Goal: Task Accomplishment & Management: Manage account settings

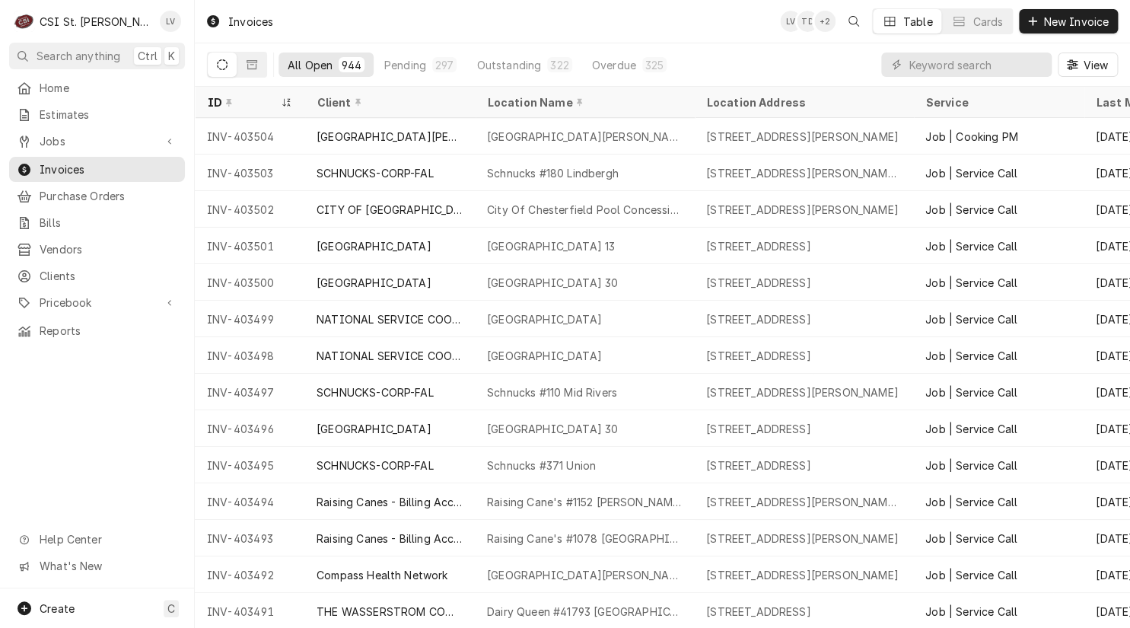
click at [122, 412] on div "Home Estimates Jobs Jobs Job Series Invoices Purchase Orders Bills Vendors Clie…" at bounding box center [97, 331] width 194 height 513
click at [81, 133] on span "Jobs" at bounding box center [97, 141] width 115 height 16
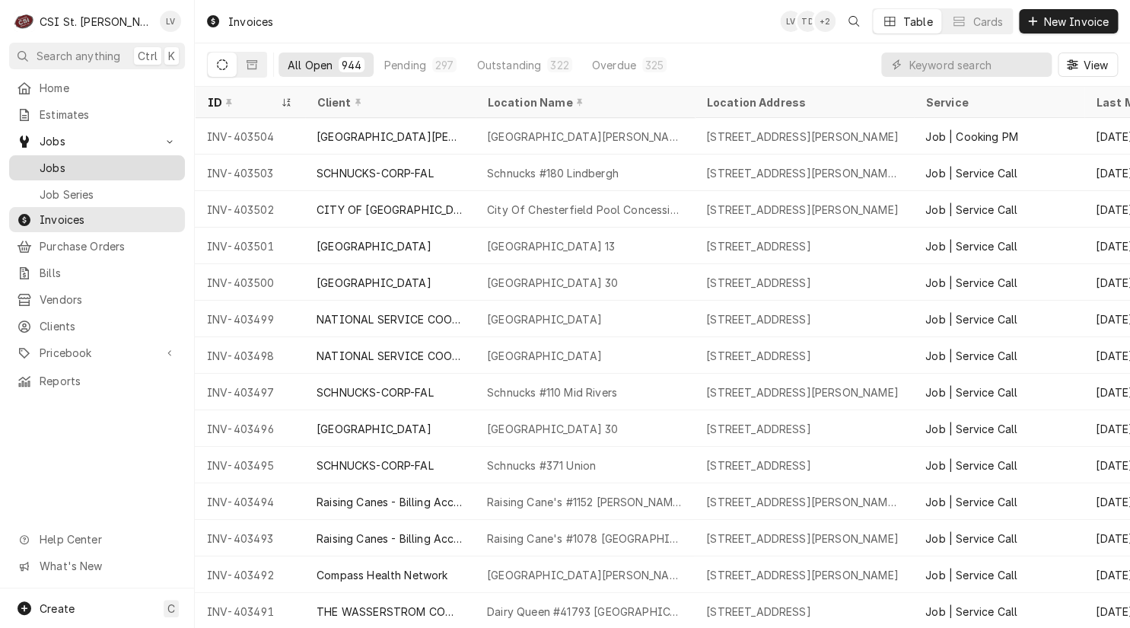
click at [63, 160] on span "Jobs" at bounding box center [109, 168] width 138 height 16
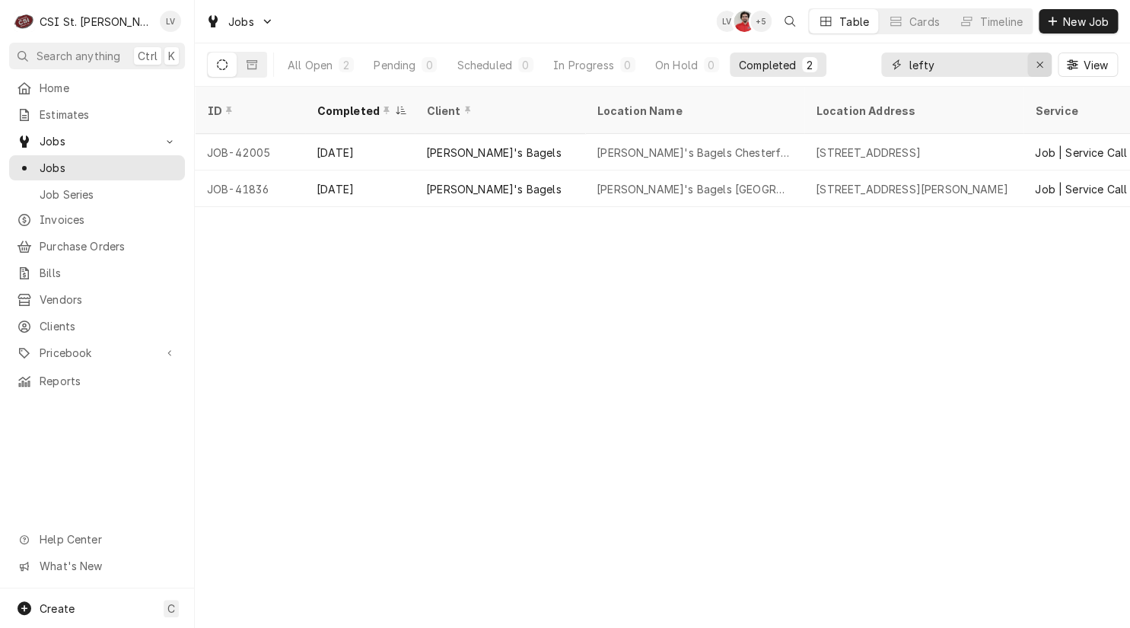
click at [1041, 68] on icon "Erase input" at bounding box center [1040, 64] width 8 height 11
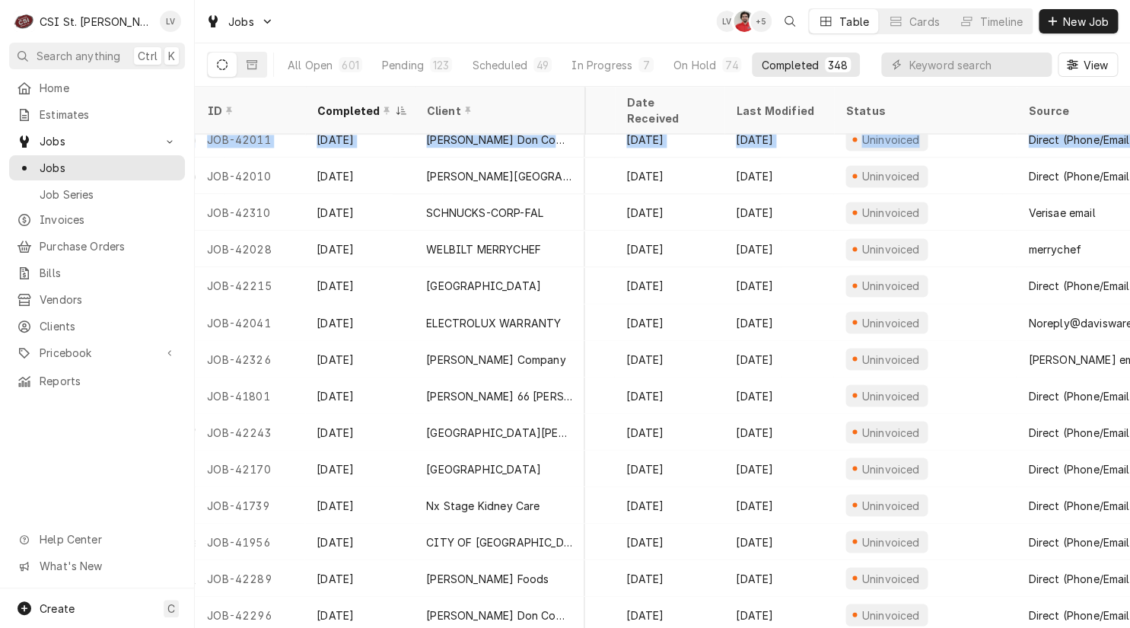
scroll to position [1036, 727]
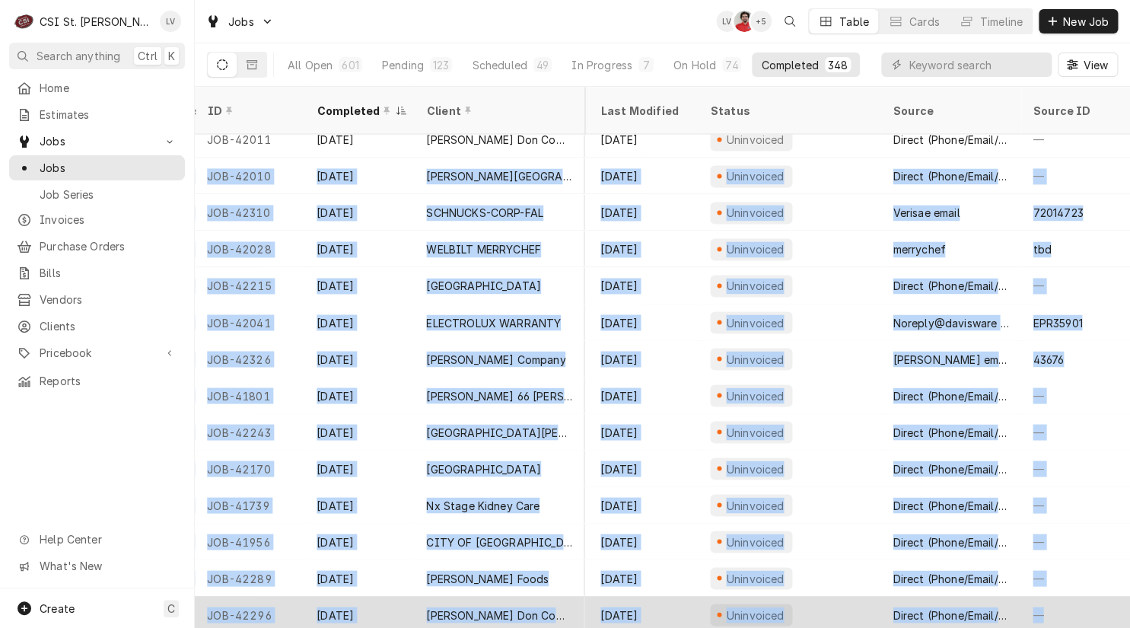
drag, startPoint x: 205, startPoint y: 155, endPoint x: 1103, endPoint y: 584, distance: 995.4
copy tbody "JOB-42010 Aug 27 Jennings School District Gary Gore Elementary 2545 Dorwood Dr,…"
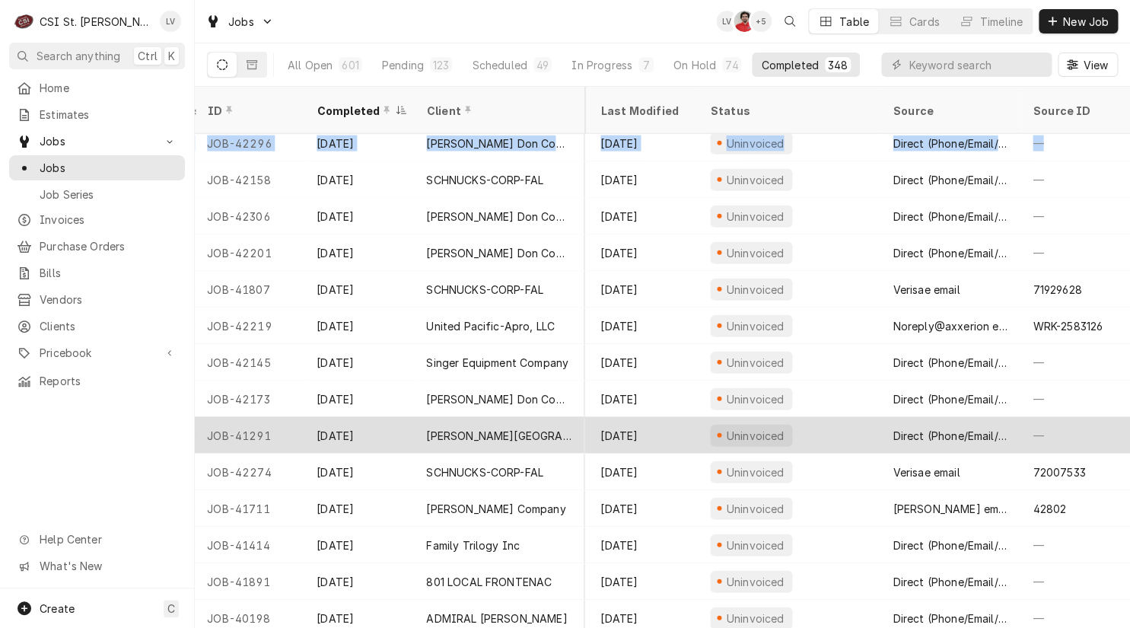
scroll to position [1511, 727]
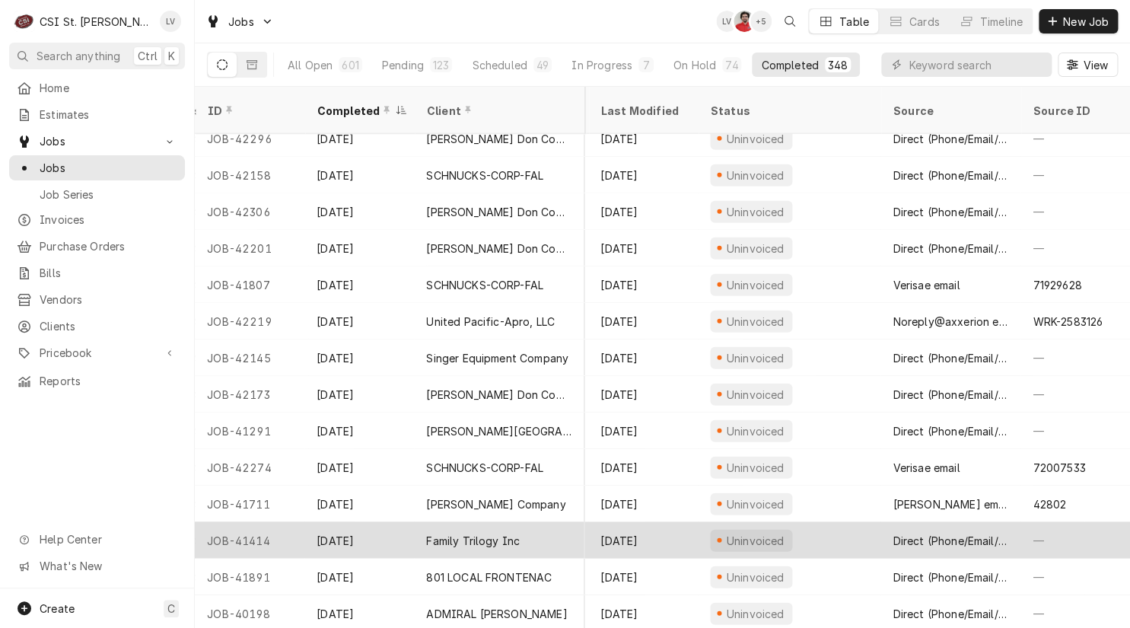
drag, startPoint x: 205, startPoint y: 194, endPoint x: 1083, endPoint y: 532, distance: 940.0
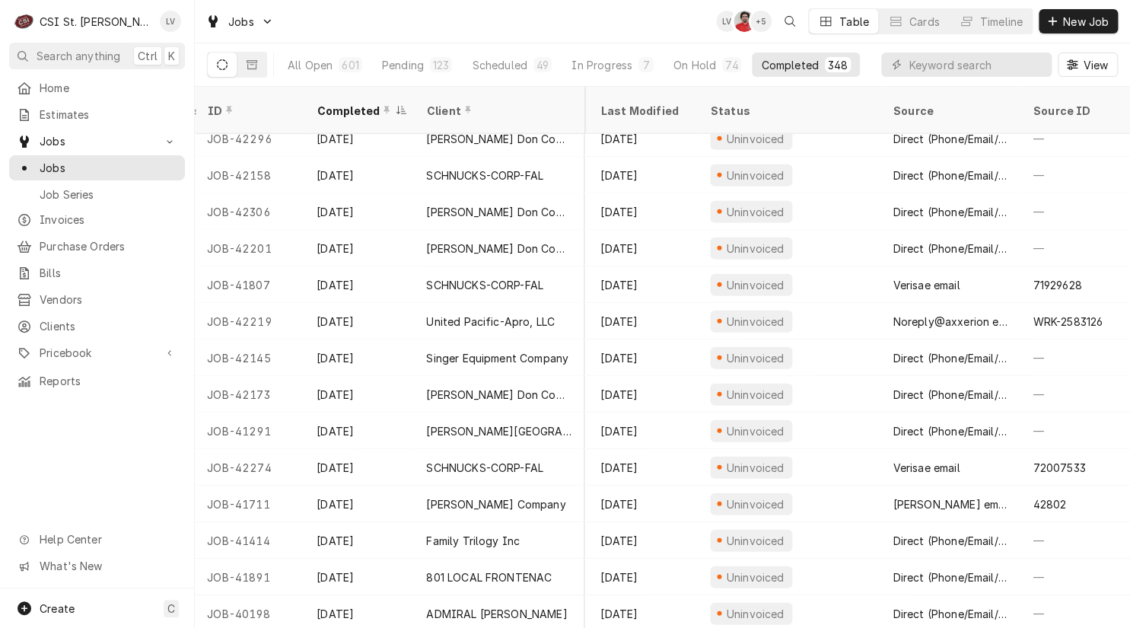
click at [84, 466] on div "Home Estimates Jobs Jobs Job Series Invoices Purchase Orders Bills Vendors Clie…" at bounding box center [97, 331] width 194 height 513
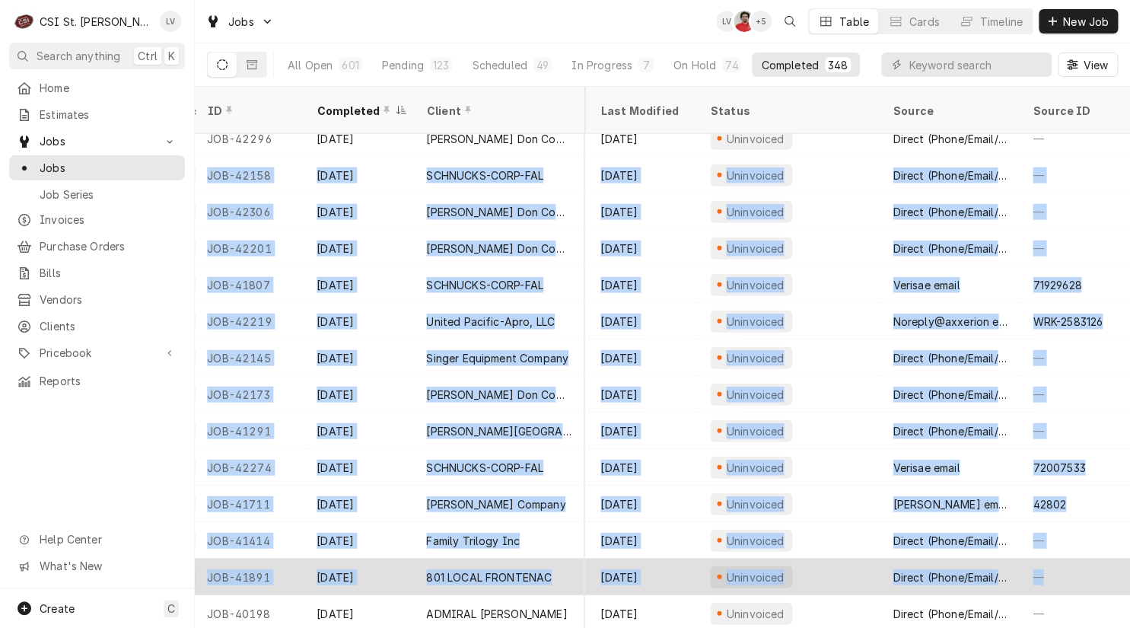
drag, startPoint x: 200, startPoint y: 155, endPoint x: 1083, endPoint y: 566, distance: 974.2
copy tbody "JOB-42158 Aug 27 SCHNUCKS-CORP-FAL Schnucks #105 Butler Hill 4333 Butler Hill R…"
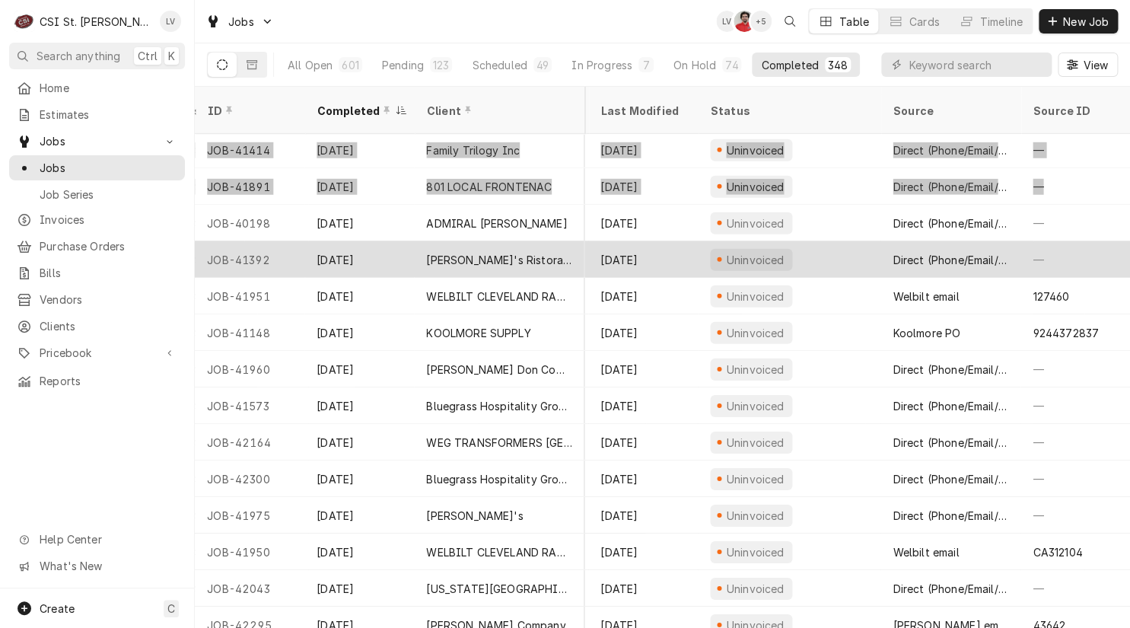
scroll to position [1949, 726]
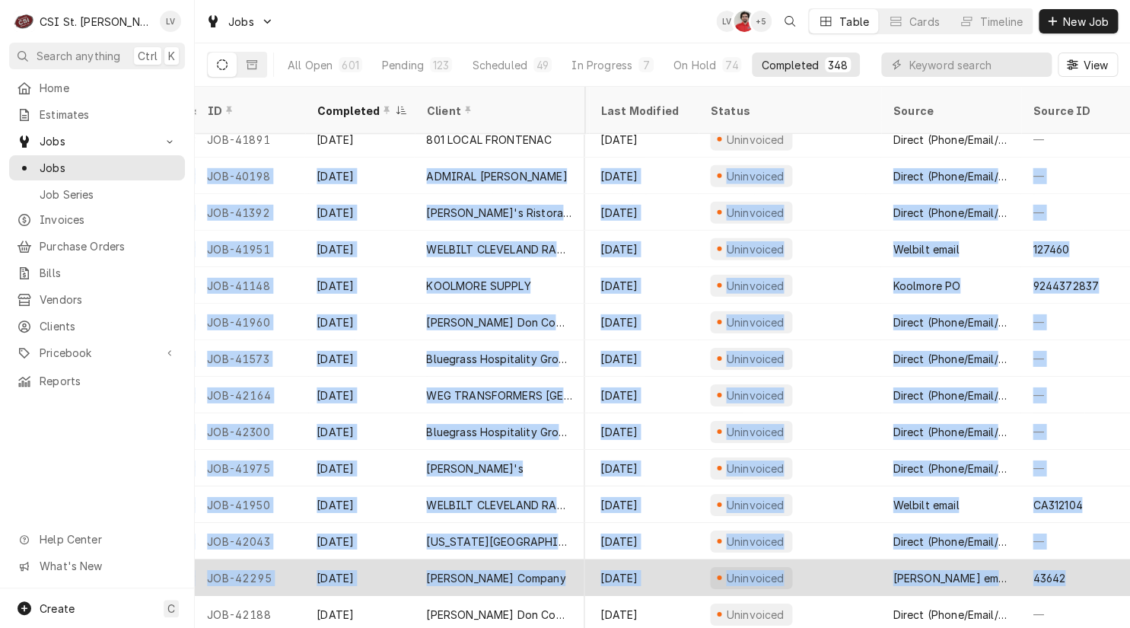
drag, startPoint x: 200, startPoint y: 154, endPoint x: 1058, endPoint y: 569, distance: 953.2
copy tbody "JOB-40198 Aug 27 ADMIRAL CRAFT NEXXT TIME CAFE 10466 W Florissant Ave, St. Loui…"
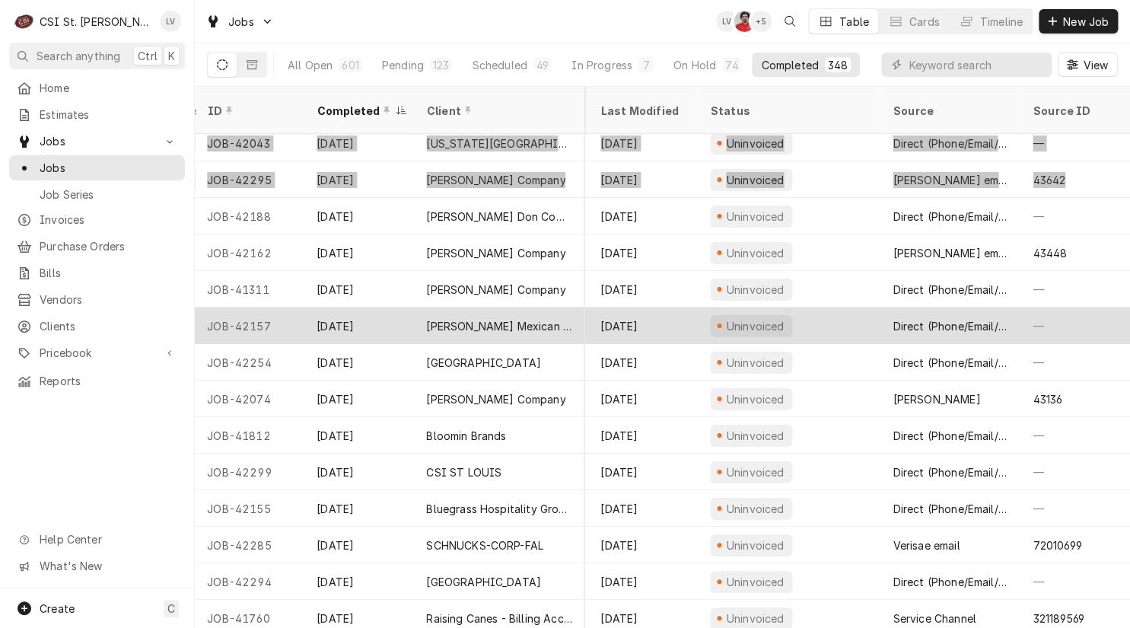
scroll to position [2351, 726]
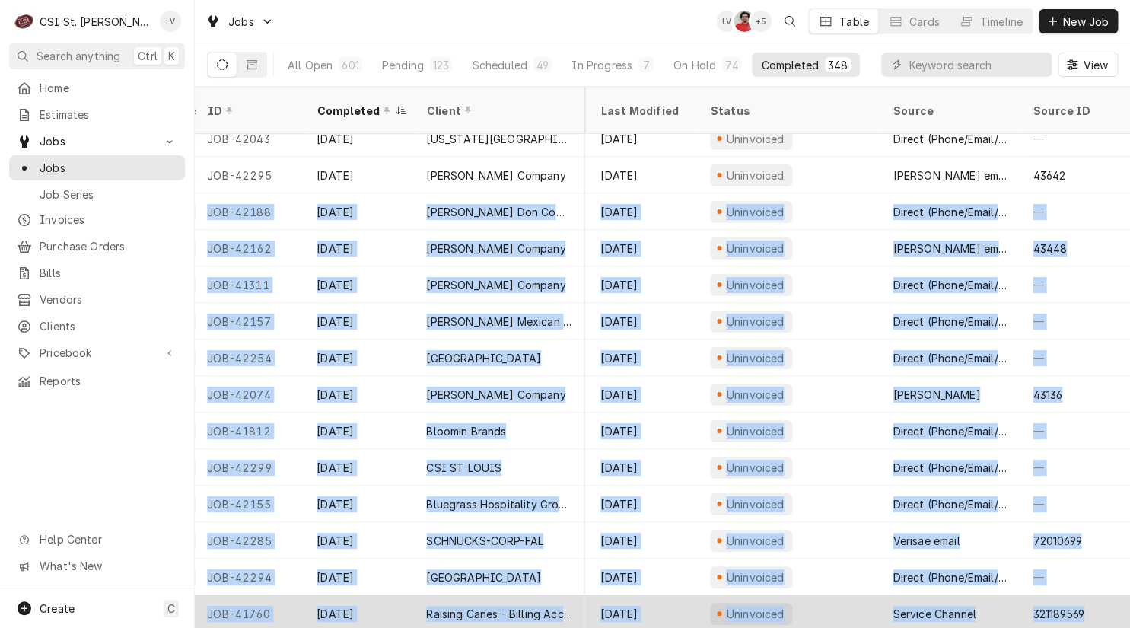
drag, startPoint x: 205, startPoint y: 190, endPoint x: 1103, endPoint y: 589, distance: 982.3
copy tbody "JOB-42188 Aug 26 Edward Don Company Francis Howell Middle School 825 Ofallon Ro…"
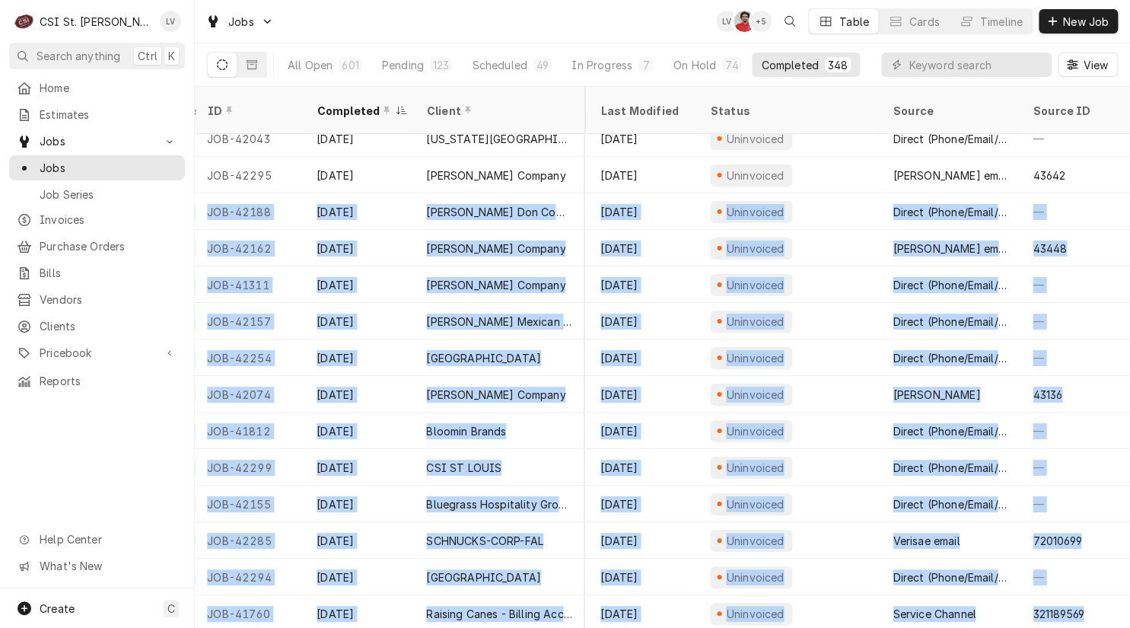
click at [95, 486] on div "Home Estimates Jobs Jobs Job Series Invoices Purchase Orders Bills Vendors Clie…" at bounding box center [97, 331] width 194 height 513
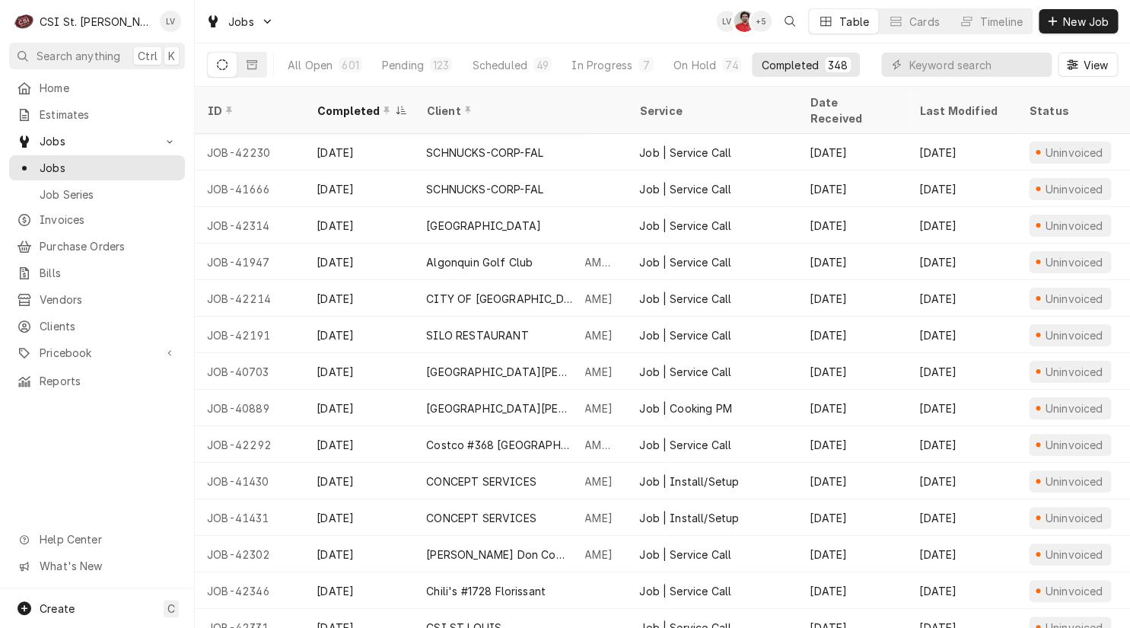
scroll to position [0, 0]
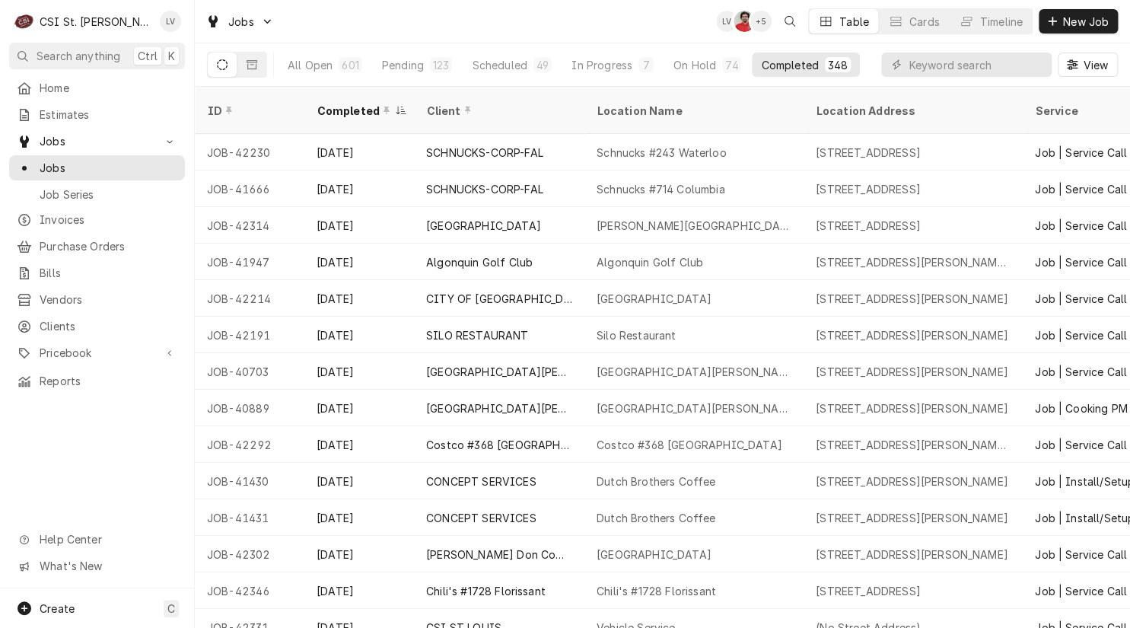
drag, startPoint x: 200, startPoint y: 131, endPoint x: 107, endPoint y: 463, distance: 344.7
click at [107, 463] on div "C CSI St. Louis LV Search anything Ctrl K Home Estimates Jobs Jobs Job Series I…" at bounding box center [565, 314] width 1130 height 628
click at [106, 463] on div "Home Estimates Jobs Jobs Job Series Invoices Purchase Orders Bills Vendors Clie…" at bounding box center [97, 331] width 194 height 513
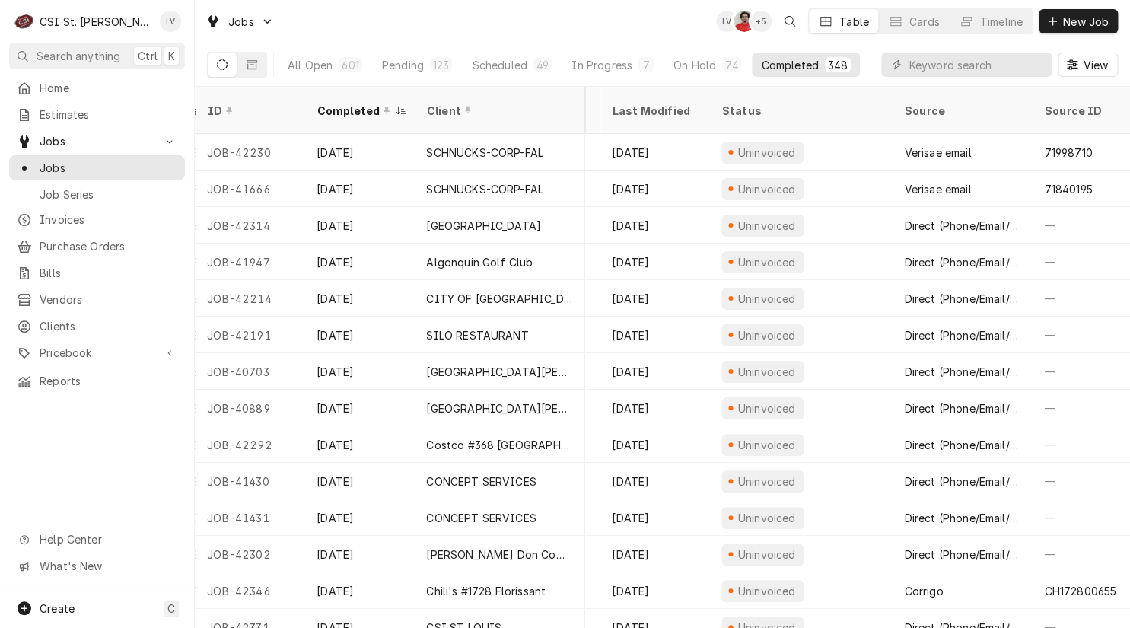
scroll to position [0, 727]
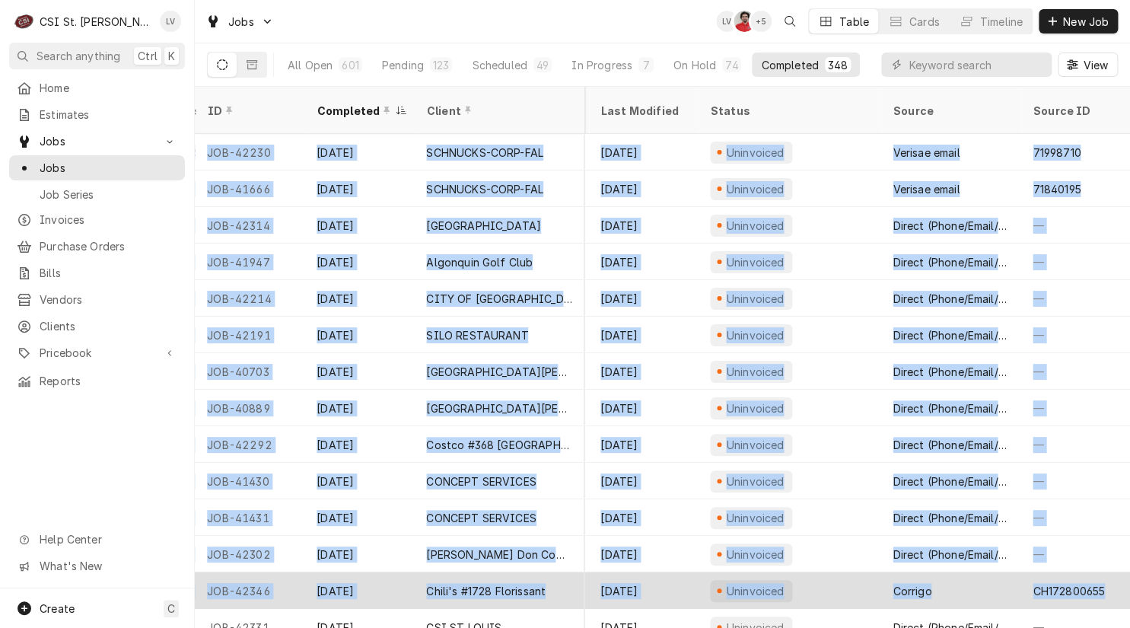
drag, startPoint x: 278, startPoint y: 132, endPoint x: 1103, endPoint y: 564, distance: 931.8
copy tbody "JOB-42230 Aug 28 SCHNUCKS-CORP-FAL Schnucks #243 Waterloo 150 Waterloo Commons …"
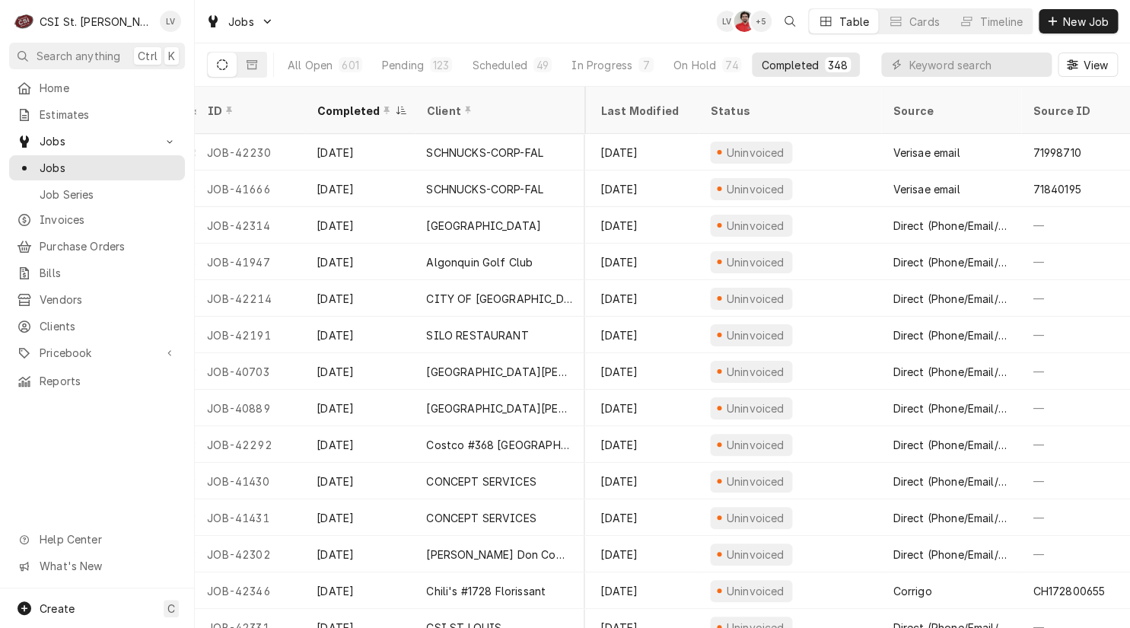
click at [136, 494] on div "Home Estimates Jobs Jobs Job Series Invoices Purchase Orders Bills Vendors Clie…" at bounding box center [97, 331] width 194 height 513
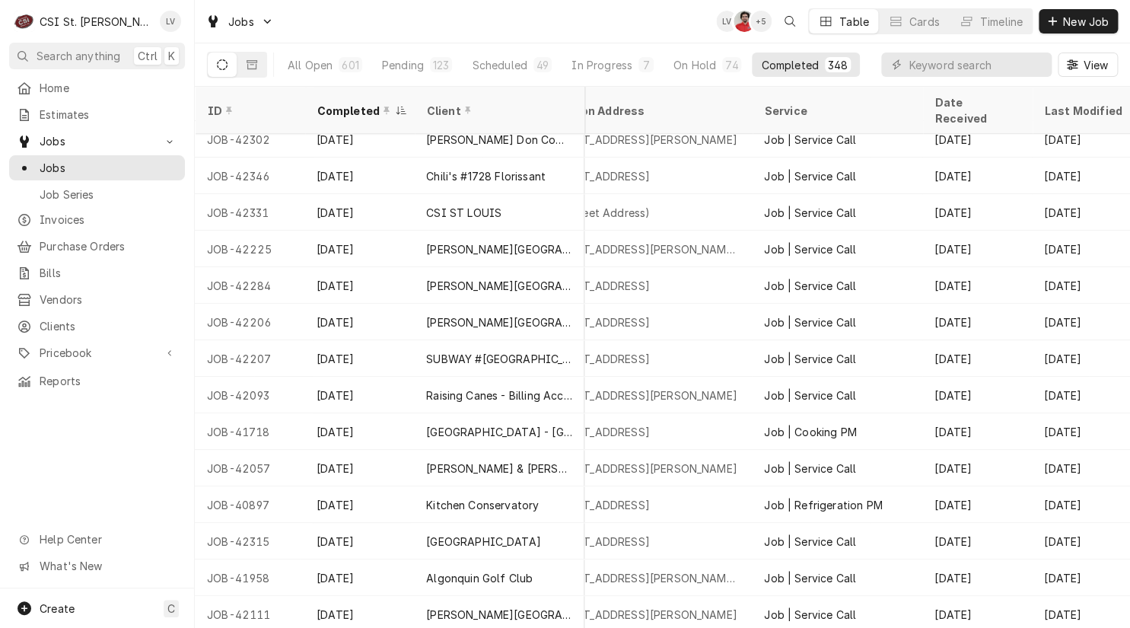
scroll to position [415, 0]
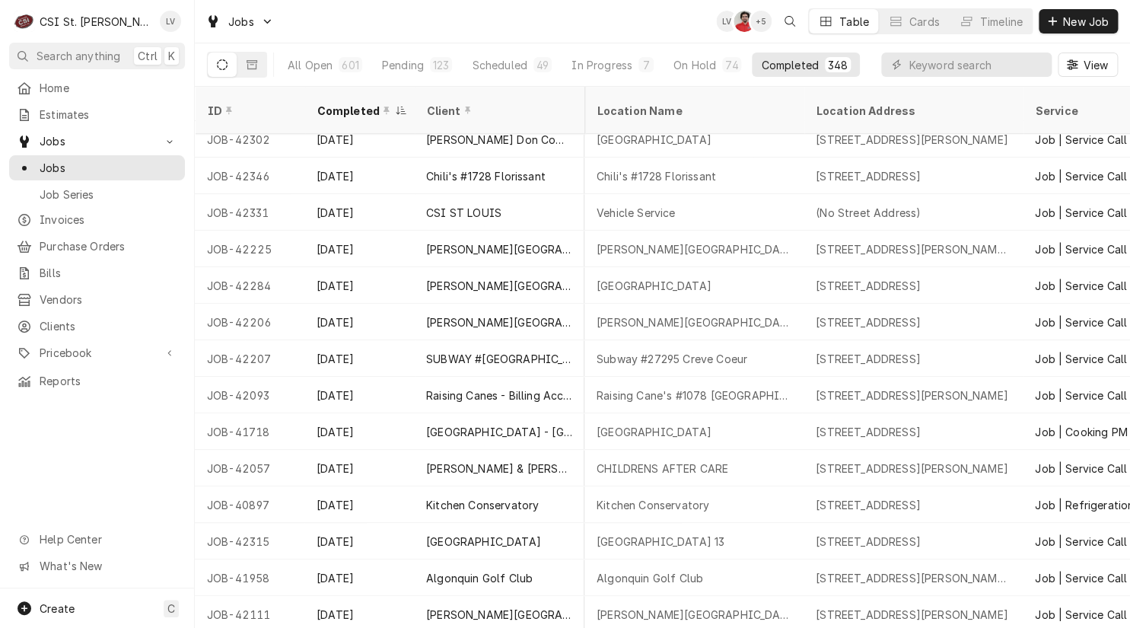
drag, startPoint x: 202, startPoint y: 191, endPoint x: 126, endPoint y: 433, distance: 253.9
click at [126, 433] on div "C CSI St. Louis LV Search anything Ctrl K Home Estimates Jobs Jobs Job Series I…" at bounding box center [565, 314] width 1130 height 628
drag, startPoint x: 202, startPoint y: 188, endPoint x: 137, endPoint y: 485, distance: 303.9
click at [137, 485] on div "C CSI St. Louis LV Search anything Ctrl K Home Estimates Jobs Jobs Job Series I…" at bounding box center [565, 314] width 1130 height 628
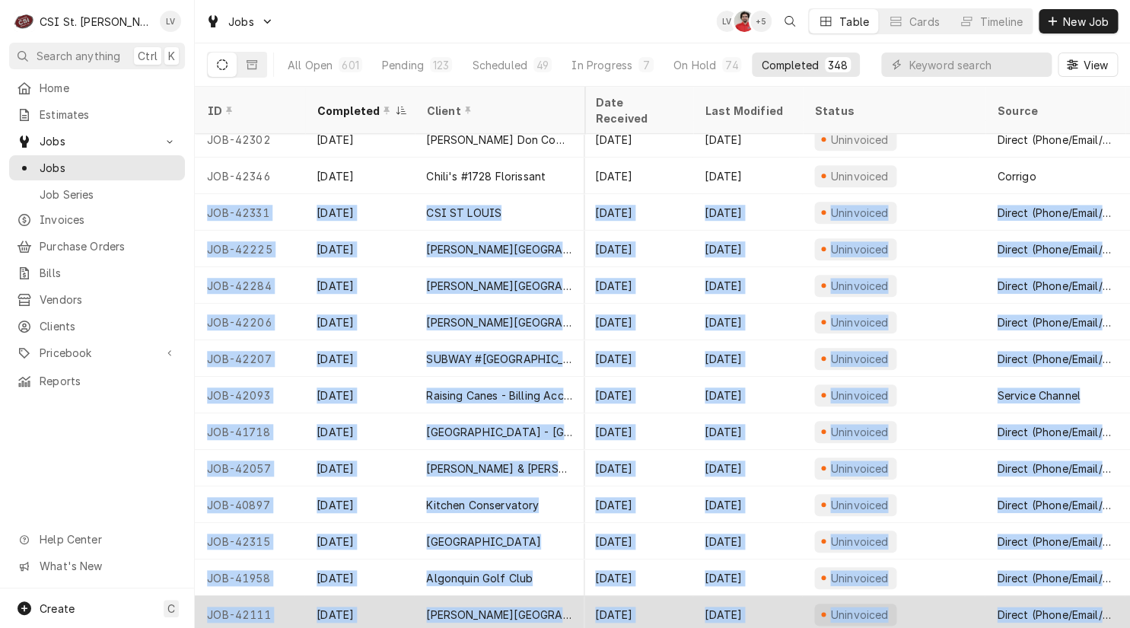
scroll to position [415, 727]
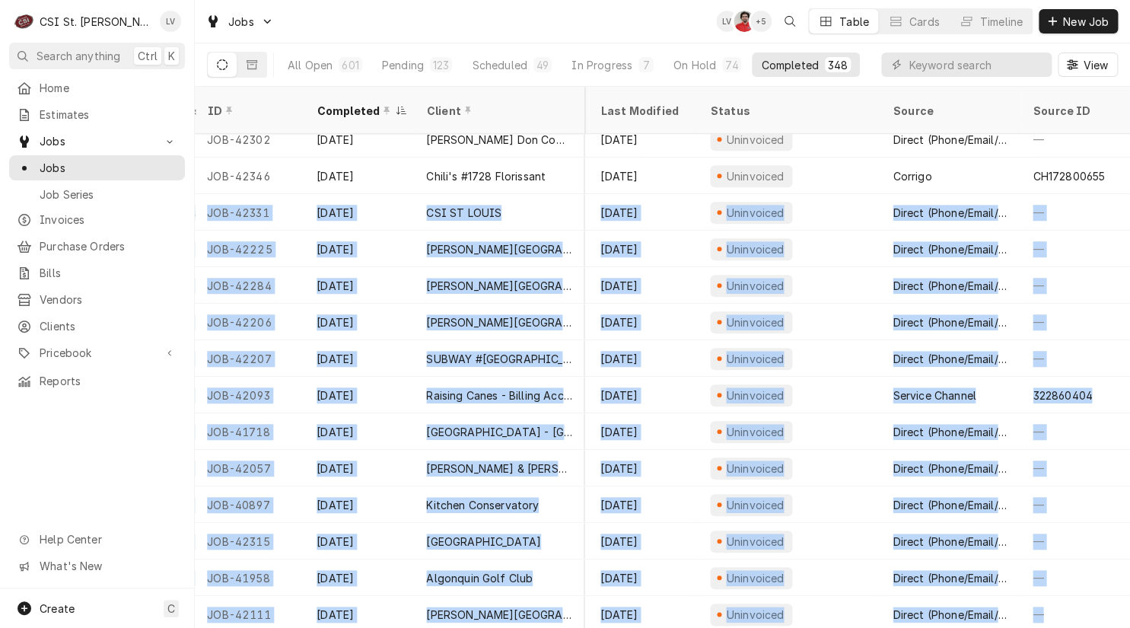
drag, startPoint x: 202, startPoint y: 191, endPoint x: 1118, endPoint y: 594, distance: 1000.9
click at [1118, 594] on table "ID Completed Client Location Name Location Address Service Date Received Last M…" at bounding box center [662, 357] width 935 height 541
copy tbody "JOB-42331 Aug 28 CSI ST LOUIS Vehicle Service (No Street Address) Job | Service…"
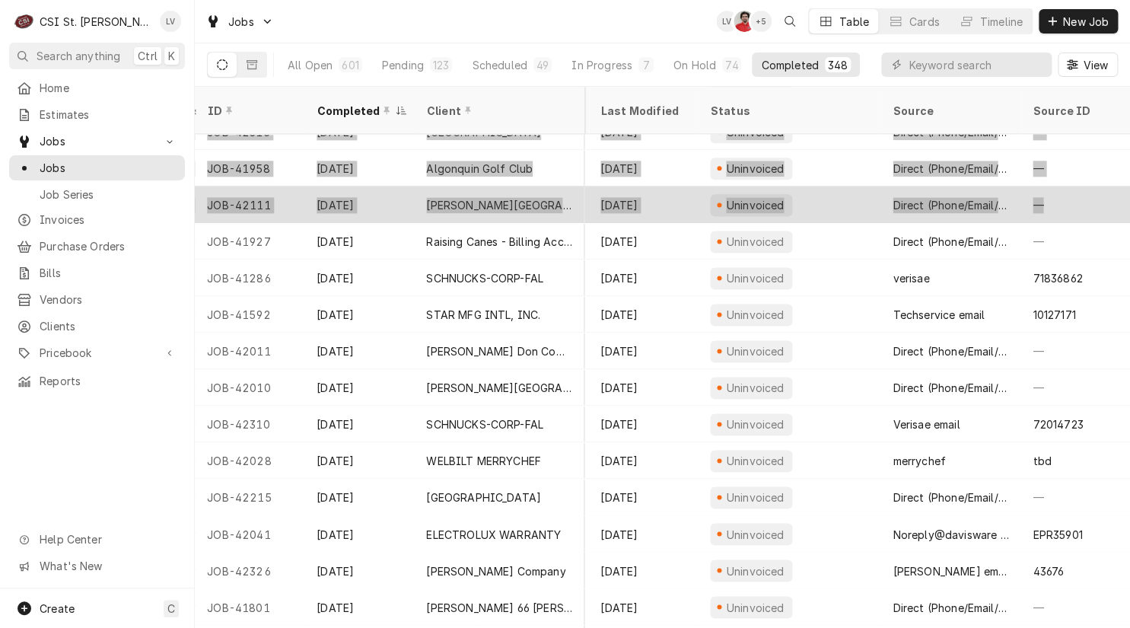
scroll to position [851, 726]
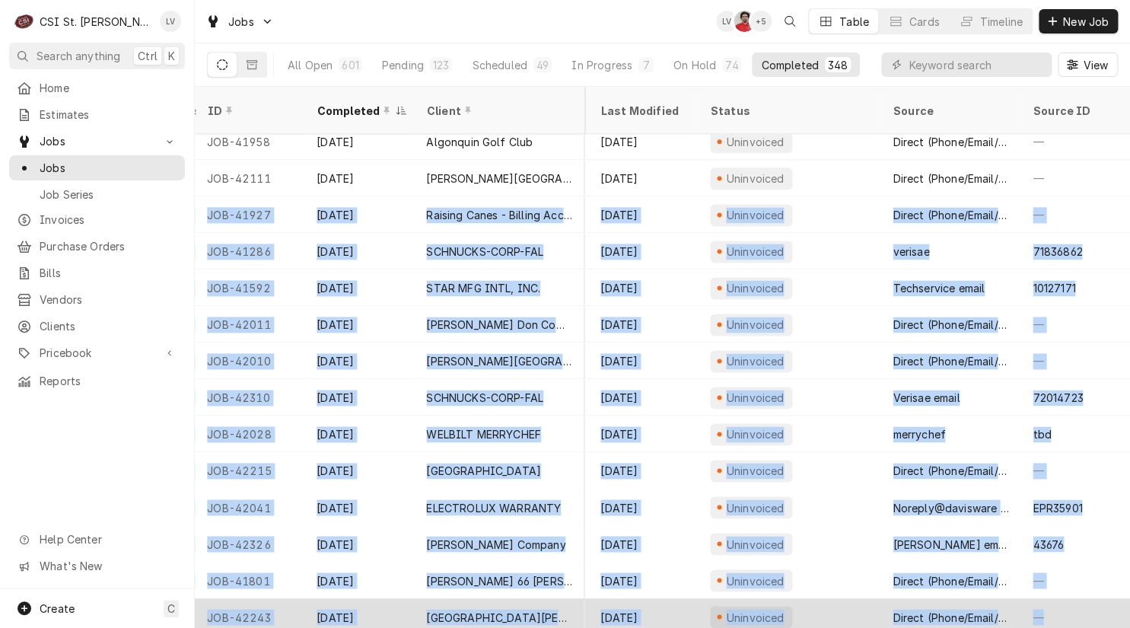
drag, startPoint x: 204, startPoint y: 195, endPoint x: 1095, endPoint y: 592, distance: 975.5
copy tbody "JOB-41927 Aug 28 Raising Canes - Billing Account Raising Cane's #969 Olivette 8…"
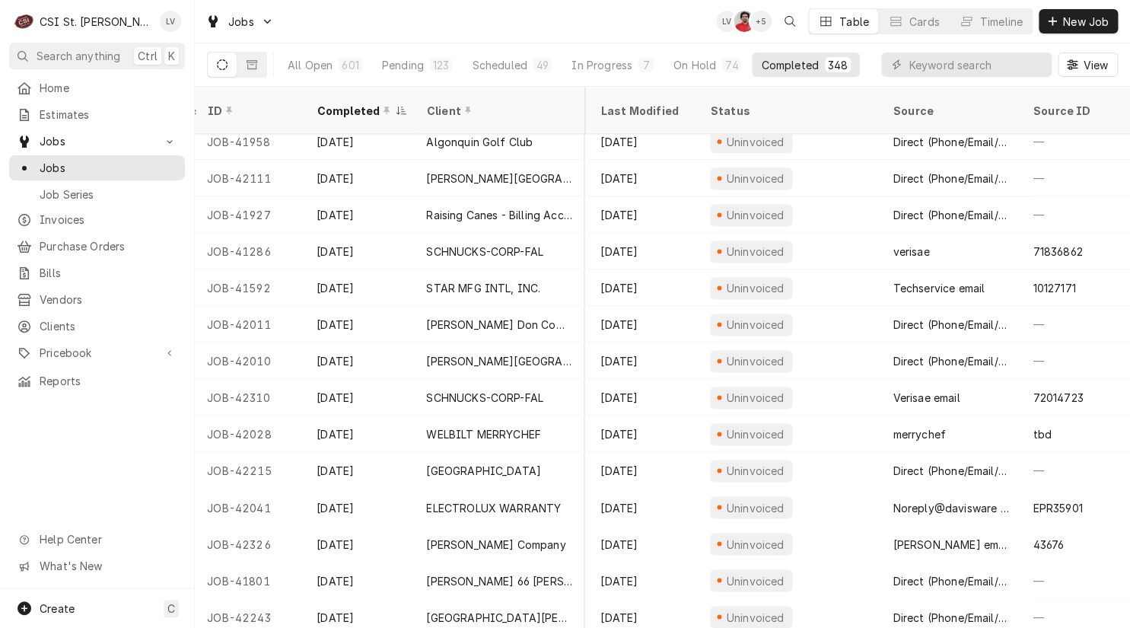
click at [112, 451] on div "Home Estimates Jobs Jobs Job Series Invoices Purchase Orders Bills Vendors Clie…" at bounding box center [97, 331] width 194 height 513
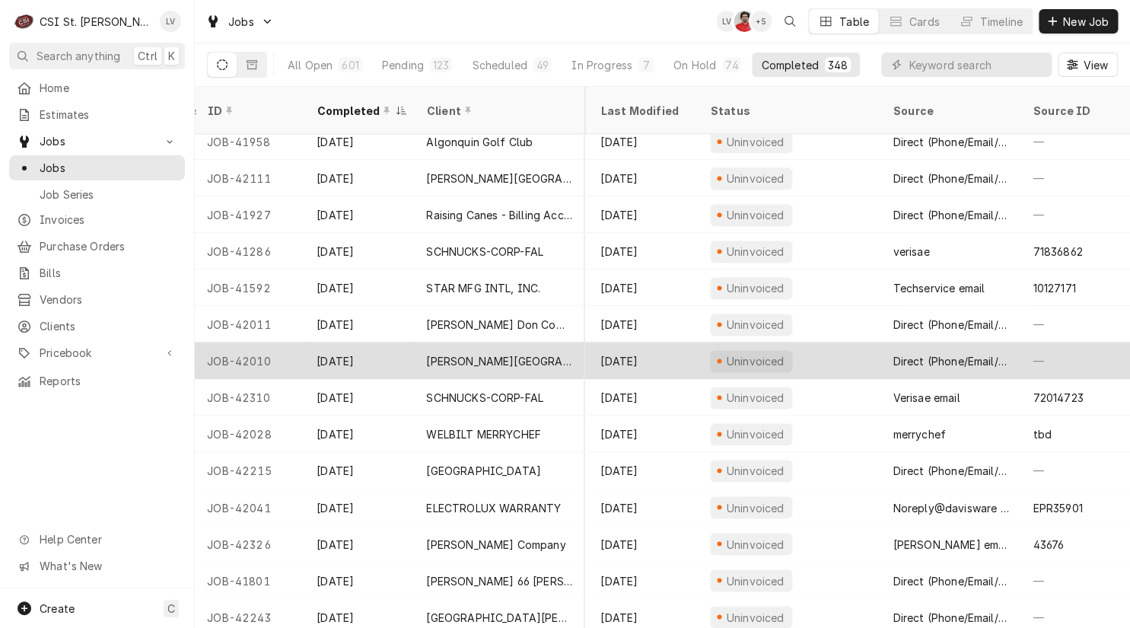
click at [243, 346] on div "JOB-42010" at bounding box center [250, 360] width 110 height 37
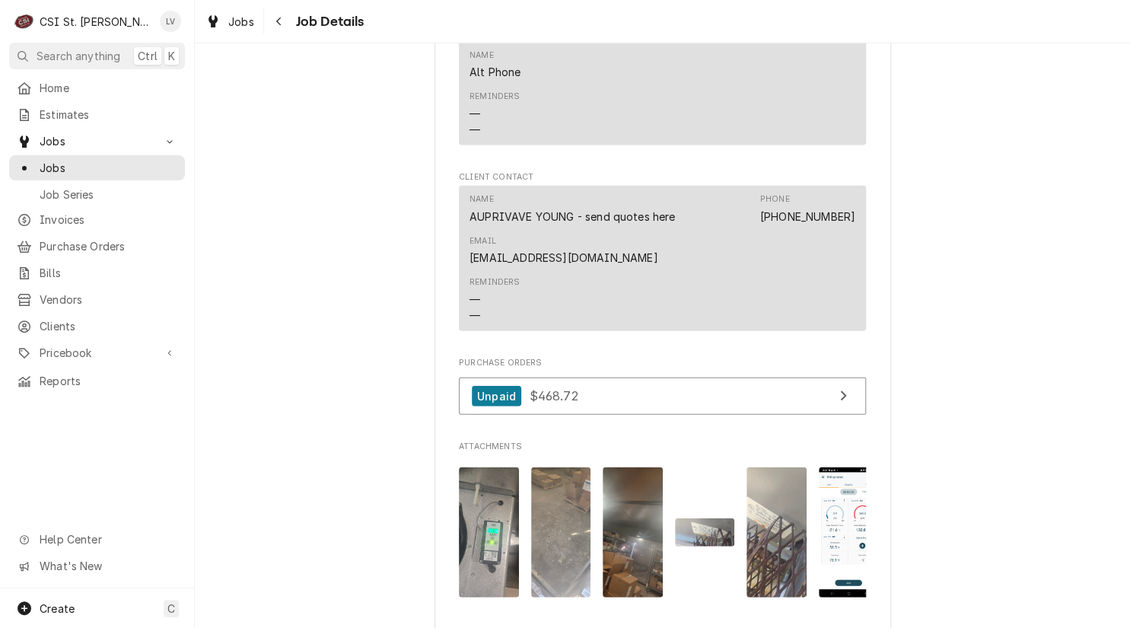
scroll to position [1826, 0]
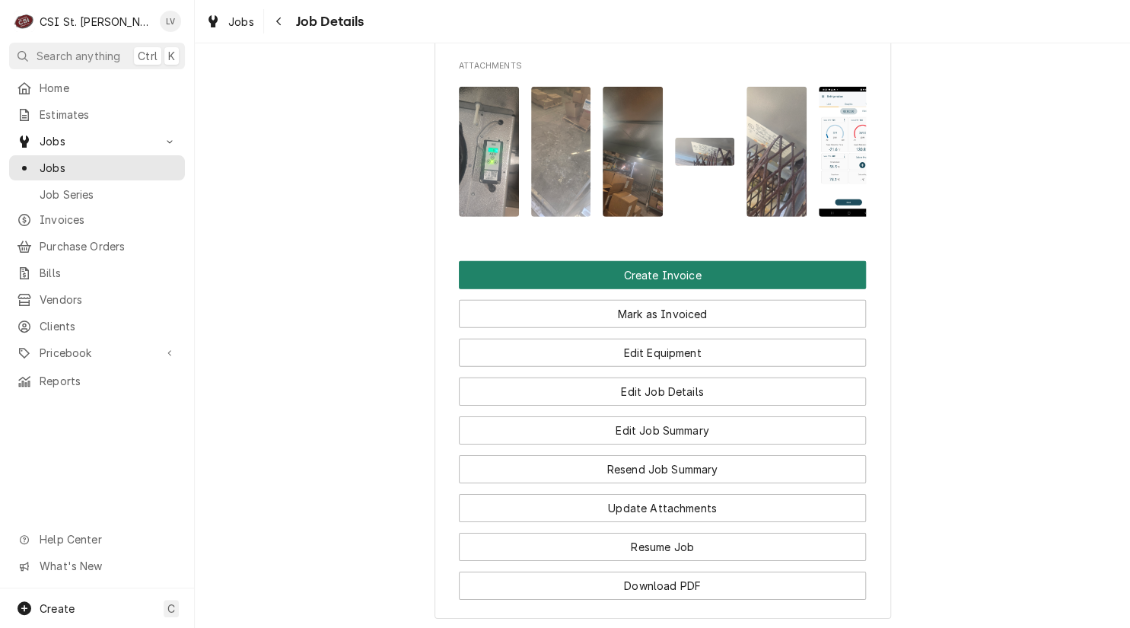
click at [591, 261] on button "Create Invoice" at bounding box center [662, 275] width 407 height 28
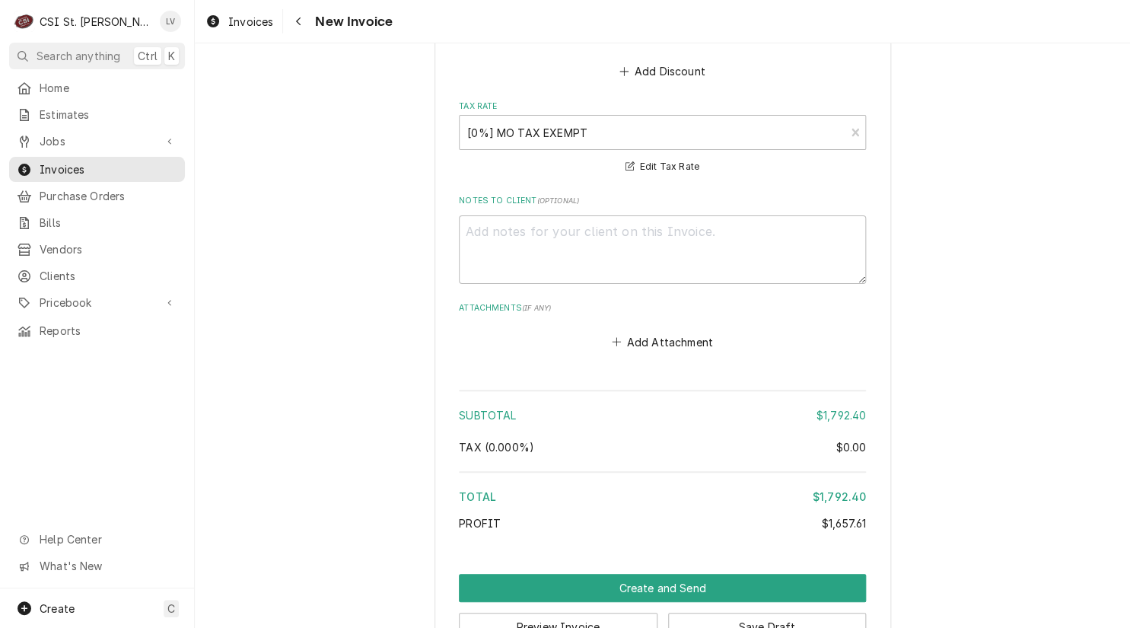
scroll to position [6068, 0]
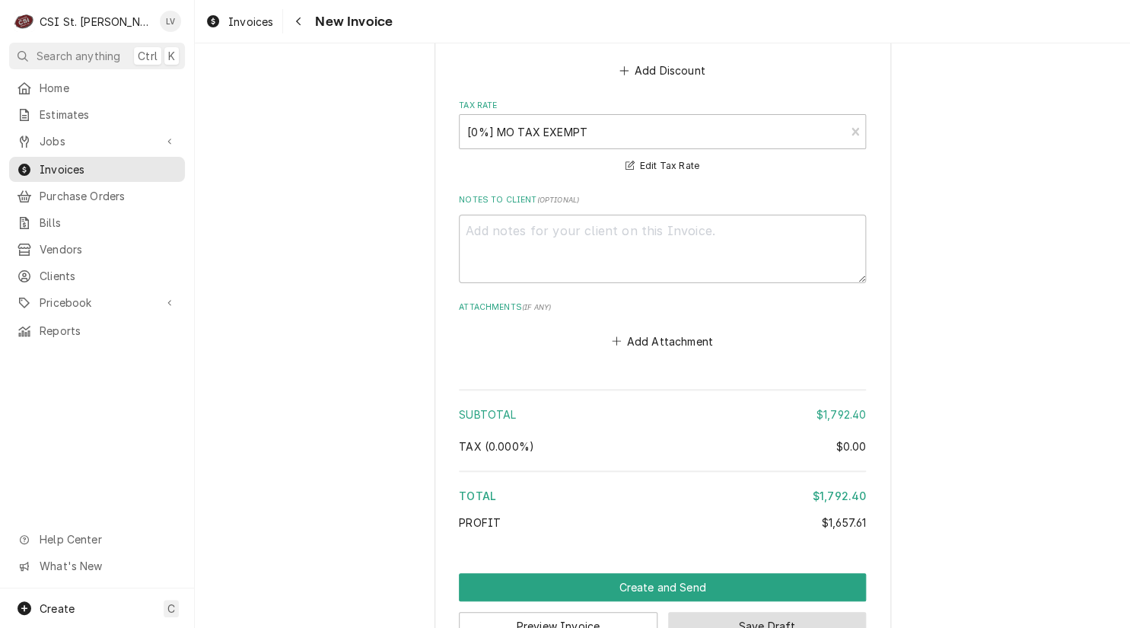
click at [765, 612] on button "Save Draft" at bounding box center [767, 626] width 199 height 28
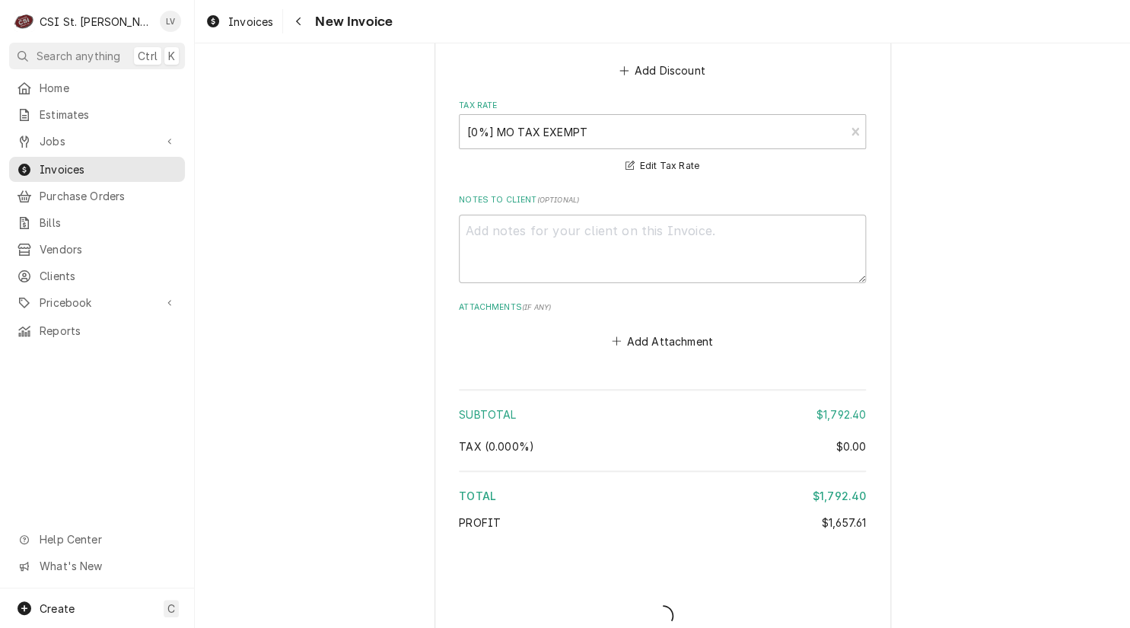
scroll to position [6060, 0]
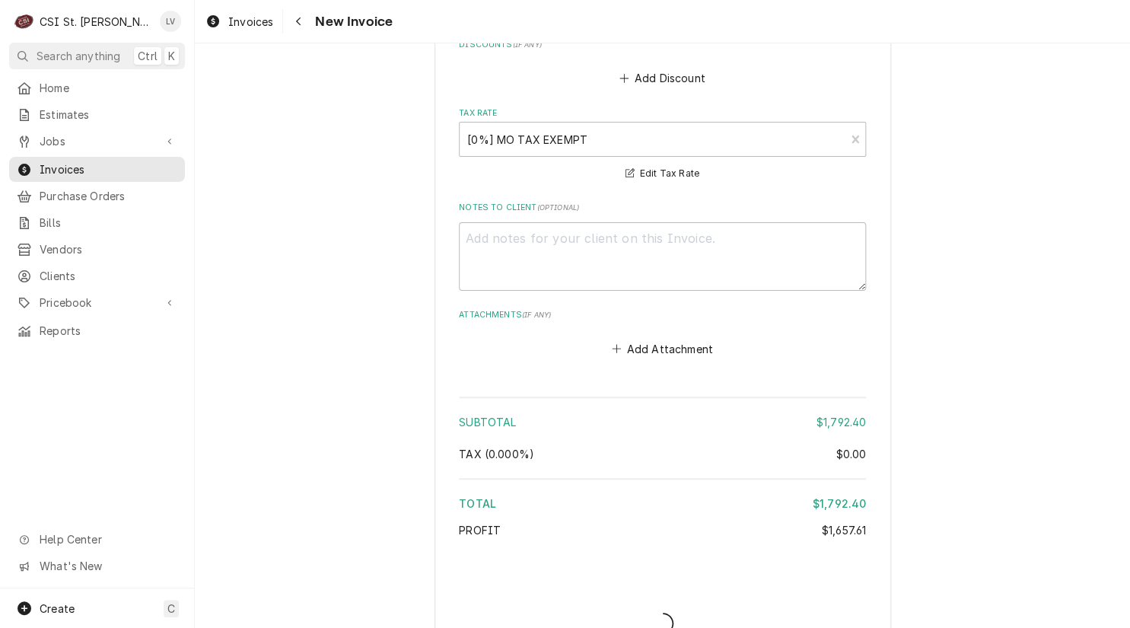
type textarea "x"
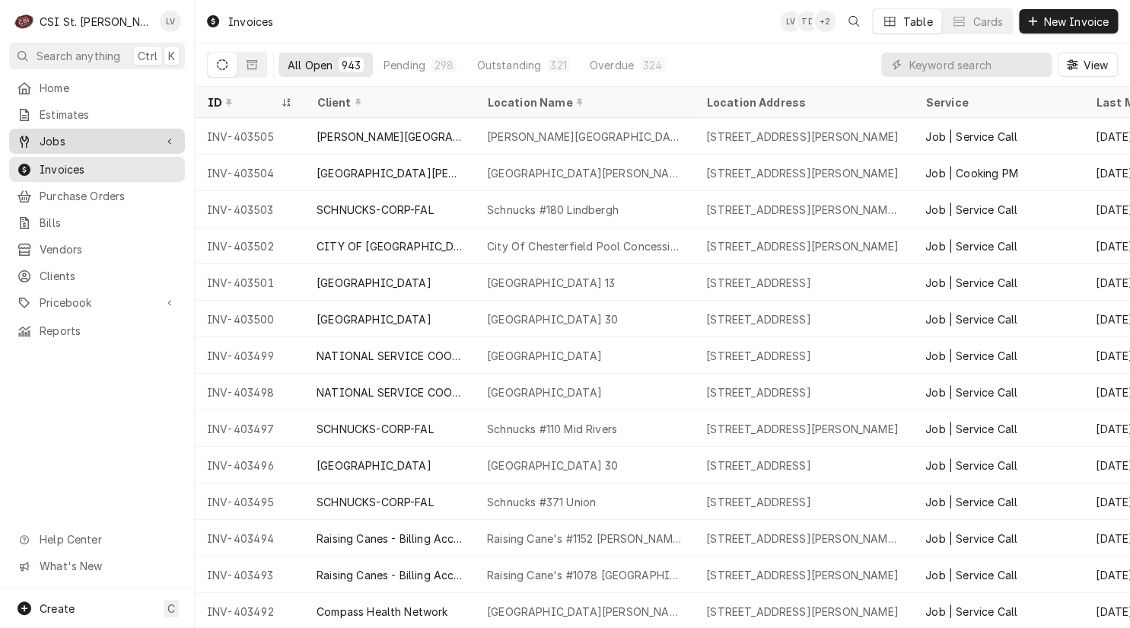
click at [37, 136] on div "Jobs" at bounding box center [86, 141] width 138 height 16
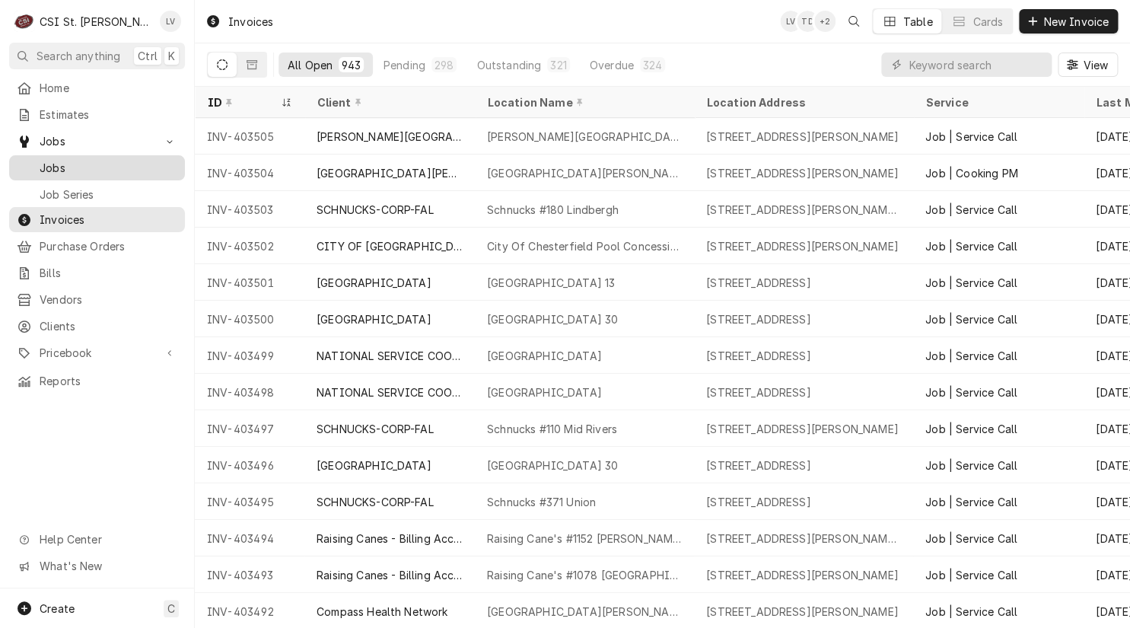
click at [35, 158] on div "Jobs" at bounding box center [97, 167] width 170 height 19
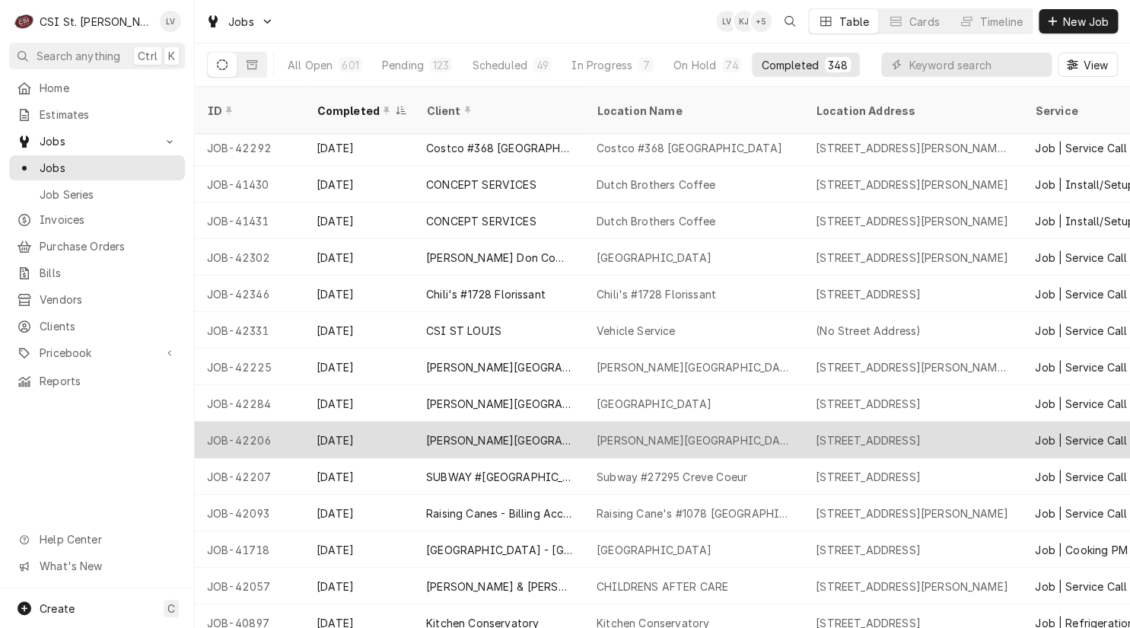
scroll to position [303, 0]
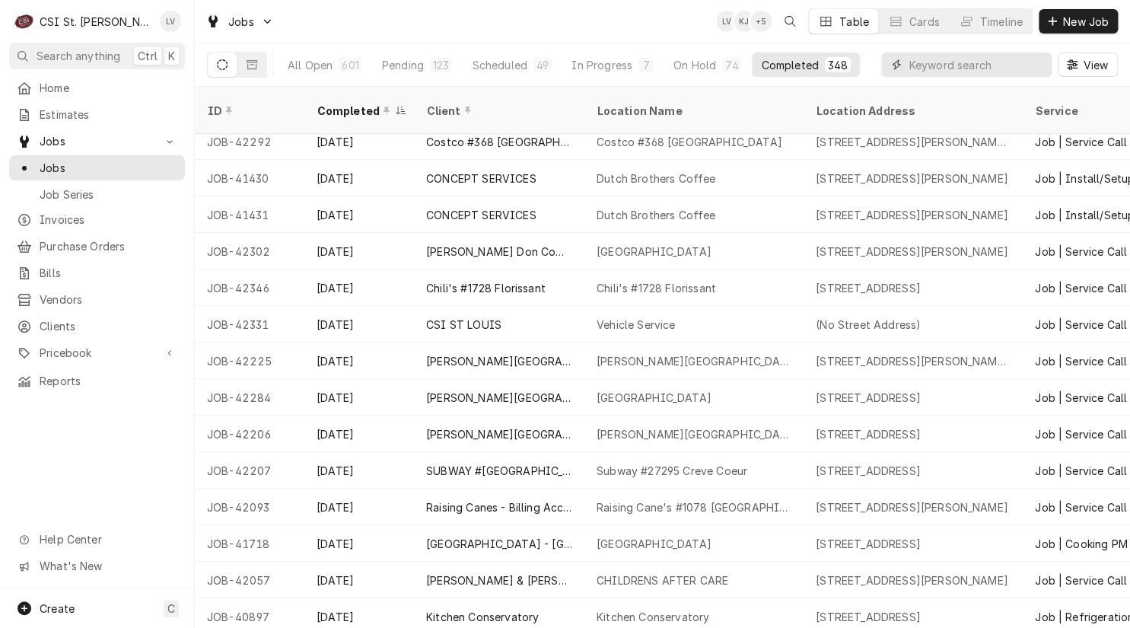
click at [921, 65] on input "Dynamic Content Wrapper" at bounding box center [975, 64] width 135 height 24
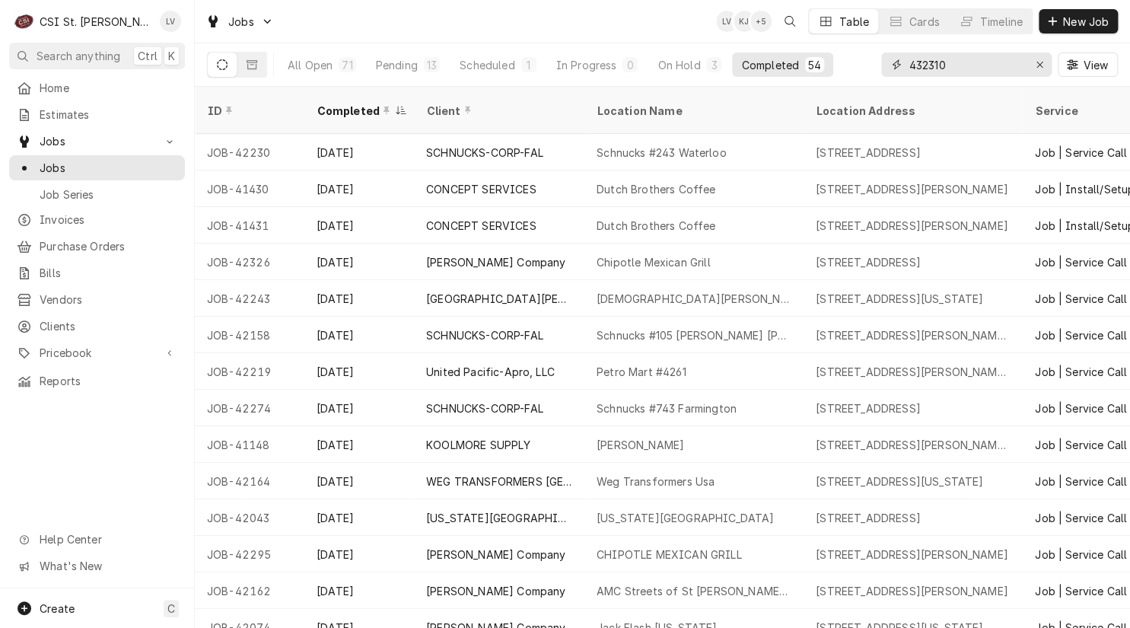
type input "432310"
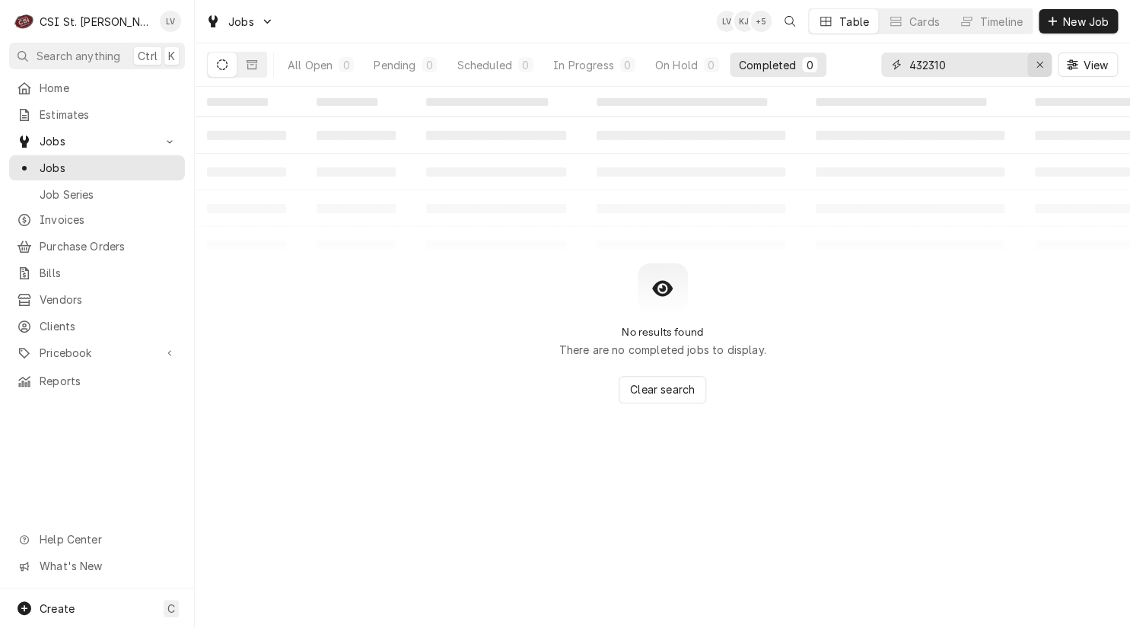
click at [1038, 68] on icon "Erase input" at bounding box center [1040, 64] width 8 height 11
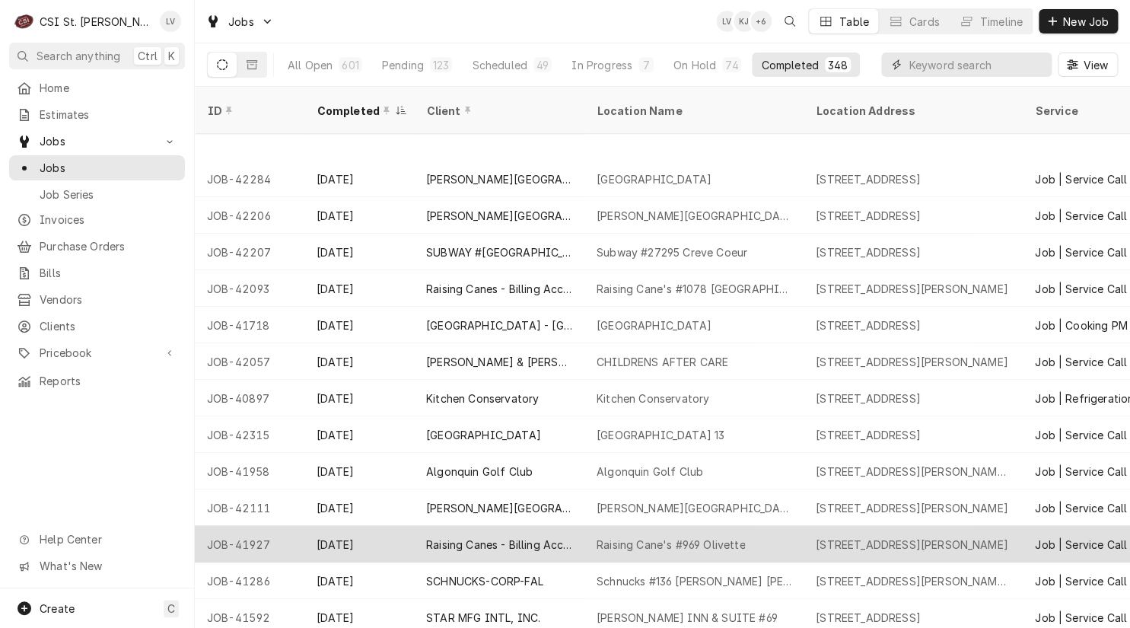
scroll to position [631, 0]
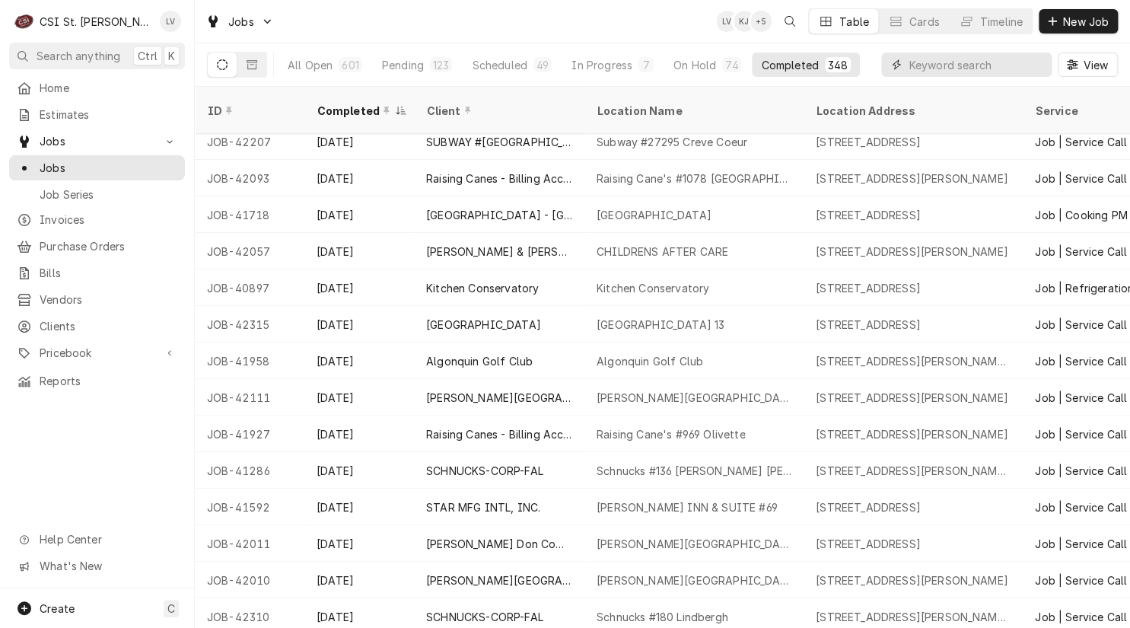
click at [918, 68] on input "Dynamic Content Wrapper" at bounding box center [975, 64] width 135 height 24
type input "42310"
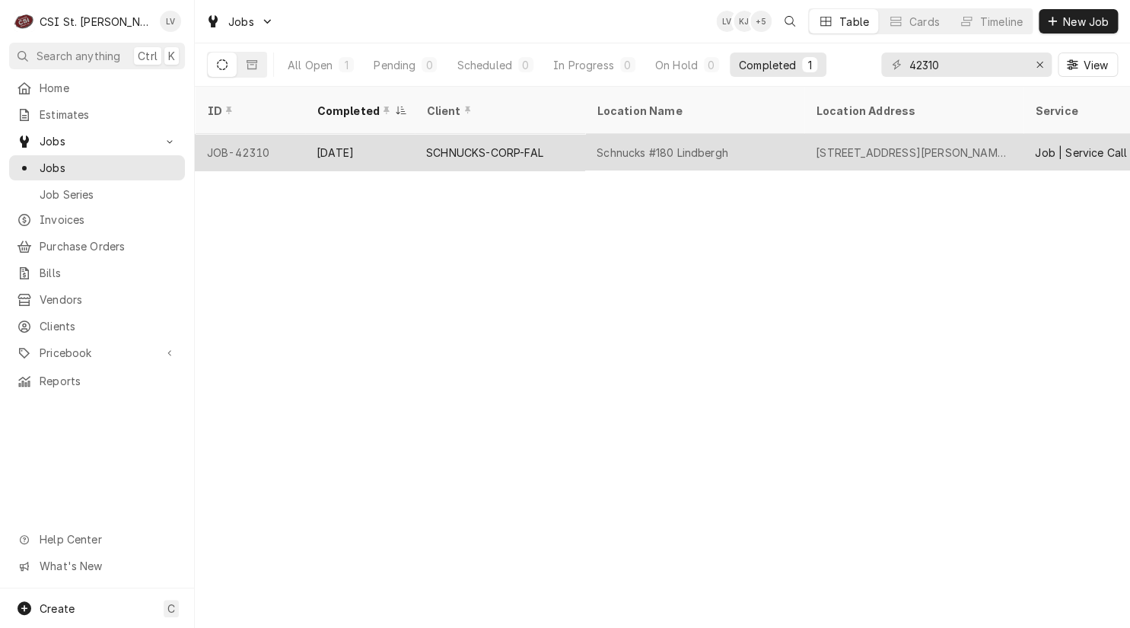
click at [329, 134] on div "Aug 27" at bounding box center [359, 152] width 110 height 37
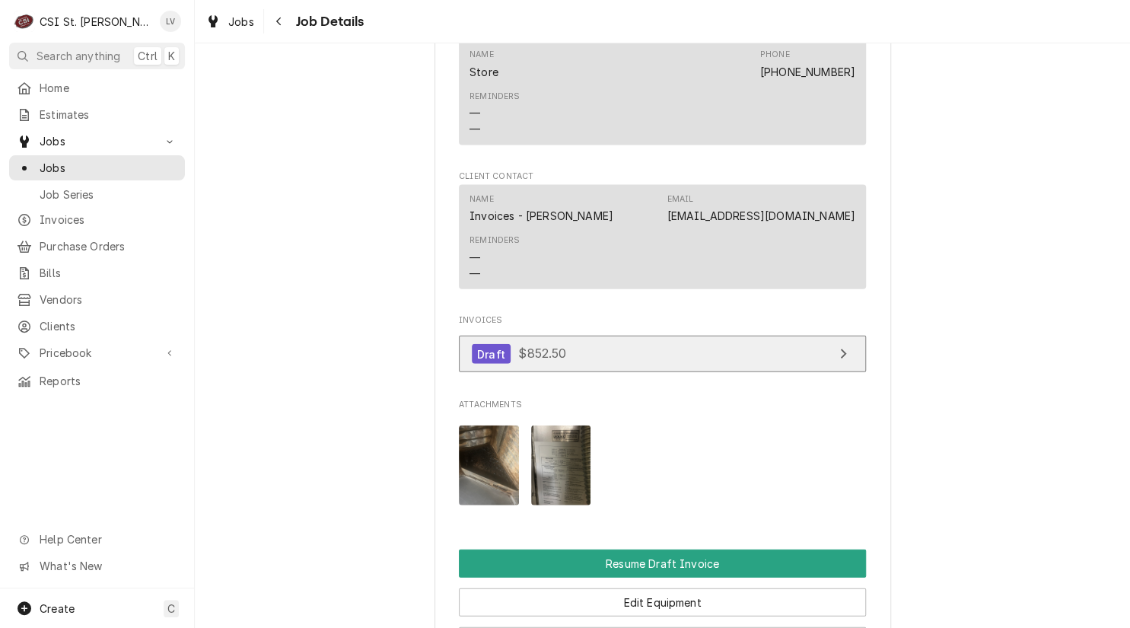
scroll to position [1522, 0]
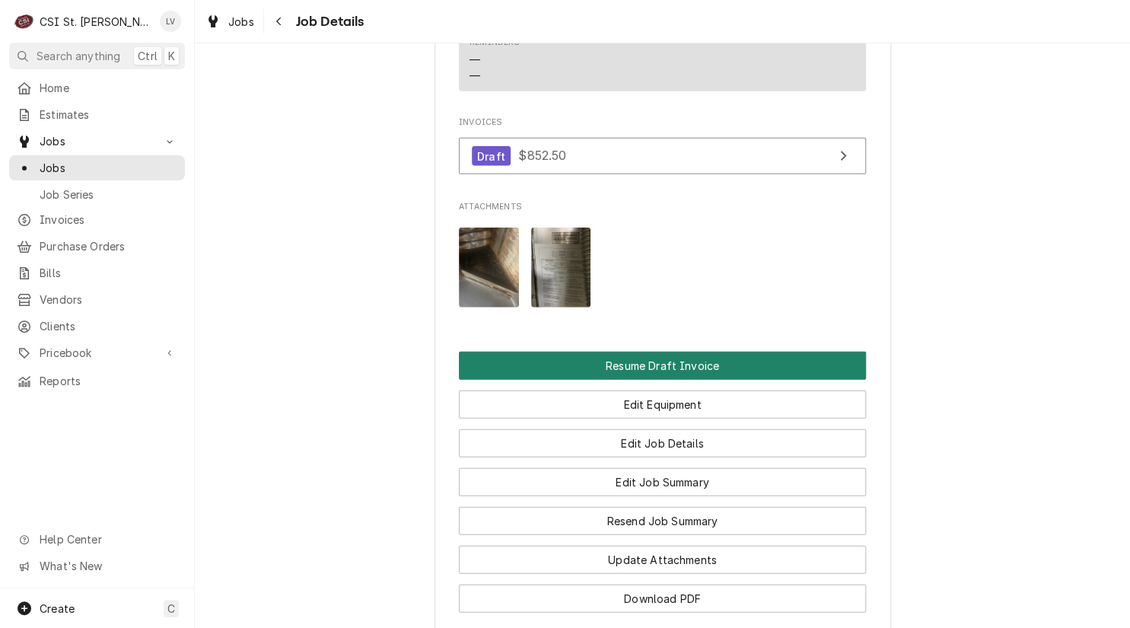
click at [595, 380] on button "Resume Draft Invoice" at bounding box center [662, 366] width 407 height 28
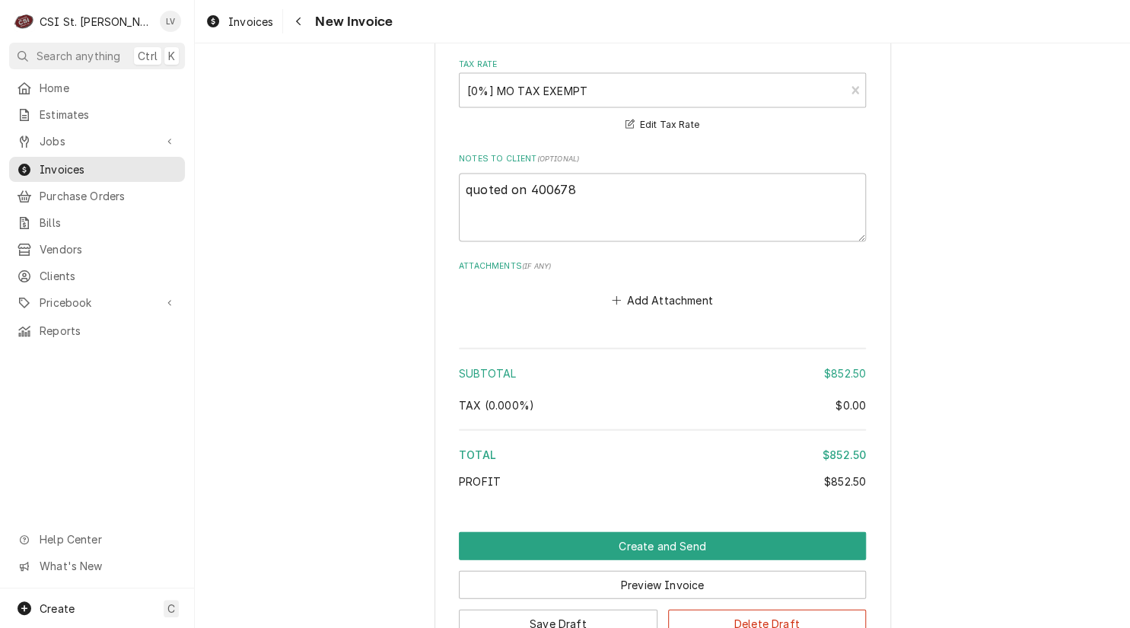
scroll to position [3861, 0]
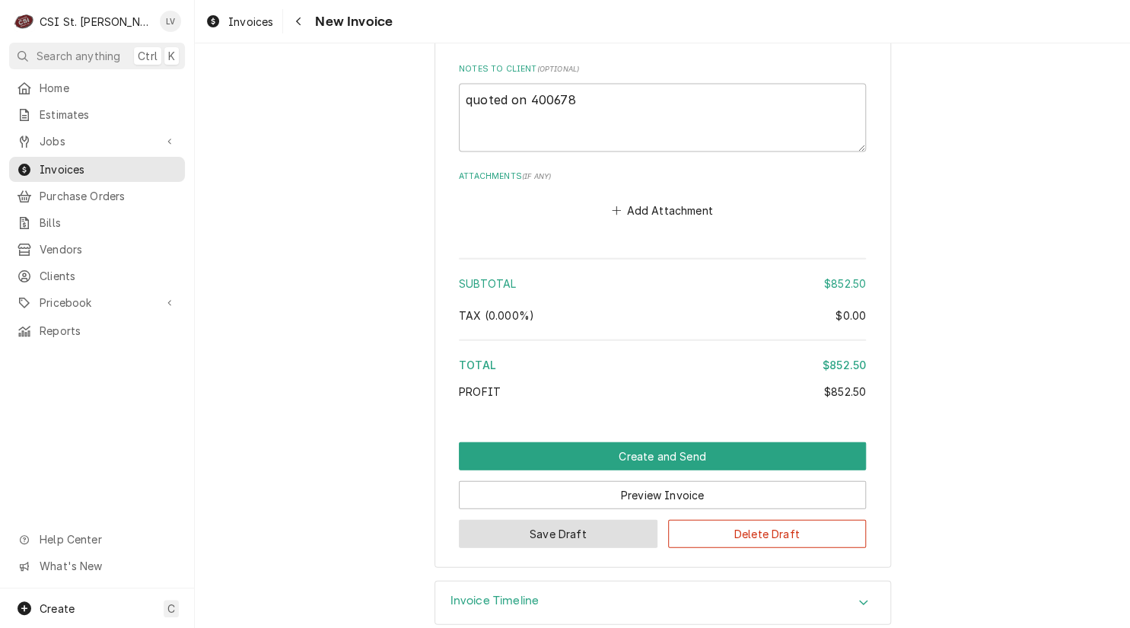
click at [552, 520] on button "Save Draft" at bounding box center [558, 534] width 199 height 28
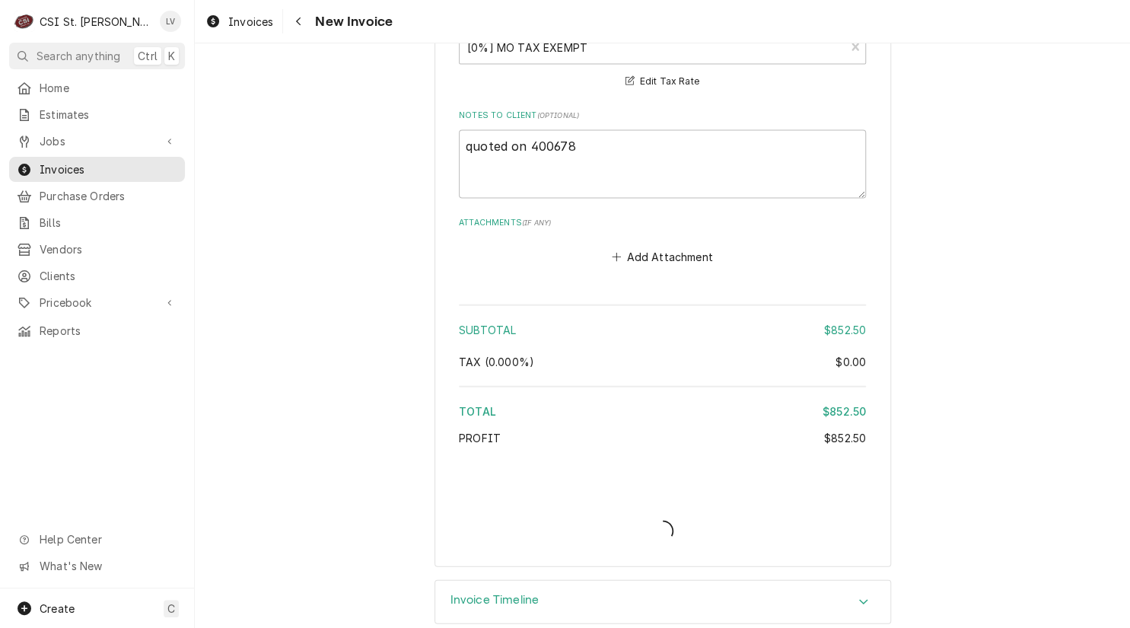
type textarea "x"
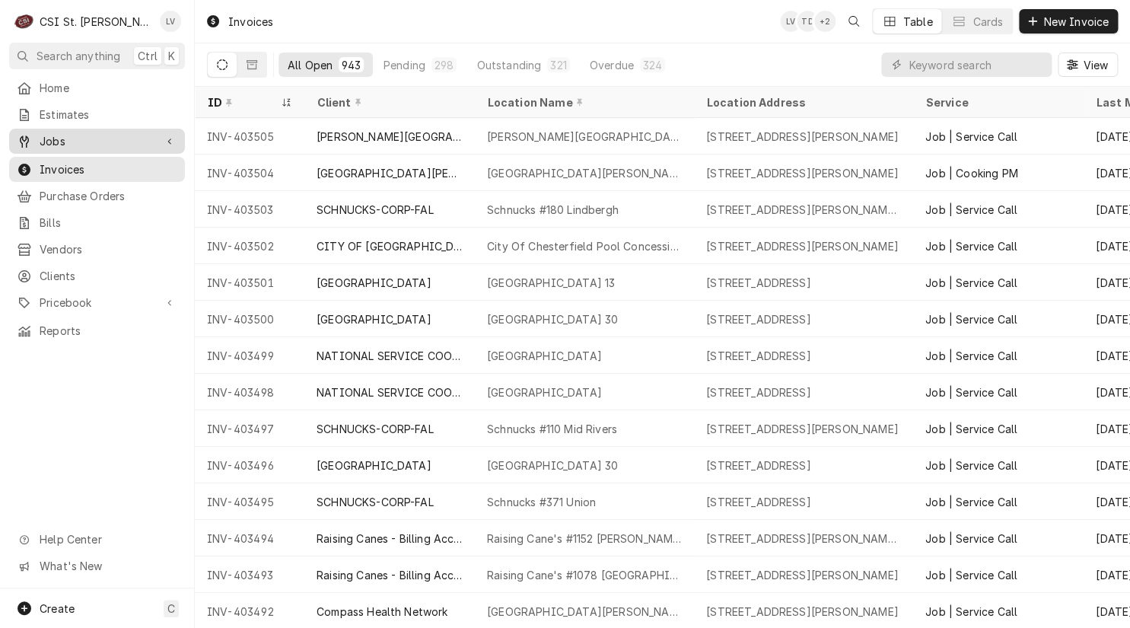
click at [62, 139] on span "Jobs" at bounding box center [97, 141] width 115 height 16
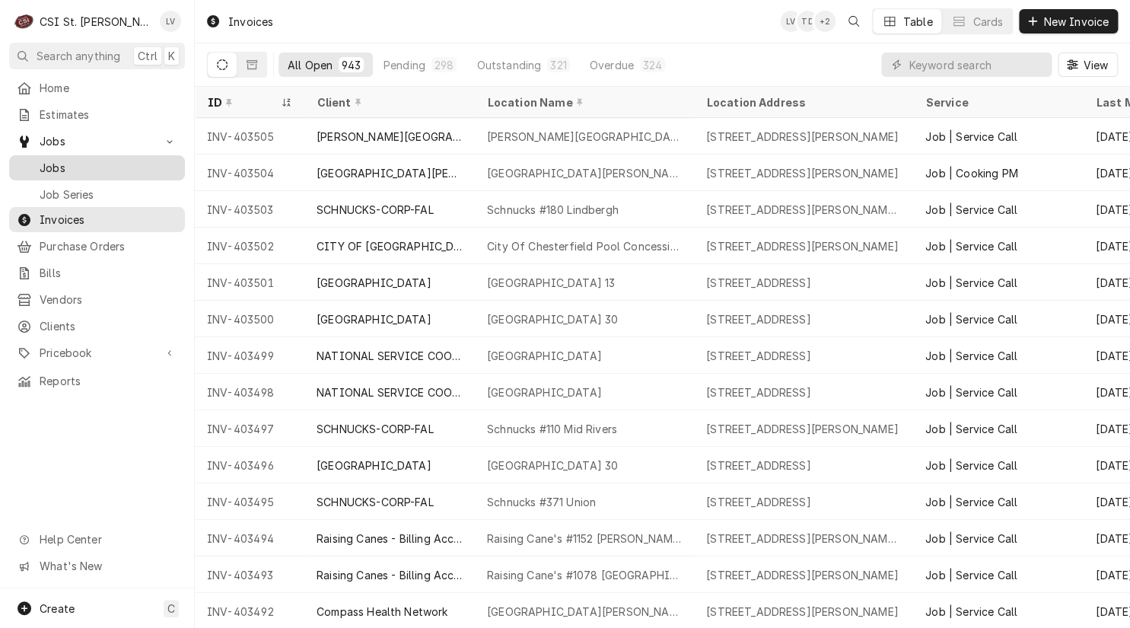
click at [58, 160] on span "Jobs" at bounding box center [109, 168] width 138 height 16
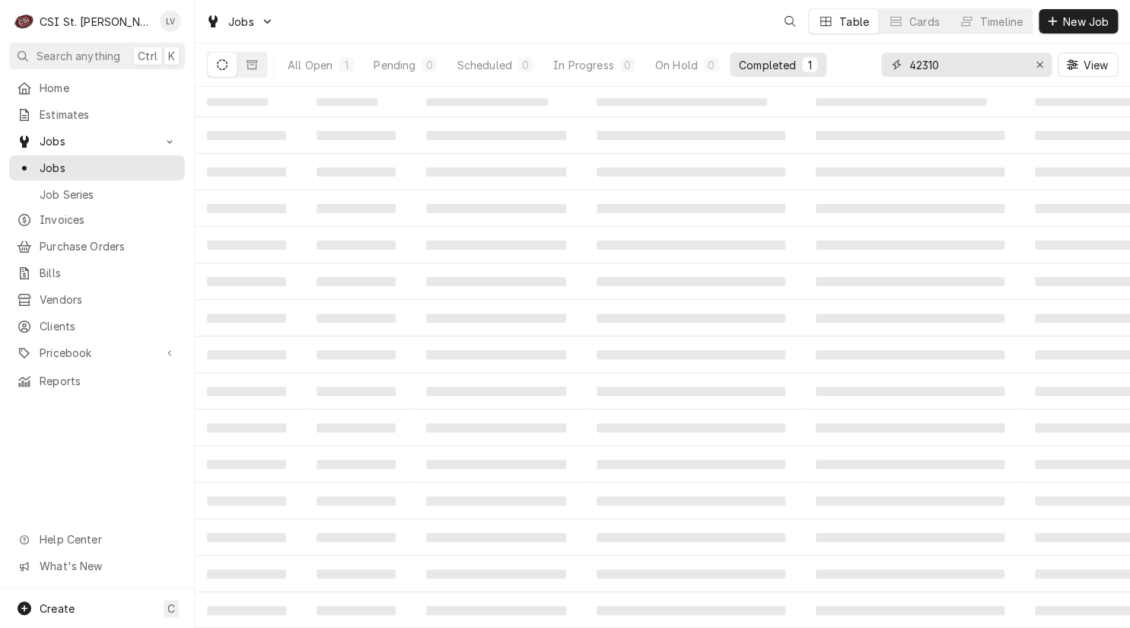
drag, startPoint x: 954, startPoint y: 60, endPoint x: 889, endPoint y: 68, distance: 65.1
click at [889, 68] on div "42310" at bounding box center [966, 64] width 170 height 24
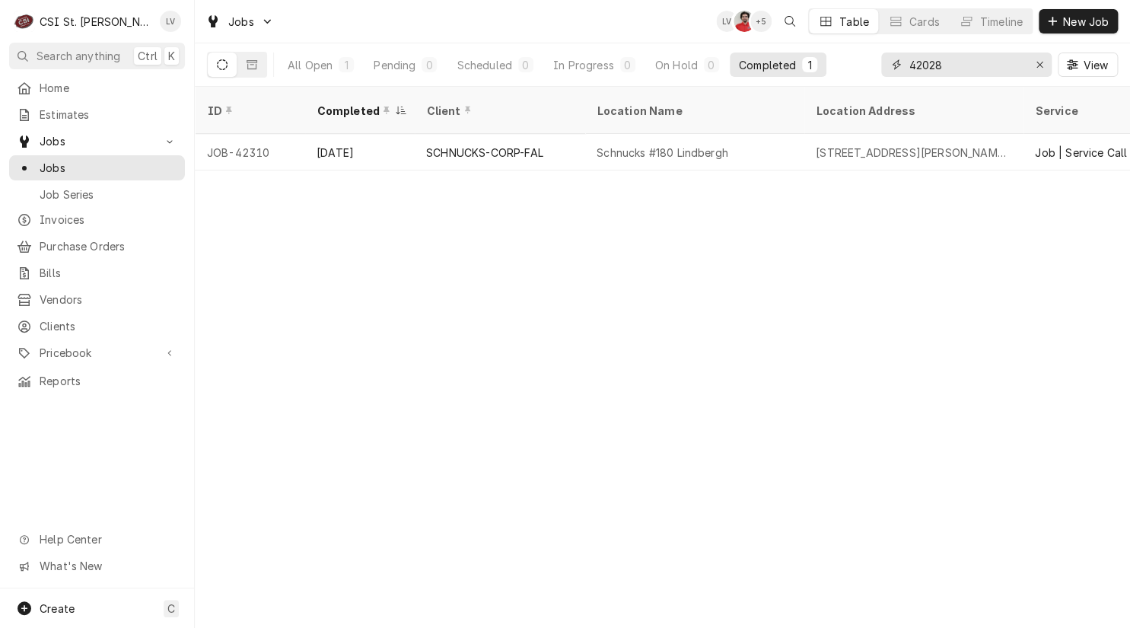
type input "42028"
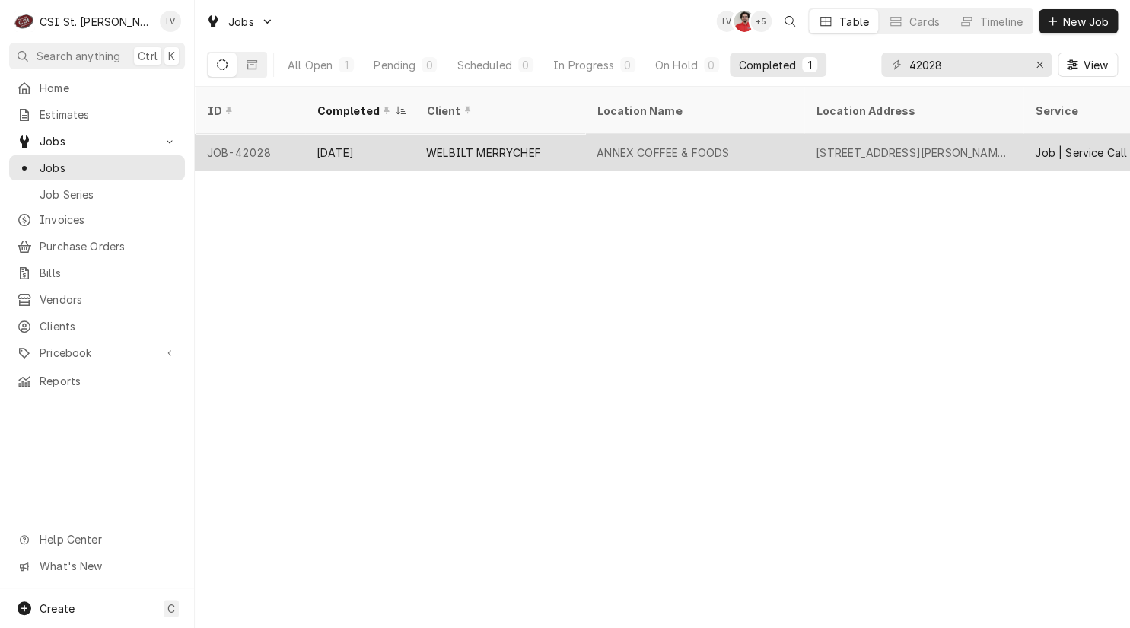
click at [380, 142] on div "Aug 27" at bounding box center [359, 152] width 110 height 37
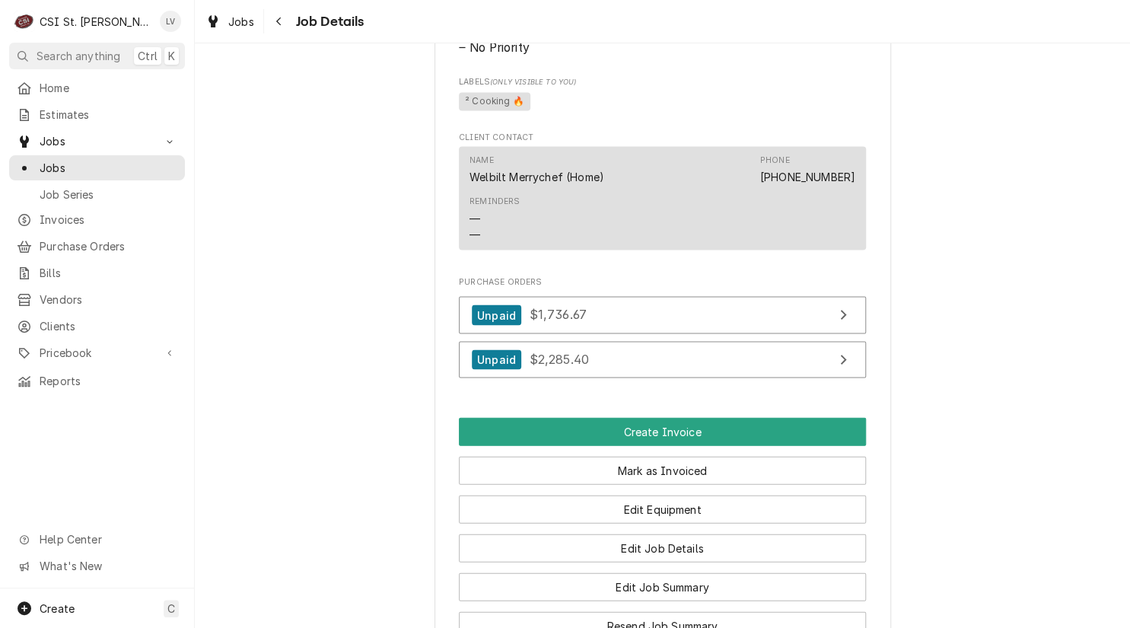
scroll to position [1446, 0]
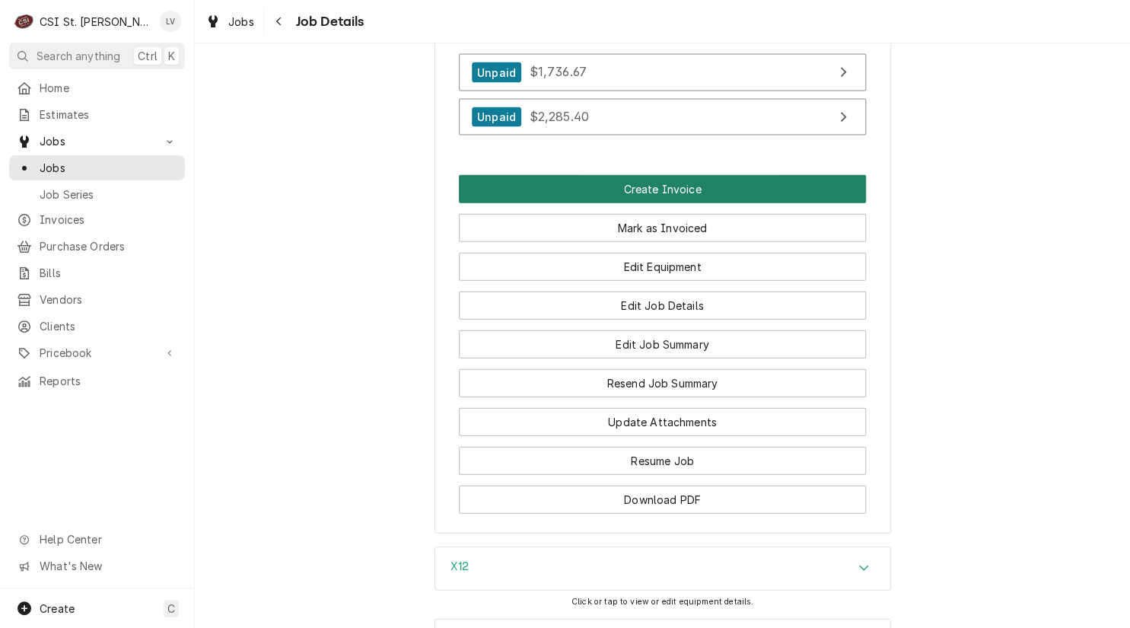
click at [621, 196] on button "Create Invoice" at bounding box center [662, 189] width 407 height 28
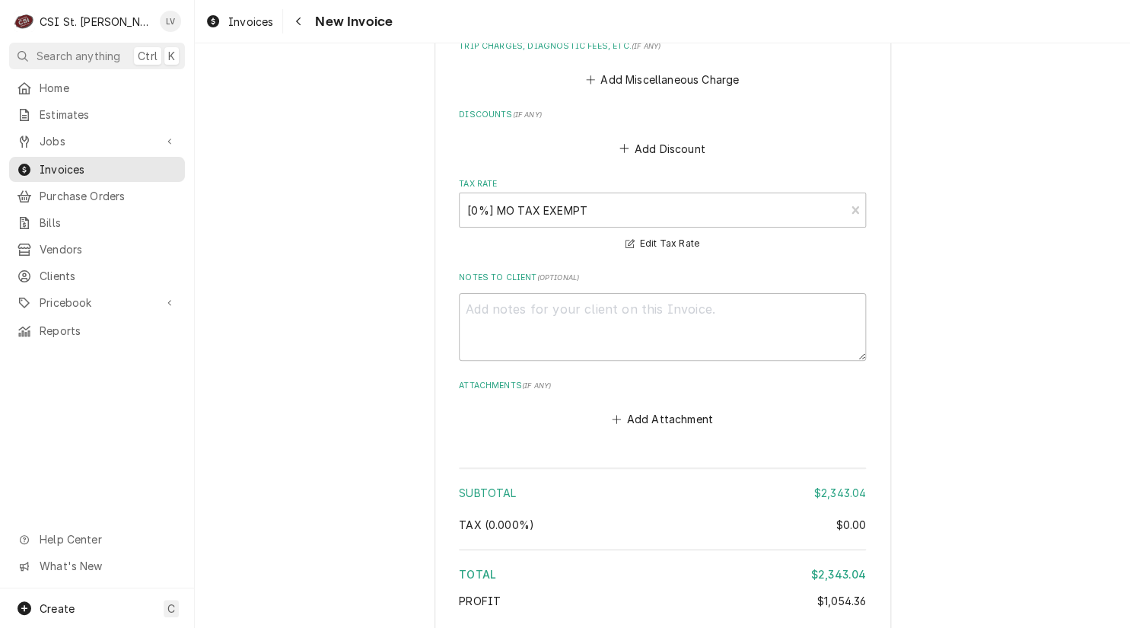
scroll to position [4376, 0]
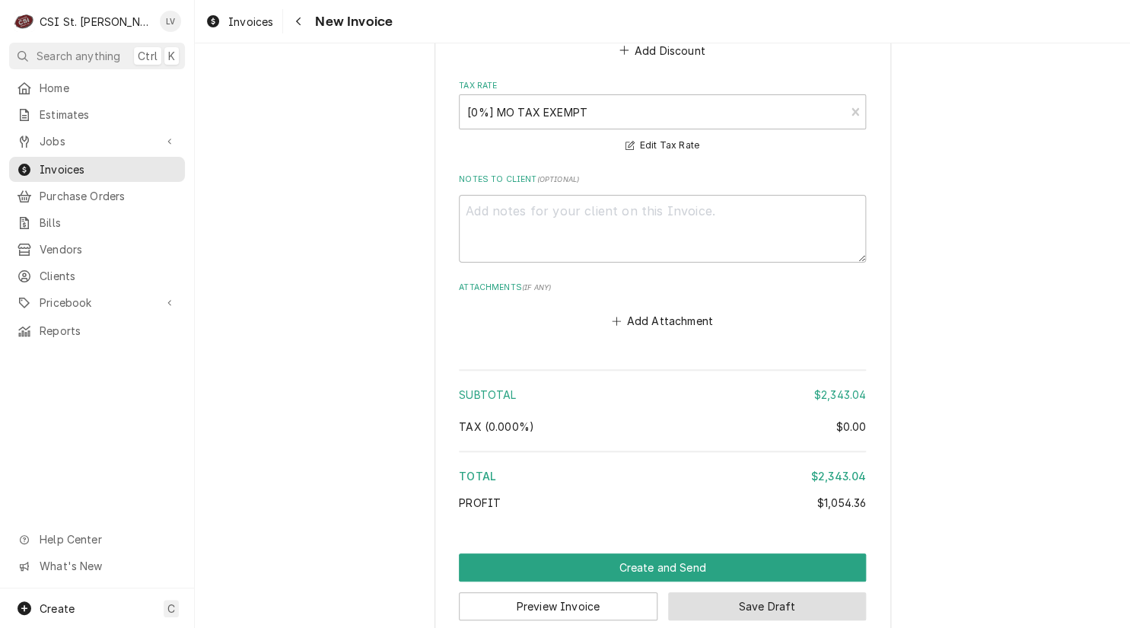
click at [762, 592] on button "Save Draft" at bounding box center [767, 606] width 199 height 28
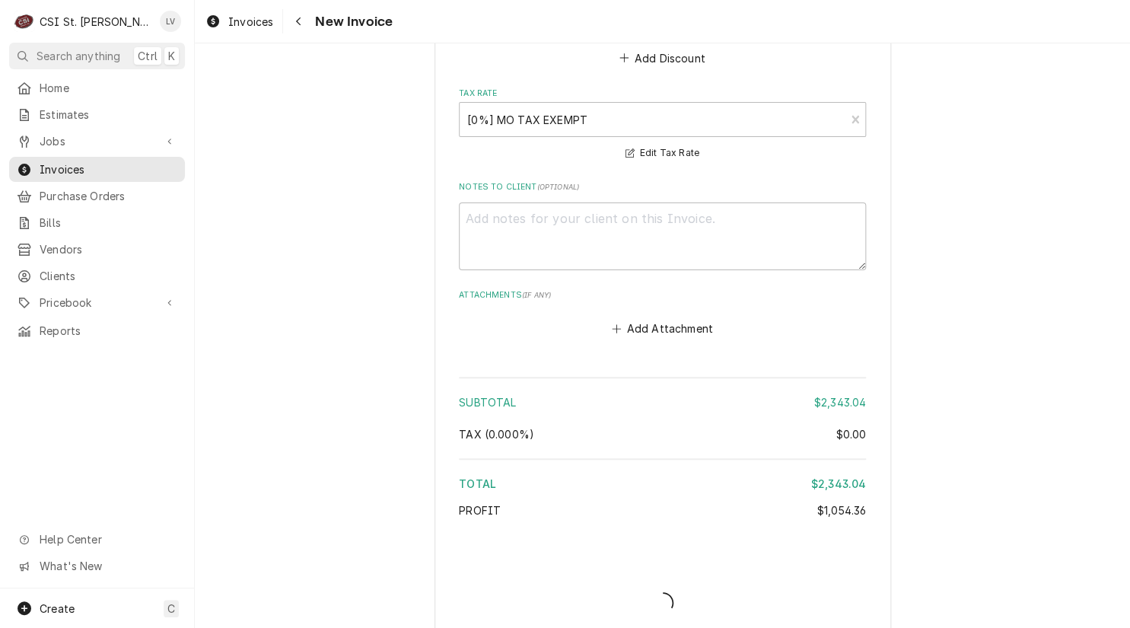
type textarea "x"
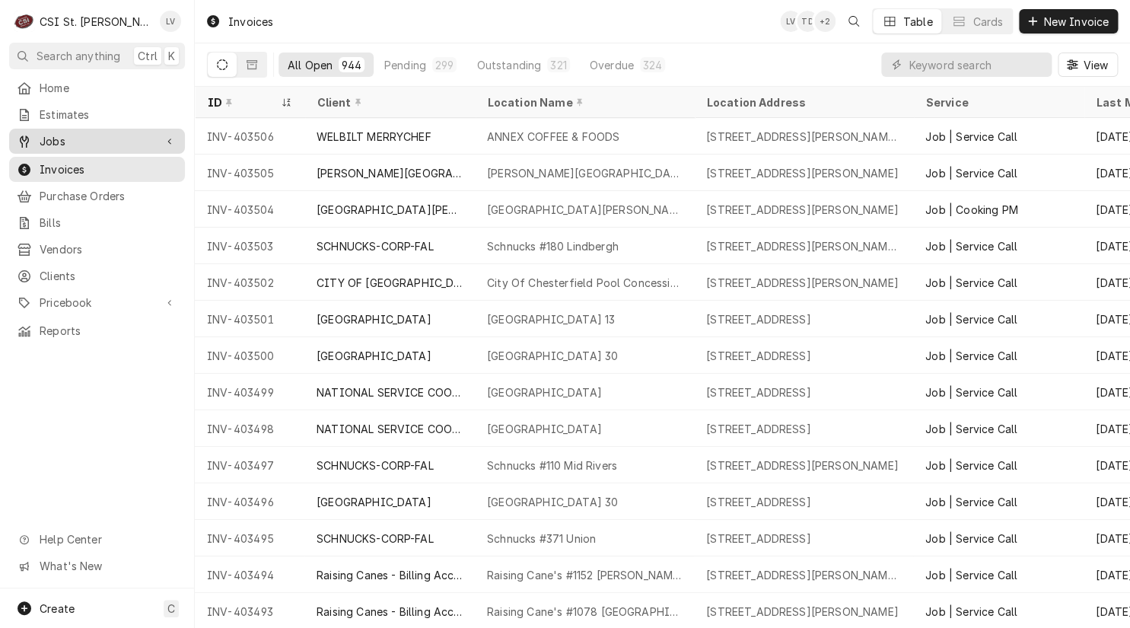
click at [59, 134] on span "Jobs" at bounding box center [97, 141] width 115 height 16
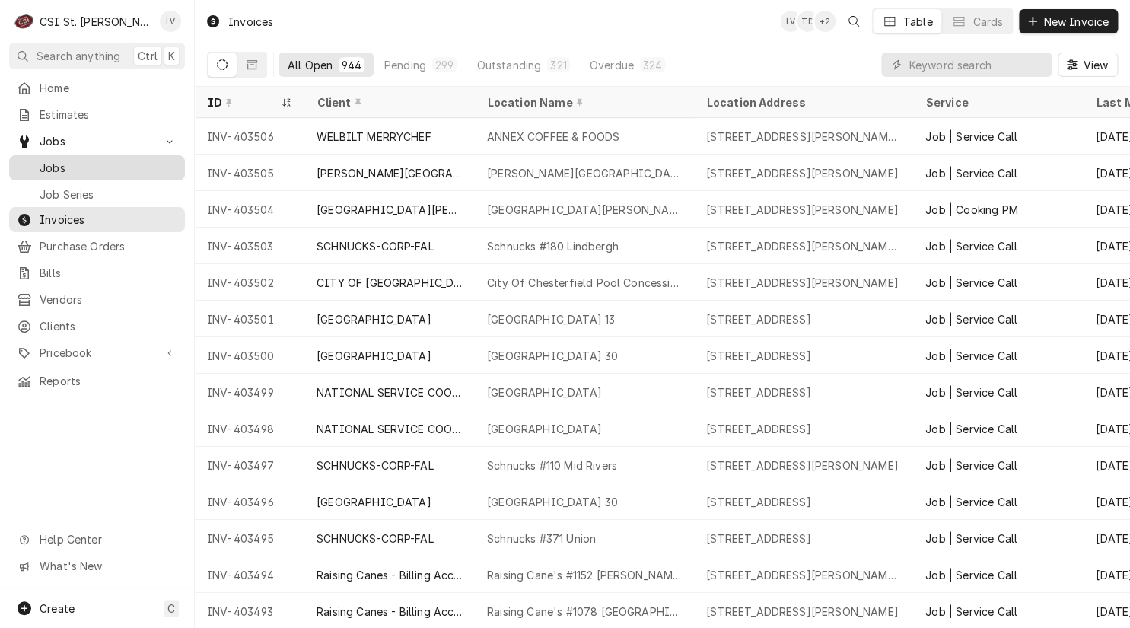
click at [51, 160] on span "Jobs" at bounding box center [109, 168] width 138 height 16
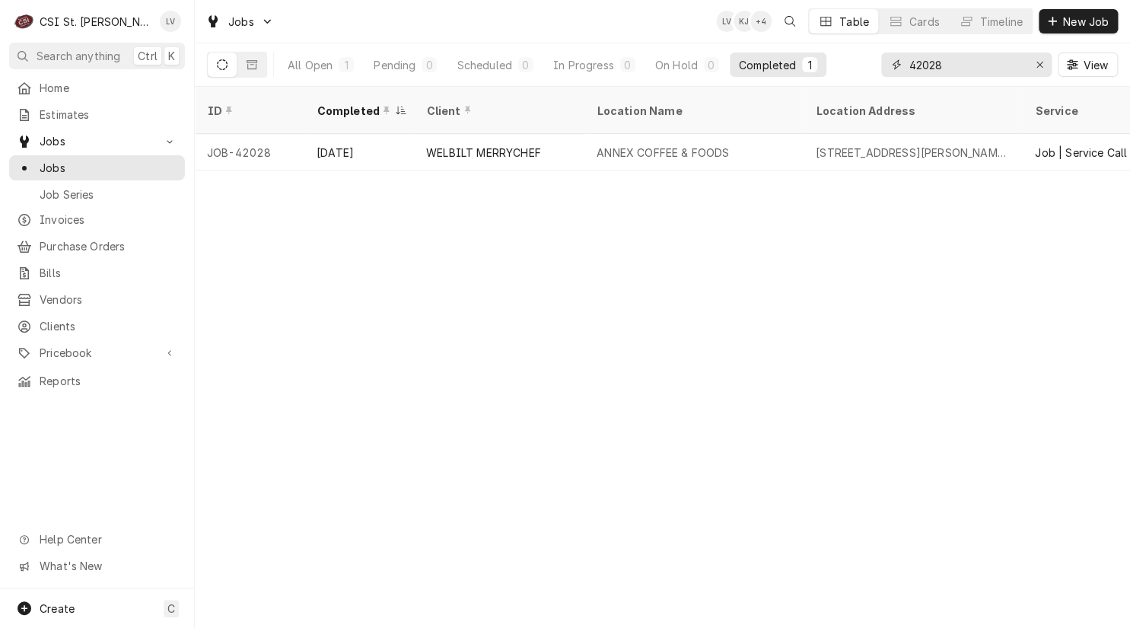
drag, startPoint x: 968, startPoint y: 65, endPoint x: 884, endPoint y: 71, distance: 83.9
click at [884, 71] on div "42028" at bounding box center [966, 64] width 170 height 24
type input "42215"
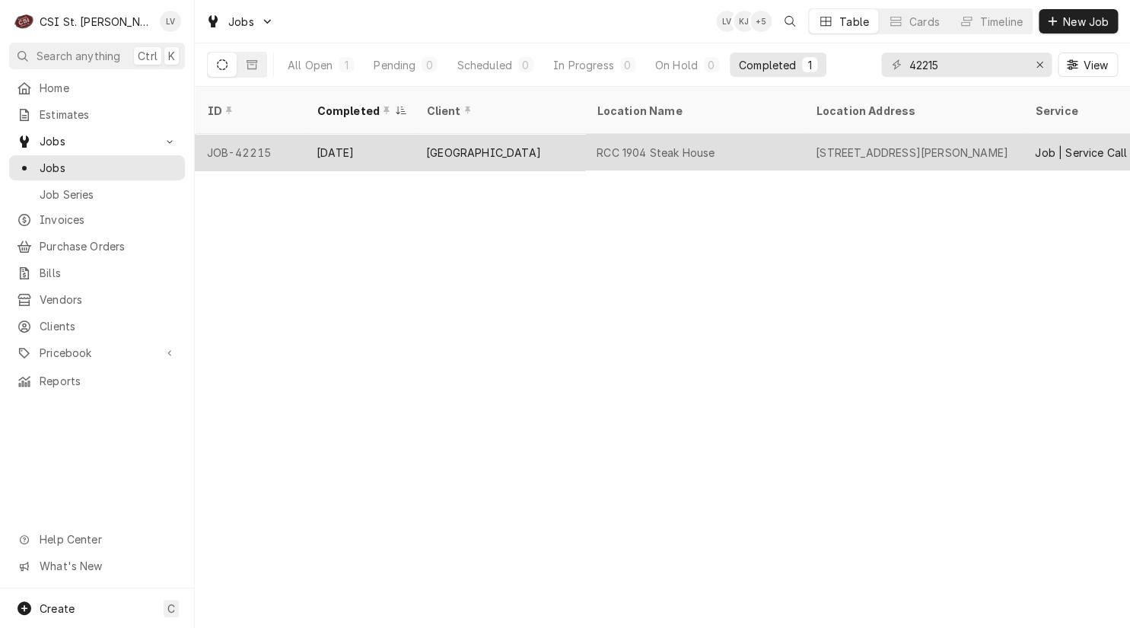
click at [438, 145] on div "[GEOGRAPHIC_DATA]" at bounding box center [483, 153] width 115 height 16
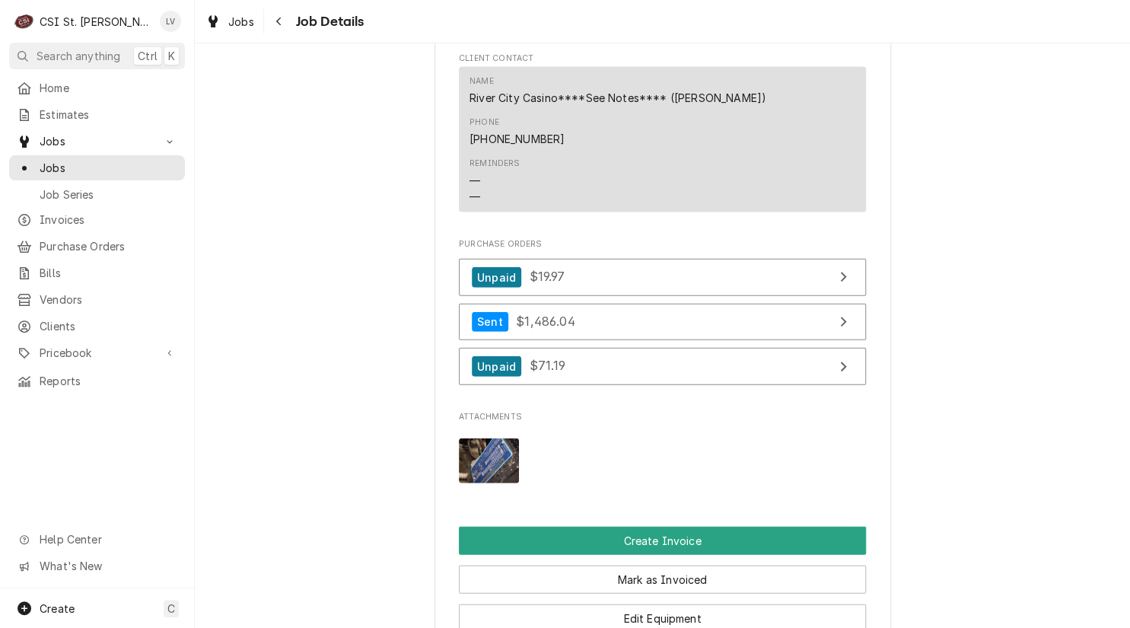
scroll to position [1750, 0]
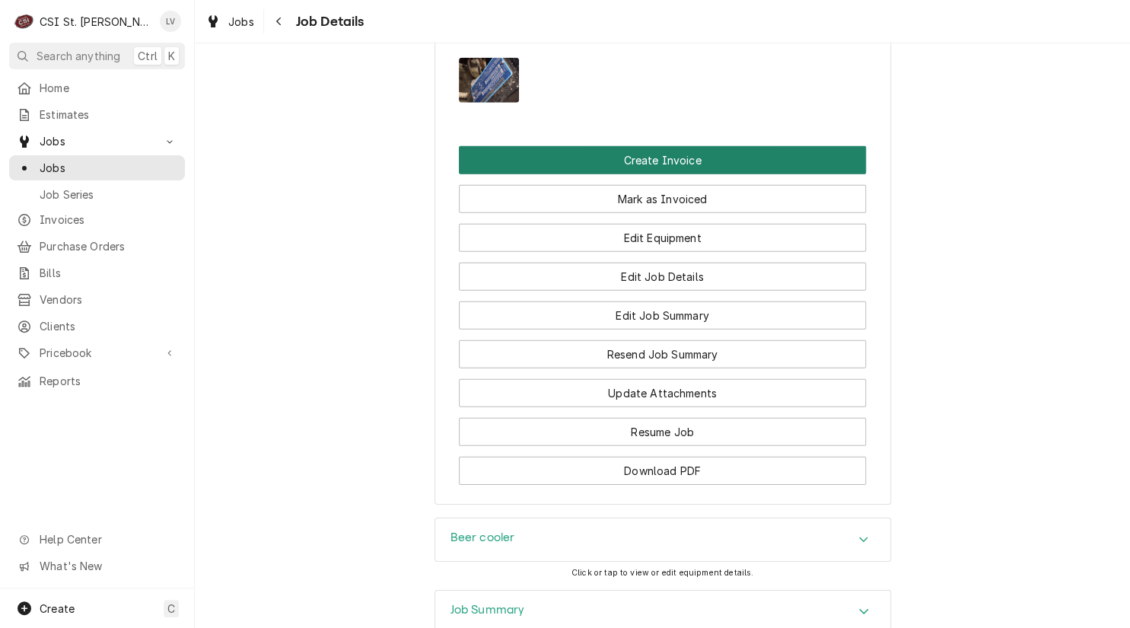
click at [609, 146] on button "Create Invoice" at bounding box center [662, 160] width 407 height 28
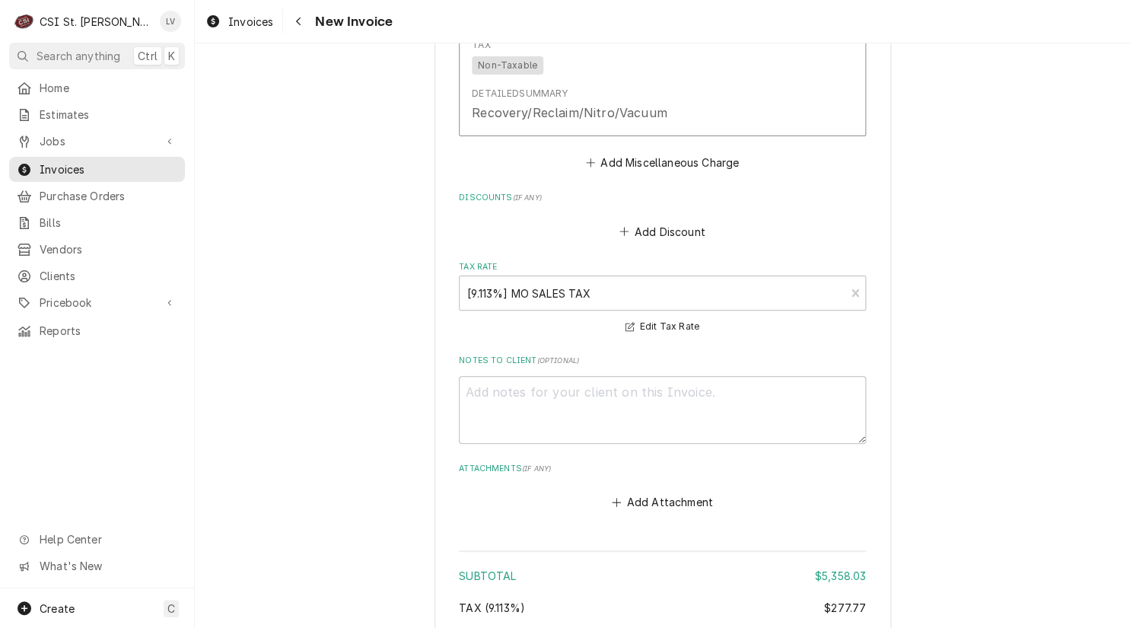
scroll to position [5989, 0]
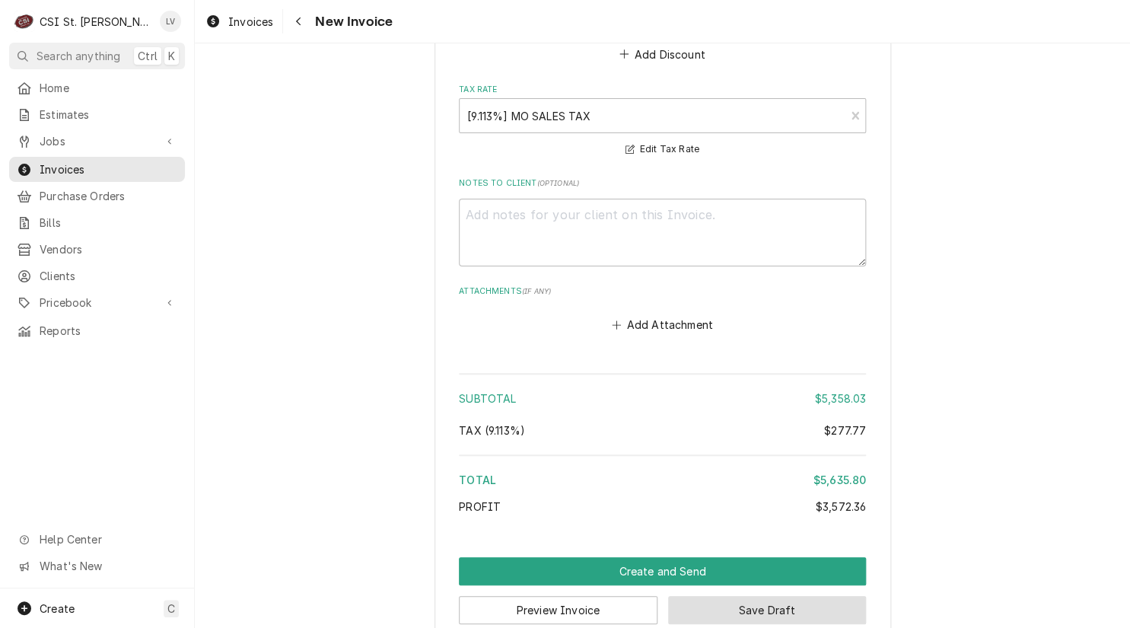
click at [763, 596] on button "Save Draft" at bounding box center [767, 610] width 199 height 28
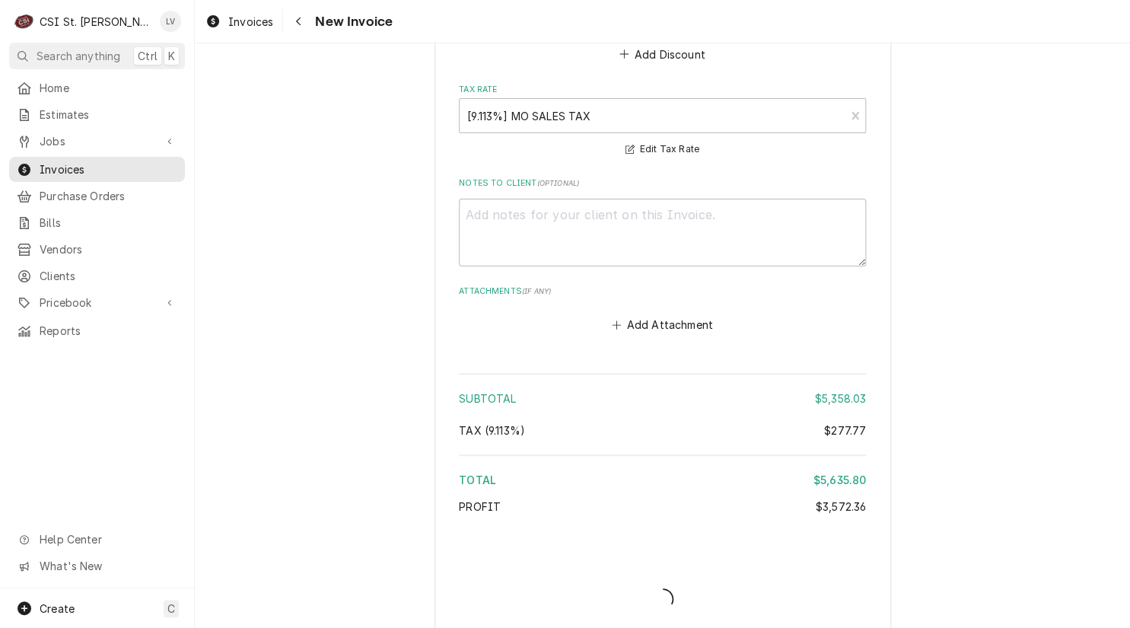
scroll to position [5982, 0]
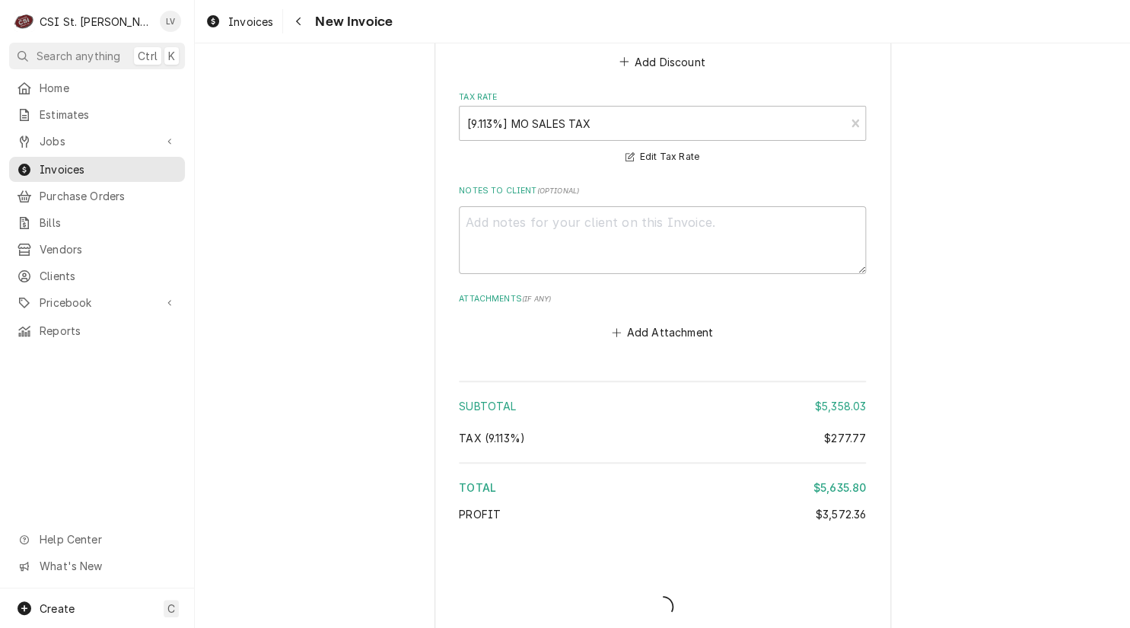
type textarea "x"
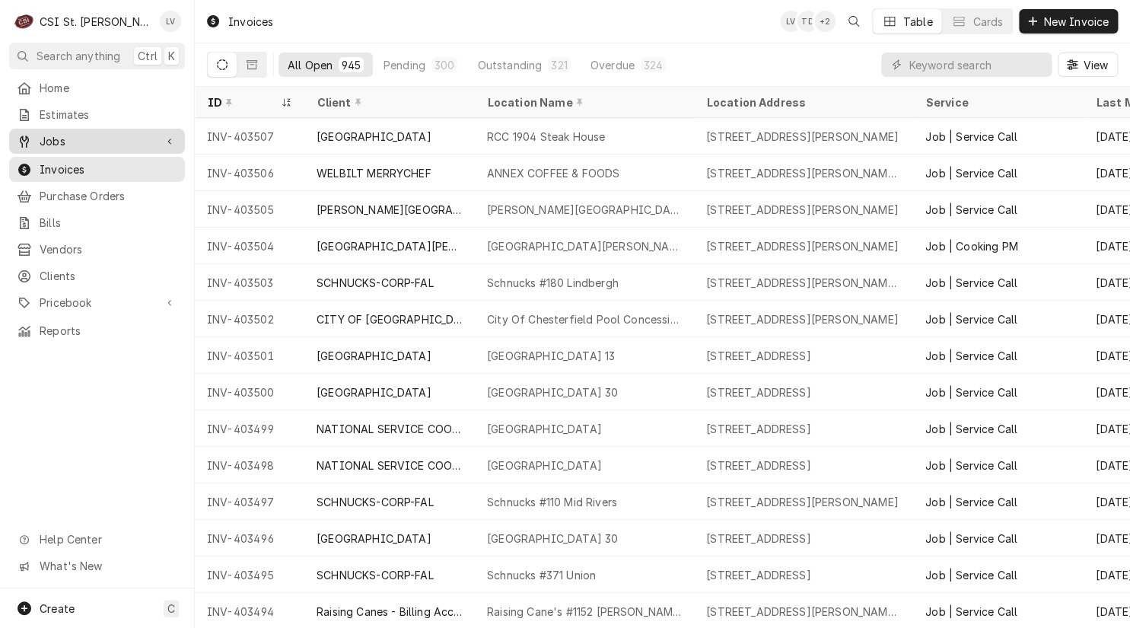
click at [37, 136] on div "Jobs" at bounding box center [86, 141] width 138 height 16
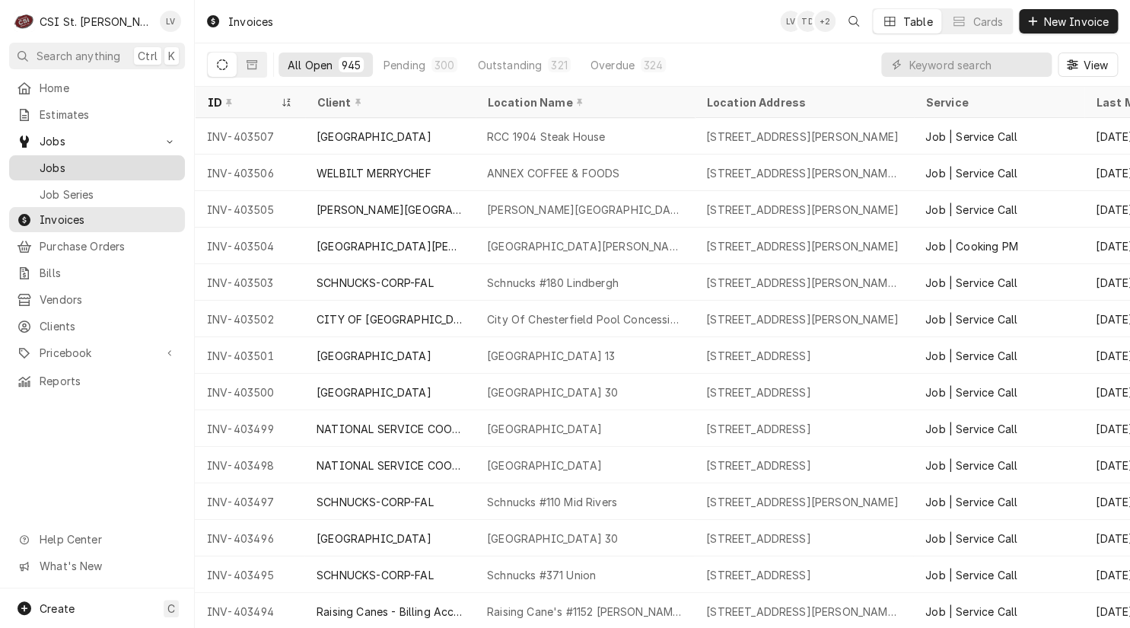
click at [44, 164] on span "Jobs" at bounding box center [109, 168] width 138 height 16
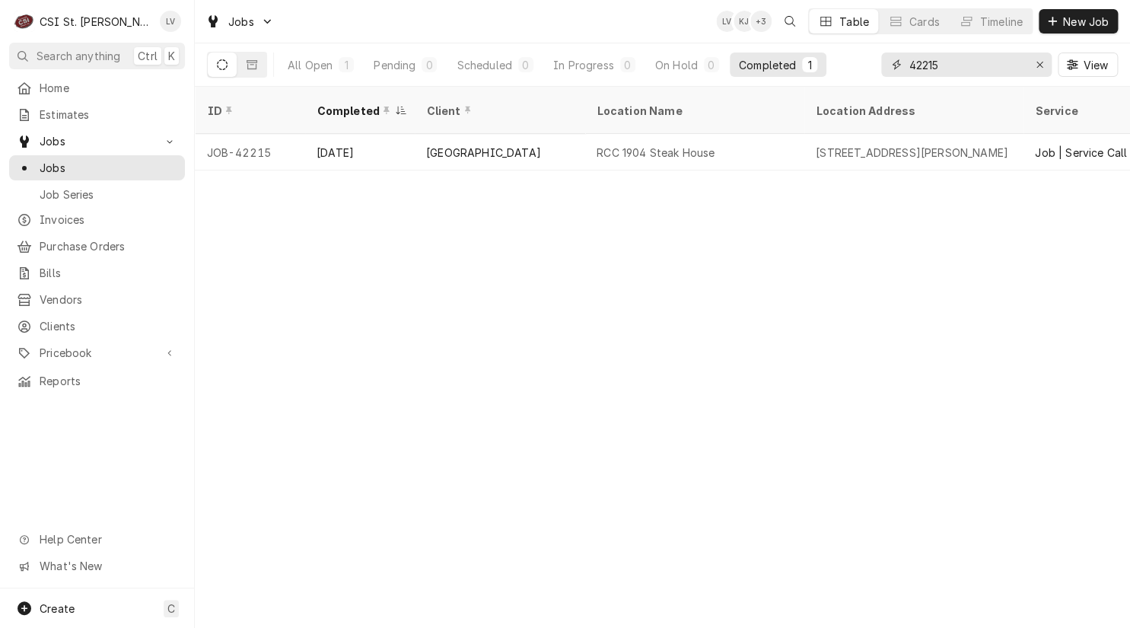
drag, startPoint x: 953, startPoint y: 63, endPoint x: 882, endPoint y: 66, distance: 70.8
click at [882, 66] on div "42215" at bounding box center [966, 64] width 170 height 24
type input "42041"
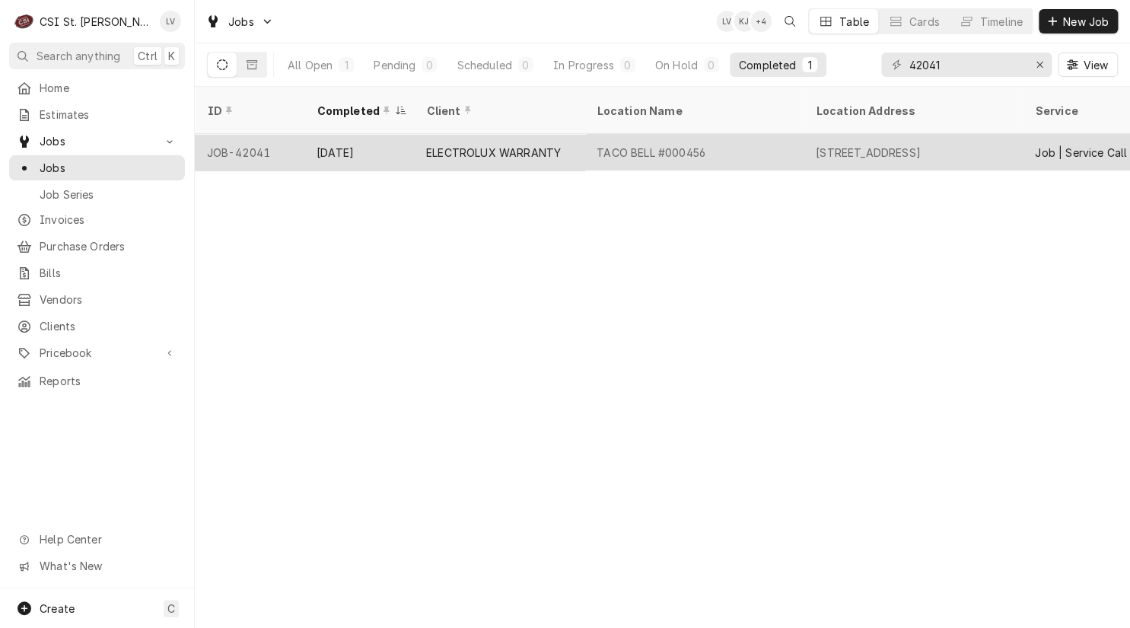
click at [440, 145] on div "ELECTROLUX WARRANTY" at bounding box center [493, 153] width 135 height 16
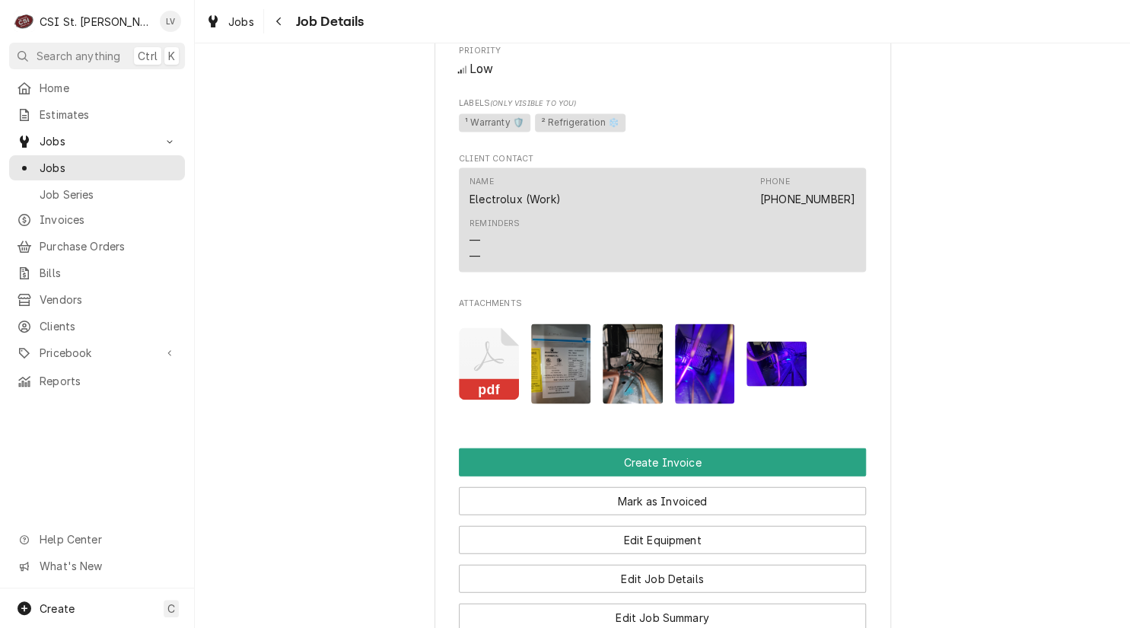
scroll to position [1370, 0]
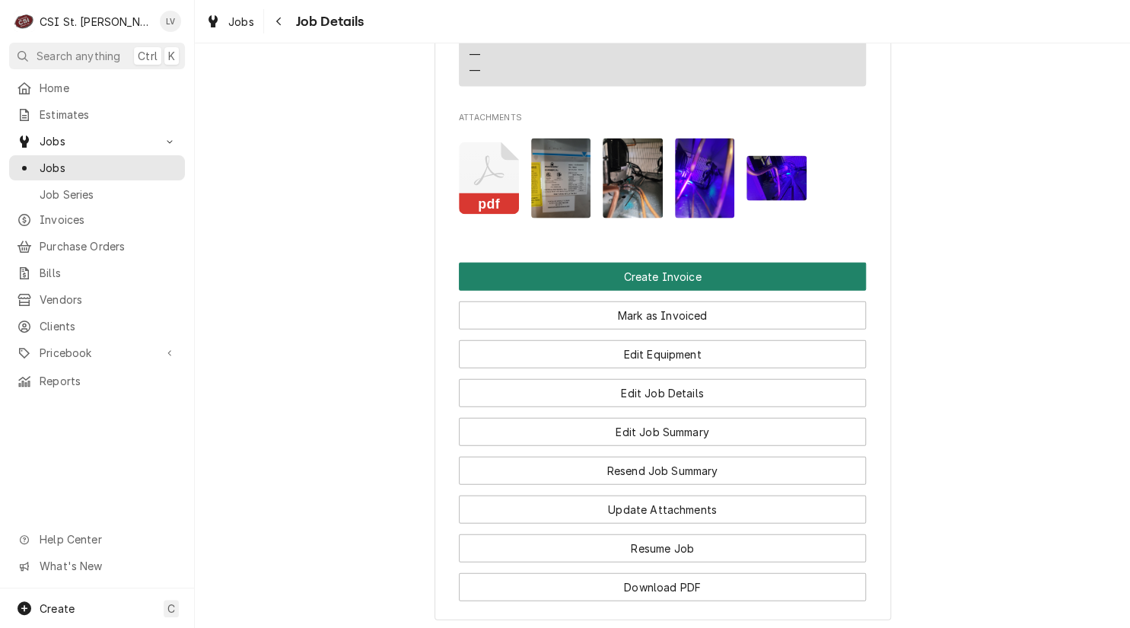
click at [651, 291] on button "Create Invoice" at bounding box center [662, 276] width 407 height 28
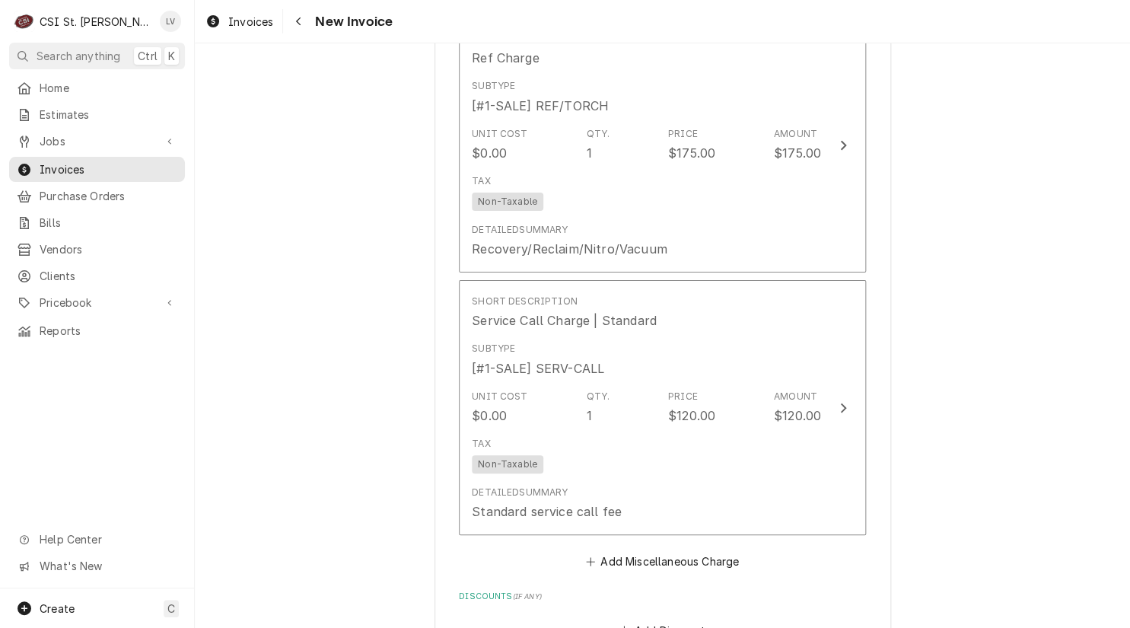
scroll to position [5001, 0]
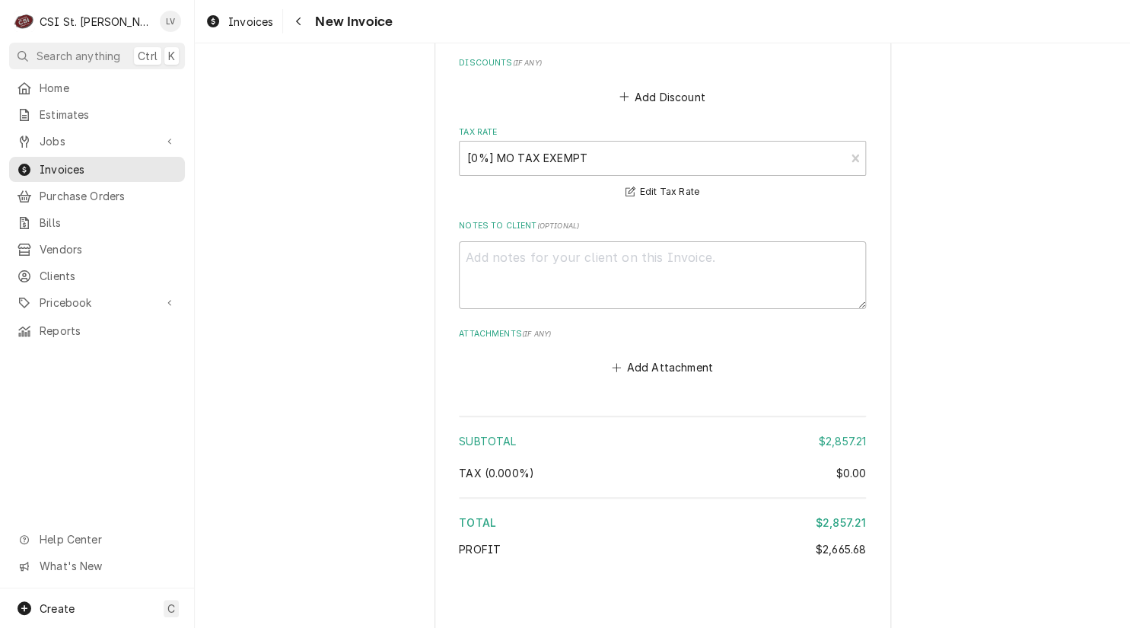
type textarea "x"
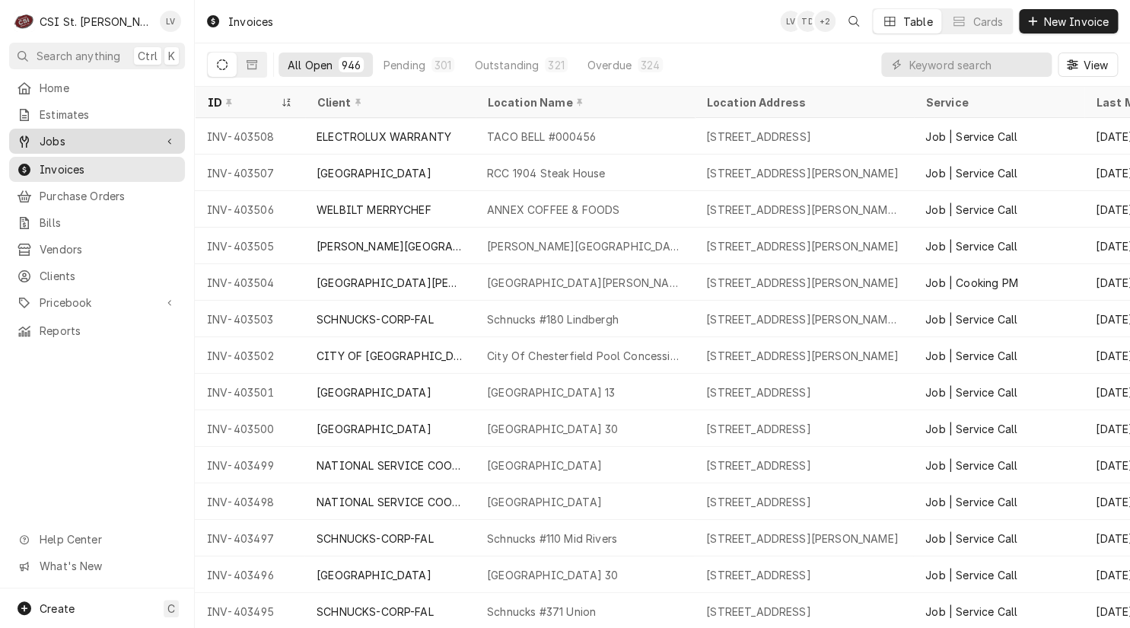
click at [52, 135] on span "Jobs" at bounding box center [97, 141] width 115 height 16
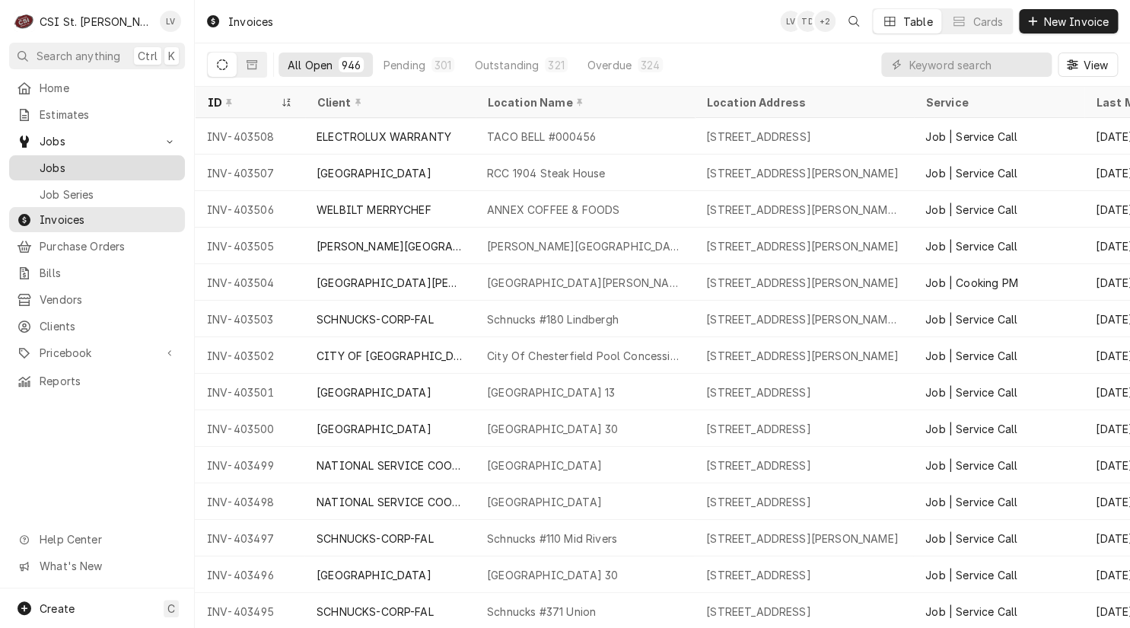
click at [56, 160] on span "Jobs" at bounding box center [109, 168] width 138 height 16
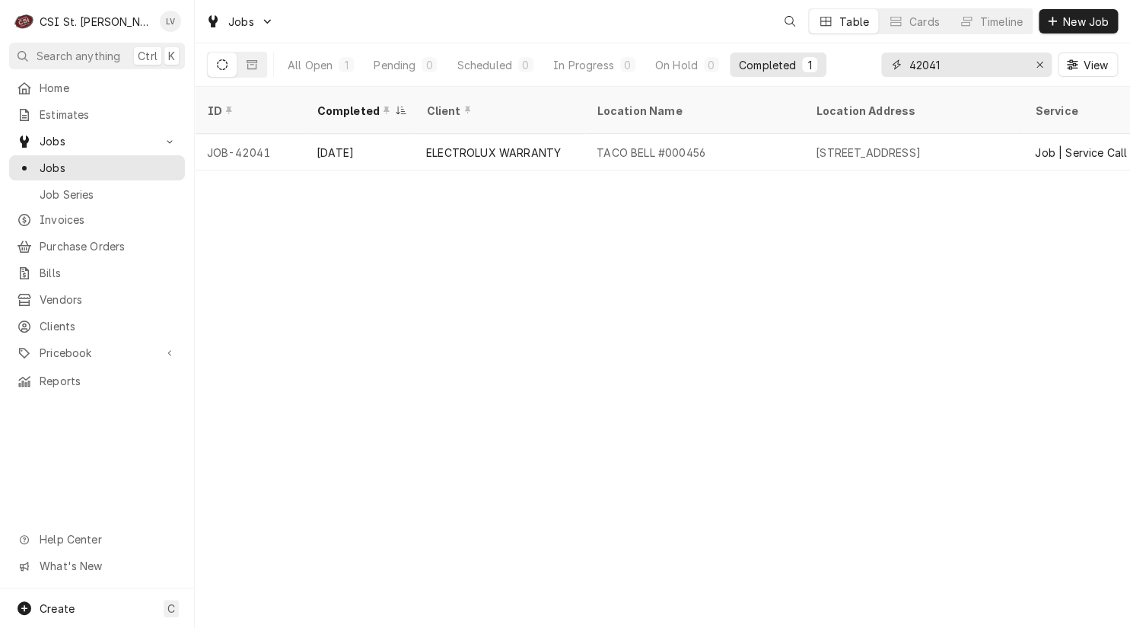
drag, startPoint x: 946, startPoint y: 65, endPoint x: 892, endPoint y: 68, distance: 54.1
click at [892, 68] on div "42041" at bounding box center [966, 64] width 170 height 24
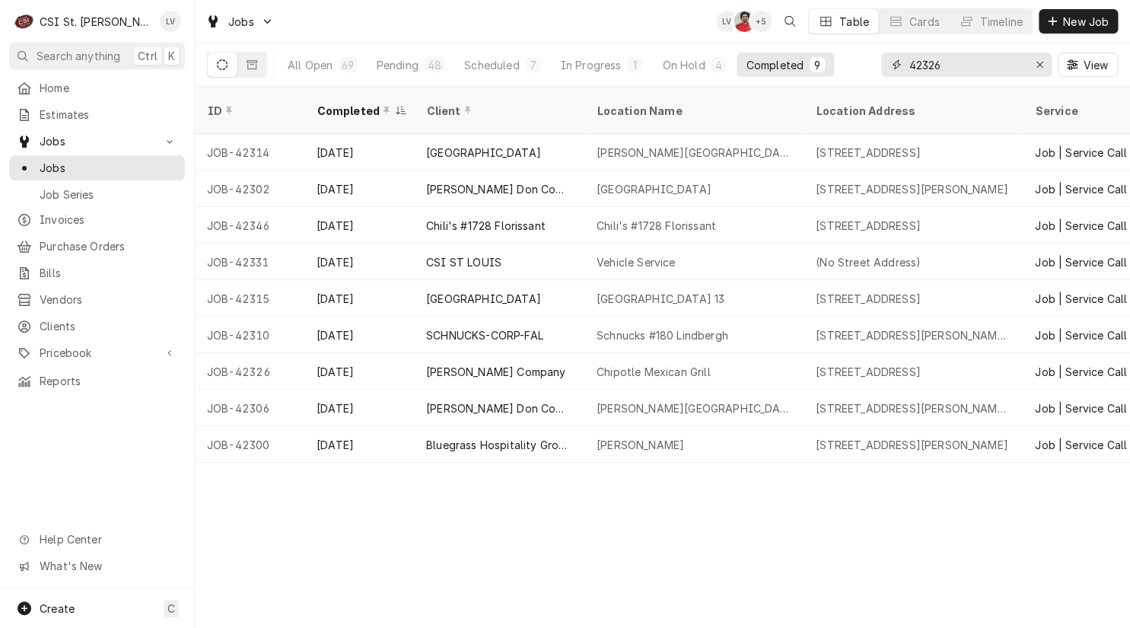
type input "42326"
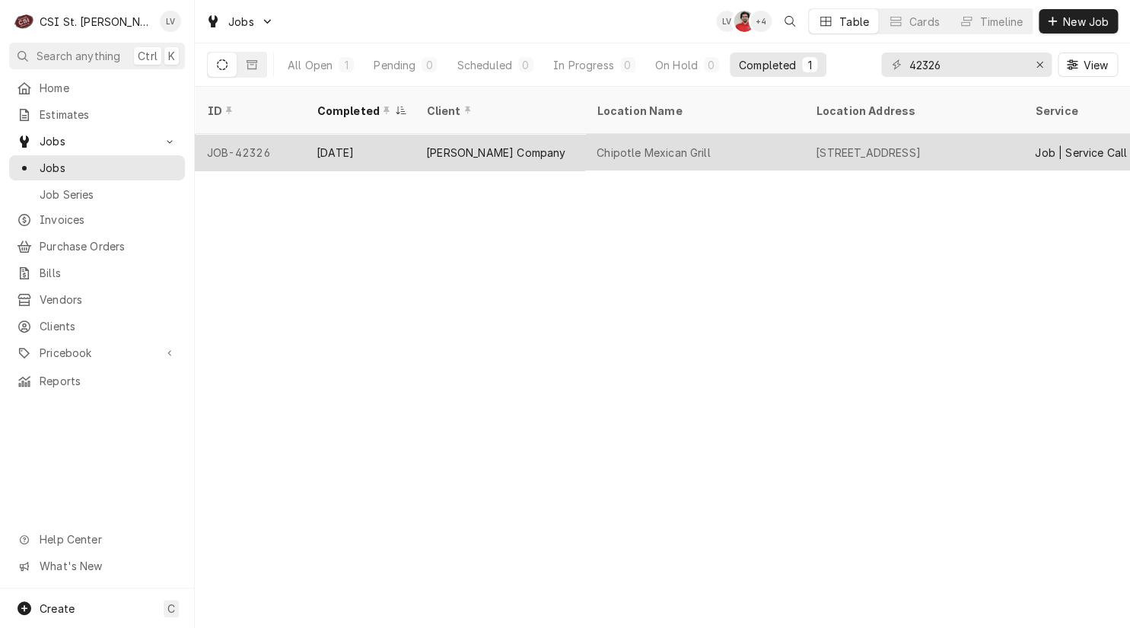
click at [457, 145] on div "[PERSON_NAME] Company" at bounding box center [495, 153] width 139 height 16
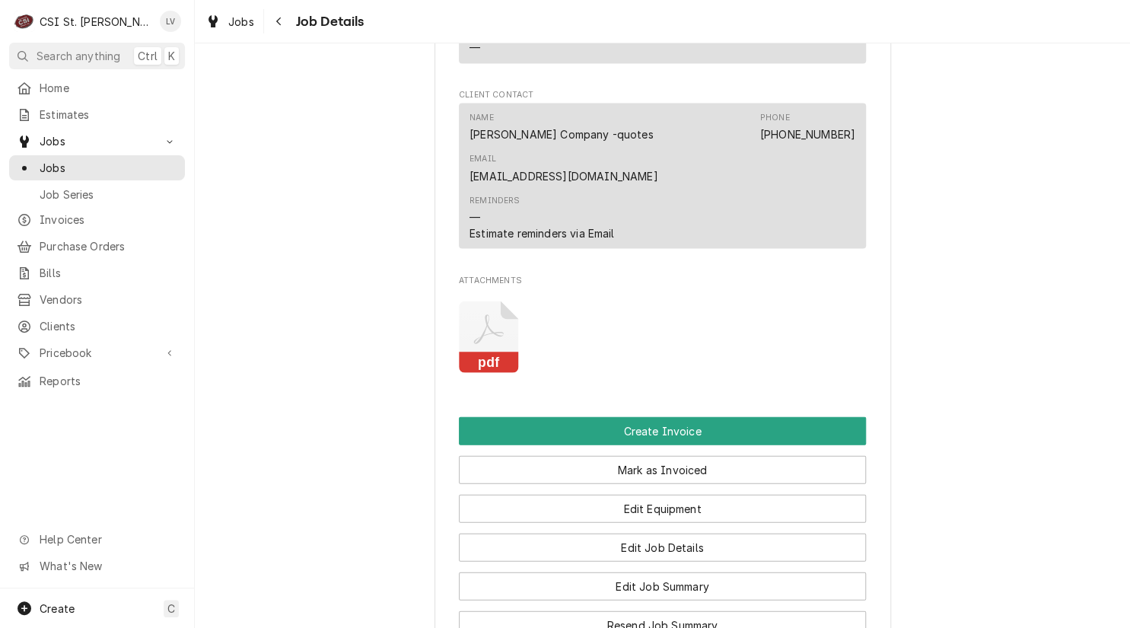
scroll to position [1598, 0]
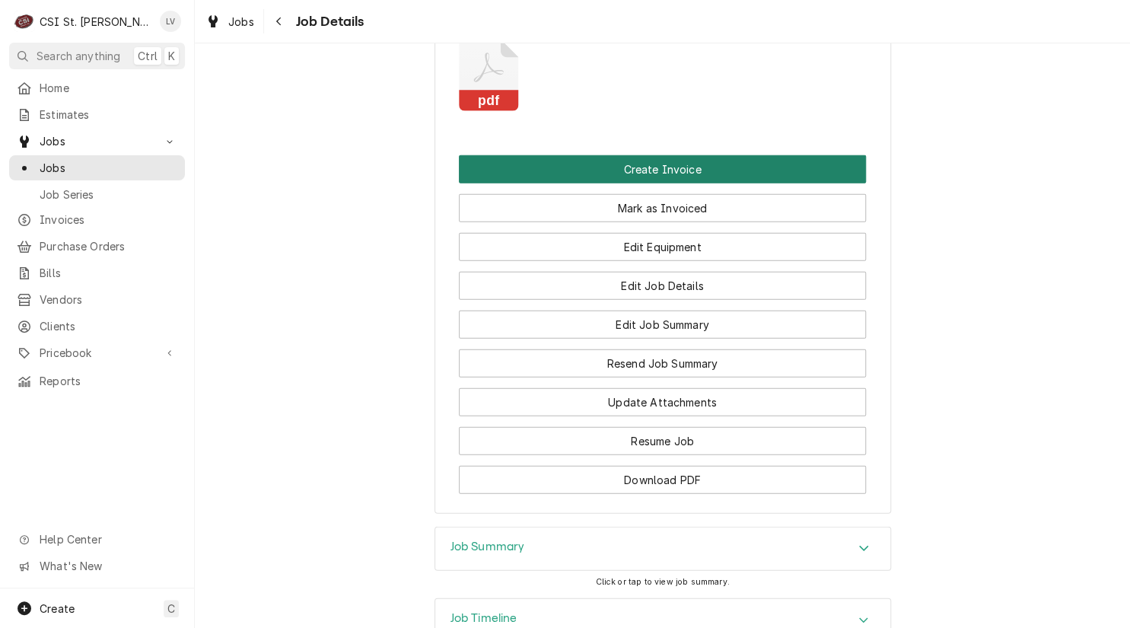
click at [638, 155] on button "Create Invoice" at bounding box center [662, 169] width 407 height 28
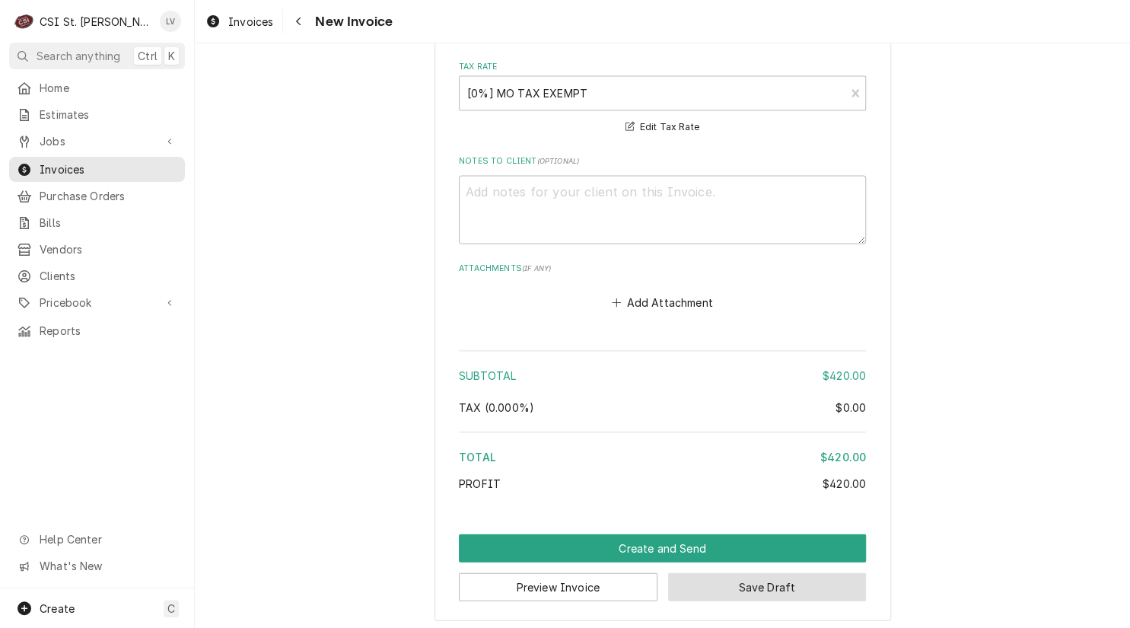
click at [829, 594] on button "Save Draft" at bounding box center [767, 587] width 199 height 28
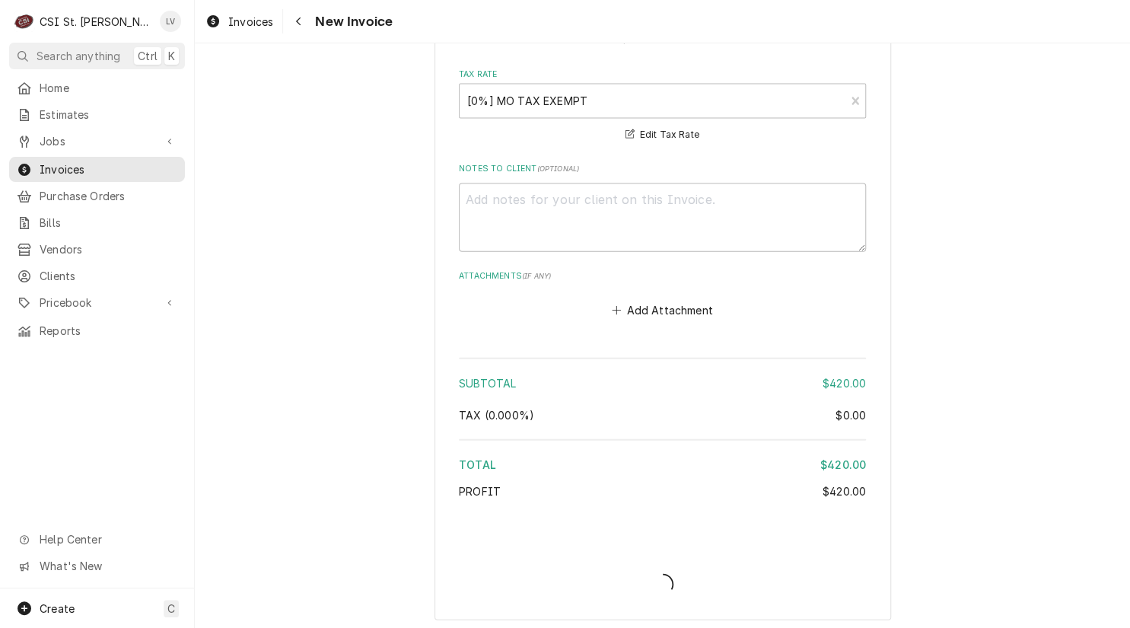
type textarea "x"
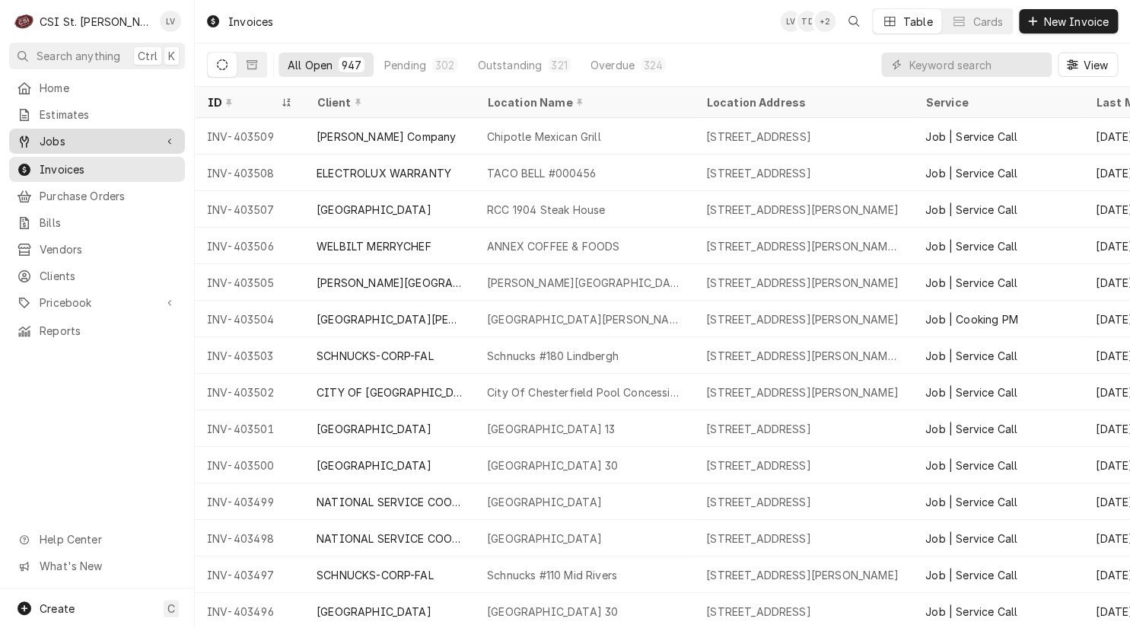
click at [71, 140] on span "Jobs" at bounding box center [97, 141] width 115 height 16
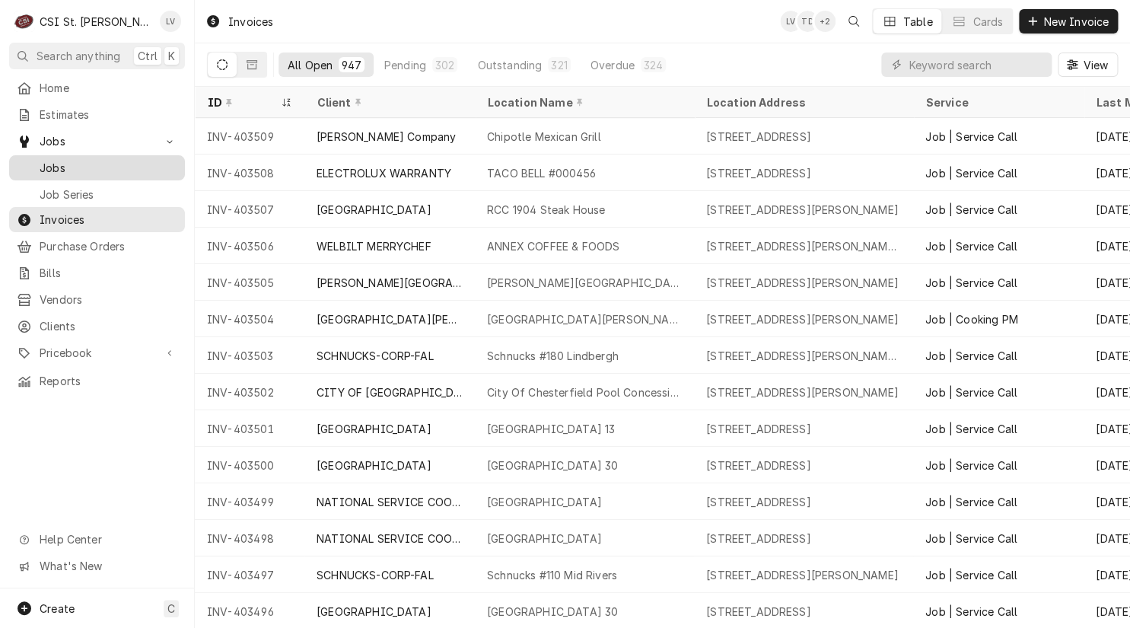
click at [70, 160] on span "Jobs" at bounding box center [109, 168] width 138 height 16
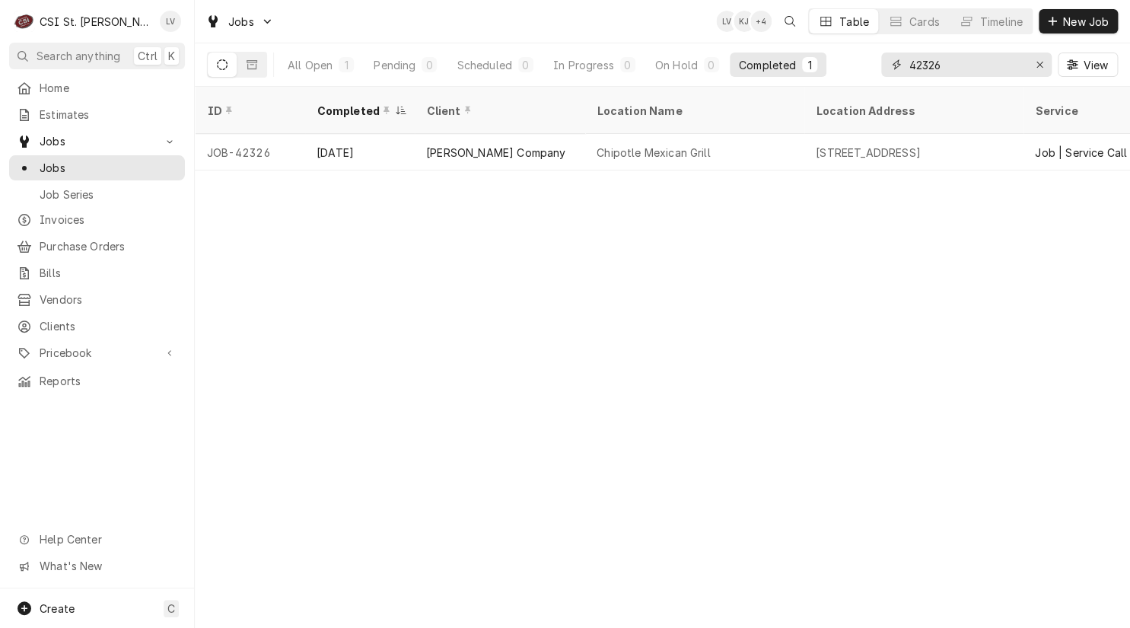
drag, startPoint x: 953, startPoint y: 66, endPoint x: 870, endPoint y: 75, distance: 83.4
click at [870, 75] on div "All Open 1 Pending 0 Scheduled 0 In Progress 0 On Hold 0 Completed 1 42326 View" at bounding box center [662, 64] width 911 height 43
type input "41801"
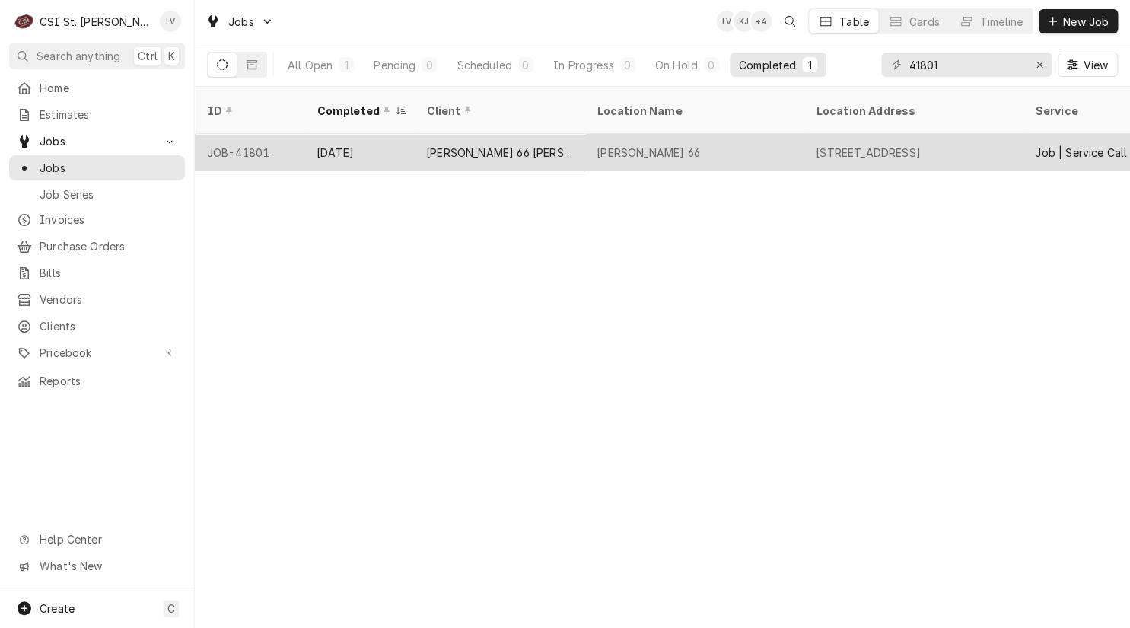
click at [399, 142] on div "Aug 27" at bounding box center [359, 152] width 110 height 37
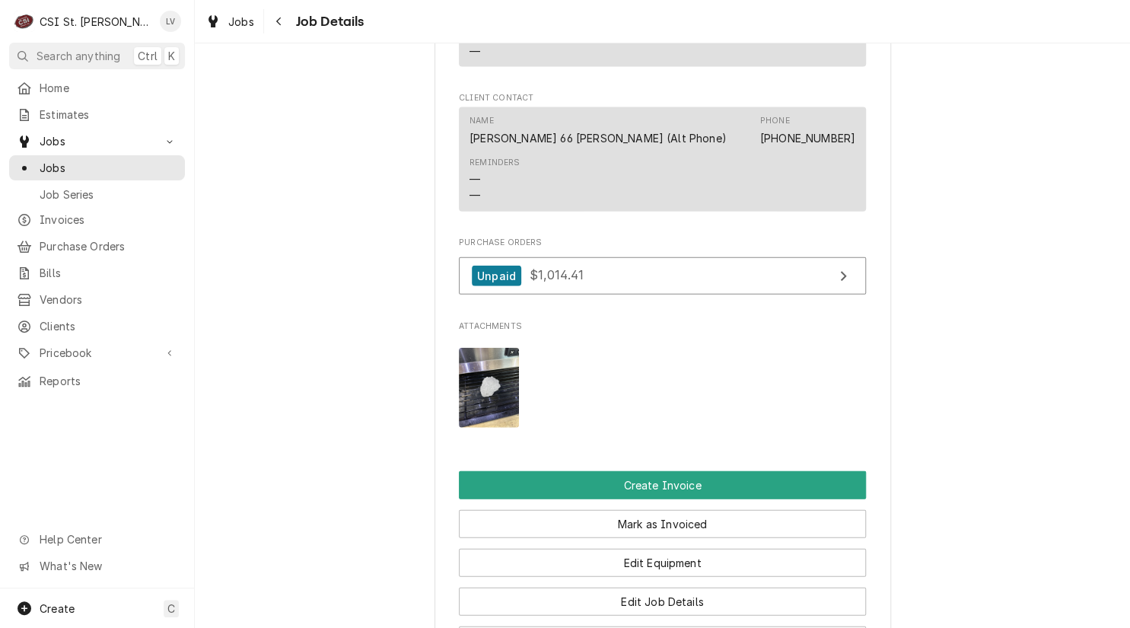
scroll to position [1598, 0]
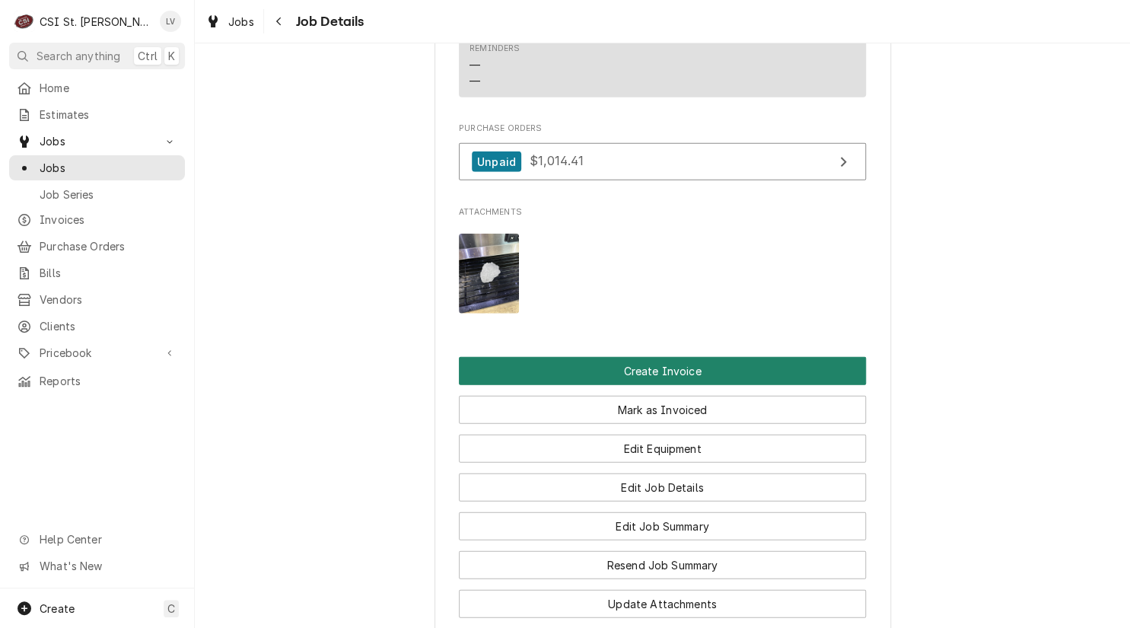
click at [645, 357] on button "Create Invoice" at bounding box center [662, 371] width 407 height 28
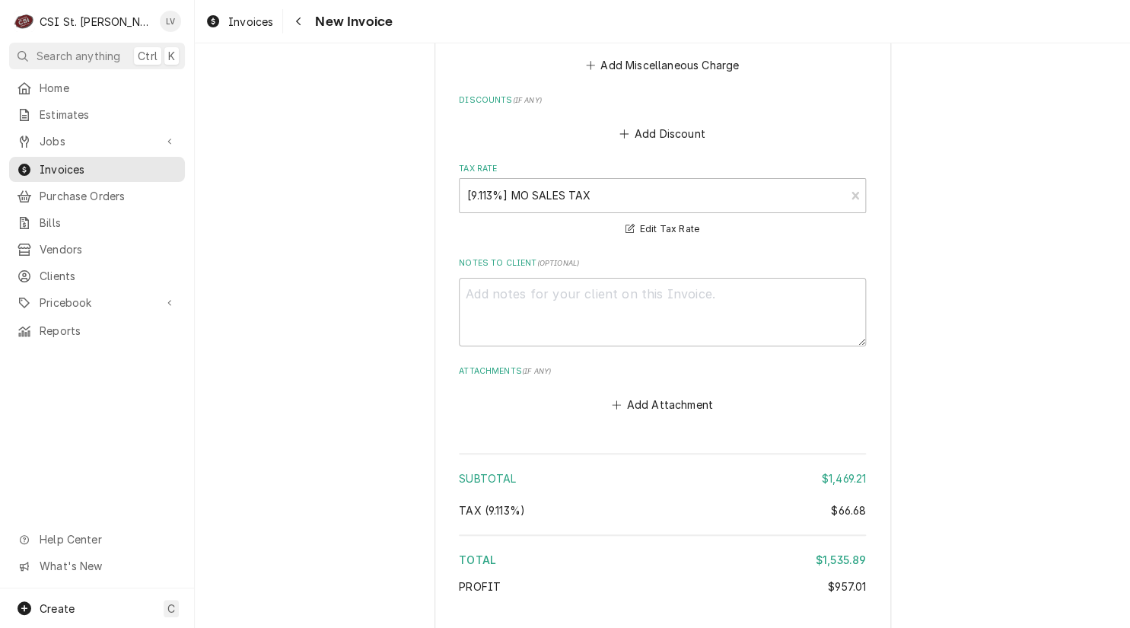
scroll to position [4665, 0]
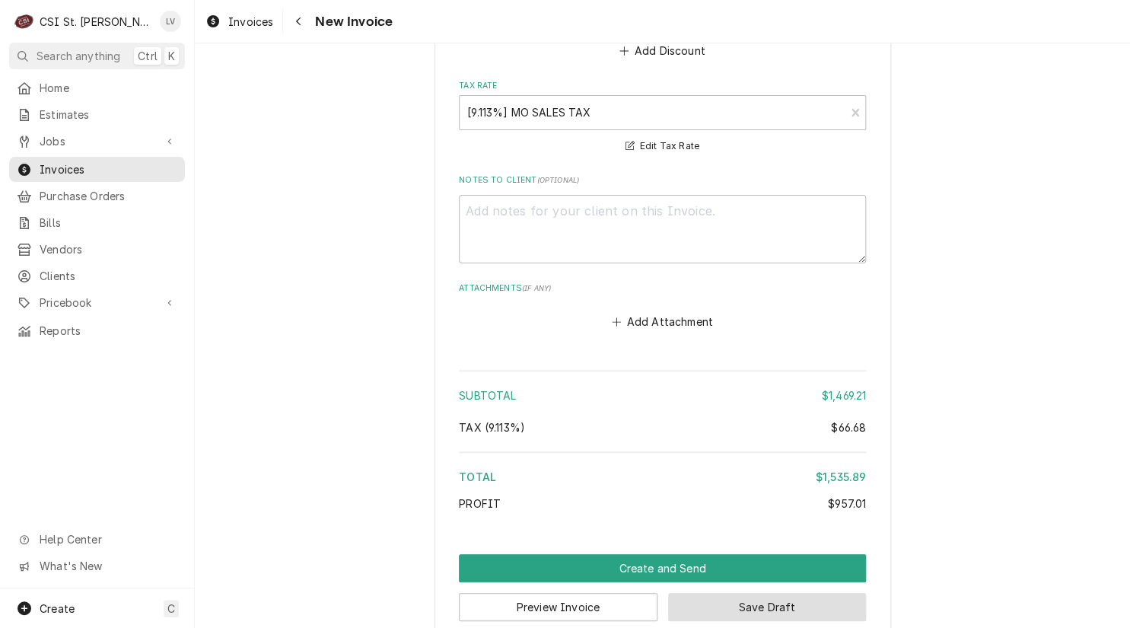
click at [825, 593] on button "Save Draft" at bounding box center [767, 607] width 199 height 28
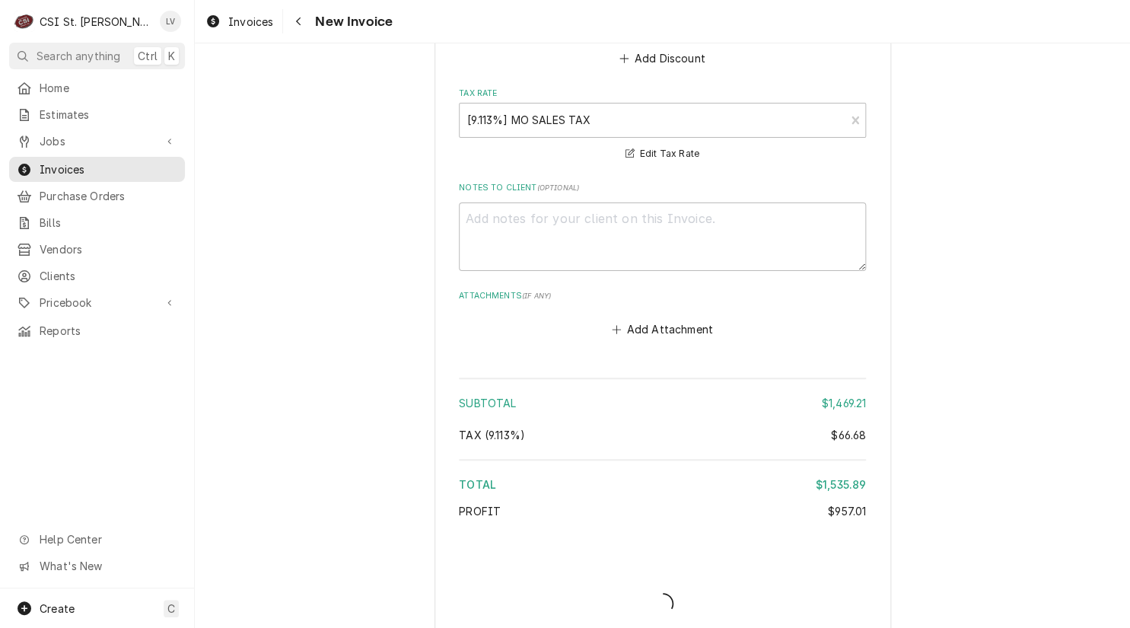
type textarea "x"
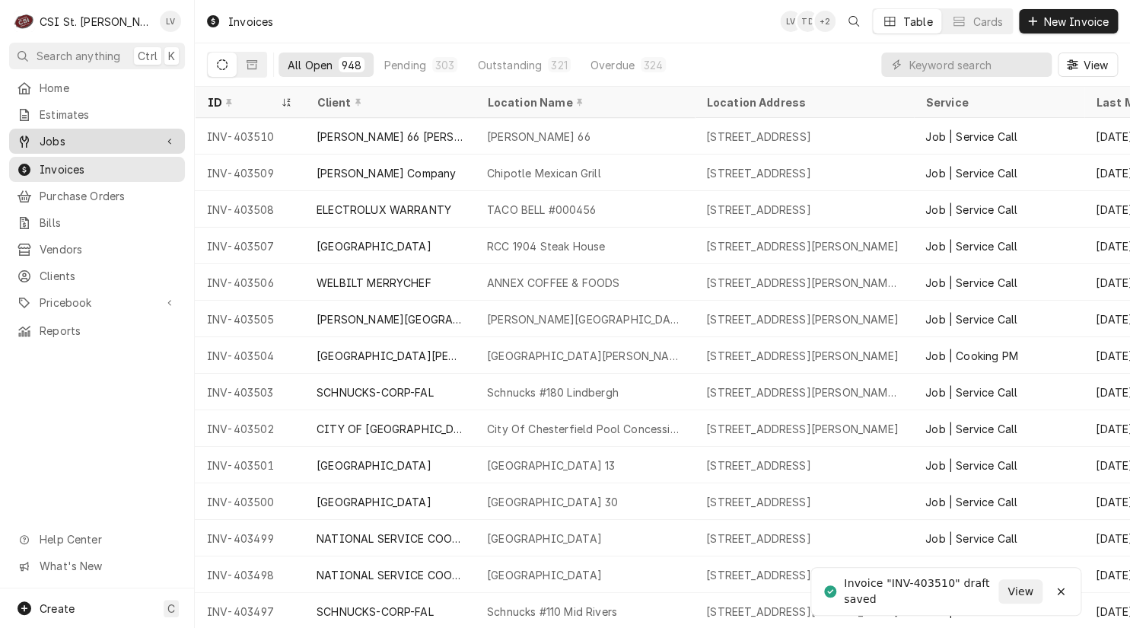
click at [62, 138] on span "Jobs" at bounding box center [97, 141] width 115 height 16
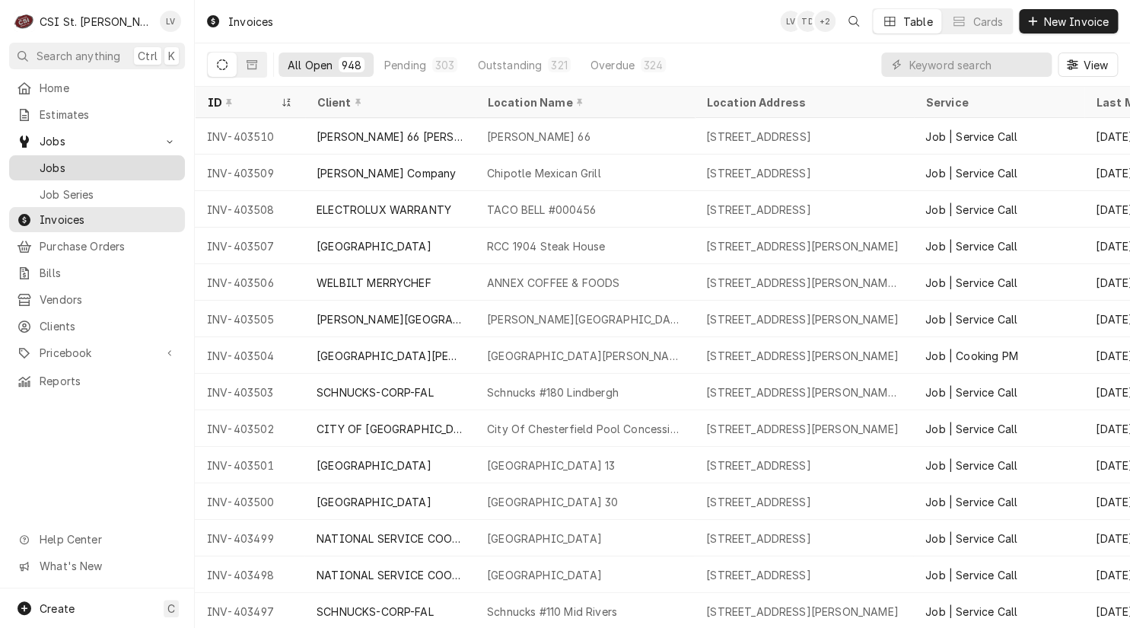
click at [56, 158] on div "Jobs" at bounding box center [97, 167] width 170 height 19
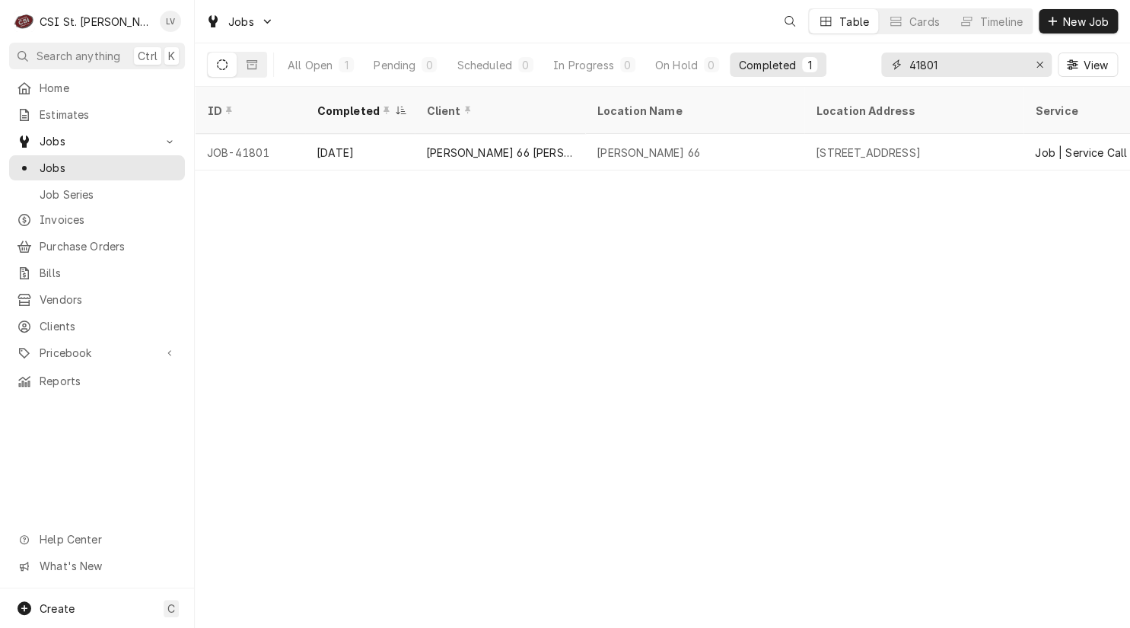
drag, startPoint x: 968, startPoint y: 66, endPoint x: 889, endPoint y: 76, distance: 79.7
click at [889, 76] on div "41801" at bounding box center [966, 64] width 170 height 24
type input "42243"
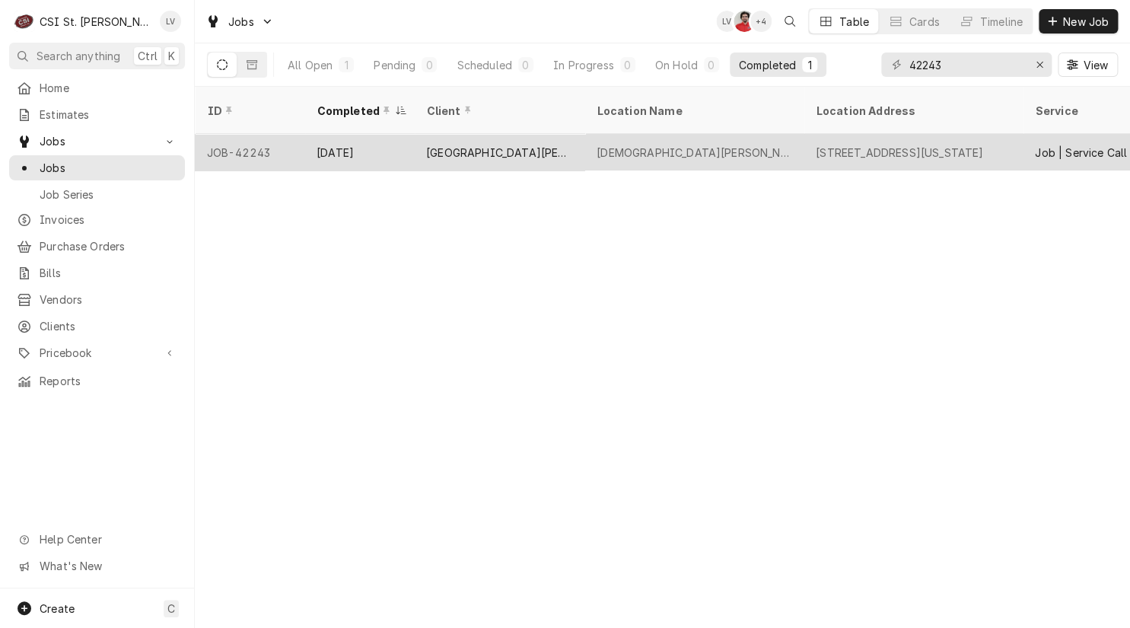
click at [701, 138] on div "St Gertrude Church" at bounding box center [693, 152] width 219 height 37
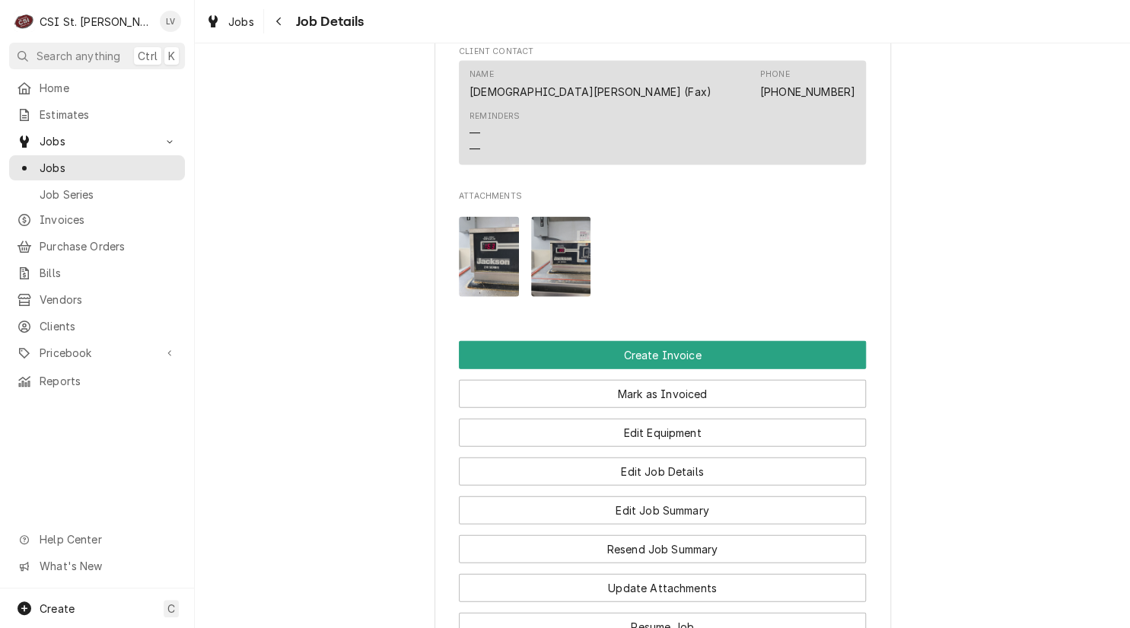
scroll to position [1370, 0]
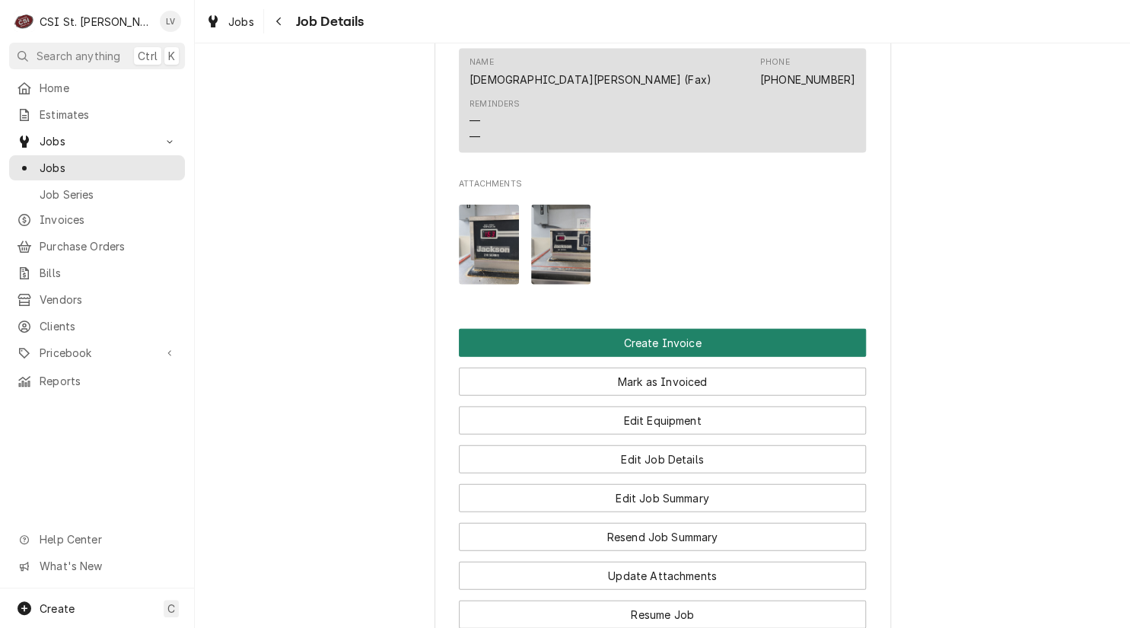
click at [634, 357] on button "Create Invoice" at bounding box center [662, 343] width 407 height 28
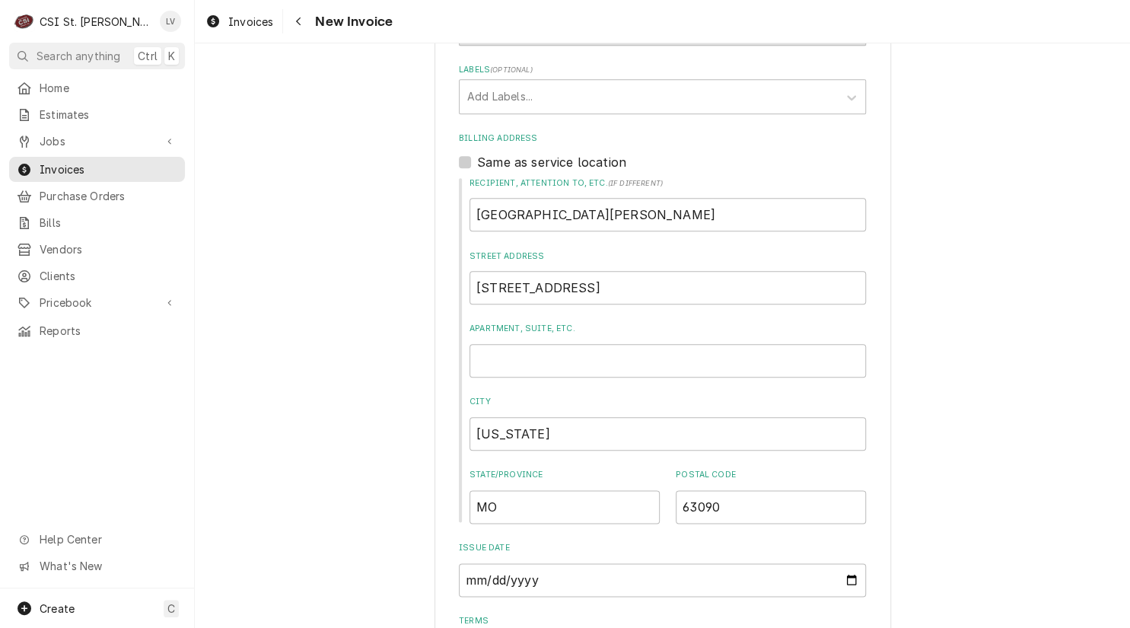
scroll to position [457, 0]
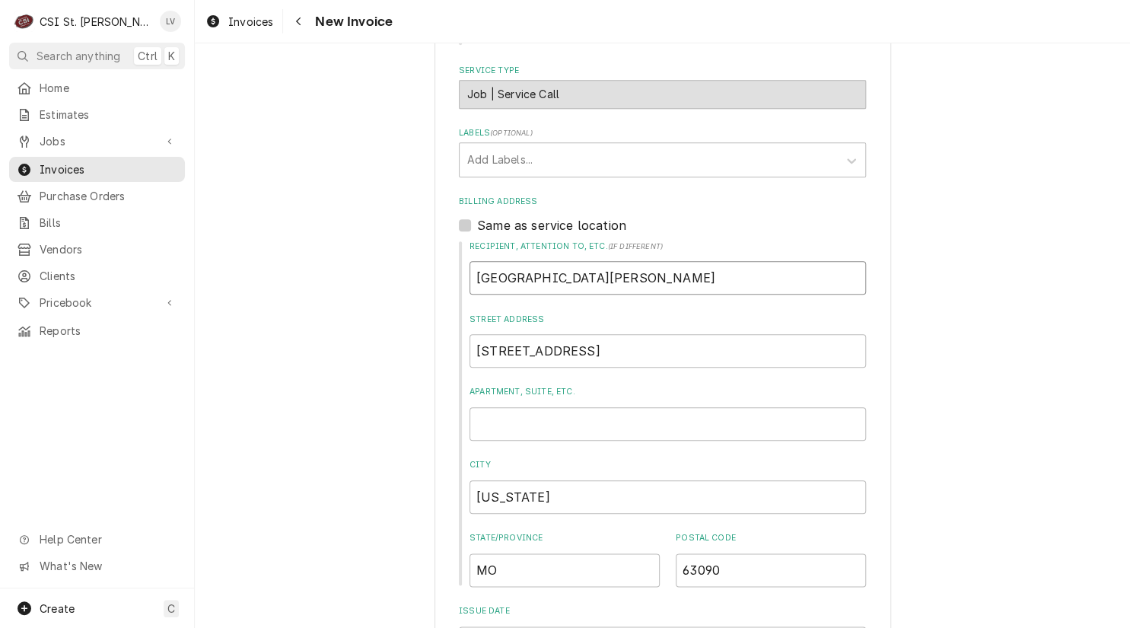
drag, startPoint x: 622, startPoint y: 285, endPoint x: 344, endPoint y: 300, distance: 278.1
type textarea "x"
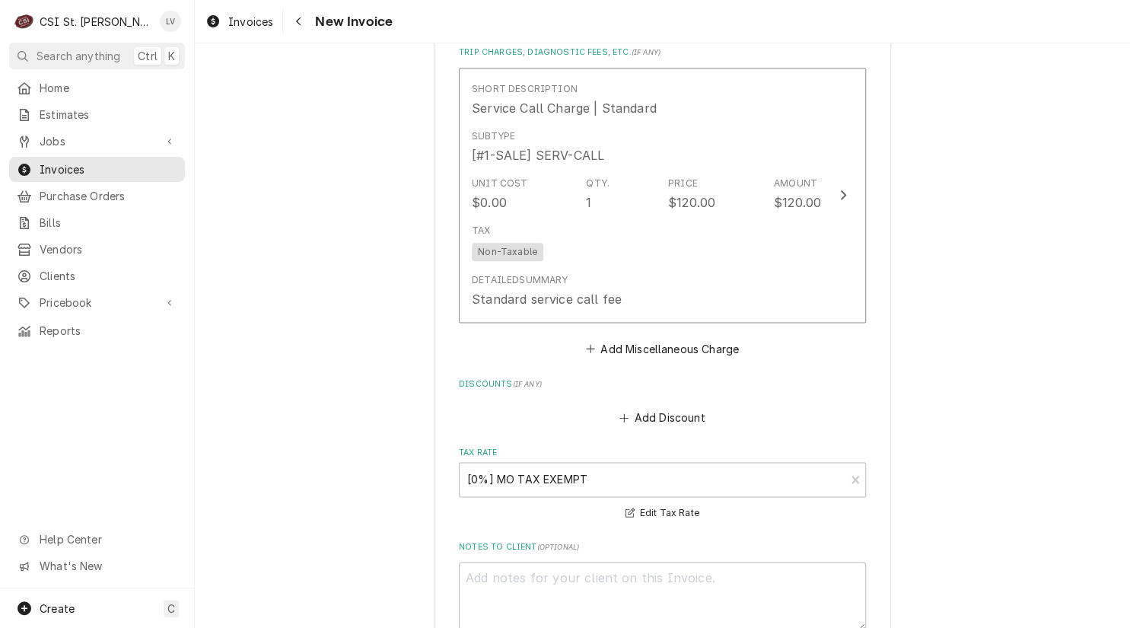
scroll to position [3500, 0]
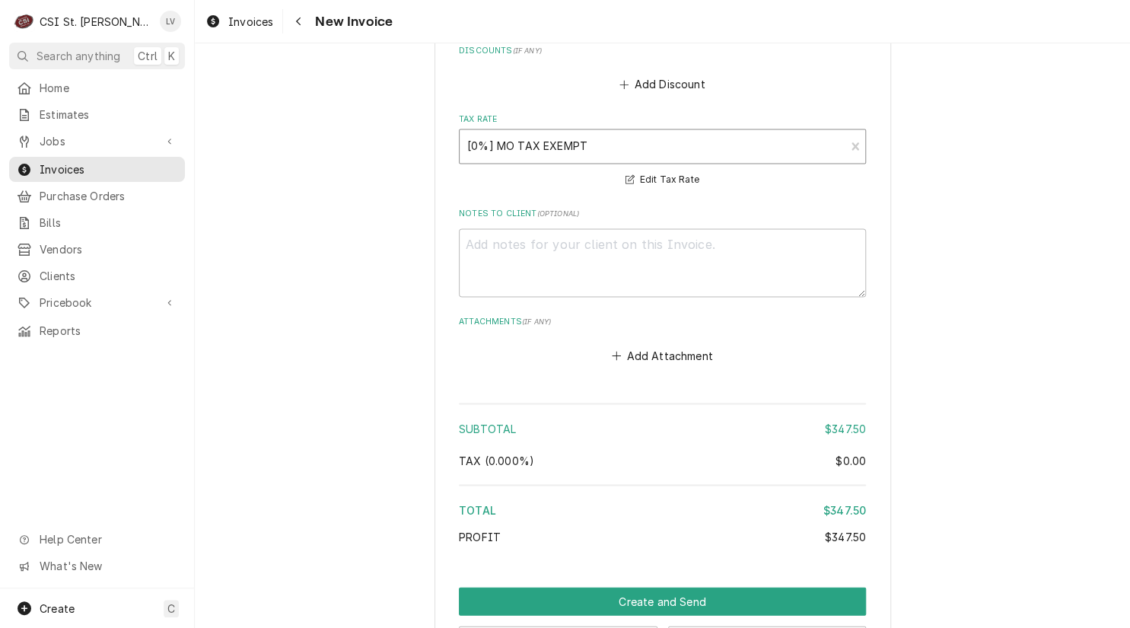
click at [530, 141] on div "Tax Rate" at bounding box center [652, 145] width 370 height 27
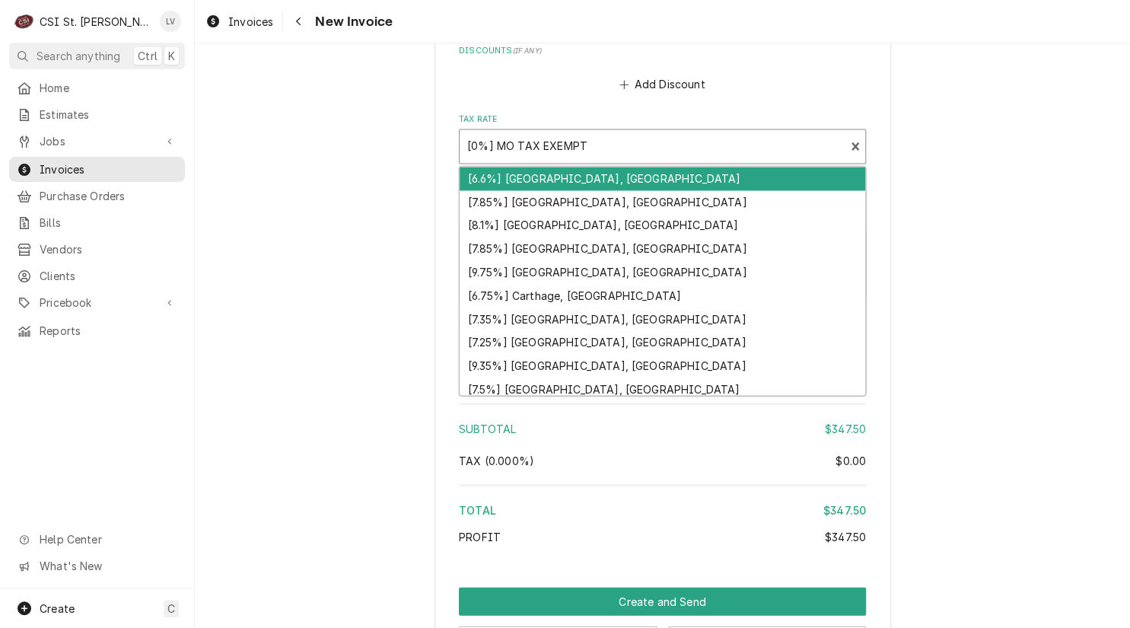
type textarea "x"
type input "m"
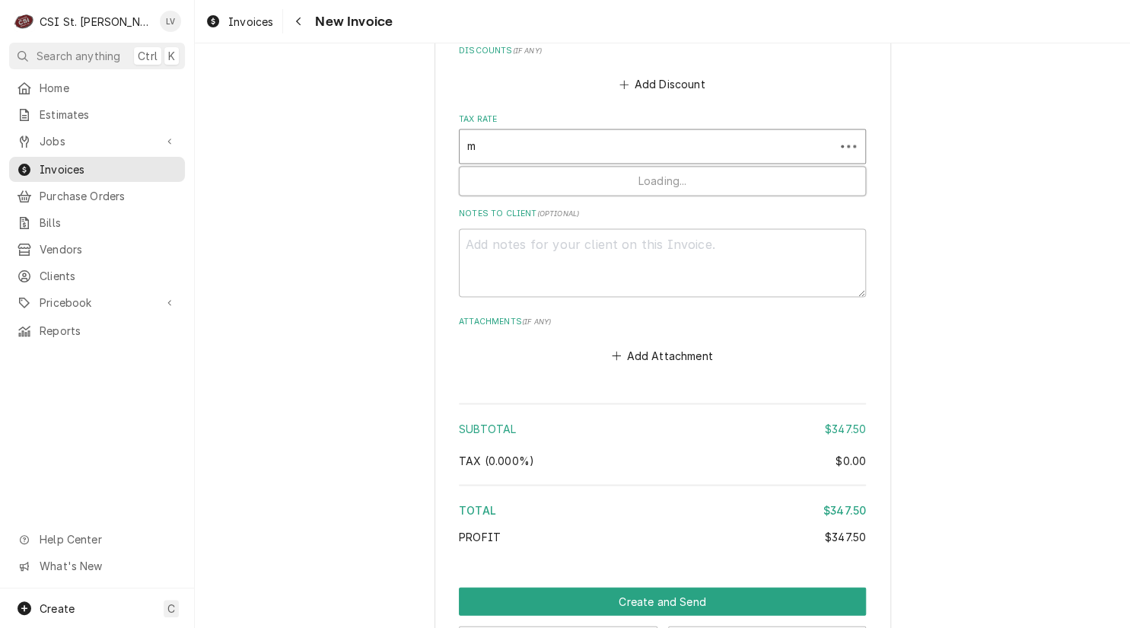
type textarea "x"
type input "mo"
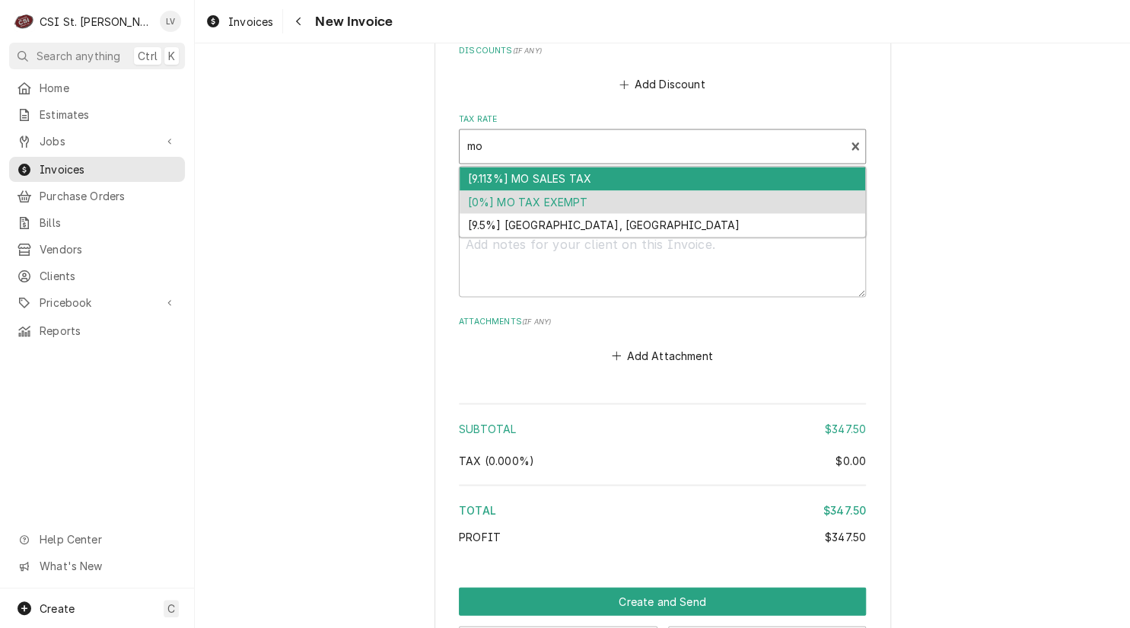
click at [522, 171] on div "[9.113%] MO SALES TAX" at bounding box center [663, 179] width 406 height 24
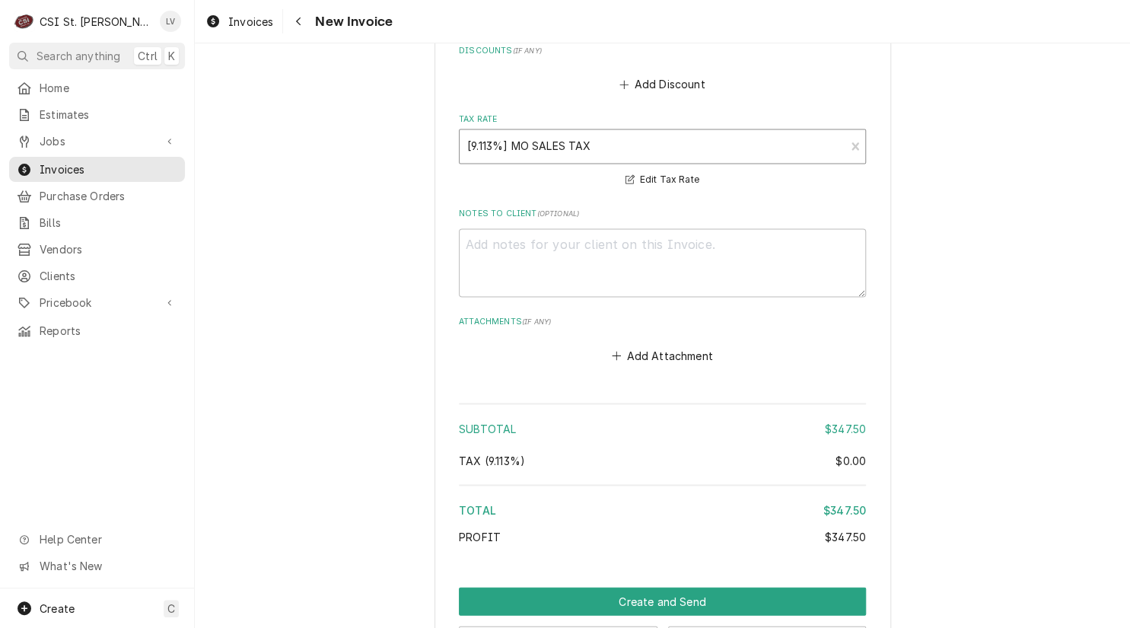
click at [583, 144] on div "Tax Rate" at bounding box center [652, 145] width 370 height 27
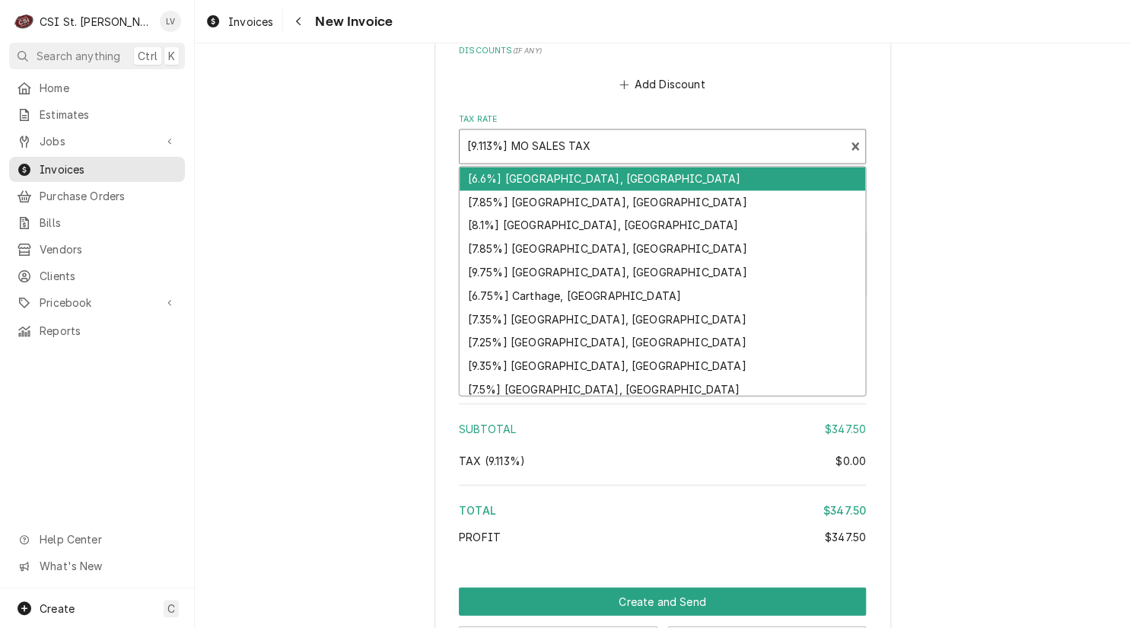
type textarea "x"
type input "e"
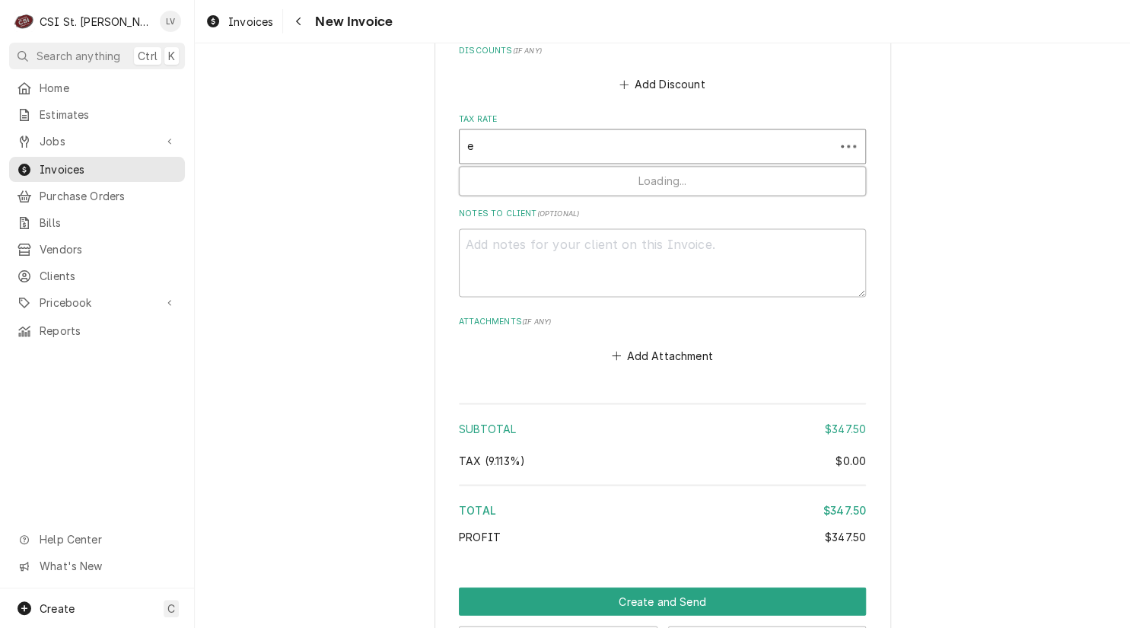
type textarea "x"
type input "ex"
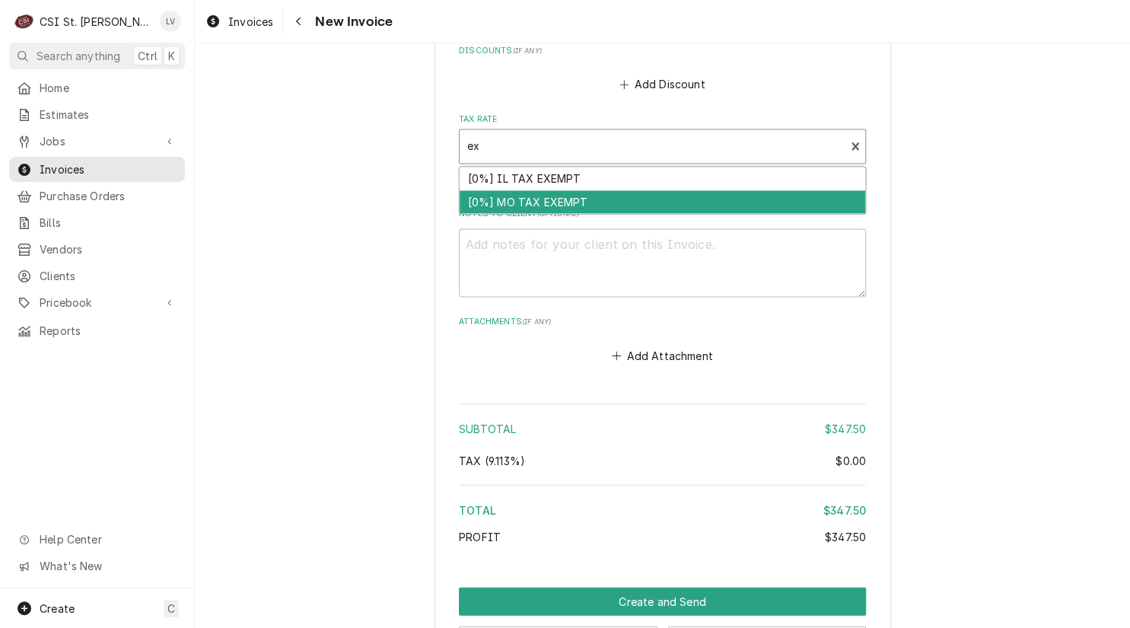
click at [530, 192] on div "[0%] MO TAX EXEMPT" at bounding box center [663, 202] width 406 height 24
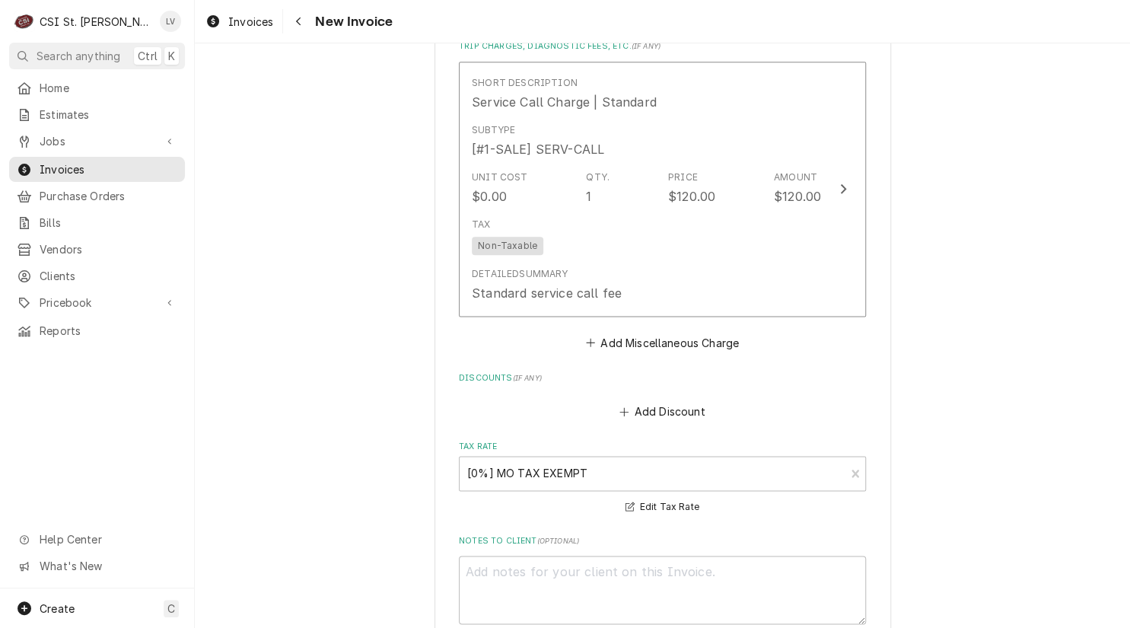
scroll to position [3553, 0]
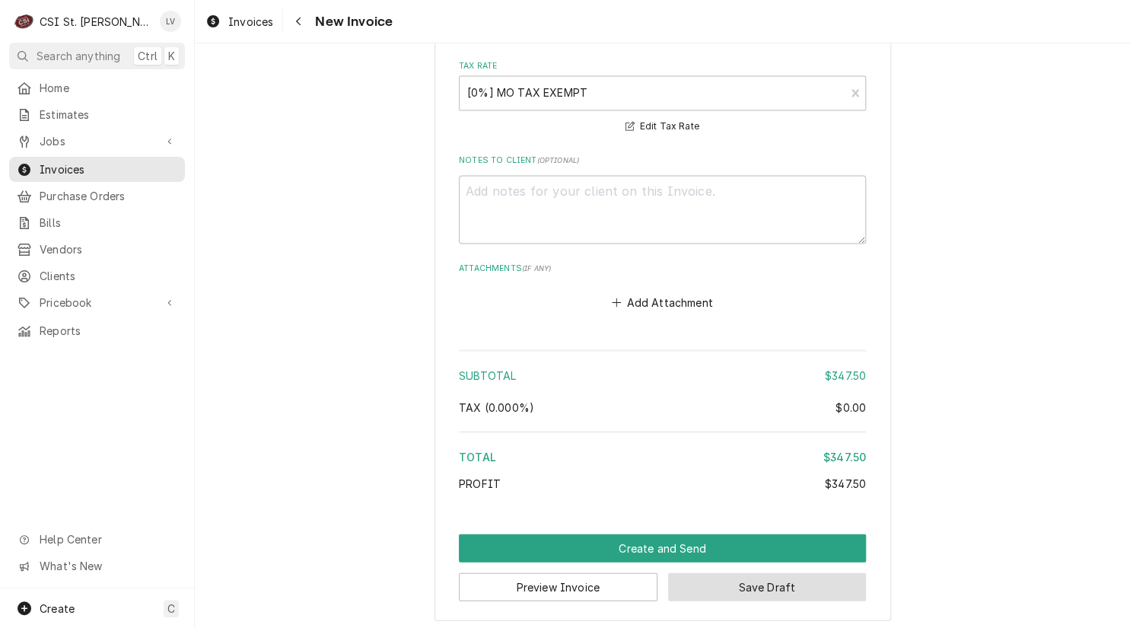
click at [759, 583] on button "Save Draft" at bounding box center [767, 586] width 199 height 28
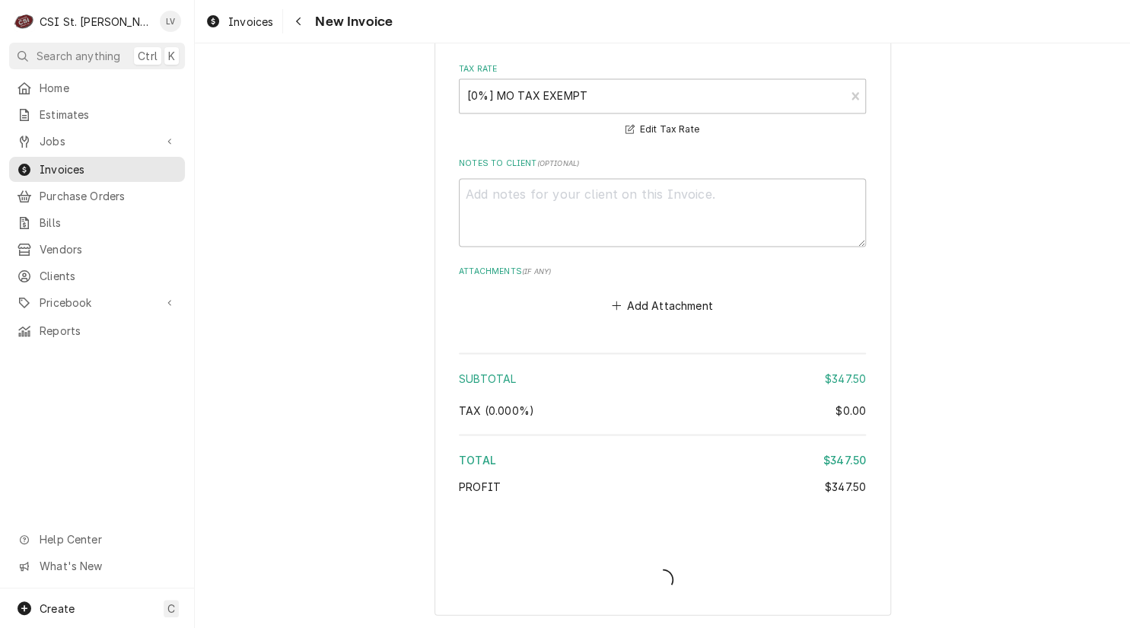
scroll to position [3546, 0]
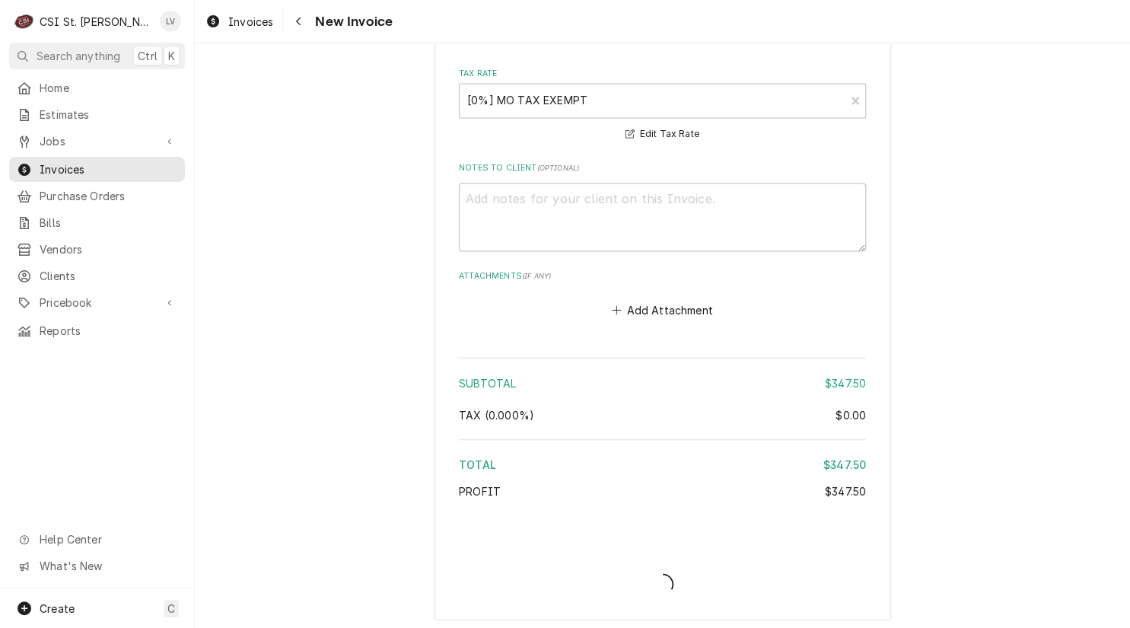
type textarea "x"
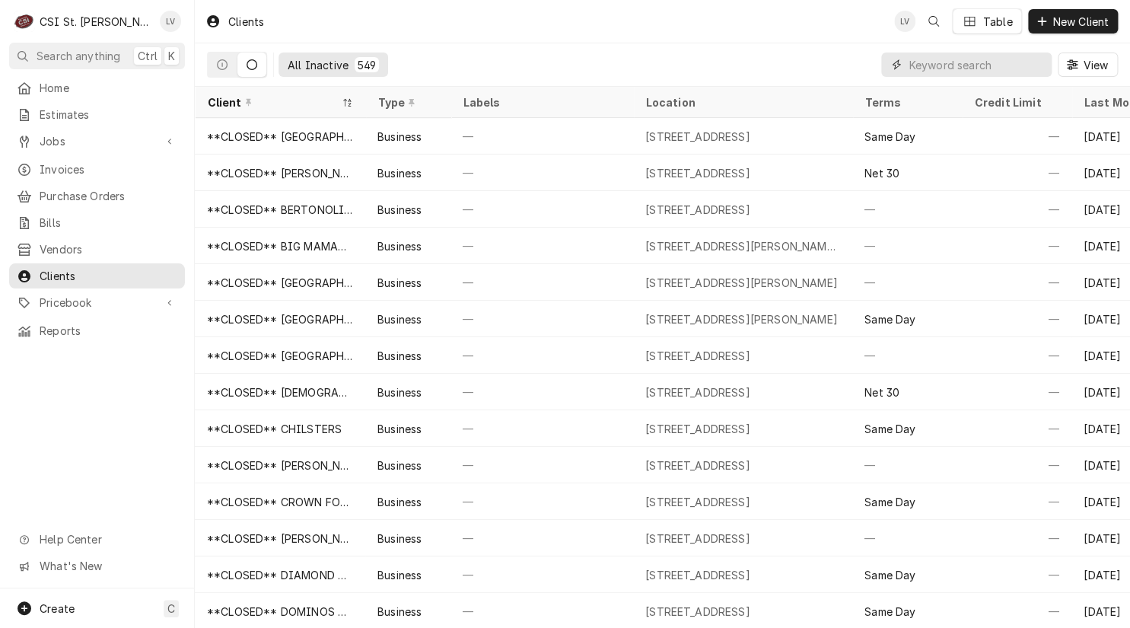
click at [1008, 64] on input "Dynamic Content Wrapper" at bounding box center [975, 64] width 135 height 24
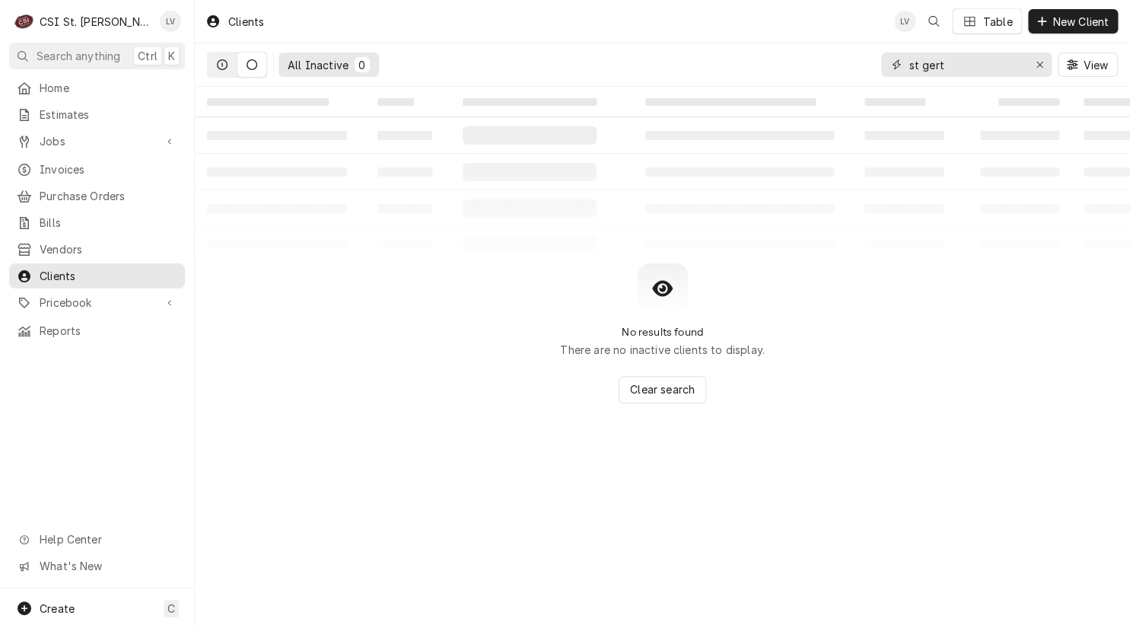
type input "st gert"
click at [224, 71] on button "Dynamic Content Wrapper" at bounding box center [222, 64] width 29 height 24
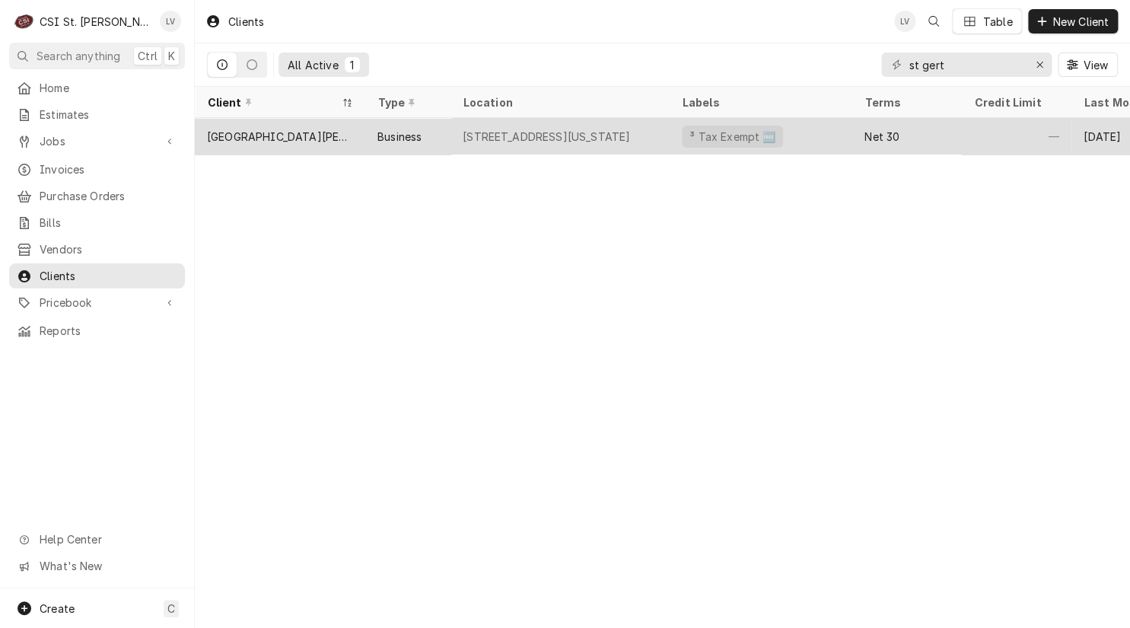
click at [337, 129] on div "[GEOGRAPHIC_DATA][PERSON_NAME]" at bounding box center [280, 136] width 170 height 37
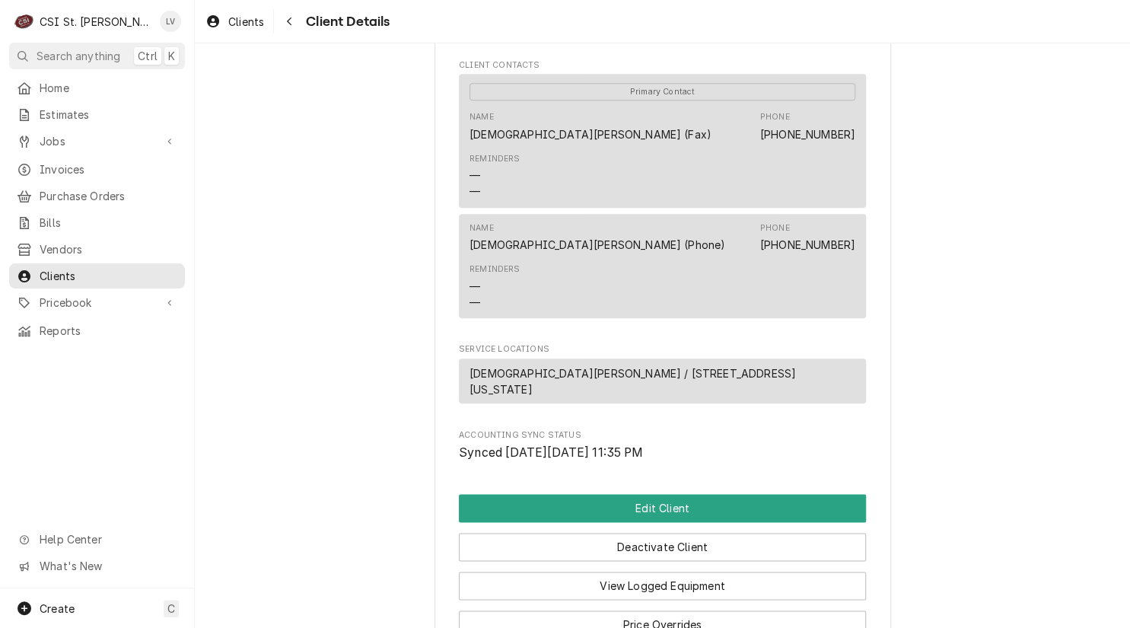
scroll to position [706, 0]
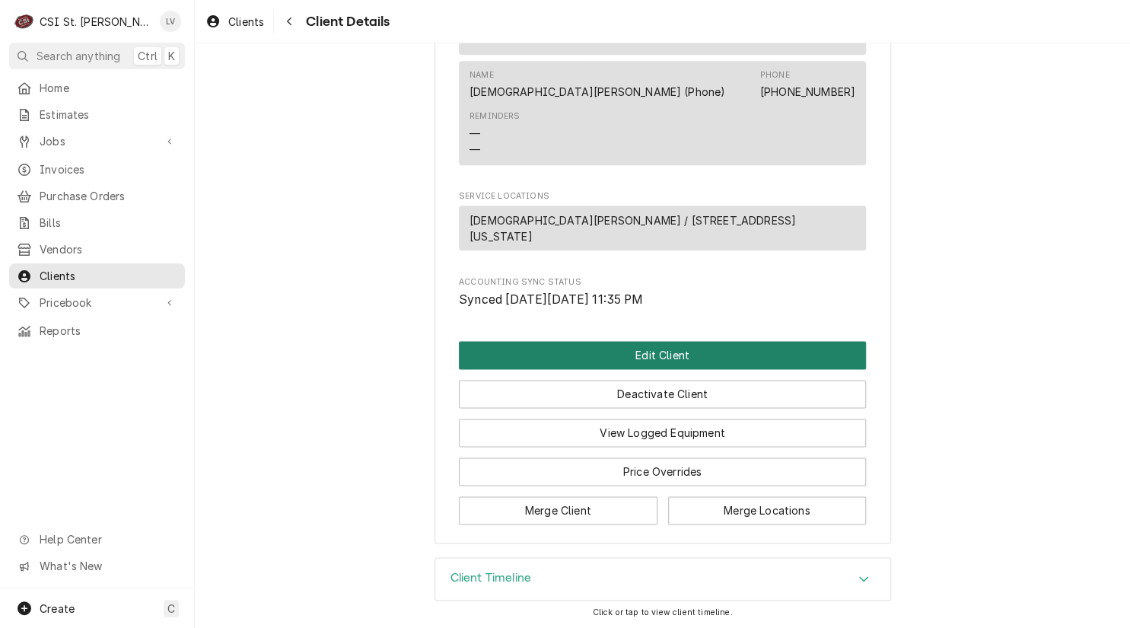
click at [647, 353] on button "Edit Client" at bounding box center [662, 355] width 407 height 28
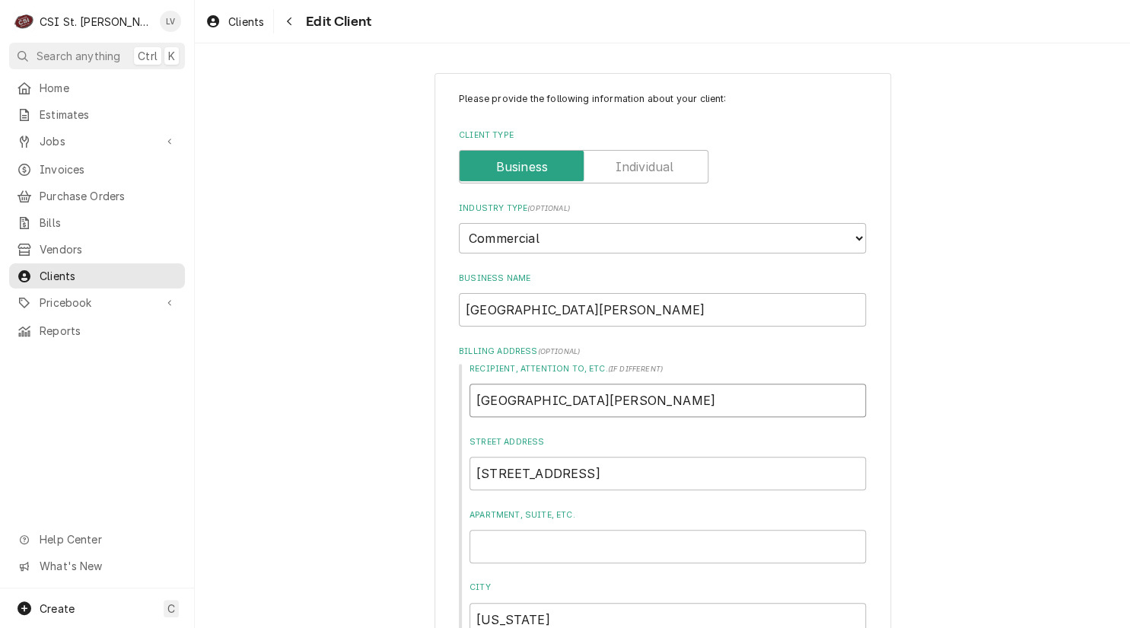
drag, startPoint x: 645, startPoint y: 397, endPoint x: 417, endPoint y: 402, distance: 228.3
type textarea "x"
drag, startPoint x: 415, startPoint y: 300, endPoint x: 325, endPoint y: 295, distance: 89.9
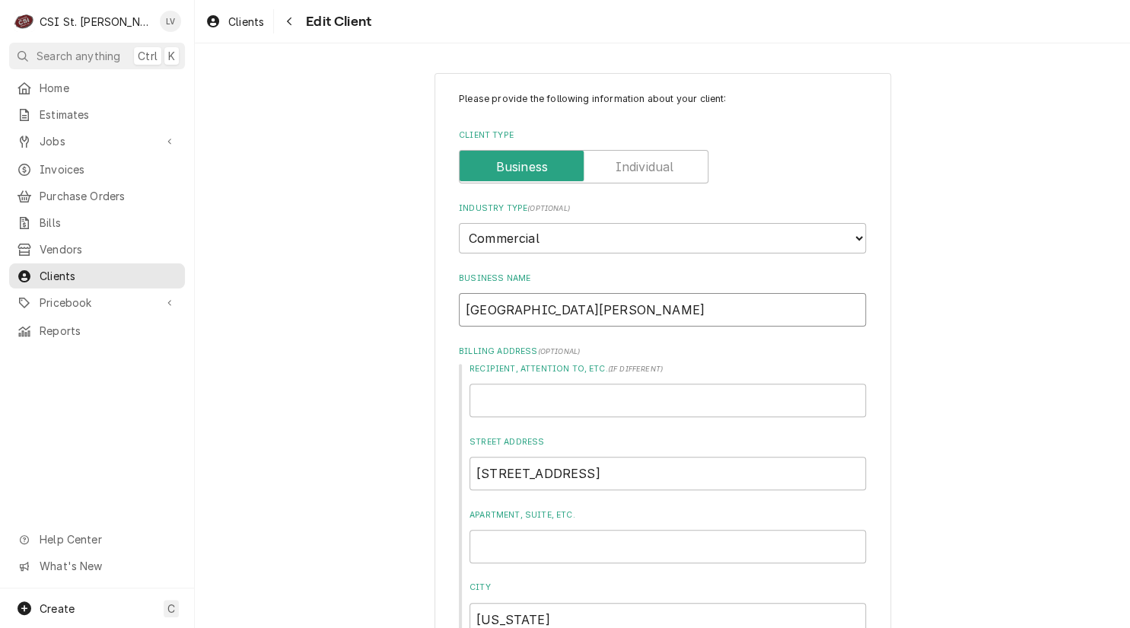
type textarea "x"
type input "s"
type textarea "x"
type input "st"
type textarea "x"
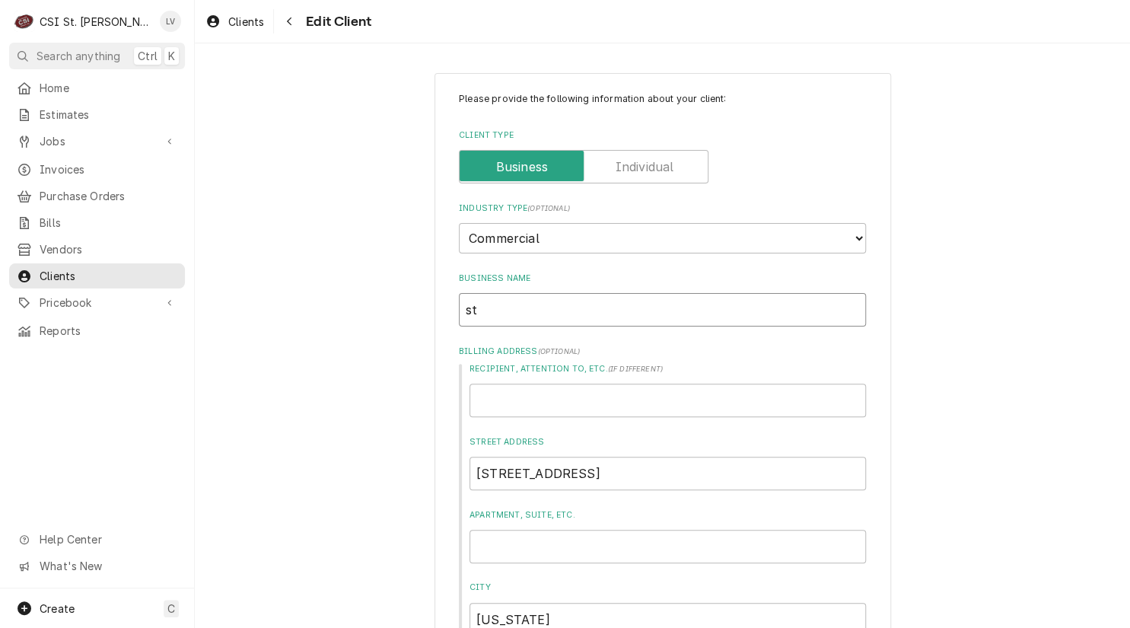
type input "s"
type textarea "x"
type input "S"
type textarea "x"
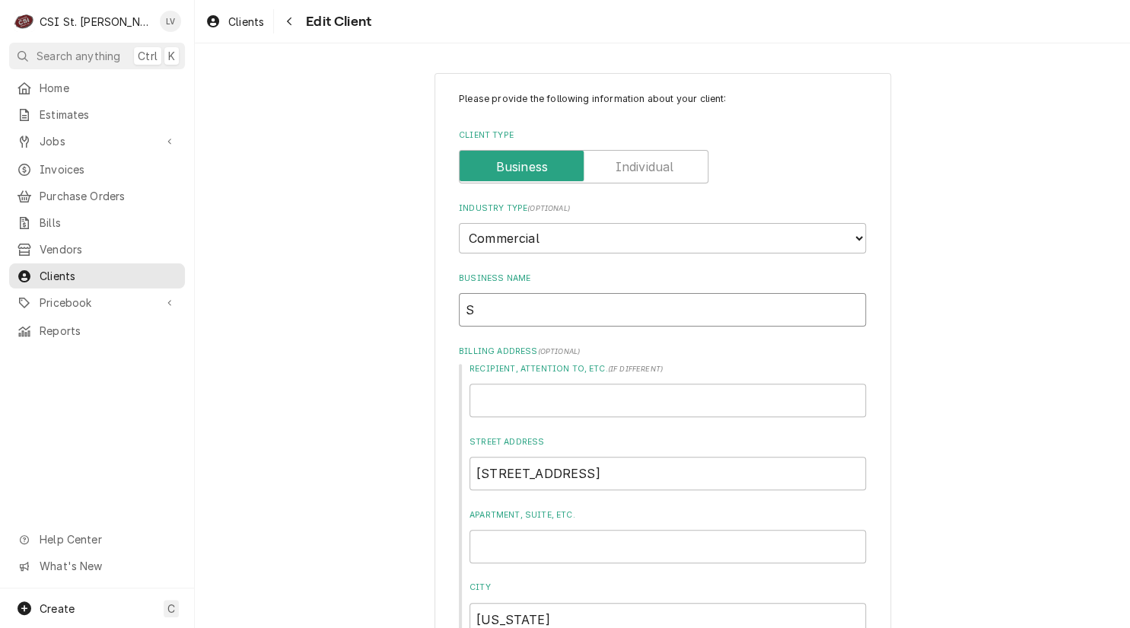
type input "St"
type textarea "x"
type input "St."
type textarea "x"
type input "St."
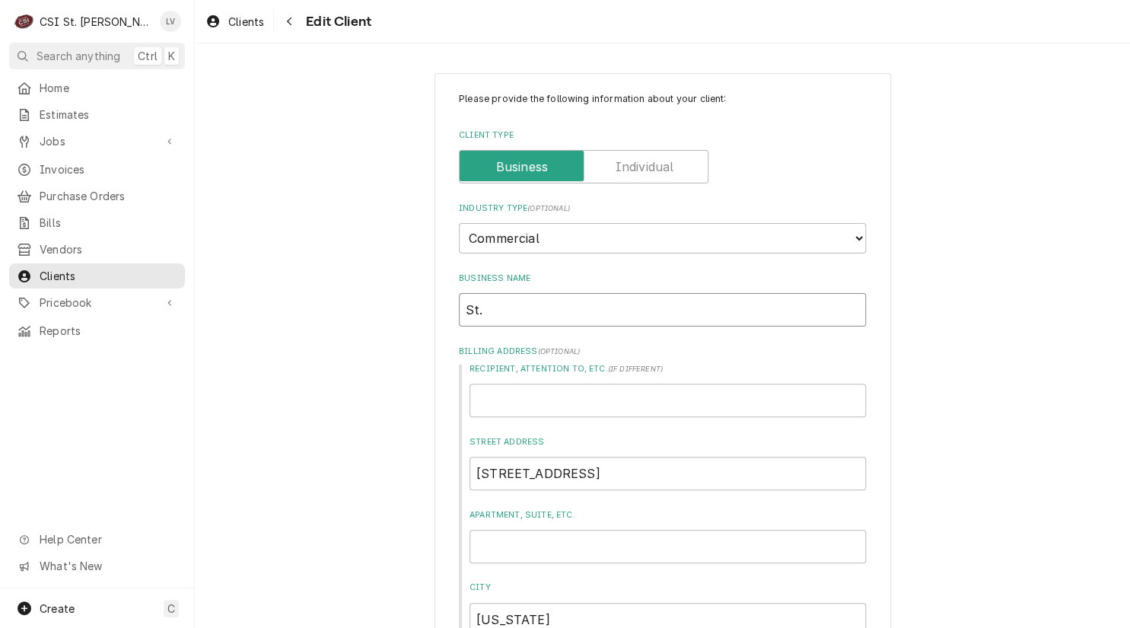
type textarea "x"
type input "St. G"
type textarea "x"
type input "St. Ge"
type textarea "x"
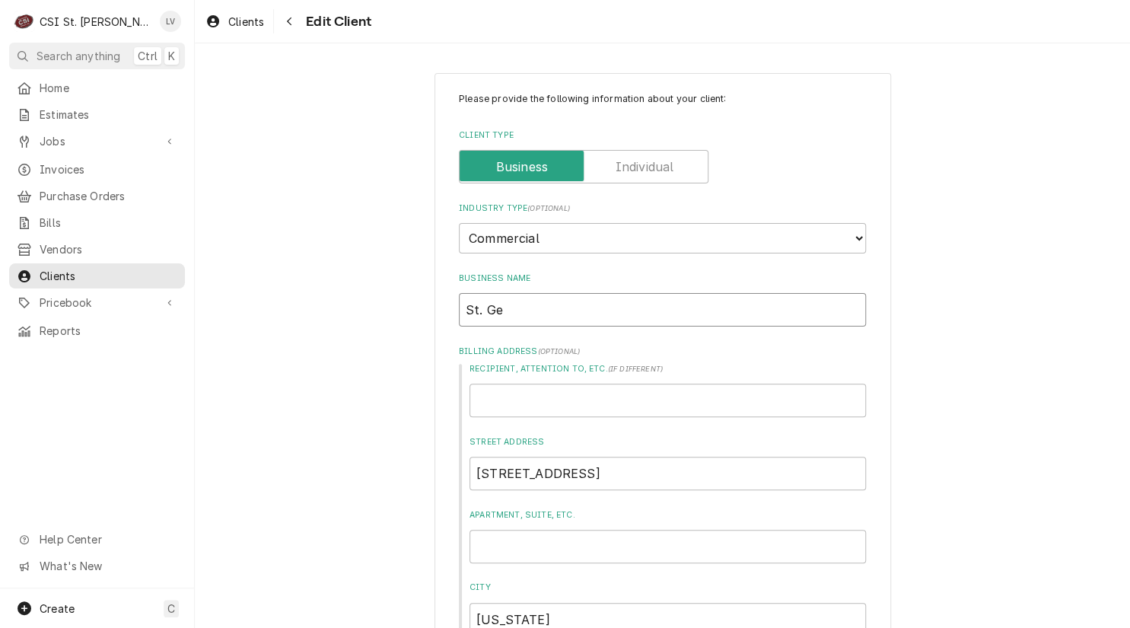
type input "St. Ger"
type textarea "x"
type input "St. Gert"
type textarea "x"
type input "St. Gertr"
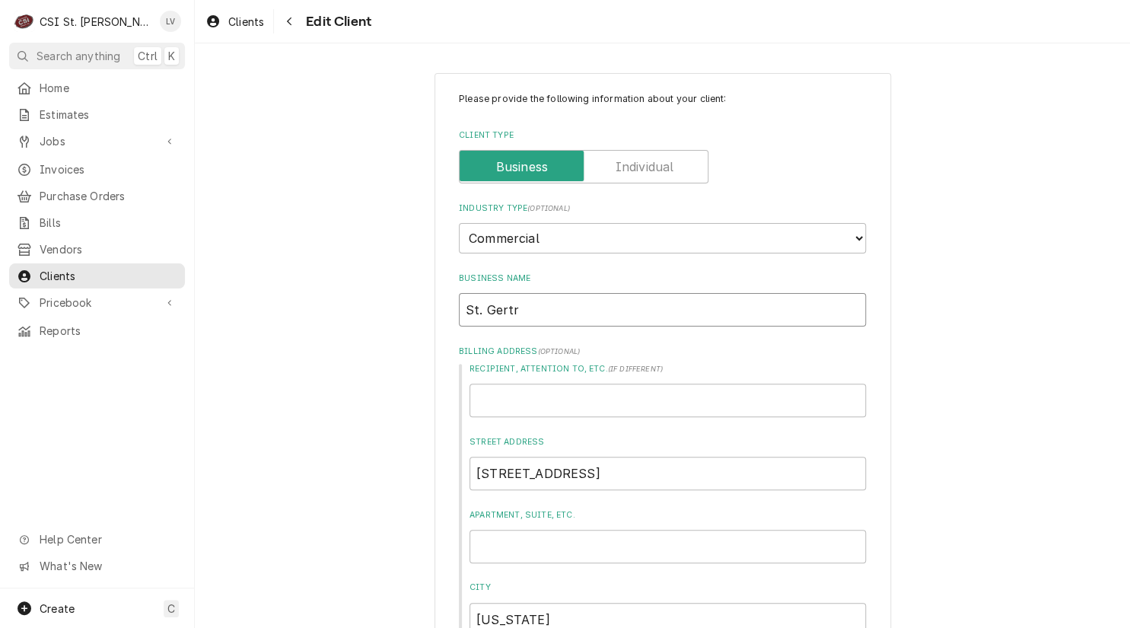
type textarea "x"
type input "St. Gertru"
type textarea "x"
type input "St. Gertrud"
type textarea "x"
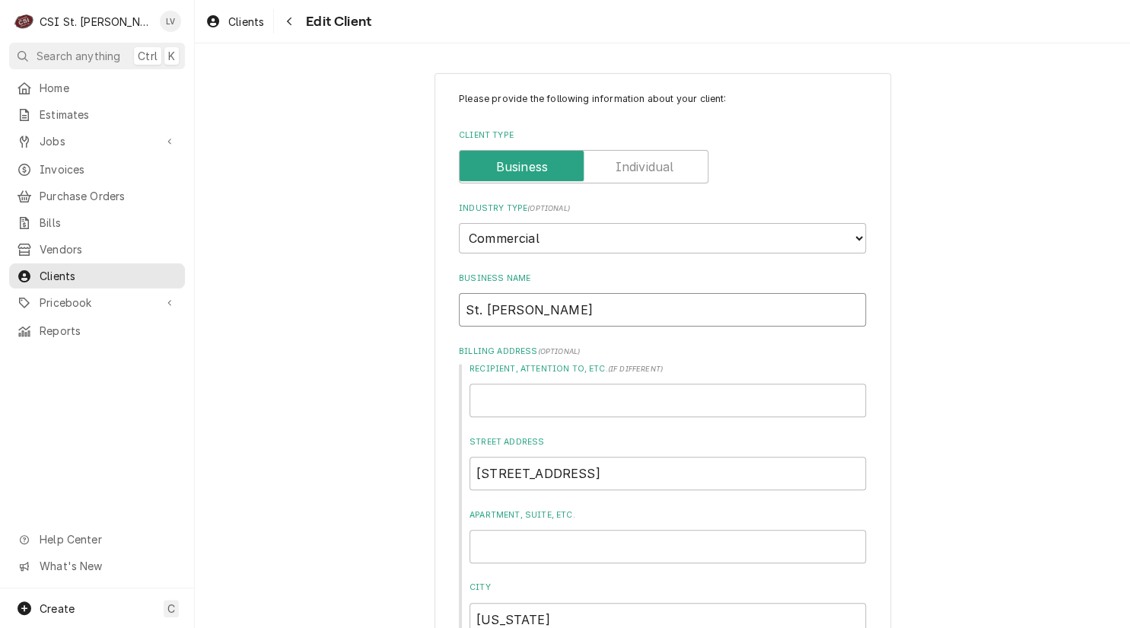
type input "St. Gertrude"
type textarea "x"
type input "St. Gertrude"
type textarea "x"
type input "St. Gertrude P"
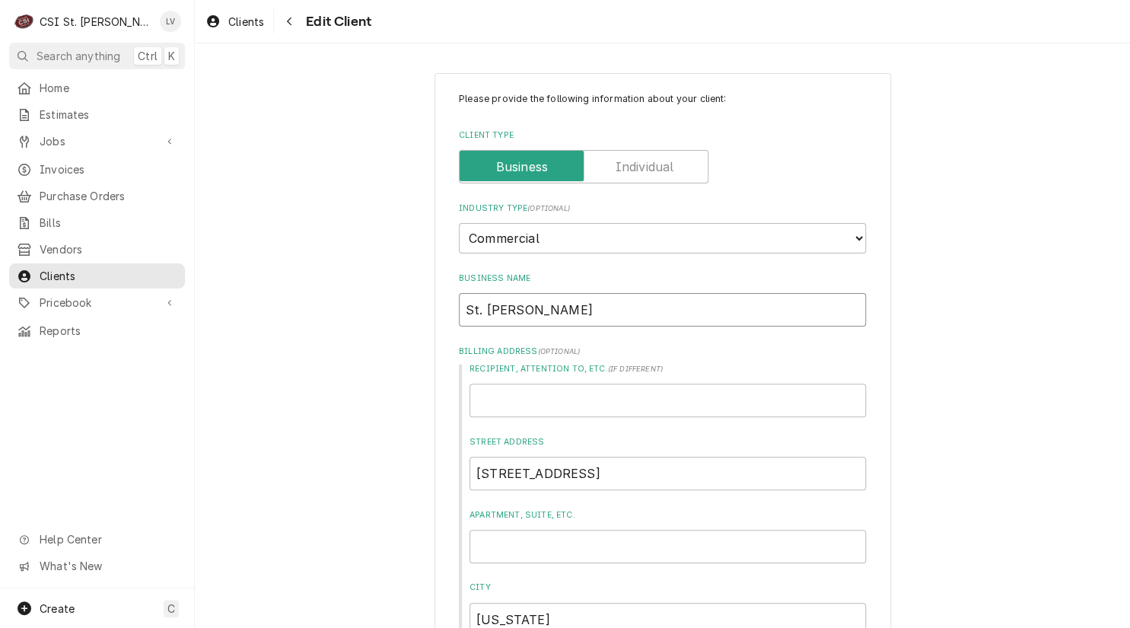
type textarea "x"
type input "St. Gertrude Pa"
type textarea "x"
type input "St. Gertrude Par"
type textarea "x"
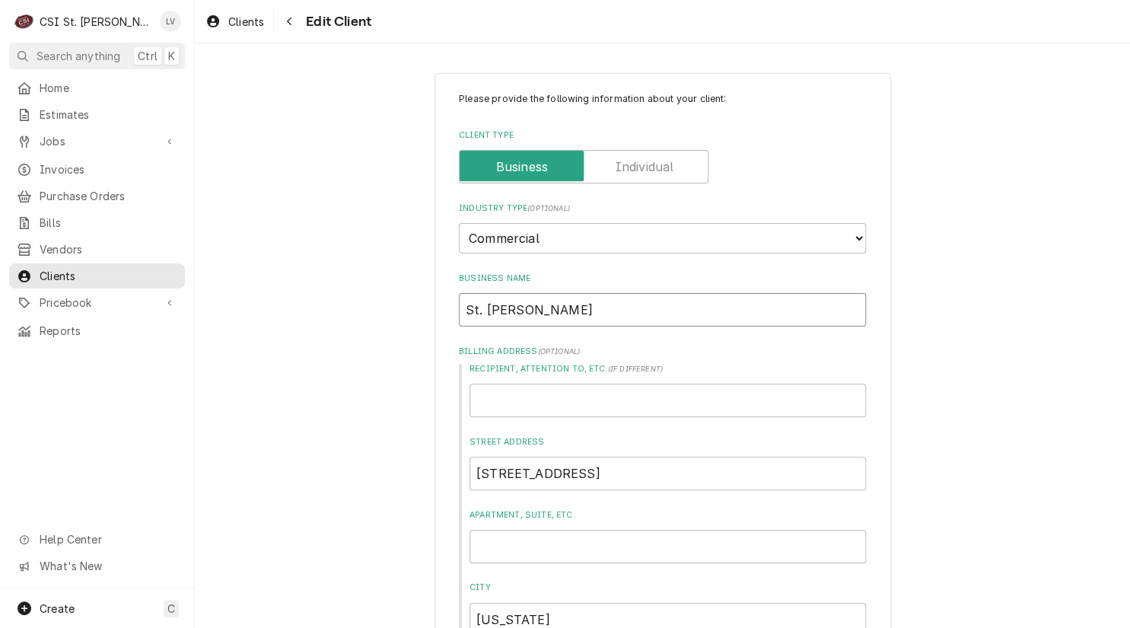
type input "St. Gertrude Pari"
type textarea "x"
type input "St. Gertrude Paris"
type textarea "x"
type input "[GEOGRAPHIC_DATA][PERSON_NAME]"
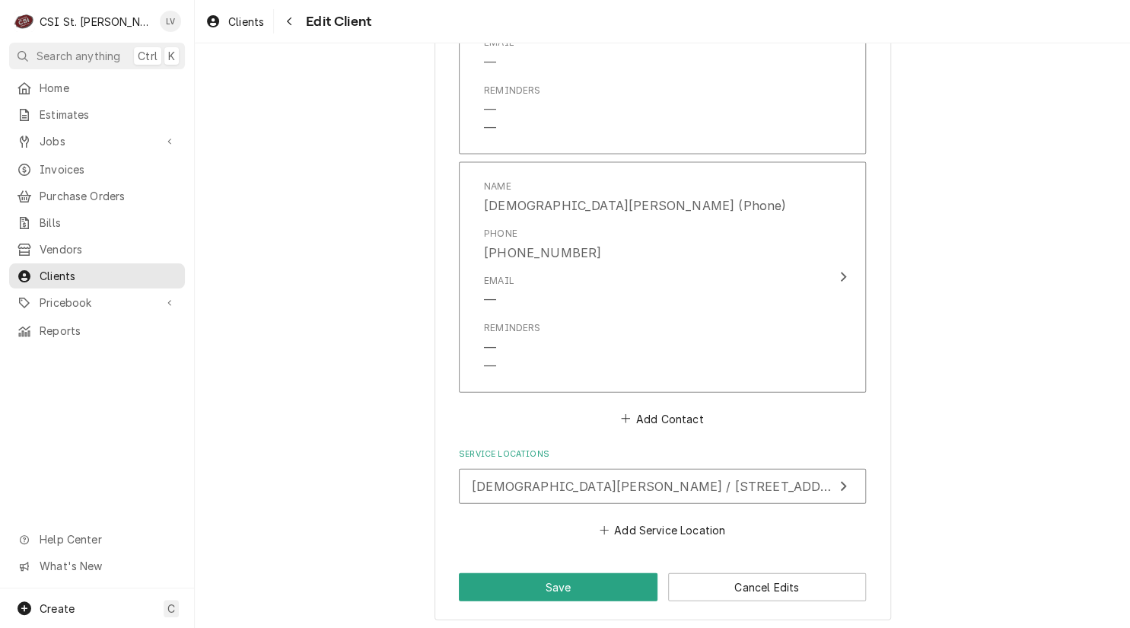
scroll to position [1371, 0]
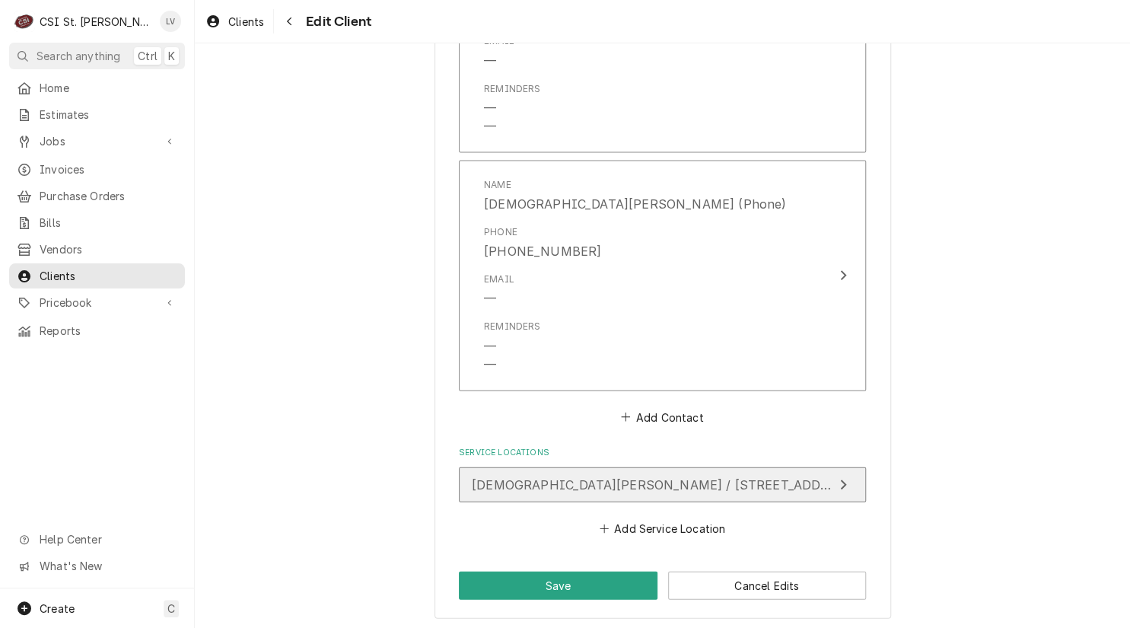
click at [660, 477] on span "St Gertrude Church / 6535 Highway Yy, Washington, MO 63090" at bounding box center [702, 484] width 460 height 15
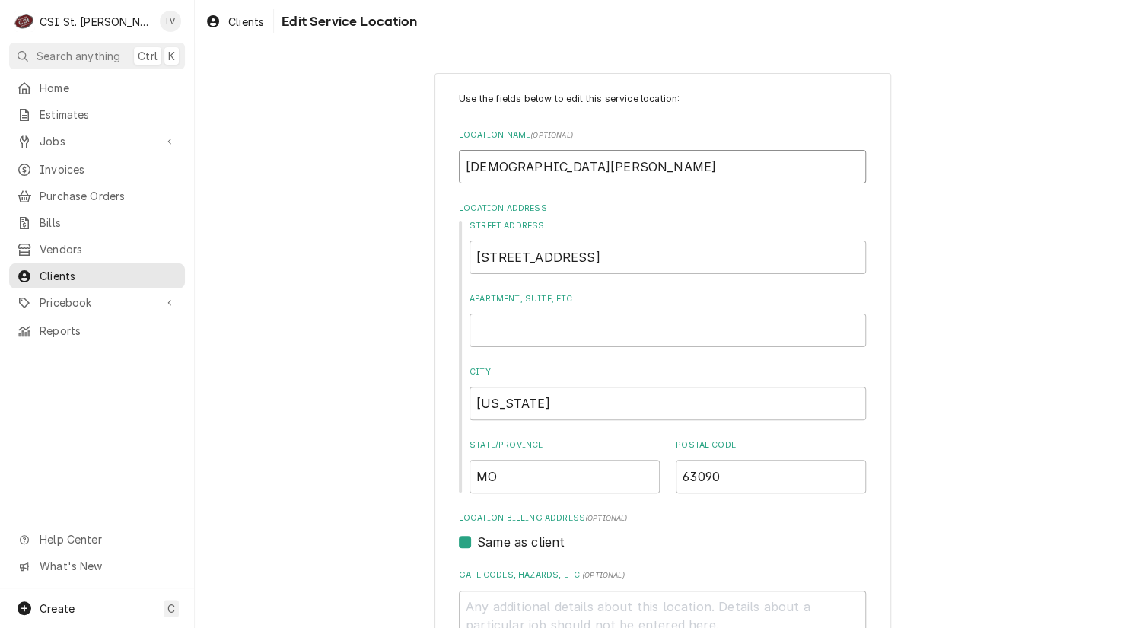
click at [472, 173] on input "St Gertrude Church" at bounding box center [662, 166] width 407 height 33
type textarea "x"
type input "St. Gertrude Church"
drag, startPoint x: 577, startPoint y: 167, endPoint x: 655, endPoint y: 171, distance: 78.5
click at [655, 171] on input "St. Gertrude Church" at bounding box center [662, 166] width 407 height 33
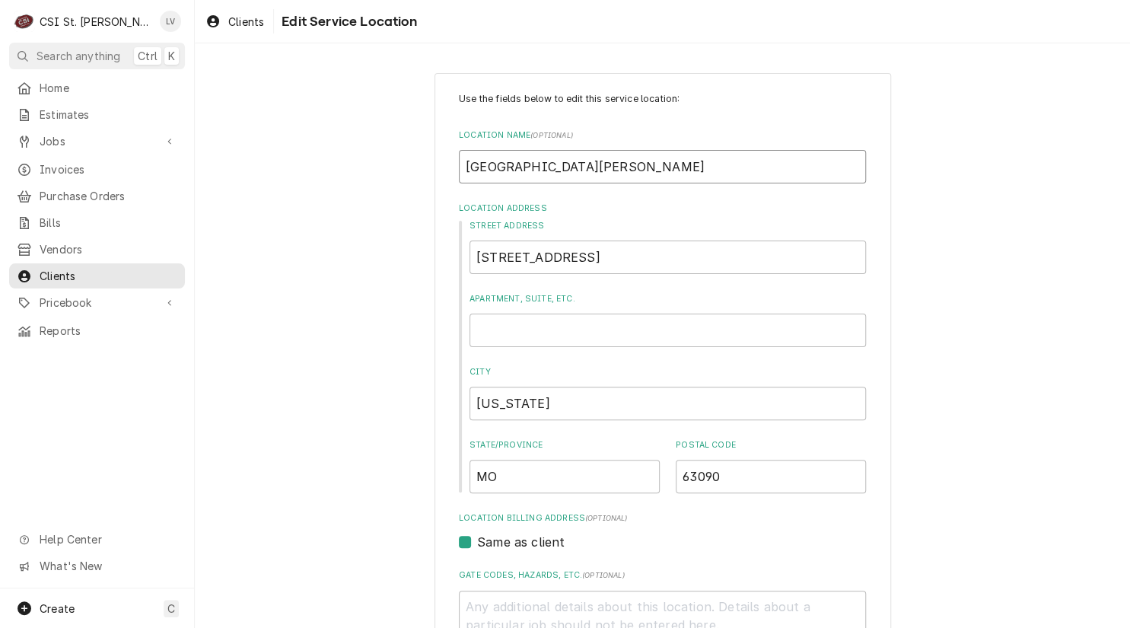
type textarea "x"
type input "St. Gertrude P"
type textarea "x"
type input "St. Gertrude Pa"
type textarea "x"
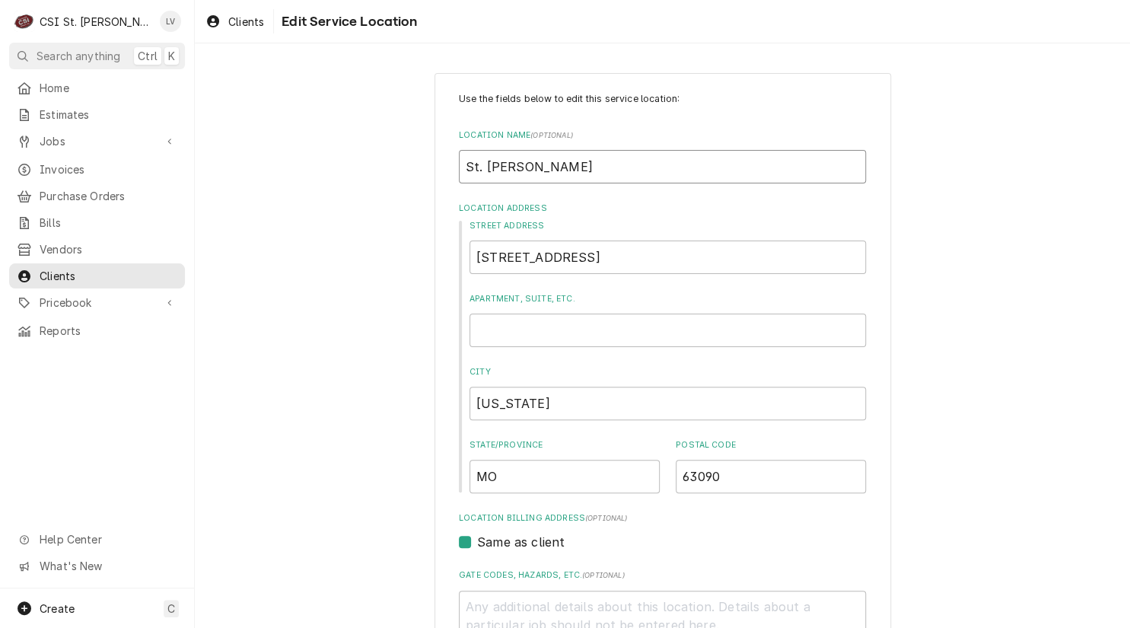
type input "St. Gertrude Par"
type textarea "x"
type input "St. Gertrude Pari"
type textarea "x"
type input "St. Gertrude Paris"
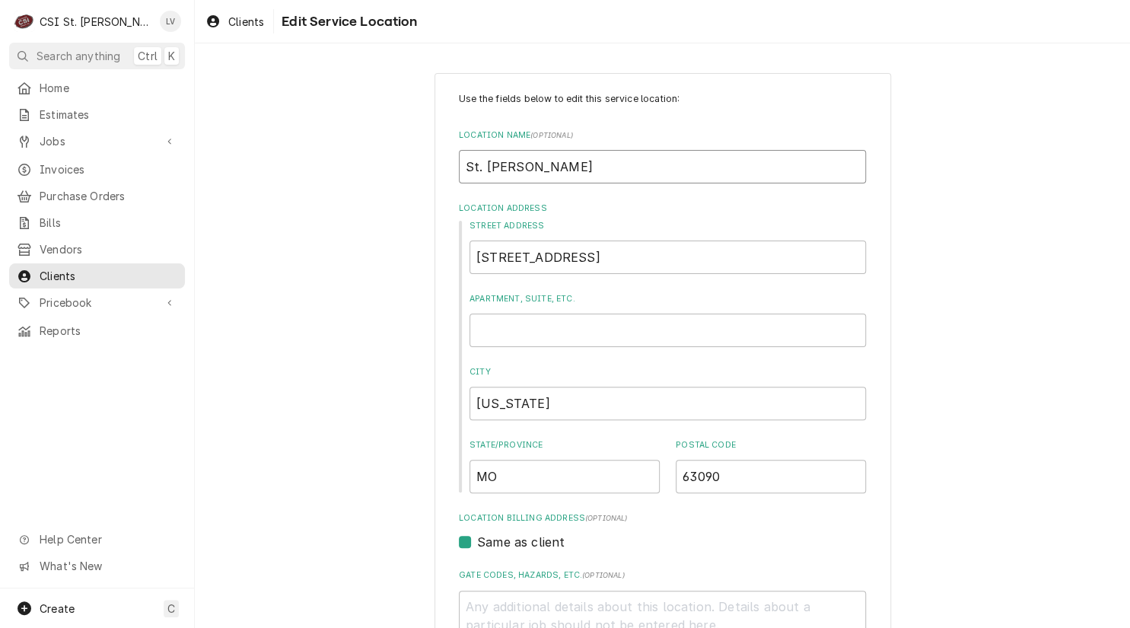
type textarea "x"
type input "St. Gertrude Parish"
type textarea "x"
type input "St. Gertrude Paris"
type textarea "x"
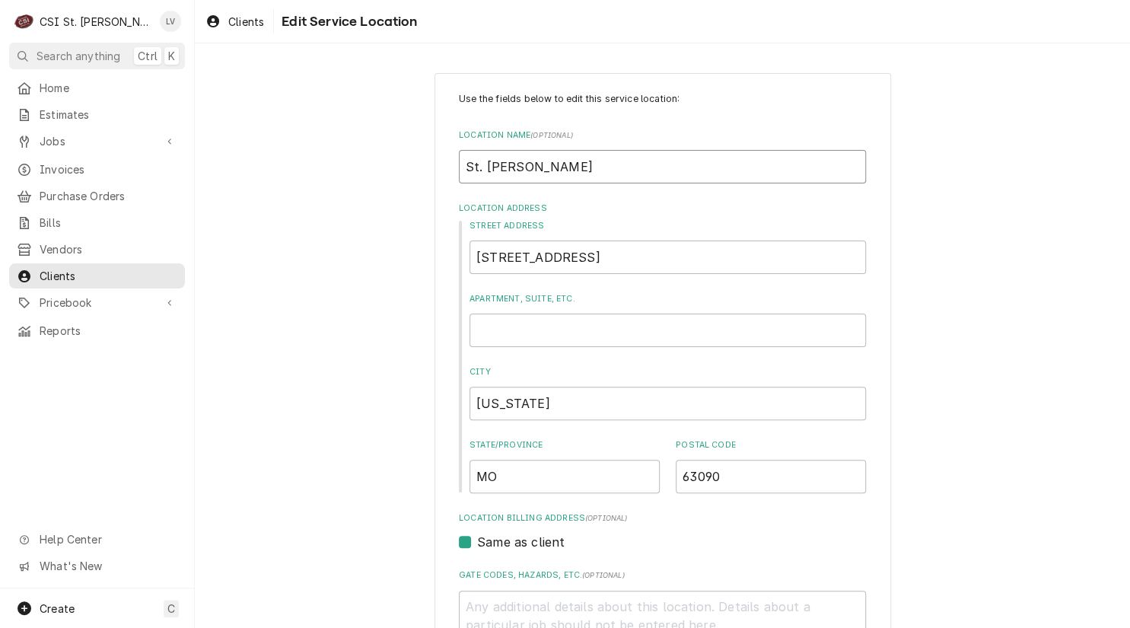
type input "St. Gertrude Pari"
type textarea "x"
type input "St. Gertrude Par"
type textarea "x"
type input "St. Gertrude Pa"
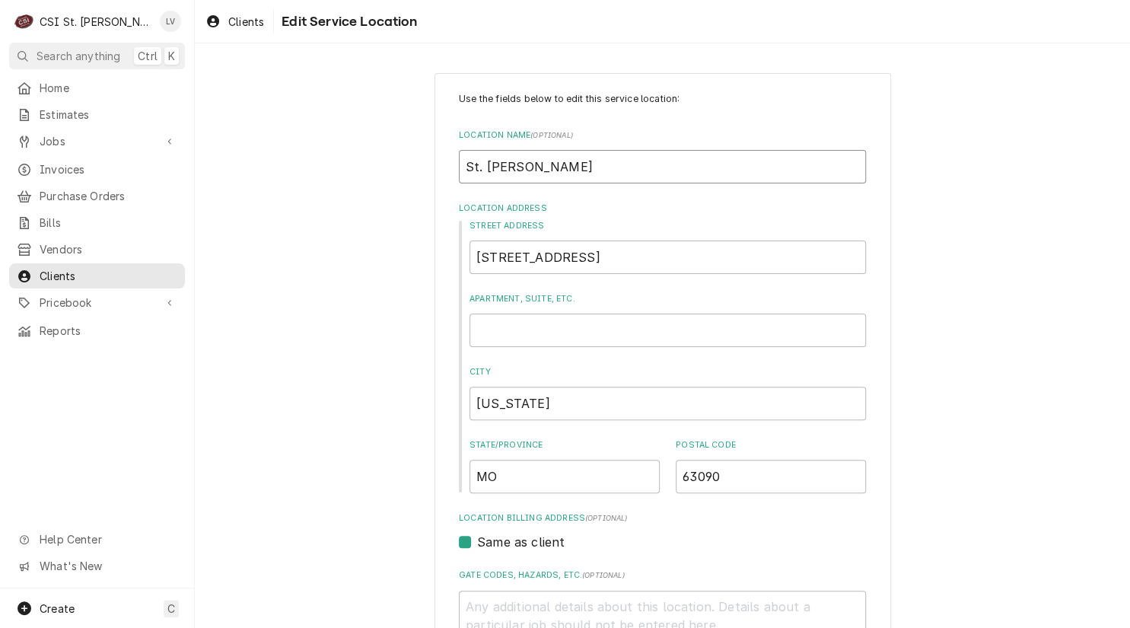
type textarea "x"
type input "St. Gertrude P"
type textarea "x"
type input "St. Gertrude"
type textarea "x"
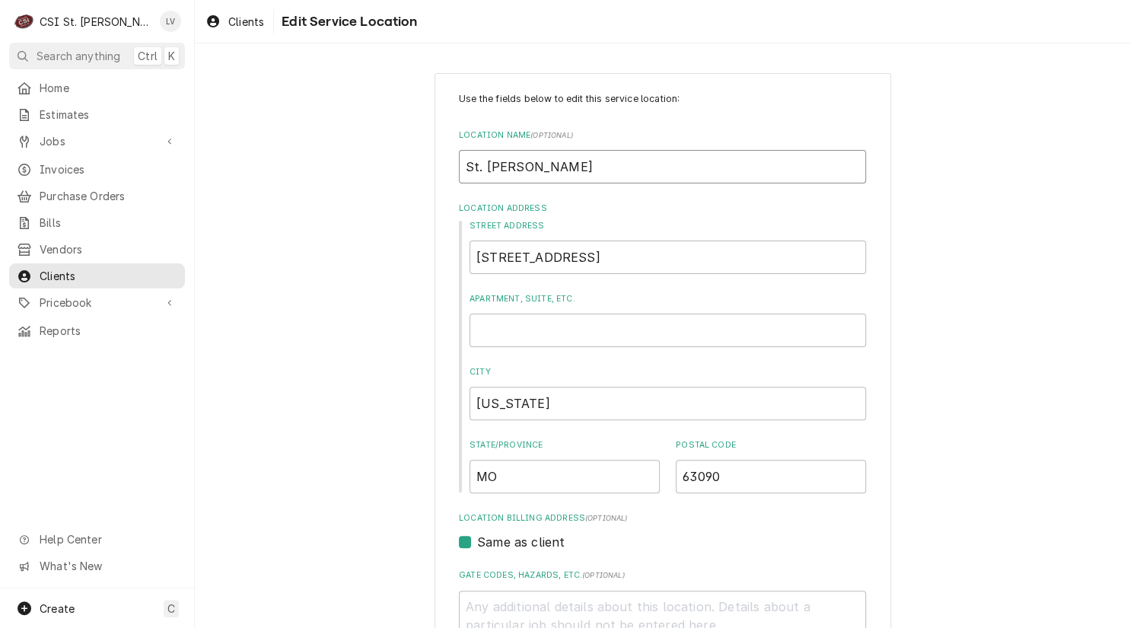
type input "St. Gertrude C"
type textarea "x"
type input "St. Gertrude Ch"
type textarea "x"
type input "St. Gertrude Chu"
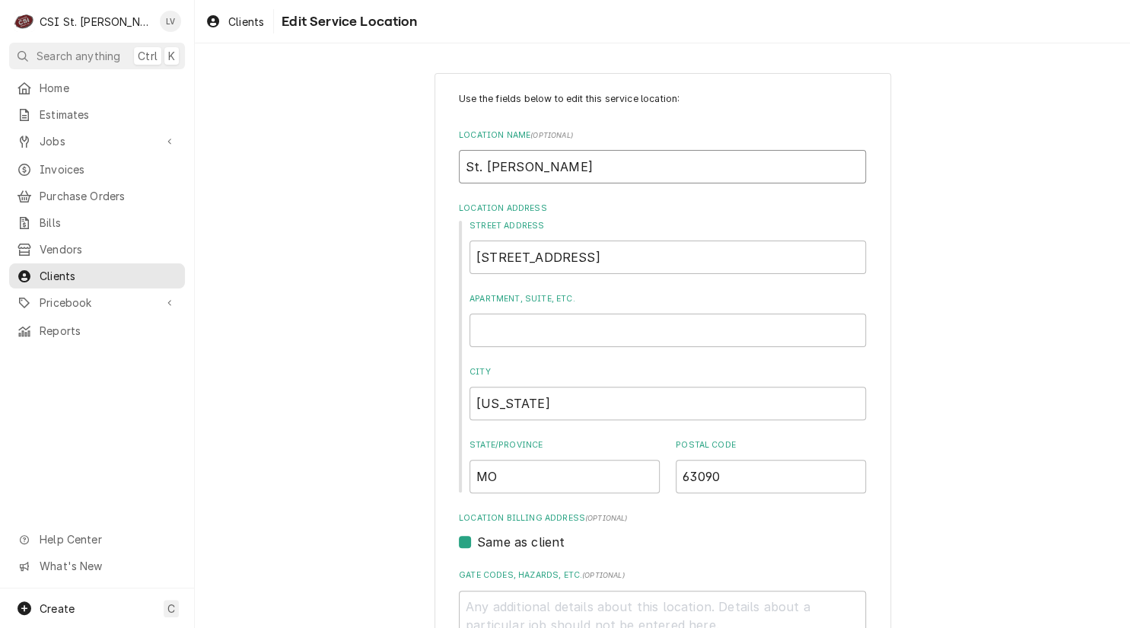
type textarea "x"
type input "St. Gertrude Chur"
type textarea "x"
type input "St. Gertrude Churc"
type textarea "x"
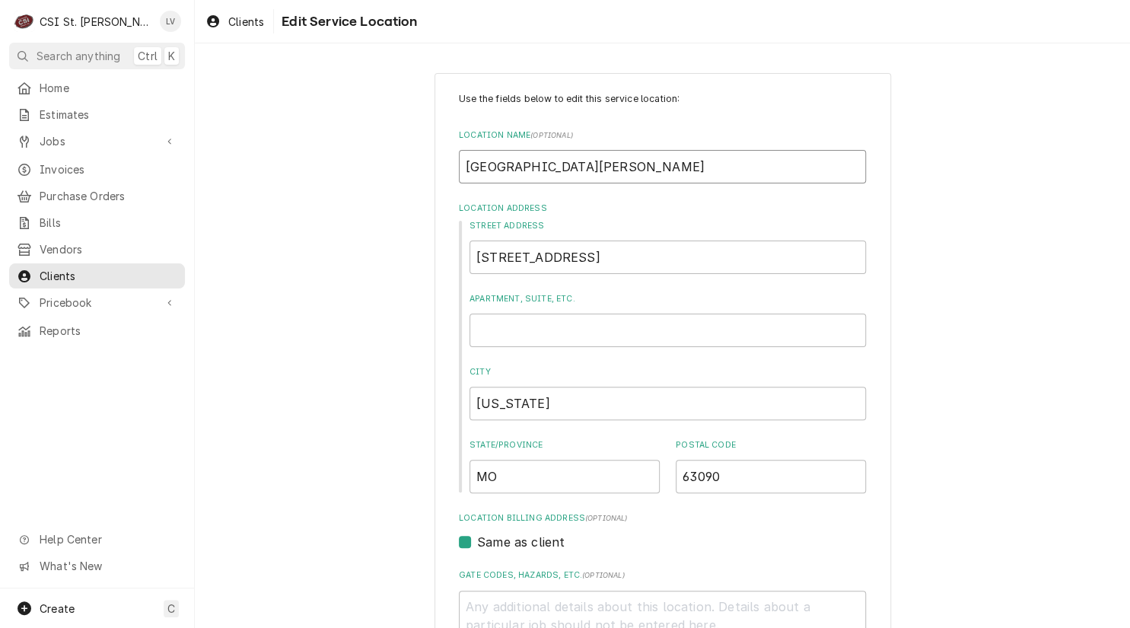
type input "St. Gertrude Church"
click at [589, 260] on input "6535 Highway Yy" at bounding box center [667, 256] width 396 height 33
type textarea "x"
type input "6535 Highway Y"
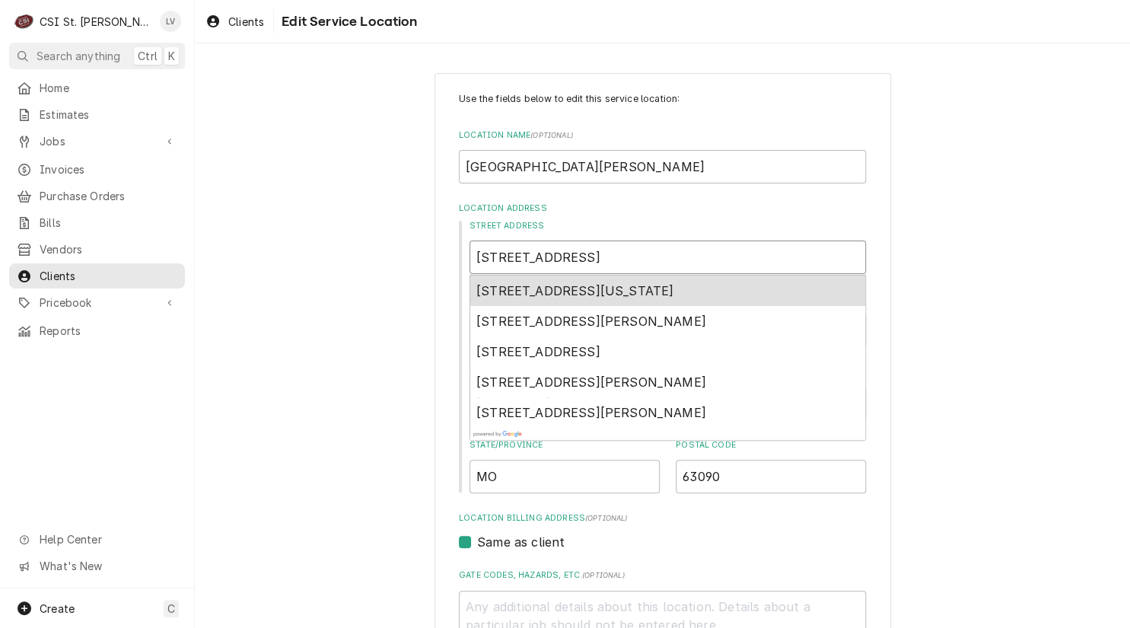
type textarea "x"
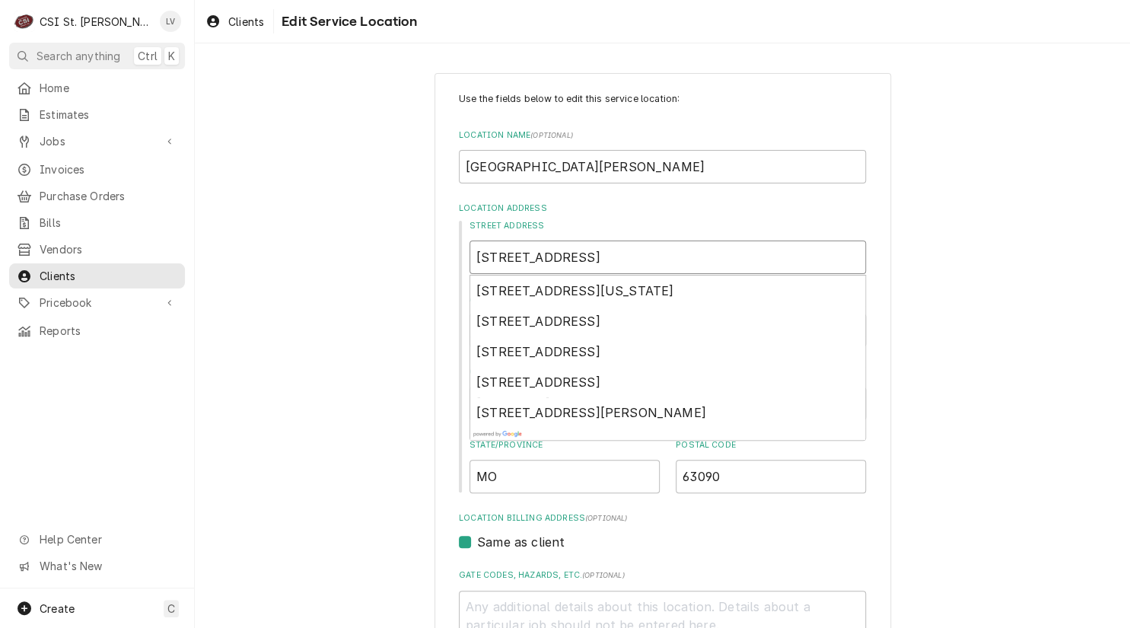
type input "6535 Highway YY"
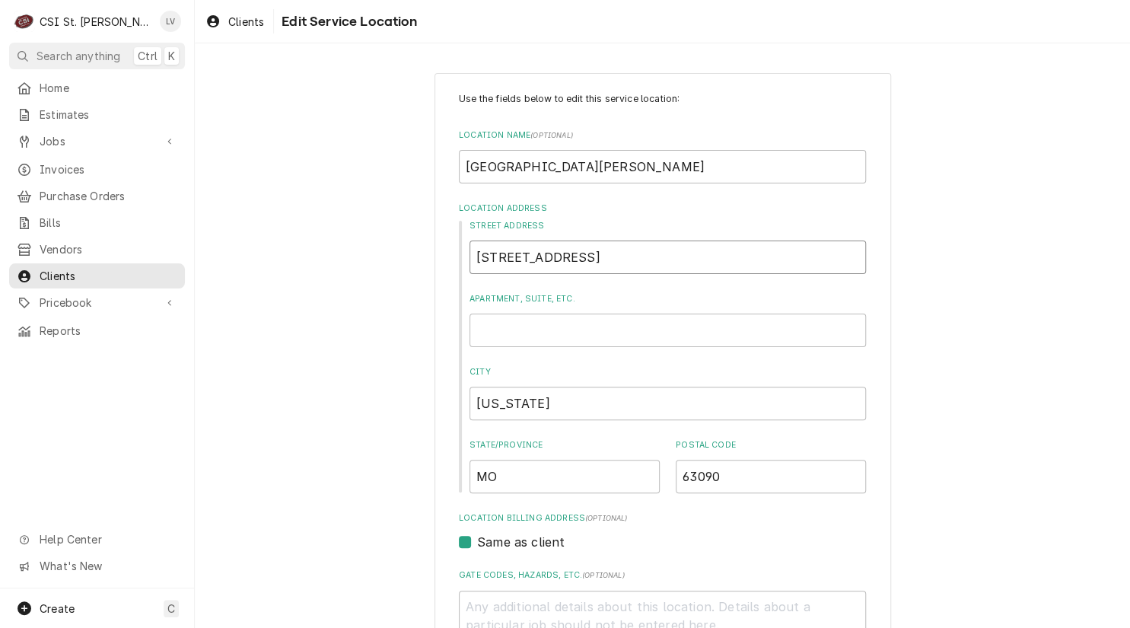
click at [605, 256] on input "6535 Highway YY" at bounding box center [667, 256] width 396 height 33
type textarea "x"
type input "6535 Highway Y"
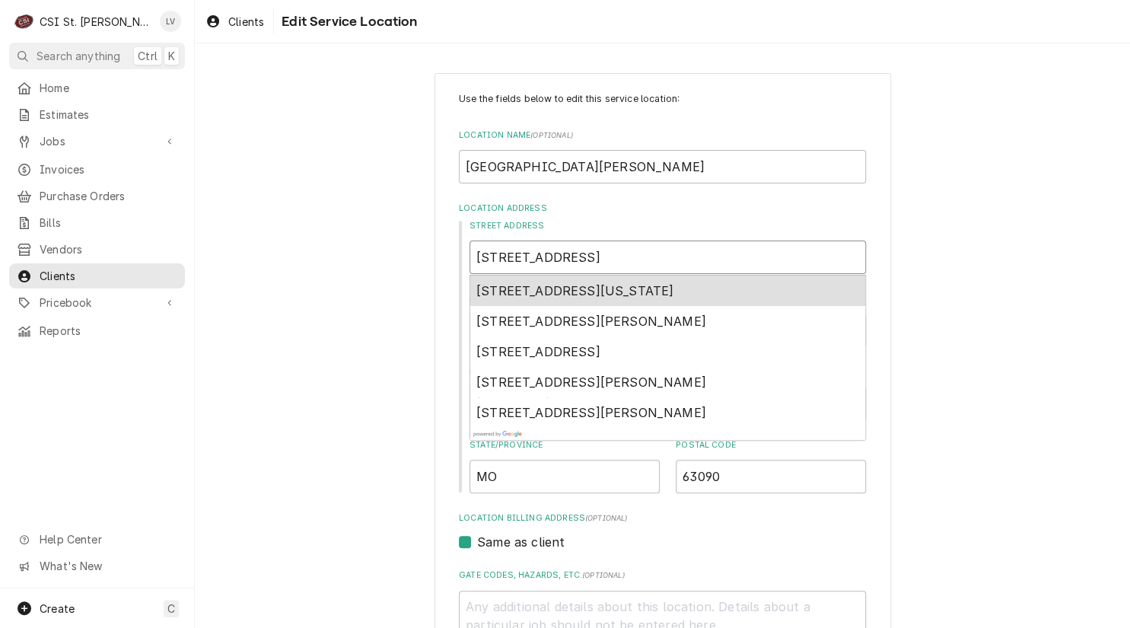
click at [604, 285] on span "6535 State Highway YY, Washington, MO, USA" at bounding box center [574, 290] width 197 height 15
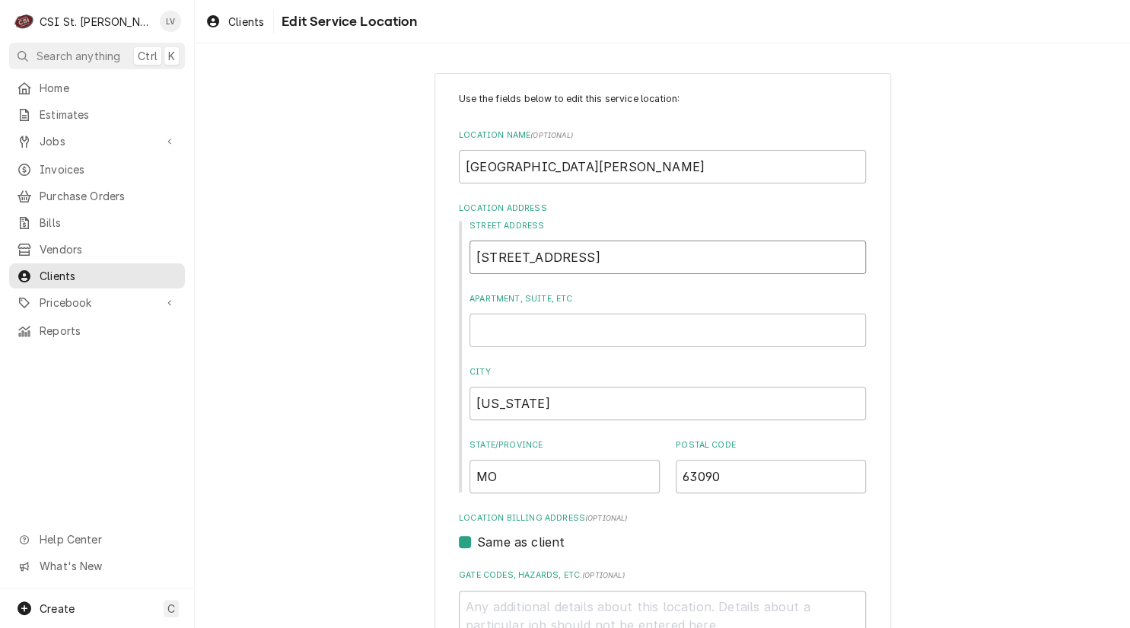
type textarea "x"
type input "6535 State Hwy YY"
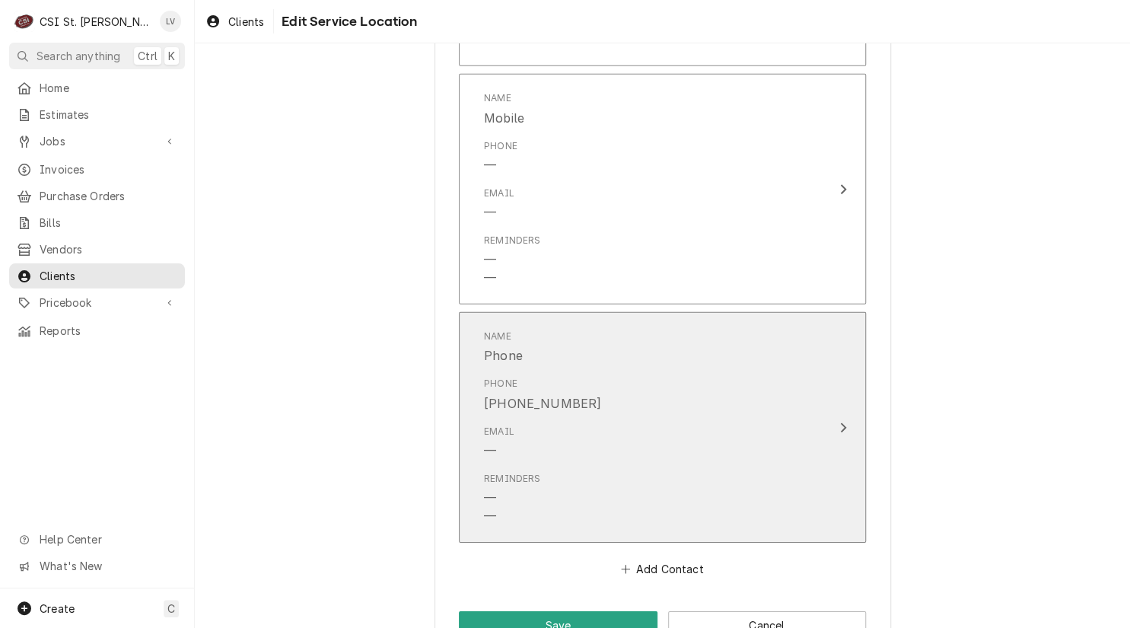
scroll to position [1822, 0]
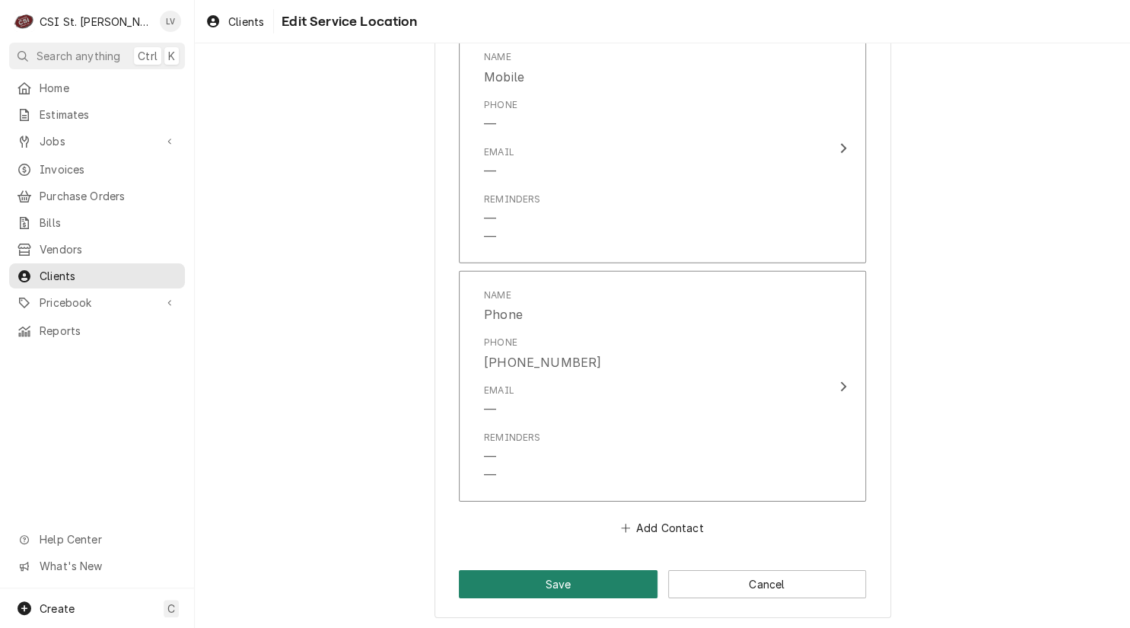
click at [560, 586] on button "Save" at bounding box center [558, 584] width 199 height 28
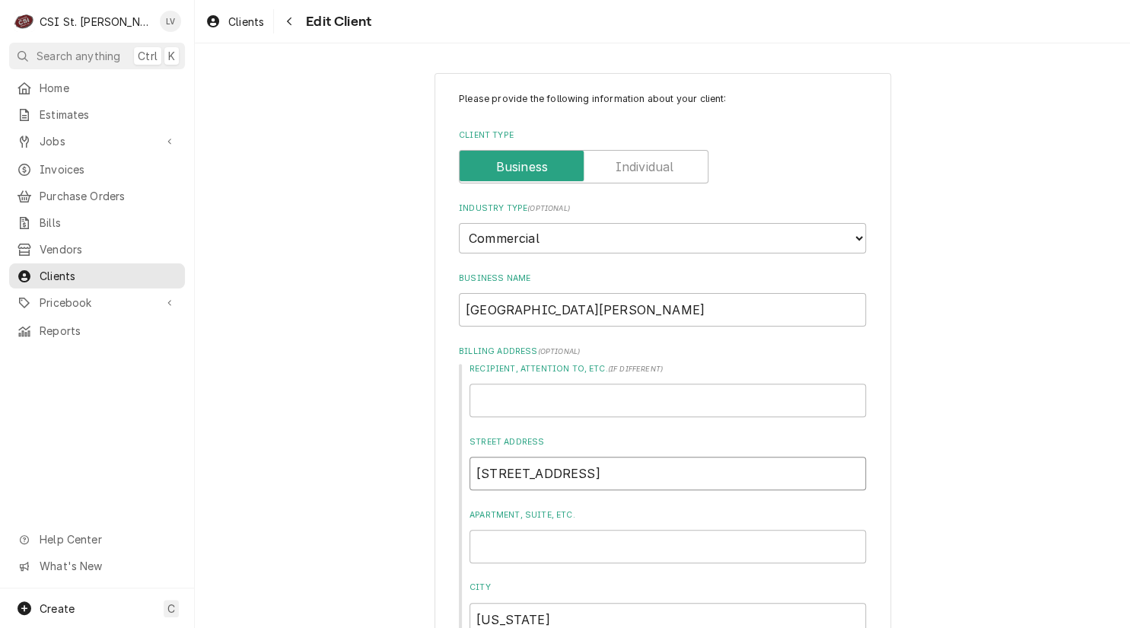
click at [658, 472] on input "6535 Highway YY" at bounding box center [667, 473] width 396 height 33
type textarea "x"
type input "6535 Highway Y"
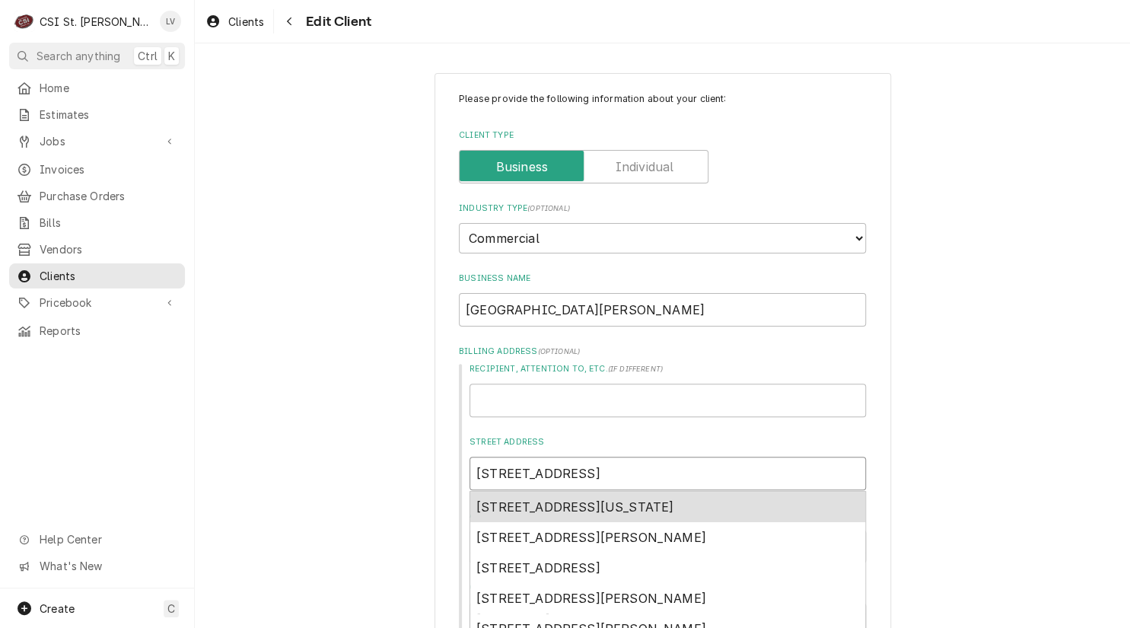
click at [645, 499] on span "6535 State Highway YY, Washington, MO, USA" at bounding box center [574, 506] width 197 height 15
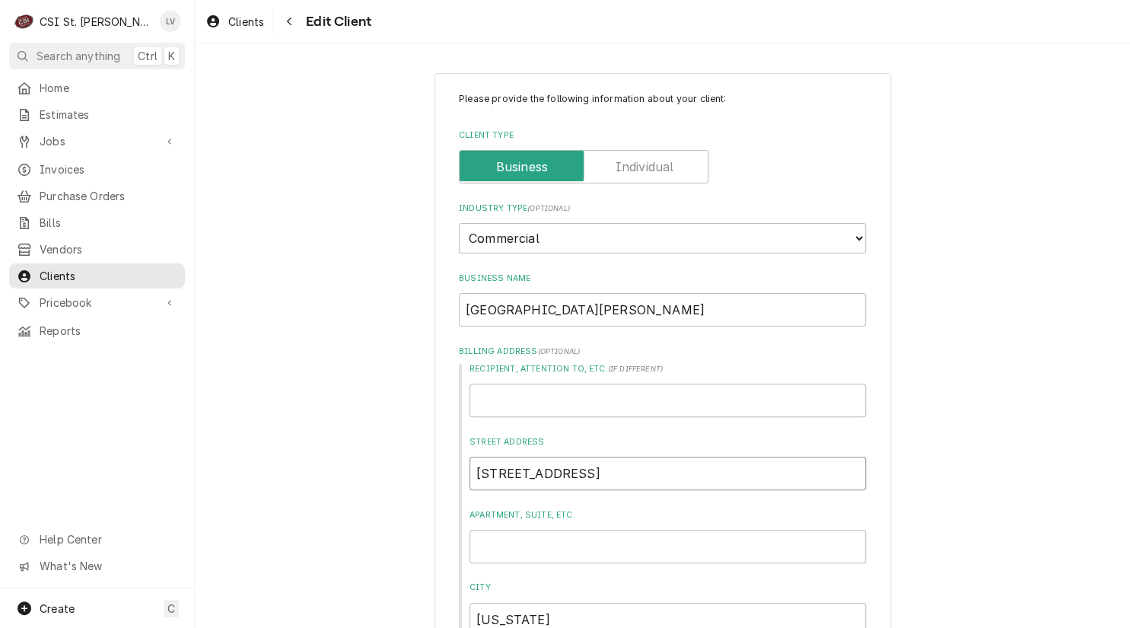
type textarea "x"
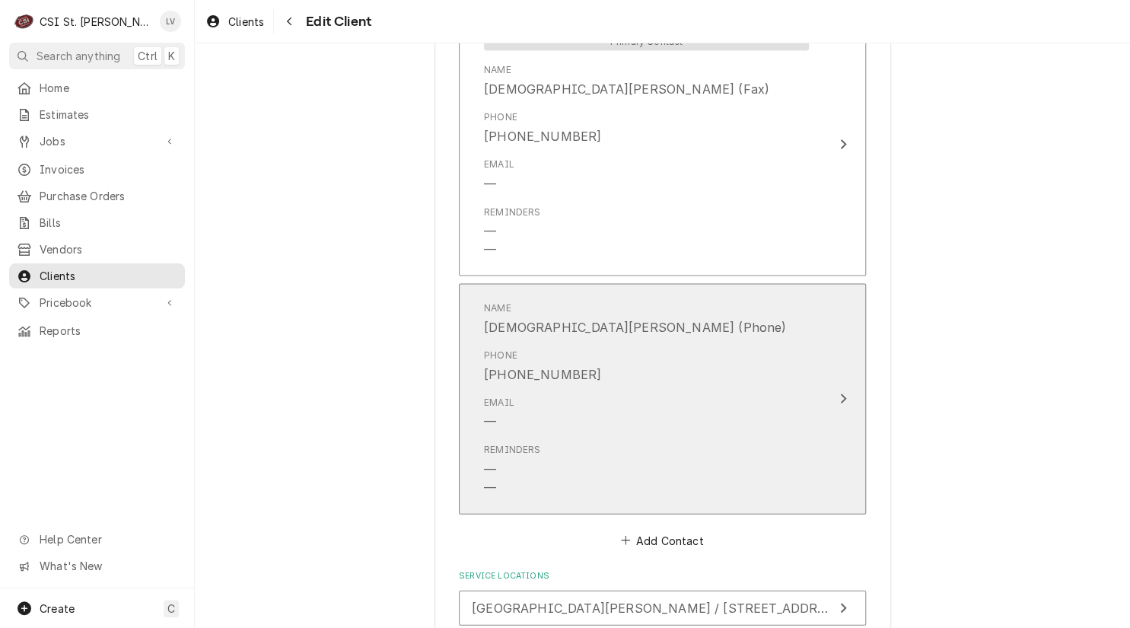
scroll to position [1371, 0]
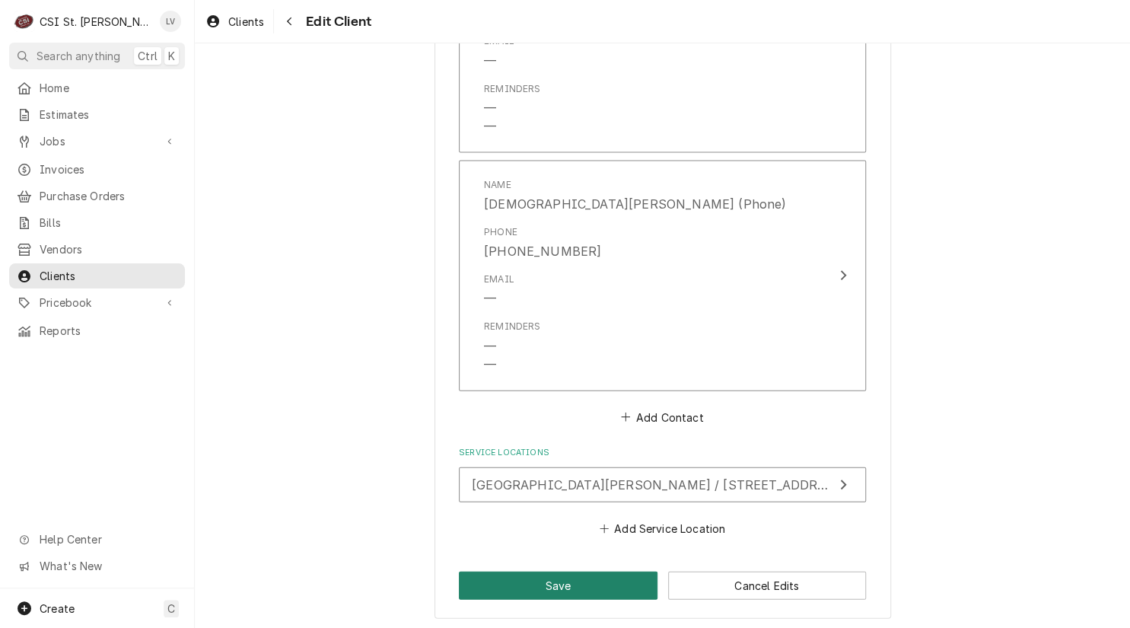
type input "6535 State Hwy YY"
click at [563, 571] on button "Save" at bounding box center [558, 585] width 199 height 28
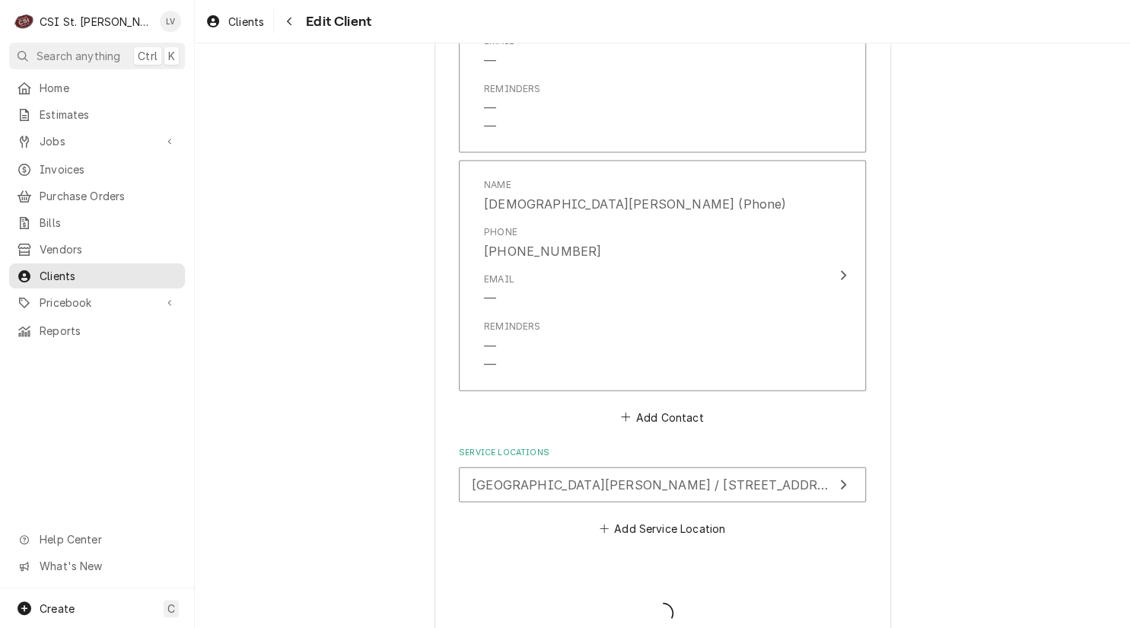
type textarea "x"
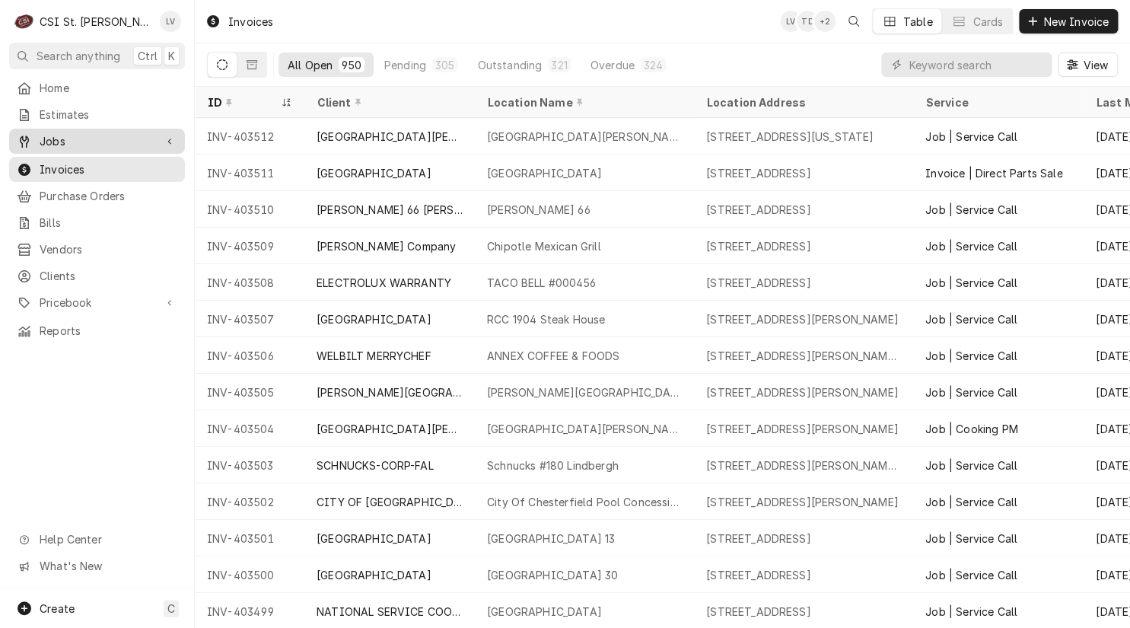
click at [12, 139] on div "Jobs" at bounding box center [97, 141] width 170 height 19
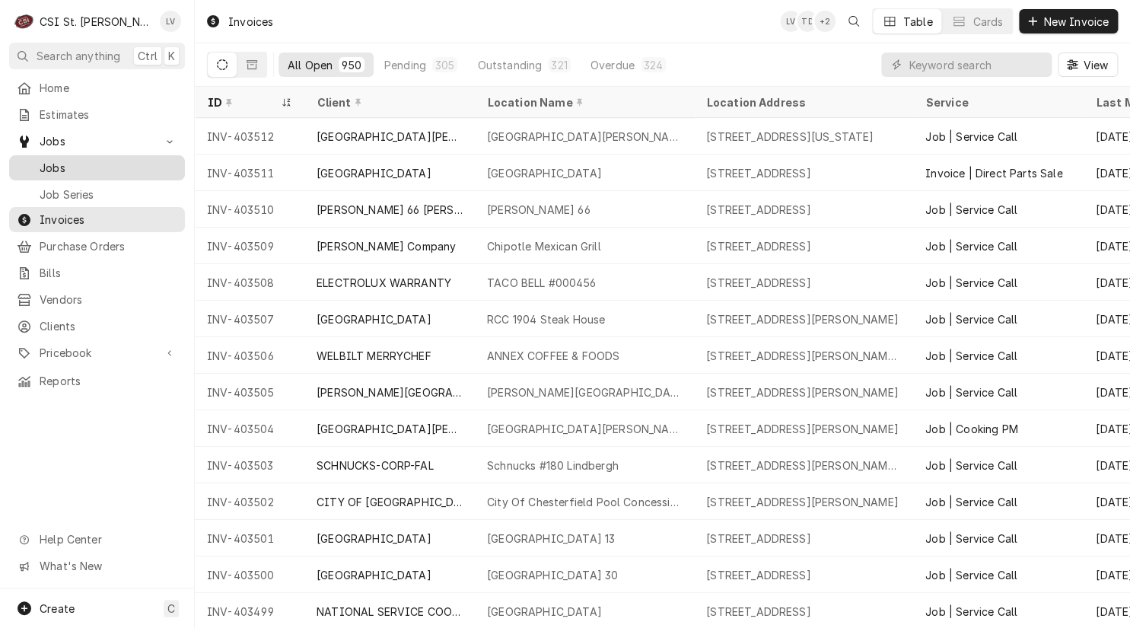
click at [62, 160] on span "Jobs" at bounding box center [109, 168] width 138 height 16
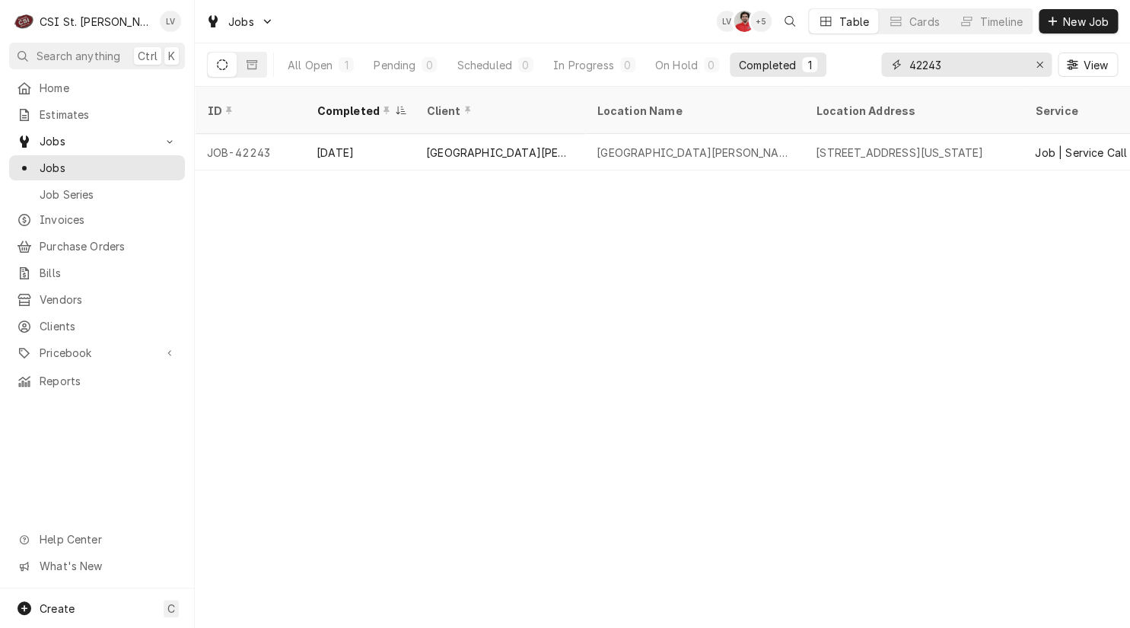
drag, startPoint x: 903, startPoint y: 66, endPoint x: 876, endPoint y: 71, distance: 27.0
click at [876, 71] on div "All Open 1 Pending 0 Scheduled 0 In Progress 0 On Hold 0 Completed 1 42243 View" at bounding box center [662, 64] width 911 height 43
type input "4"
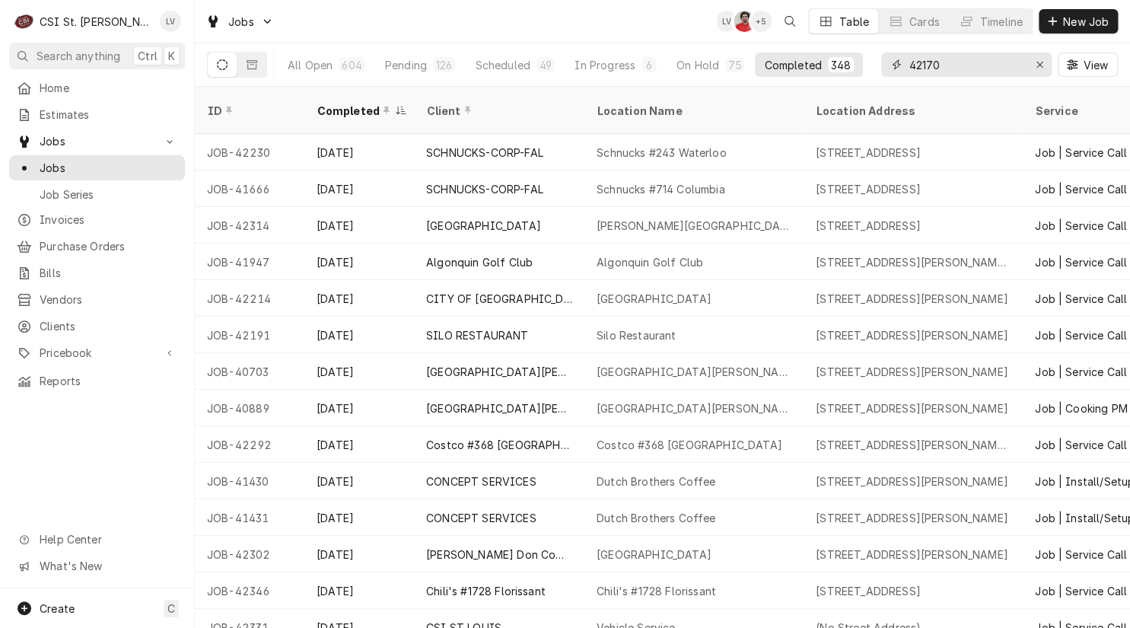
type input "42170"
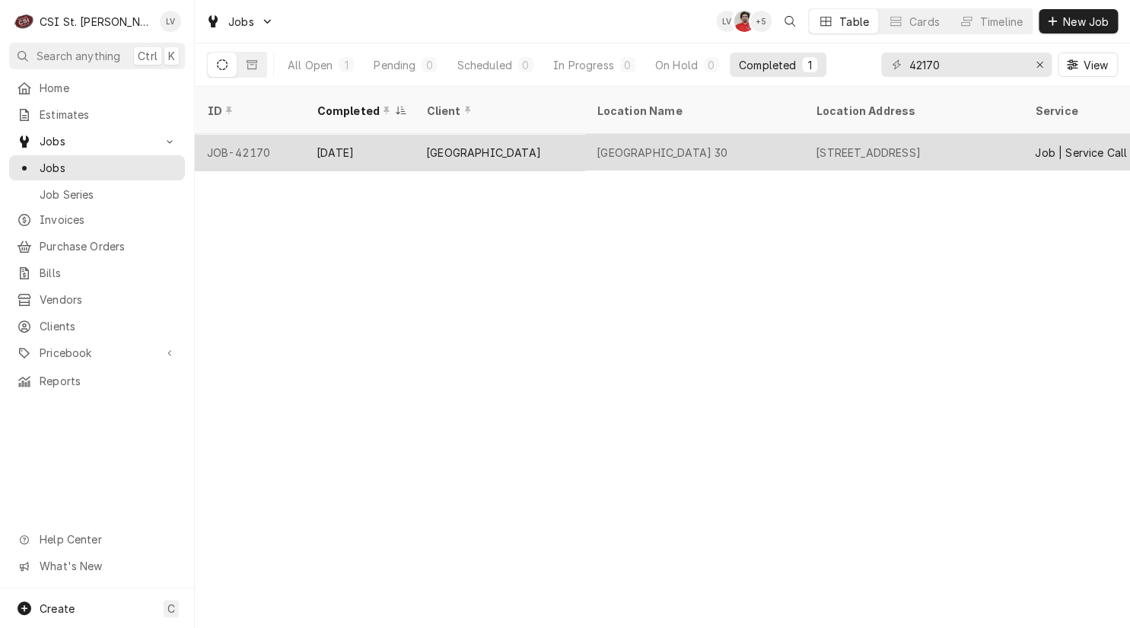
click at [565, 134] on div "[GEOGRAPHIC_DATA]" at bounding box center [499, 152] width 170 height 37
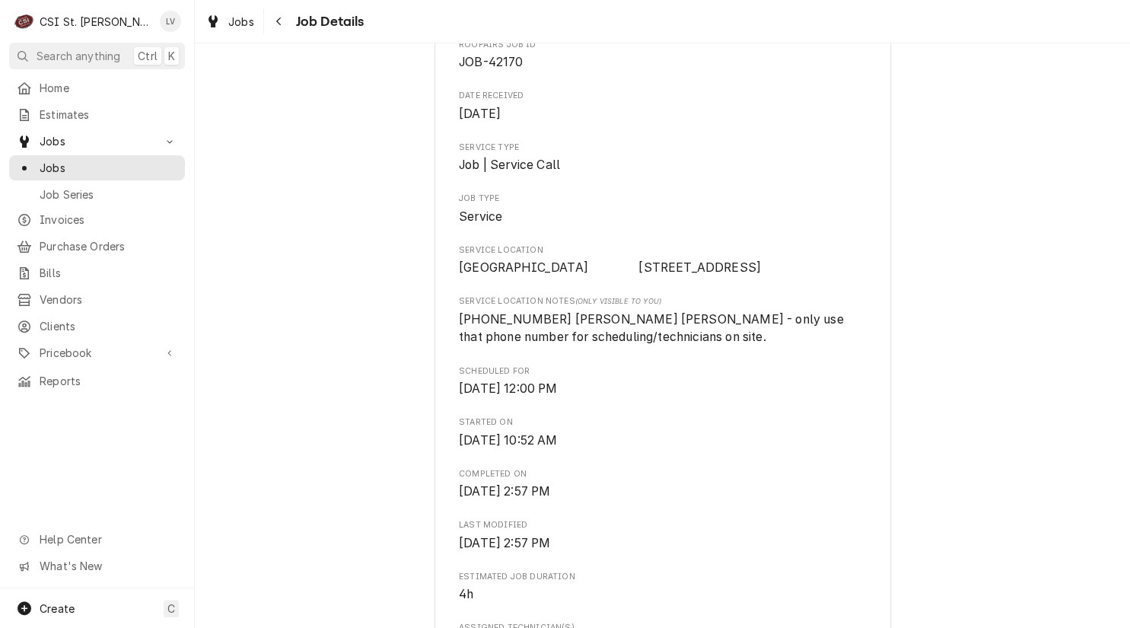
scroll to position [76, 0]
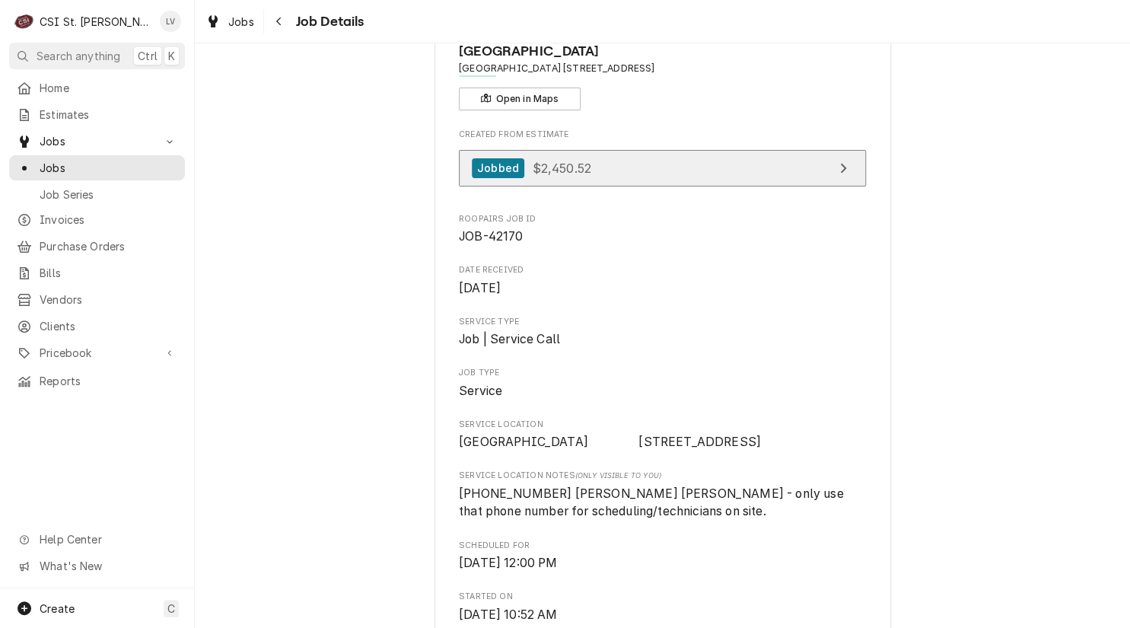
click at [607, 174] on link "Jobbed $2,450.52" at bounding box center [662, 168] width 407 height 37
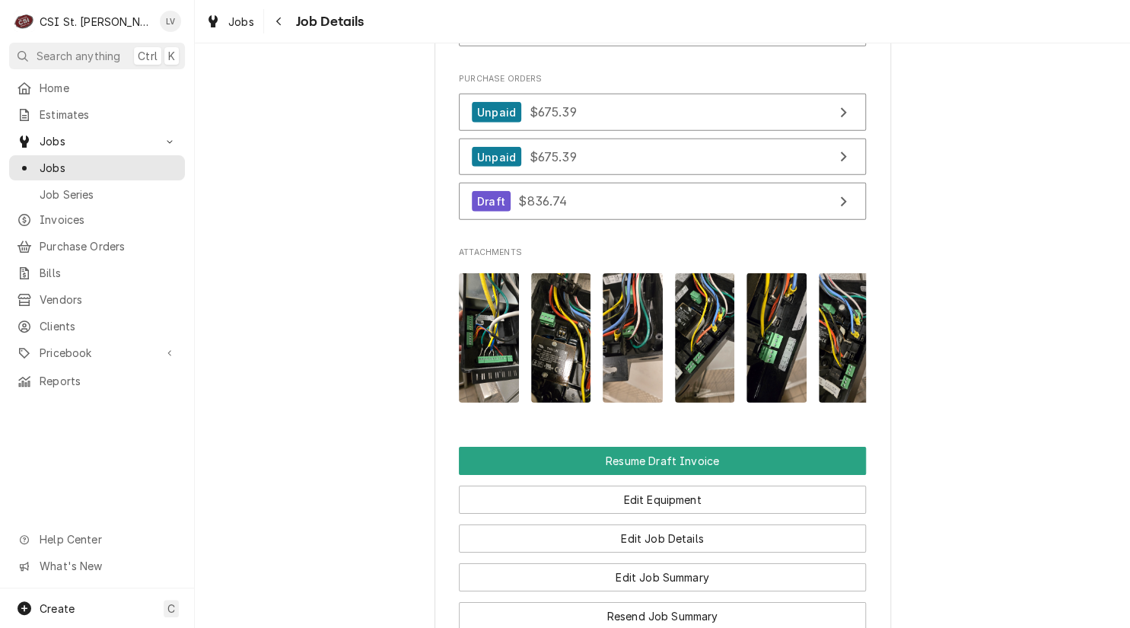
scroll to position [1978, 0]
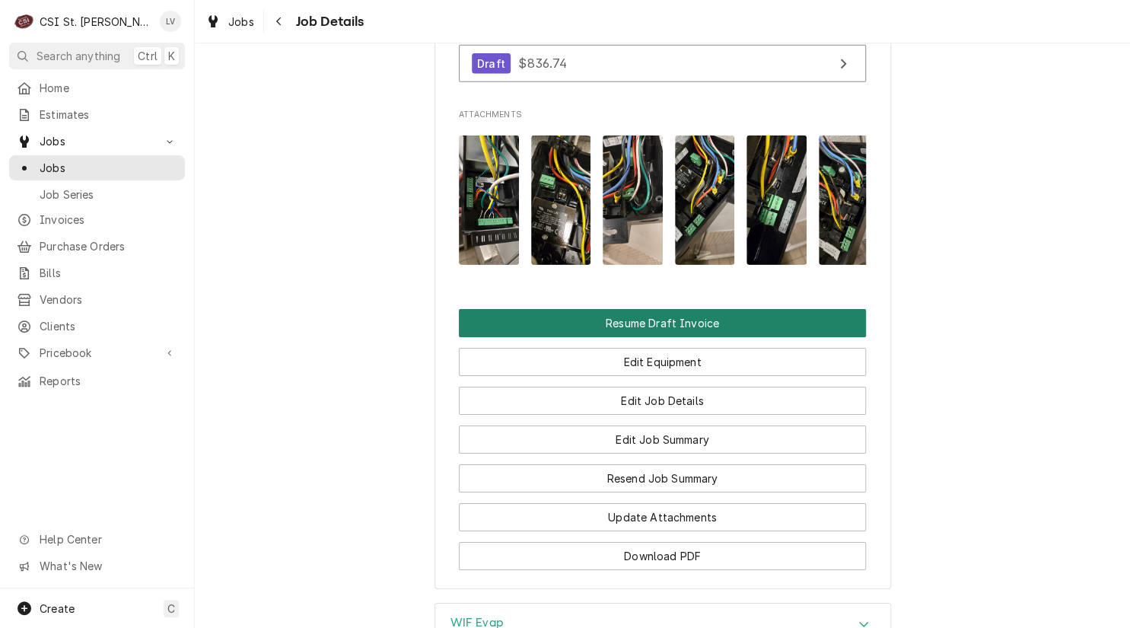
click at [694, 337] on button "Resume Draft Invoice" at bounding box center [662, 323] width 407 height 28
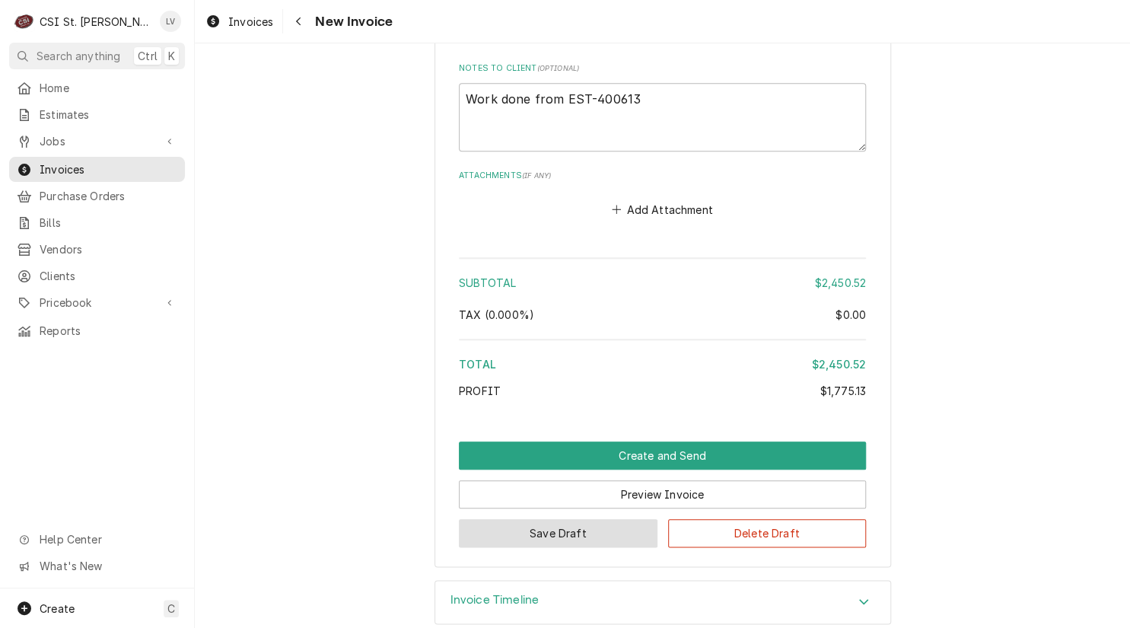
click at [578, 519] on button "Save Draft" at bounding box center [558, 533] width 199 height 28
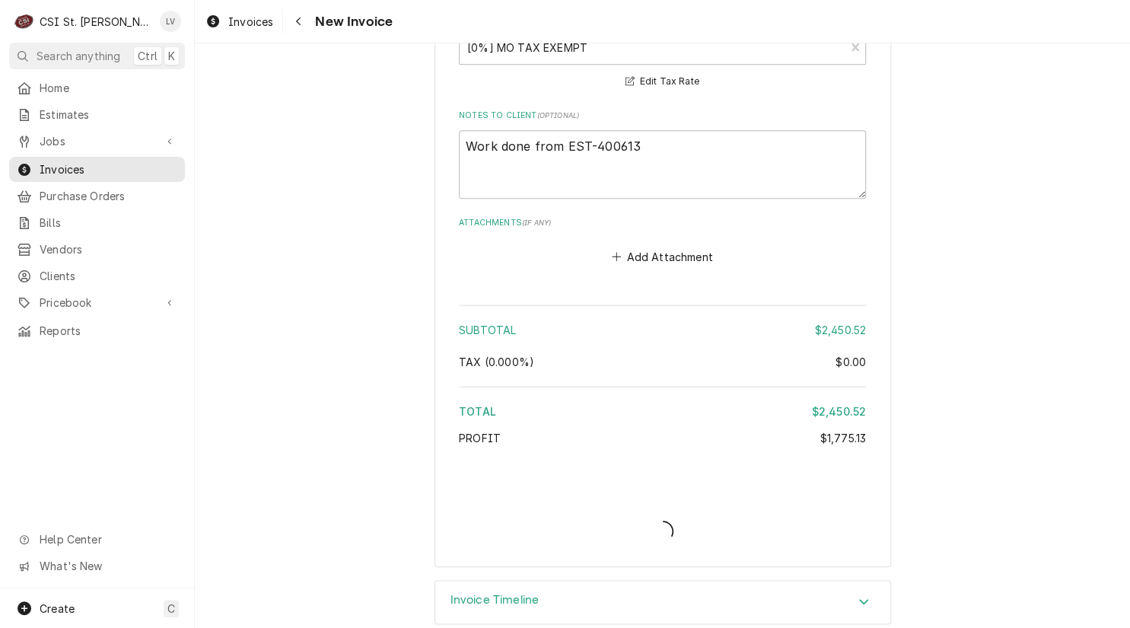
type textarea "x"
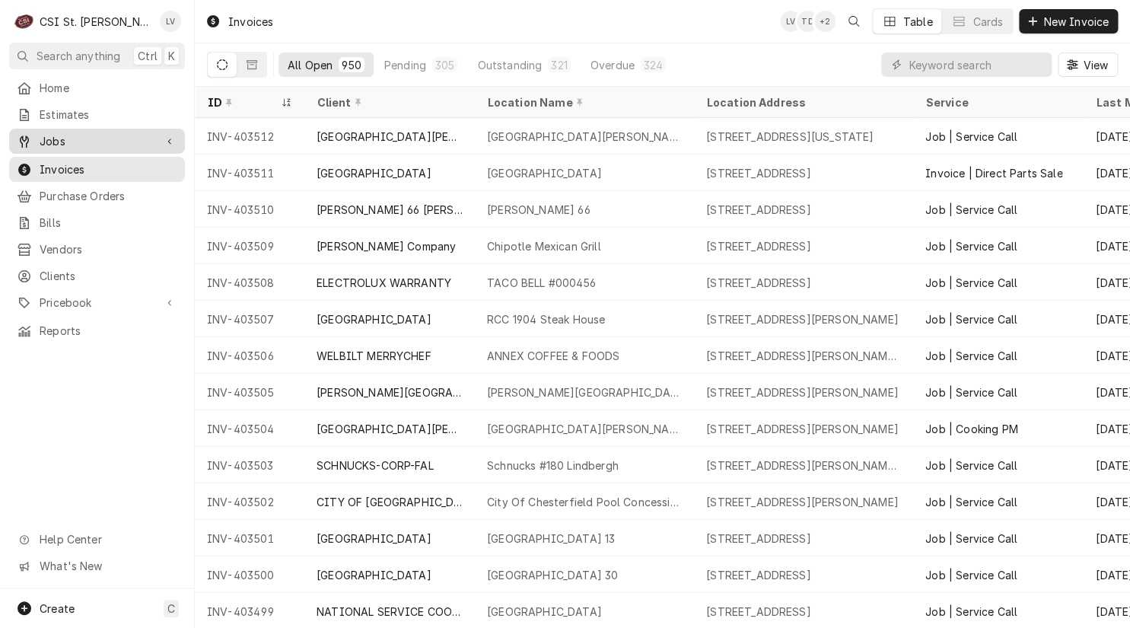
click at [45, 136] on span "Jobs" at bounding box center [97, 141] width 115 height 16
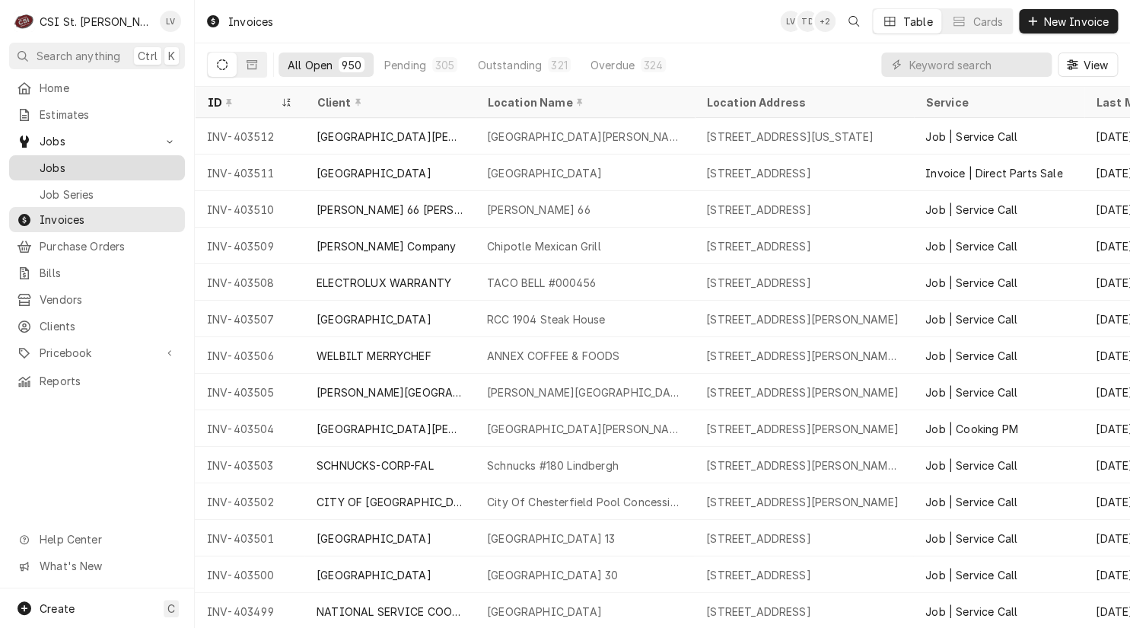
click at [56, 164] on span "Jobs" at bounding box center [109, 168] width 138 height 16
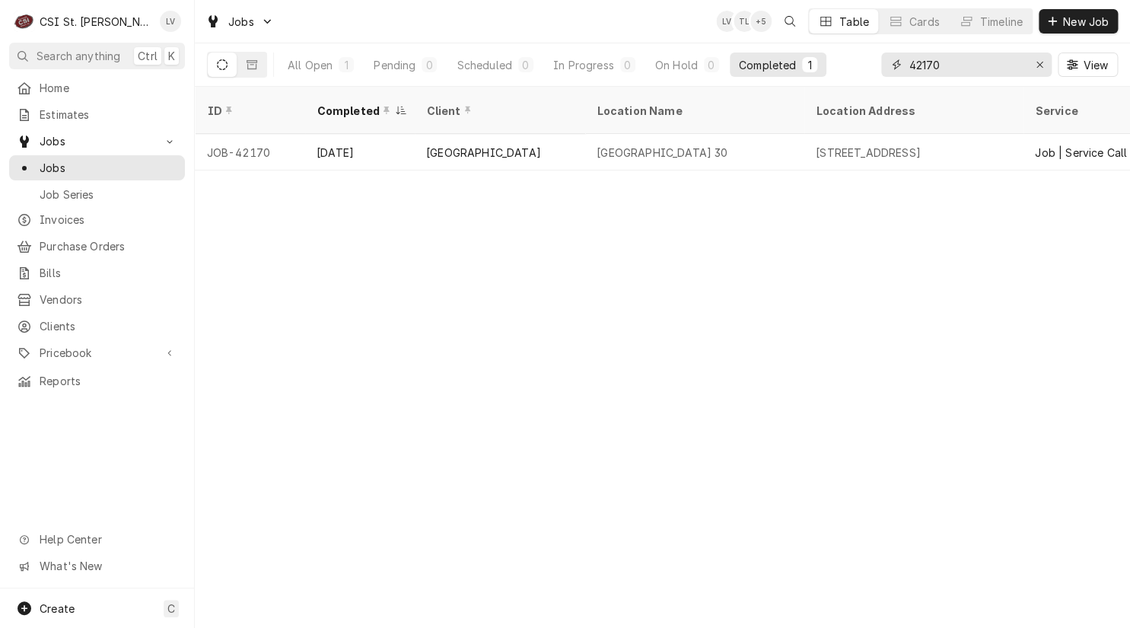
click at [1039, 68] on div "Erase input" at bounding box center [1039, 64] width 15 height 15
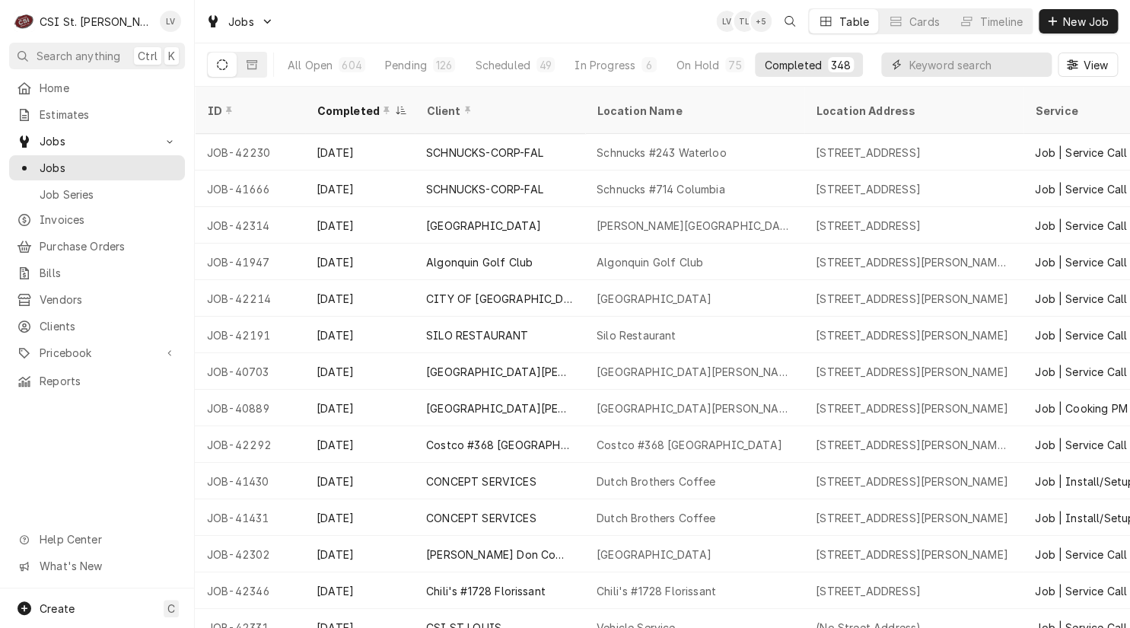
click at [943, 65] on input "Dynamic Content Wrapper" at bounding box center [975, 64] width 135 height 24
type input "41739"
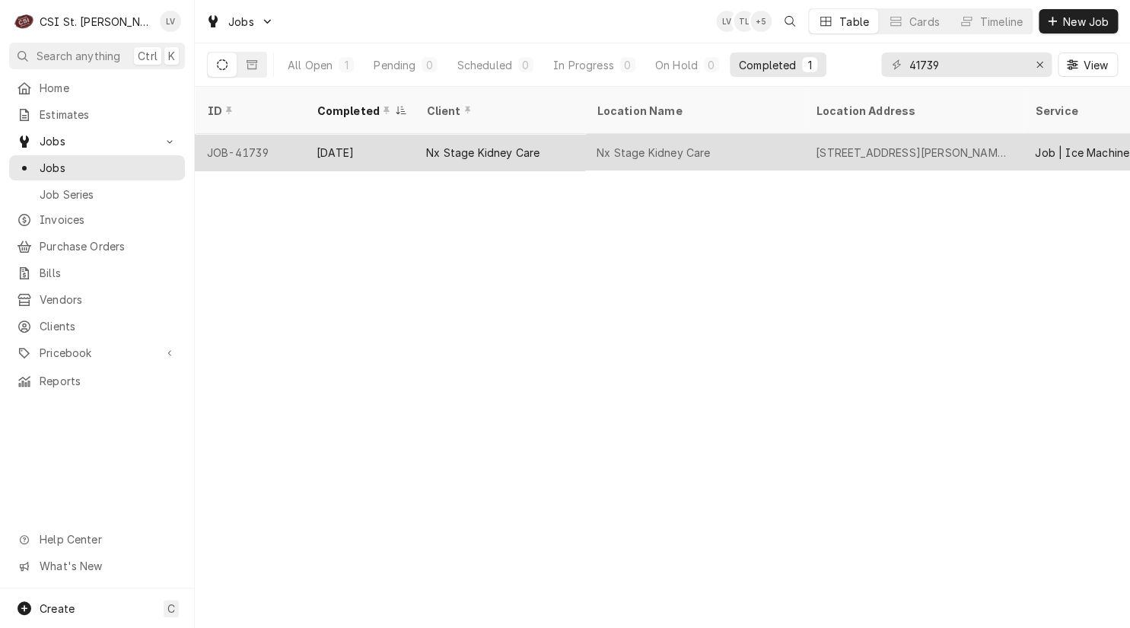
click at [244, 148] on div "JOB-41739" at bounding box center [250, 152] width 110 height 37
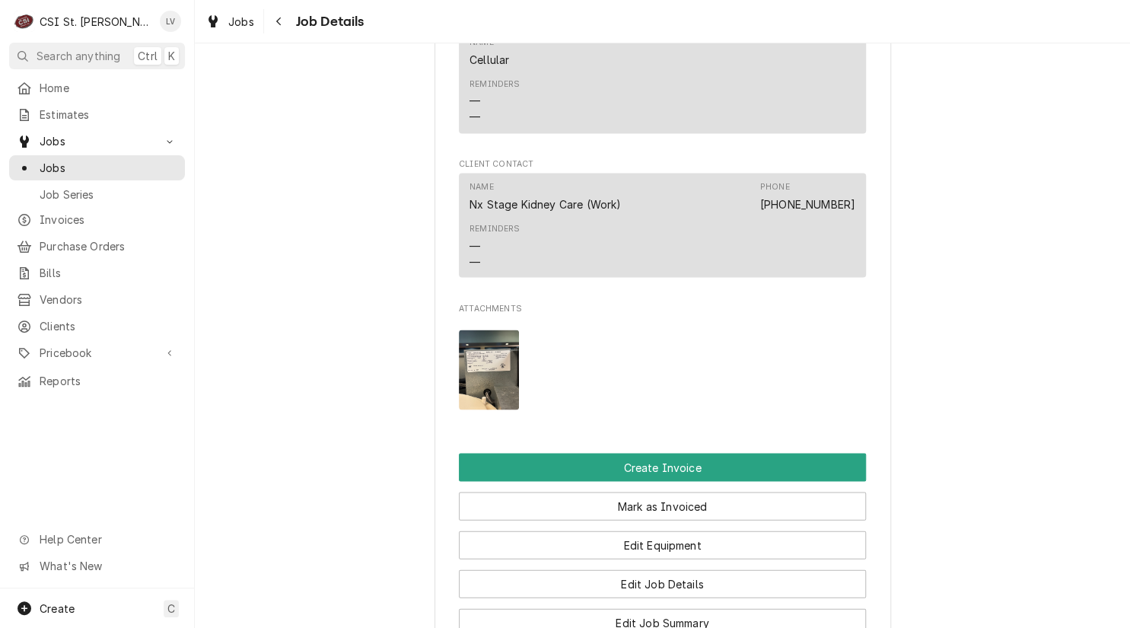
scroll to position [1370, 0]
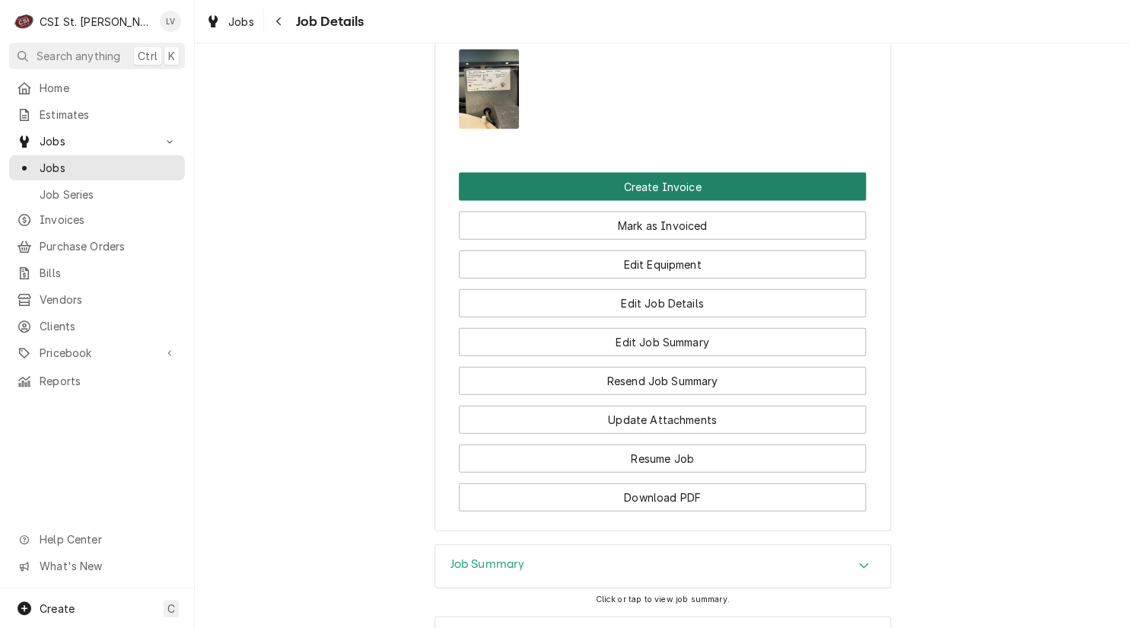
click at [714, 201] on button "Create Invoice" at bounding box center [662, 187] width 407 height 28
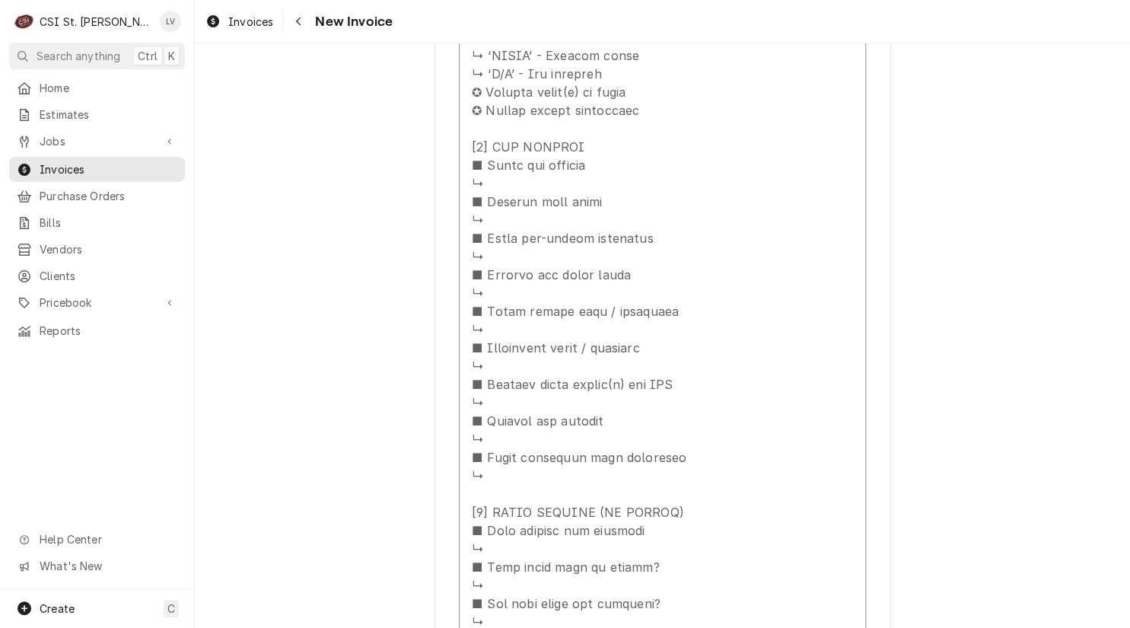
scroll to position [1674, 0]
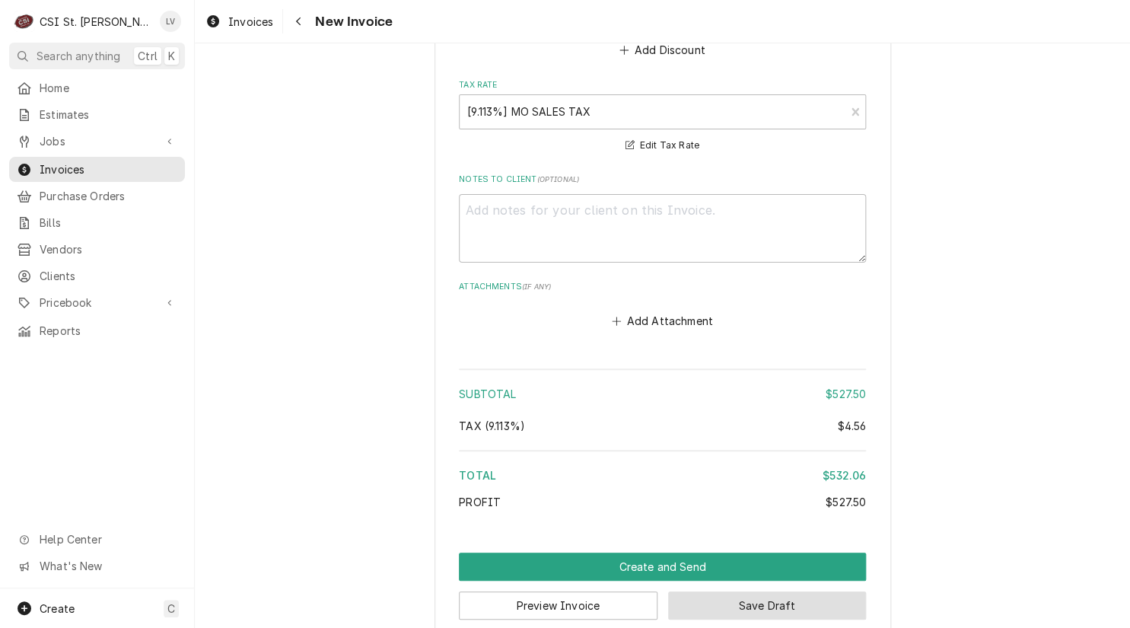
click at [813, 591] on button "Save Draft" at bounding box center [767, 605] width 199 height 28
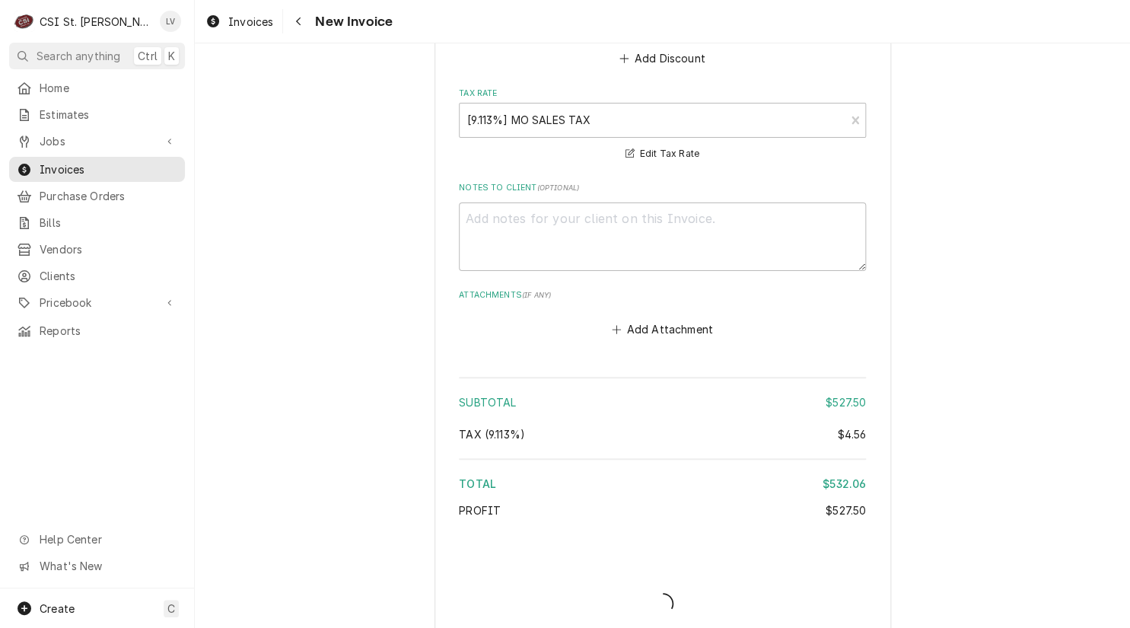
type textarea "x"
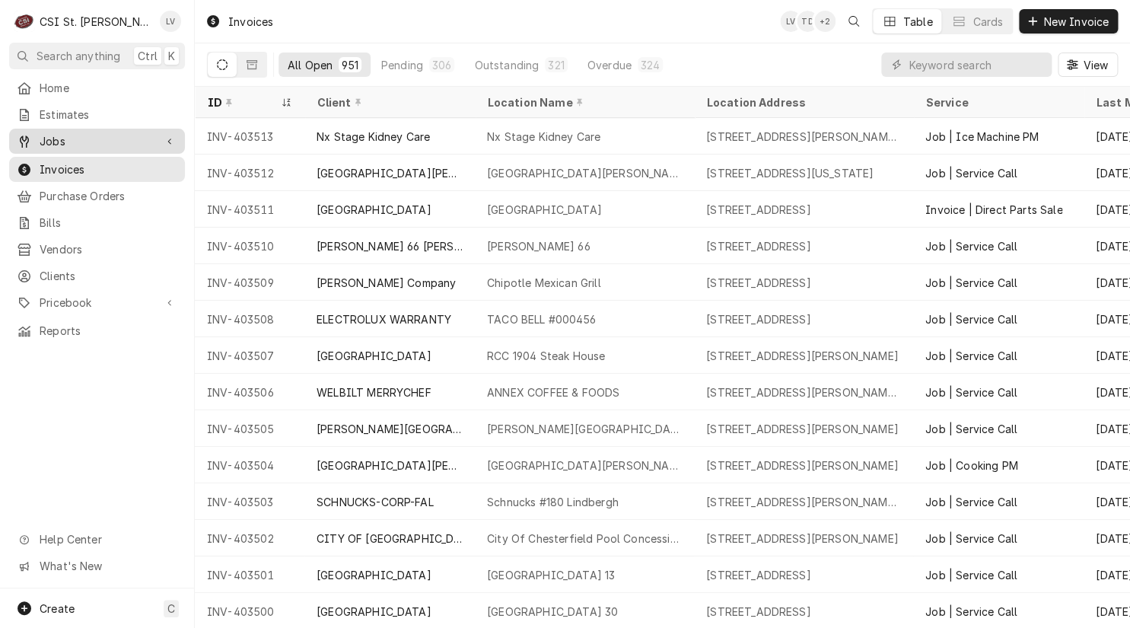
click at [48, 133] on span "Jobs" at bounding box center [97, 141] width 115 height 16
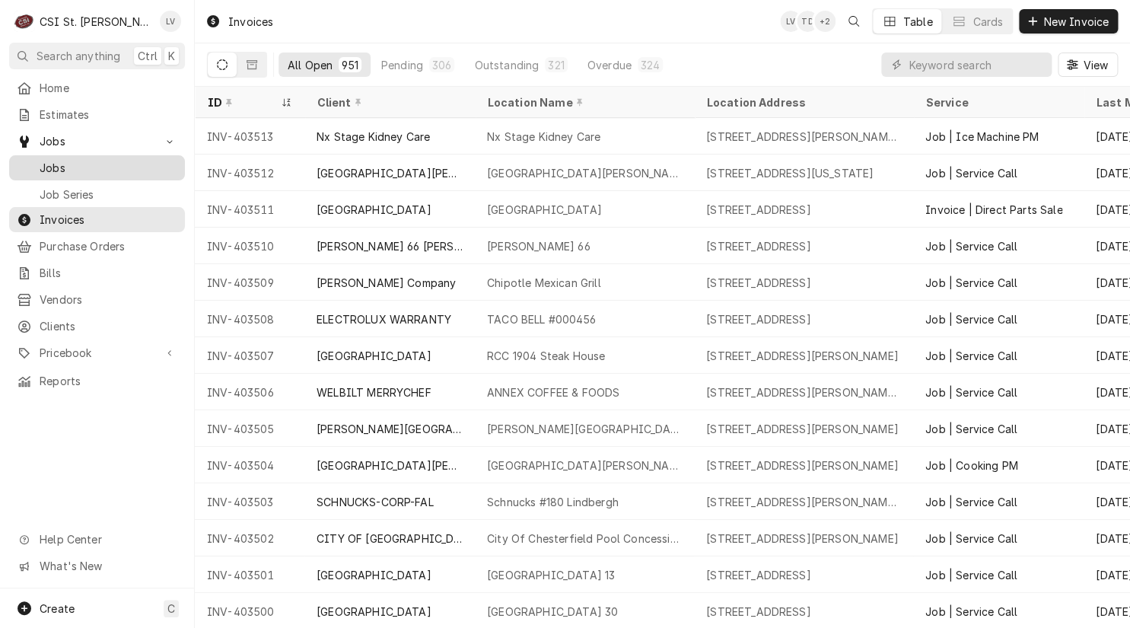
click at [53, 160] on span "Jobs" at bounding box center [109, 168] width 138 height 16
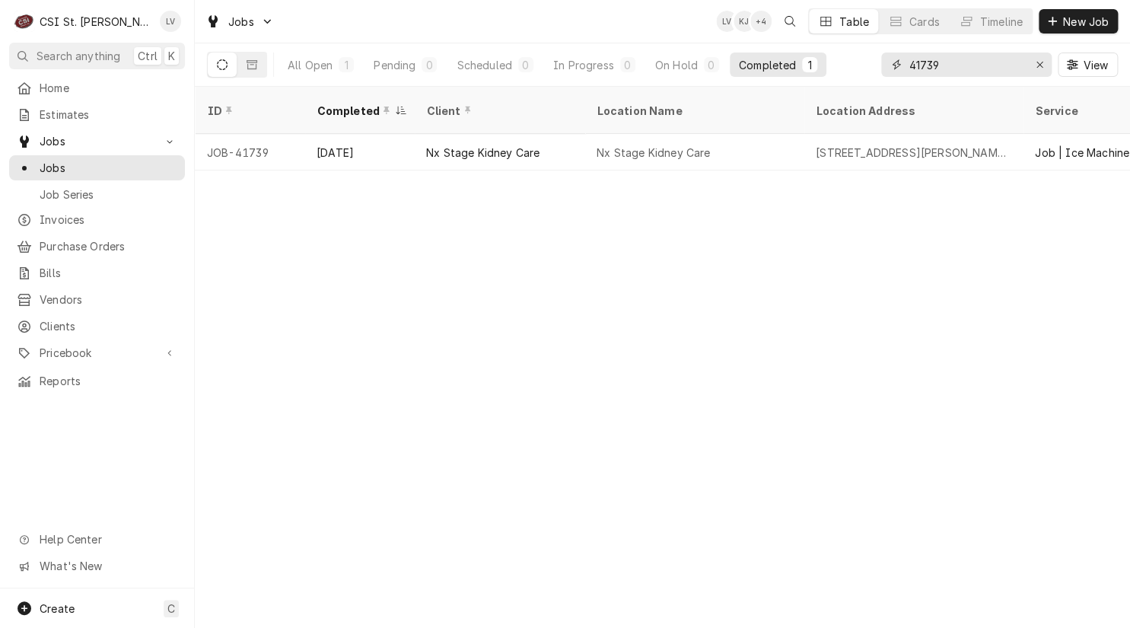
click at [963, 65] on input "41739" at bounding box center [965, 64] width 114 height 24
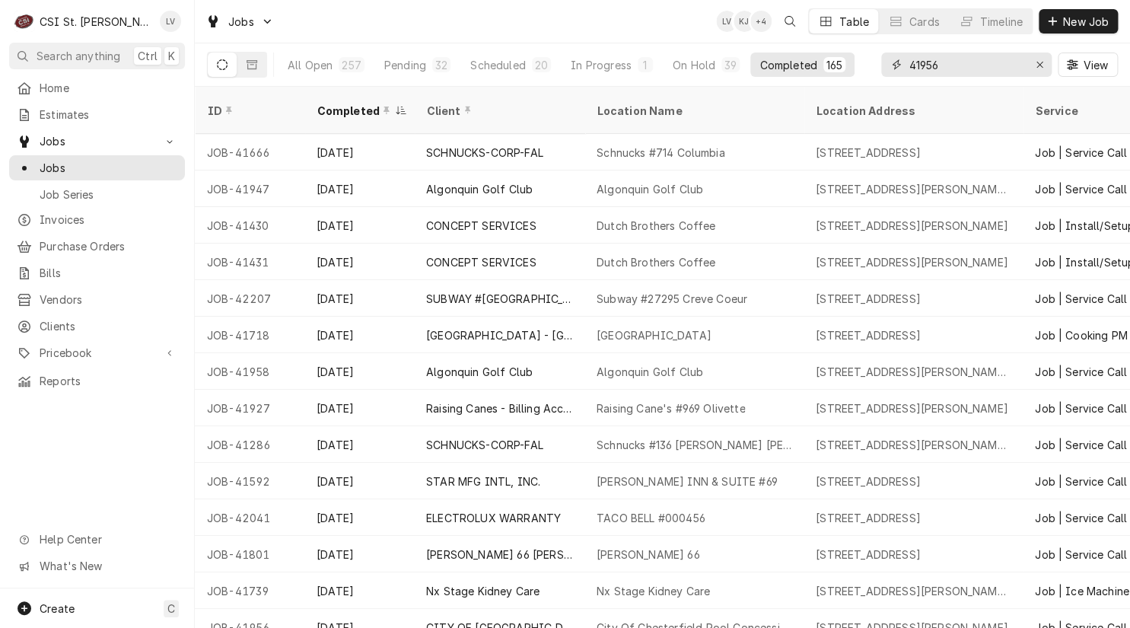
type input "41956"
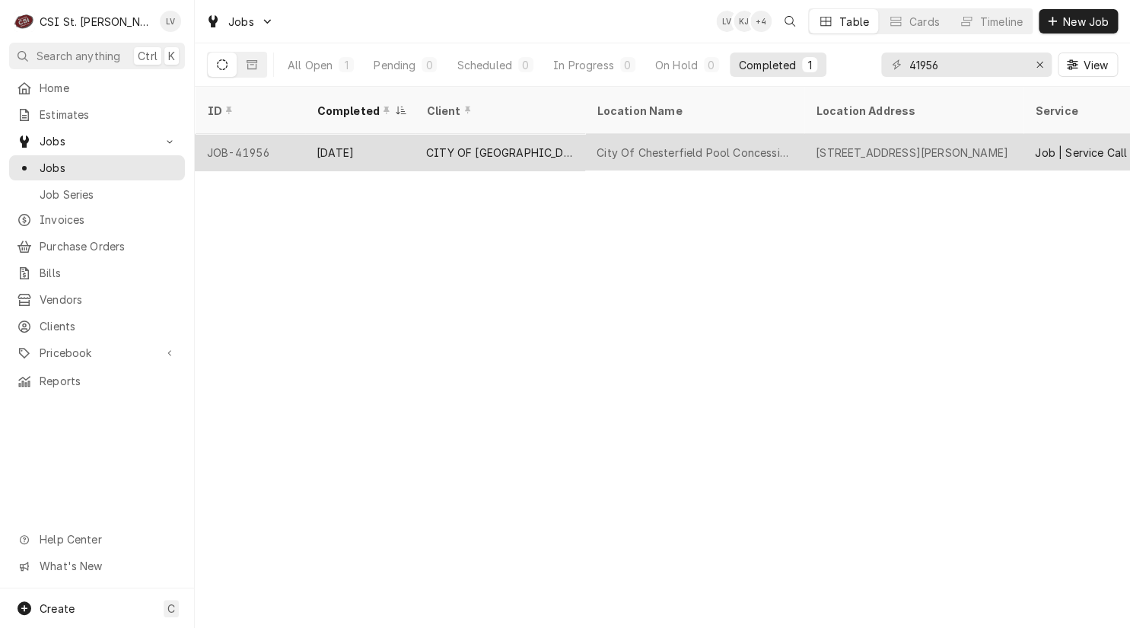
click at [425, 134] on div "CITY OF [GEOGRAPHIC_DATA]" at bounding box center [499, 152] width 170 height 37
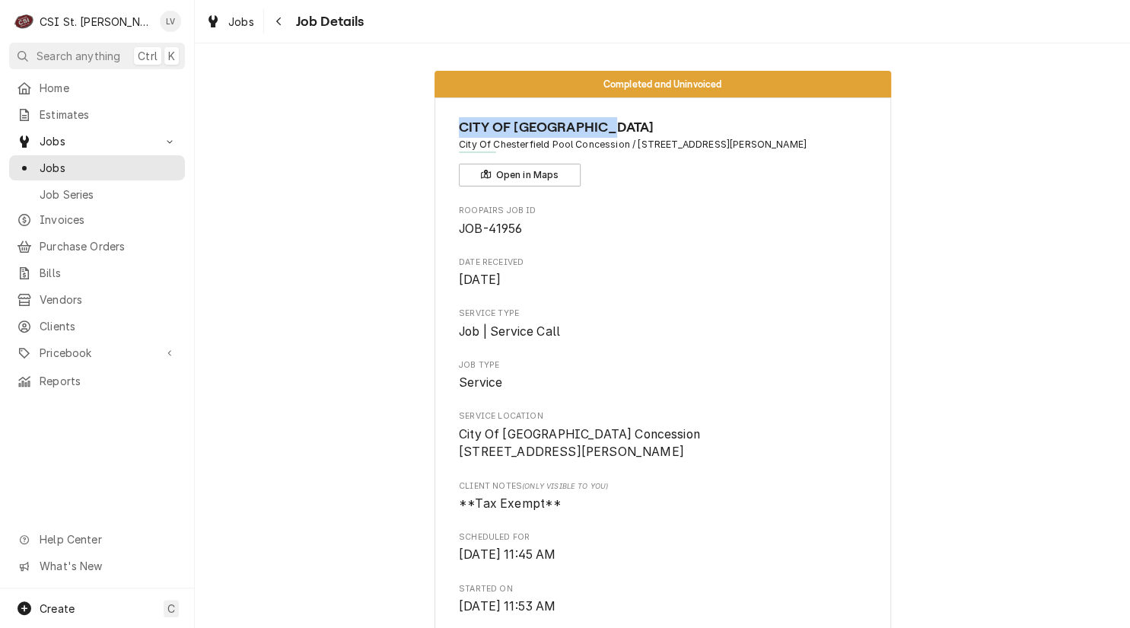
drag, startPoint x: 623, startPoint y: 125, endPoint x: 455, endPoint y: 135, distance: 168.4
click at [459, 135] on span "CITY OF [GEOGRAPHIC_DATA]" at bounding box center [662, 127] width 407 height 21
copy span "CITY OF [GEOGRAPHIC_DATA]"
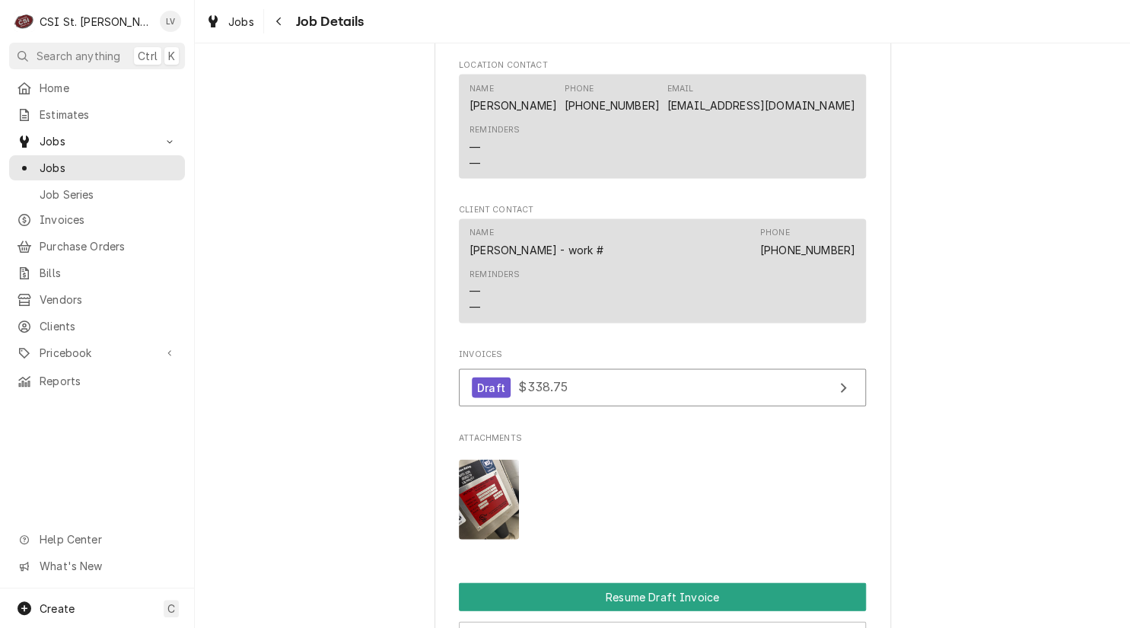
scroll to position [1446, 0]
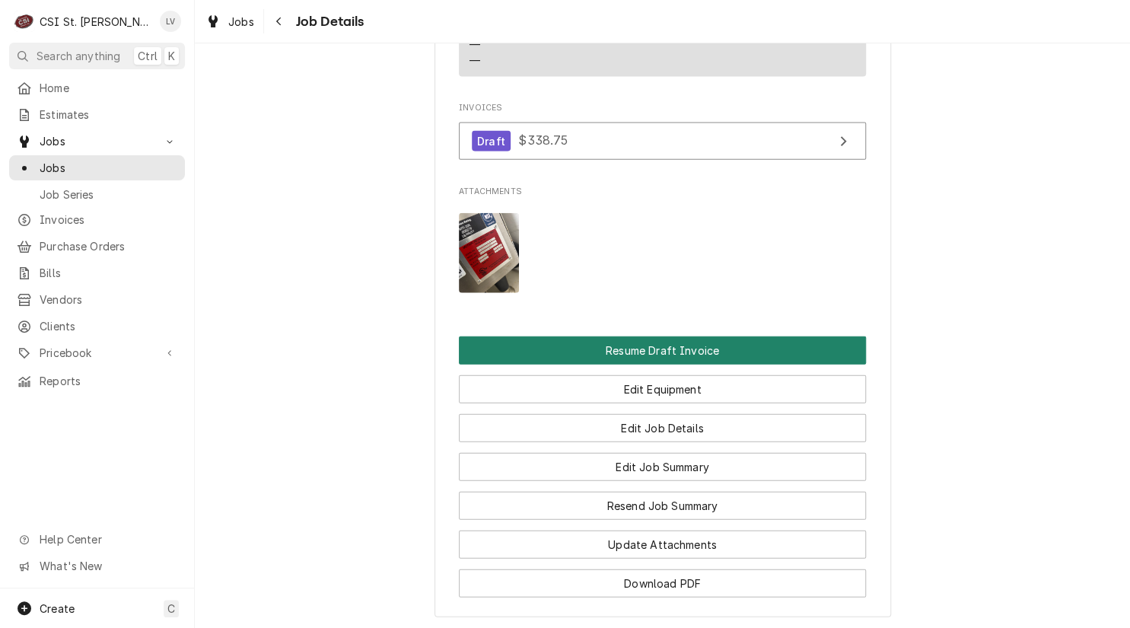
click at [692, 364] on button "Resume Draft Invoice" at bounding box center [662, 350] width 407 height 28
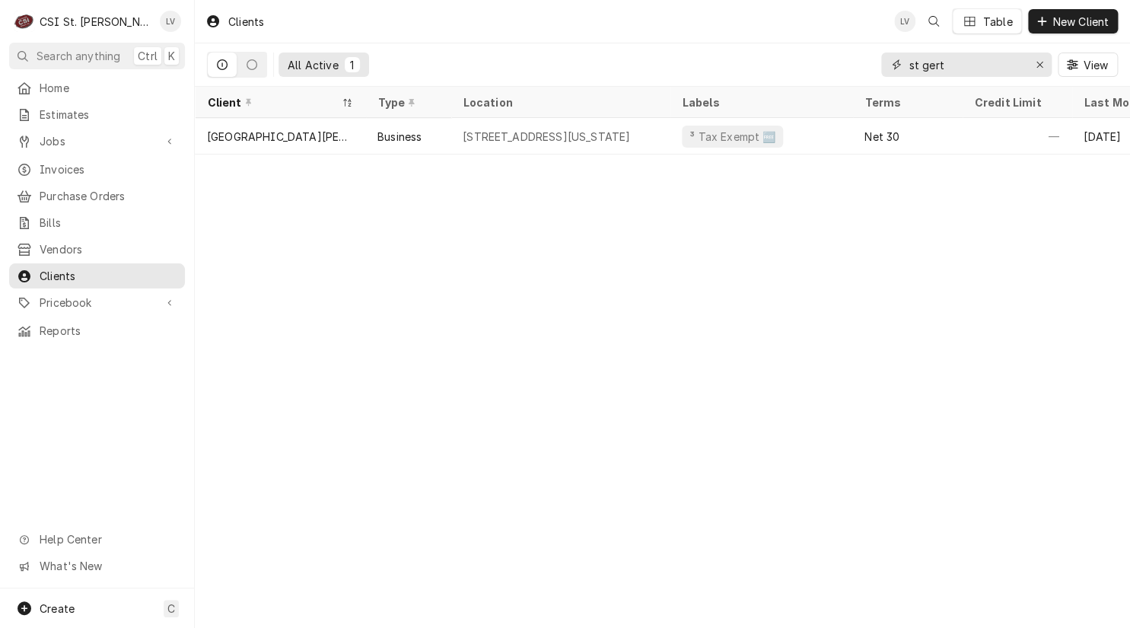
drag, startPoint x: 954, startPoint y: 65, endPoint x: 846, endPoint y: 76, distance: 108.6
click at [849, 75] on div "All Active 1 st gert View" at bounding box center [662, 64] width 911 height 43
paste input "CITY OF [GEOGRAPHIC_DATA]"
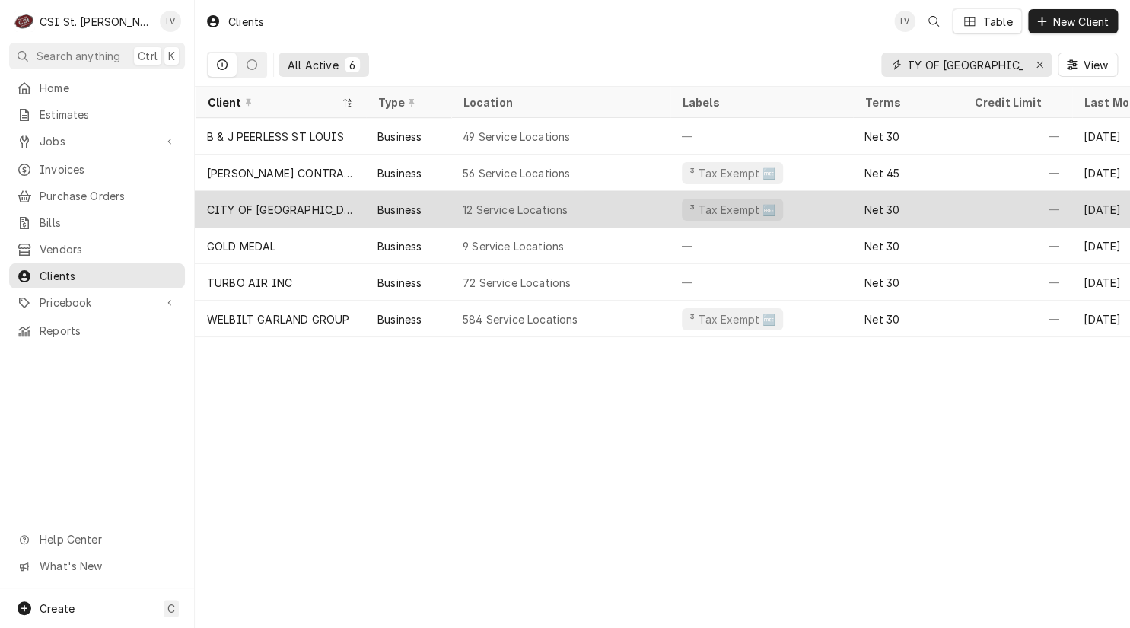
type input "CITY OF [GEOGRAPHIC_DATA]"
click at [304, 209] on div "CITY OF [GEOGRAPHIC_DATA]" at bounding box center [280, 210] width 146 height 16
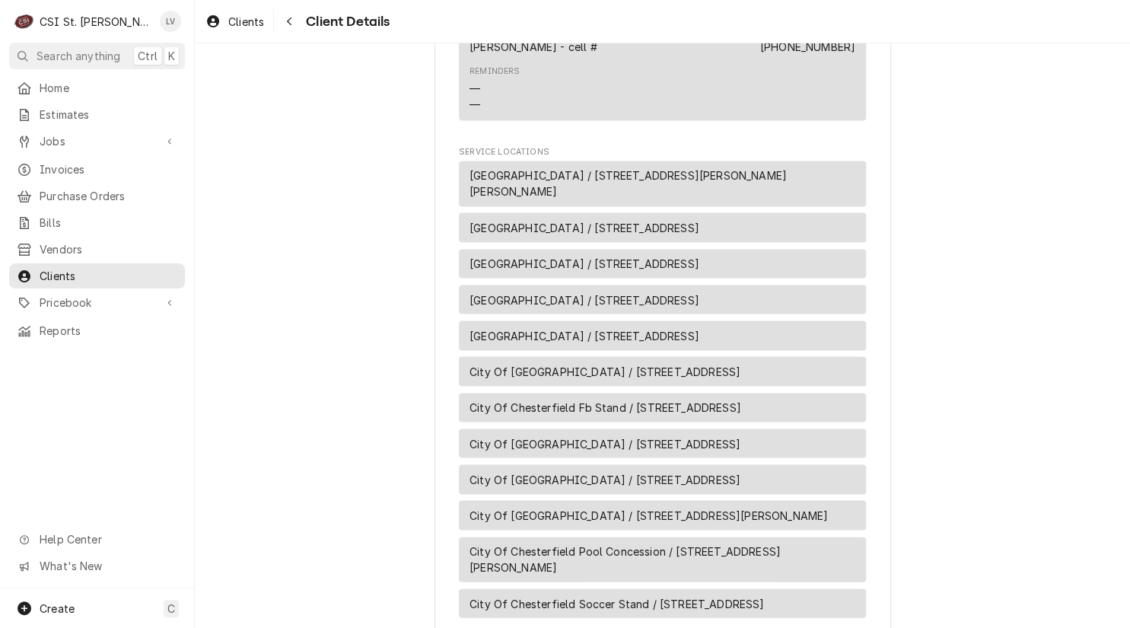
scroll to position [1541, 0]
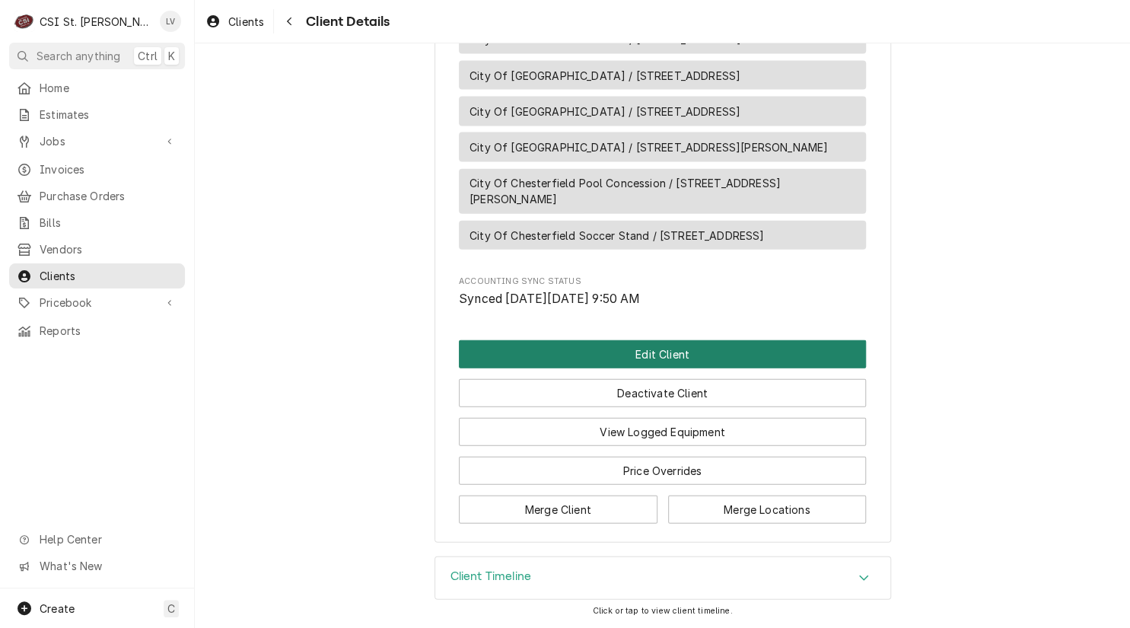
click at [647, 356] on button "Edit Client" at bounding box center [662, 354] width 407 height 28
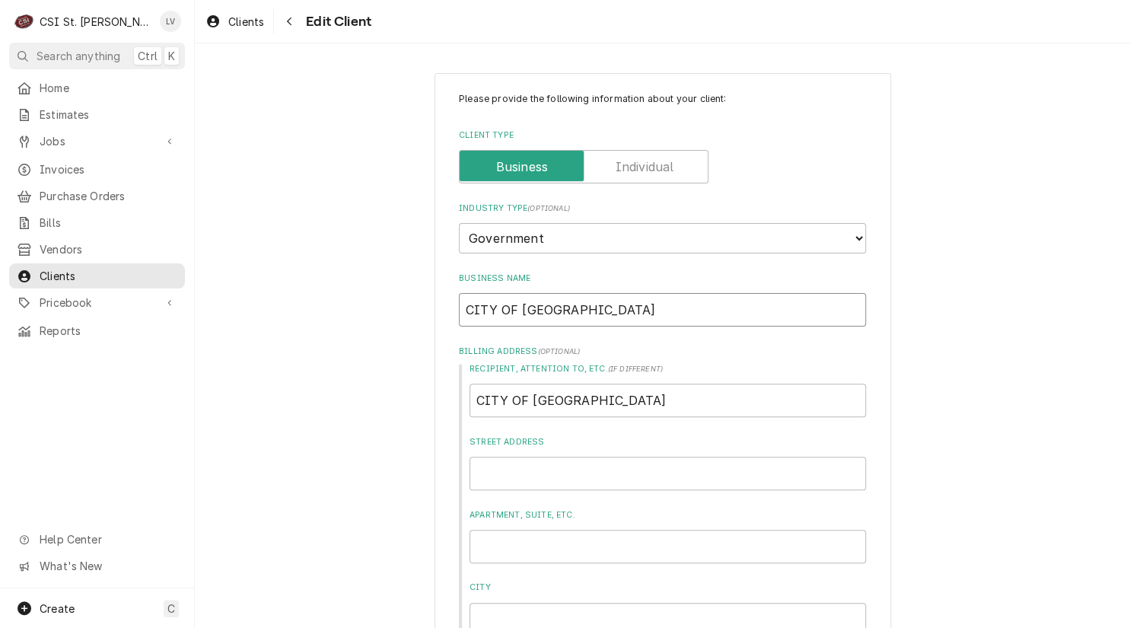
drag, startPoint x: 633, startPoint y: 306, endPoint x: 316, endPoint y: 315, distance: 317.4
type textarea "x"
type input "C"
type textarea "x"
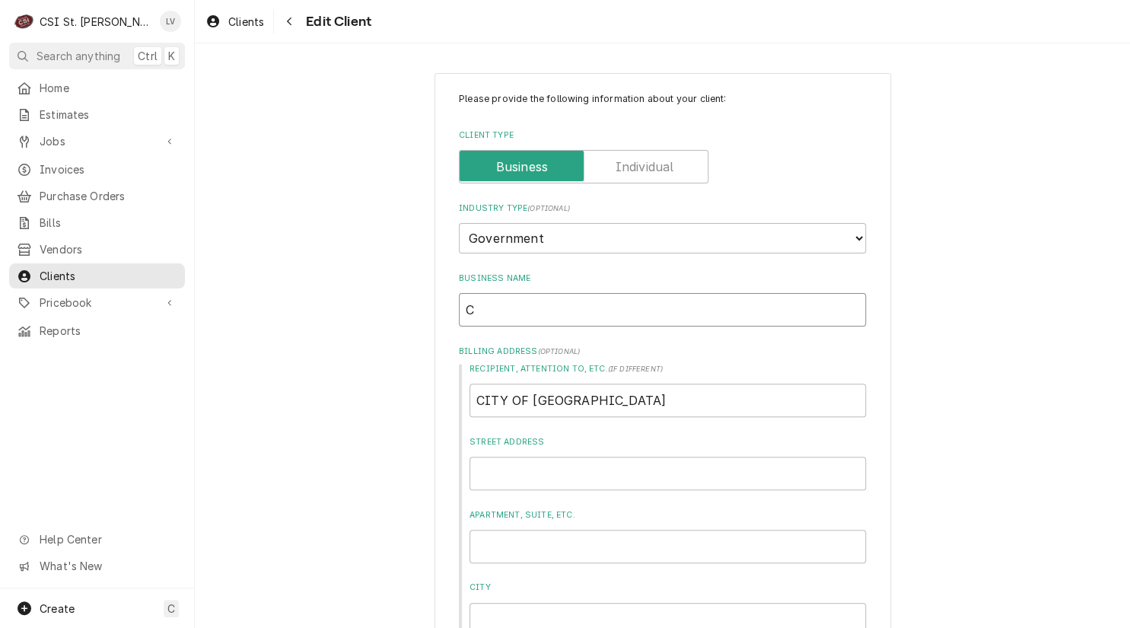
type input "Ci"
type textarea "x"
type input "Cit"
type textarea "x"
type input "City"
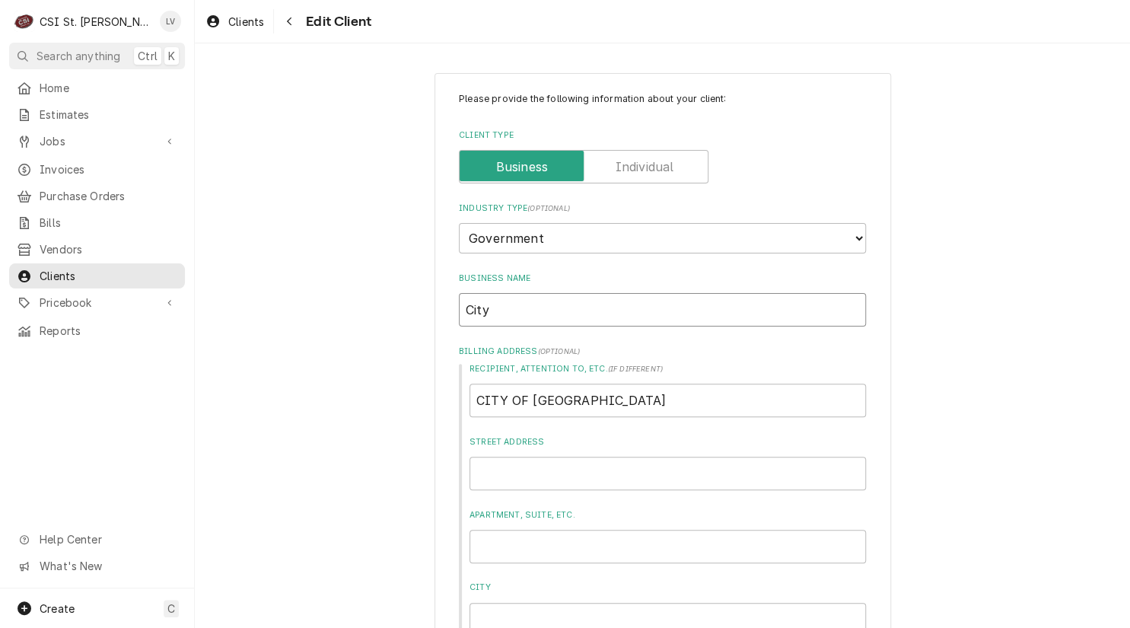
type textarea "x"
type input "City o"
type textarea "x"
type input "City of"
type textarea "x"
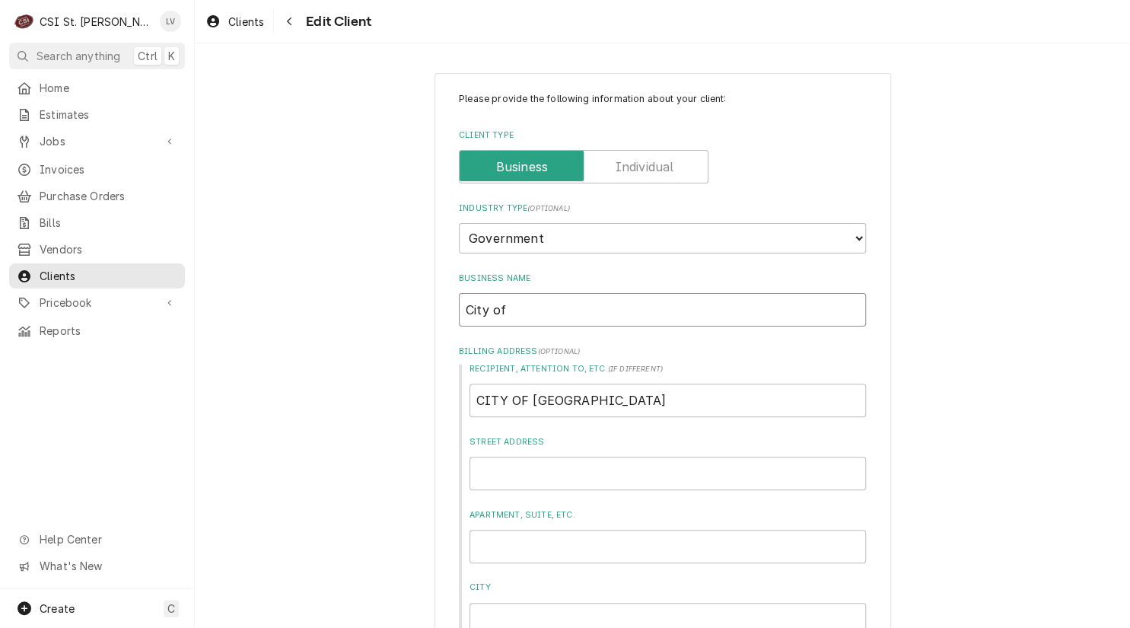
type input "City of"
type textarea "x"
type input "City of C"
type textarea "x"
type input "City of Ch"
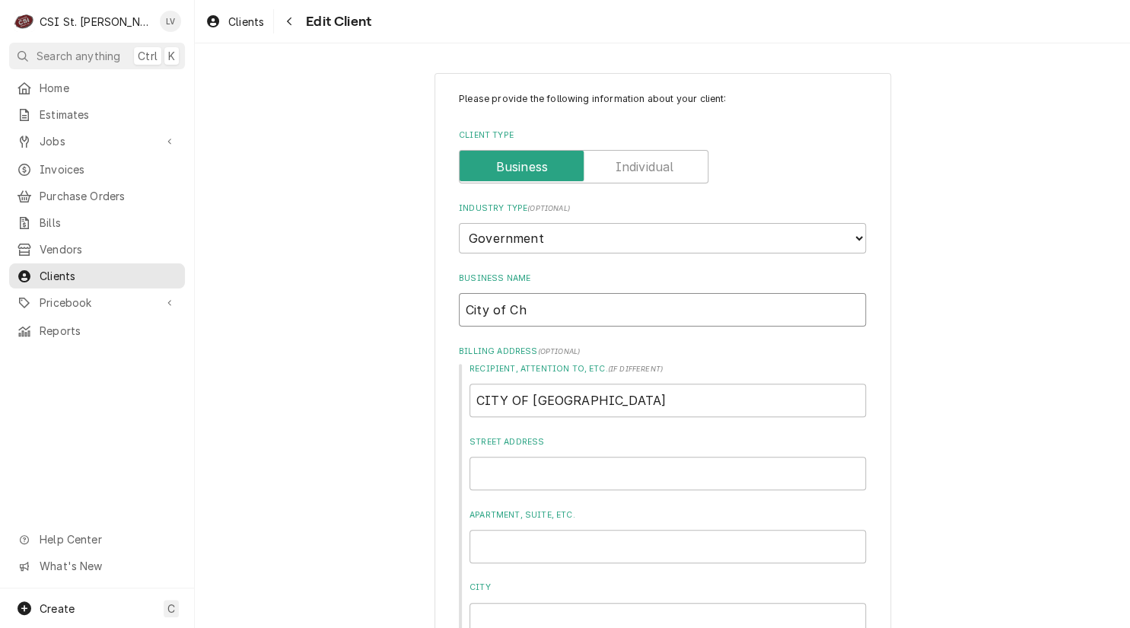
type textarea "x"
type input "City of Che"
type textarea "x"
type input "City of Ches"
type textarea "x"
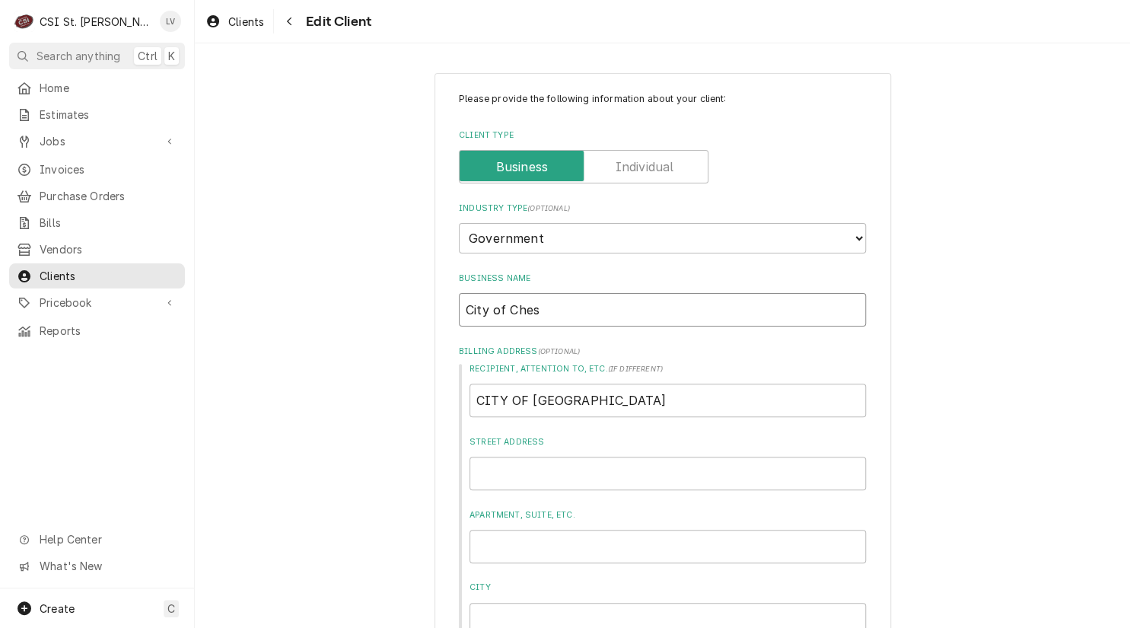
type input "City of Chest"
type textarea "x"
type input "City of Cheste"
type textarea "x"
type input "City of Chester"
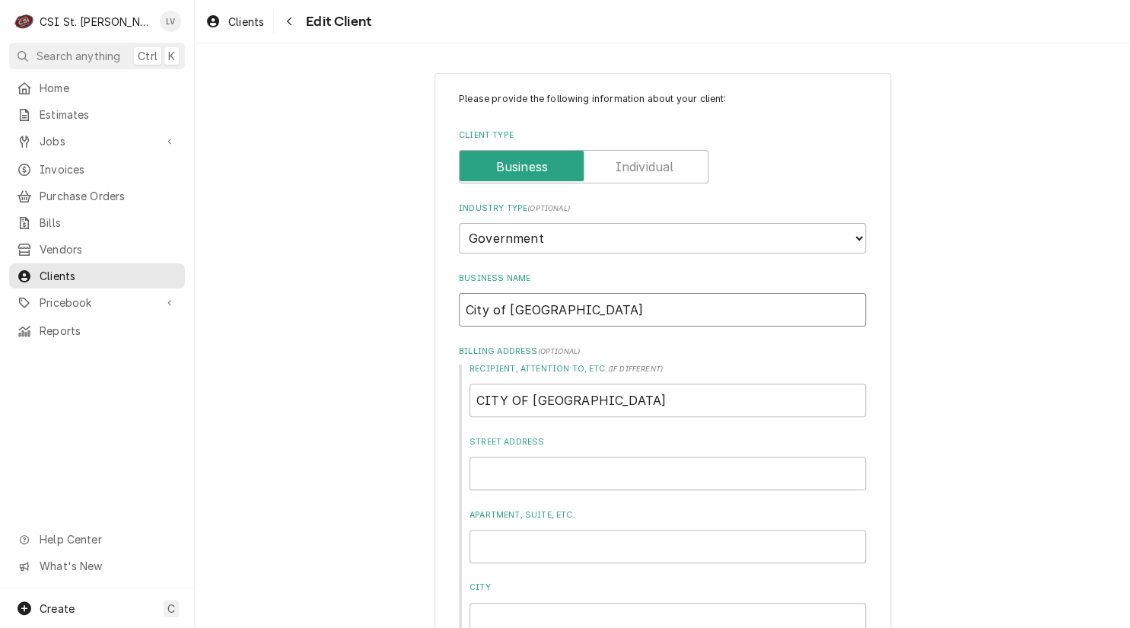
type textarea "x"
type input "City of Chesterf"
type textarea "x"
type input "City of Chesterfie"
type textarea "x"
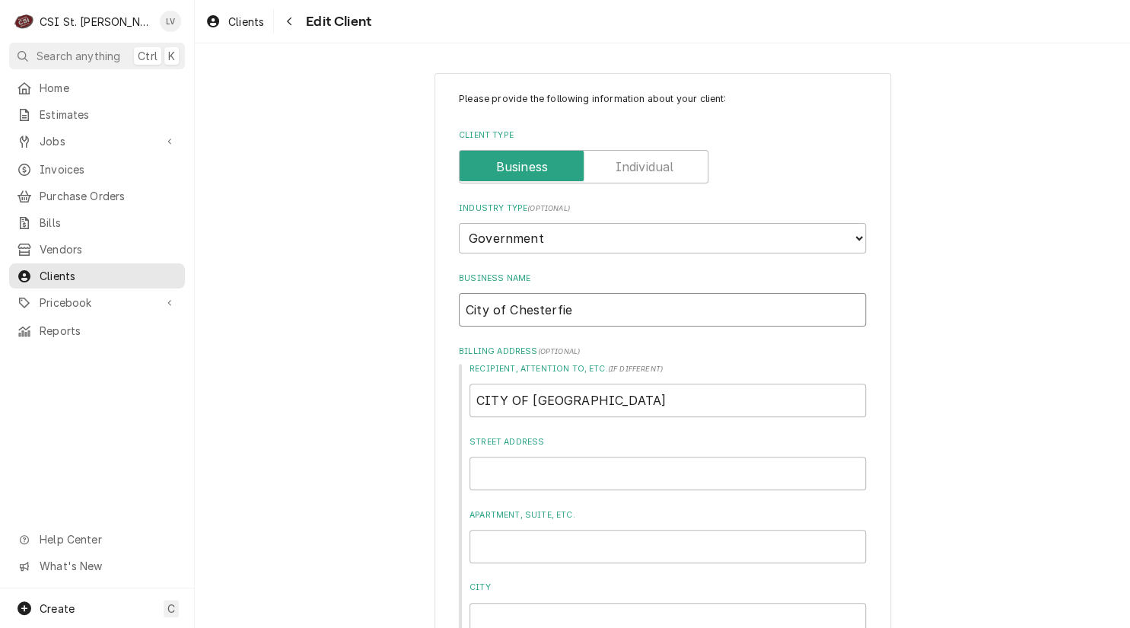
type input "City of Chesterfiel"
type textarea "x"
type input "City of [GEOGRAPHIC_DATA]"
type textarea "x"
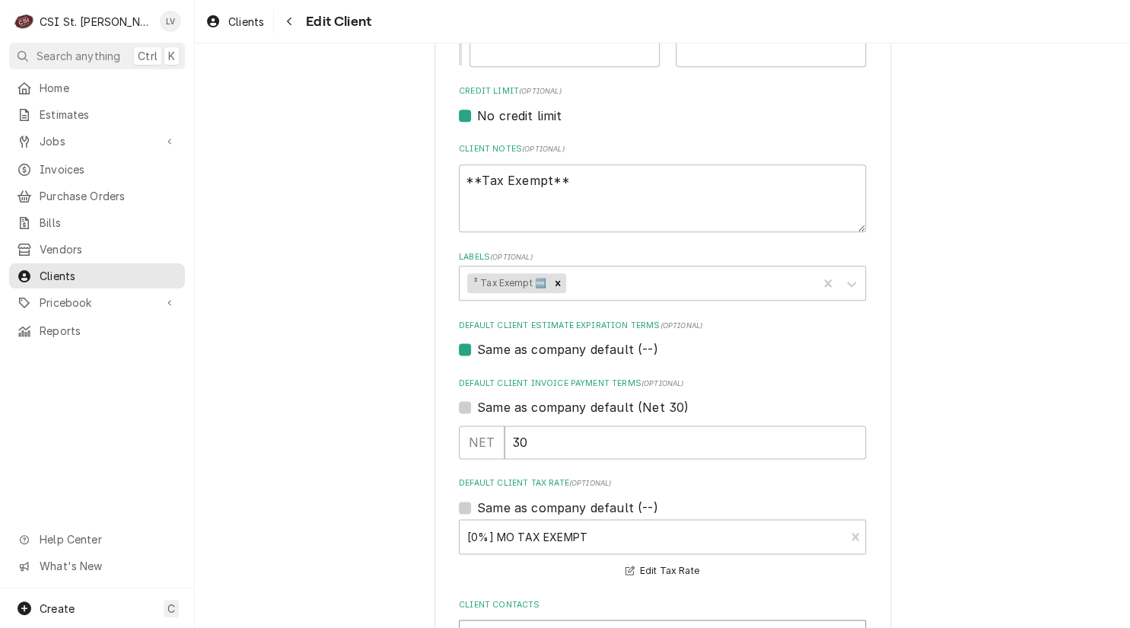
scroll to position [837, 0]
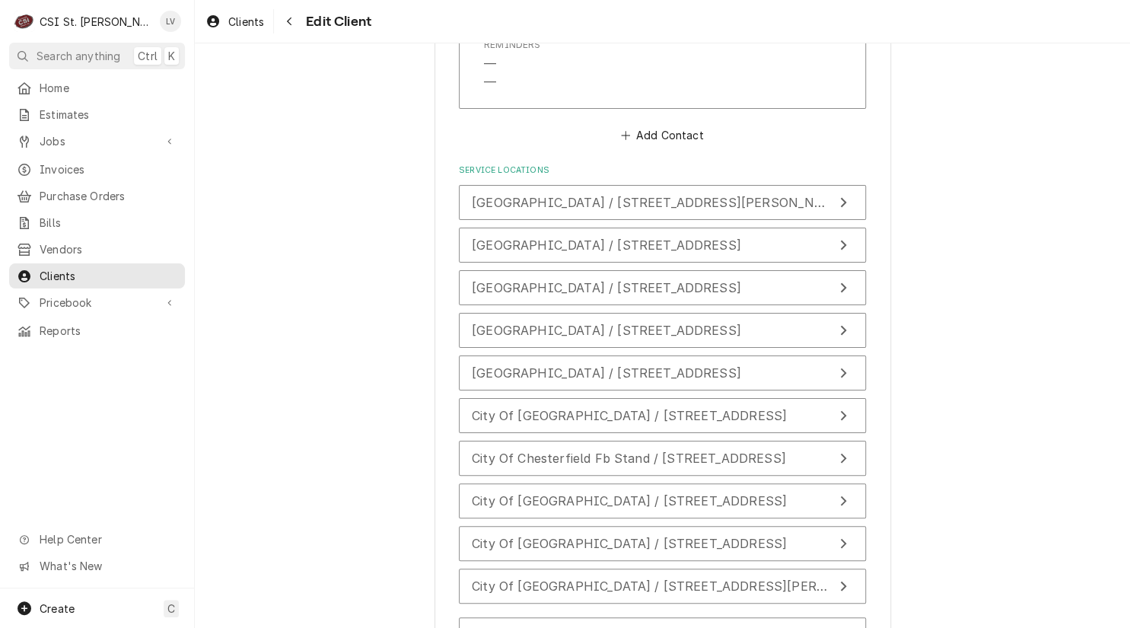
scroll to position [2517, 0]
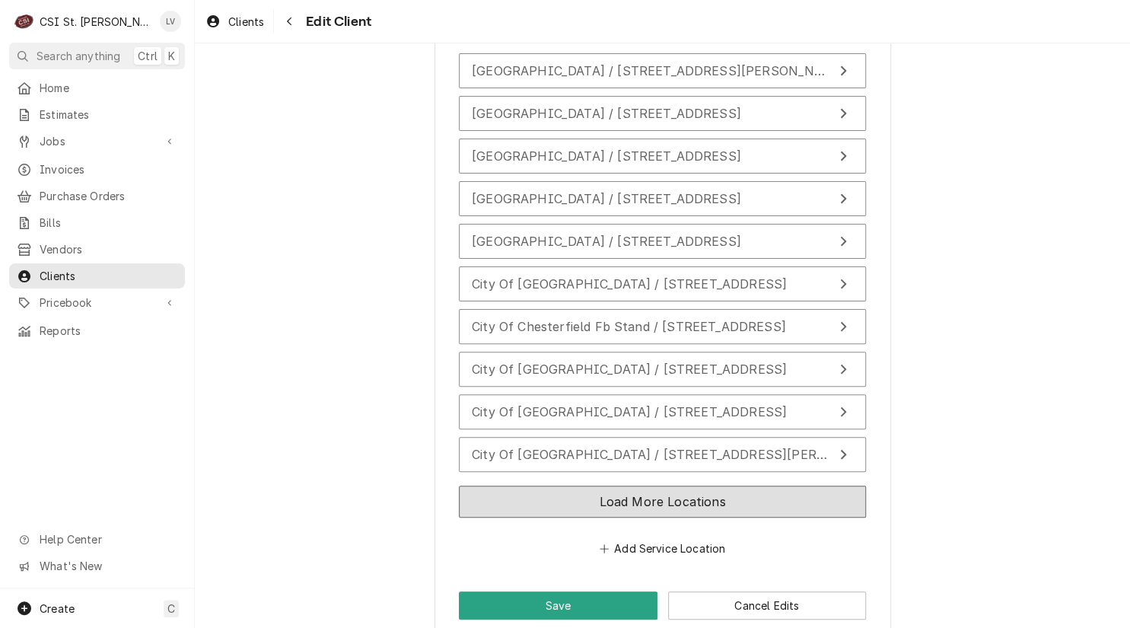
click at [552, 485] on button "Load More Locations" at bounding box center [662, 501] width 407 height 32
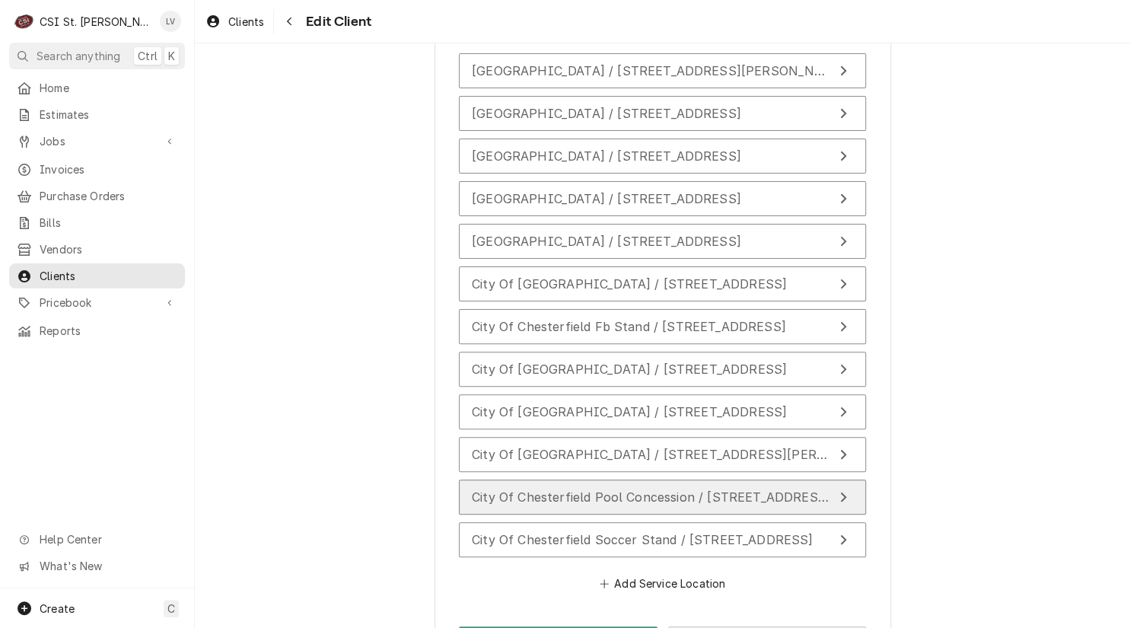
click at [552, 489] on span "City Of Chesterfield Pool Concession / 16365 Lydia Hill Drive, Chesterfield, MO…" at bounding box center [704, 496] width 465 height 15
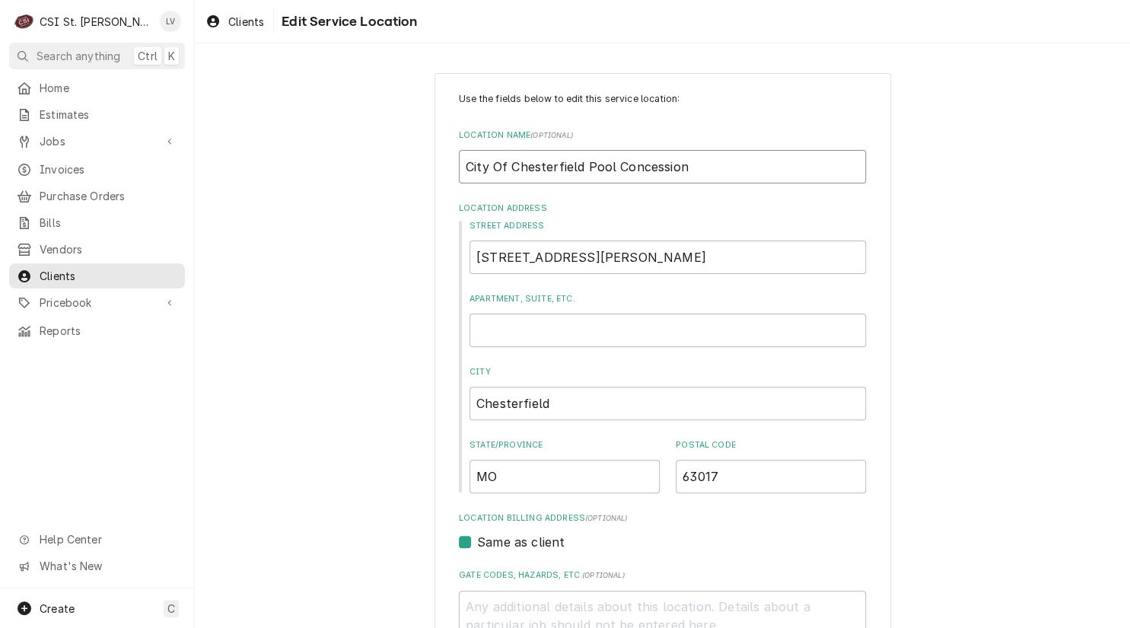
click at [496, 167] on input "City Of Chesterfield Pool Concession" at bounding box center [662, 166] width 407 height 33
type textarea "x"
type input "City f Chesterfield Pool Concession"
type textarea "x"
type input "City of Chesterfield Pool Concession"
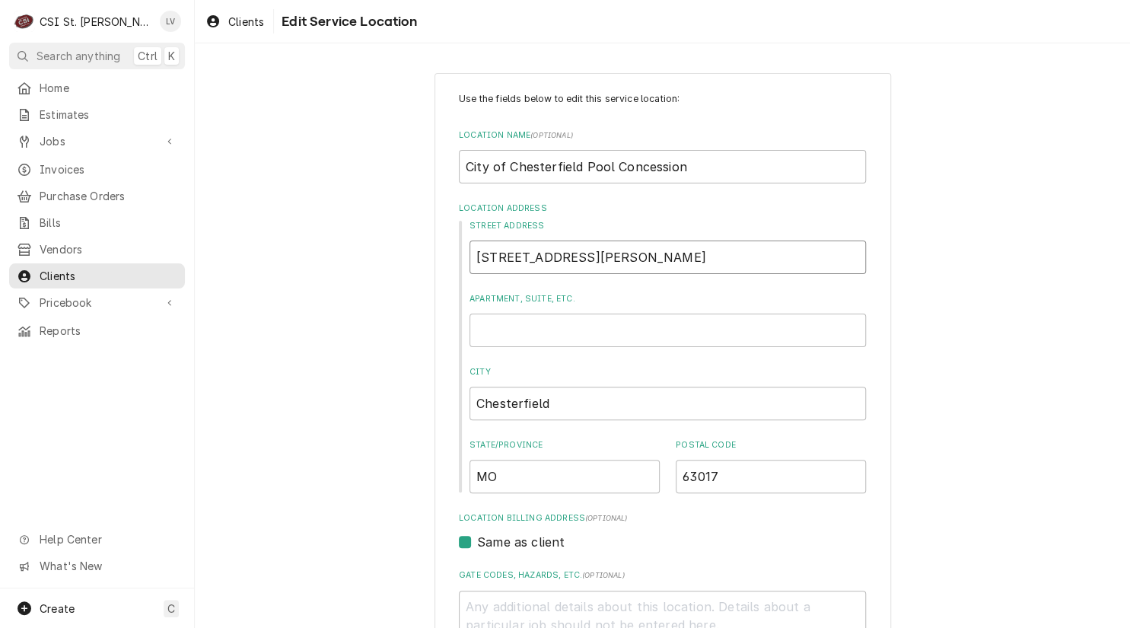
click at [635, 256] on input "16365 Lydia Hill Drive" at bounding box center [667, 256] width 396 height 33
type textarea "x"
type input "16365 Lydia Hill Driv"
type textarea "x"
type input "16365 Lydia Hill Dri"
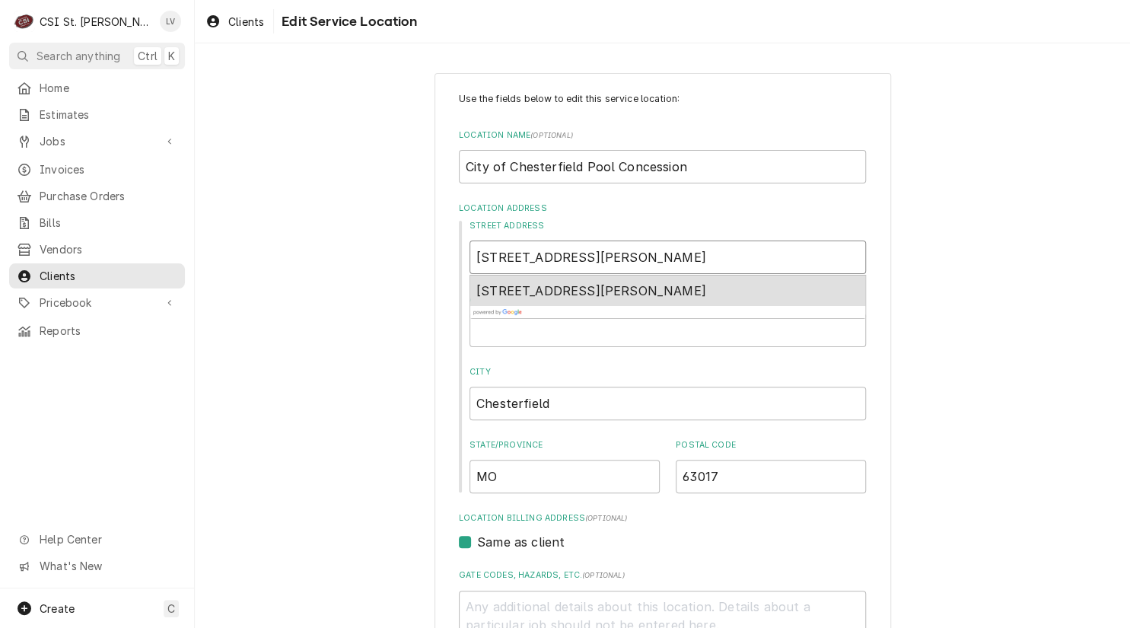
click at [611, 285] on span "16365 Lydia Hill Drive, Chesterfield, MO, USA" at bounding box center [591, 290] width 230 height 15
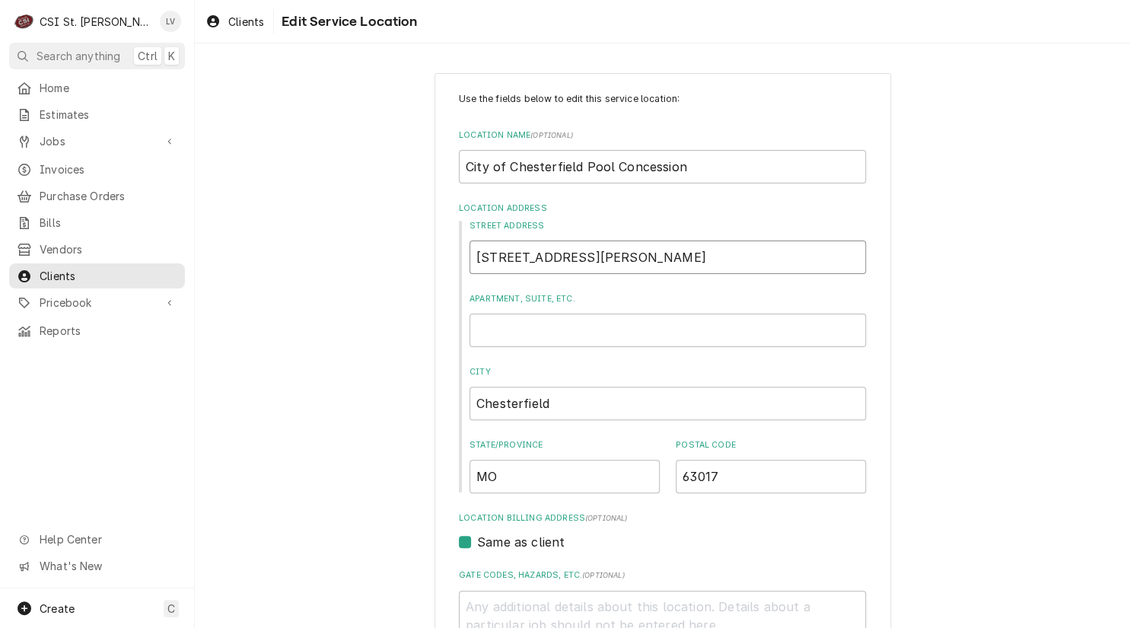
type textarea "x"
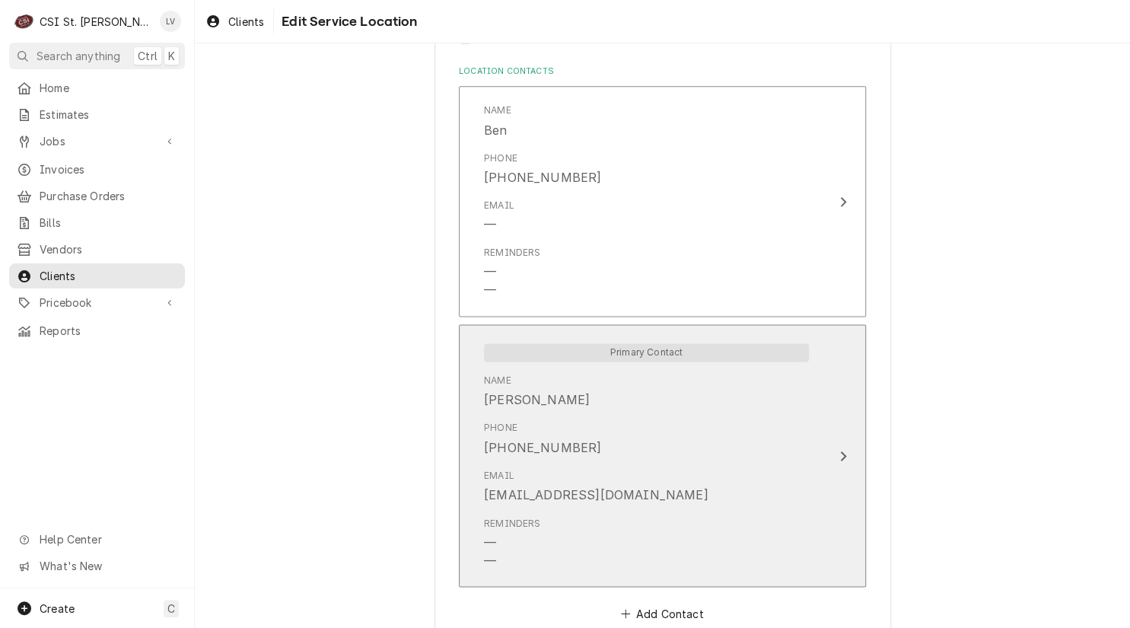
scroll to position [872, 0]
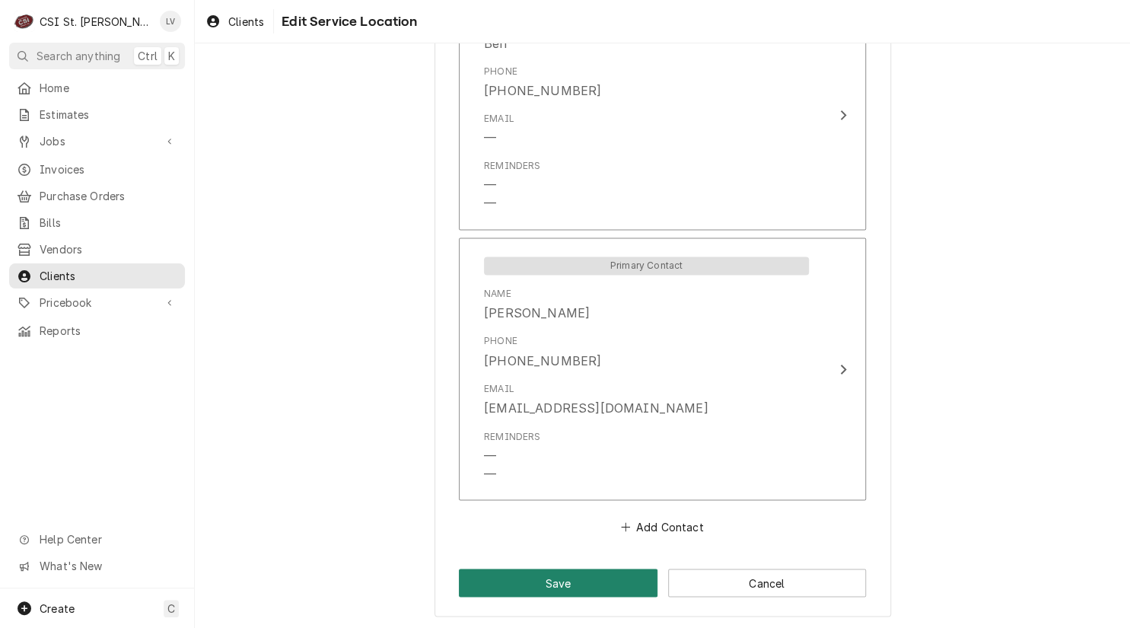
type input "16365 Lydia Hill Dr"
click at [558, 581] on button "Save" at bounding box center [558, 582] width 199 height 28
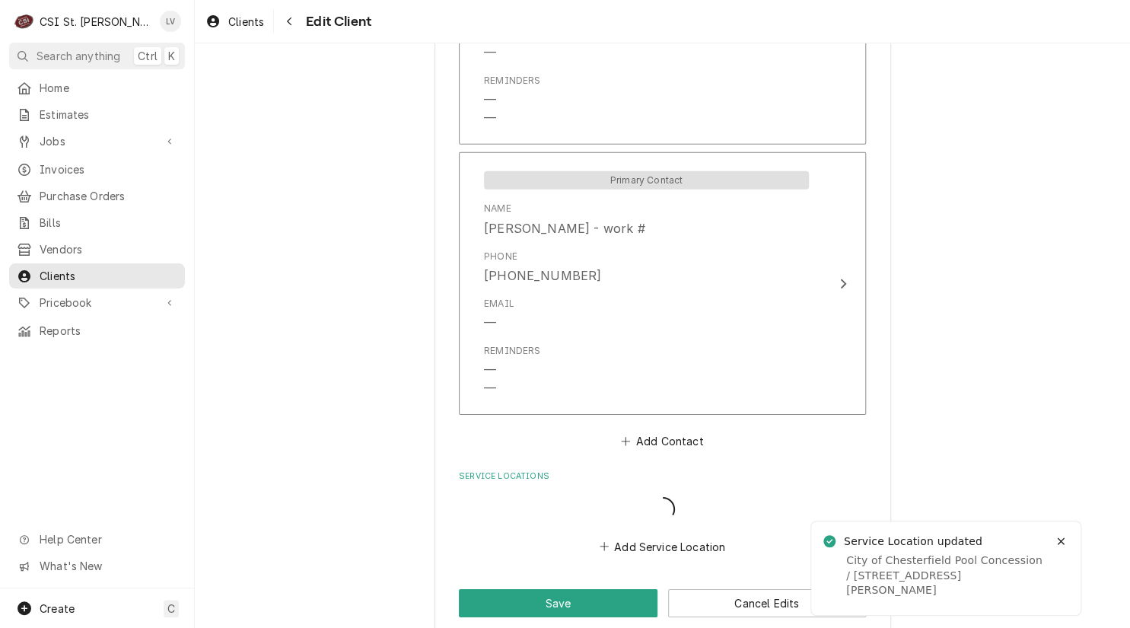
scroll to position [1859, 0]
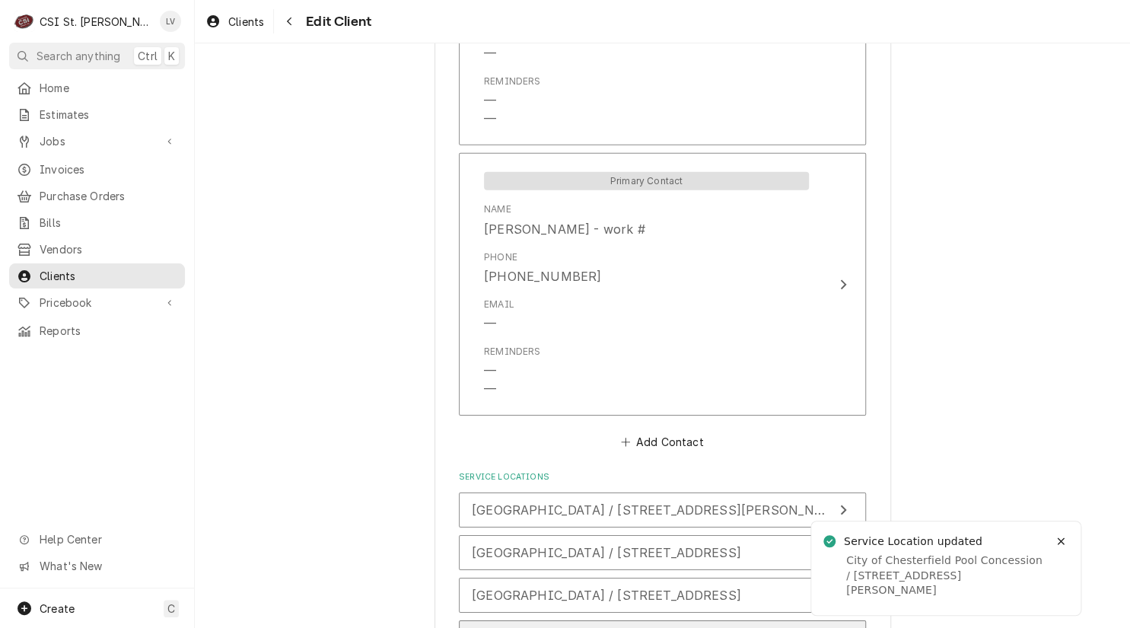
click at [578, 627] on span "City Of Chesterfield / 690 Chesterfield Parkway West, Chesterfield, MO 63017" at bounding box center [606, 637] width 269 height 15
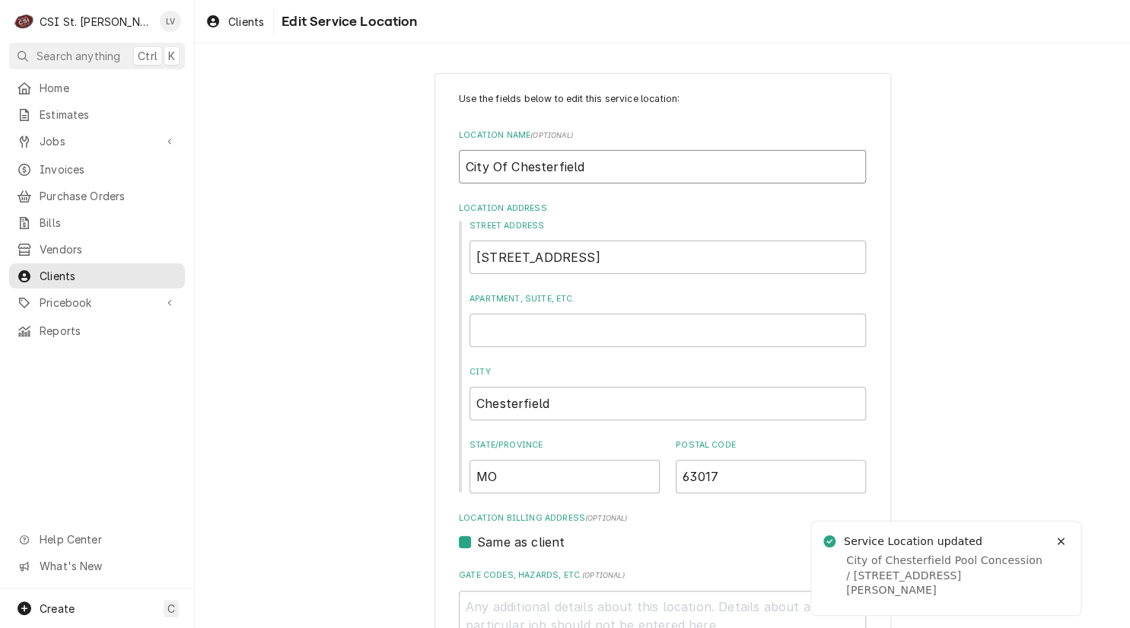
click at [490, 167] on input "City Of Chesterfield" at bounding box center [662, 166] width 407 height 33
type textarea "x"
type input "City f Chesterfield"
type textarea "x"
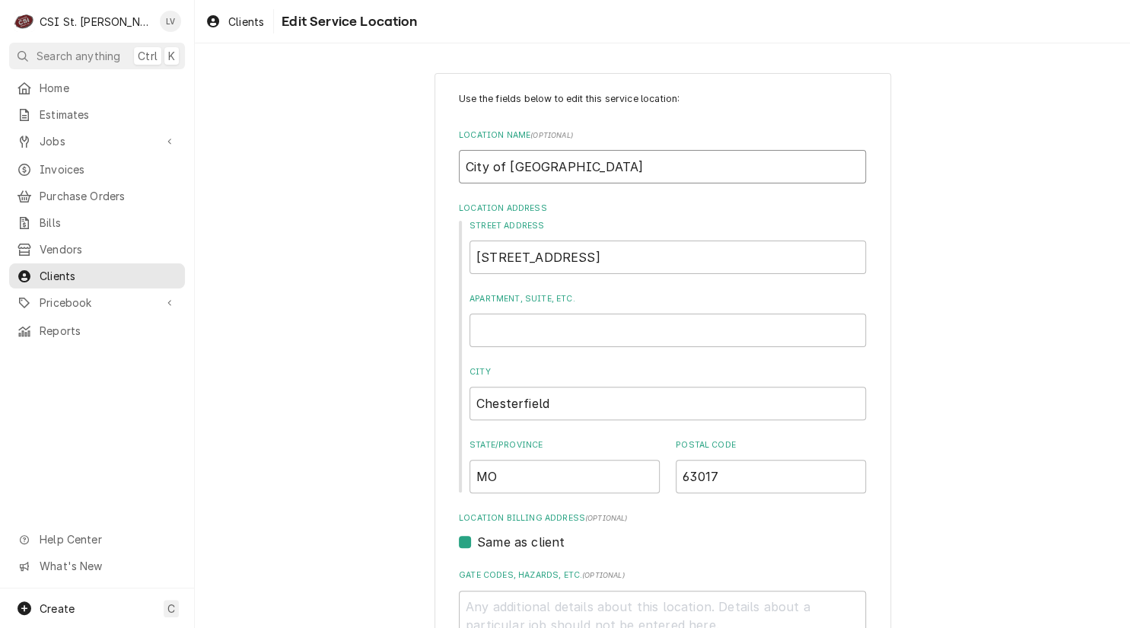
type input "City of Chesterfield"
click at [690, 256] on input "690 Chesterfield Parkway West" at bounding box center [667, 256] width 396 height 33
type textarea "x"
type input "690 Chesterfield Parkway Wes"
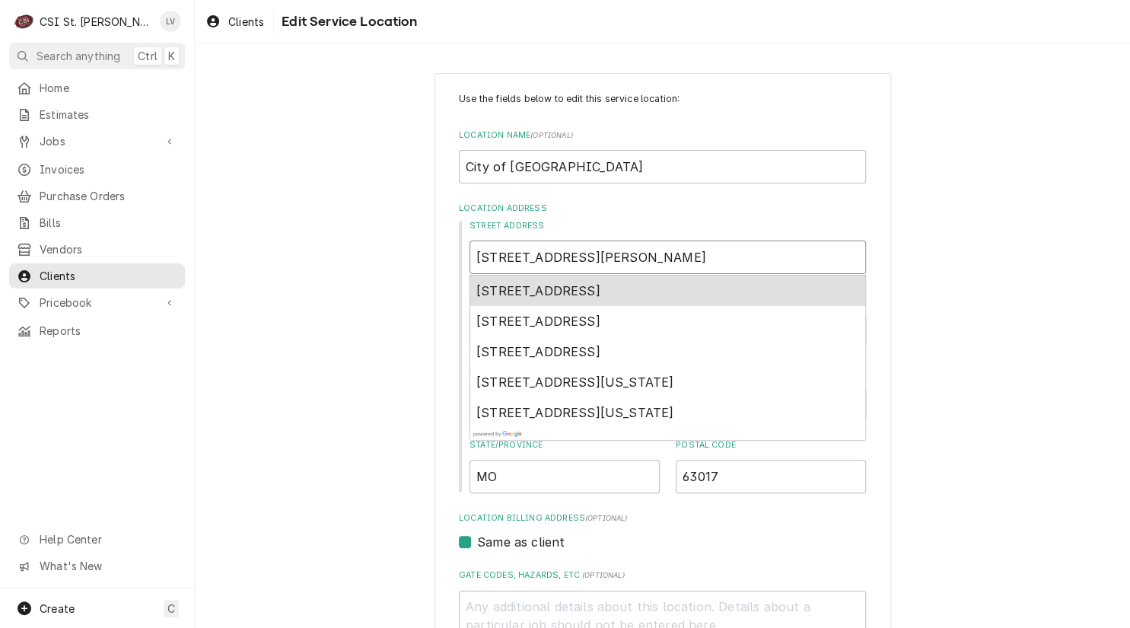
click at [600, 295] on span "690 Chesterfield Parkway West, Chesterfield, MO, USA" at bounding box center [538, 290] width 124 height 15
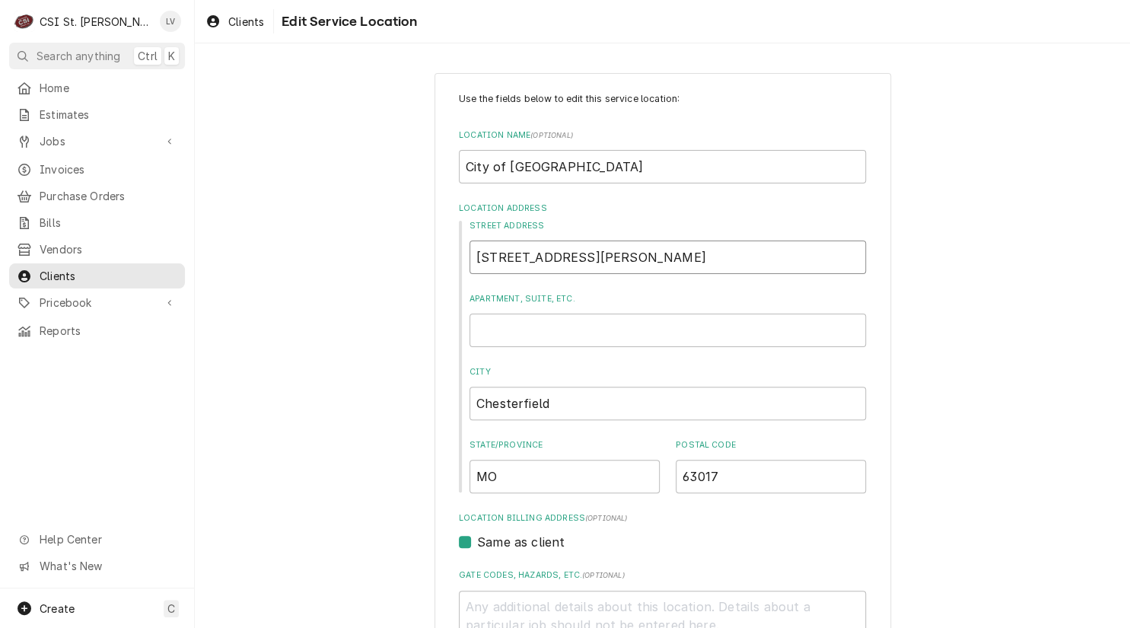
type textarea "x"
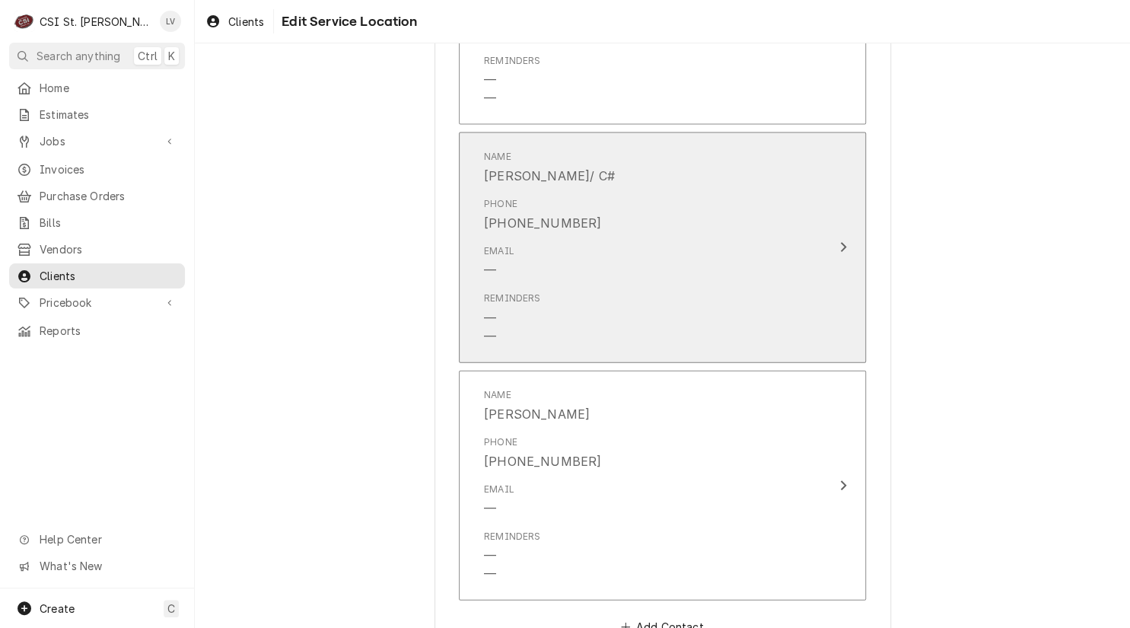
scroll to position [1347, 0]
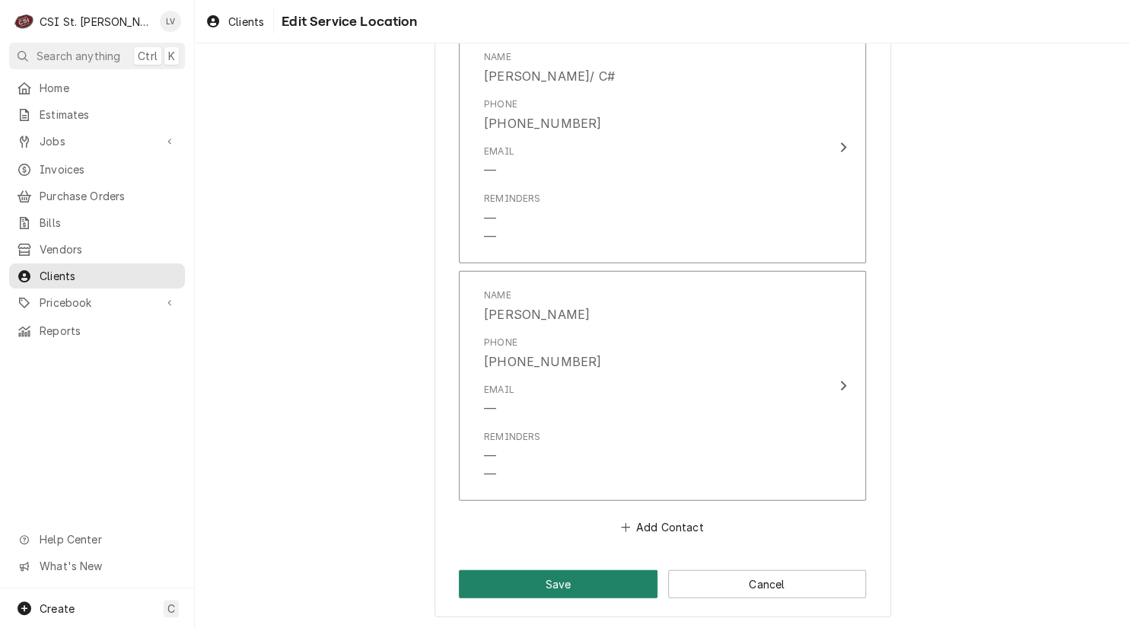
type input "690 Chesterfield Pkwy W"
click at [492, 571] on button "Save" at bounding box center [558, 584] width 199 height 28
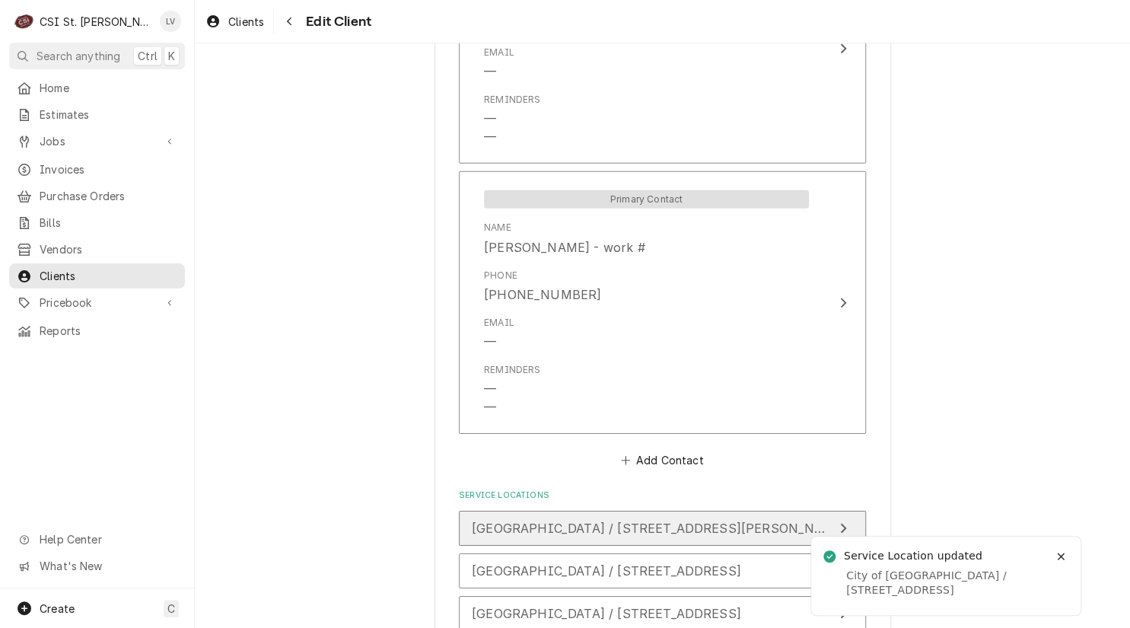
scroll to position [2222, 0]
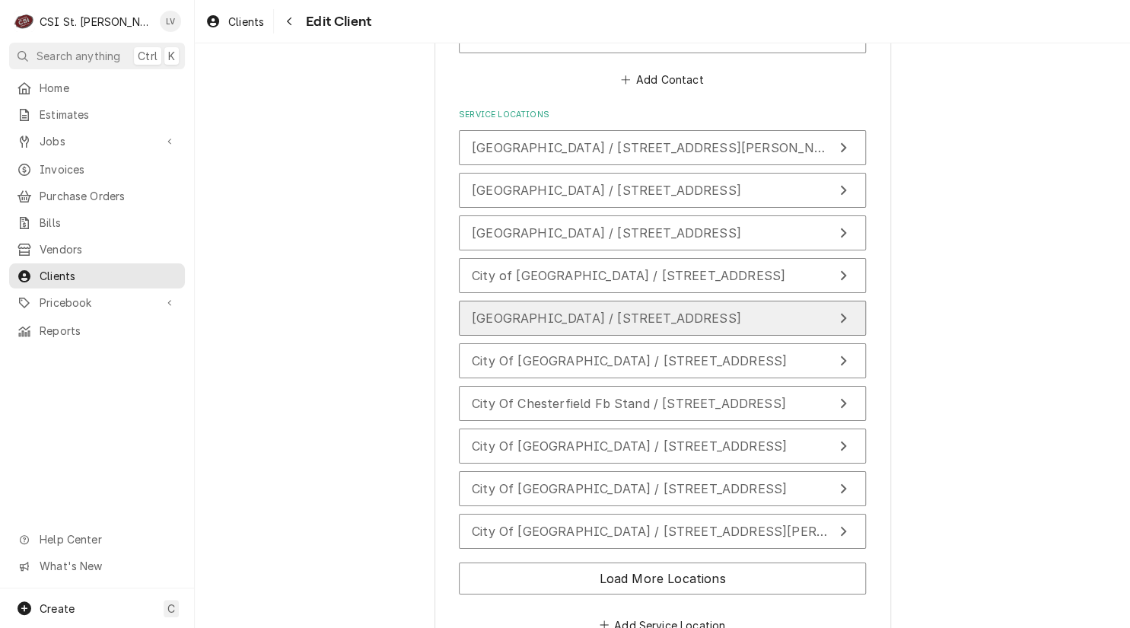
click at [507, 310] on span "City Of Chesterfield Amp / 631 Veterans Place Dr, Chesterfield, MO 63005" at bounding box center [606, 317] width 269 height 15
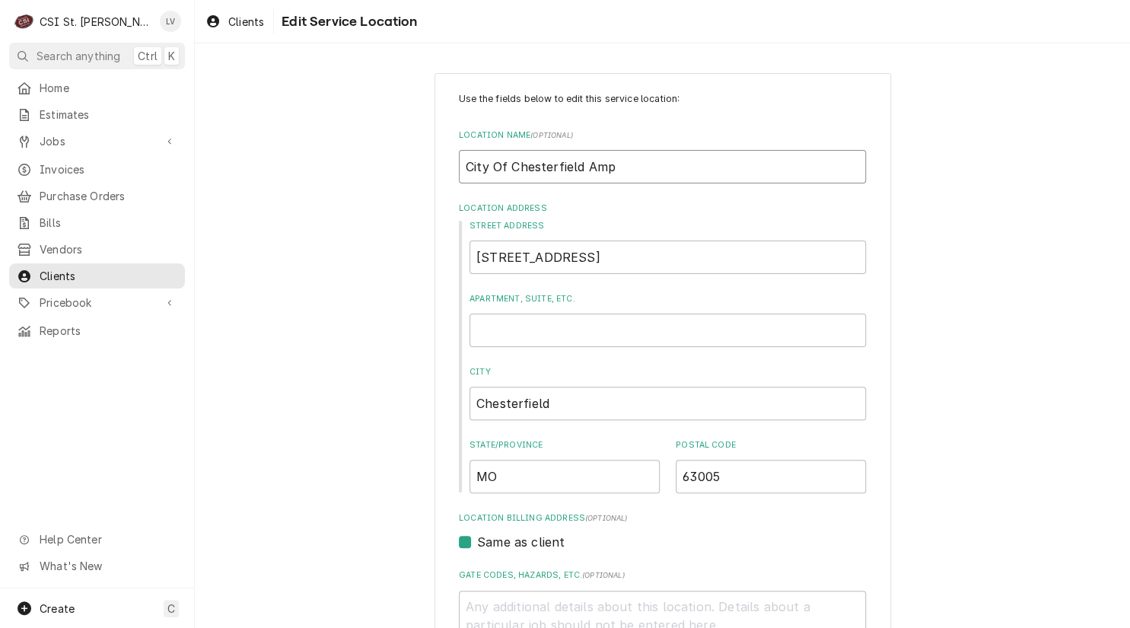
click at [495, 164] on input "City Of Chesterfield Amp" at bounding box center [662, 166] width 407 height 33
type textarea "x"
type input "City f Chesterfield Amp"
type textarea "x"
type input "City of Chesterfield Amp"
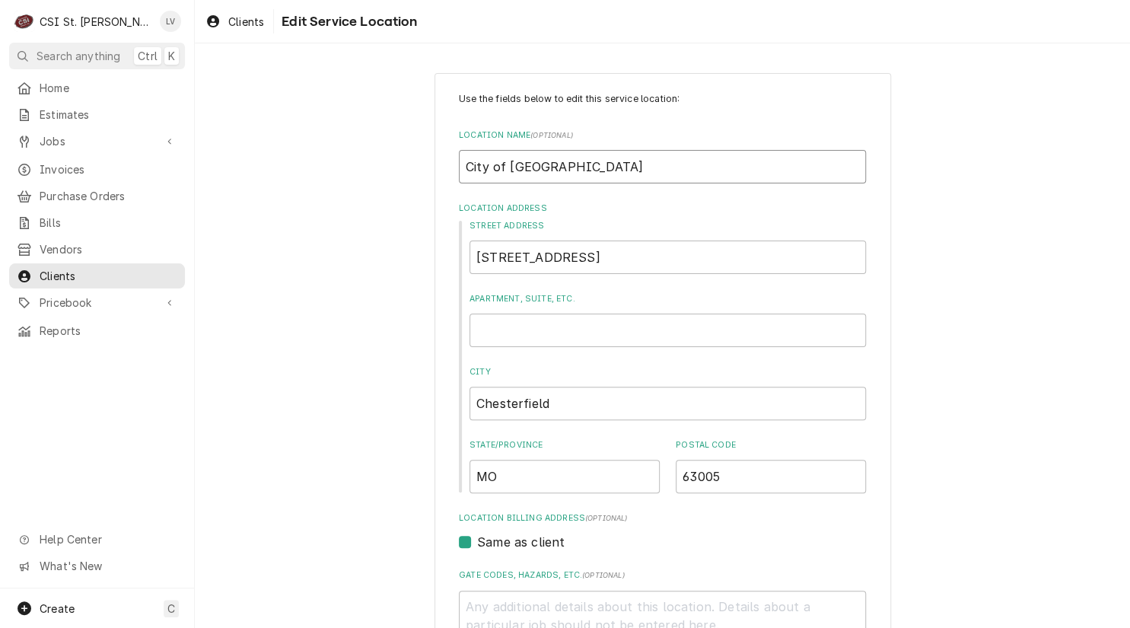
drag, startPoint x: 502, startPoint y: 166, endPoint x: 406, endPoint y: 159, distance: 96.1
type textarea "x"
type input "Chesterfield Amp"
click at [565, 166] on input "Chesterfield Amp" at bounding box center [662, 166] width 407 height 33
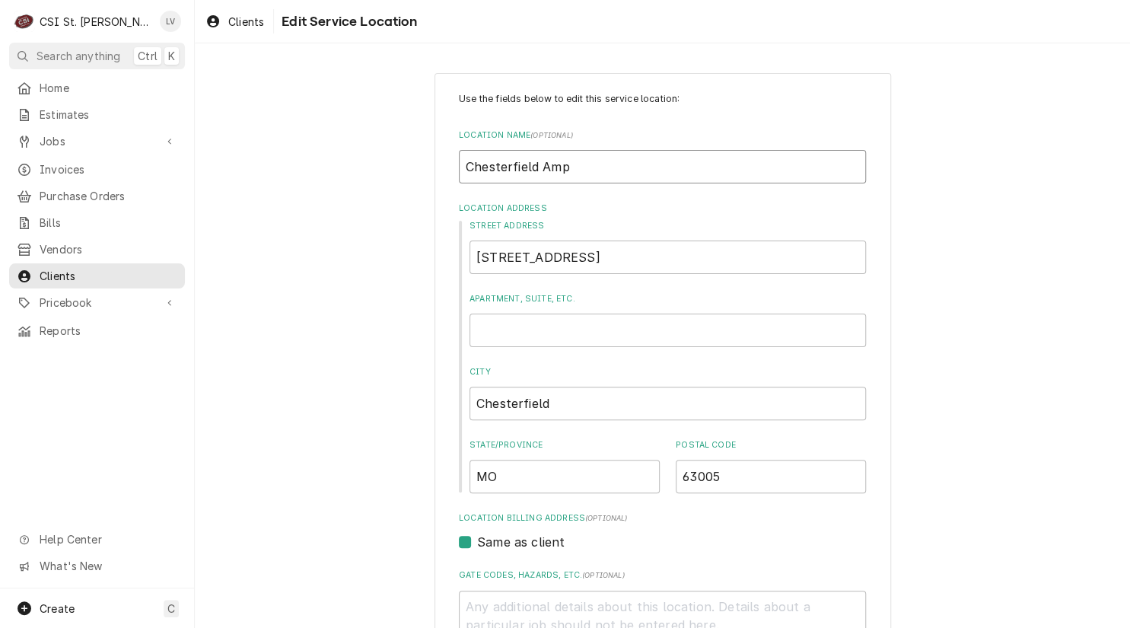
type textarea "x"
type input "Chesterfield Amph"
type textarea "x"
type input "Chesterfield Amphi"
type textarea "x"
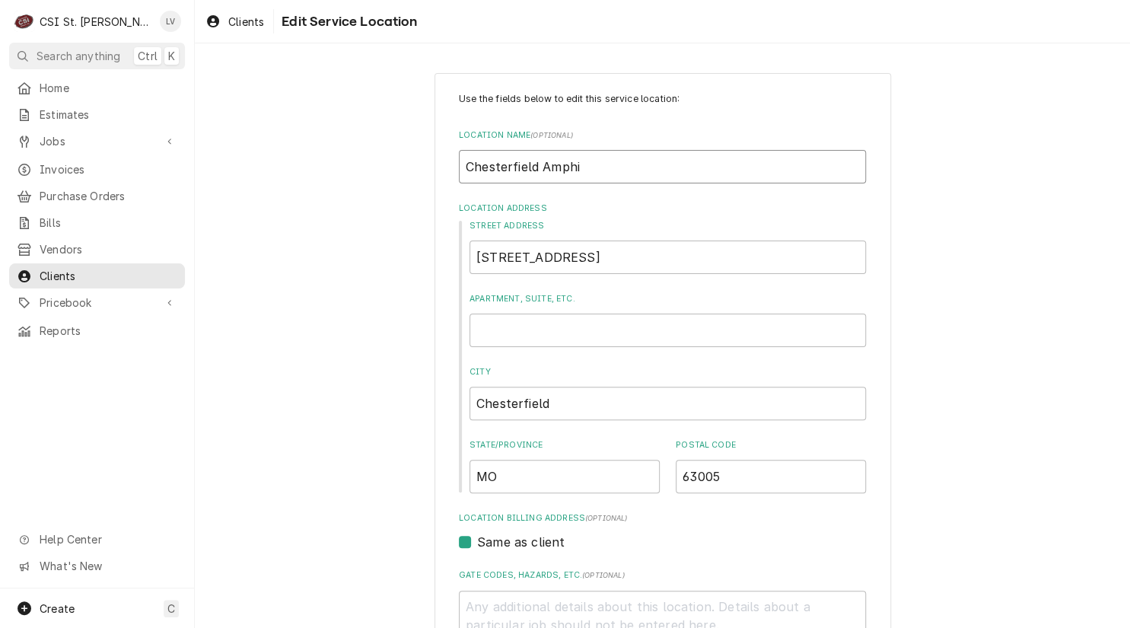
type input "Chesterfield Amphit"
type textarea "x"
type input "Chesterfield Amphith"
type textarea "x"
type input "Chesterfield Amphithe"
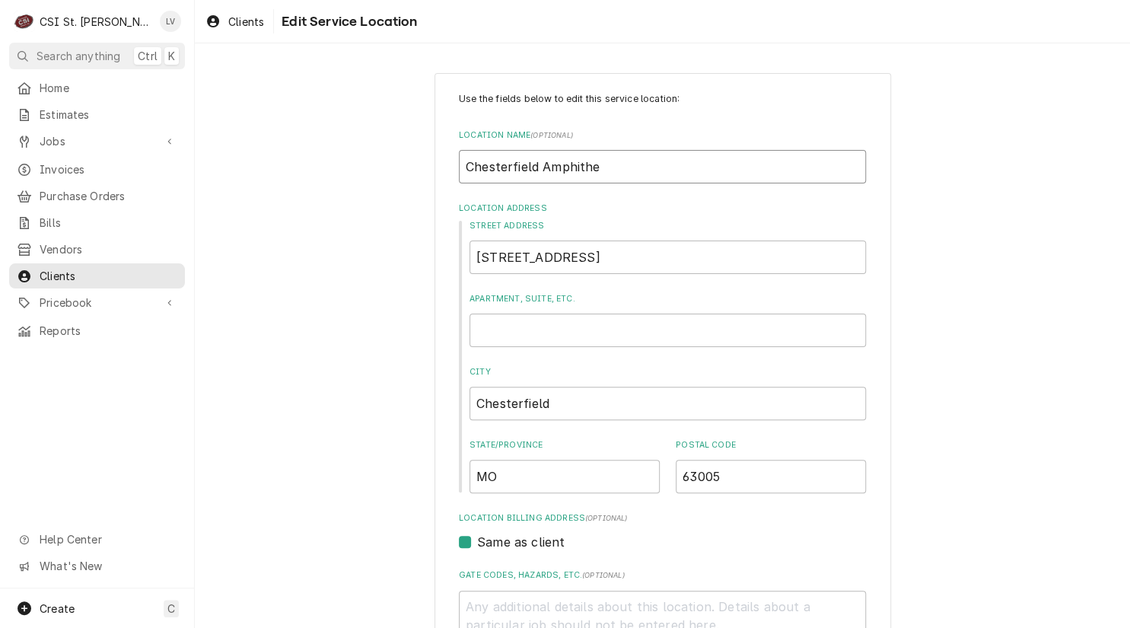
type textarea "x"
type input "Chesterfield Amphithea"
type textarea "x"
type input "Chesterfield Amphitheat"
type textarea "x"
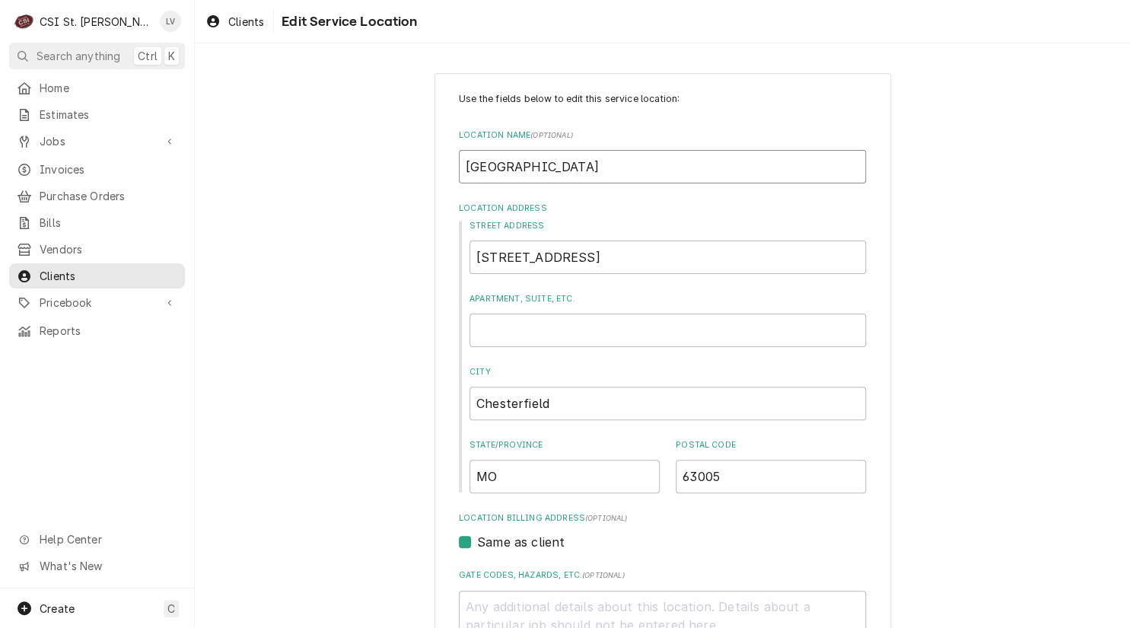
type input "Chesterfield Amphitheate"
type textarea "x"
type input "Chesterfield Amphitheater"
click at [633, 253] on input "631 Veterans Place Dr" at bounding box center [667, 256] width 396 height 33
type textarea "x"
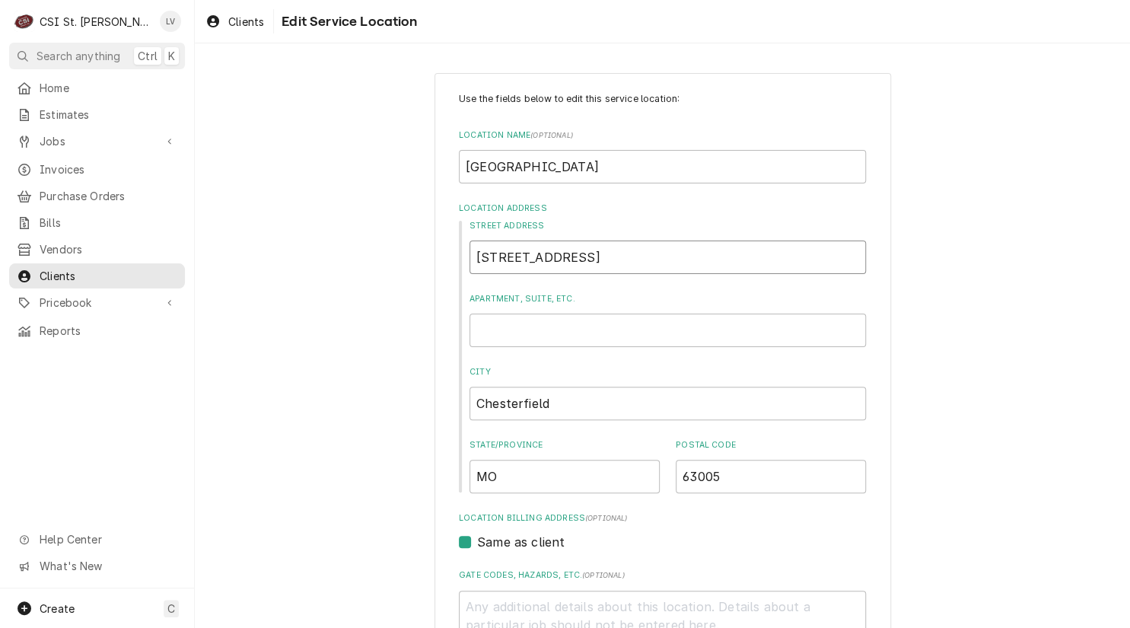
type input "631 Veterans Place D"
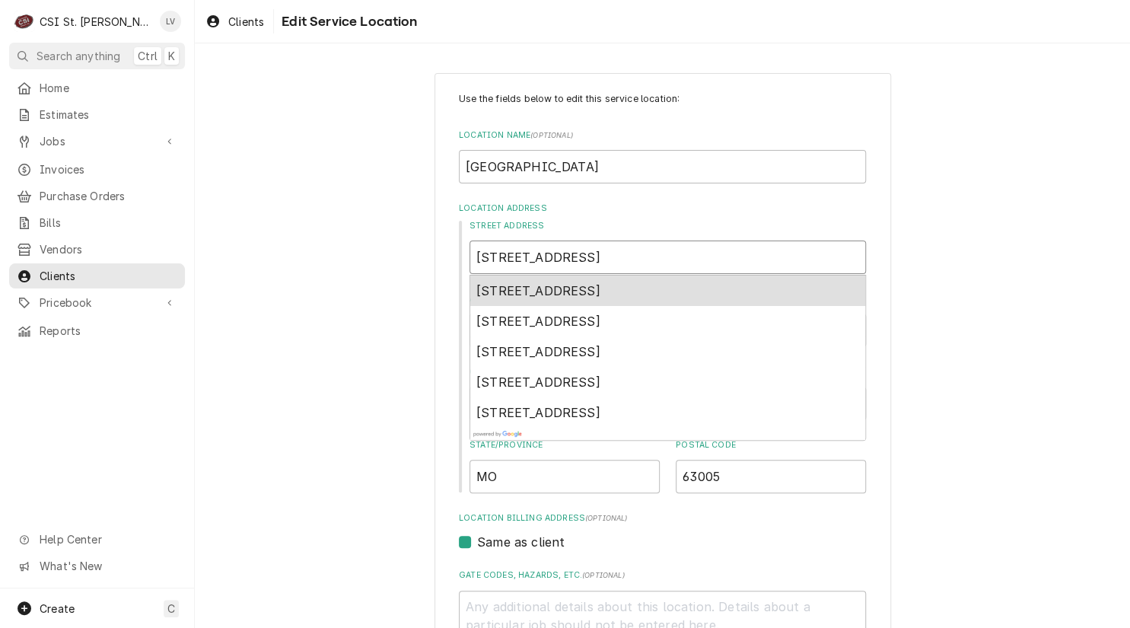
click at [600, 285] on span "631 Veterans Place Drive, Chesterfield, MO, USA" at bounding box center [538, 290] width 124 height 15
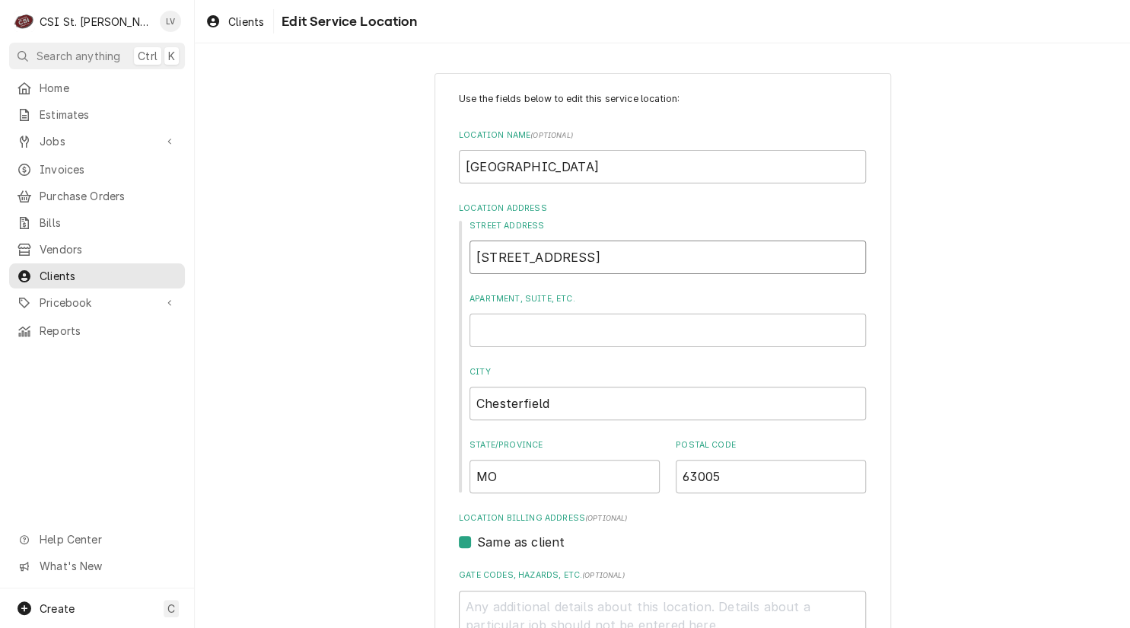
type textarea "x"
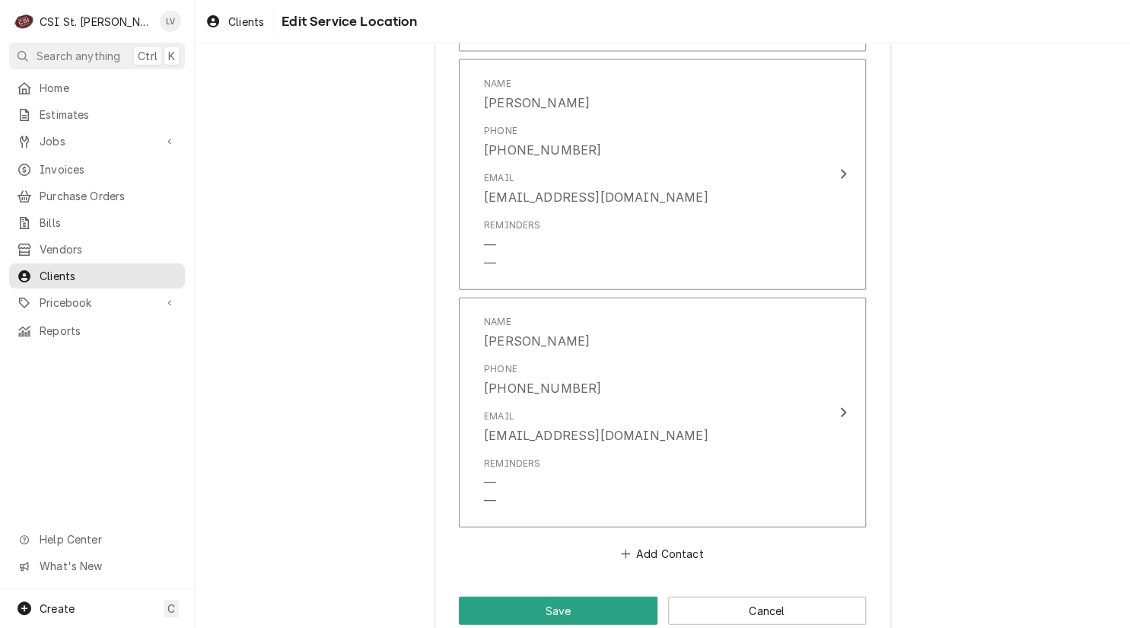
scroll to position [1347, 0]
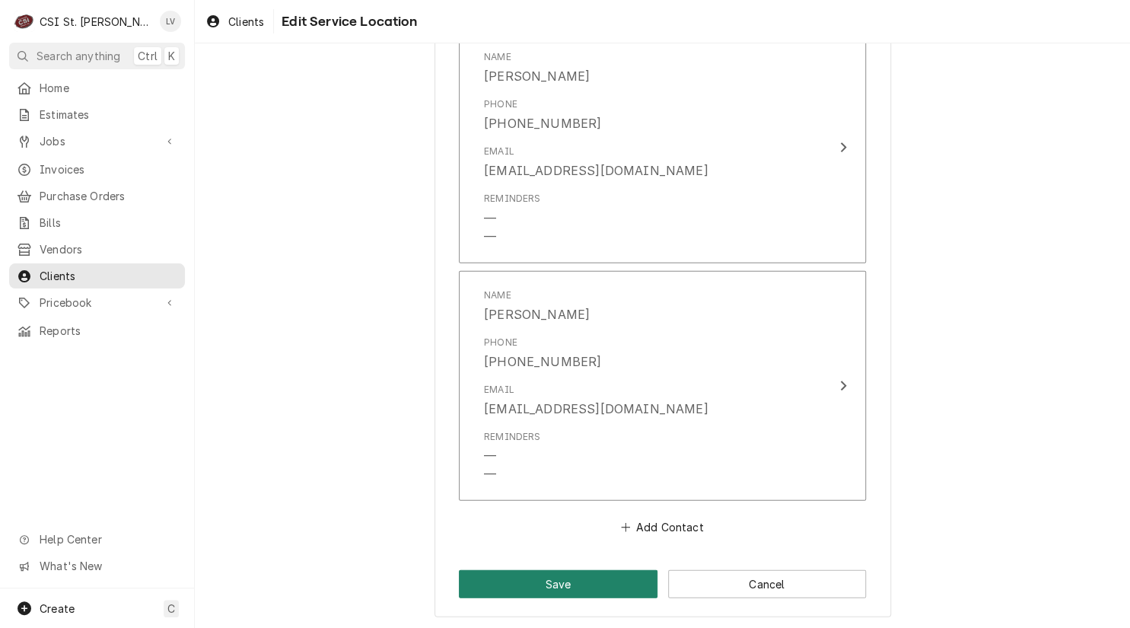
type input "631 Veterans Pl Dr"
click at [531, 584] on button "Save" at bounding box center [558, 584] width 199 height 28
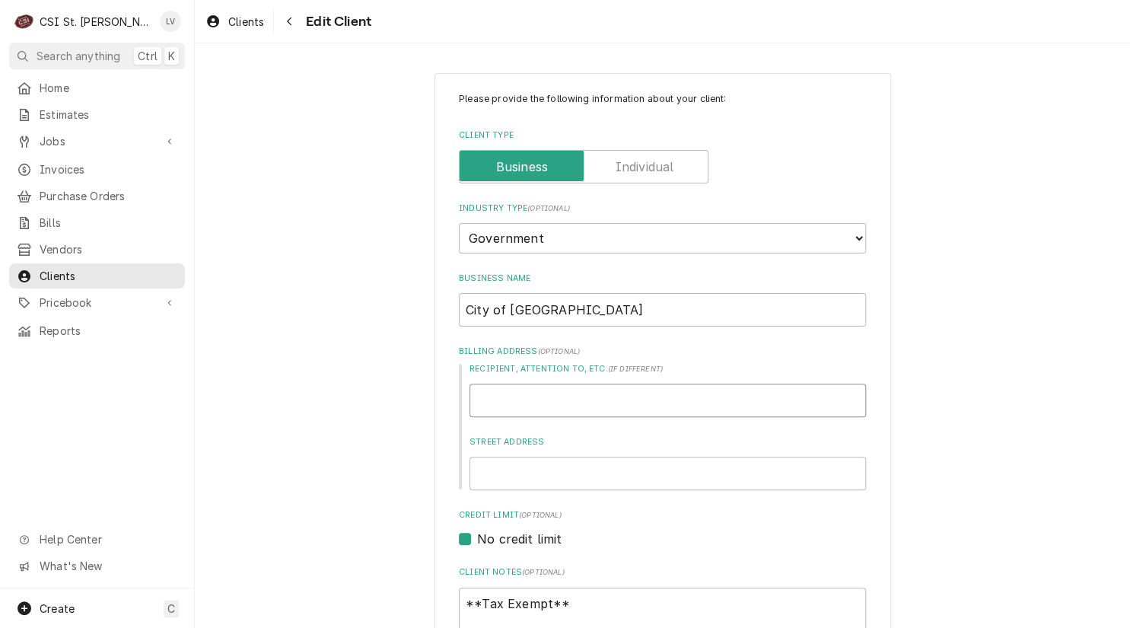
click at [545, 394] on input "Recipient, Attention To, etc. ( if different )" at bounding box center [667, 399] width 396 height 33
click at [474, 396] on input "Recipient, Attention To, etc. ( if different )" at bounding box center [667, 399] width 396 height 33
type textarea "x"
type input "6"
type textarea "x"
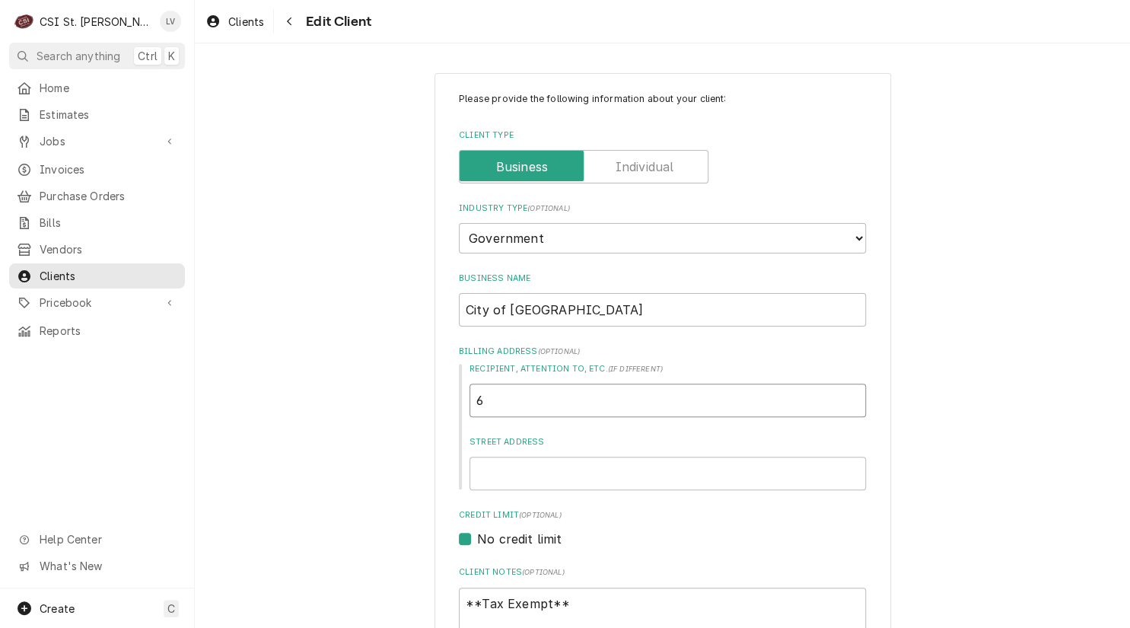
type input "69"
type textarea "x"
type input "690"
type textarea "x"
type input "690"
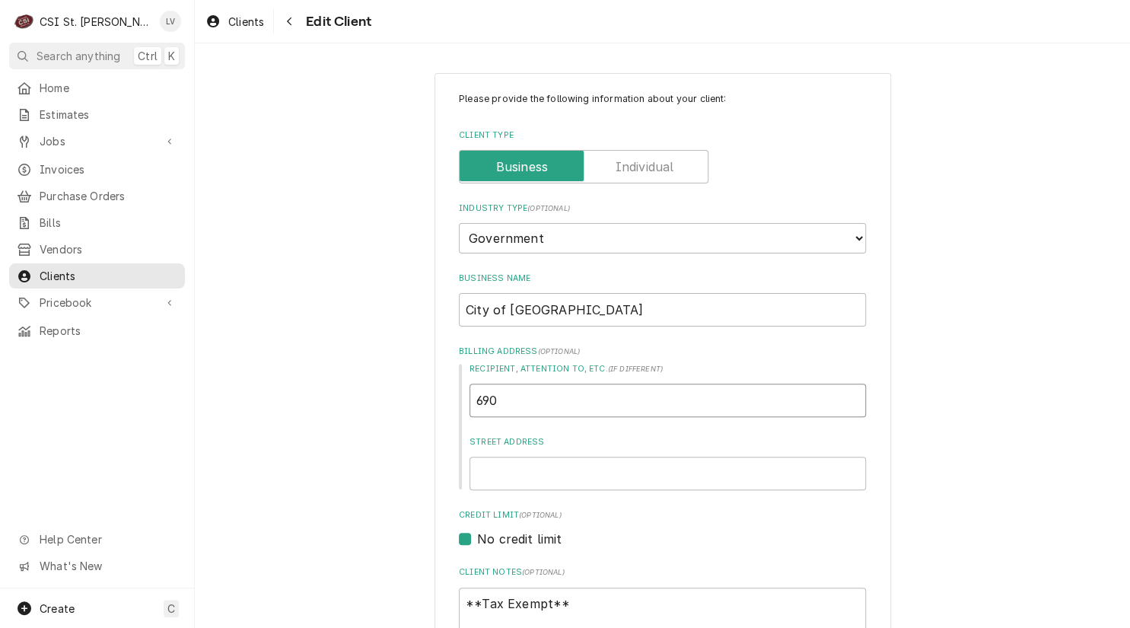
type textarea "x"
type input "690 c"
type textarea "x"
type input "690 ch"
type textarea "x"
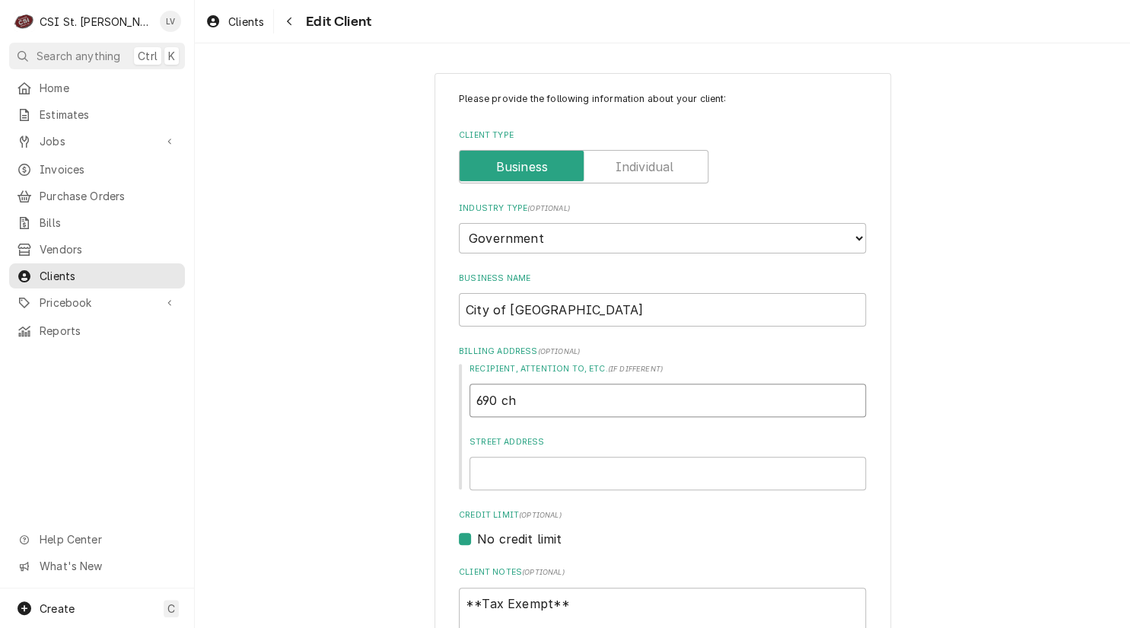
type input "690 che"
type textarea "x"
type input "690 ches"
type textarea "x"
type input "690 chest"
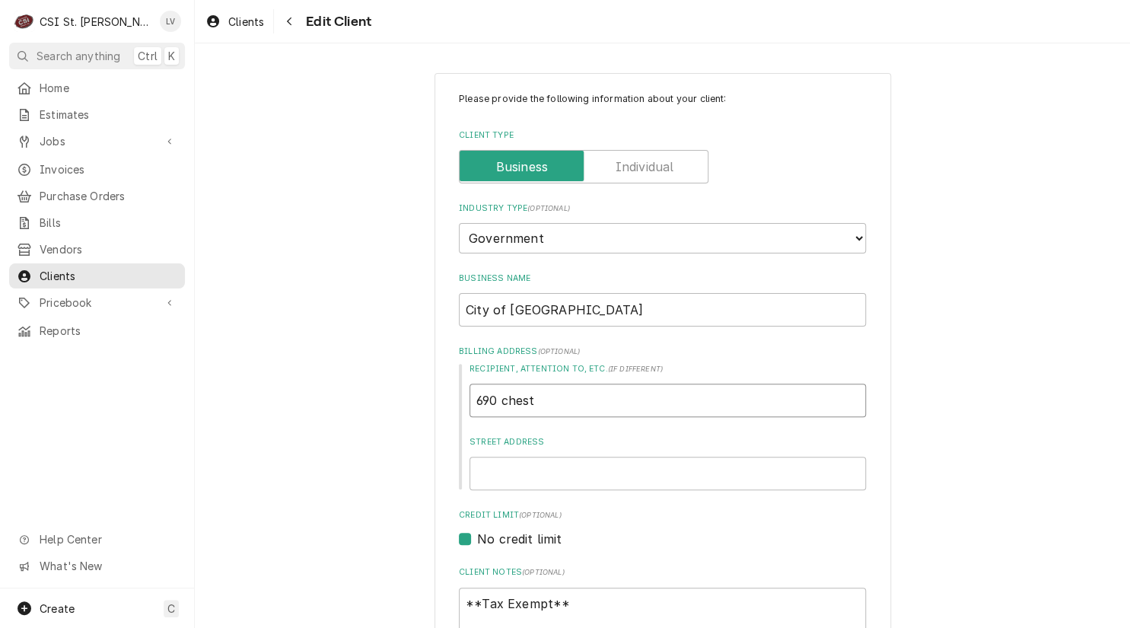
type textarea "x"
type input "690 cheste"
type textarea "x"
type input "690 chester"
type textarea "x"
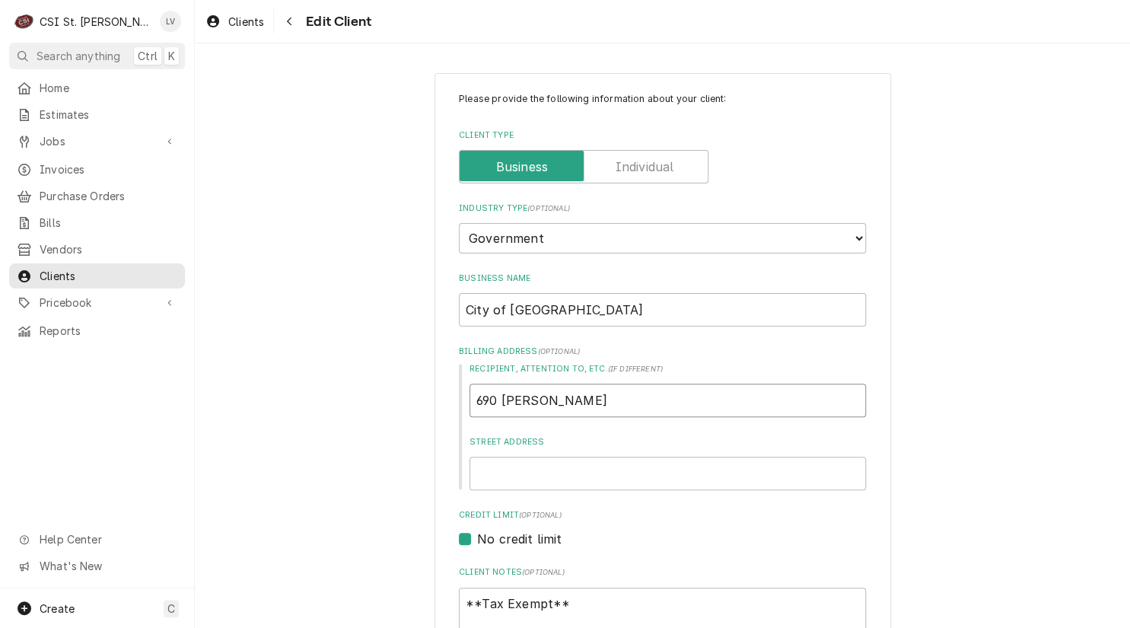
type input "690 chesterf"
type textarea "x"
type input "690 chesterfi"
type textarea "x"
type input "690 chesterfie"
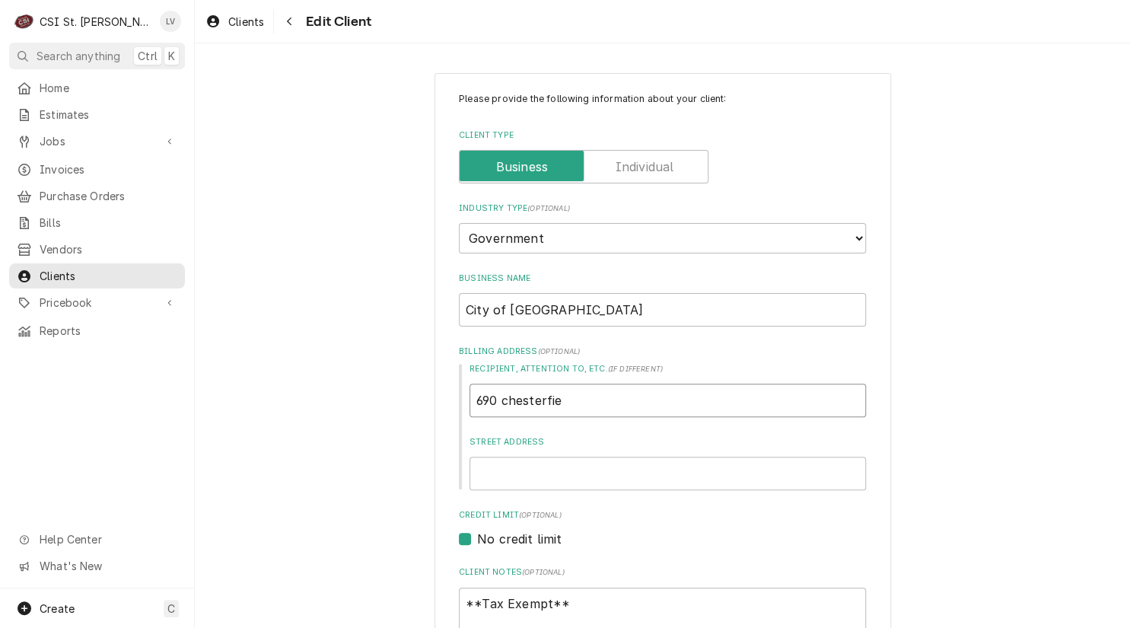
type textarea "x"
type input "690 chesterfiel"
type textarea "x"
type input "690 chesterfield"
type textarea "x"
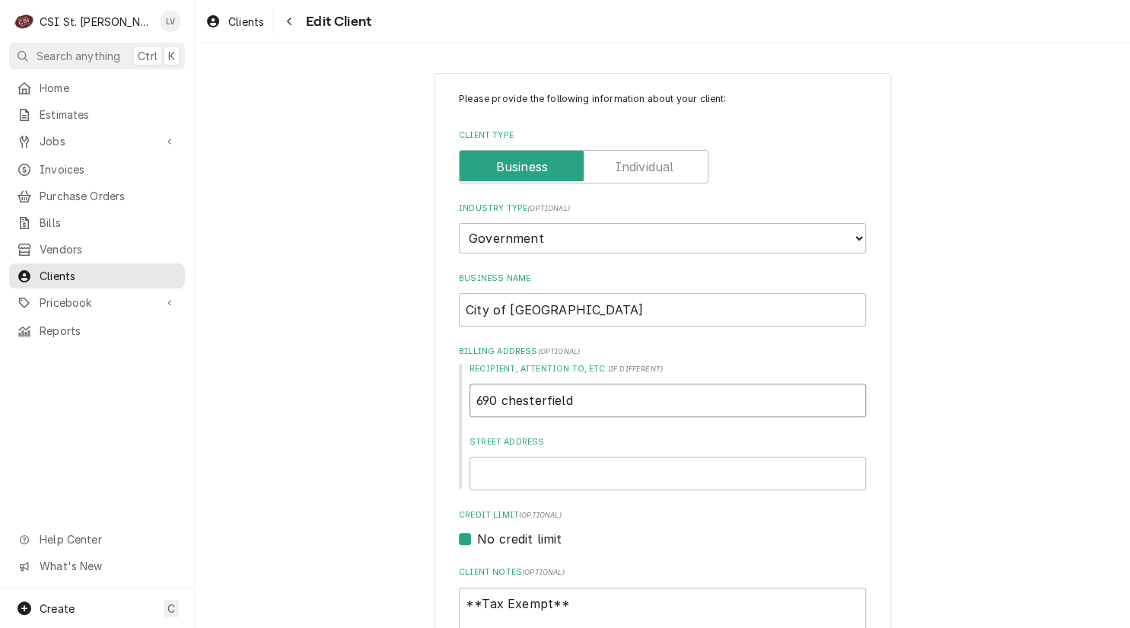
type input "690 chesterfield"
type textarea "x"
type input "690 chesterfield p"
type textarea "x"
type input "690 chesterfield pk"
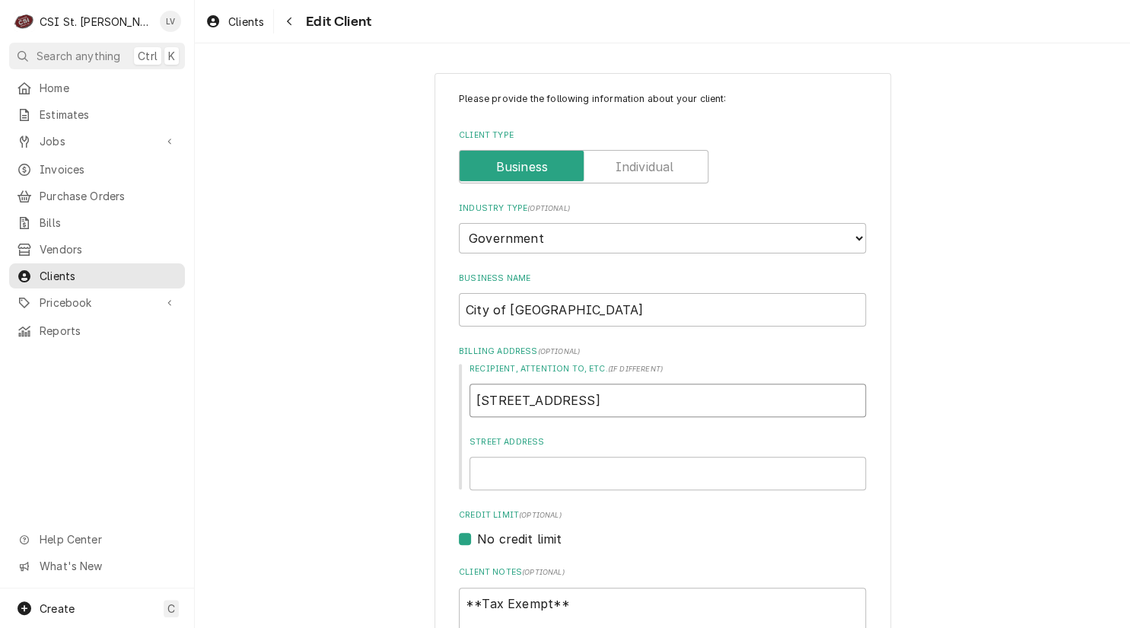
type textarea "x"
type input "690 chesterfield p"
type textarea "x"
type input "690 chesterfield"
type textarea "x"
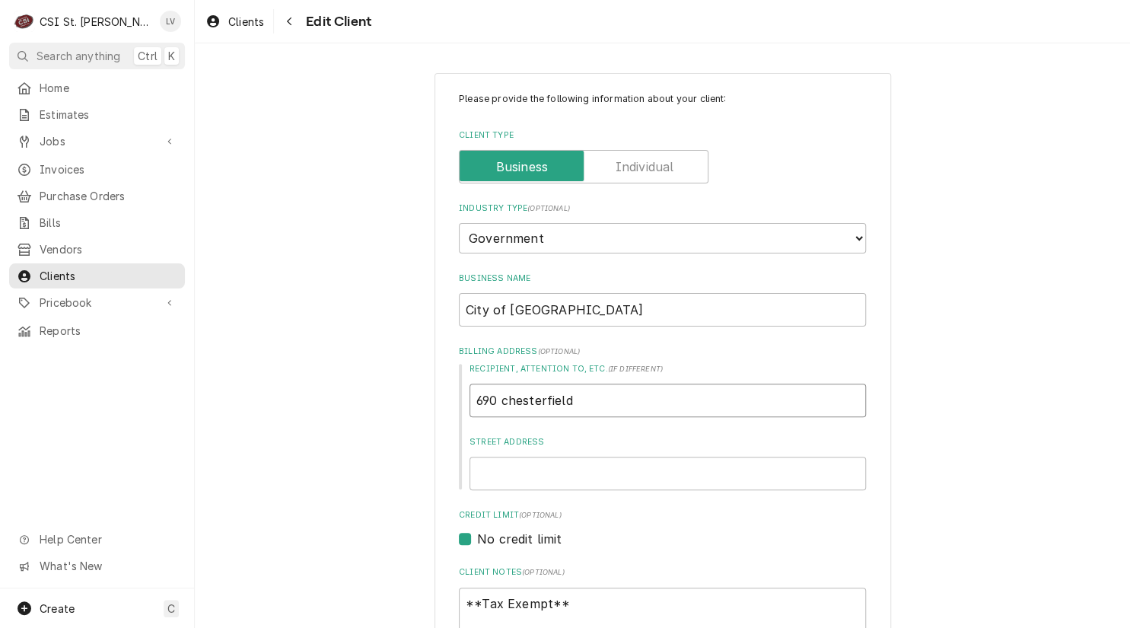
type input "690 chesterfield"
type textarea "x"
type input "690 chesterfieldP"
type textarea "x"
type input "690 chesterfield"
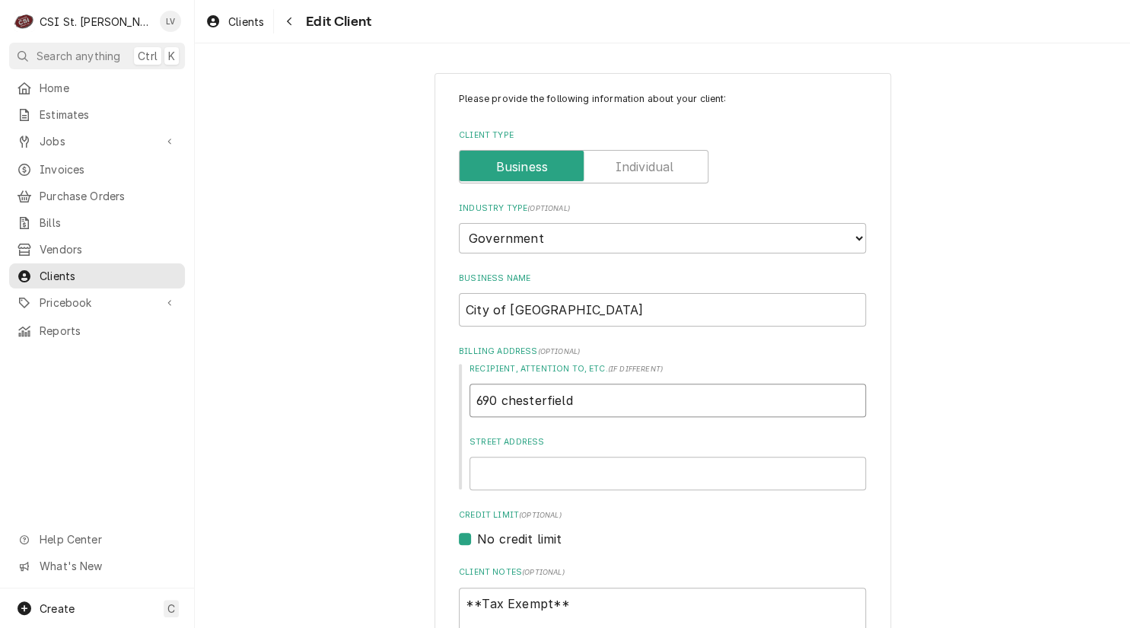
type textarea "x"
type input "690 chesterfield"
type textarea "x"
type input "690 chesterfield P"
type textarea "x"
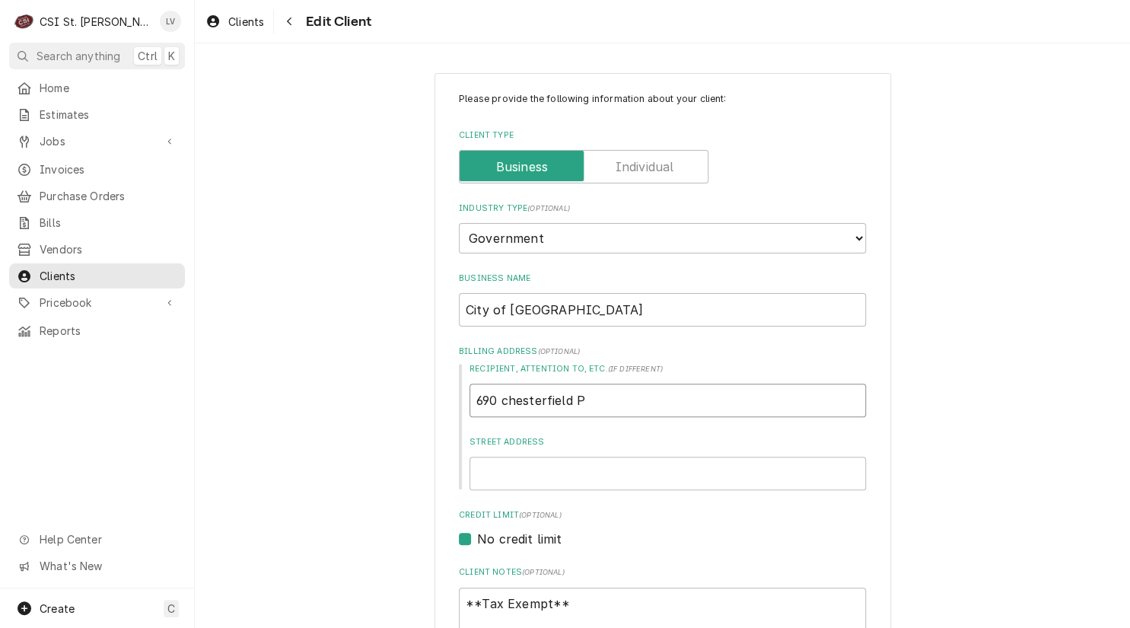
type input "690 chesterfield Pk"
type textarea "x"
type input "690 chesterfield Pkw"
type textarea "x"
type input "690 chesterfield Pkwy"
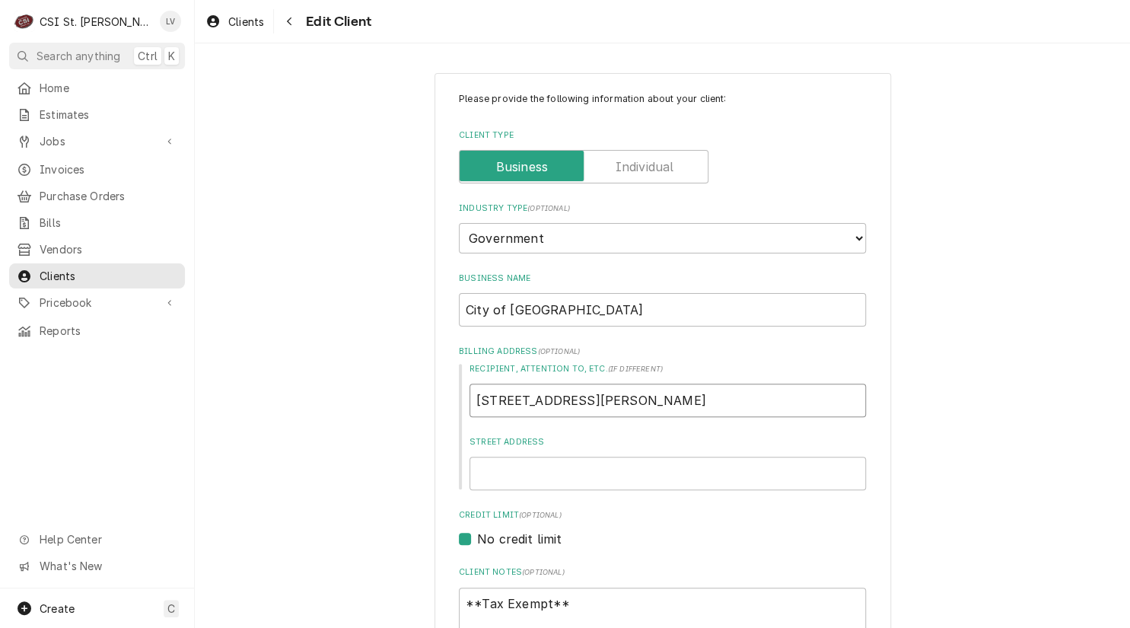
type textarea "x"
type input "690 chesterfield Pkwy"
type textarea "x"
type input "690 chesterfield Pkwy W"
click at [502, 399] on input "690 chesterfield Pkwy W" at bounding box center [667, 399] width 396 height 33
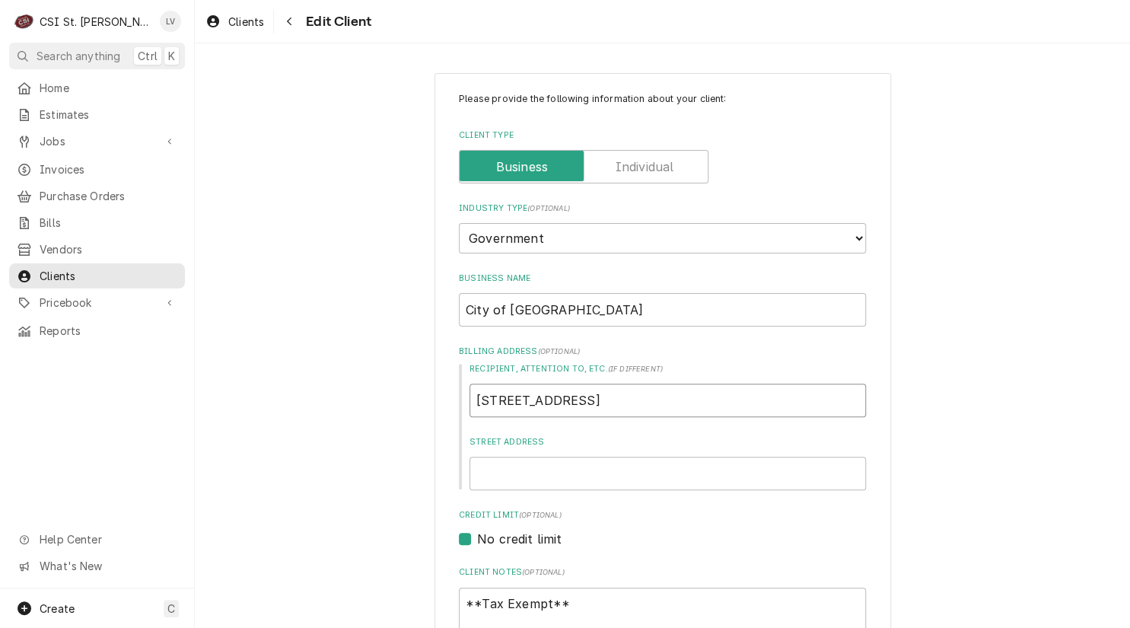
type textarea "x"
type input "690 hesterfield Pkwy W"
type textarea "x"
type input "690 Chesterfield Pkwy W"
drag, startPoint x: 656, startPoint y: 390, endPoint x: 381, endPoint y: 399, distance: 274.8
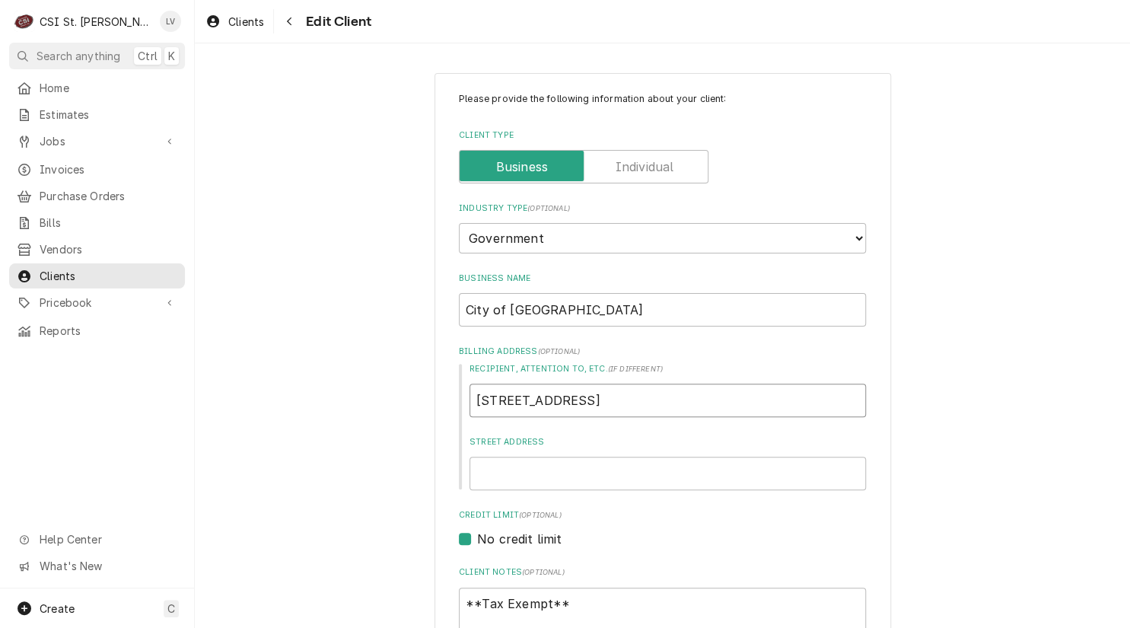
type textarea "x"
click at [492, 464] on input "Street Address" at bounding box center [667, 473] width 396 height 33
paste input "690 Chesterfield Pkwy W"
type textarea "x"
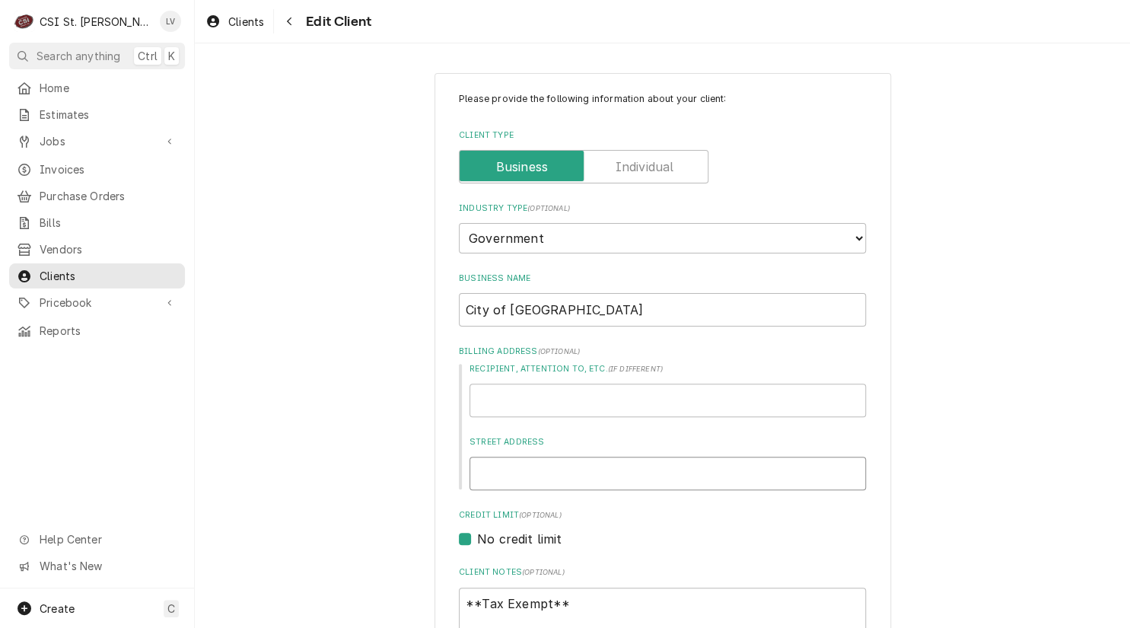
type input "690 Chesterfield Pkwy W"
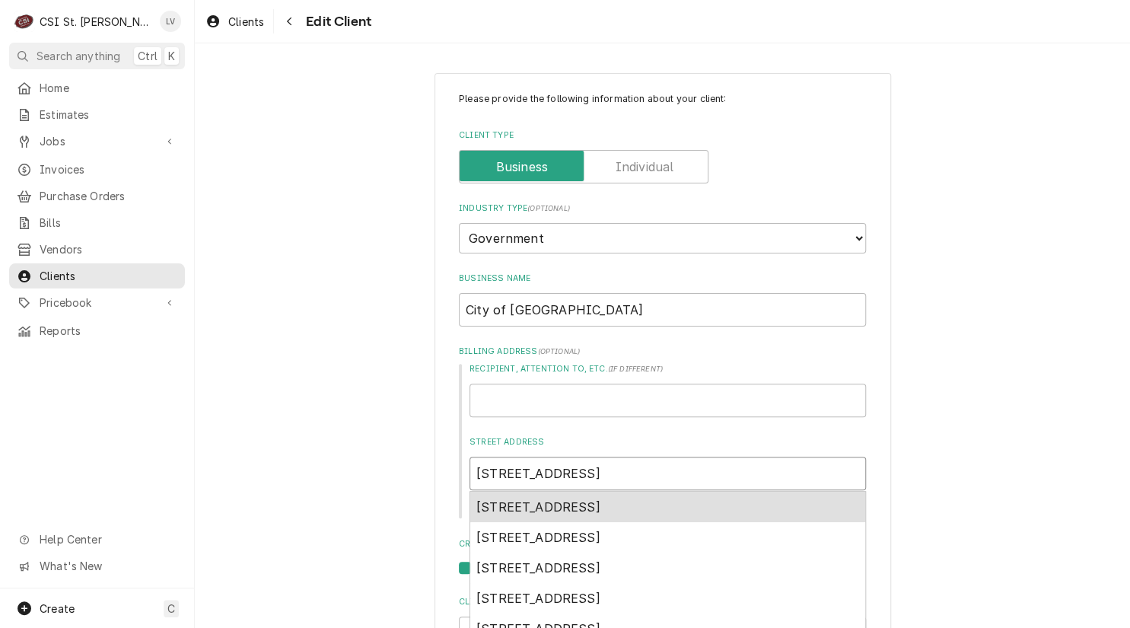
click at [515, 509] on span "690 Chesterfield Pkwy W, Chesterfield, MO, USA" at bounding box center [538, 506] width 124 height 15
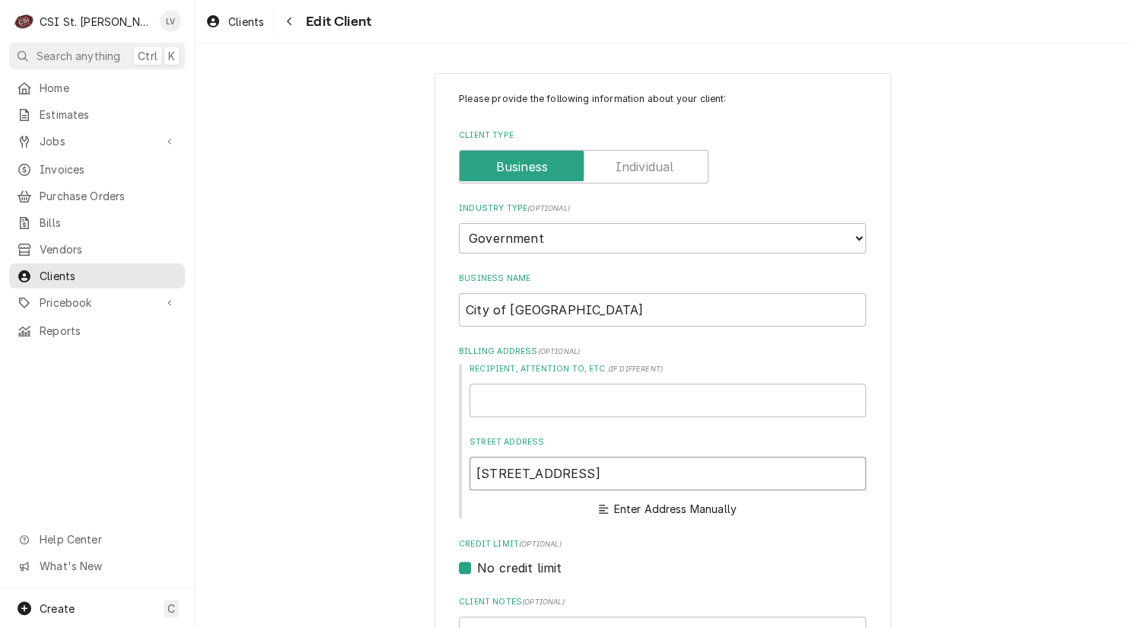
type textarea "x"
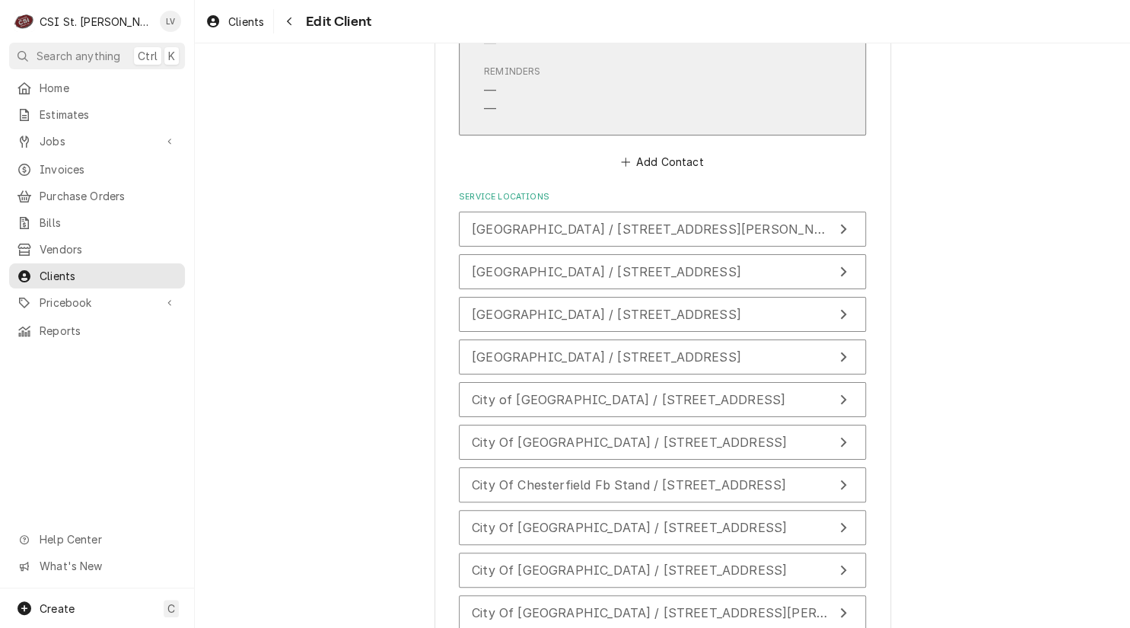
scroll to position [2517, 0]
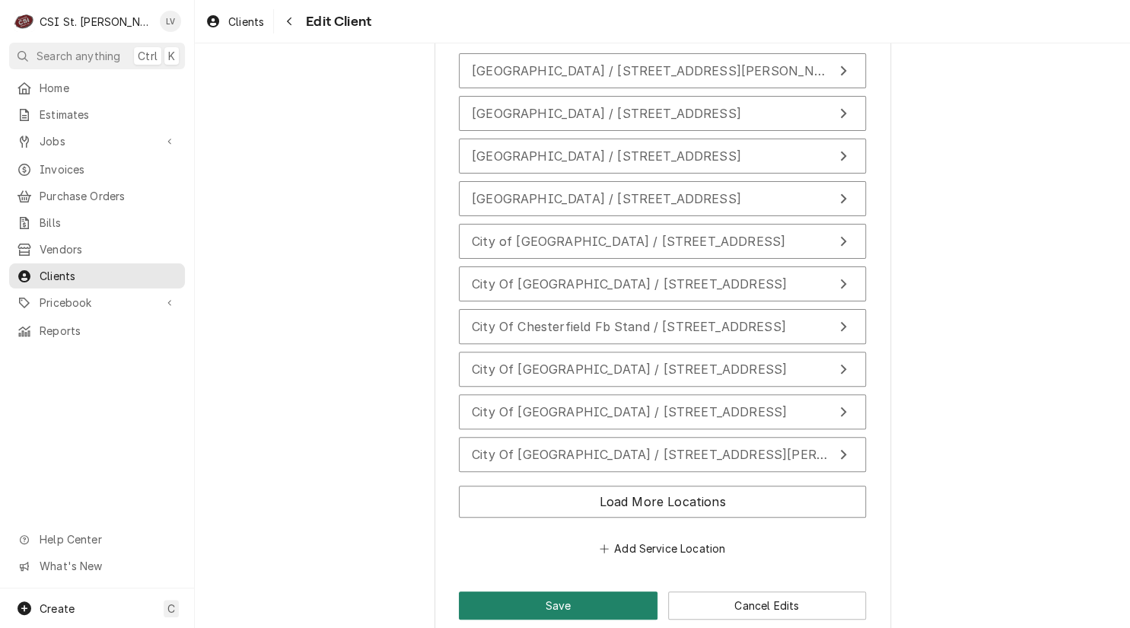
type input "690 Chesterfield Pkwy W"
click at [546, 591] on button "Save" at bounding box center [558, 605] width 199 height 28
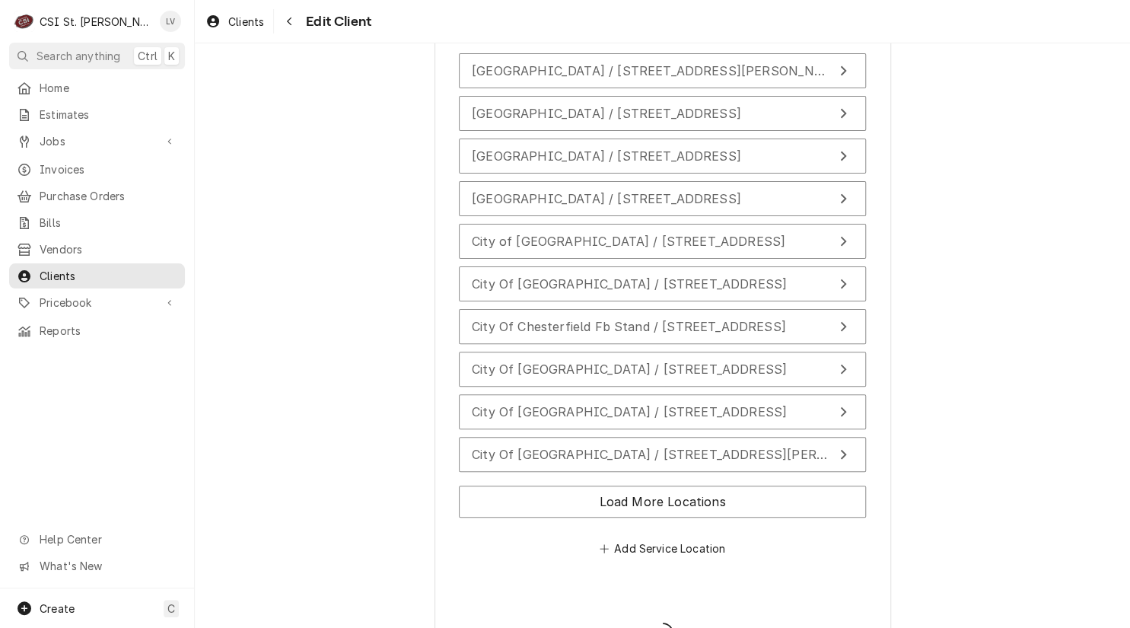
type textarea "x"
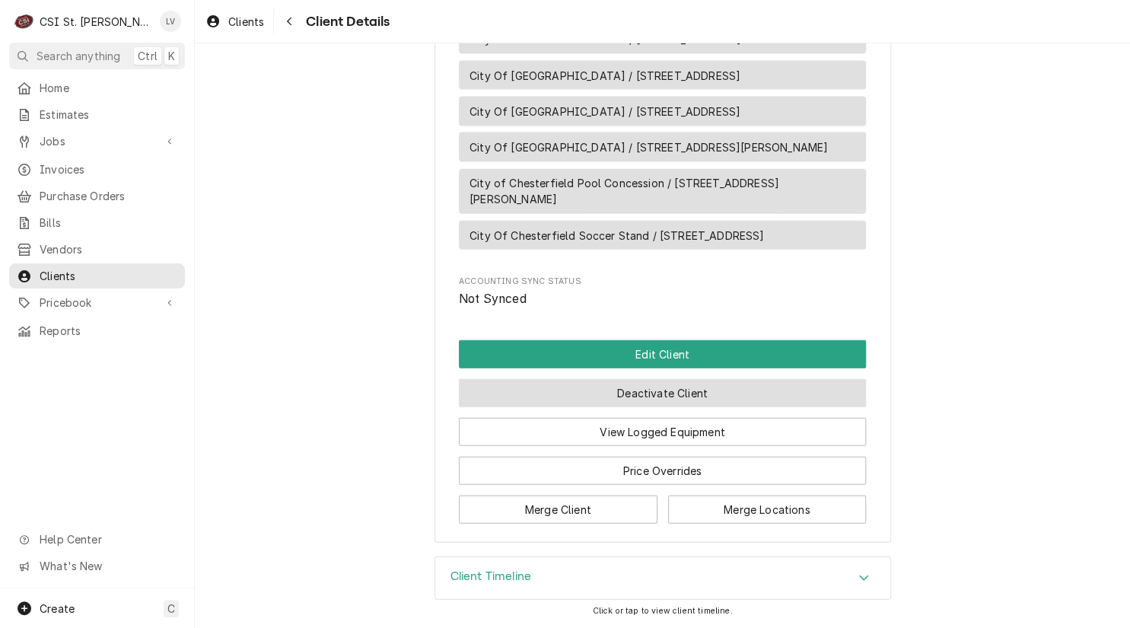
scroll to position [1522, 0]
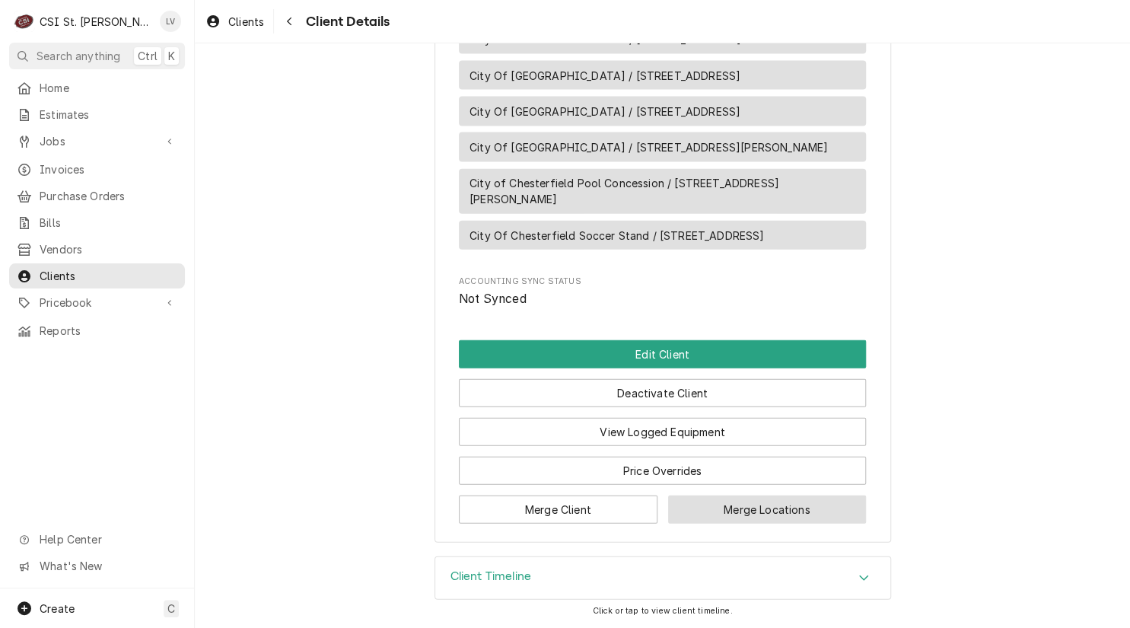
click at [733, 523] on button "Merge Locations" at bounding box center [767, 509] width 199 height 28
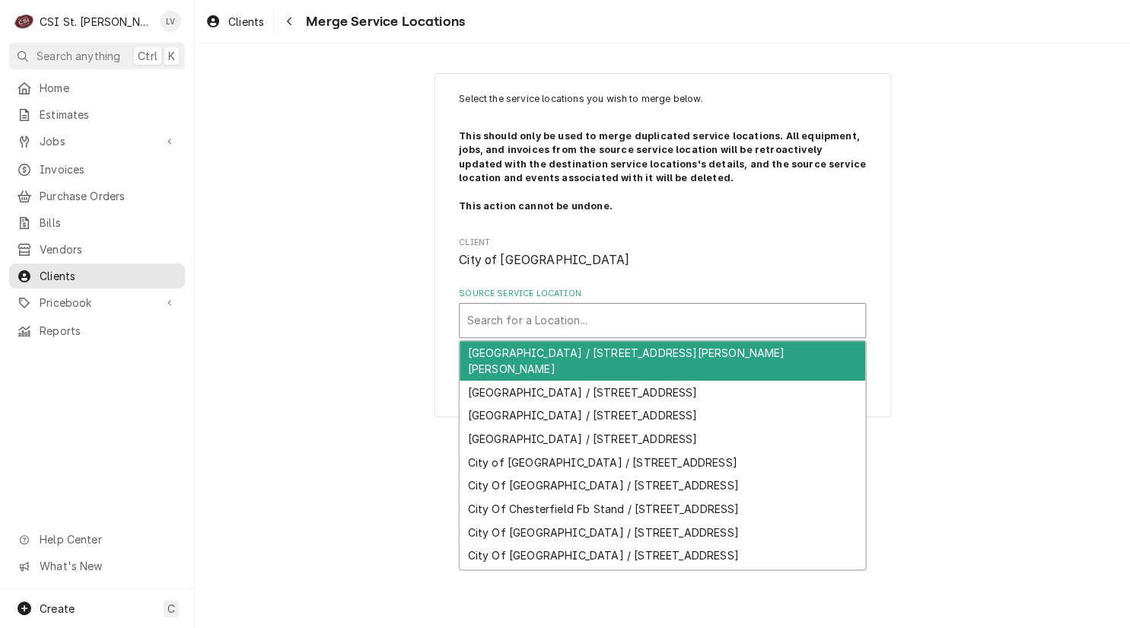
click at [518, 317] on div "Source Service Location" at bounding box center [662, 320] width 390 height 27
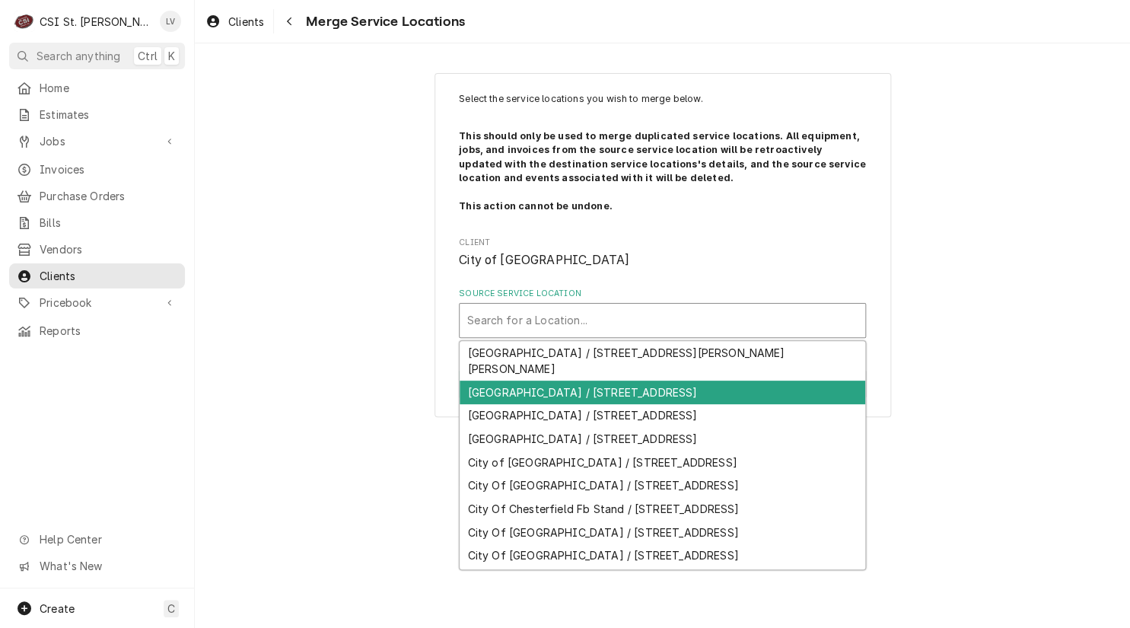
click at [542, 392] on div "[GEOGRAPHIC_DATA] / [STREET_ADDRESS]" at bounding box center [663, 392] width 406 height 24
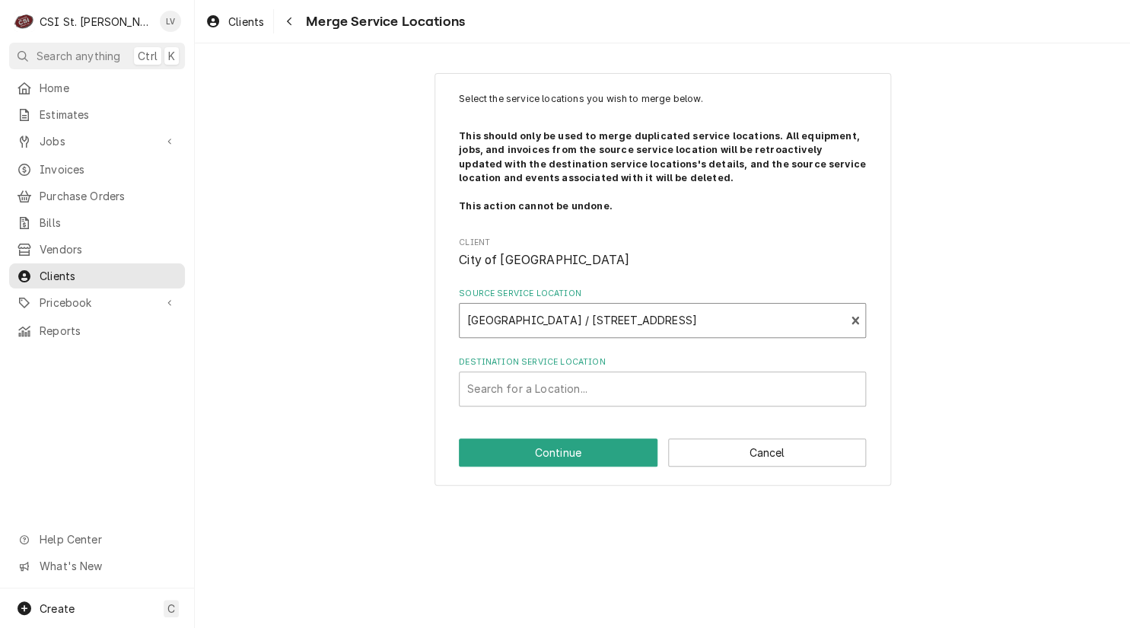
click at [542, 392] on div "Destination Service Location" at bounding box center [662, 388] width 390 height 27
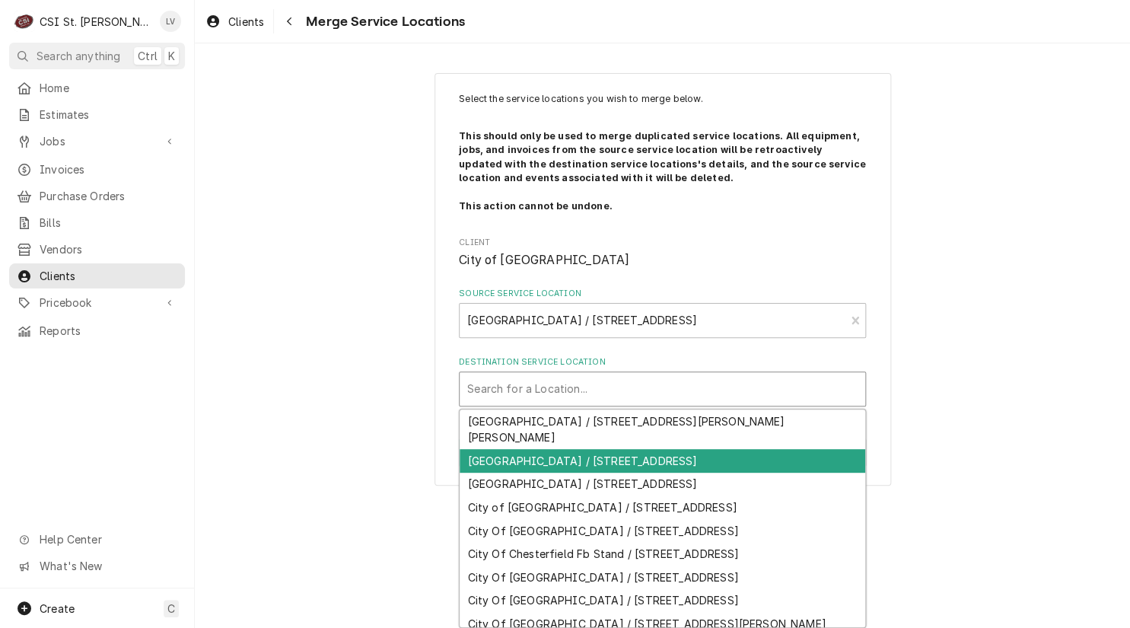
click at [530, 463] on div "[GEOGRAPHIC_DATA] / [STREET_ADDRESS]" at bounding box center [663, 461] width 406 height 24
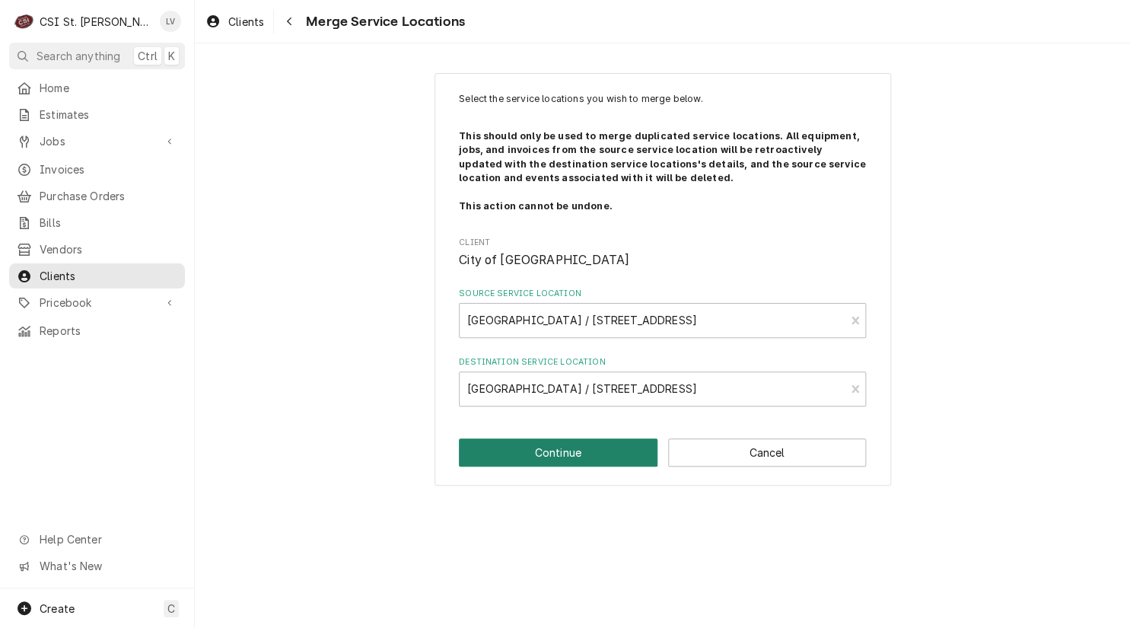
click at [542, 448] on button "Continue" at bounding box center [558, 452] width 199 height 28
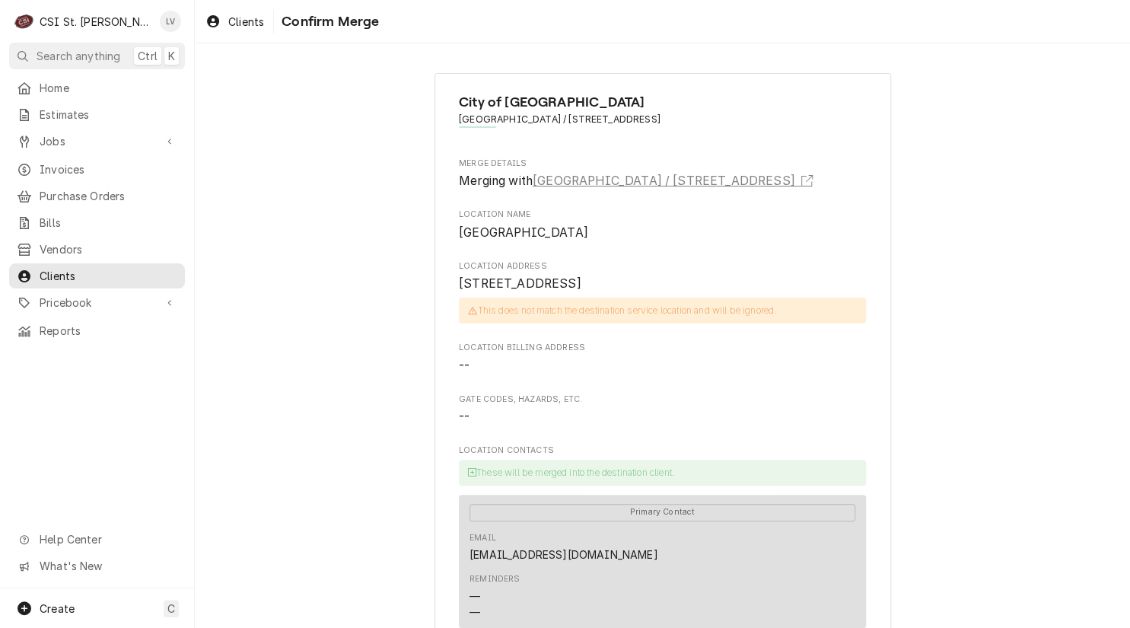
scroll to position [301, 0]
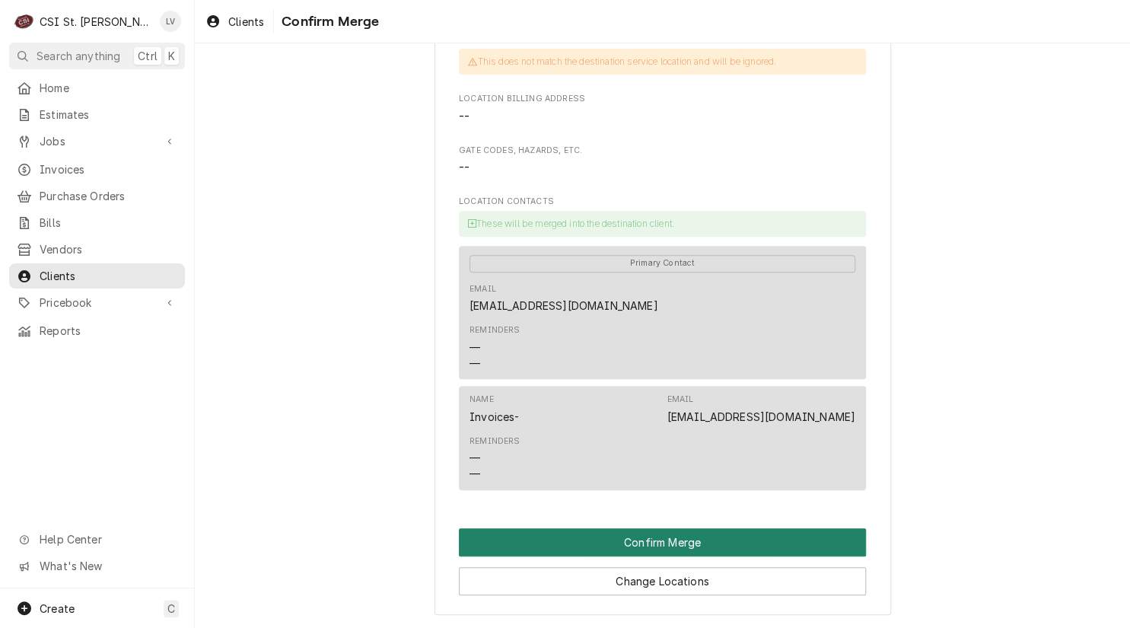
click at [669, 540] on button "Confirm Merge" at bounding box center [662, 542] width 407 height 28
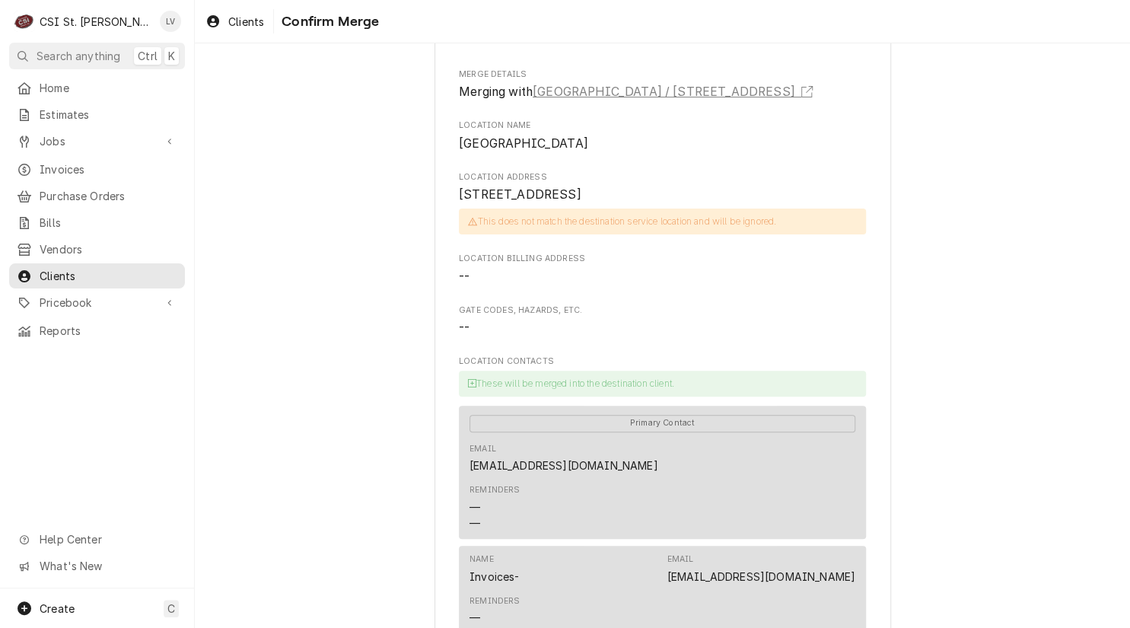
scroll to position [0, 0]
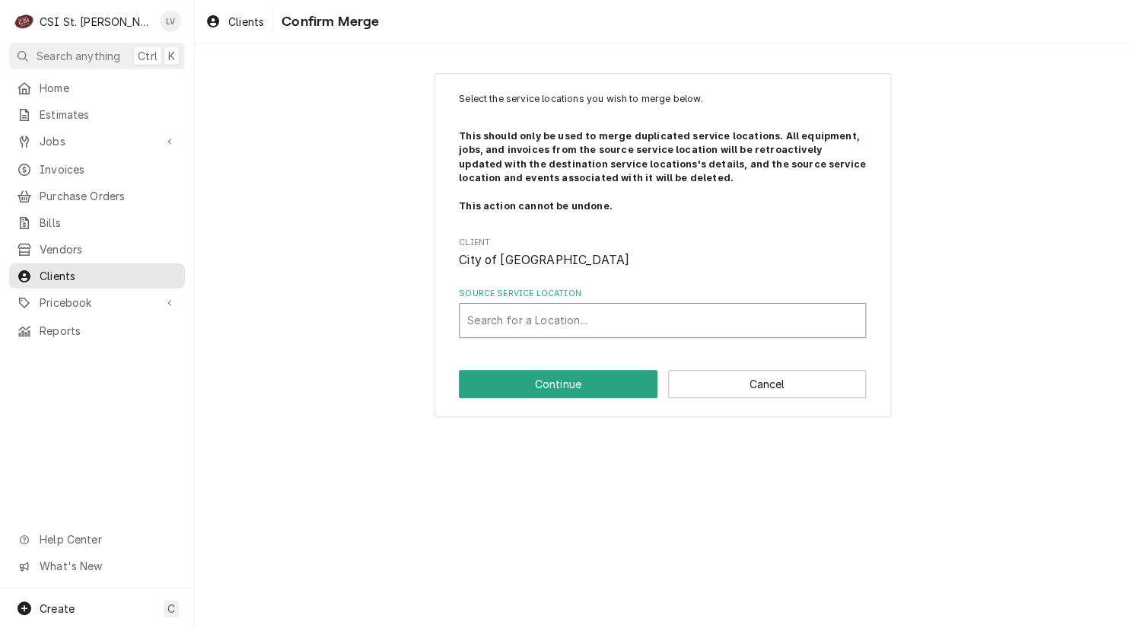
click at [536, 317] on div "Source Service Location" at bounding box center [662, 320] width 390 height 27
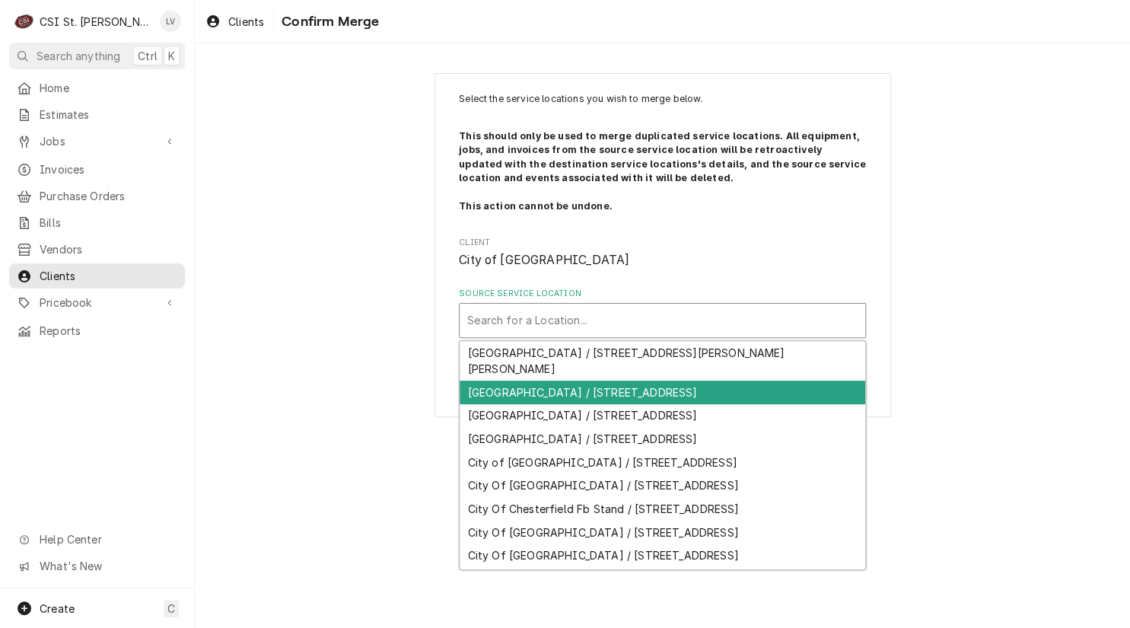
click at [553, 390] on div "Chesterfield Amphitheater / 631 Veterans Place Drive, Chesterfield, MO 63017" at bounding box center [663, 392] width 406 height 24
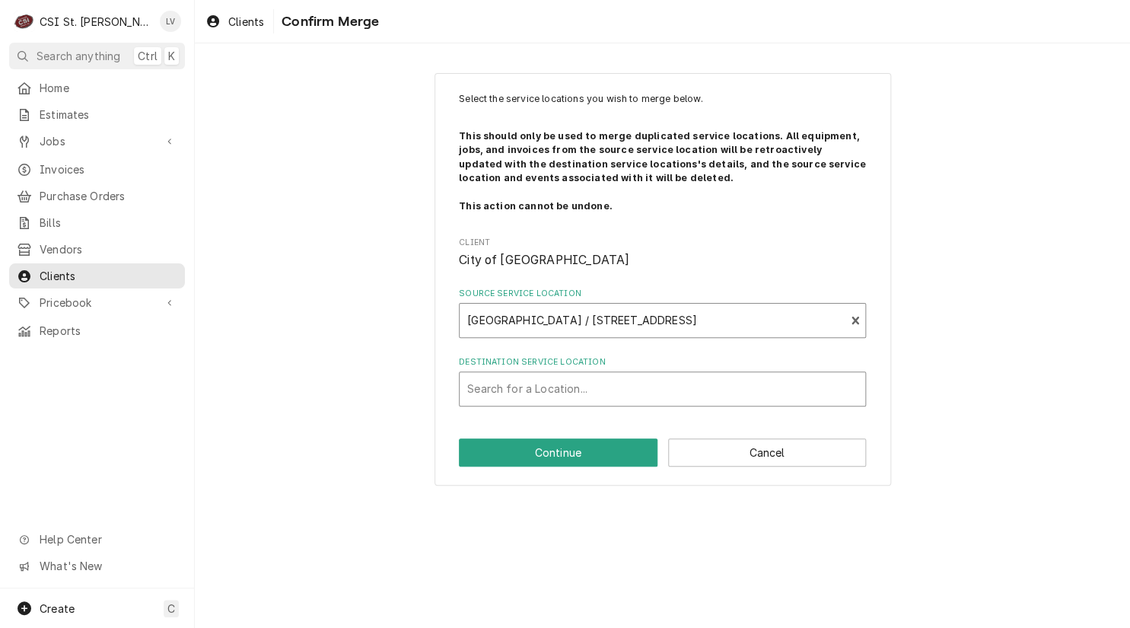
click at [546, 390] on div "Destination Service Location" at bounding box center [662, 388] width 390 height 27
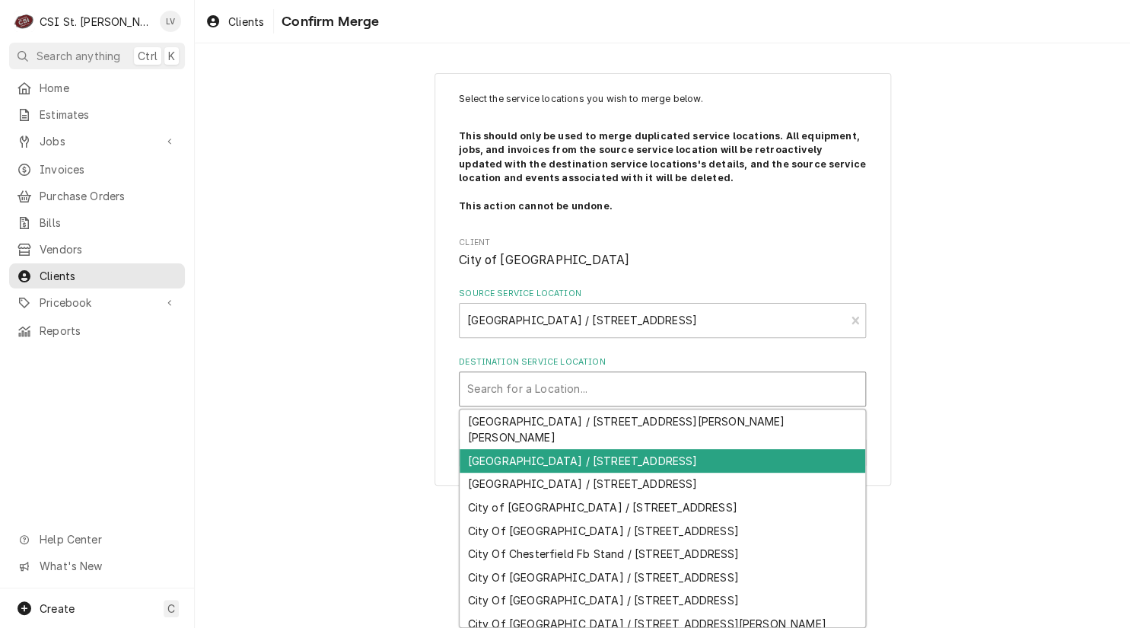
click at [361, 463] on div "Select the service locations you wish to merge below. This should only be used …" at bounding box center [662, 279] width 935 height 440
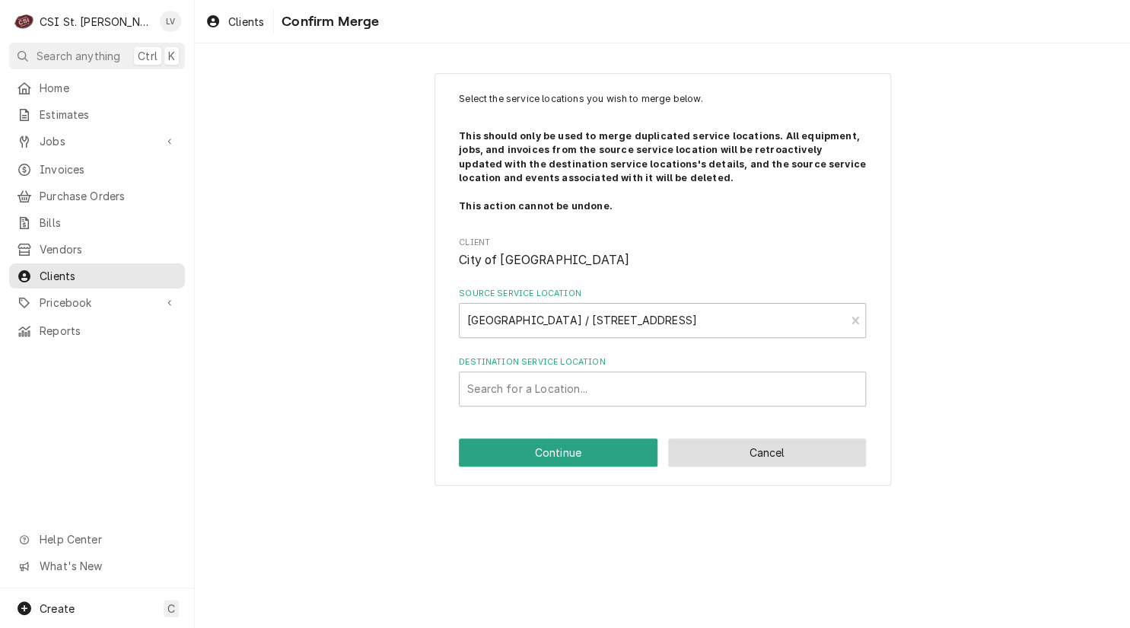
click at [746, 447] on button "Cancel" at bounding box center [767, 452] width 199 height 28
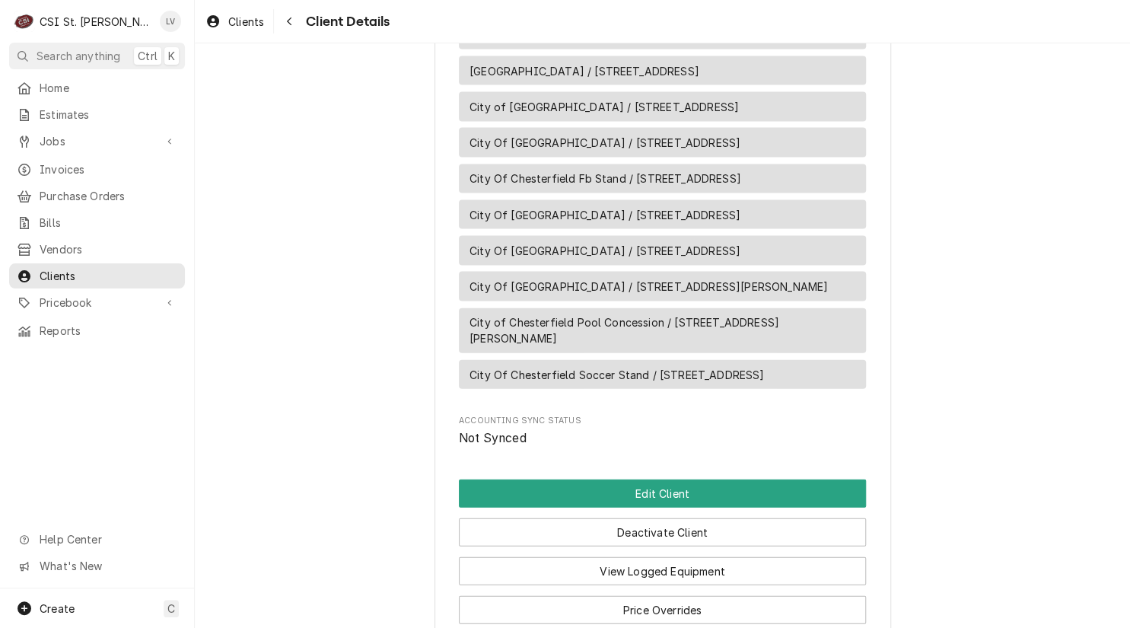
scroll to position [1217, 0]
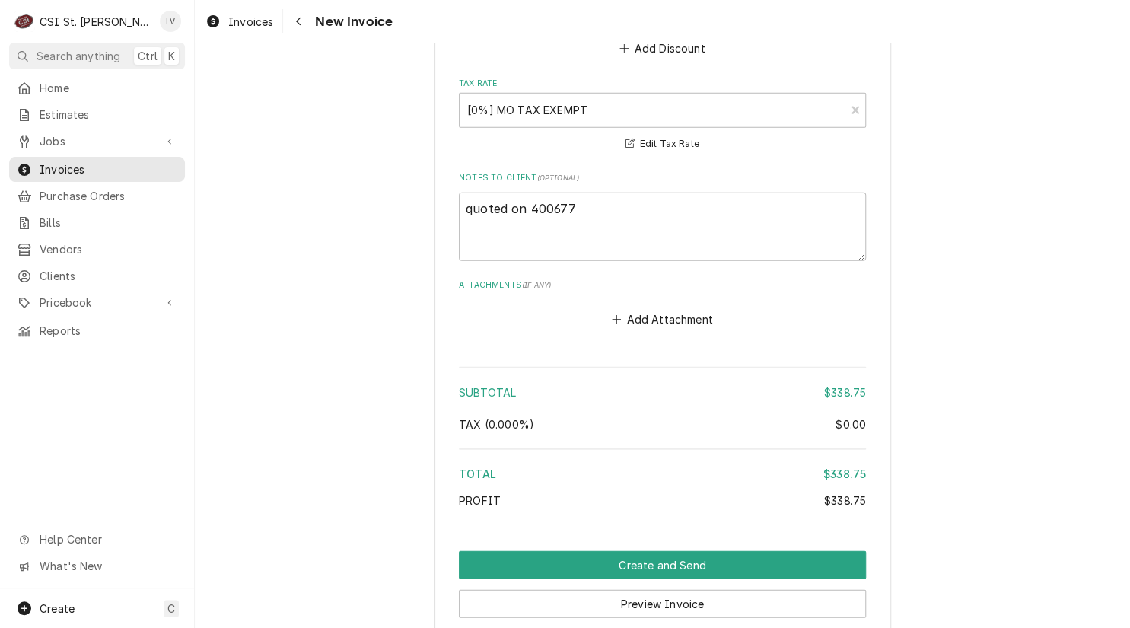
scroll to position [4119, 0]
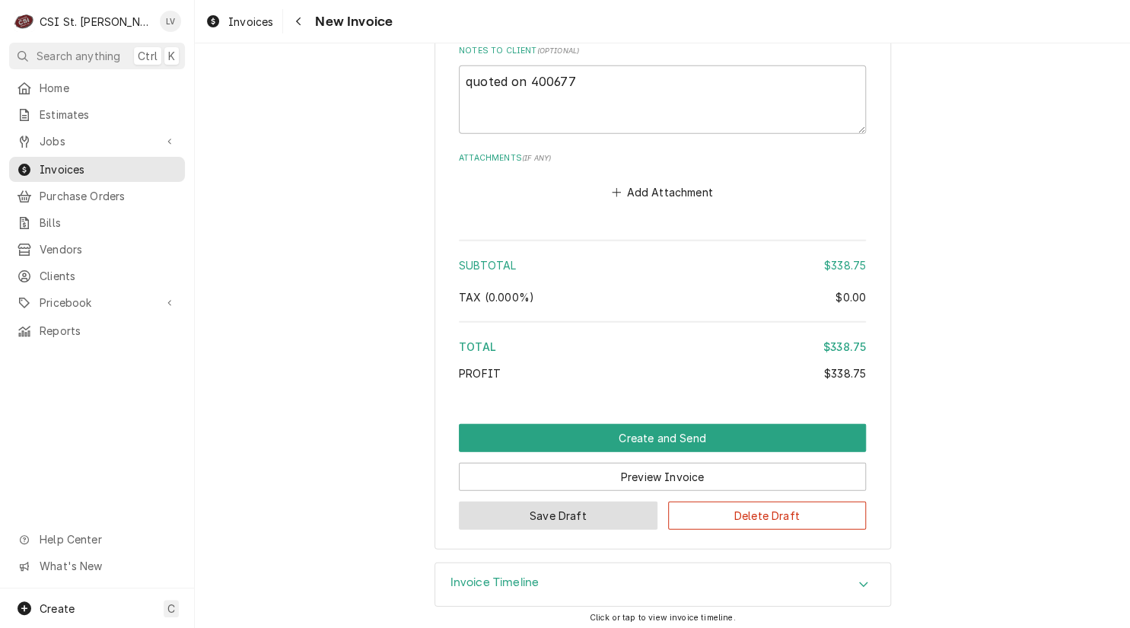
click at [542, 508] on button "Save Draft" at bounding box center [558, 515] width 199 height 28
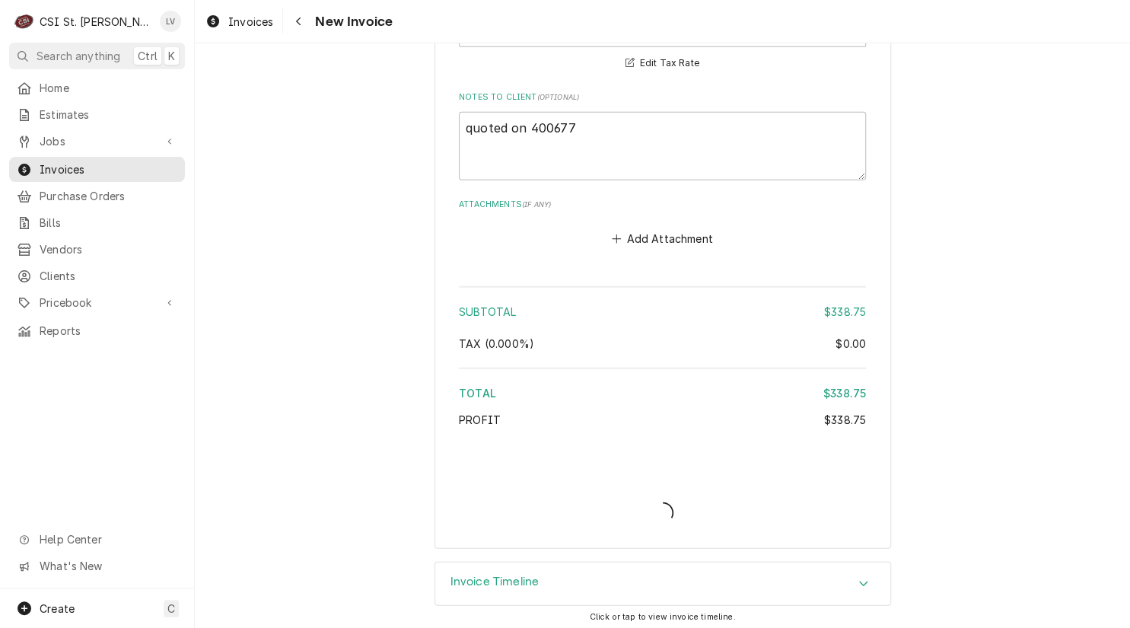
type textarea "x"
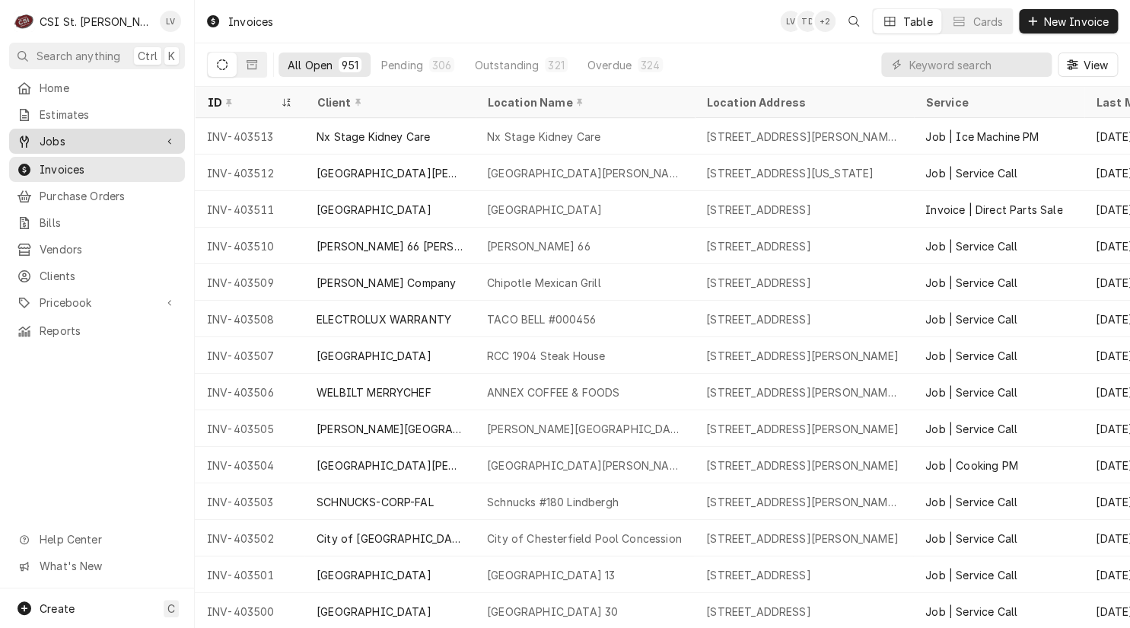
click at [124, 144] on div "Jobs" at bounding box center [97, 141] width 170 height 19
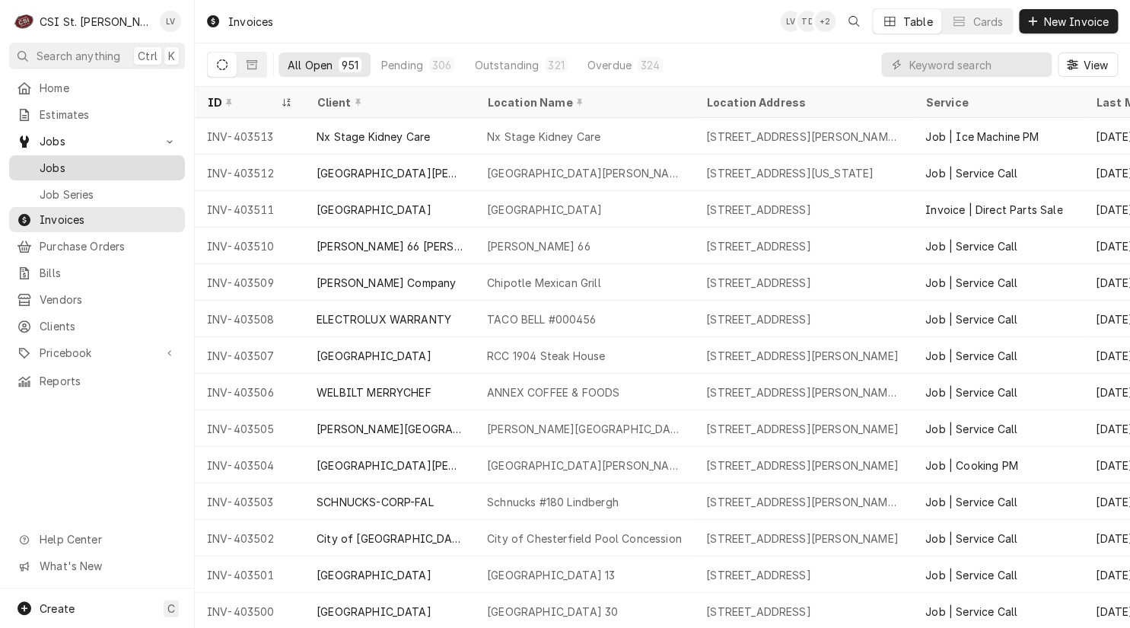
click at [107, 172] on link "Jobs" at bounding box center [97, 167] width 176 height 25
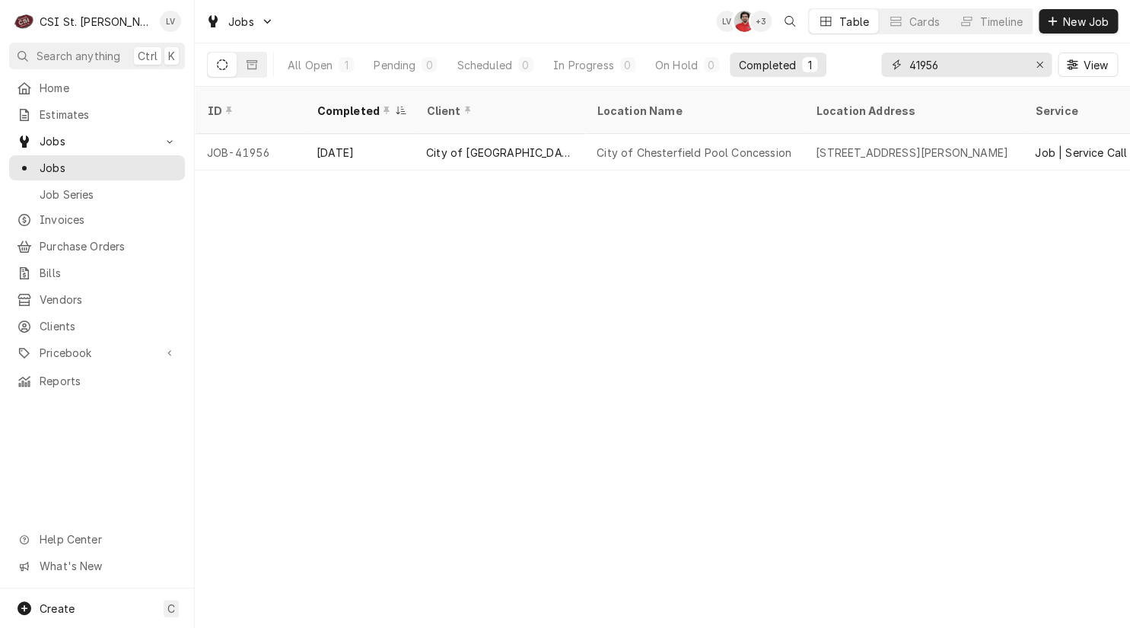
drag, startPoint x: 975, startPoint y: 65, endPoint x: 880, endPoint y: 60, distance: 95.3
click at [881, 60] on div "41956" at bounding box center [966, 64] width 170 height 24
type input "42289"
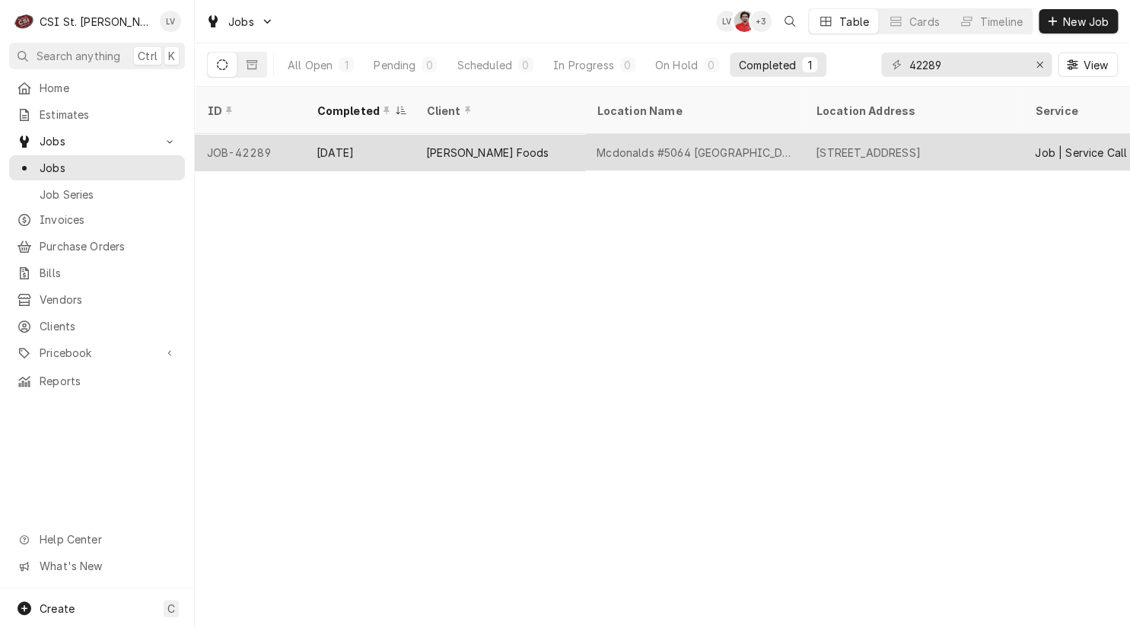
click at [322, 134] on div "[DATE]" at bounding box center [359, 152] width 110 height 37
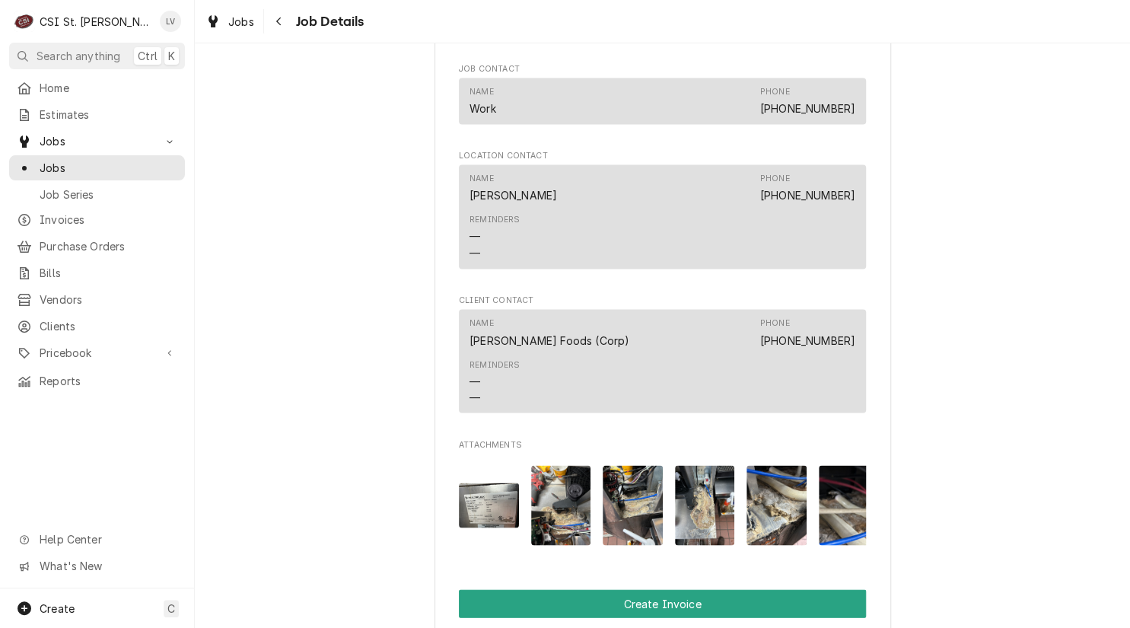
scroll to position [1370, 0]
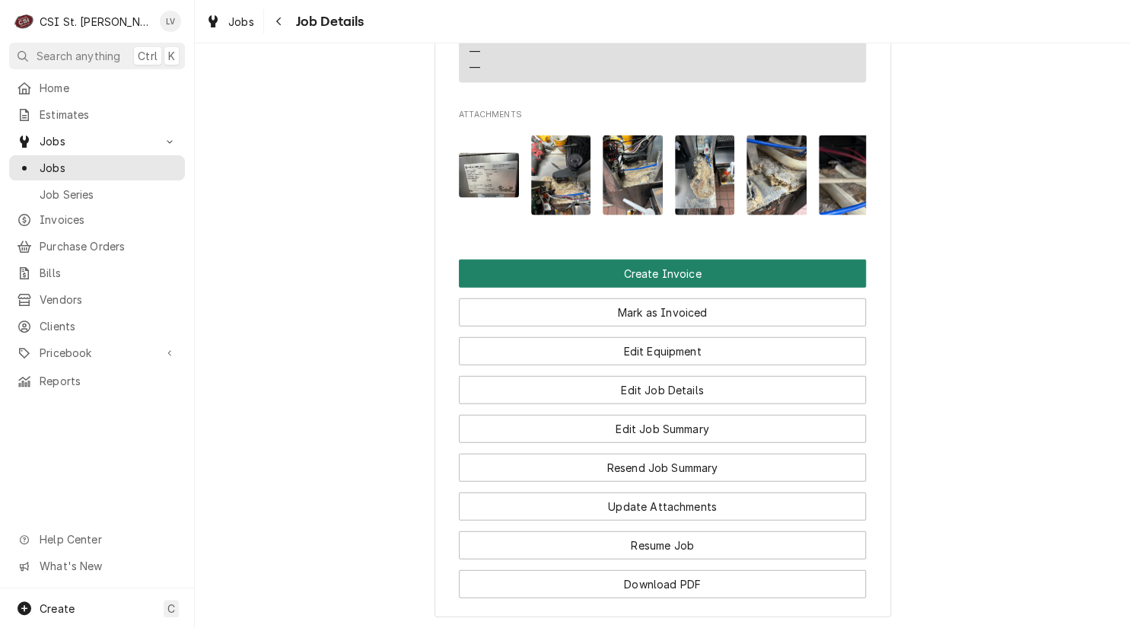
click at [638, 288] on button "Create Invoice" at bounding box center [662, 273] width 407 height 28
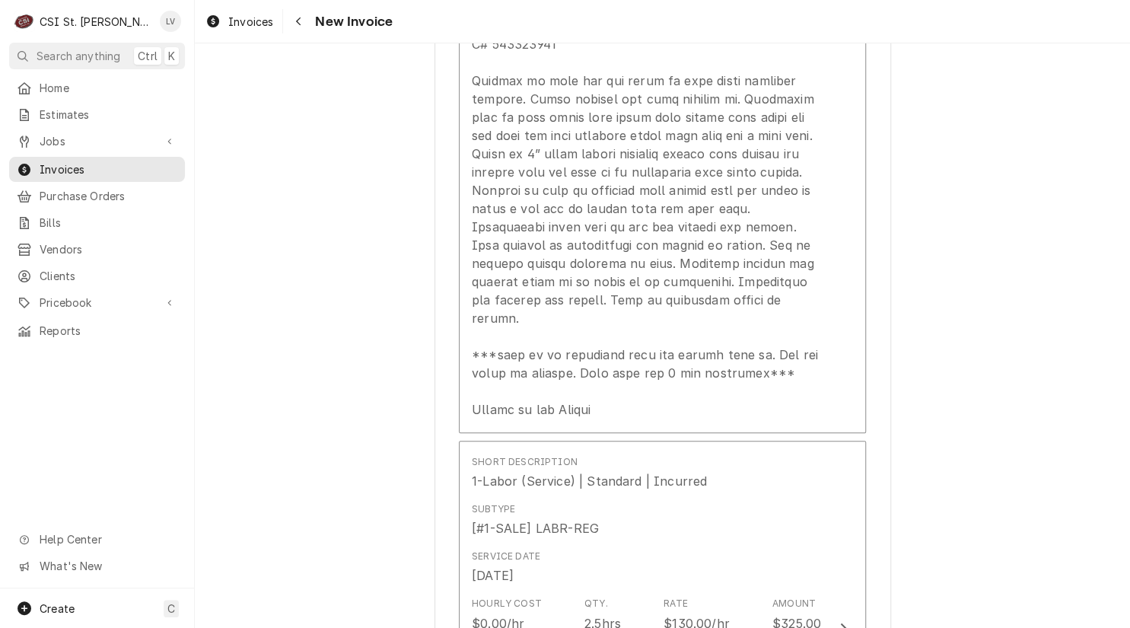
scroll to position [3119, 0]
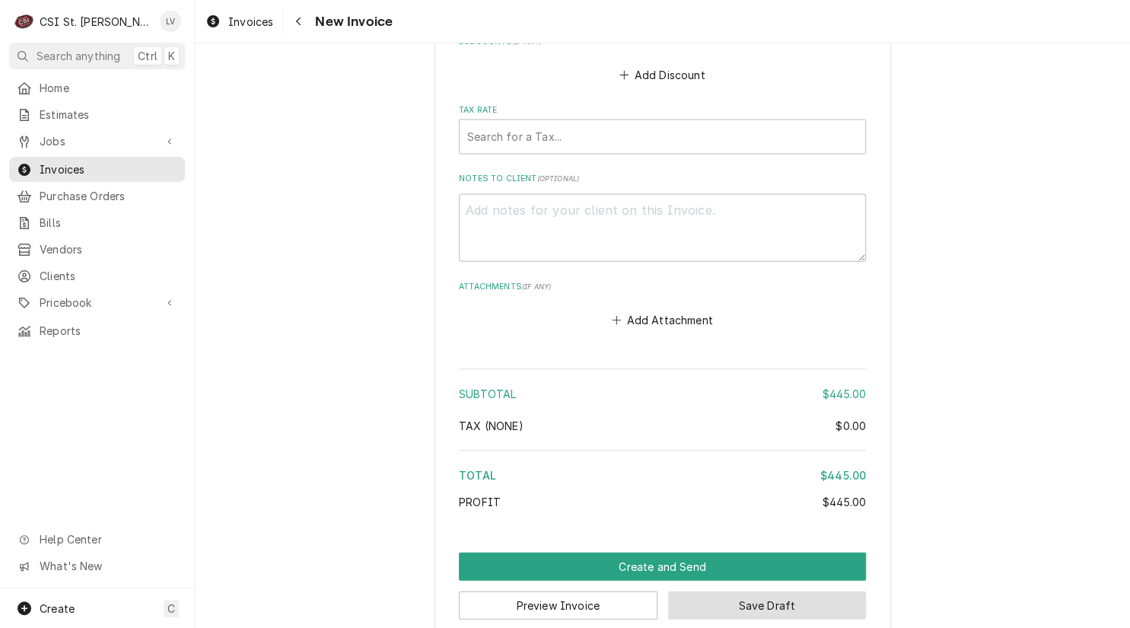
click at [782, 591] on button "Save Draft" at bounding box center [767, 605] width 199 height 28
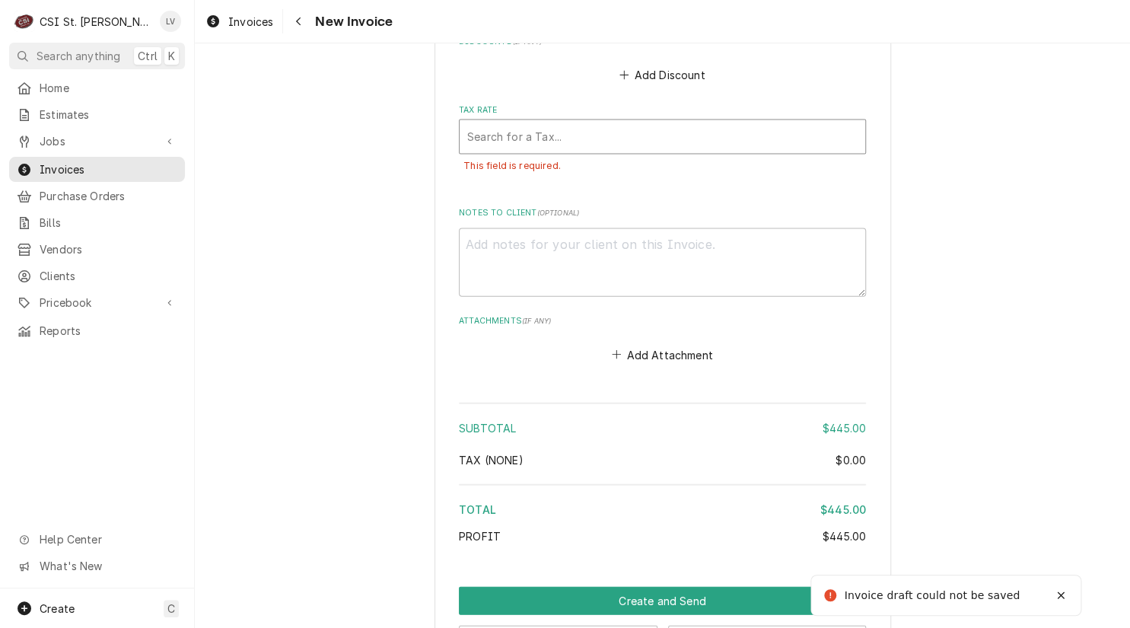
click at [518, 123] on div "Tax Rate" at bounding box center [662, 136] width 390 height 27
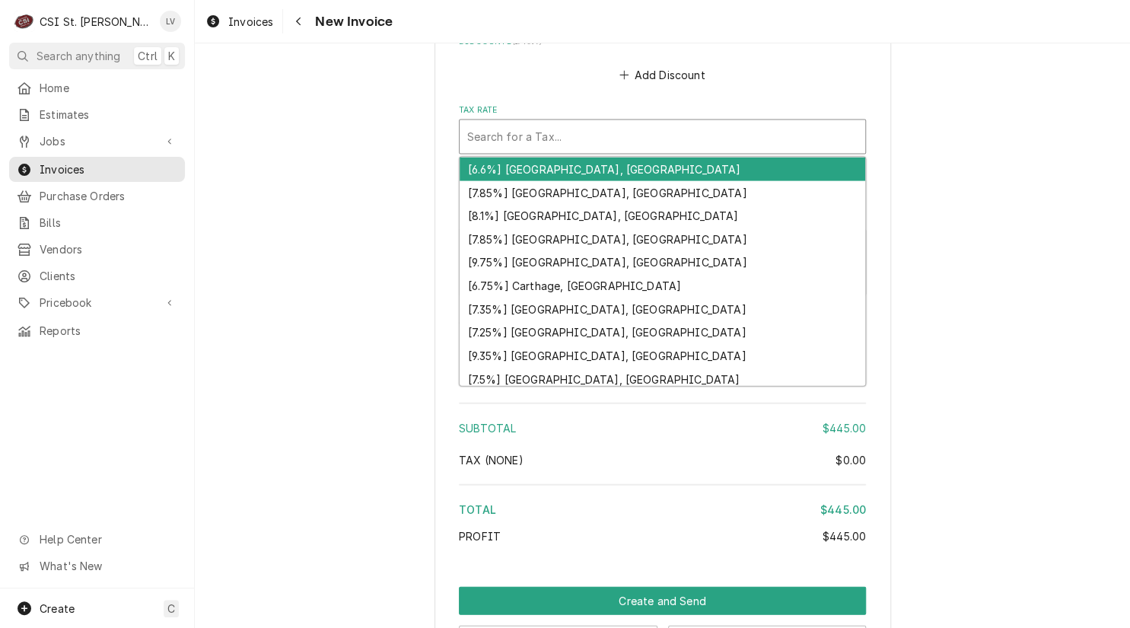
type textarea "x"
type input "m"
type textarea "x"
type input "mo"
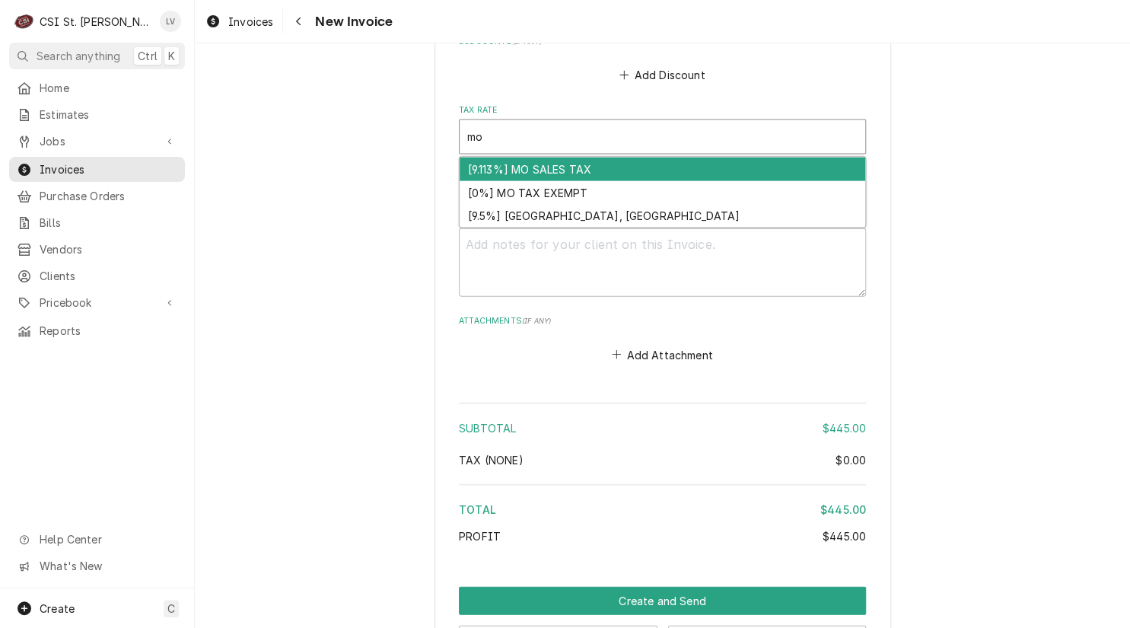
click at [509, 157] on div "[9.113%] MO SALES TAX" at bounding box center [663, 169] width 406 height 24
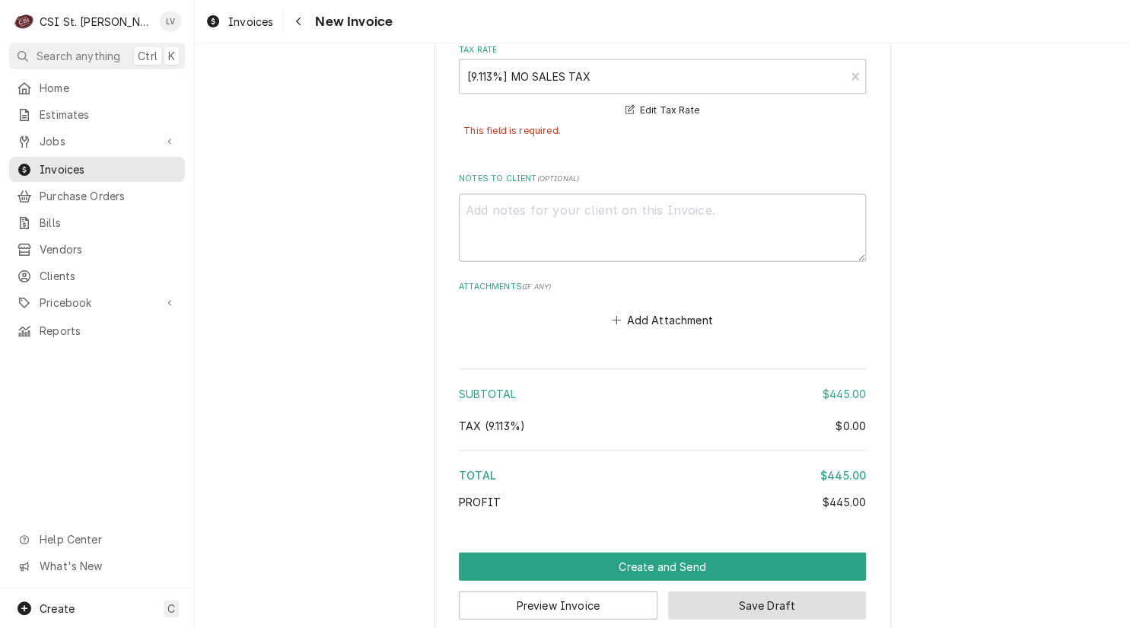
click at [754, 591] on button "Save Draft" at bounding box center [767, 605] width 199 height 28
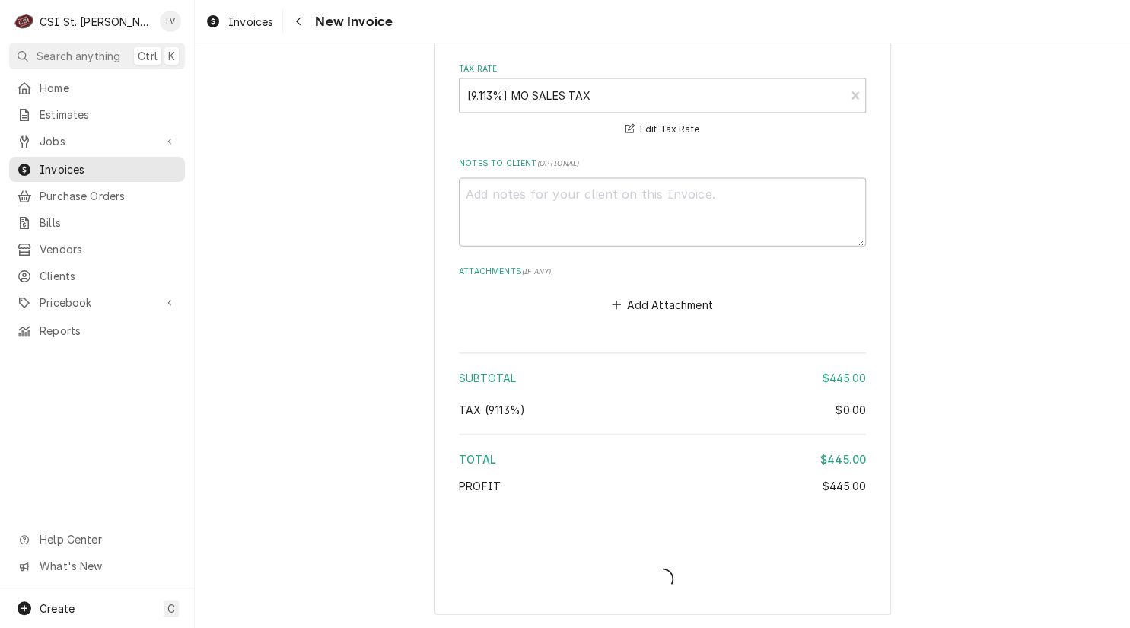
scroll to position [3840, 0]
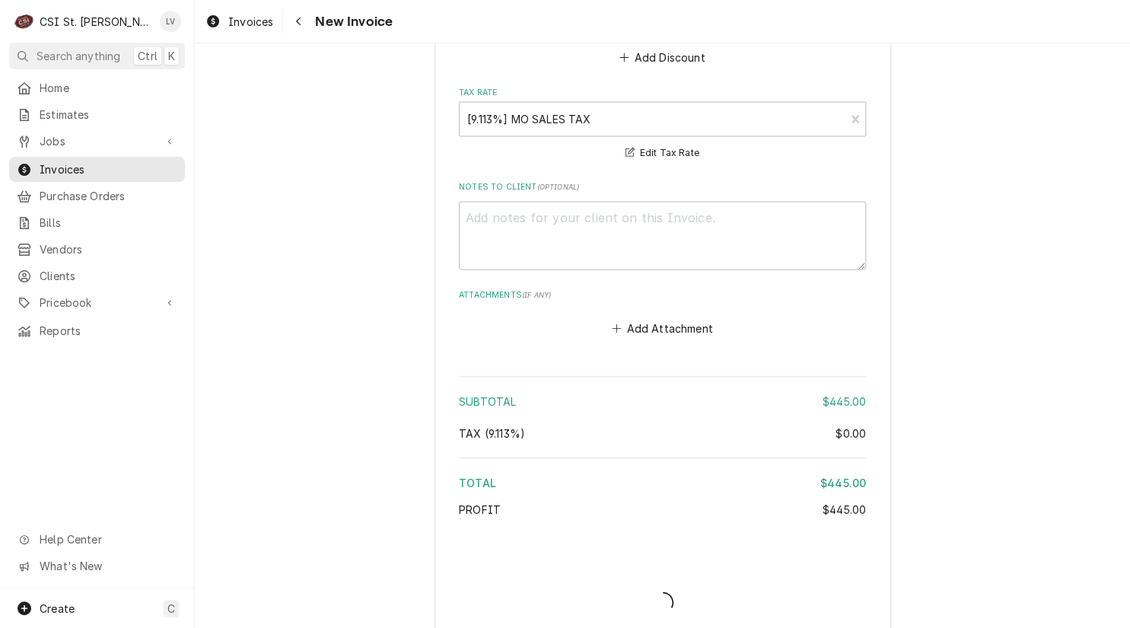
type textarea "x"
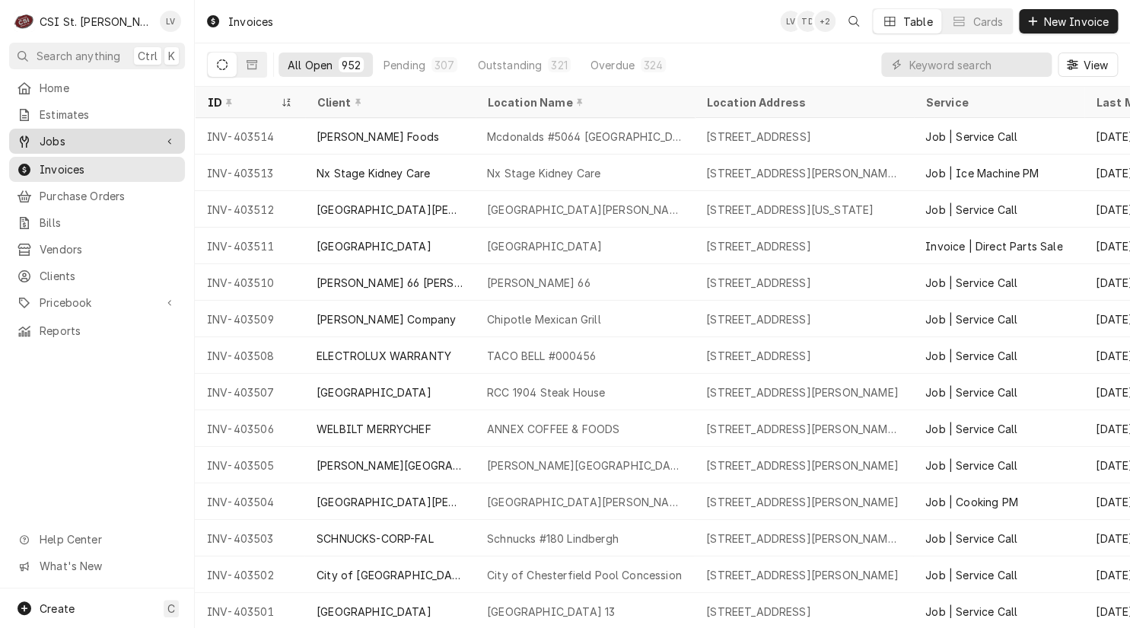
click at [49, 135] on span "Jobs" at bounding box center [97, 141] width 115 height 16
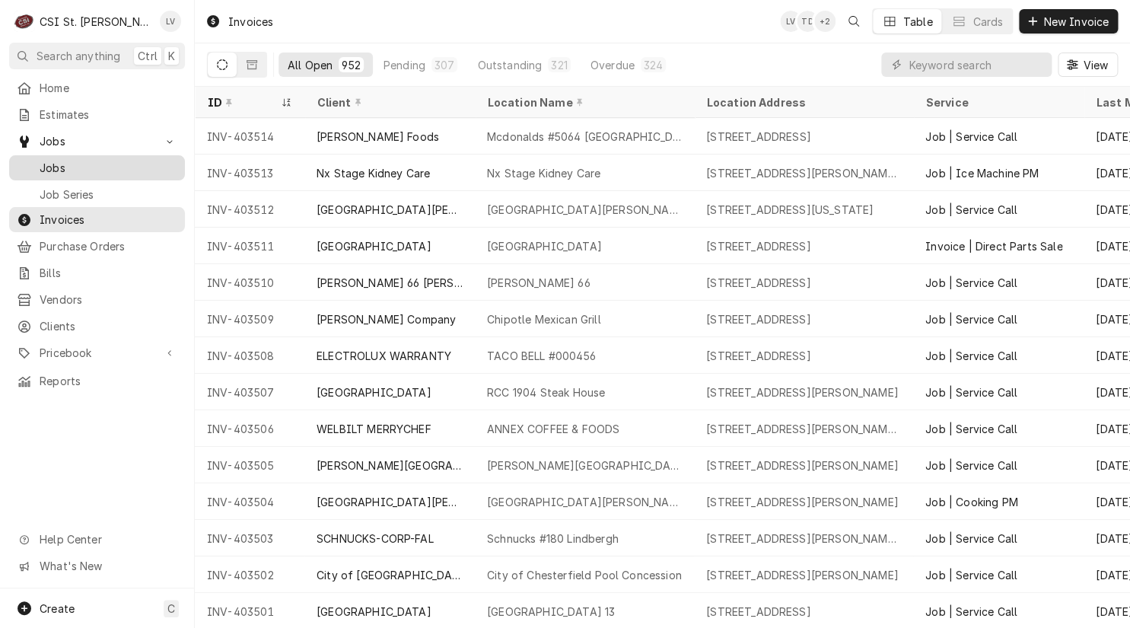
click at [52, 160] on span "Jobs" at bounding box center [109, 168] width 138 height 16
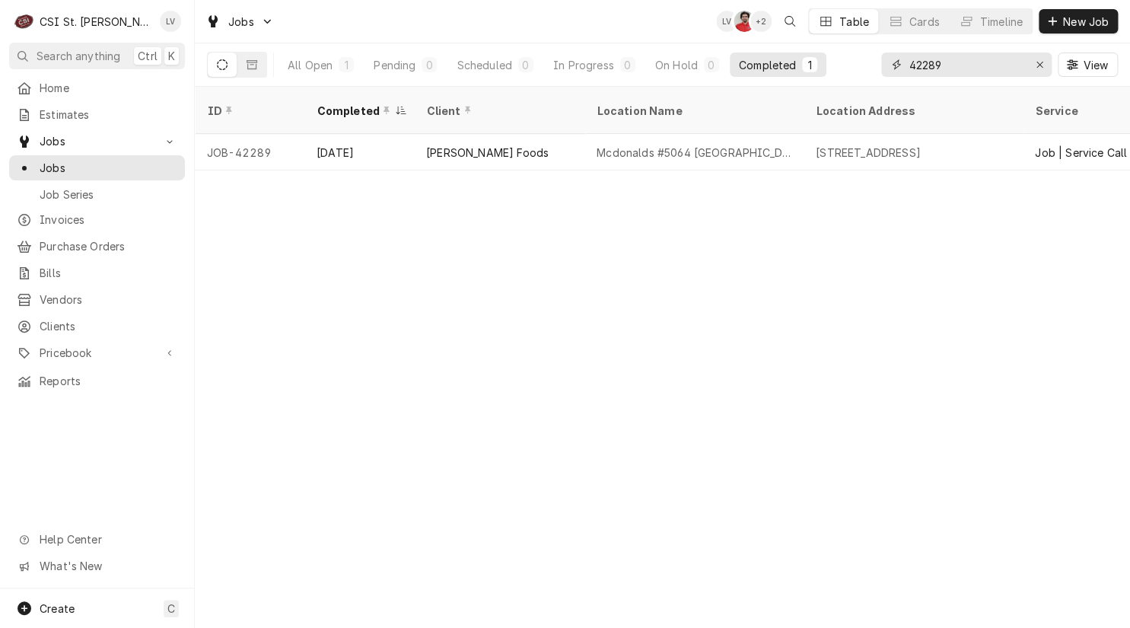
drag, startPoint x: 977, startPoint y: 62, endPoint x: 861, endPoint y: 58, distance: 115.7
click at [861, 58] on div "All Open 1 Pending 0 Scheduled 0 In Progress 0 On Hold 0 Completed 1 42289 View" at bounding box center [662, 64] width 911 height 43
type input "42296"
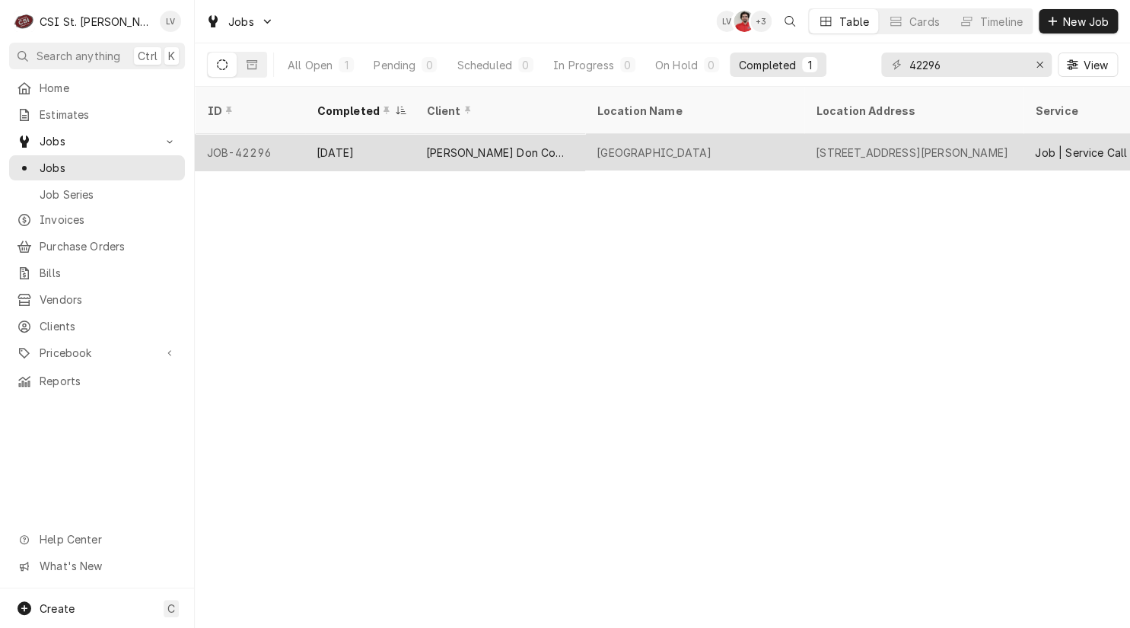
click at [505, 145] on div "[PERSON_NAME] Don Company" at bounding box center [499, 153] width 146 height 16
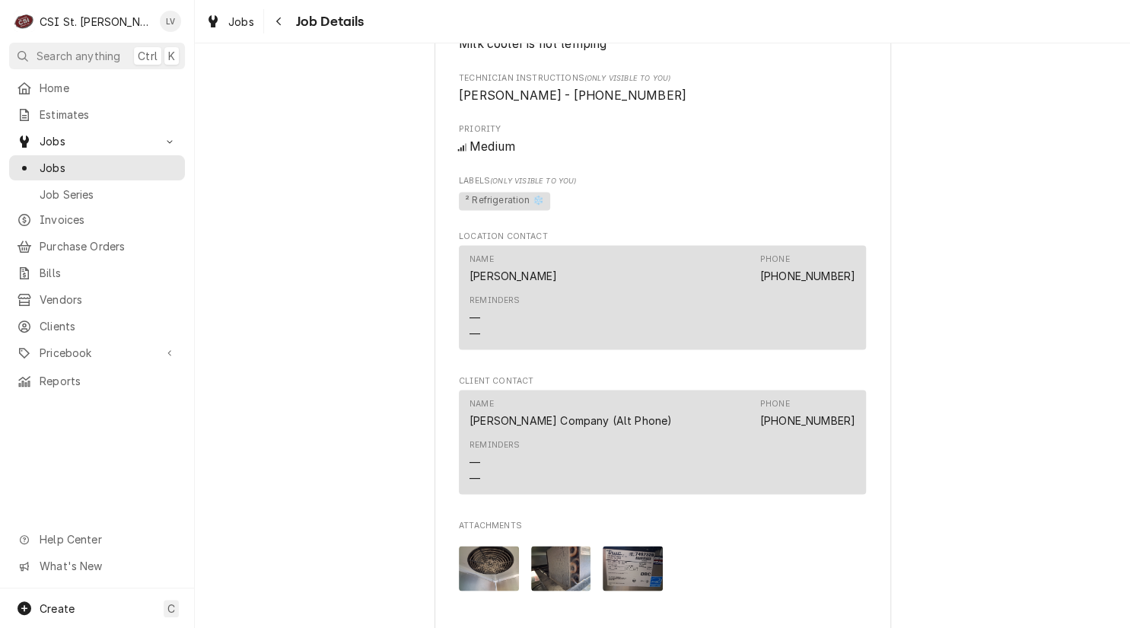
scroll to position [1217, 0]
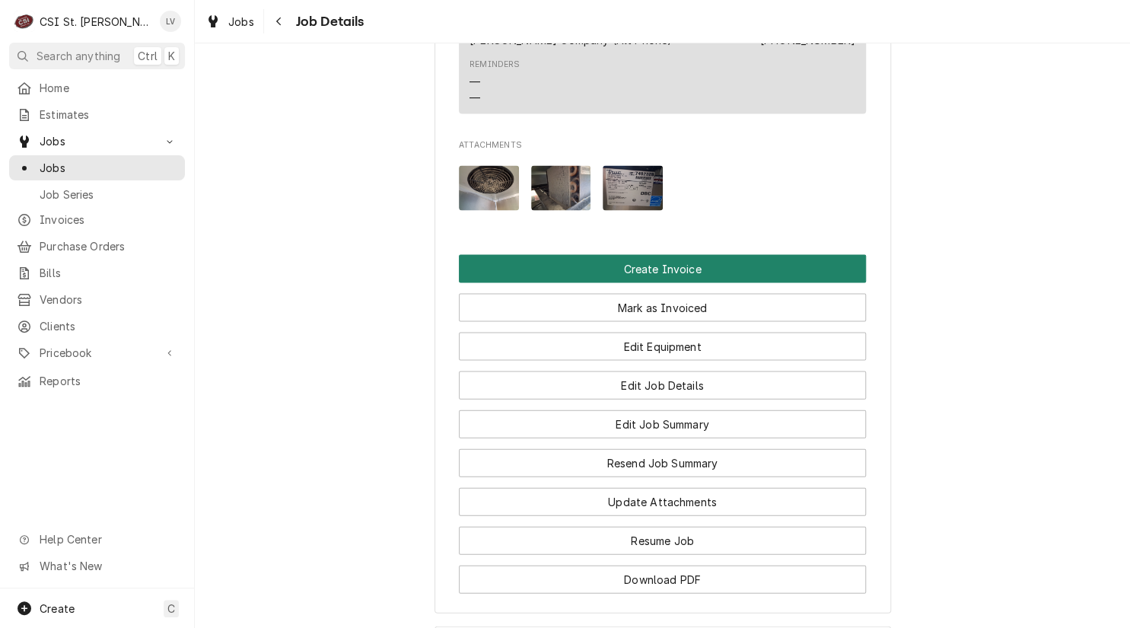
click at [729, 282] on button "Create Invoice" at bounding box center [662, 268] width 407 height 28
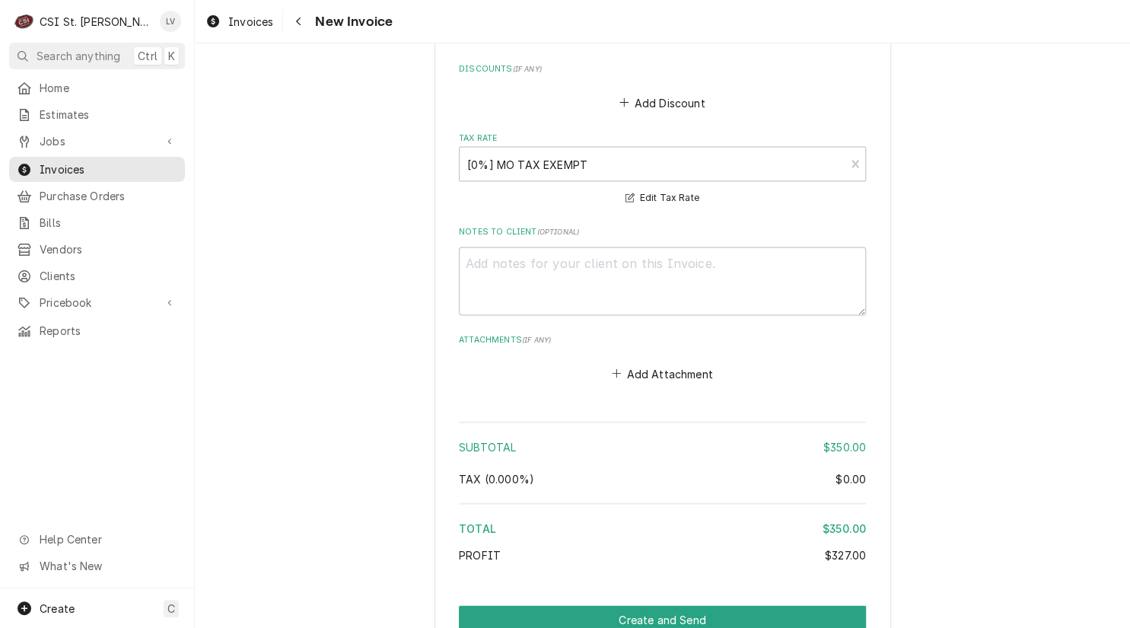
scroll to position [3798, 0]
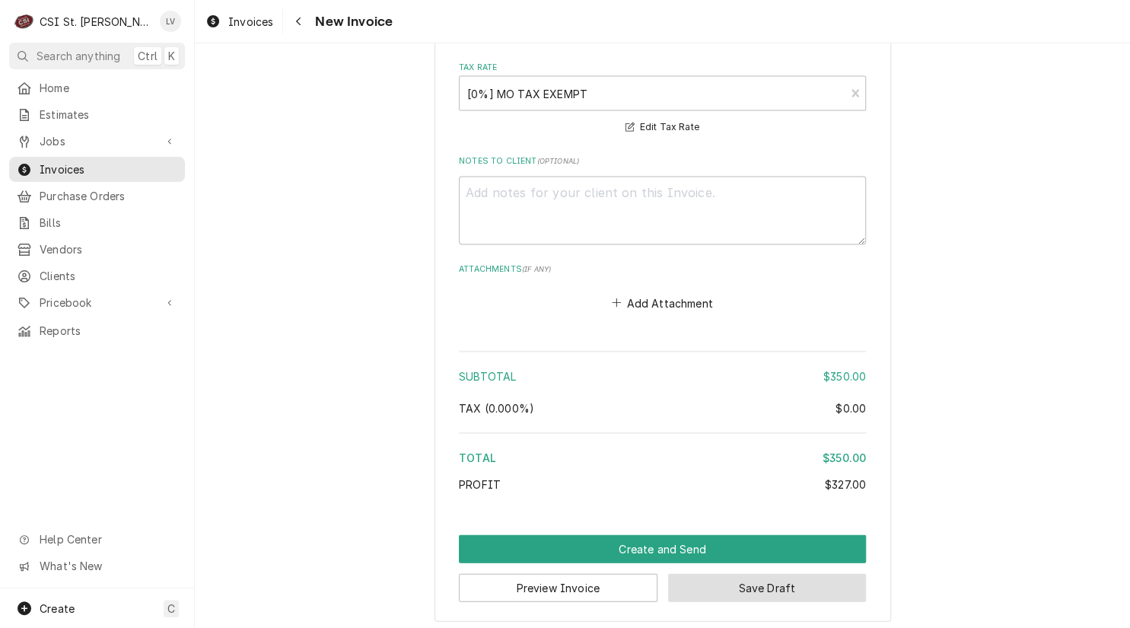
click at [779, 586] on button "Save Draft" at bounding box center [767, 588] width 199 height 28
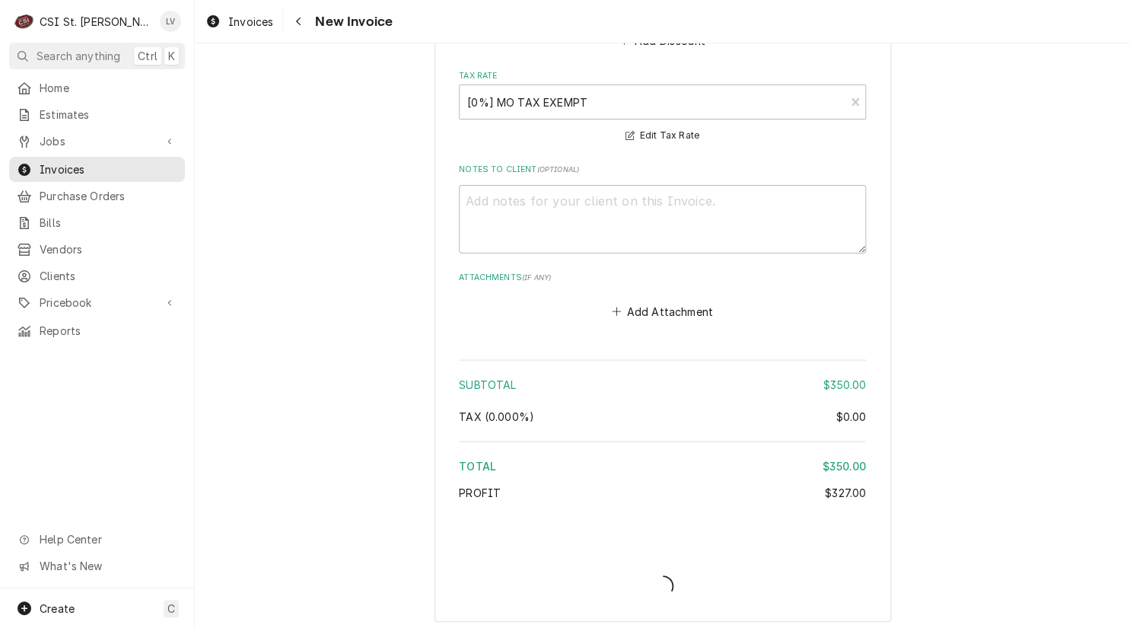
type textarea "x"
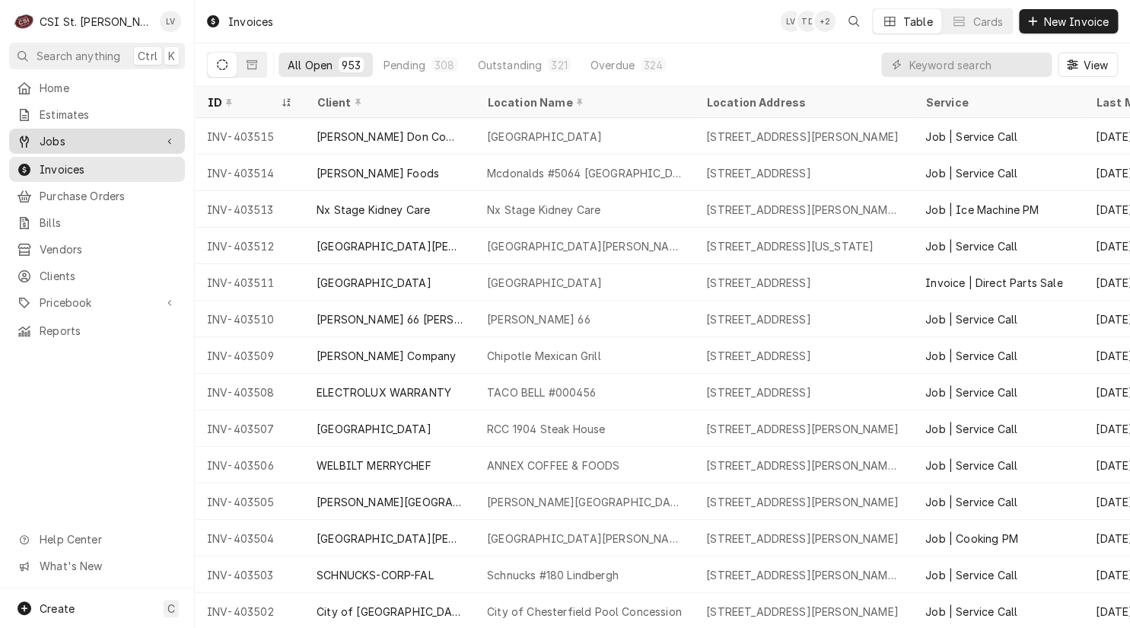
click at [58, 142] on span "Jobs" at bounding box center [97, 141] width 115 height 16
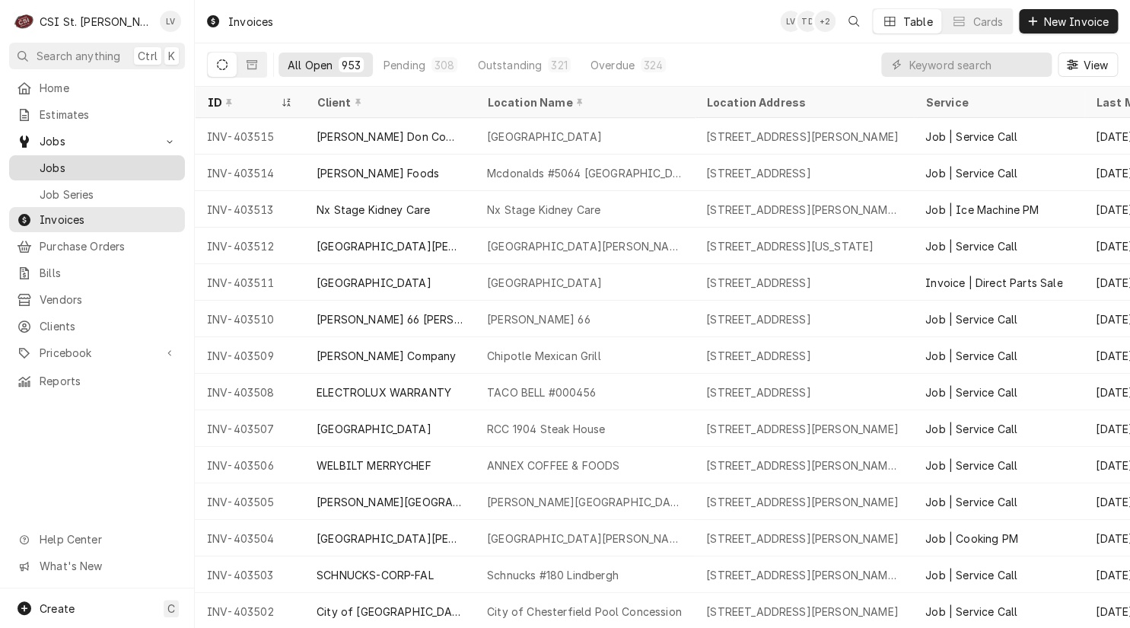
click at [51, 160] on span "Jobs" at bounding box center [109, 168] width 138 height 16
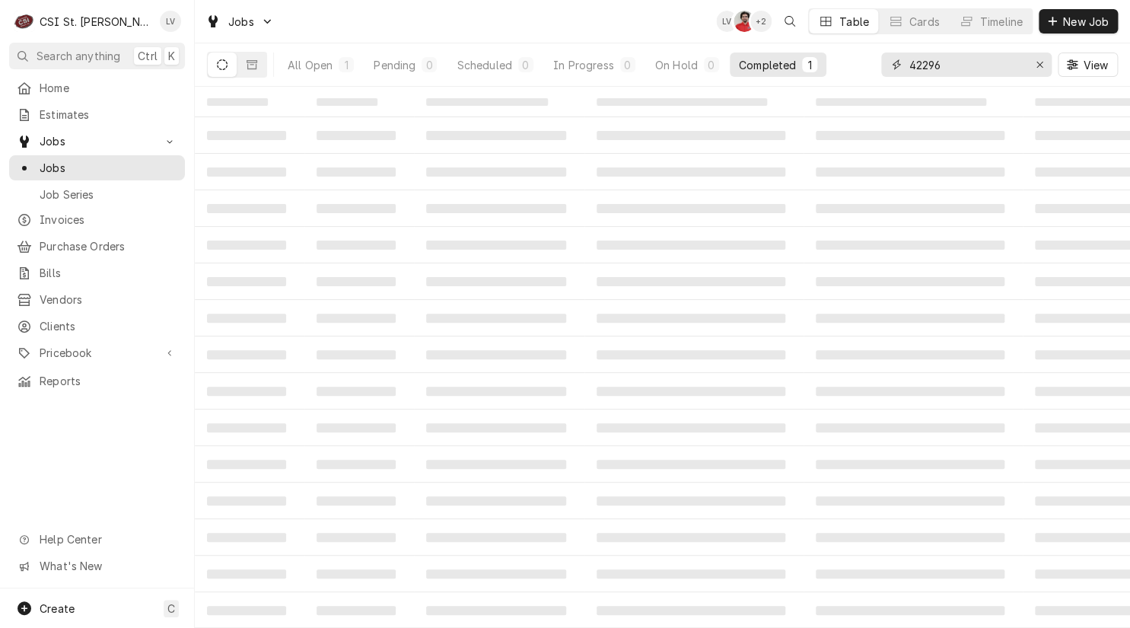
click at [979, 66] on input "42296" at bounding box center [965, 64] width 114 height 24
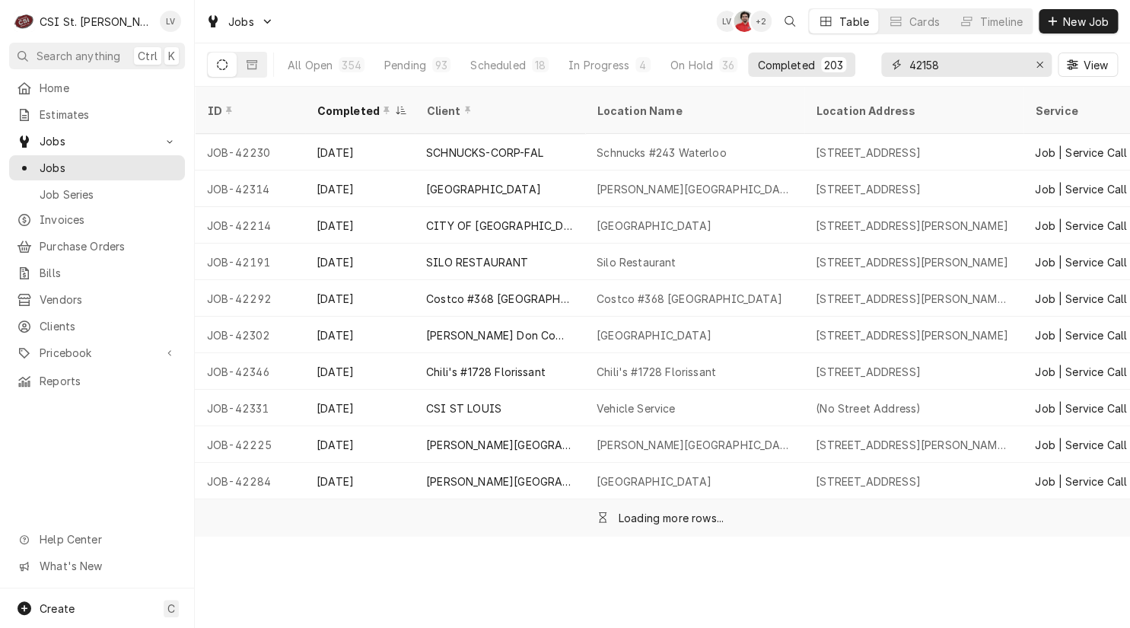
type input "42158"
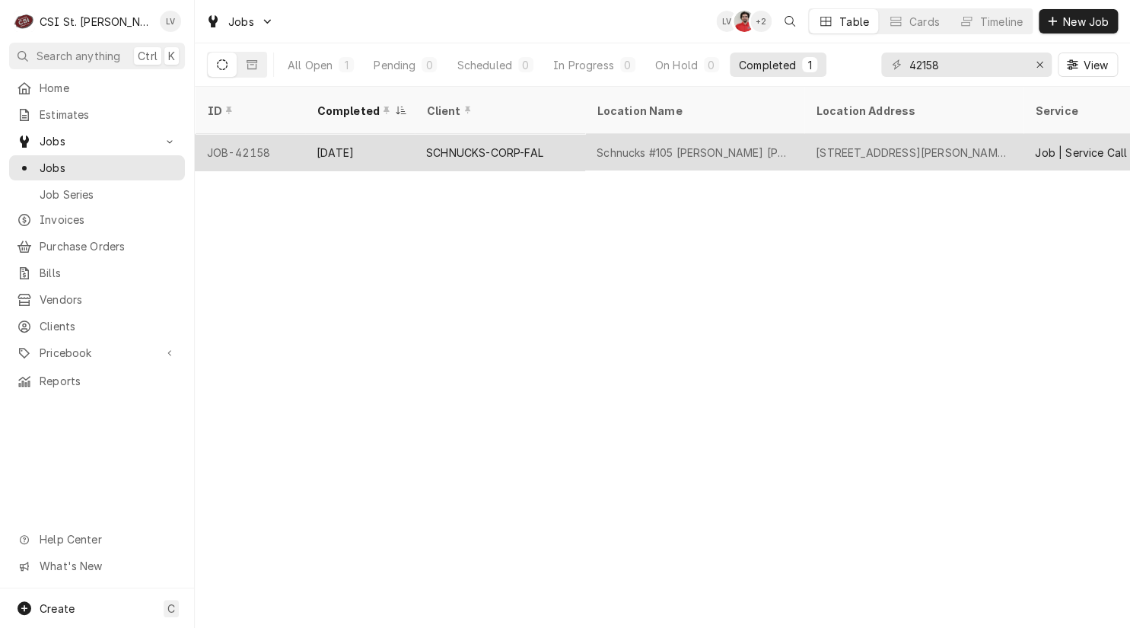
click at [343, 140] on div "Aug 27" at bounding box center [359, 152] width 110 height 37
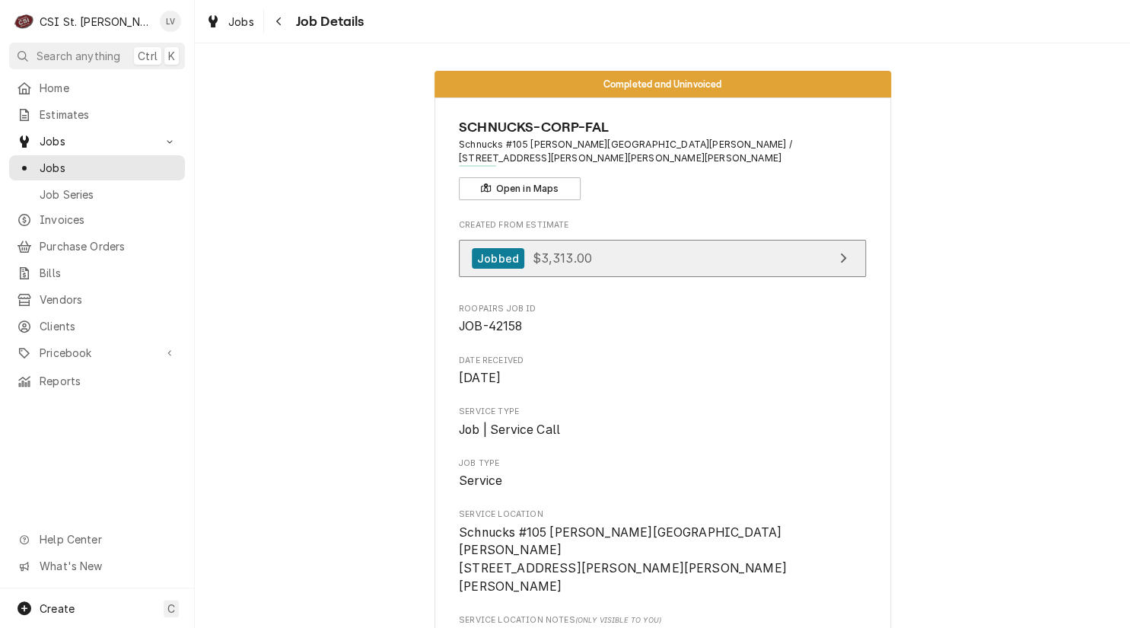
click at [684, 243] on link "Jobbed $3,313.00" at bounding box center [662, 258] width 407 height 37
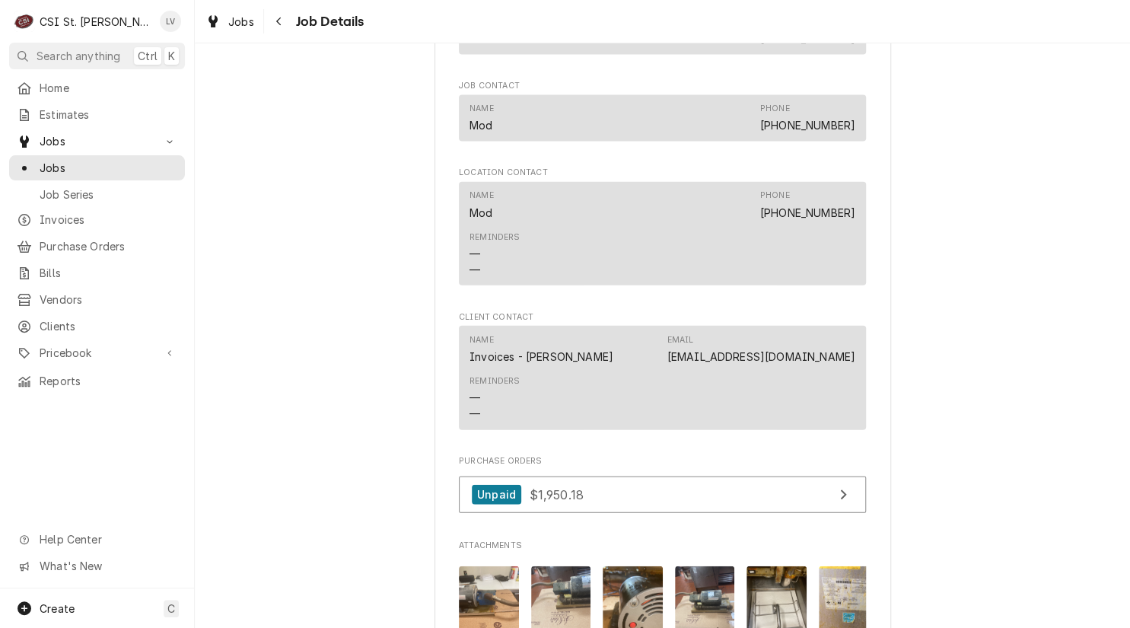
scroll to position [1598, 0]
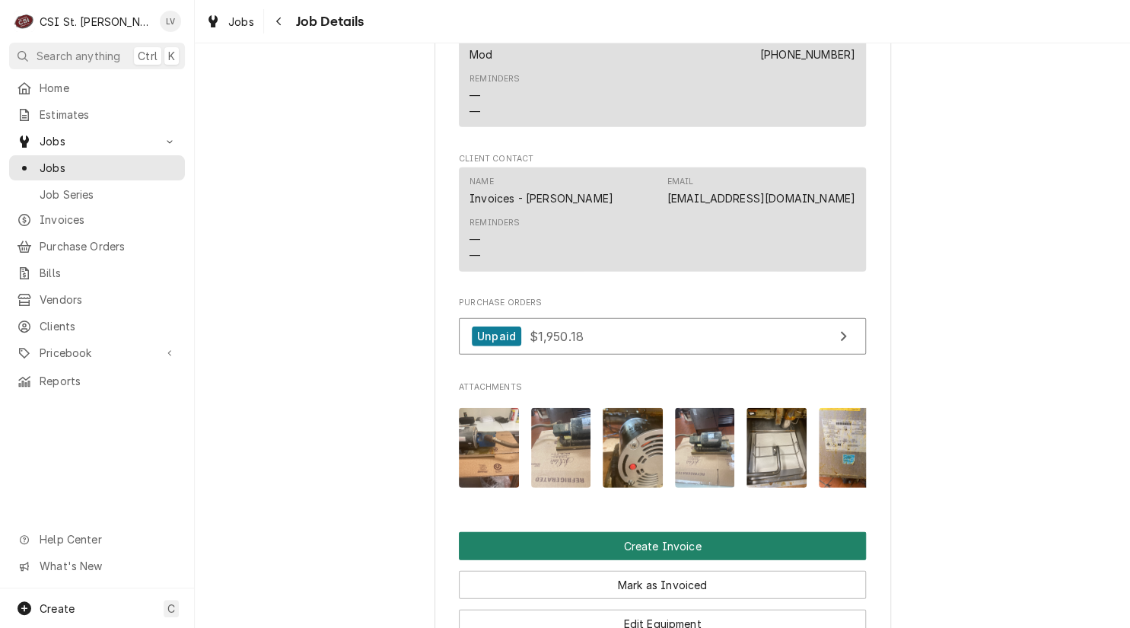
click at [661, 532] on button "Create Invoice" at bounding box center [662, 546] width 407 height 28
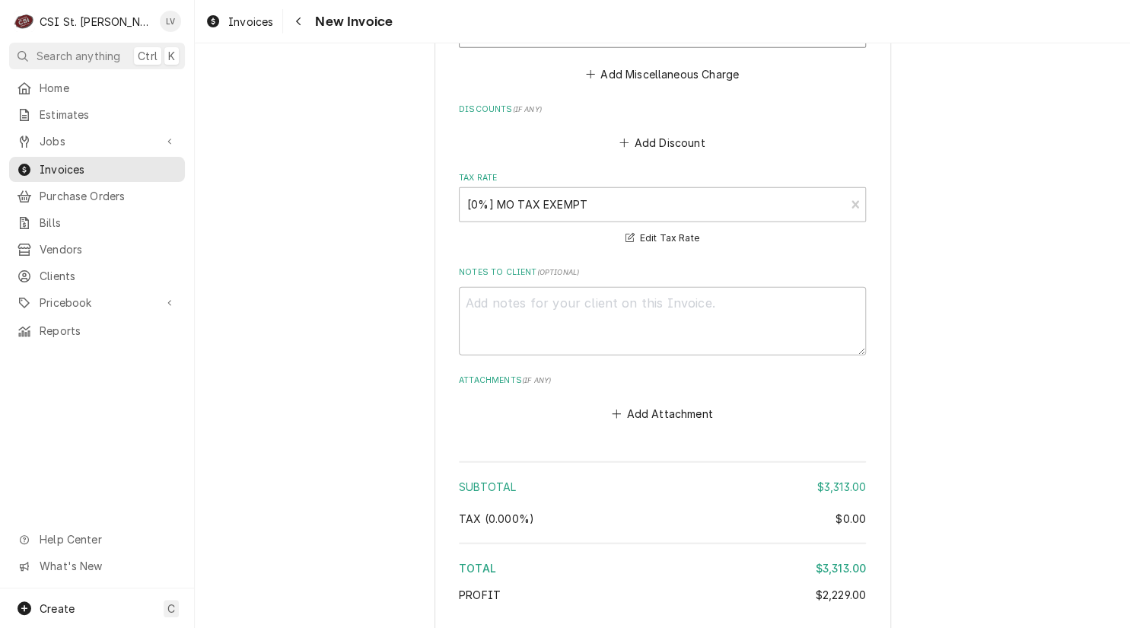
scroll to position [4126, 0]
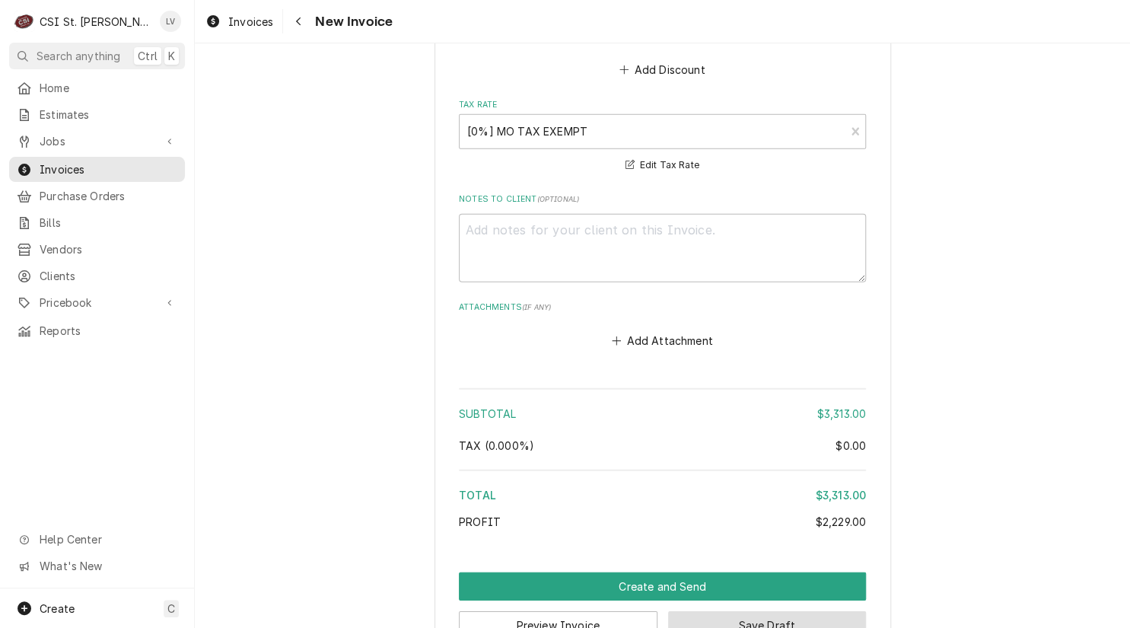
click at [775, 611] on button "Save Draft" at bounding box center [767, 625] width 199 height 28
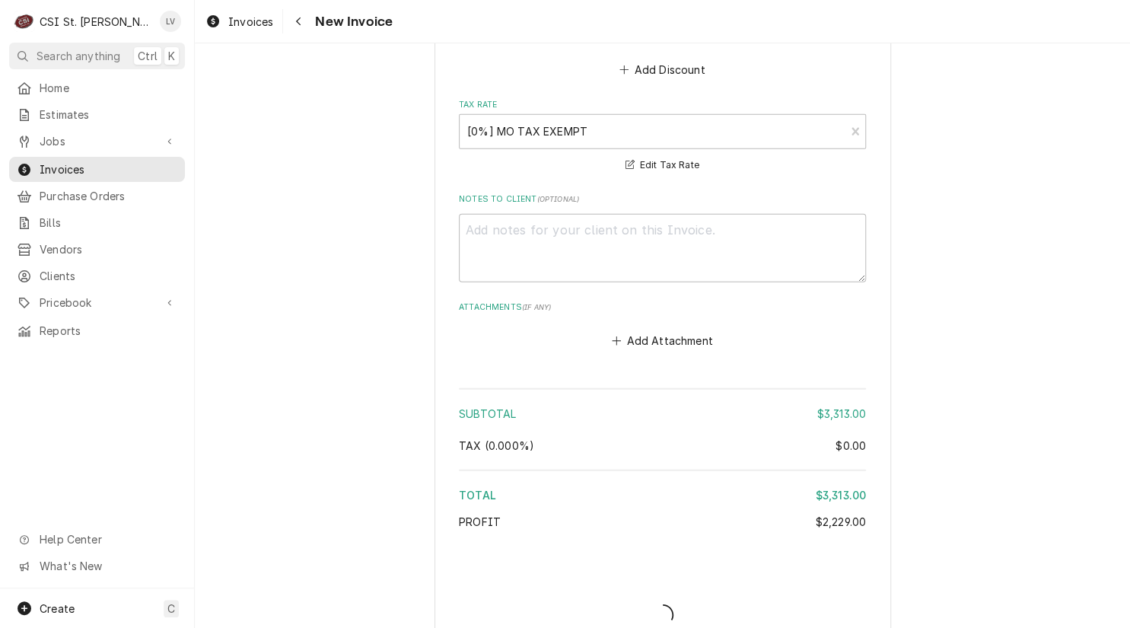
scroll to position [4118, 0]
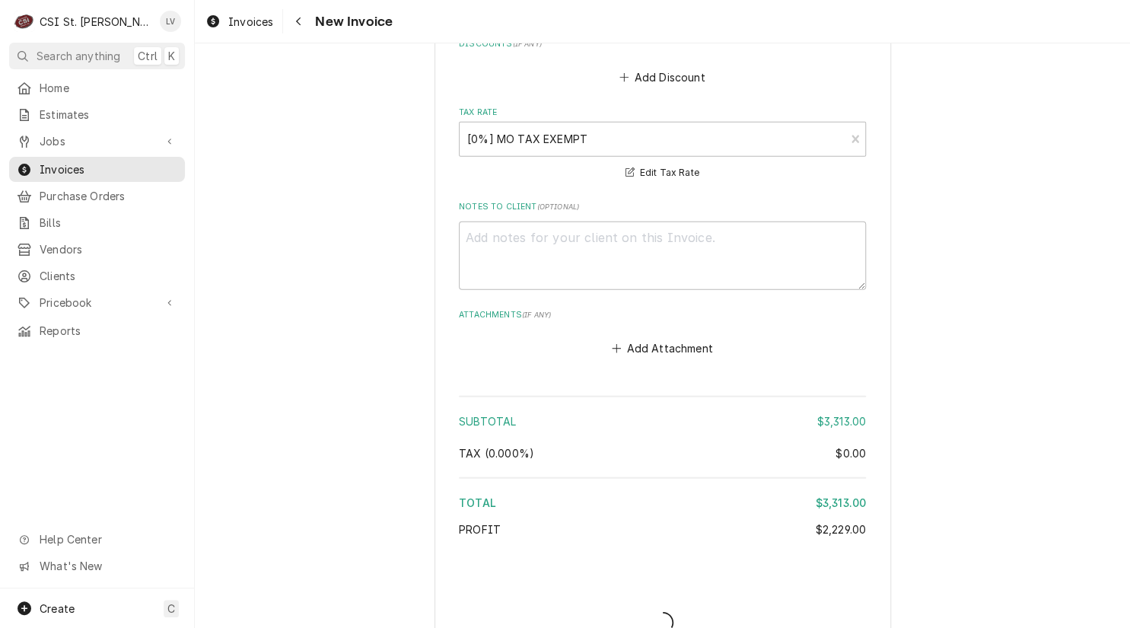
type textarea "x"
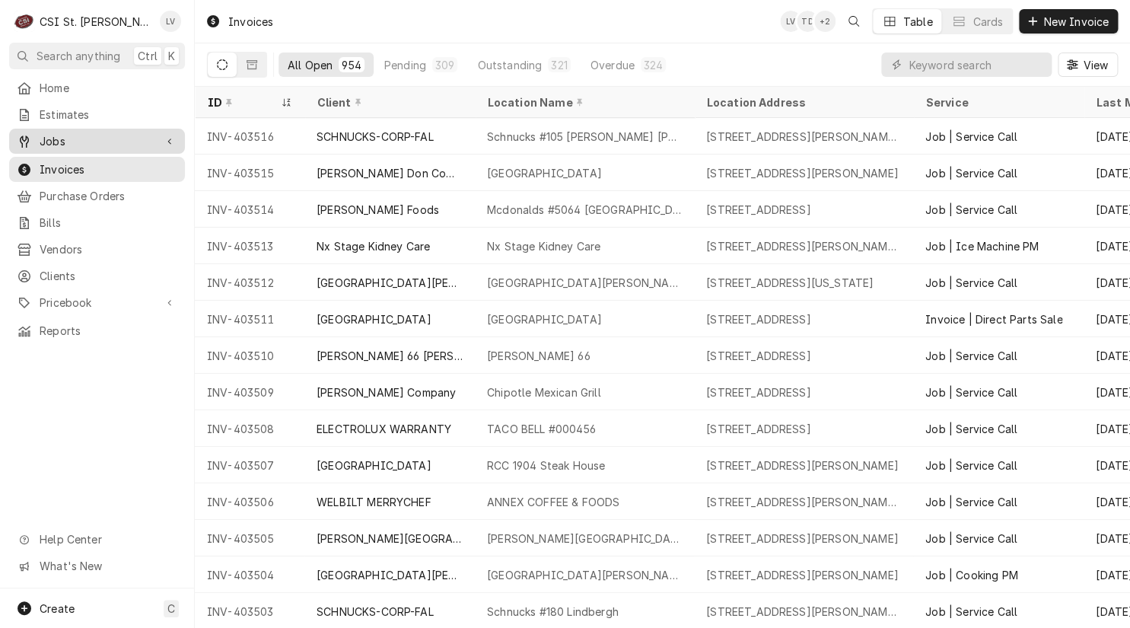
click at [43, 136] on span "Jobs" at bounding box center [97, 141] width 115 height 16
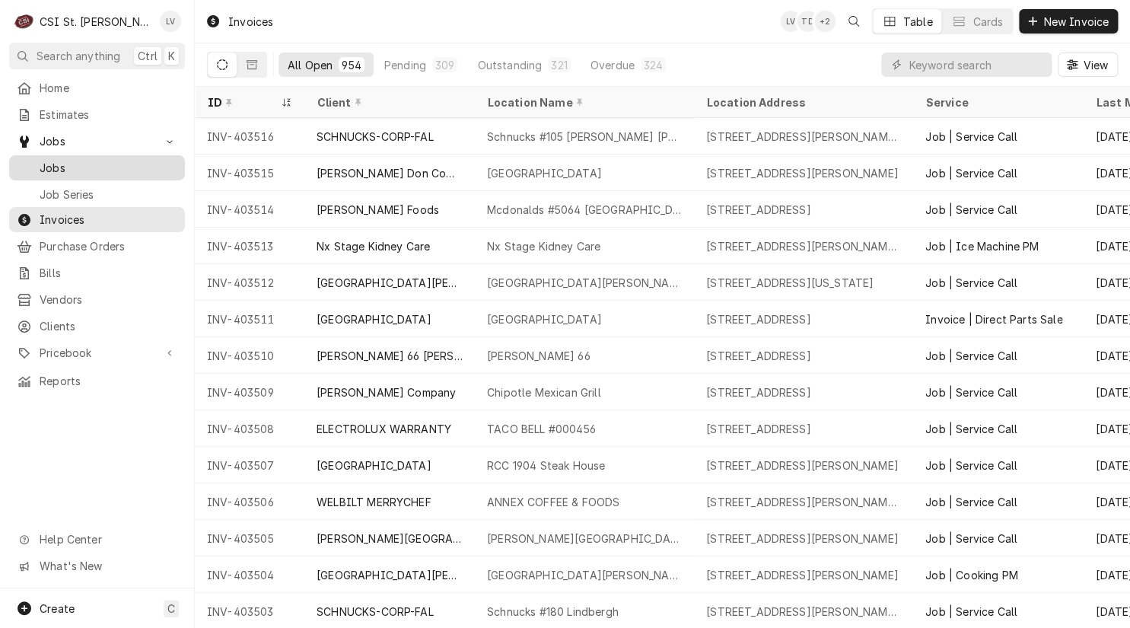
click at [44, 158] on div "Jobs" at bounding box center [97, 167] width 170 height 19
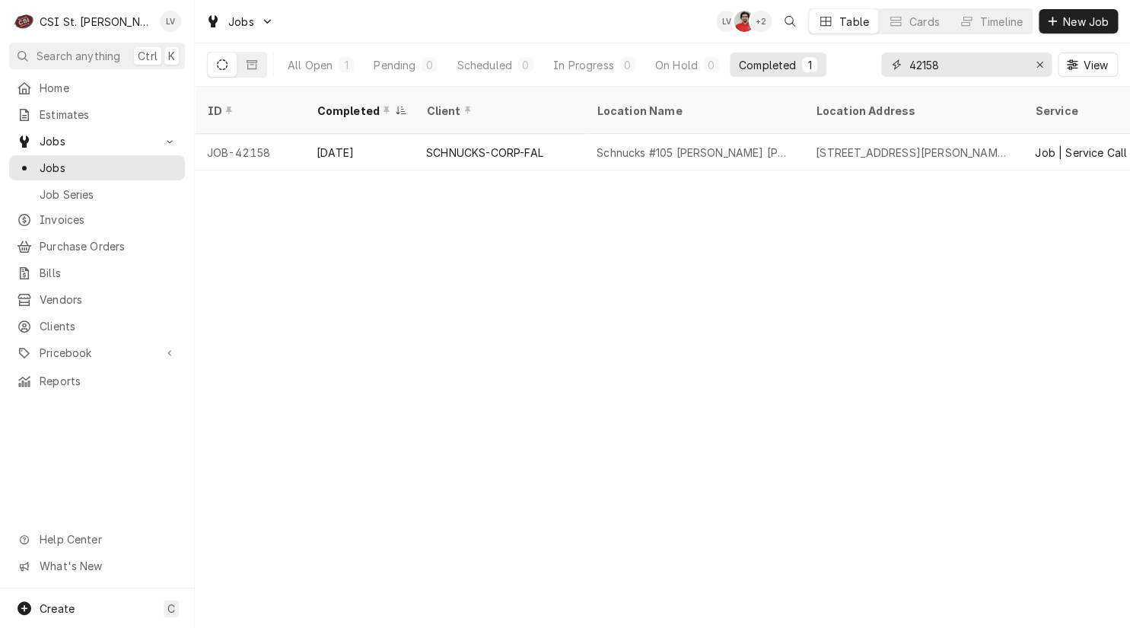
click at [975, 67] on input "42158" at bounding box center [965, 64] width 114 height 24
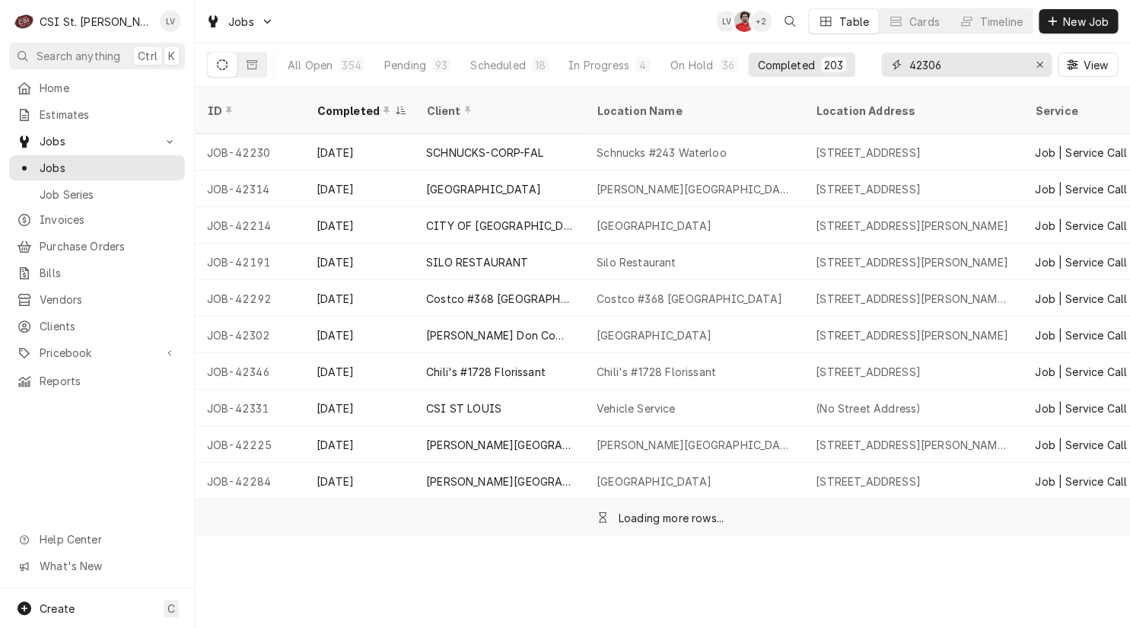
type input "42306"
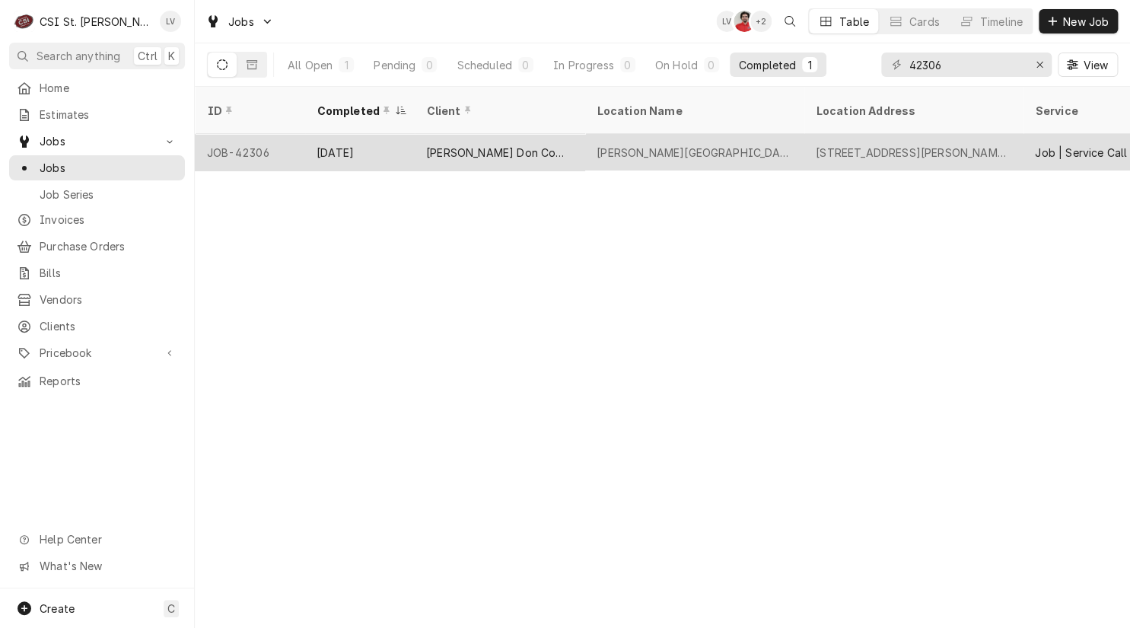
click at [437, 145] on div "[PERSON_NAME] Don Company" at bounding box center [499, 153] width 146 height 16
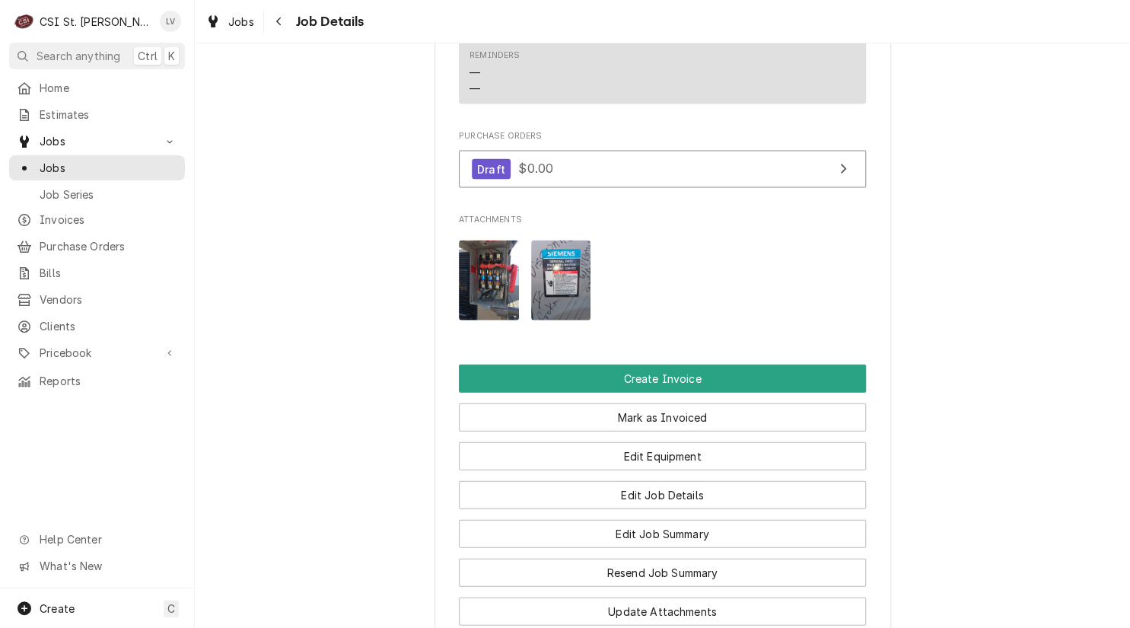
scroll to position [1370, 0]
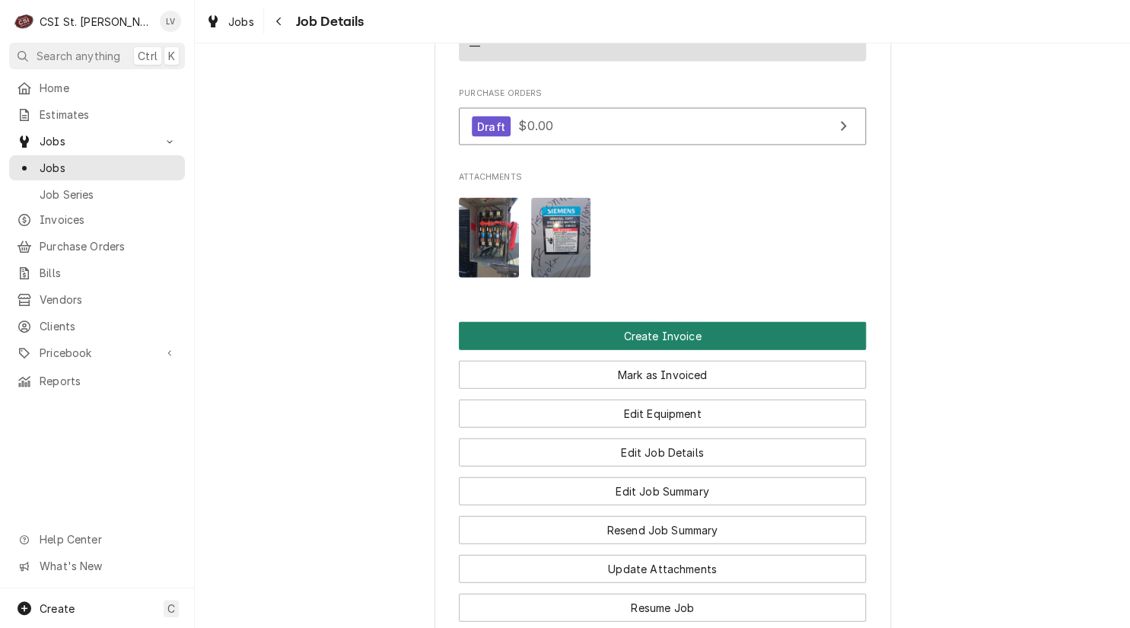
click at [655, 334] on button "Create Invoice" at bounding box center [662, 336] width 407 height 28
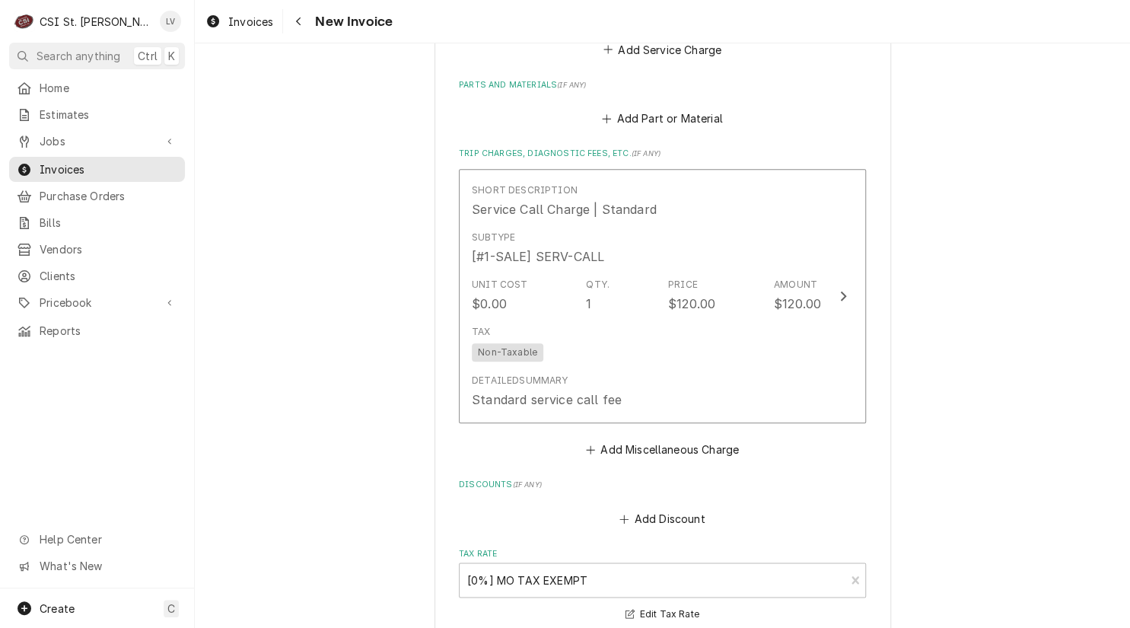
scroll to position [3420, 0]
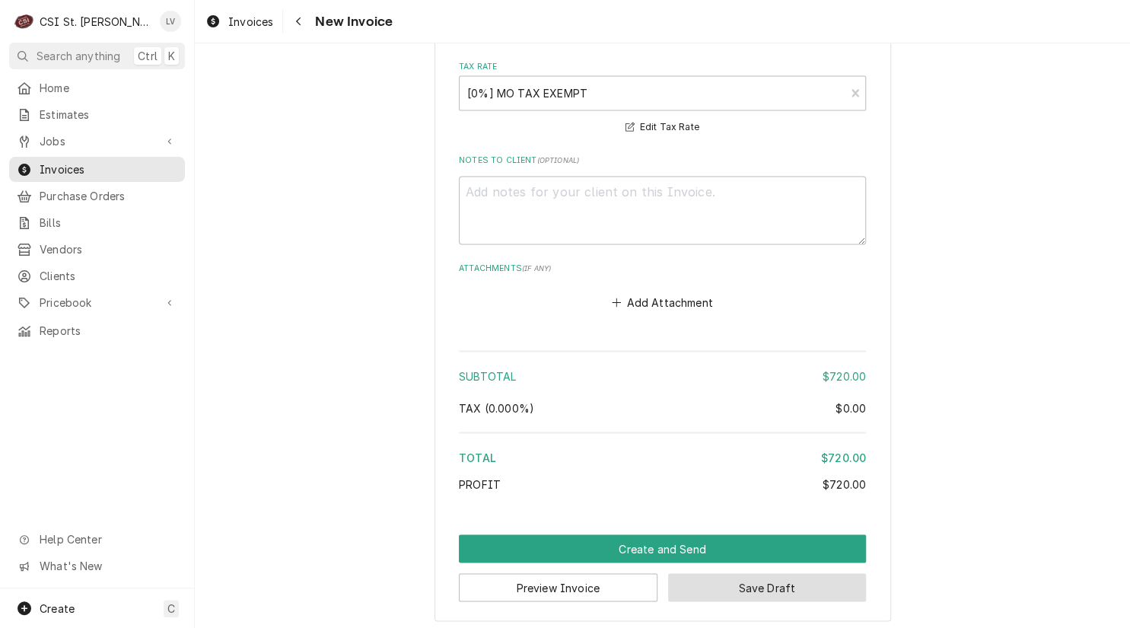
click at [746, 592] on button "Save Draft" at bounding box center [767, 587] width 199 height 28
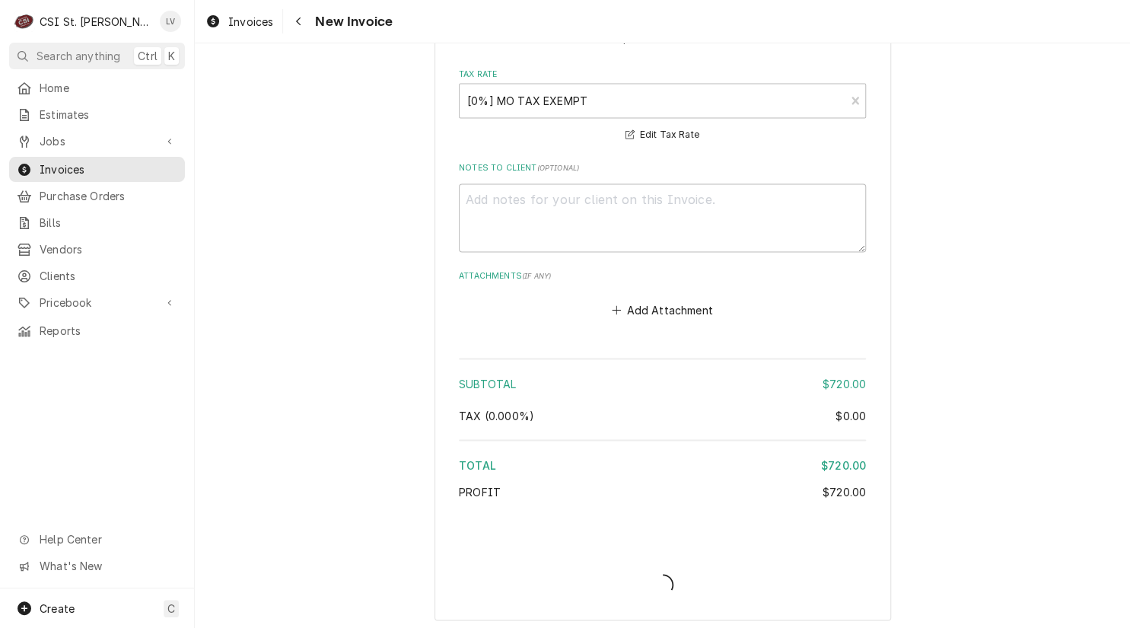
type textarea "x"
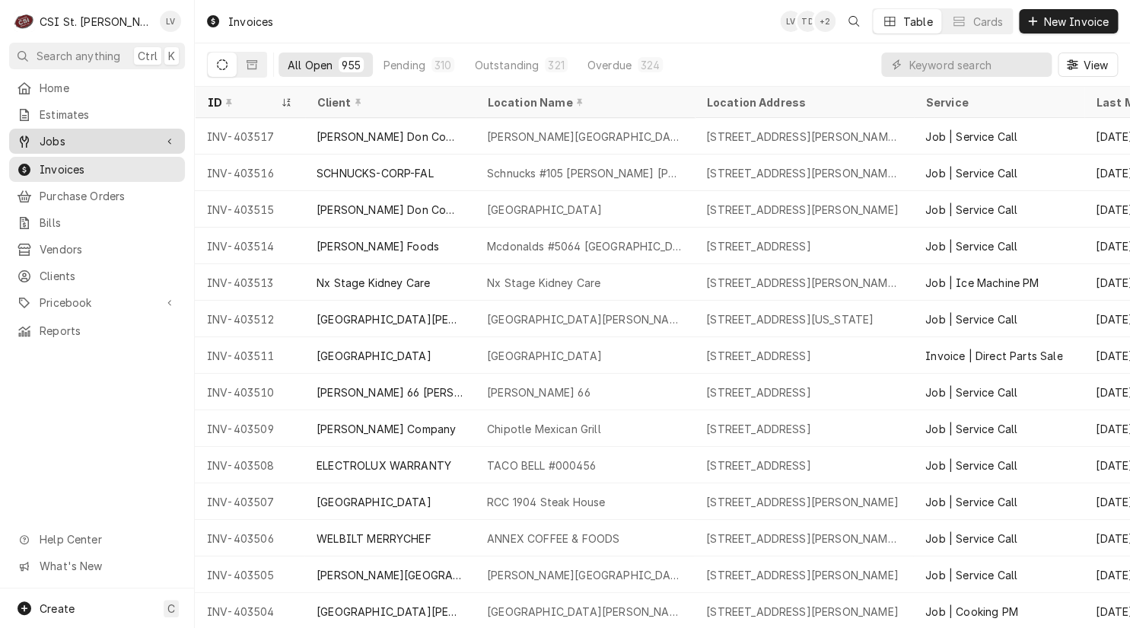
click at [74, 135] on span "Jobs" at bounding box center [97, 141] width 115 height 16
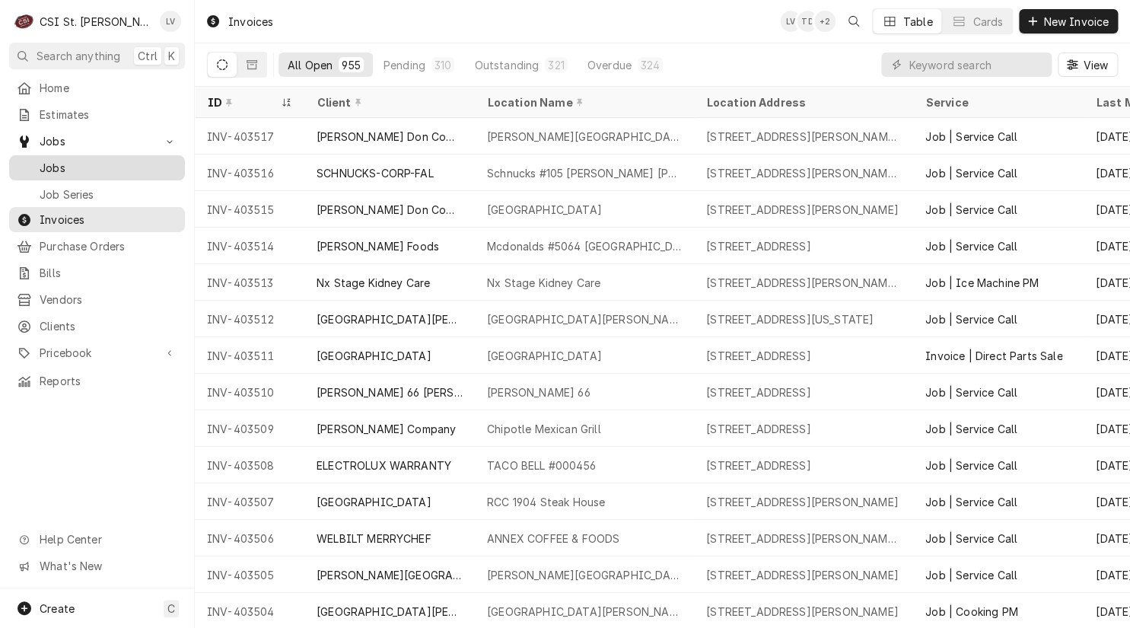
click at [62, 161] on span "Jobs" at bounding box center [109, 168] width 138 height 16
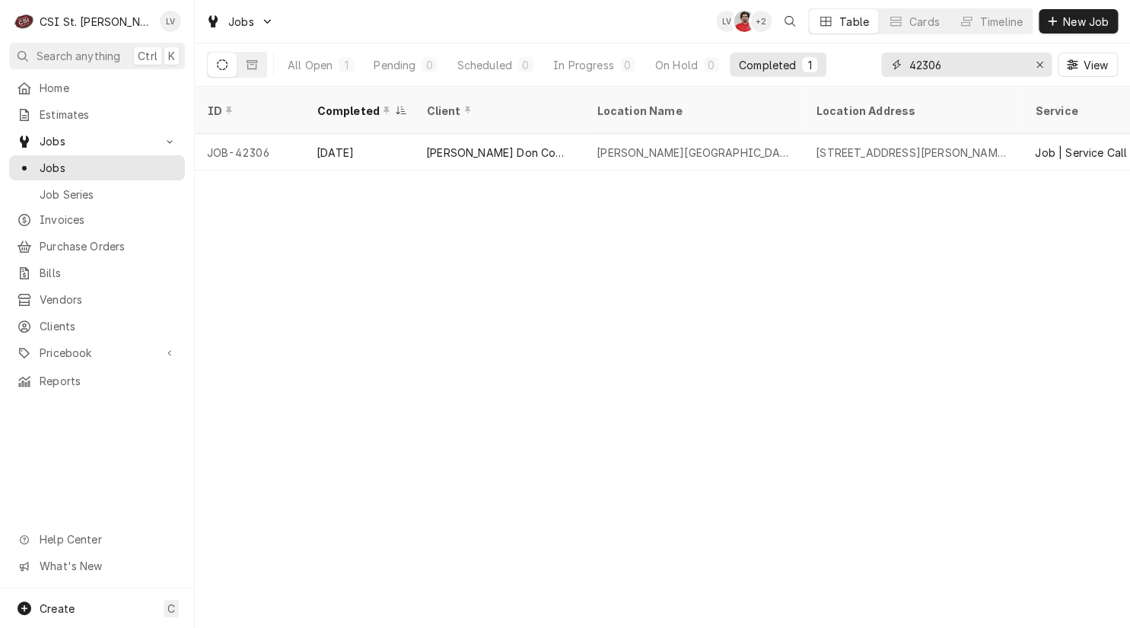
drag, startPoint x: 956, startPoint y: 68, endPoint x: 887, endPoint y: 71, distance: 69.3
click at [887, 70] on div "42306" at bounding box center [966, 64] width 170 height 24
type input "42201"
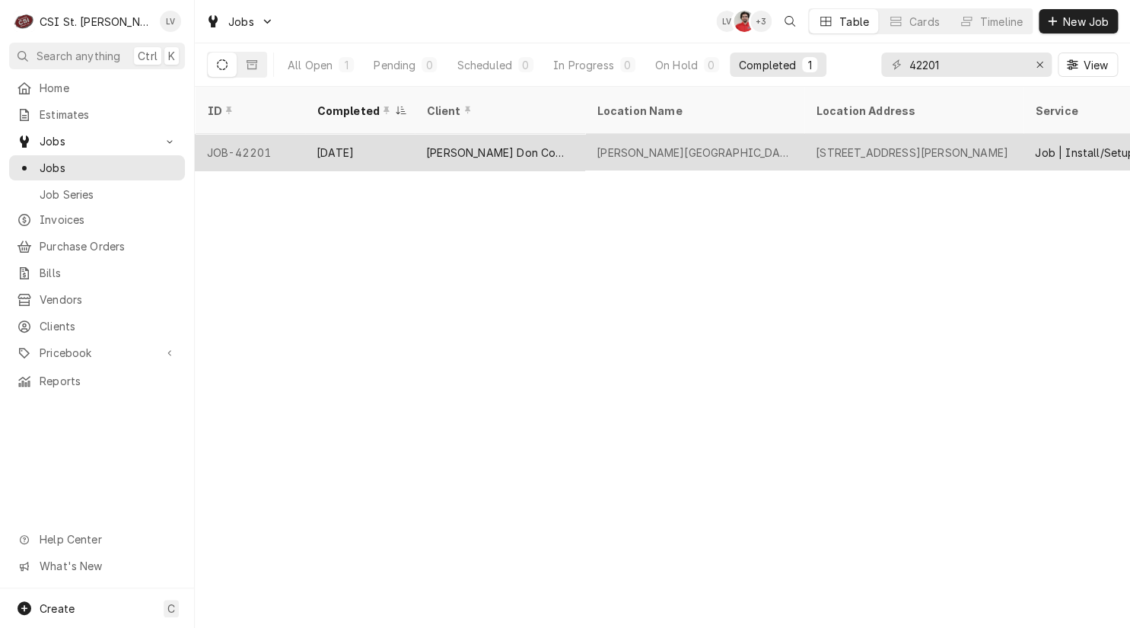
click at [457, 144] on div "[PERSON_NAME] Don Company" at bounding box center [499, 152] width 170 height 37
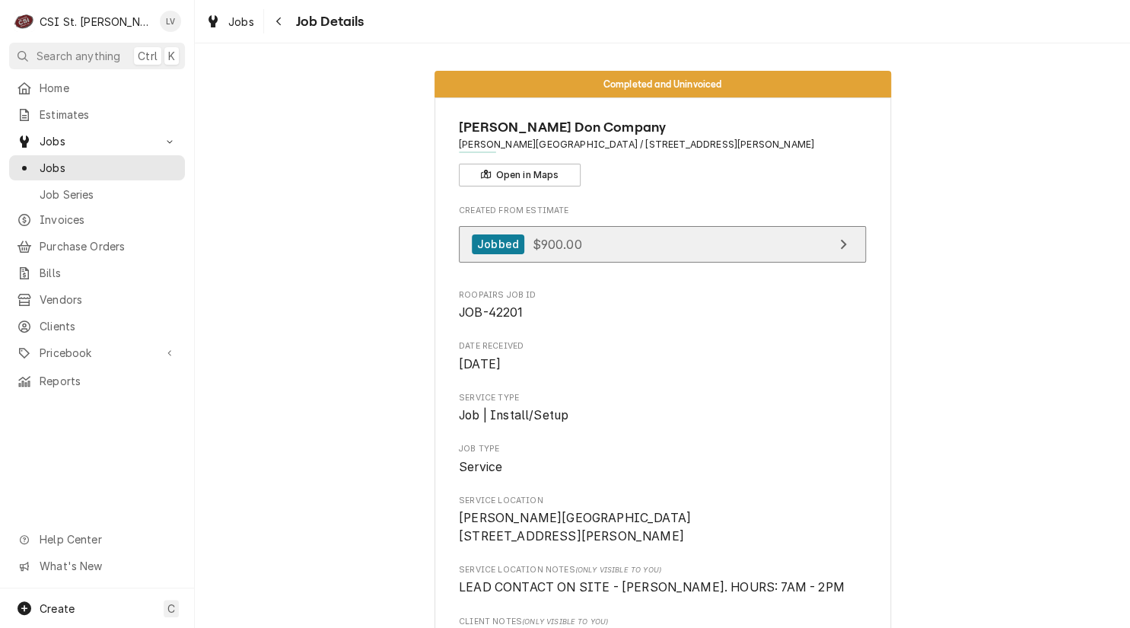
click at [622, 248] on link "Jobbed $900.00" at bounding box center [662, 244] width 407 height 37
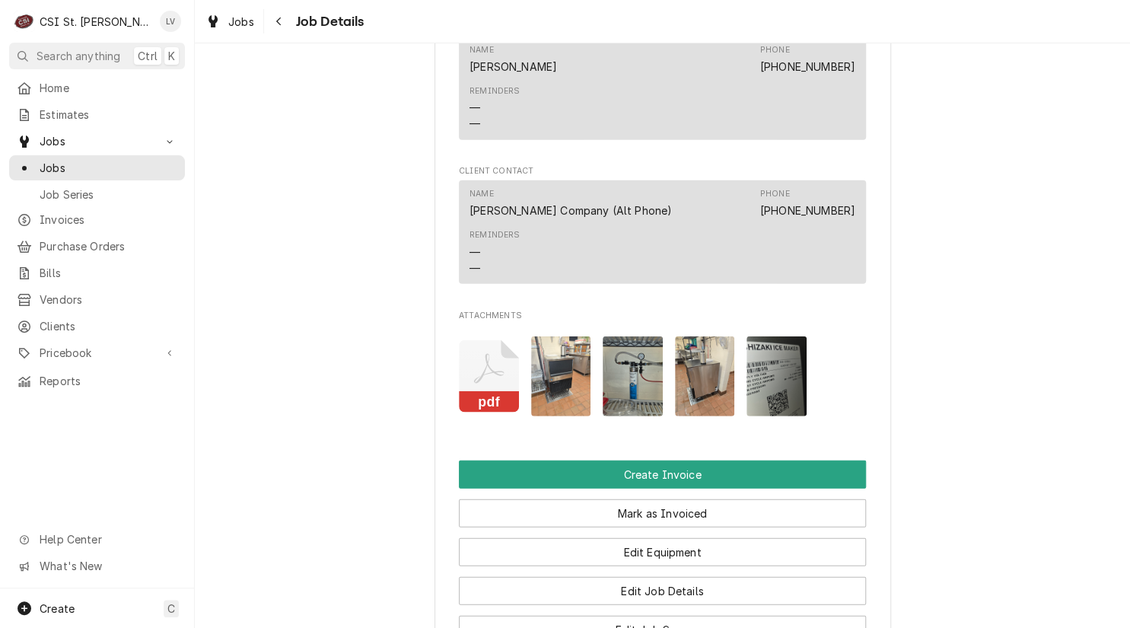
scroll to position [1826, 0]
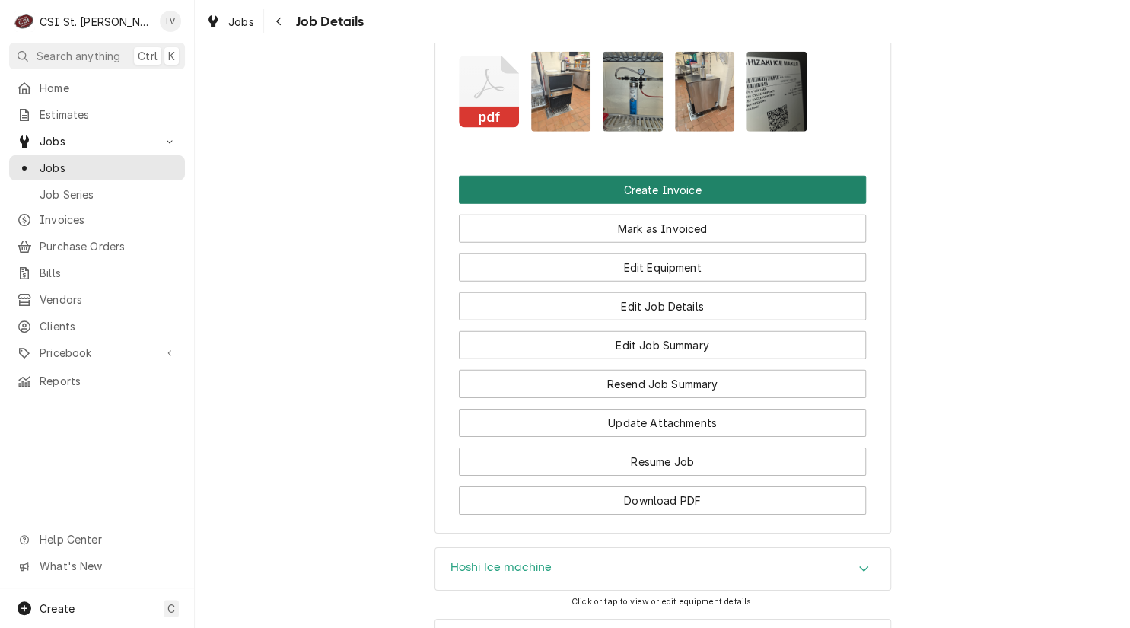
click at [669, 204] on button "Create Invoice" at bounding box center [662, 190] width 407 height 28
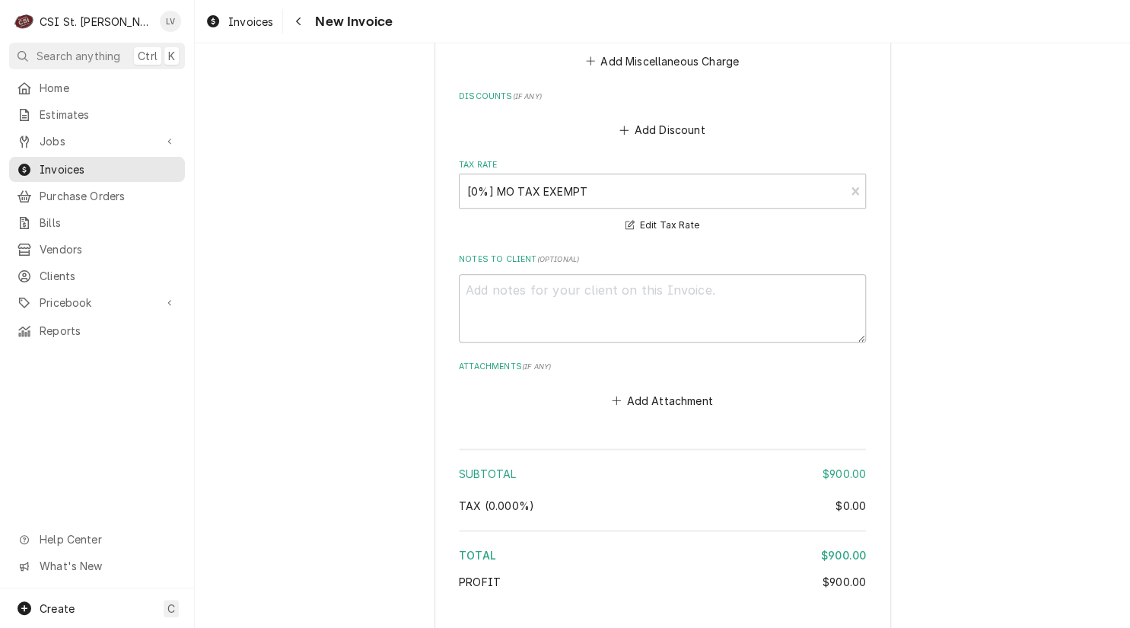
scroll to position [3135, 0]
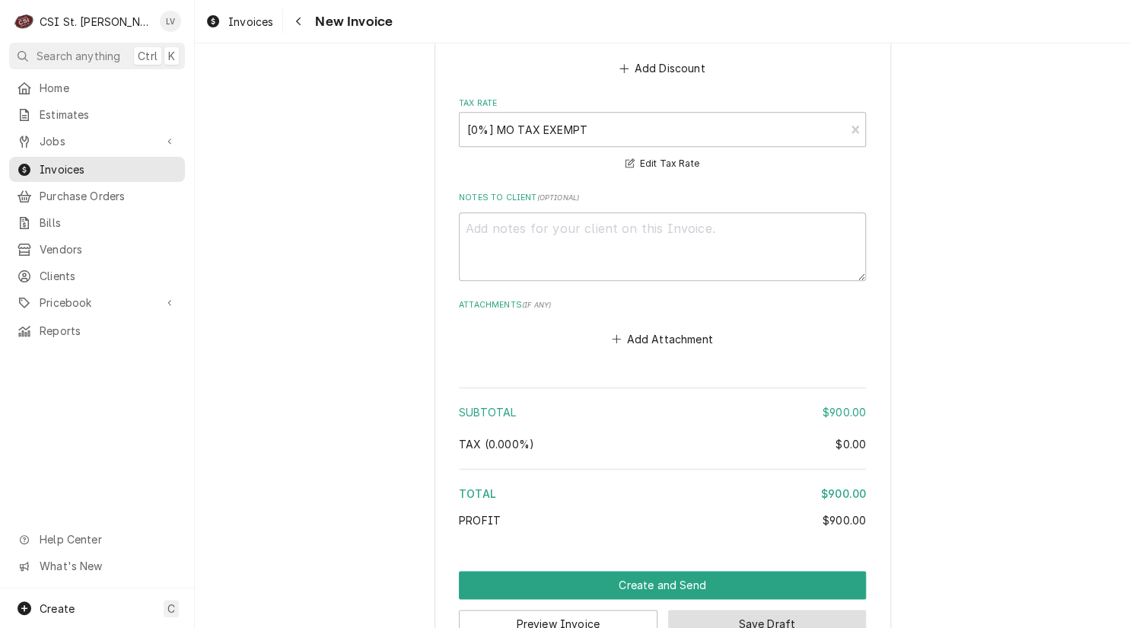
click at [765, 609] on button "Save Draft" at bounding box center [767, 623] width 199 height 28
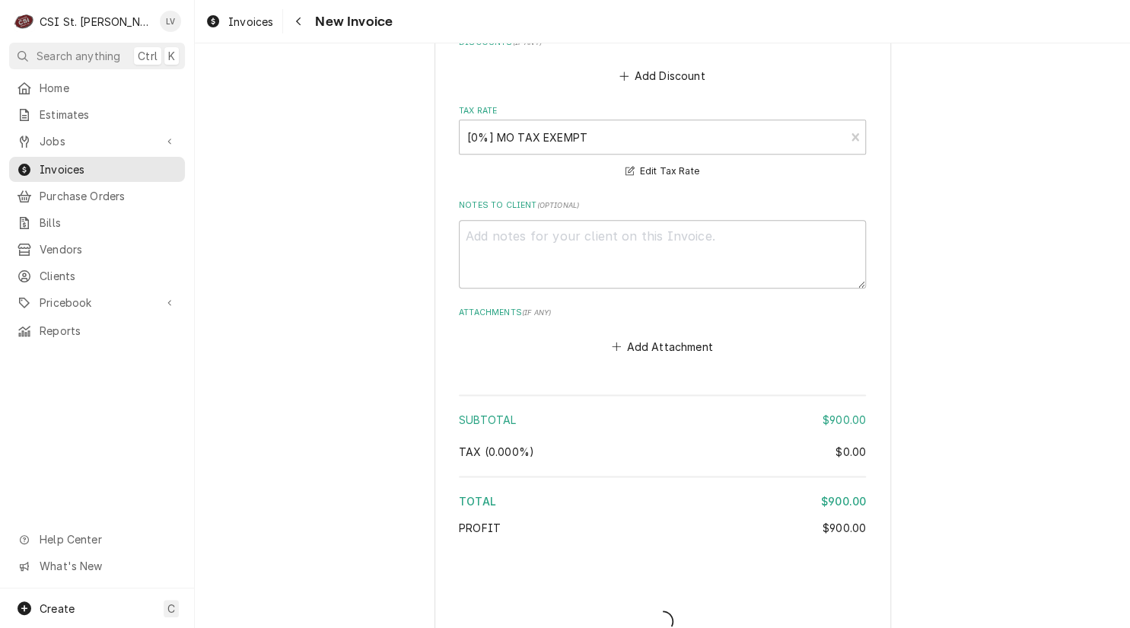
type textarea "x"
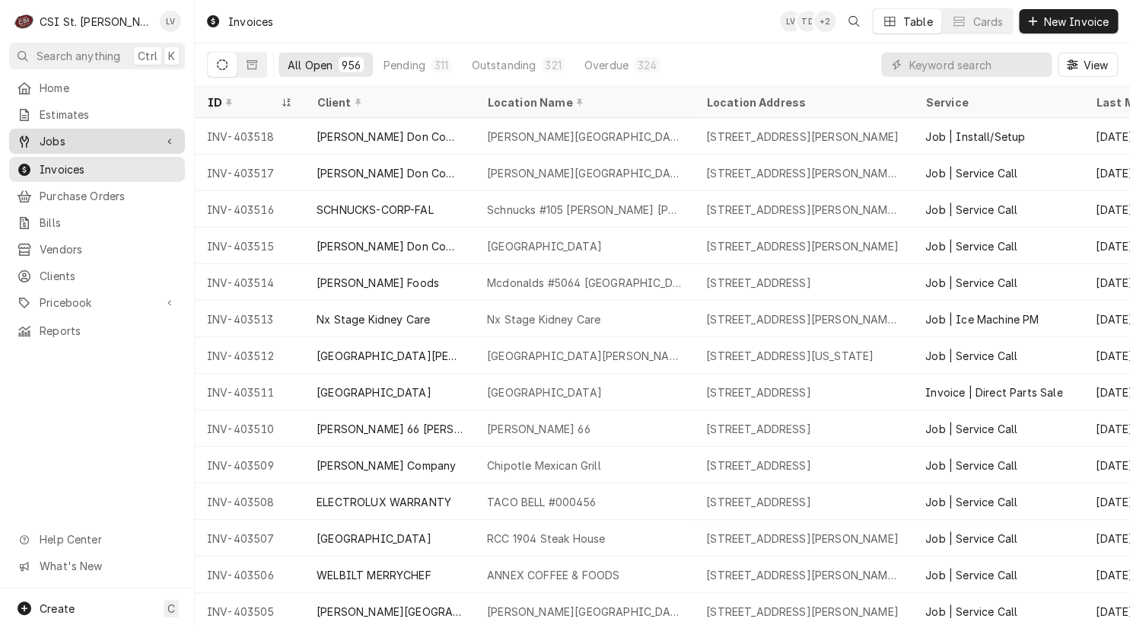
click at [59, 137] on span "Jobs" at bounding box center [97, 141] width 115 height 16
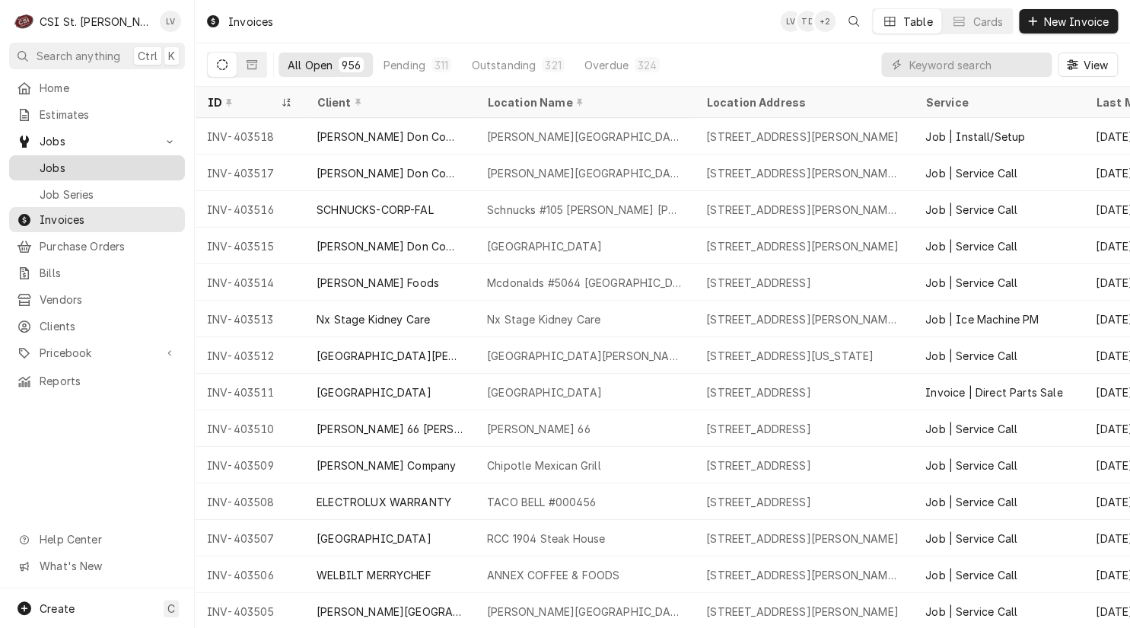
click at [63, 158] on div "Jobs" at bounding box center [97, 167] width 170 height 19
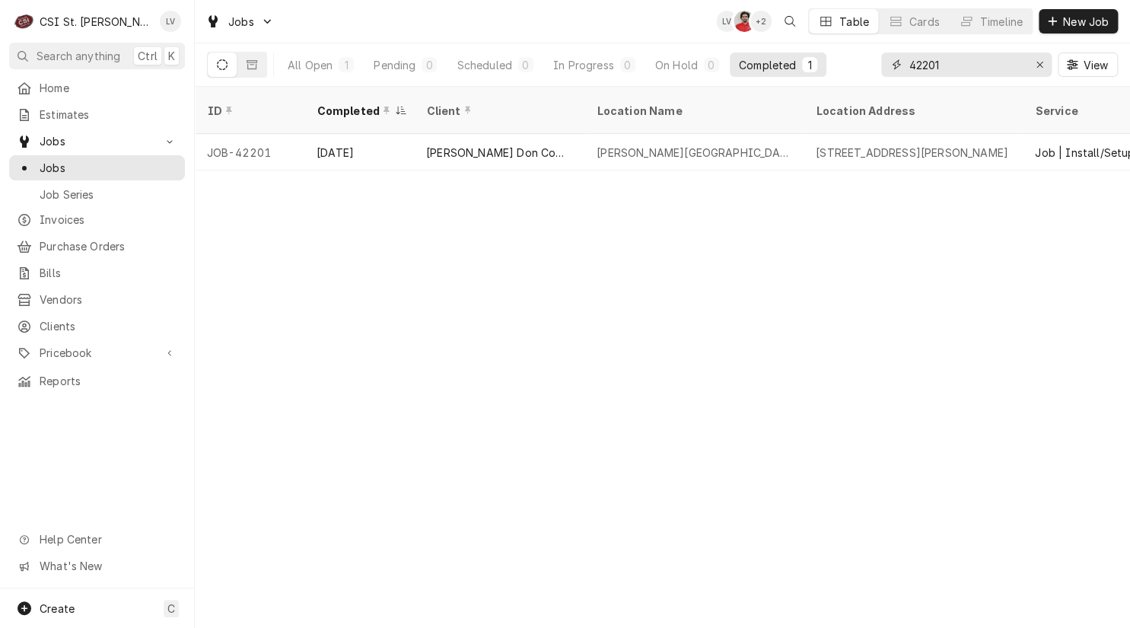
drag, startPoint x: 969, startPoint y: 64, endPoint x: 841, endPoint y: 75, distance: 129.1
click at [841, 75] on div "All Open 1 Pending 0 Scheduled 0 In Progress 0 On Hold 0 Completed 1 42201 View" at bounding box center [662, 64] width 911 height 43
type input "41801"
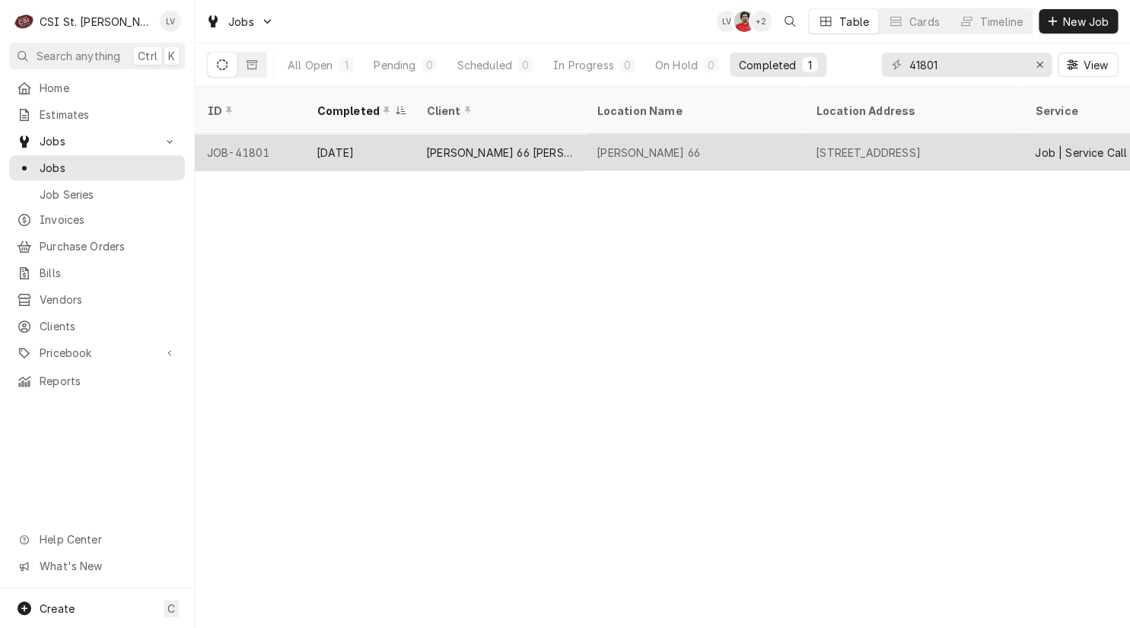
click at [438, 145] on div "[PERSON_NAME] 66 [PERSON_NAME]" at bounding box center [499, 153] width 146 height 16
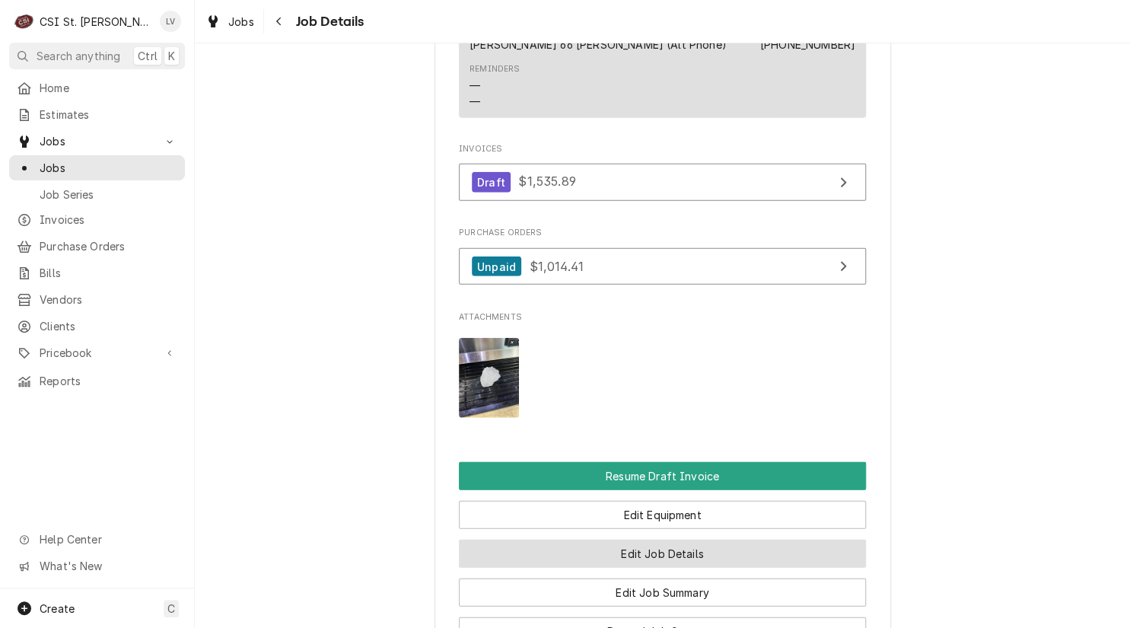
scroll to position [1598, 0]
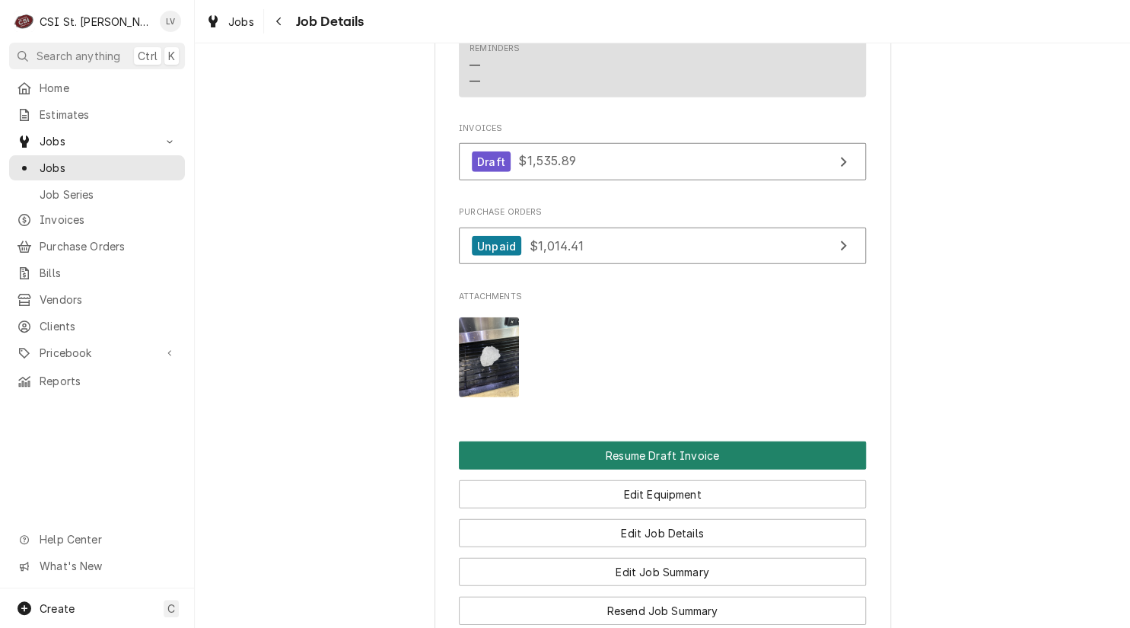
click at [634, 441] on button "Resume Draft Invoice" at bounding box center [662, 455] width 407 height 28
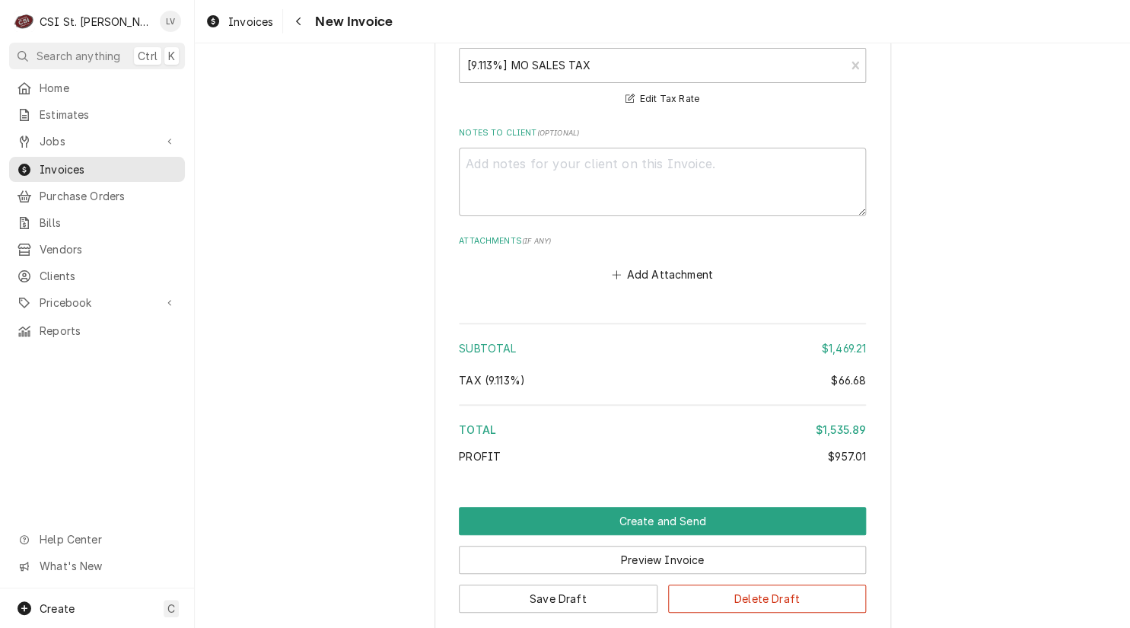
scroll to position [4776, 0]
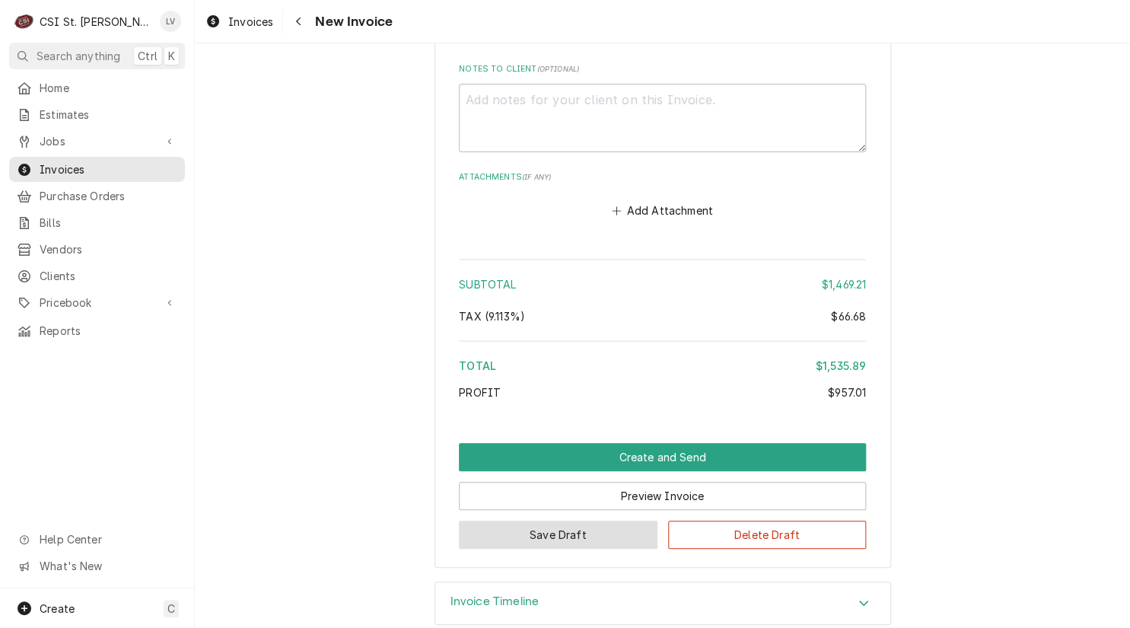
click at [555, 520] on button "Save Draft" at bounding box center [558, 534] width 199 height 28
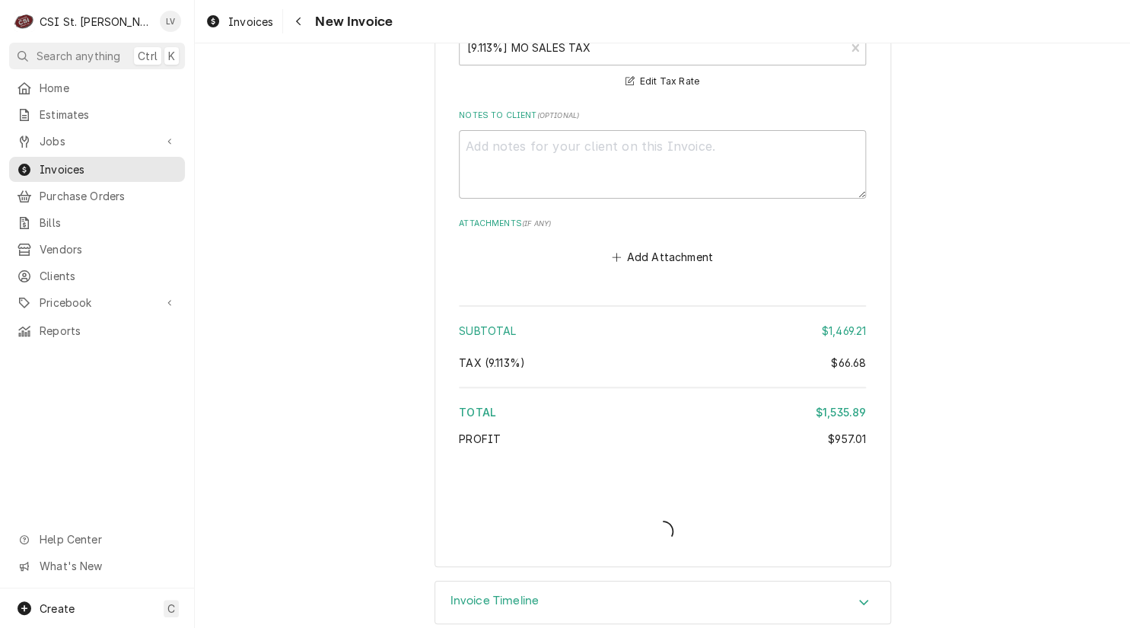
type textarea "x"
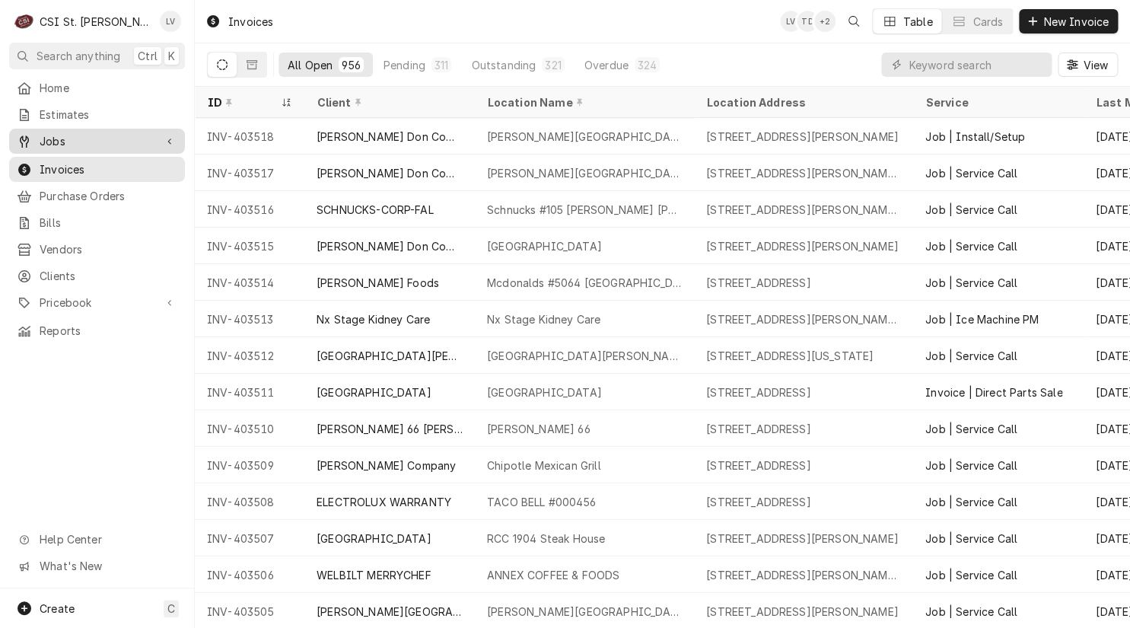
click at [46, 133] on span "Jobs" at bounding box center [97, 141] width 115 height 16
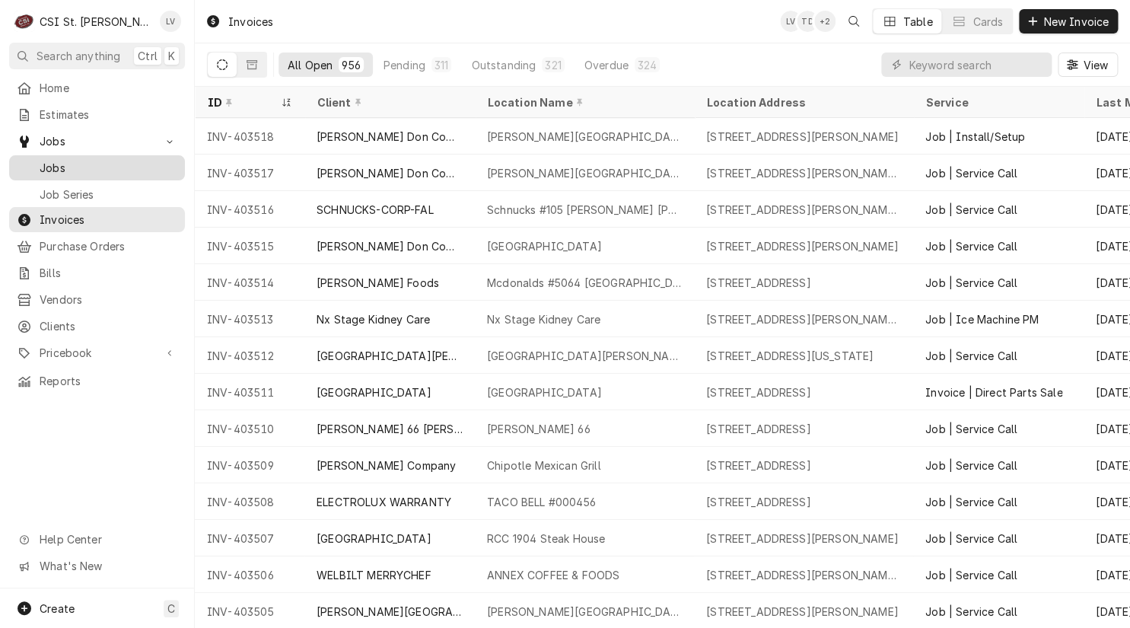
click at [43, 166] on span "Jobs" at bounding box center [109, 168] width 138 height 16
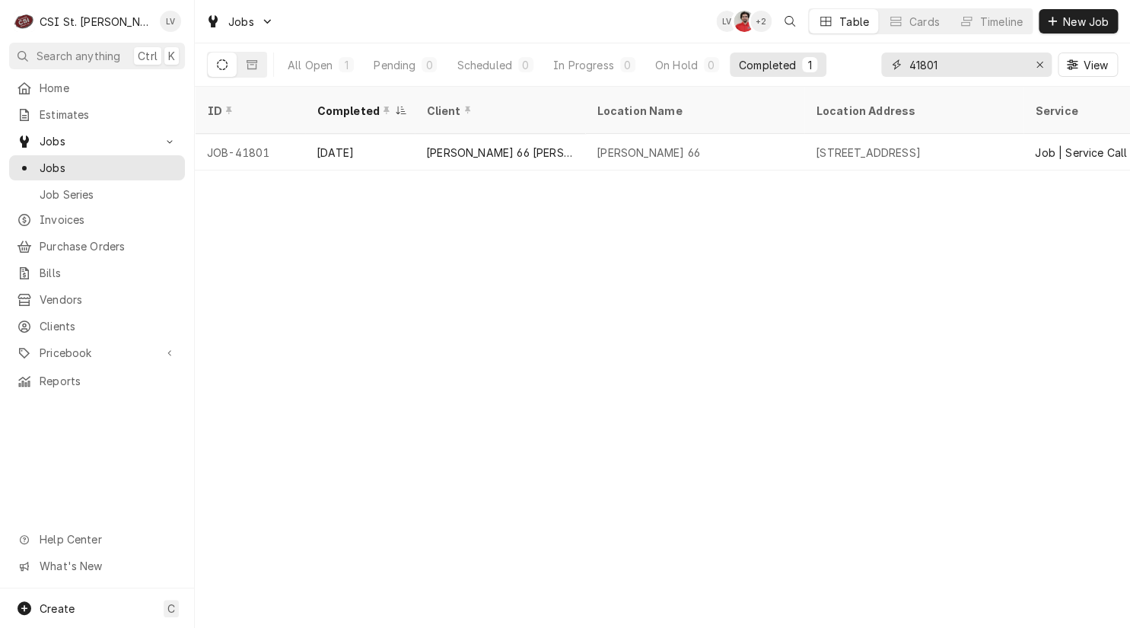
click at [972, 68] on input "41801" at bounding box center [965, 64] width 114 height 24
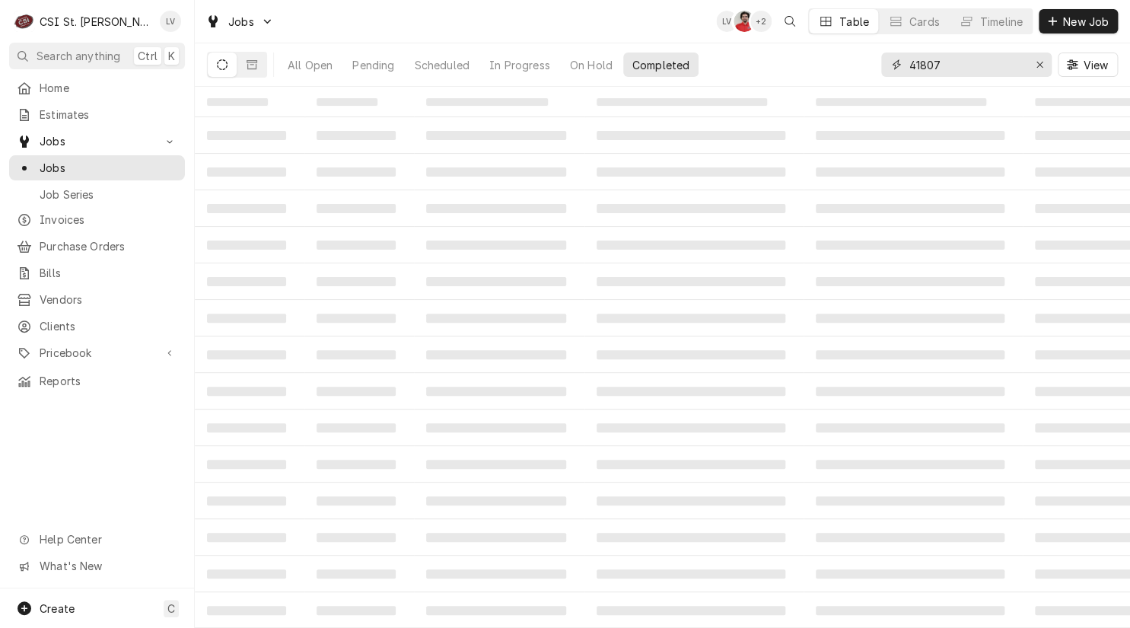
type input "41807"
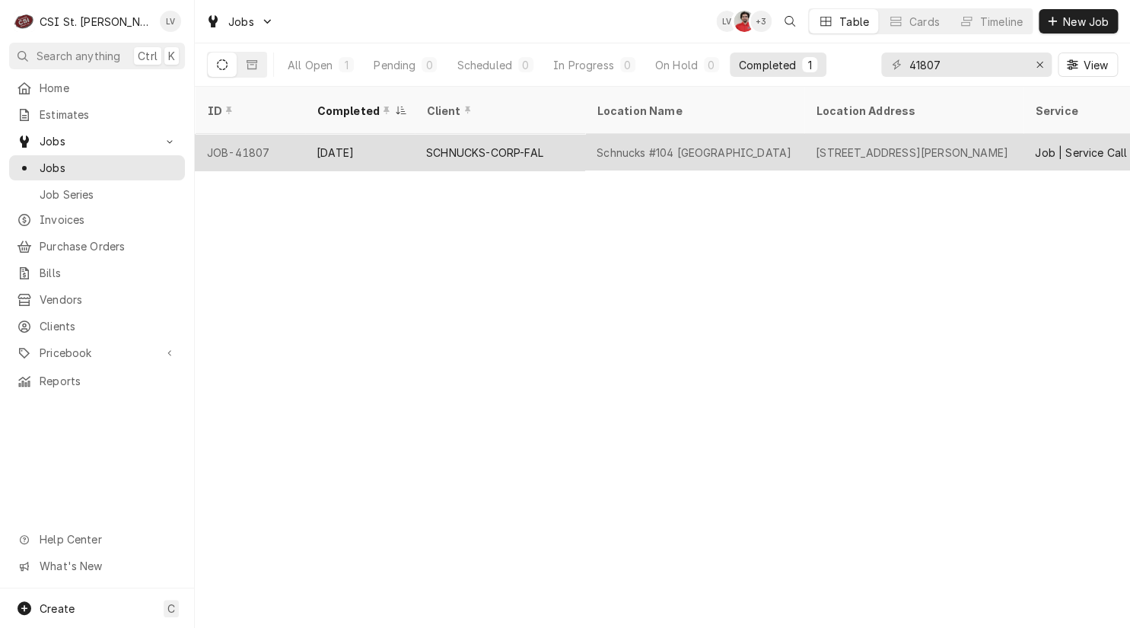
click at [439, 145] on div "SCHNUCKS-CORP-FAL" at bounding box center [484, 153] width 117 height 16
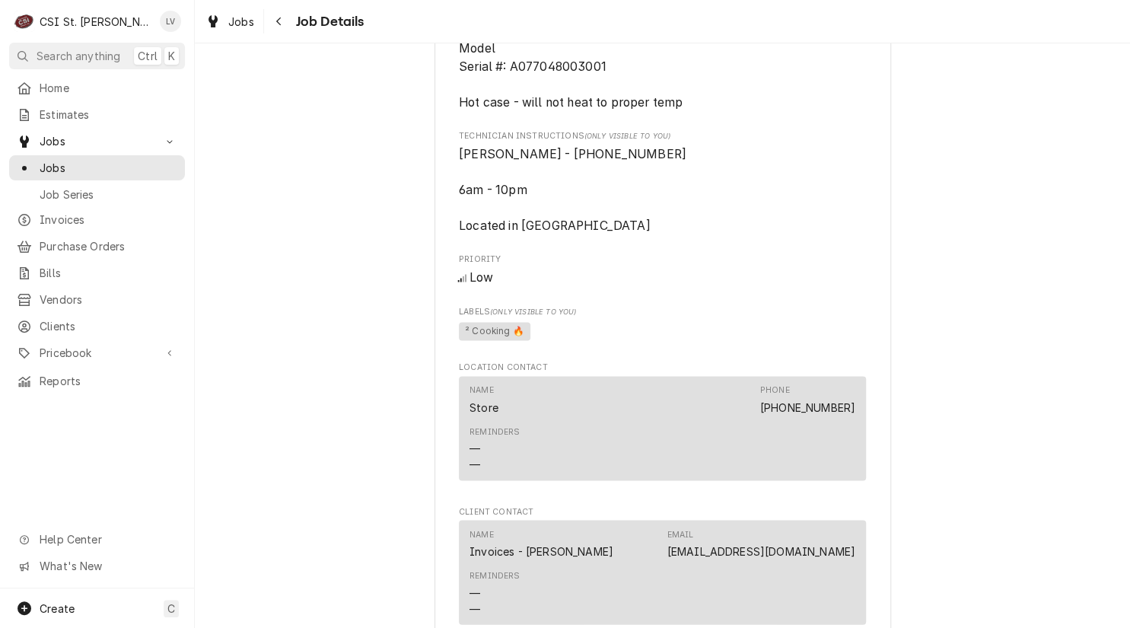
scroll to position [1522, 0]
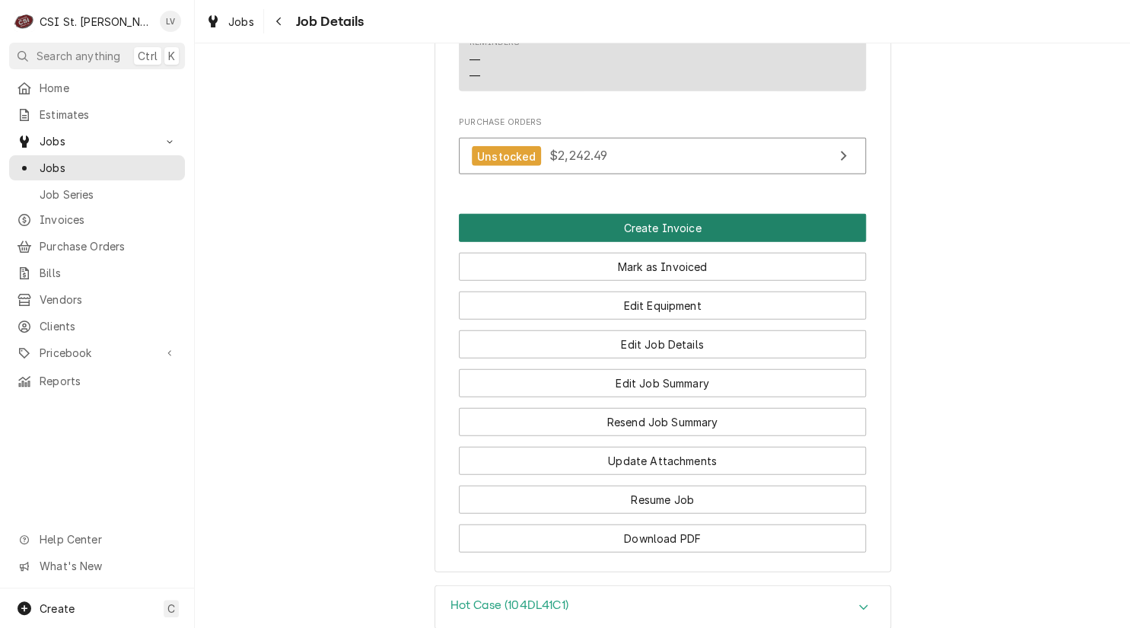
click at [721, 235] on button "Create Invoice" at bounding box center [662, 228] width 407 height 28
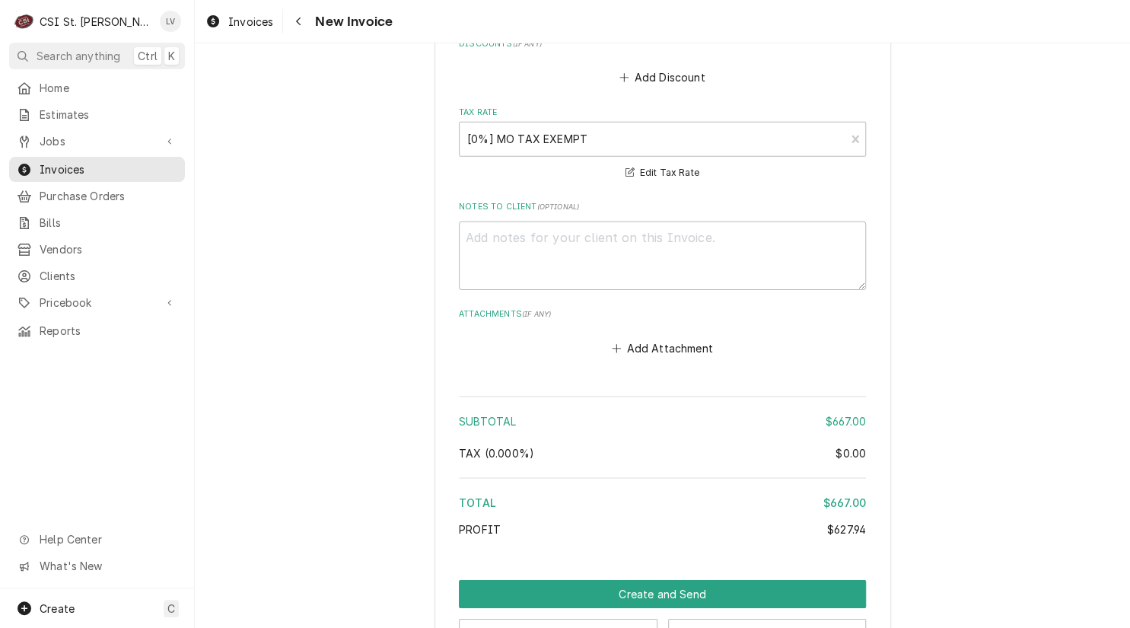
scroll to position [4522, 0]
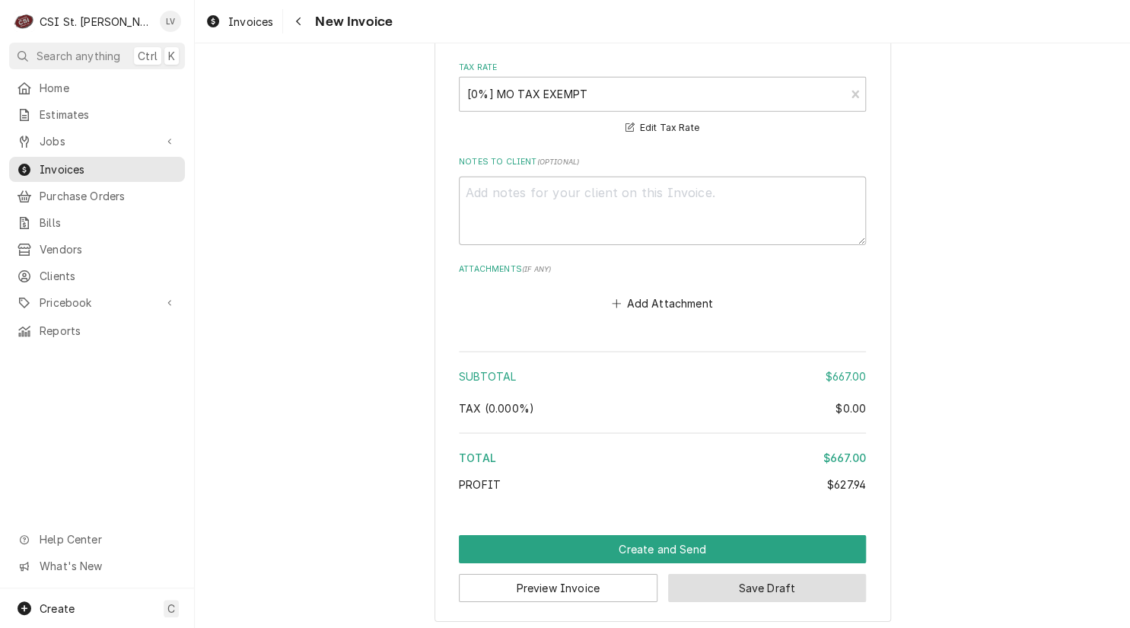
click at [758, 577] on button "Save Draft" at bounding box center [767, 588] width 199 height 28
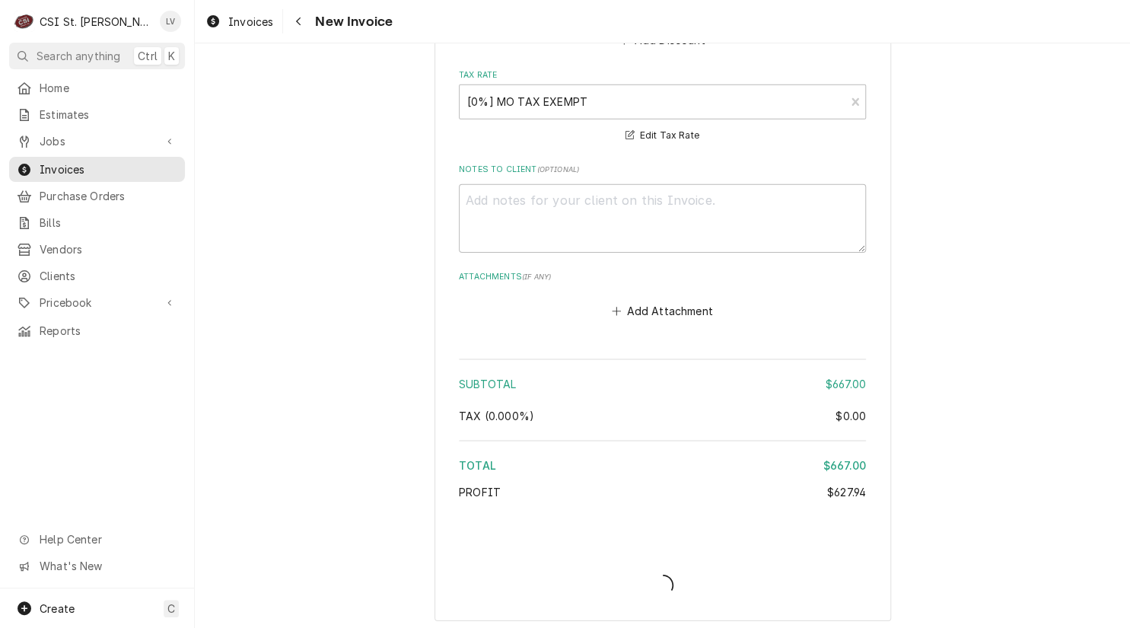
type textarea "x"
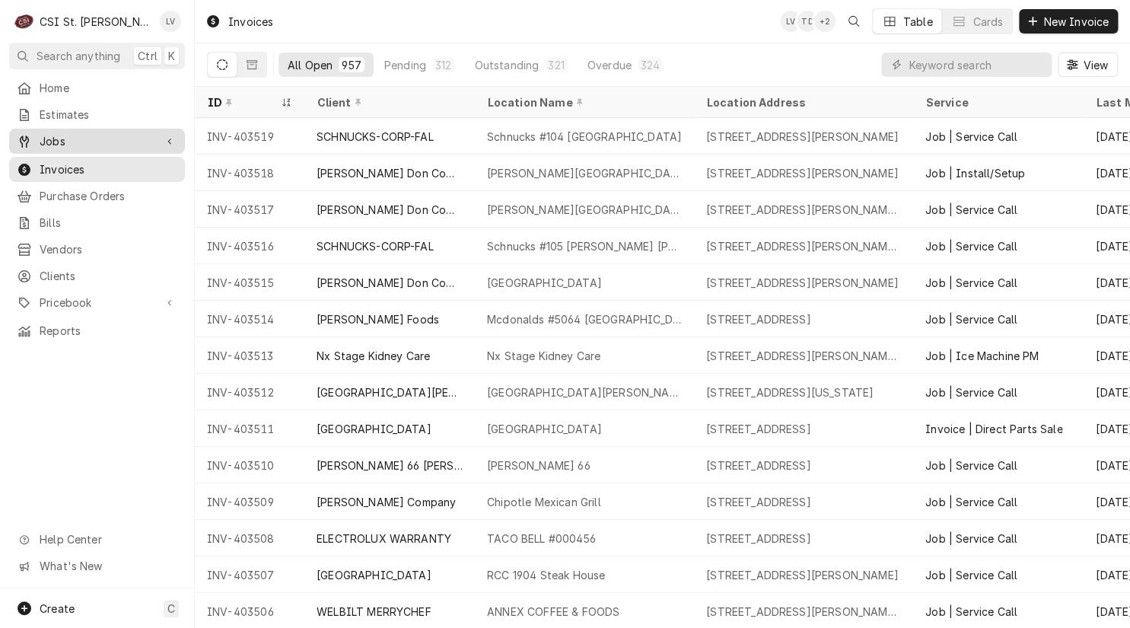
click at [60, 133] on span "Jobs" at bounding box center [97, 141] width 115 height 16
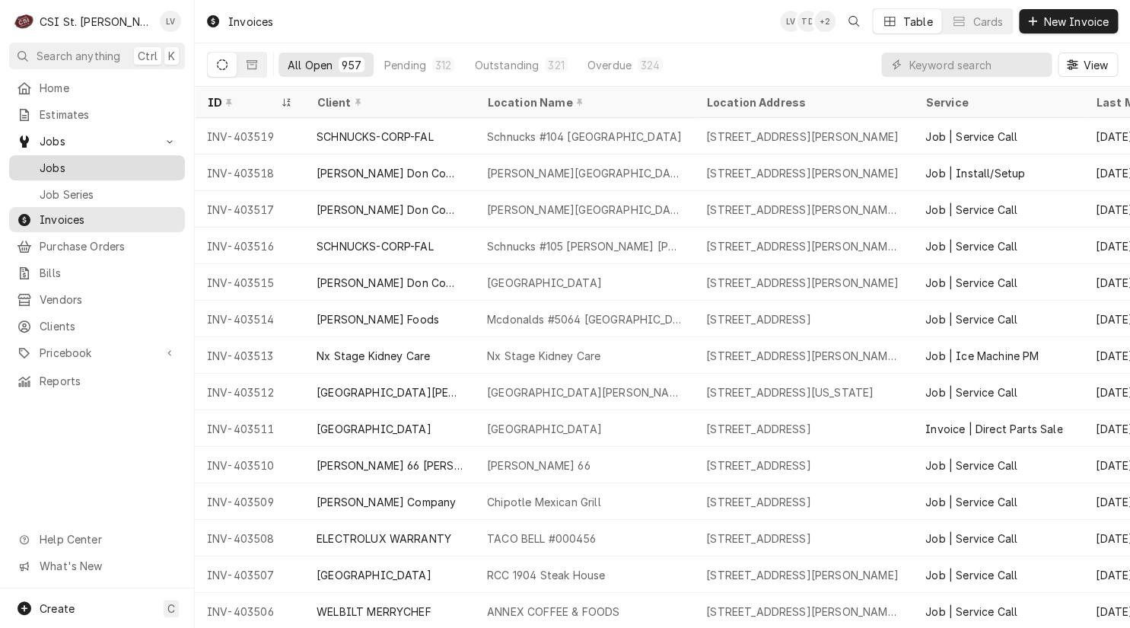
click at [50, 161] on span "Jobs" at bounding box center [109, 168] width 138 height 16
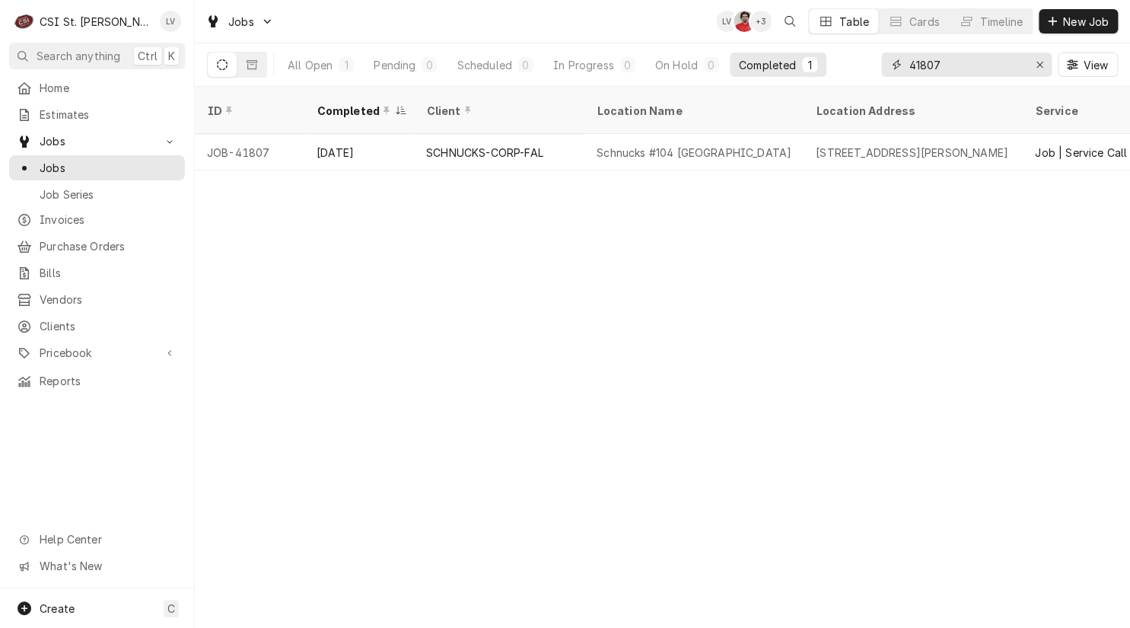
click at [950, 67] on input "41807" at bounding box center [965, 64] width 114 height 24
type input "4"
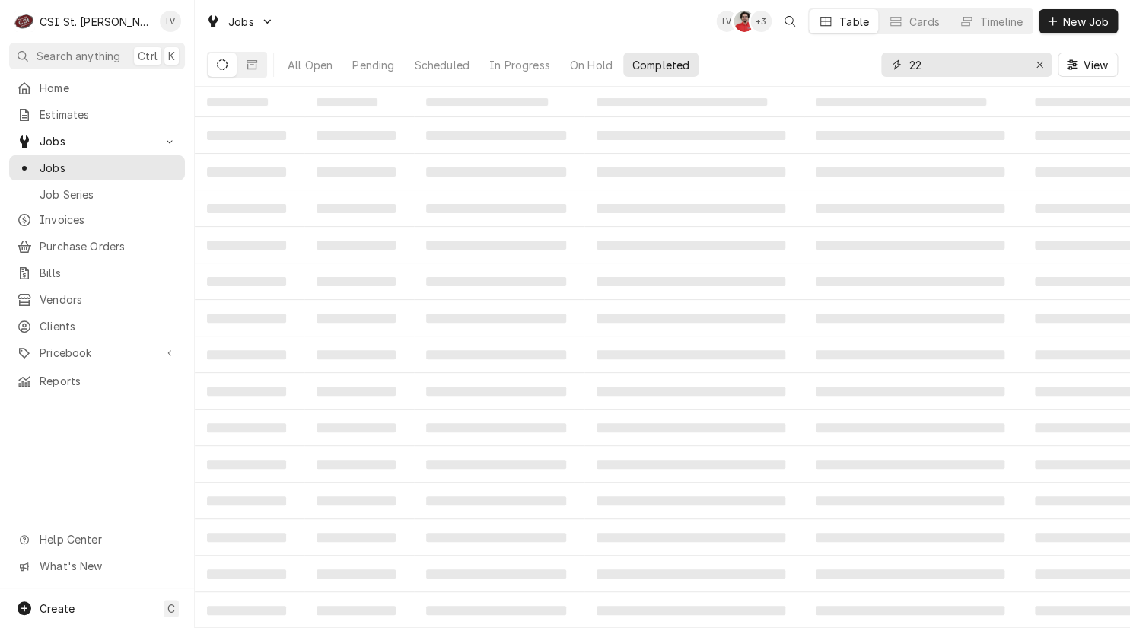
type input "2"
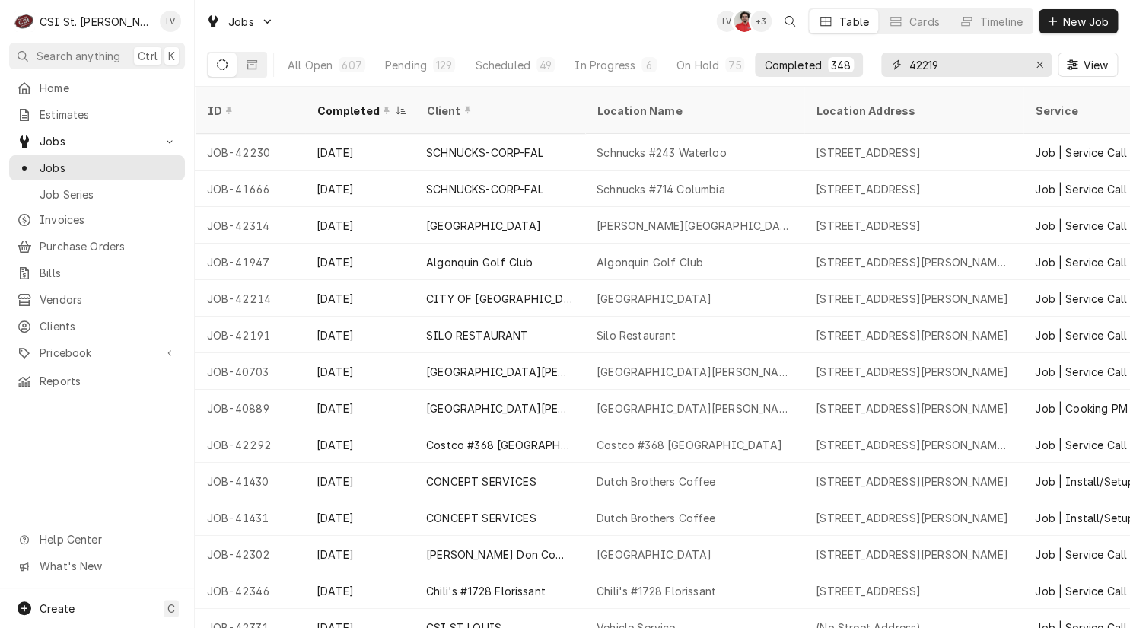
type input "42219"
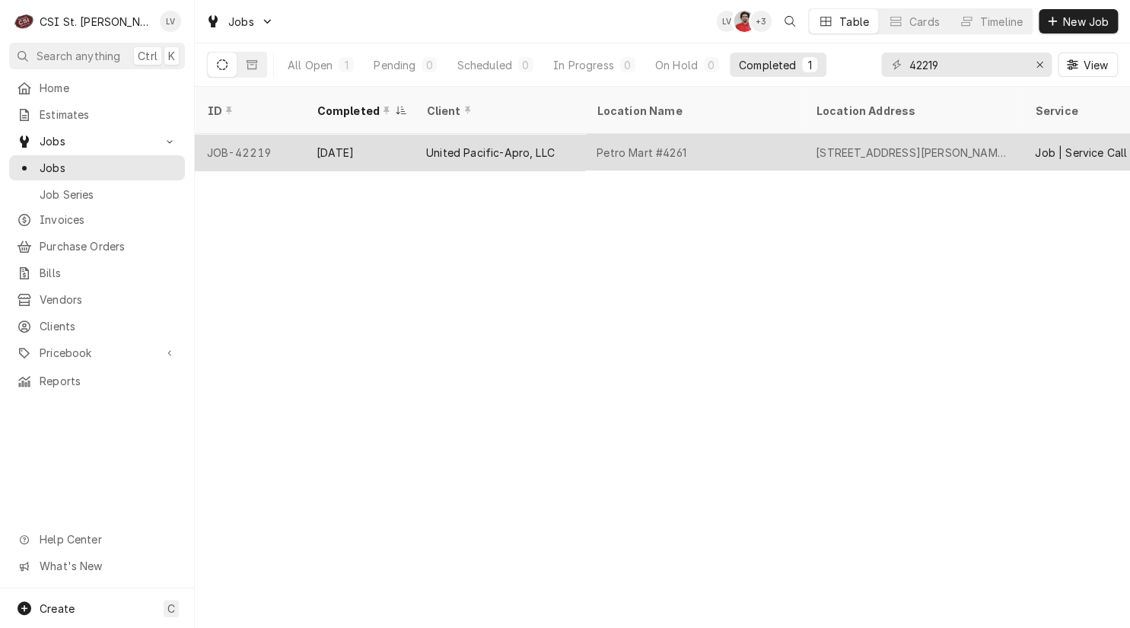
click at [675, 145] on div "Petro Mart #4261" at bounding box center [693, 152] width 219 height 37
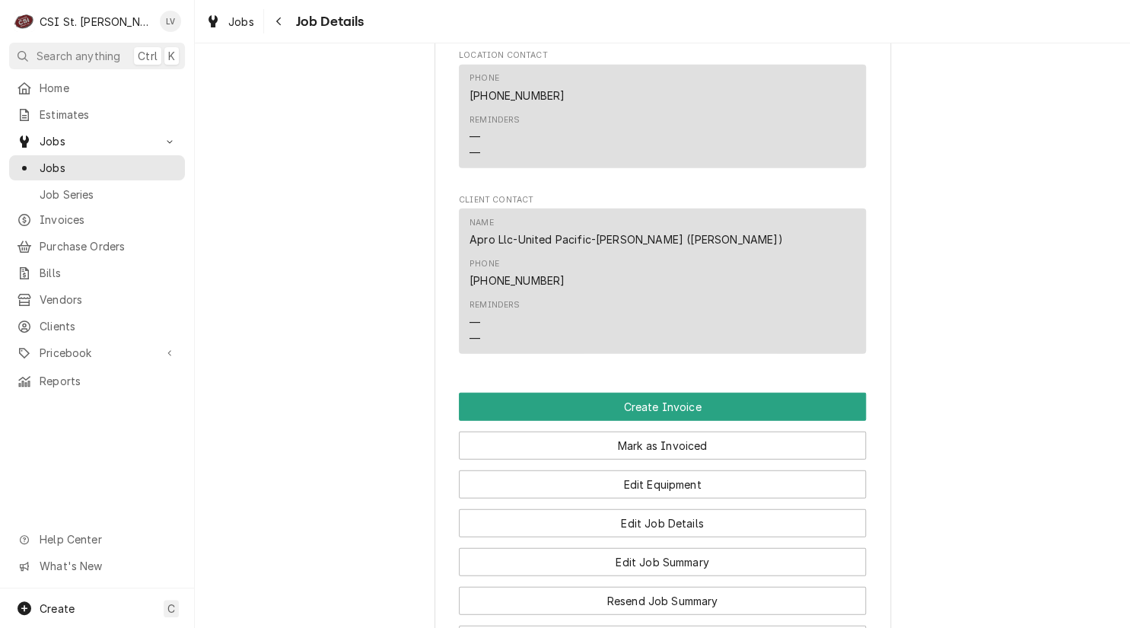
scroll to position [1877, 0]
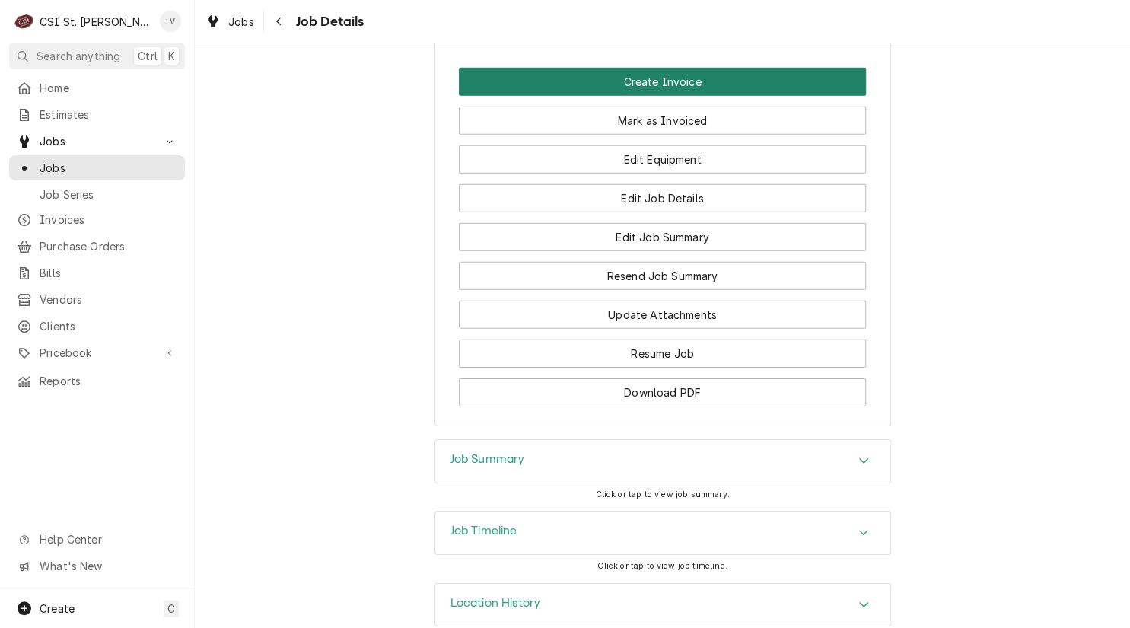
click at [657, 68] on button "Create Invoice" at bounding box center [662, 82] width 407 height 28
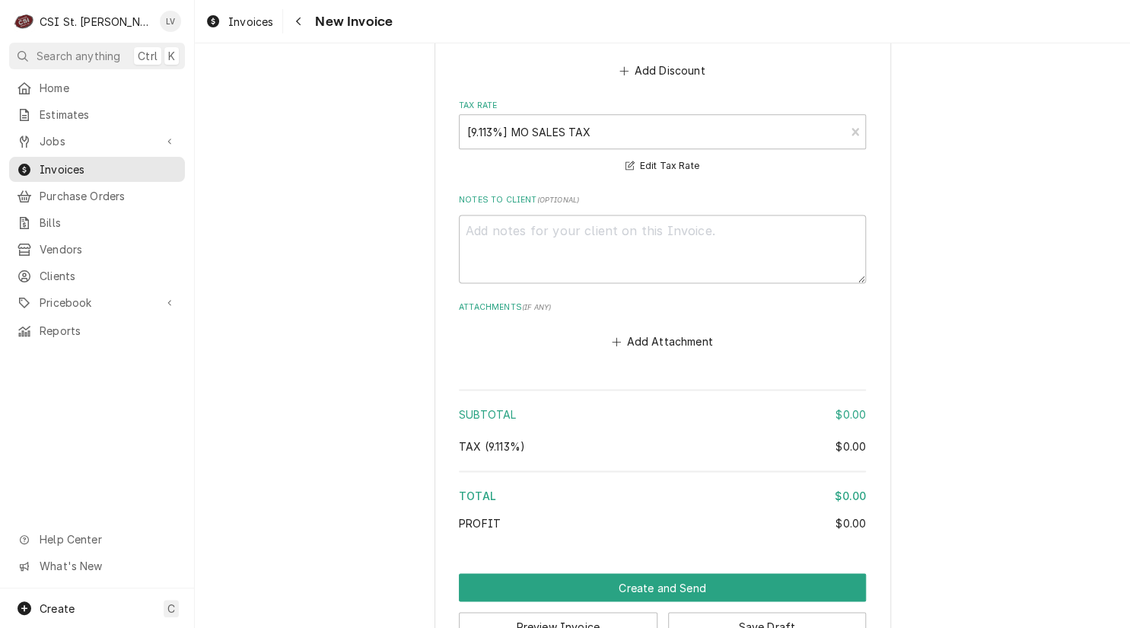
scroll to position [3288, 0]
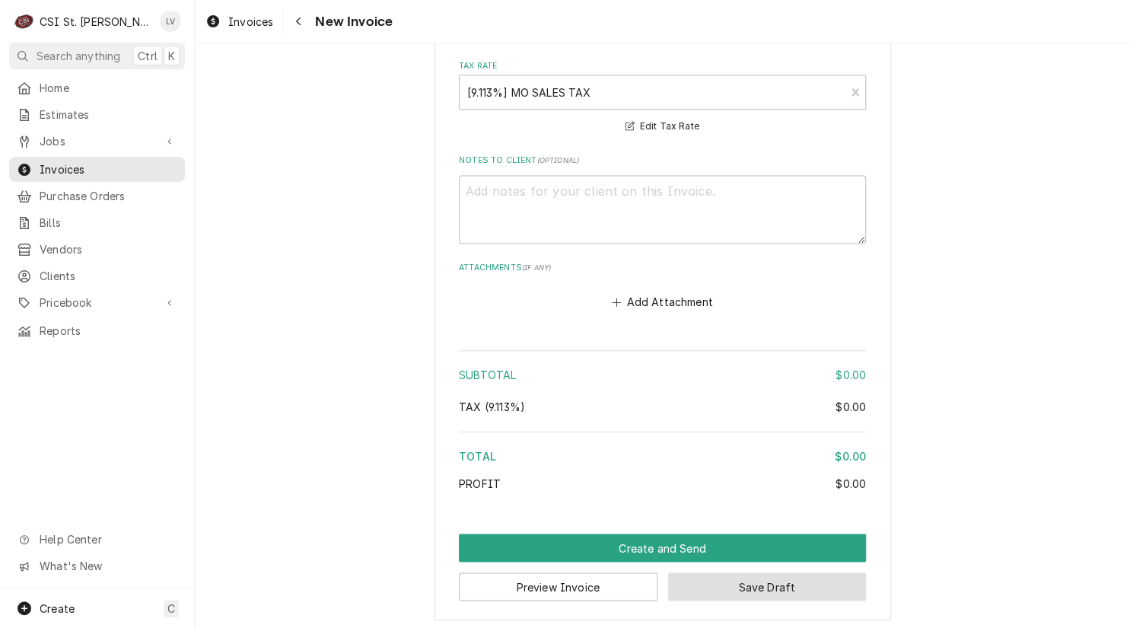
click at [779, 588] on button "Save Draft" at bounding box center [767, 586] width 199 height 28
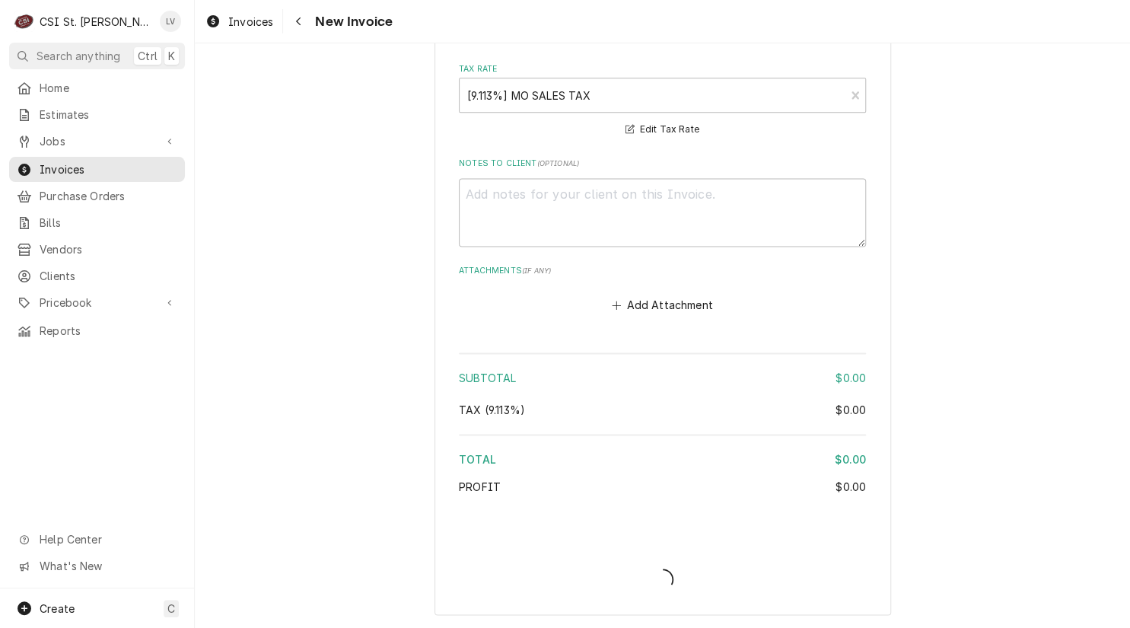
scroll to position [3281, 0]
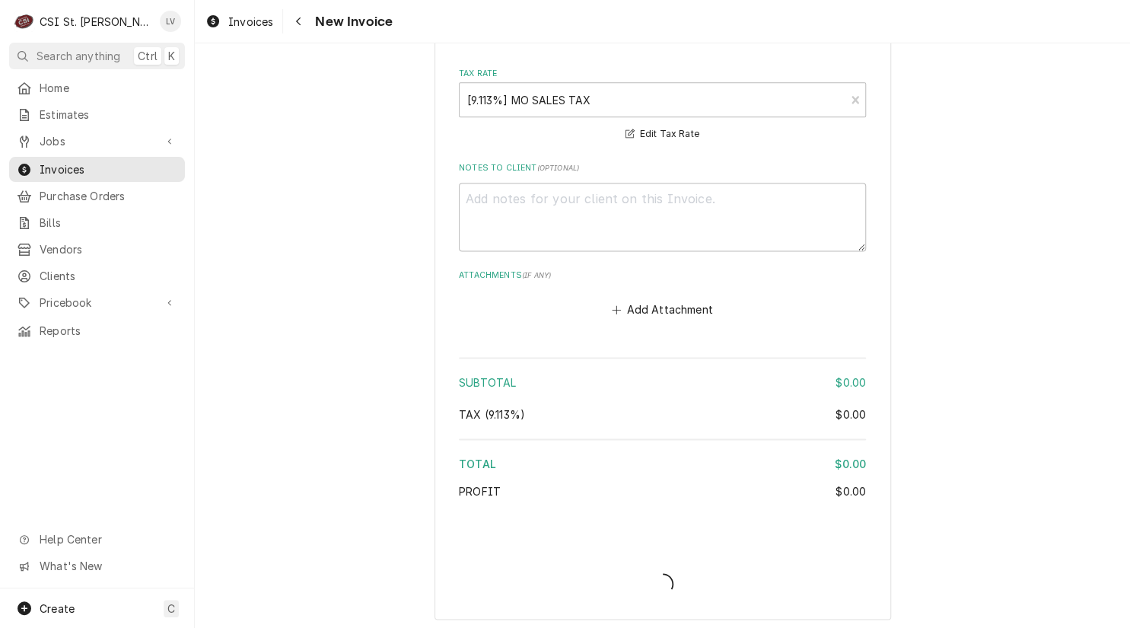
type textarea "x"
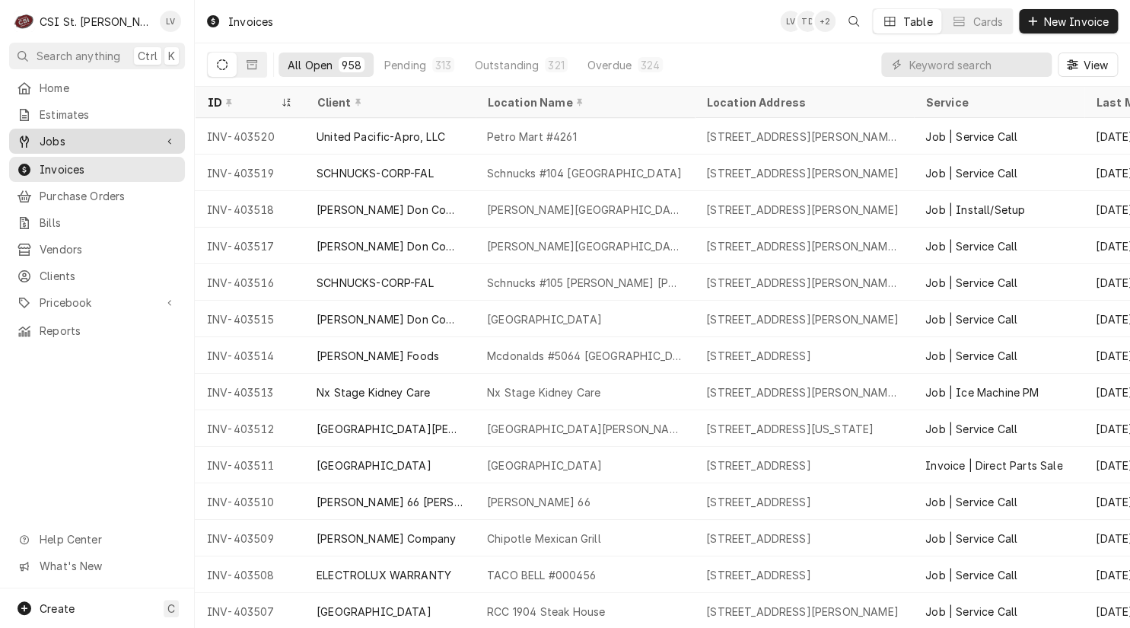
click at [118, 138] on span "Jobs" at bounding box center [97, 141] width 115 height 16
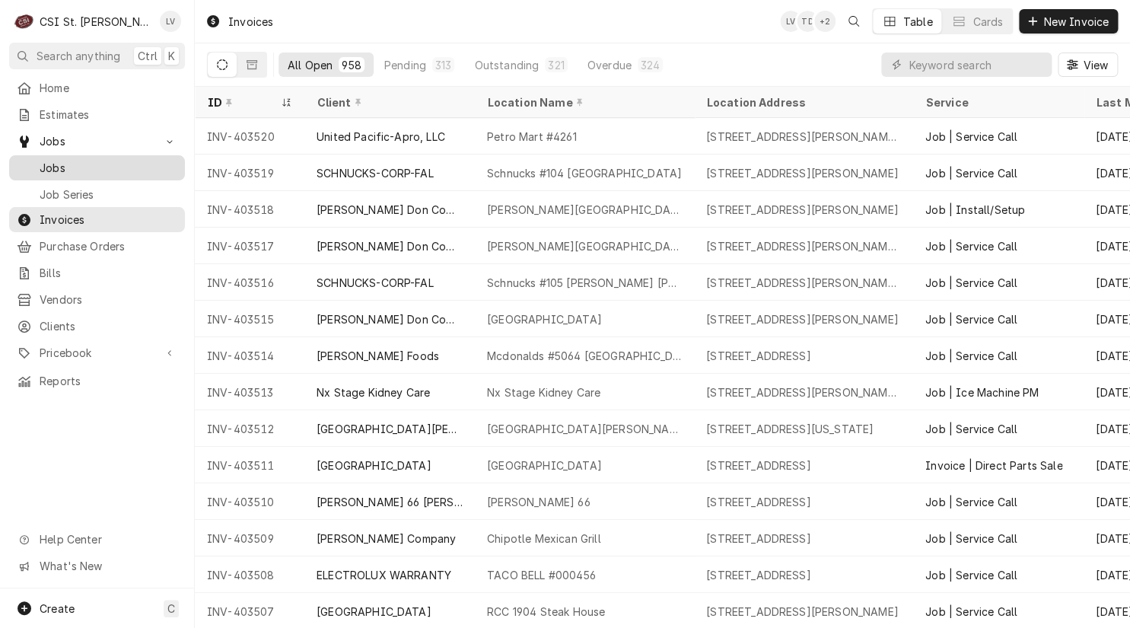
click at [100, 160] on span "Jobs" at bounding box center [109, 168] width 138 height 16
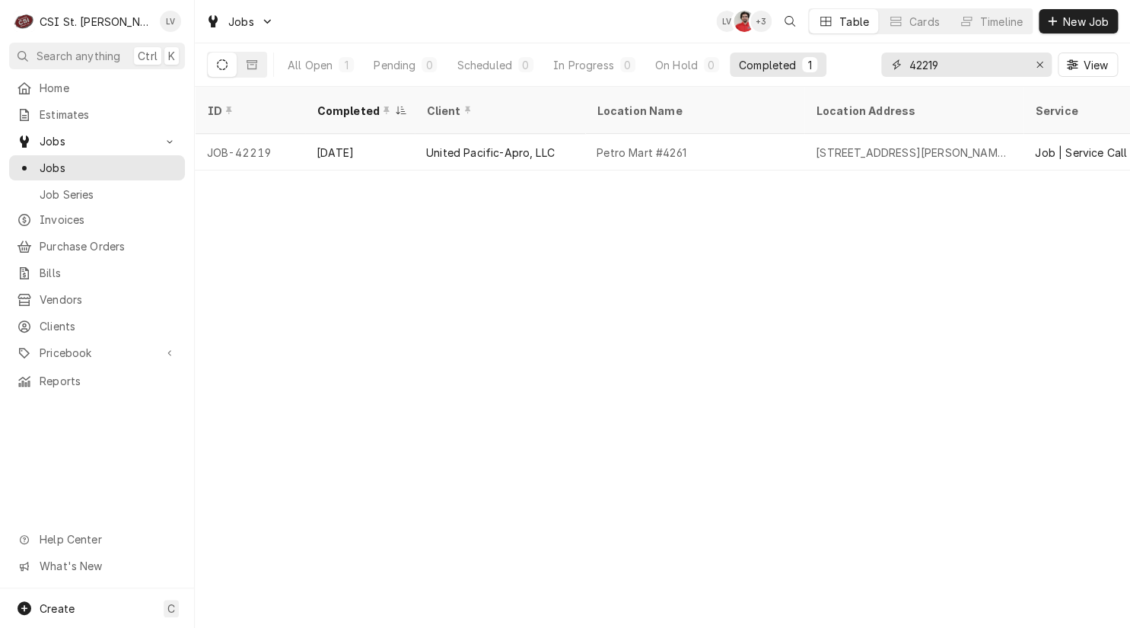
drag, startPoint x: 951, startPoint y: 62, endPoint x: 881, endPoint y: 71, distance: 70.5
click at [881, 71] on div "42219" at bounding box center [966, 64] width 170 height 24
type input "42145"
click at [477, 145] on div "Singer Equipment Company" at bounding box center [497, 153] width 142 height 16
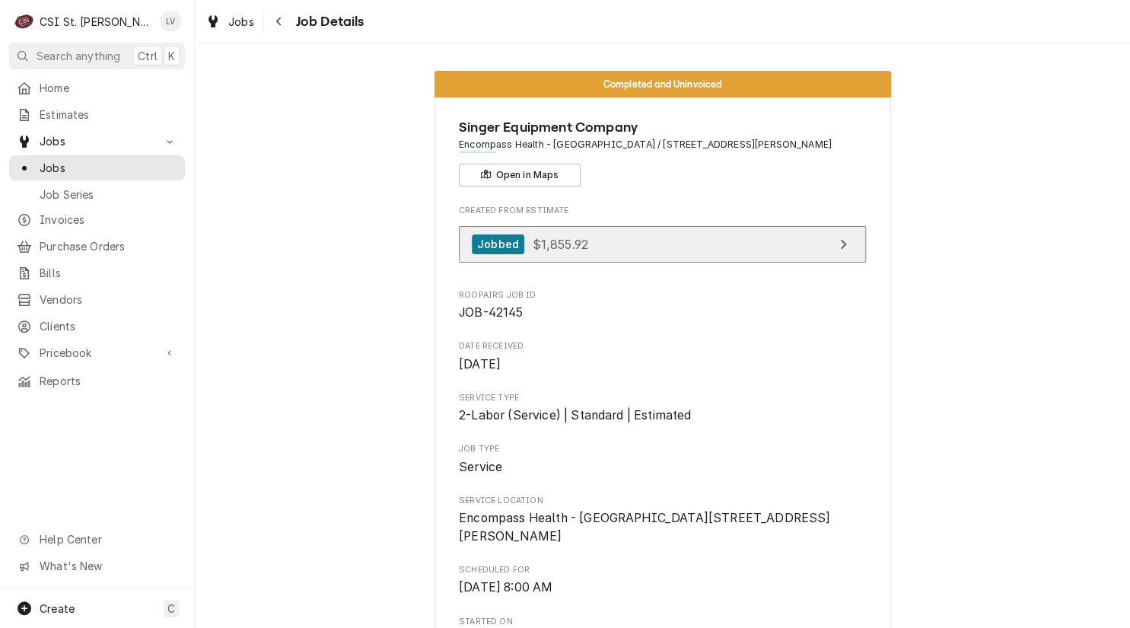
click at [492, 247] on div "Jobbed" at bounding box center [498, 244] width 52 height 21
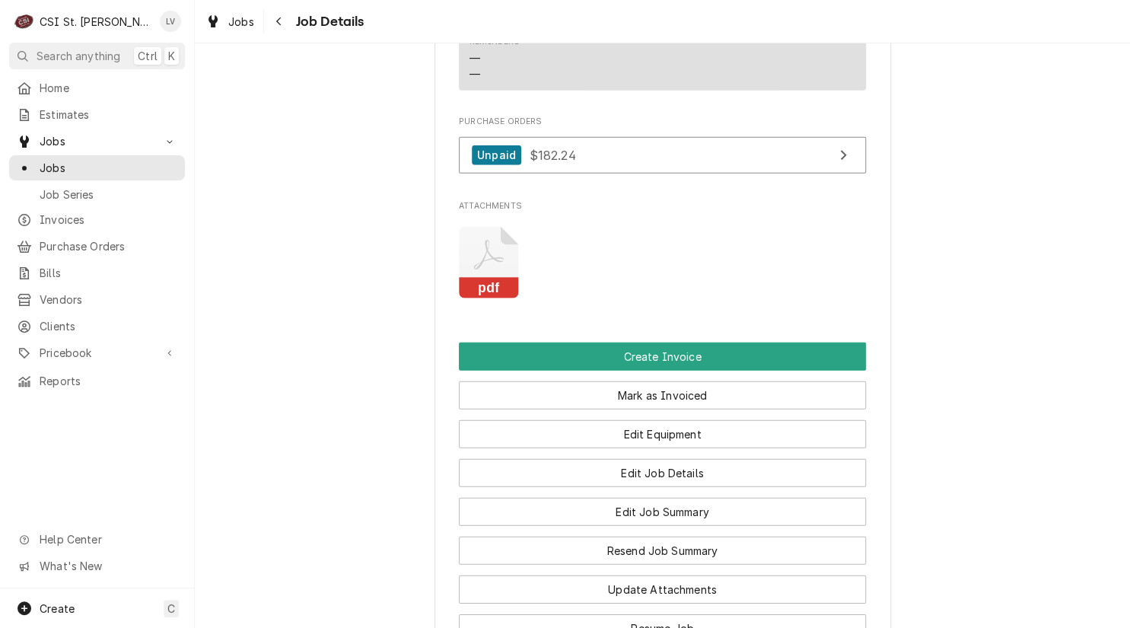
scroll to position [1653, 0]
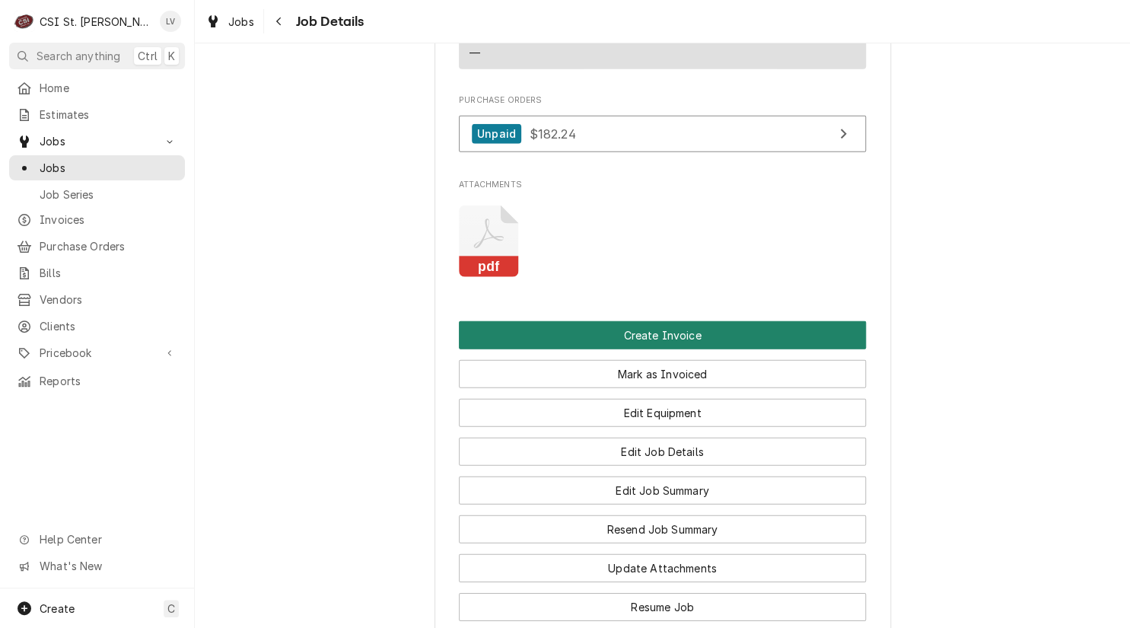
click at [621, 321] on button "Create Invoice" at bounding box center [662, 335] width 407 height 28
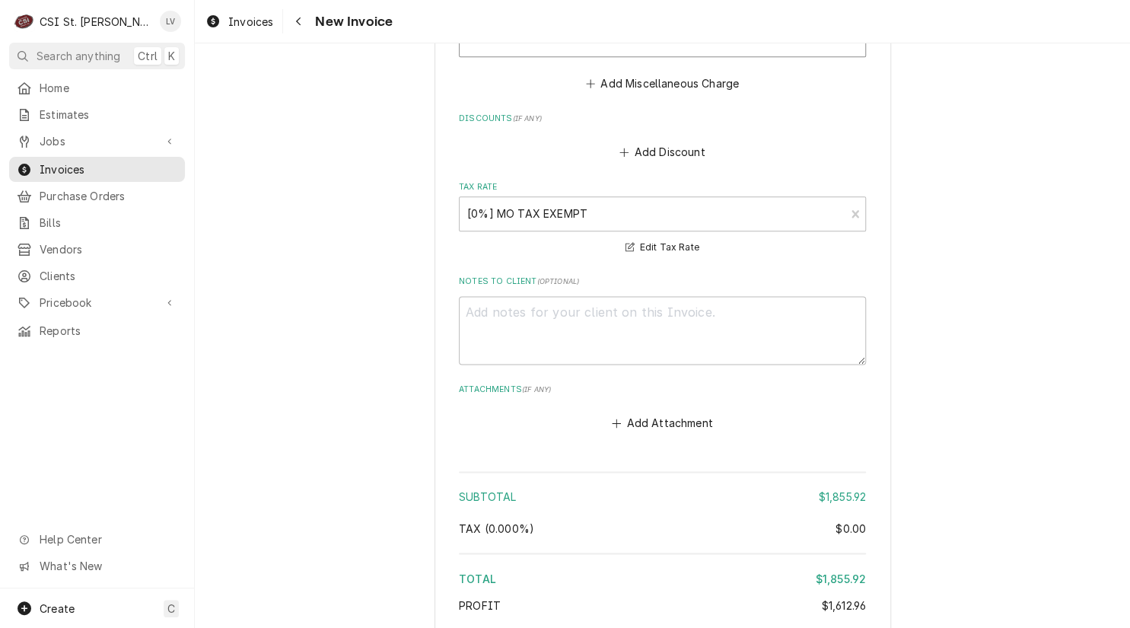
scroll to position [3324, 0]
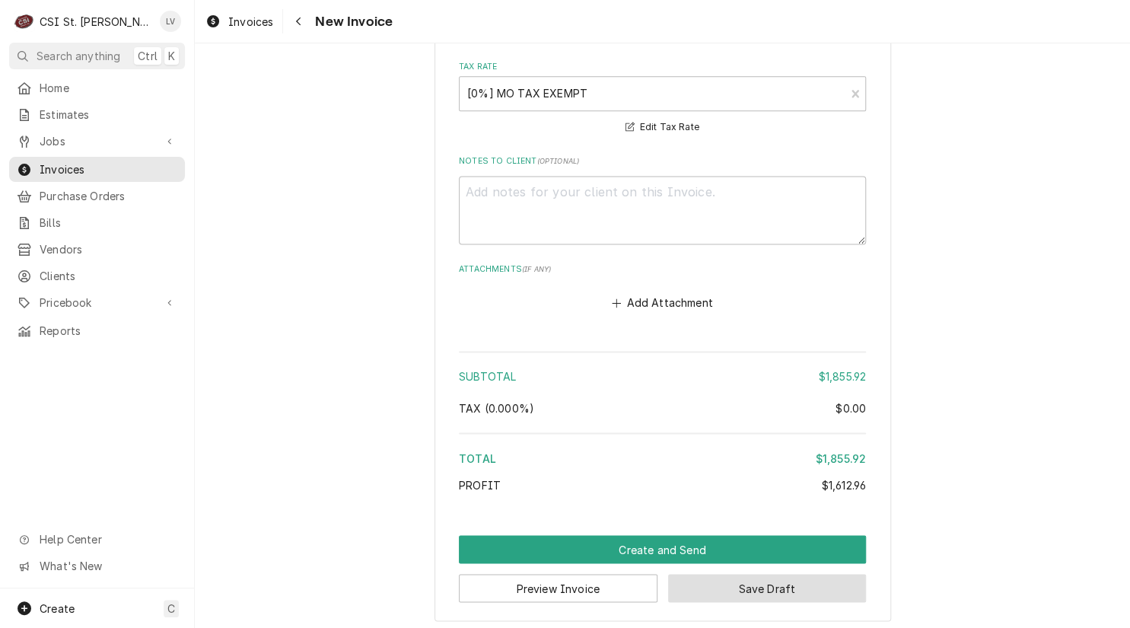
click at [759, 586] on button "Save Draft" at bounding box center [767, 588] width 199 height 28
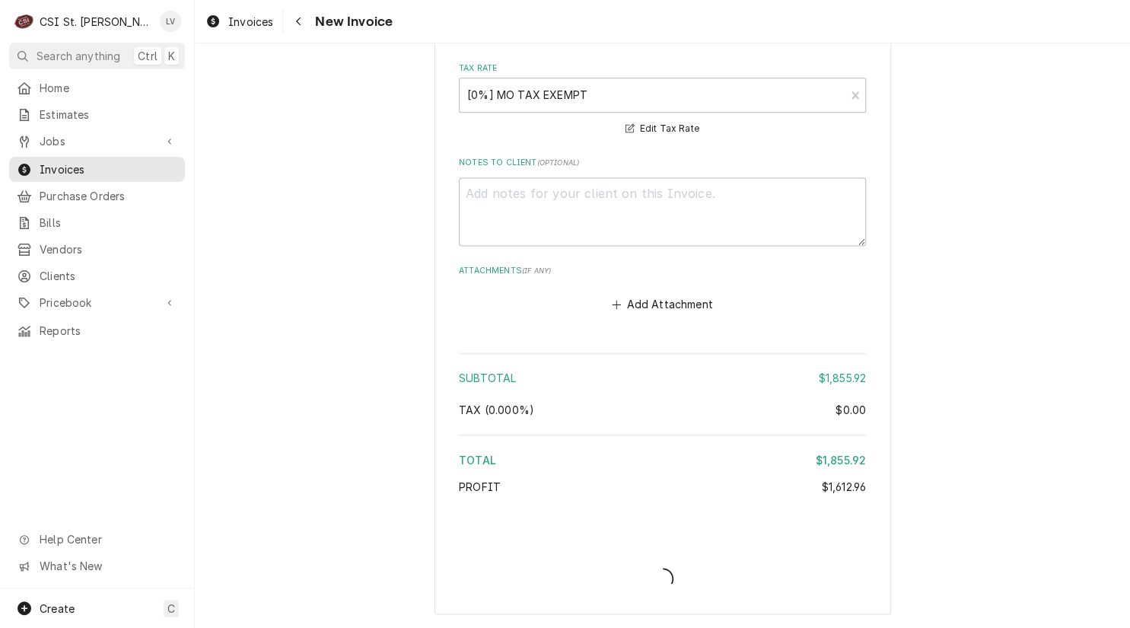
scroll to position [3317, 0]
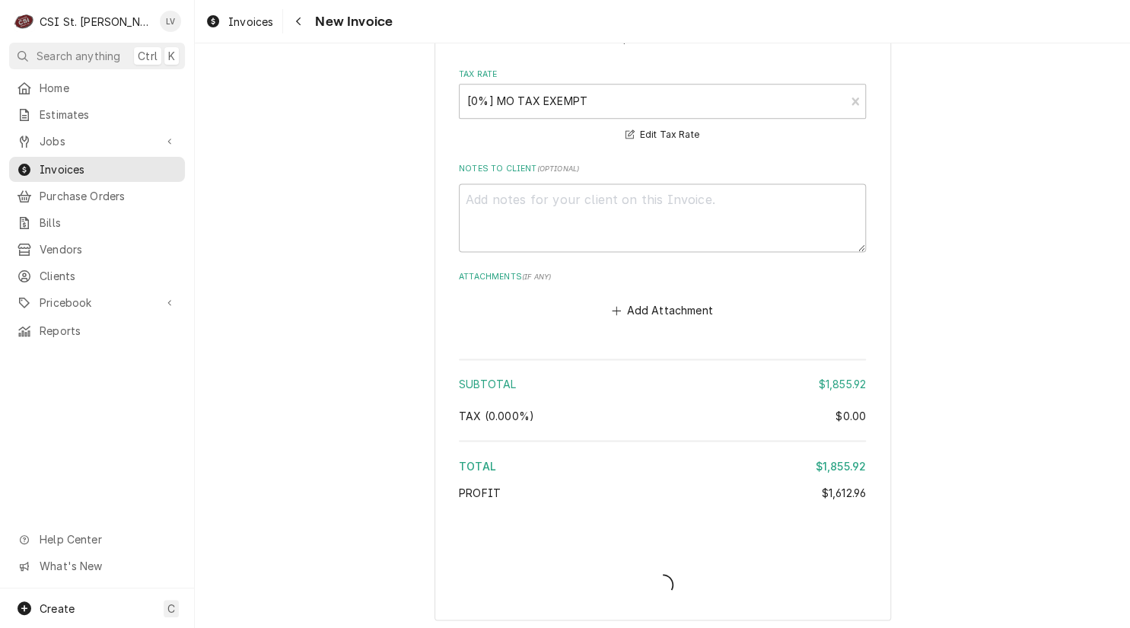
type textarea "x"
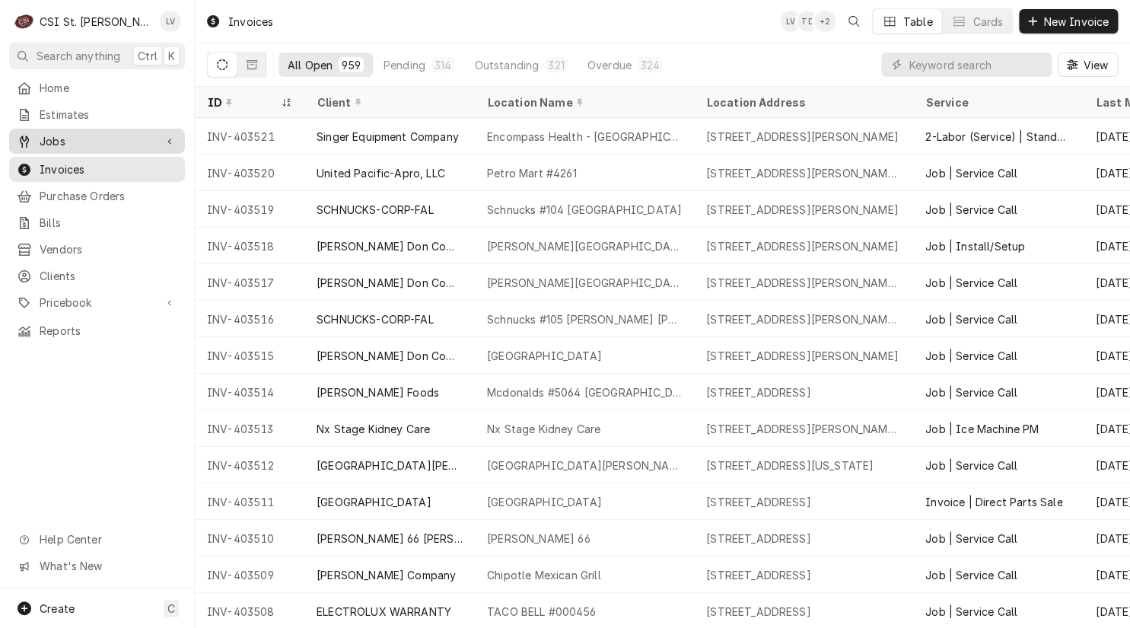
click at [37, 134] on div "Jobs" at bounding box center [86, 141] width 138 height 16
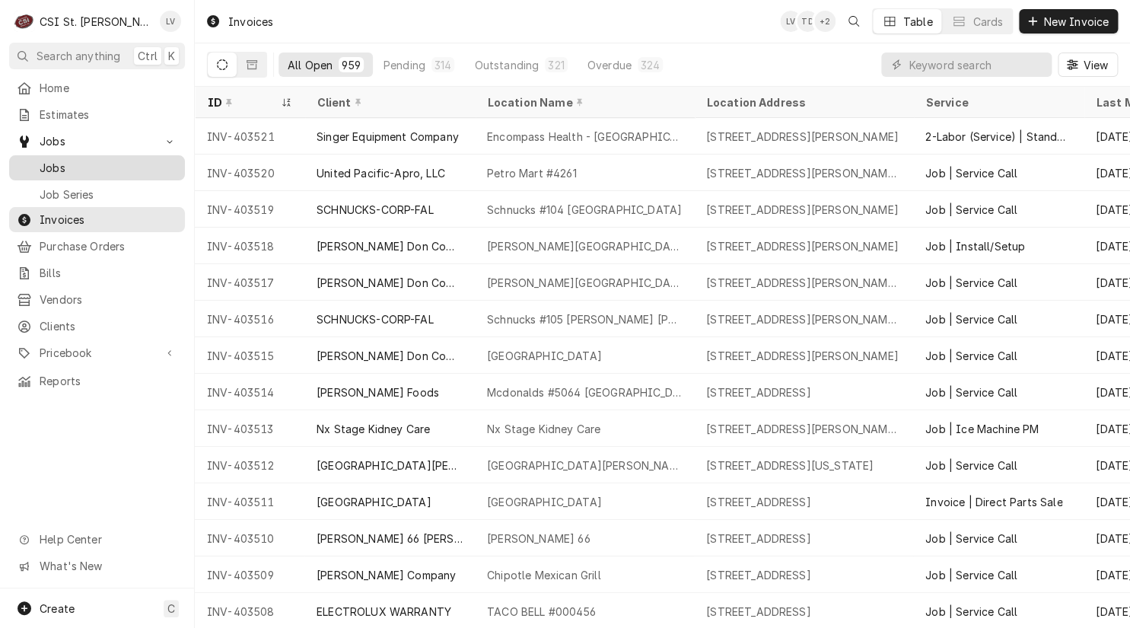
click at [38, 160] on div "Jobs" at bounding box center [97, 168] width 161 height 16
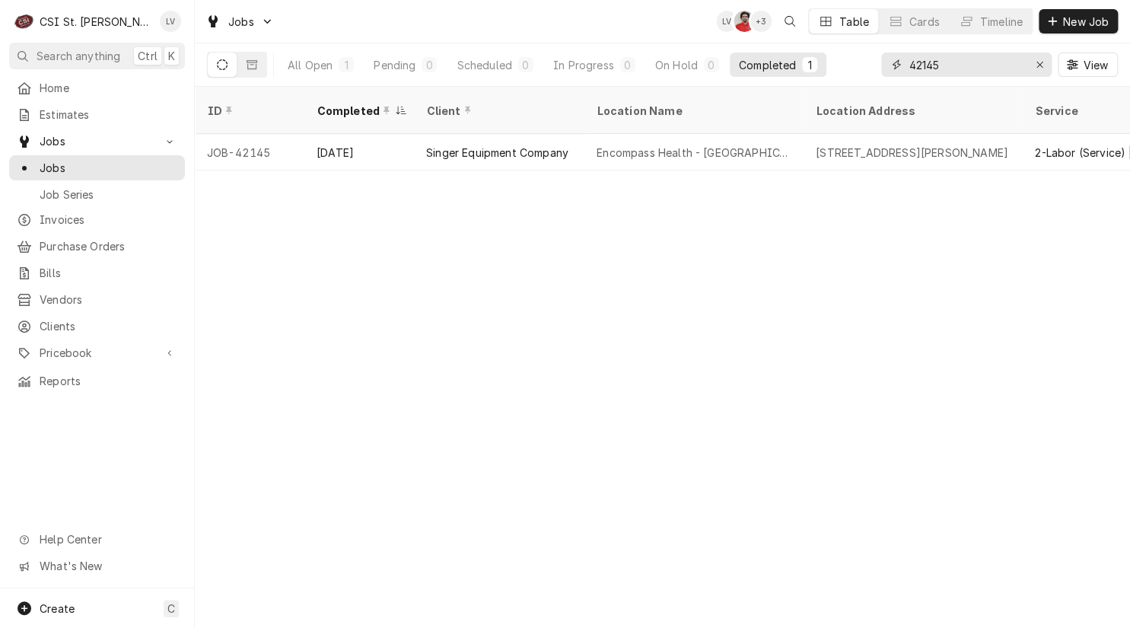
drag, startPoint x: 968, startPoint y: 64, endPoint x: 884, endPoint y: 73, distance: 84.2
click at [884, 73] on div "42145" at bounding box center [966, 64] width 170 height 24
type input "42173"
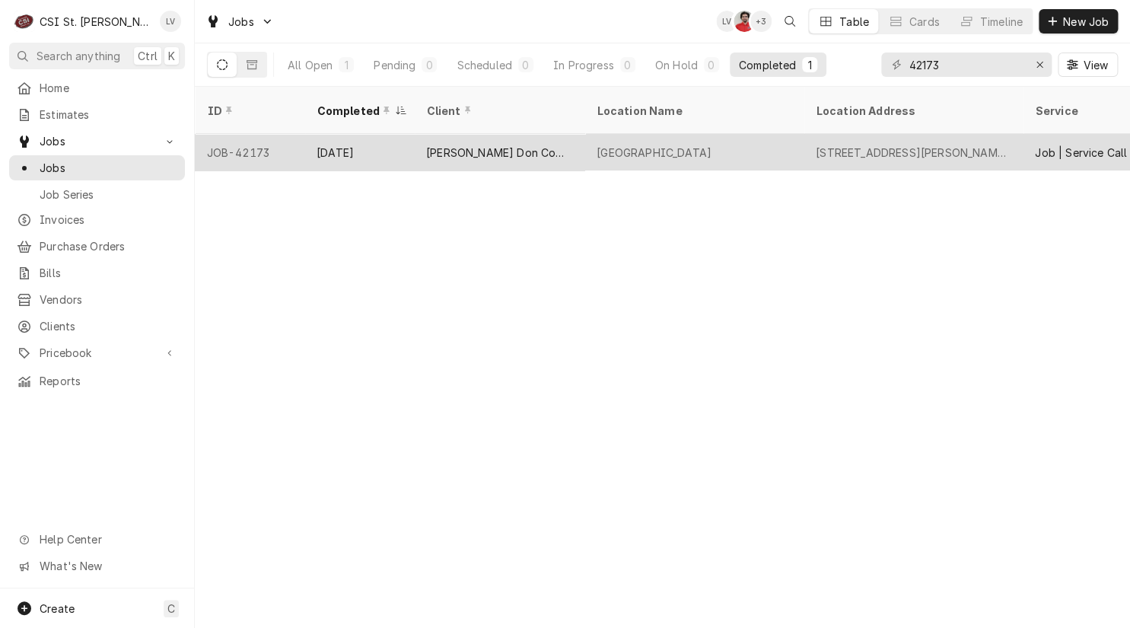
click at [695, 145] on div "Independence Elementary" at bounding box center [654, 153] width 115 height 16
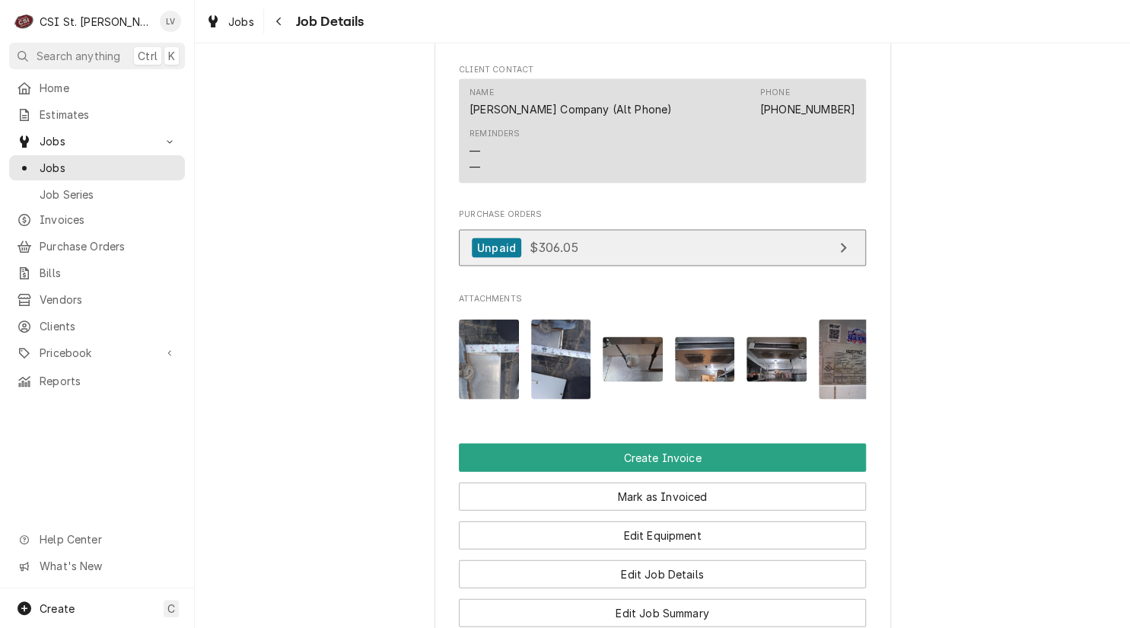
scroll to position [1370, 0]
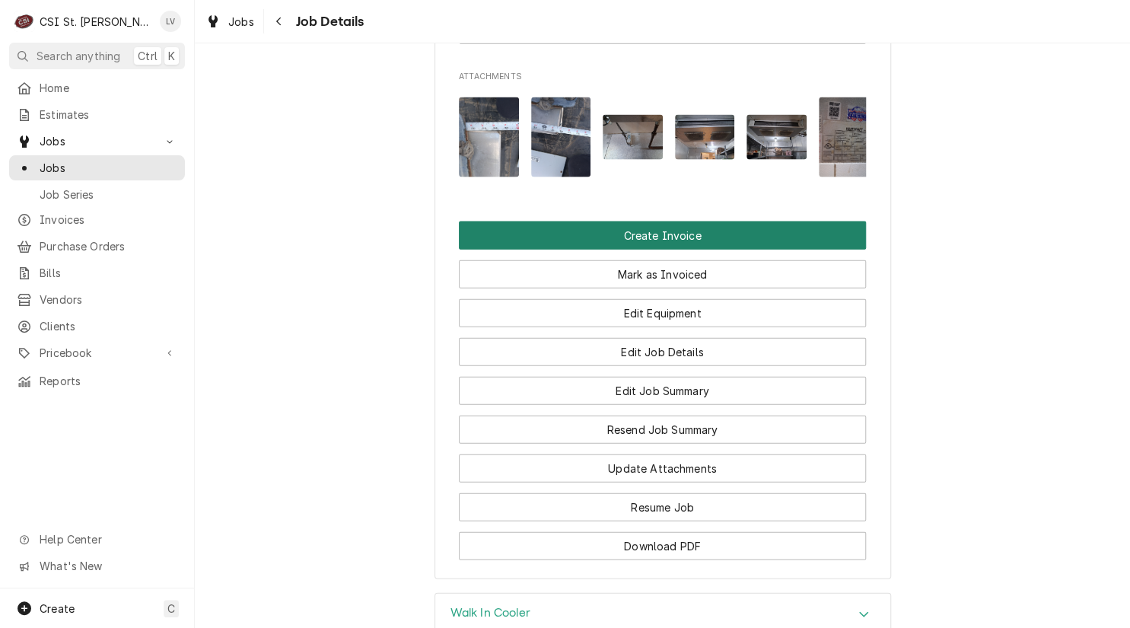
click at [659, 250] on button "Create Invoice" at bounding box center [662, 235] width 407 height 28
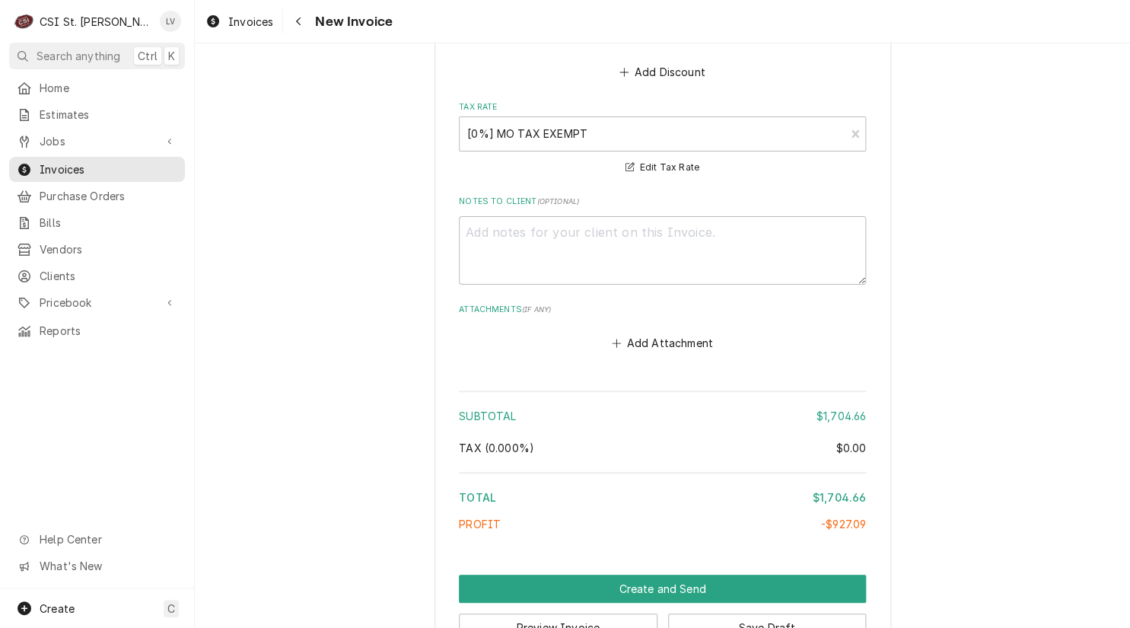
scroll to position [5139, 0]
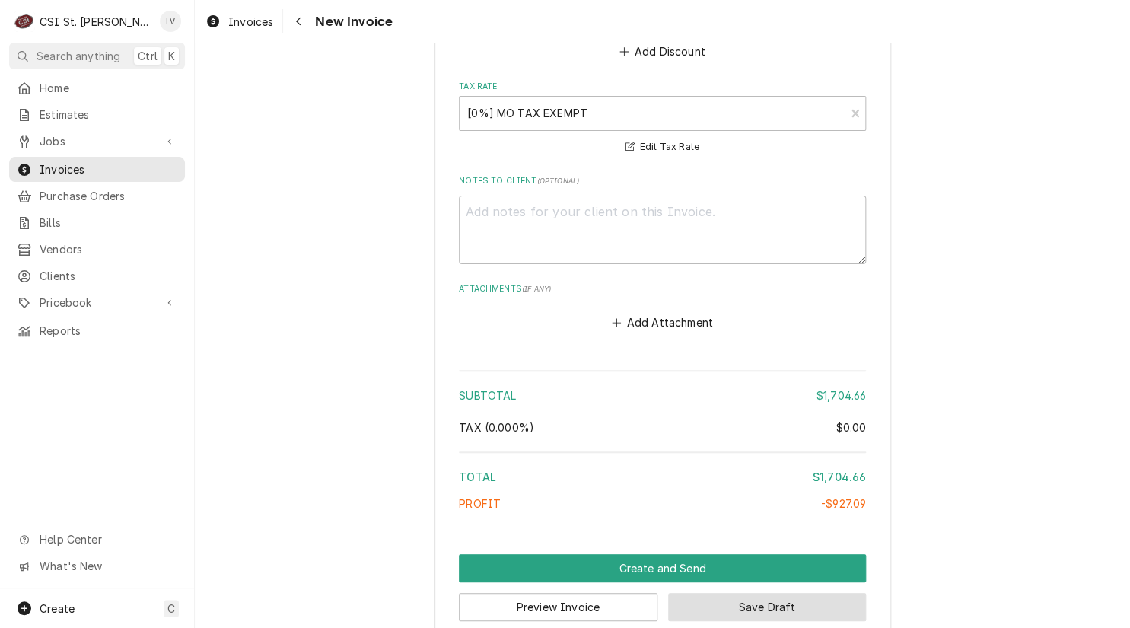
click at [814, 593] on button "Save Draft" at bounding box center [767, 607] width 199 height 28
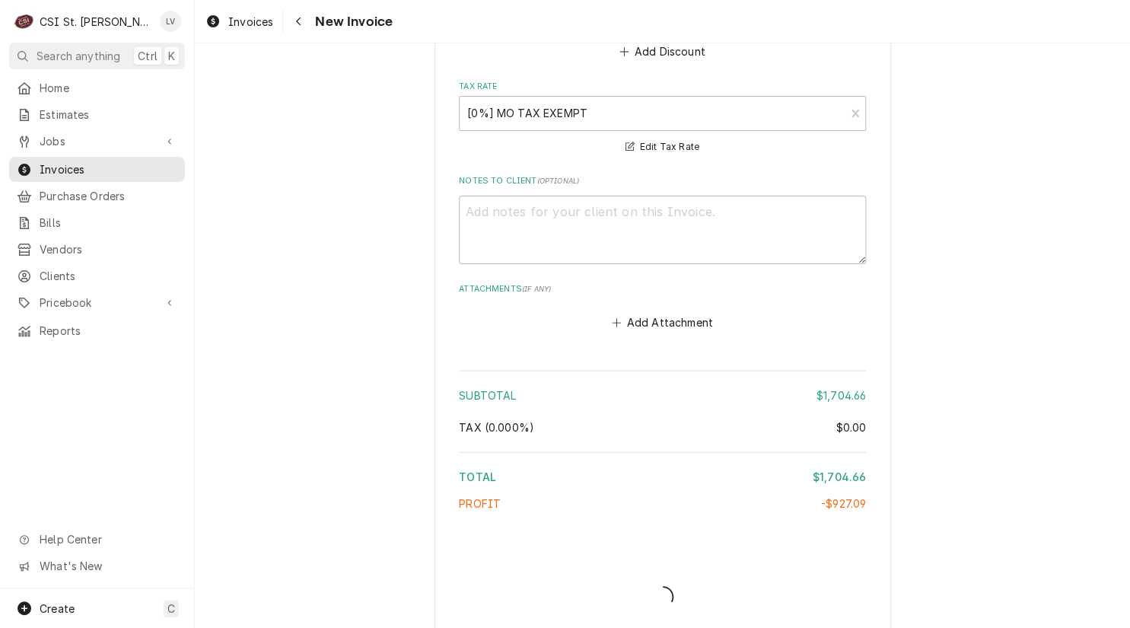
scroll to position [5131, 0]
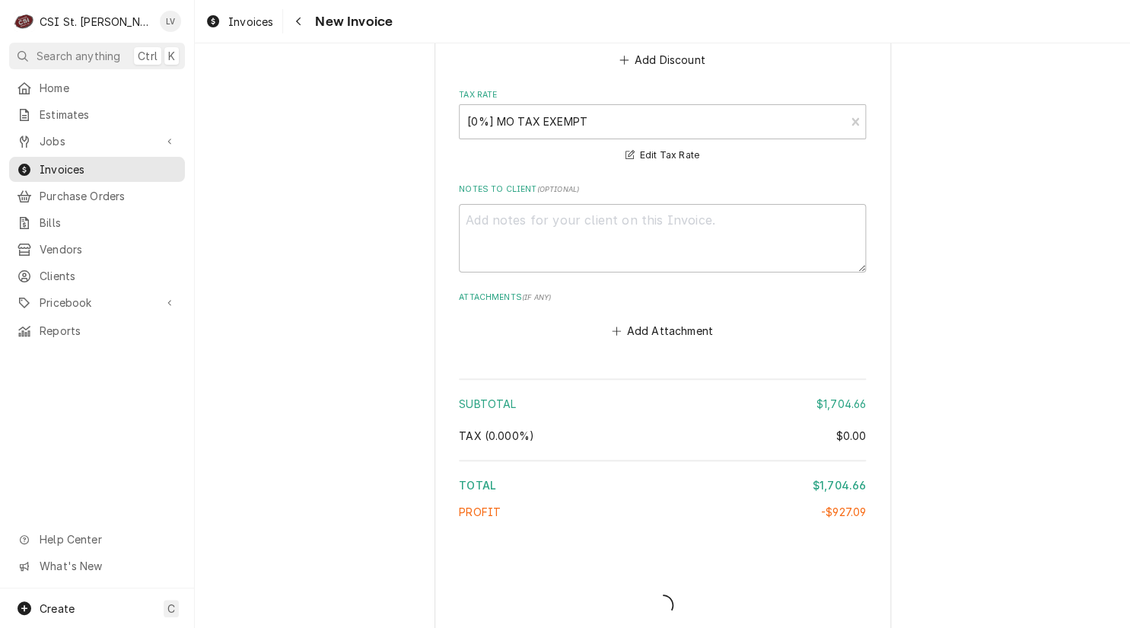
type textarea "x"
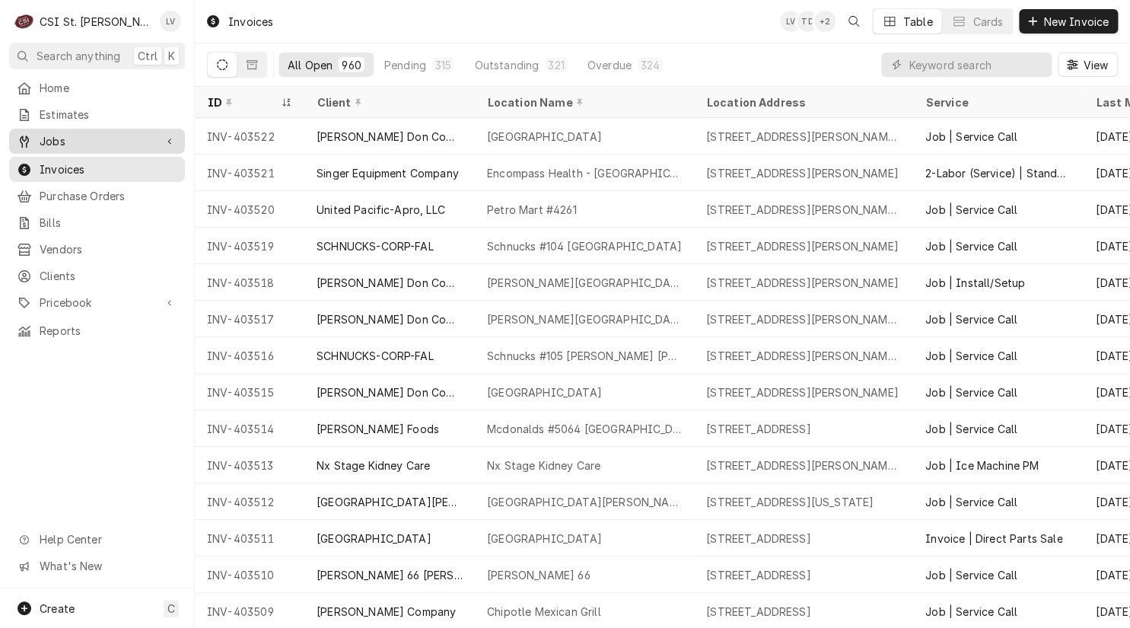
drag, startPoint x: 27, startPoint y: 133, endPoint x: 34, endPoint y: 147, distance: 15.7
click at [27, 135] on icon "Dynamic Content Wrapper" at bounding box center [24, 141] width 9 height 12
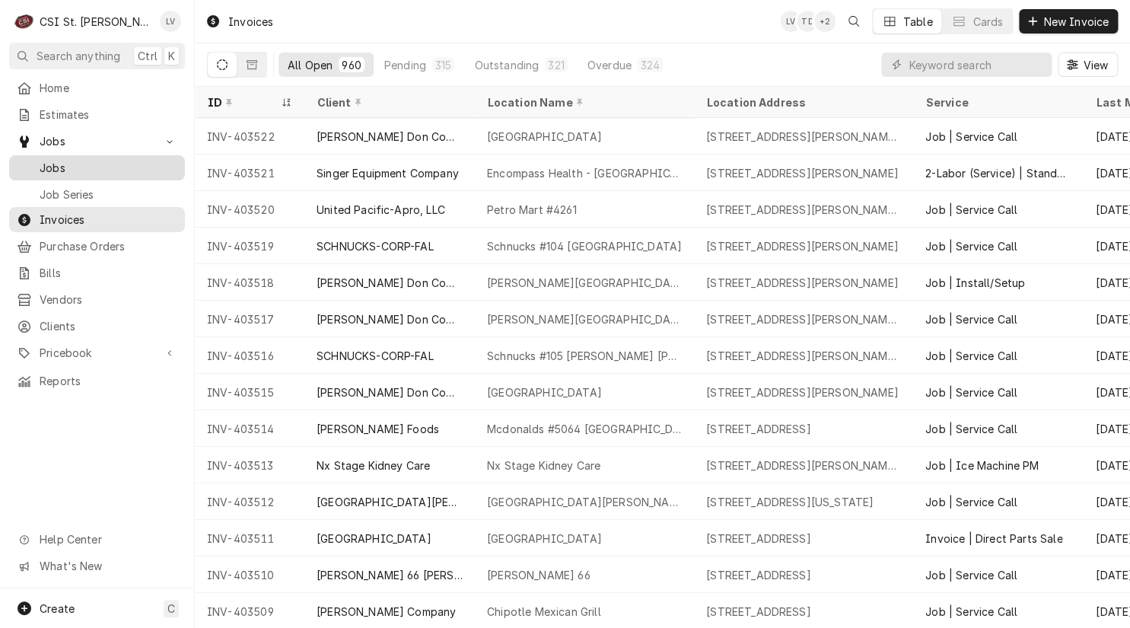
click at [45, 161] on span "Jobs" at bounding box center [109, 168] width 138 height 16
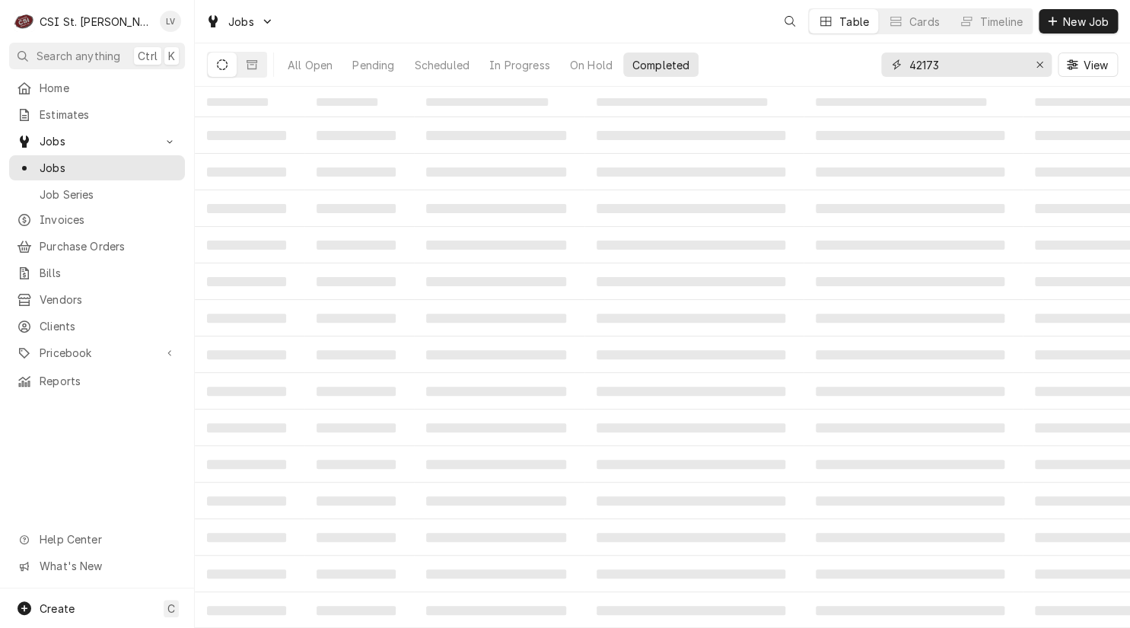
click at [966, 66] on input "42173" at bounding box center [965, 64] width 114 height 24
drag, startPoint x: 966, startPoint y: 66, endPoint x: 900, endPoint y: 75, distance: 66.0
click at [900, 74] on div "42173" at bounding box center [966, 64] width 170 height 24
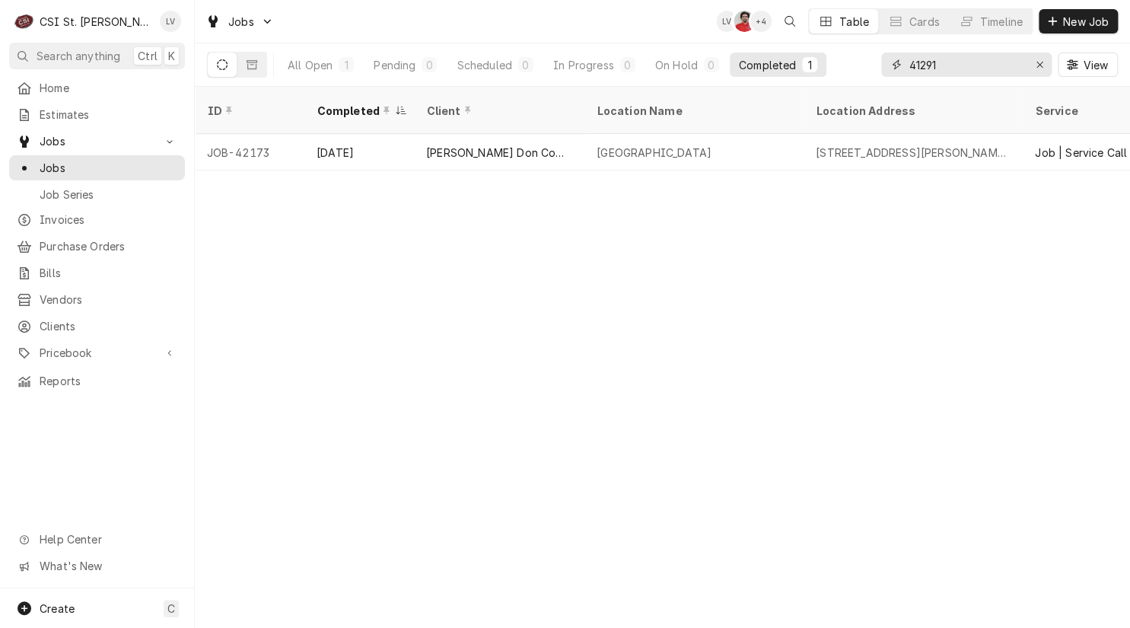
type input "41291"
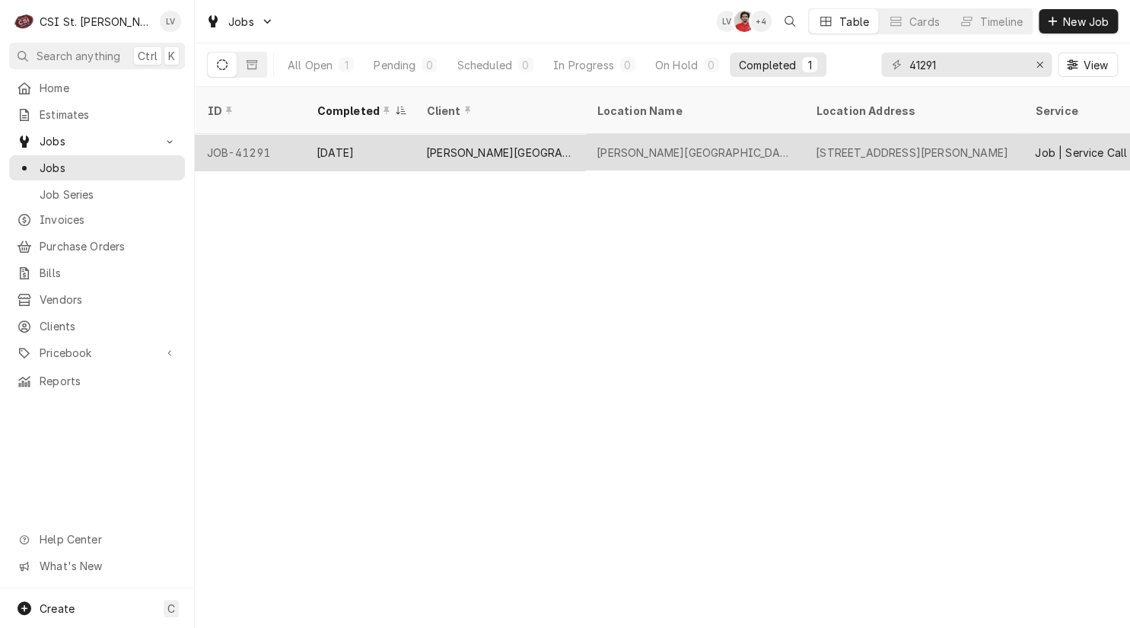
click at [636, 142] on div "[PERSON_NAME][GEOGRAPHIC_DATA]" at bounding box center [693, 152] width 219 height 37
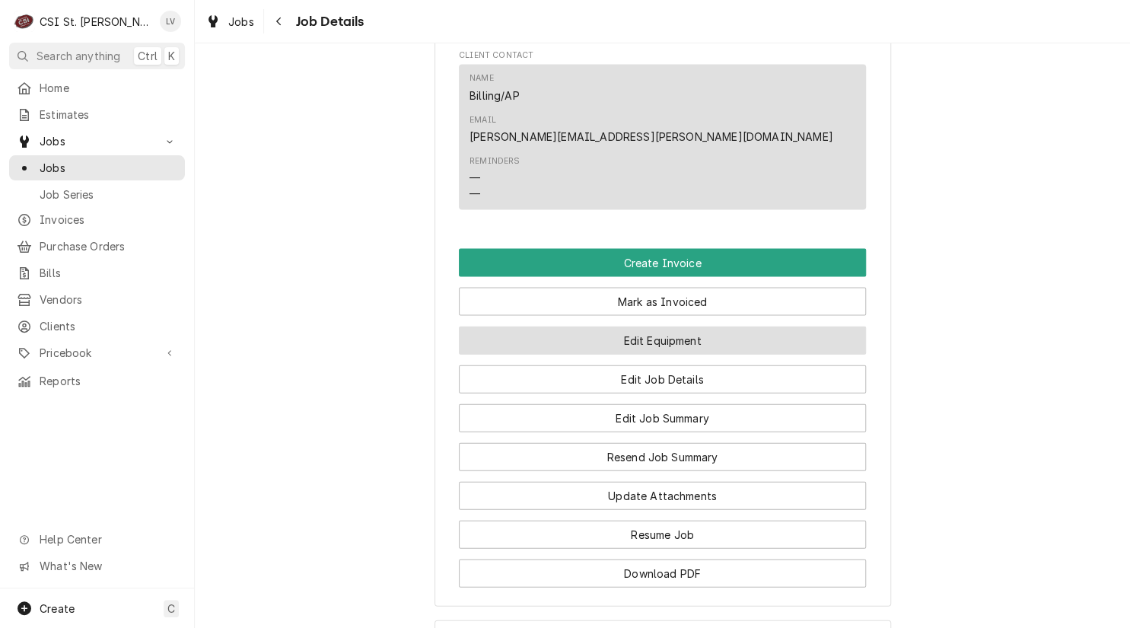
scroll to position [1090, 0]
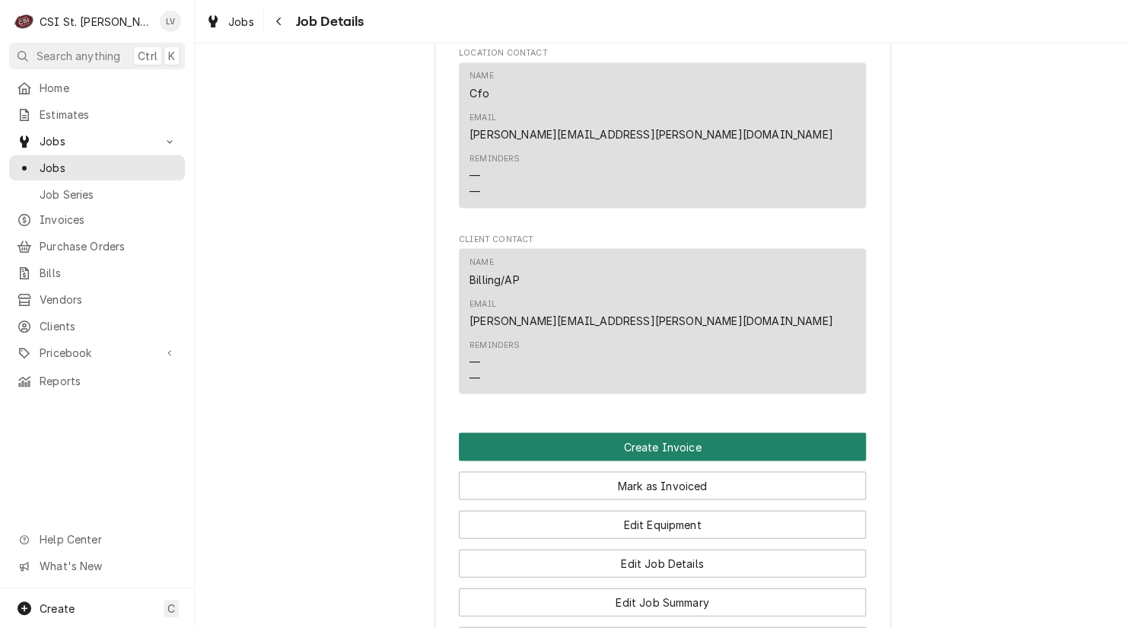
click at [647, 432] on button "Create Invoice" at bounding box center [662, 446] width 407 height 28
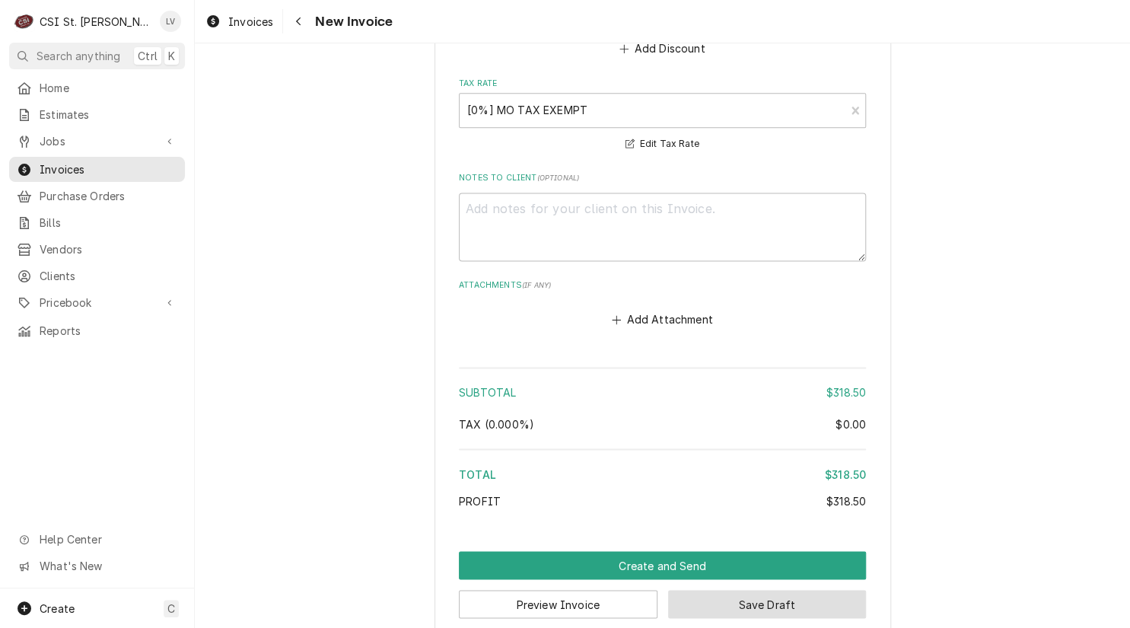
click at [757, 590] on button "Save Draft" at bounding box center [767, 604] width 199 height 28
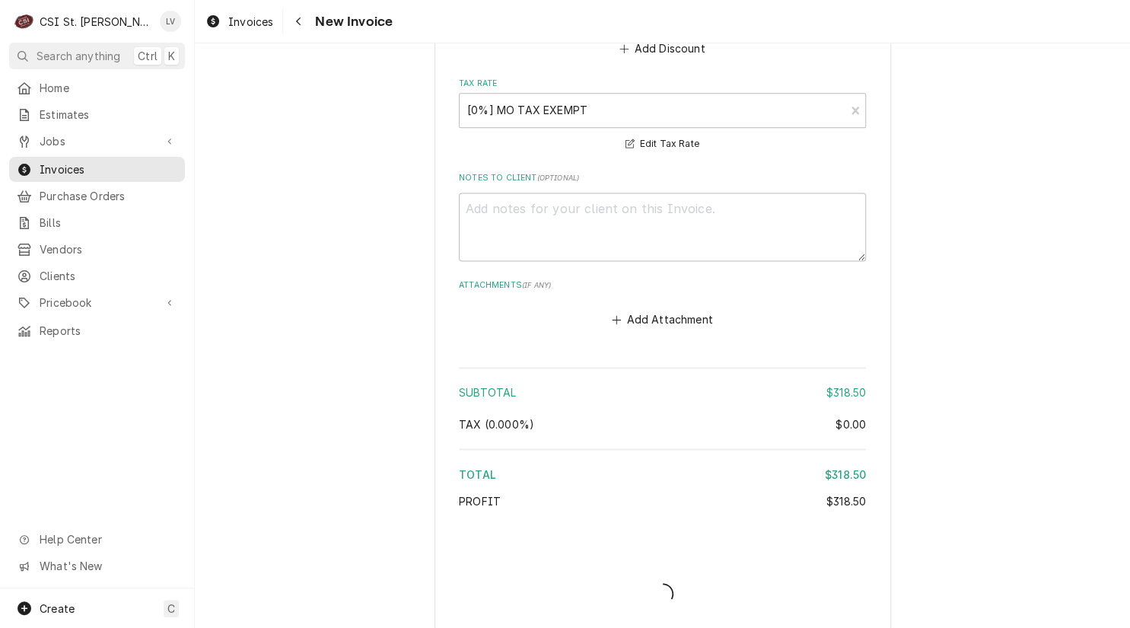
scroll to position [3317, 0]
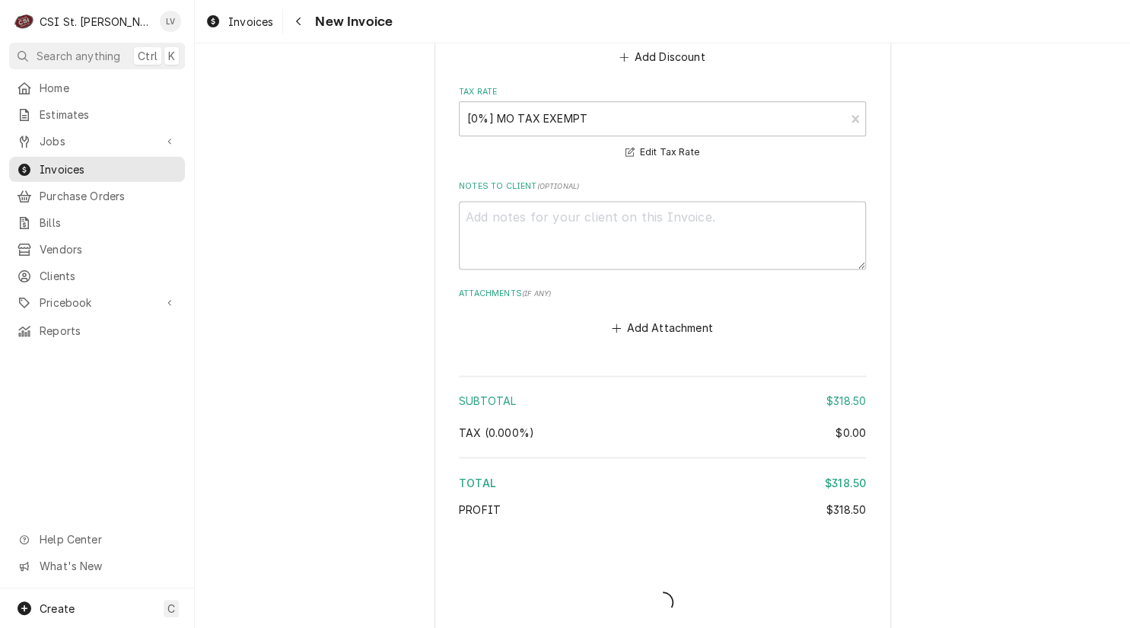
type textarea "x"
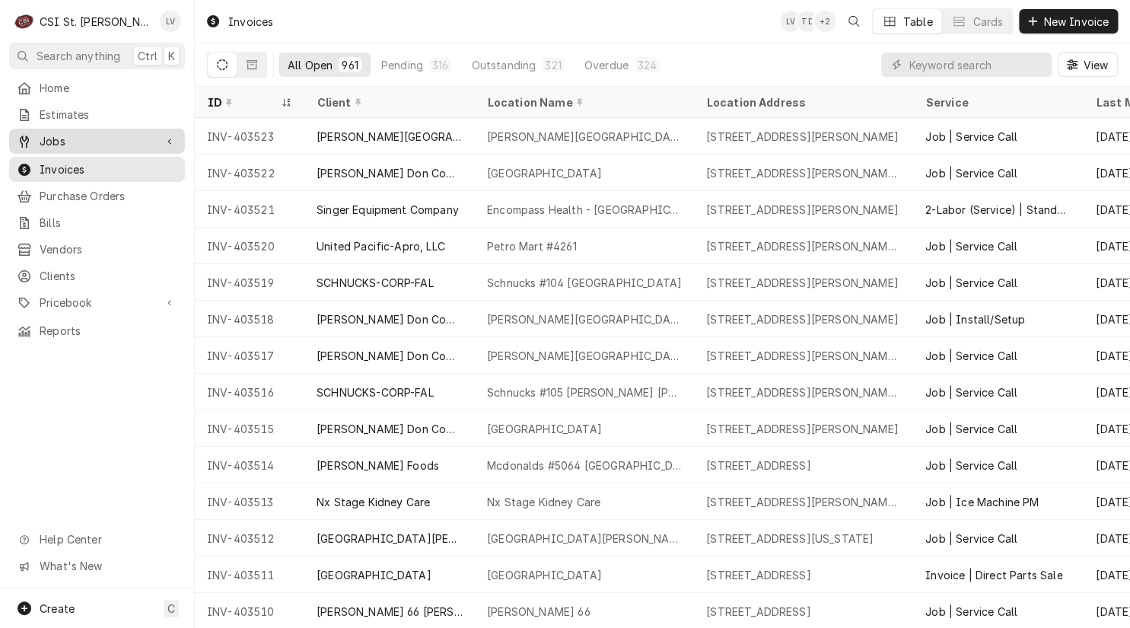
click at [58, 138] on span "Jobs" at bounding box center [97, 141] width 115 height 16
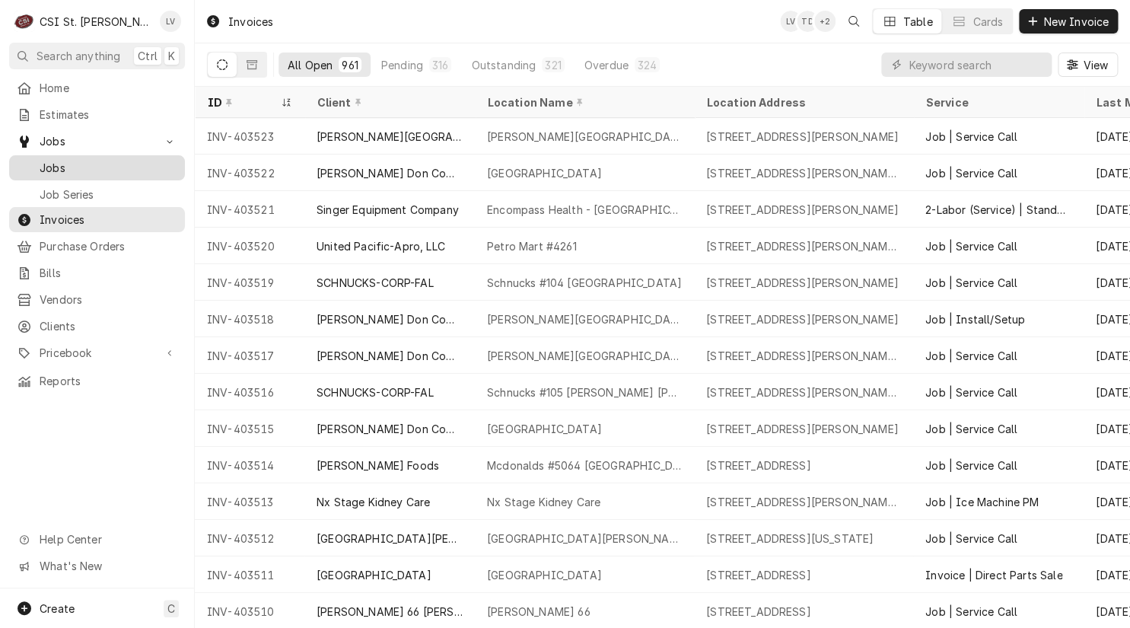
click at [56, 164] on span "Jobs" at bounding box center [109, 168] width 138 height 16
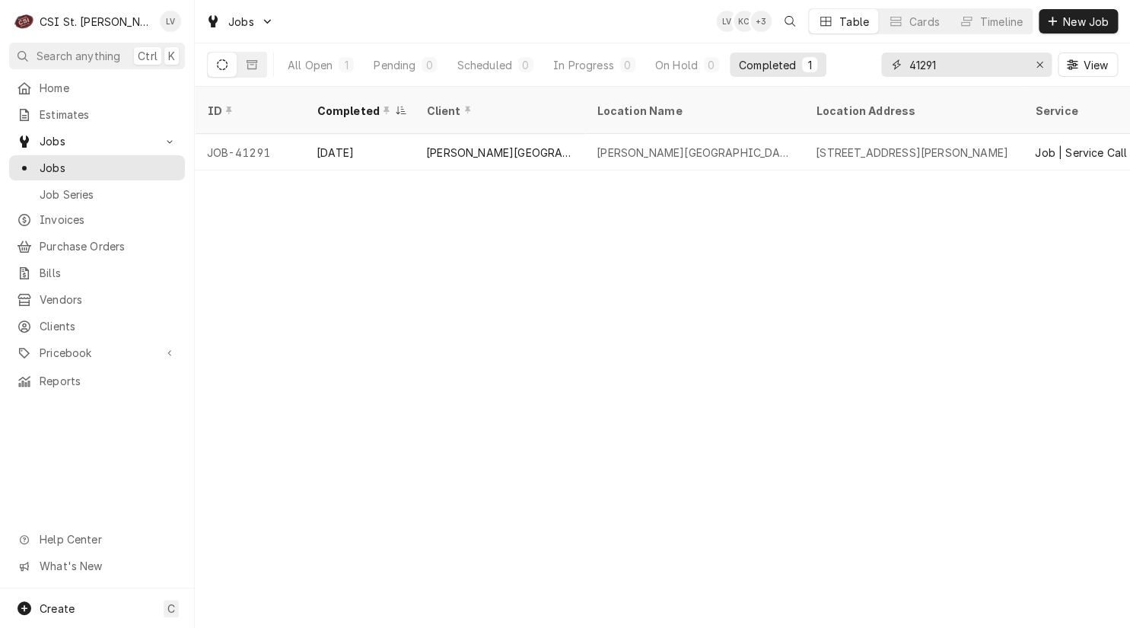
drag, startPoint x: 954, startPoint y: 68, endPoint x: 878, endPoint y: 74, distance: 76.3
click at [878, 74] on div "All Open 1 Pending 0 Scheduled 0 In Progress 0 On Hold 0 Completed 1 41291 View" at bounding box center [662, 64] width 911 height 43
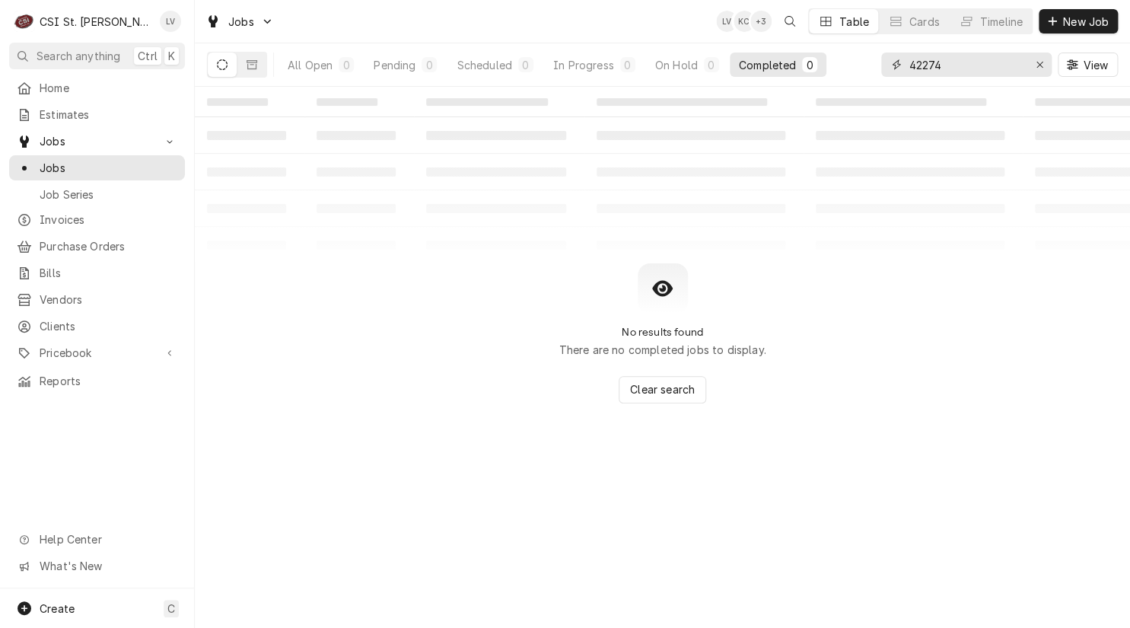
type input "42274"
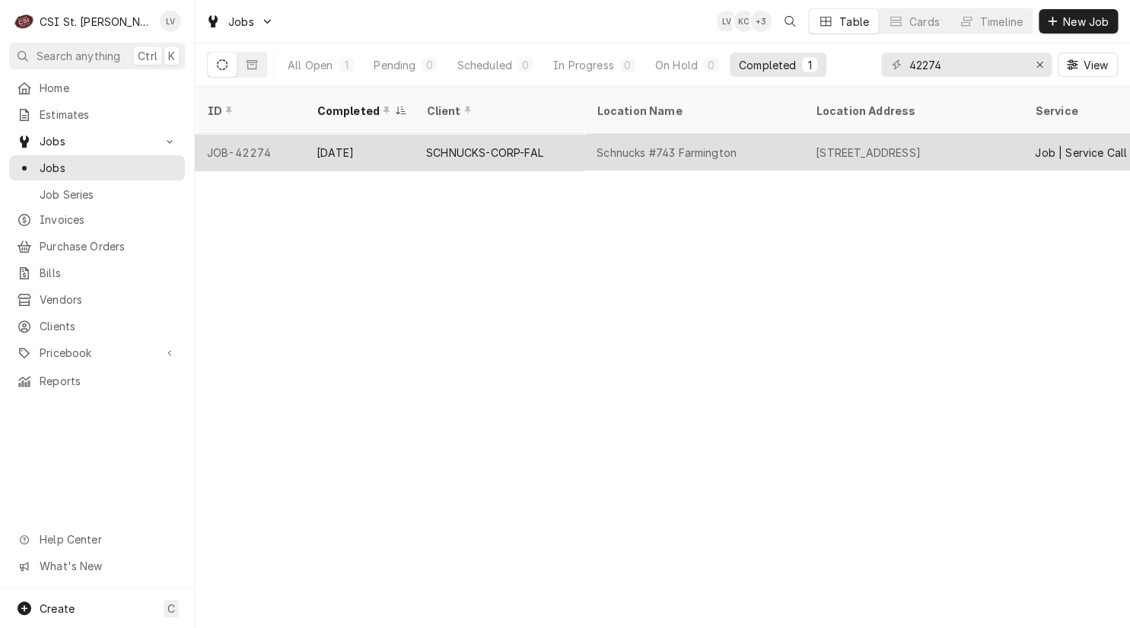
click at [646, 145] on div "Schnucks #743 Farmington" at bounding box center [667, 153] width 140 height 16
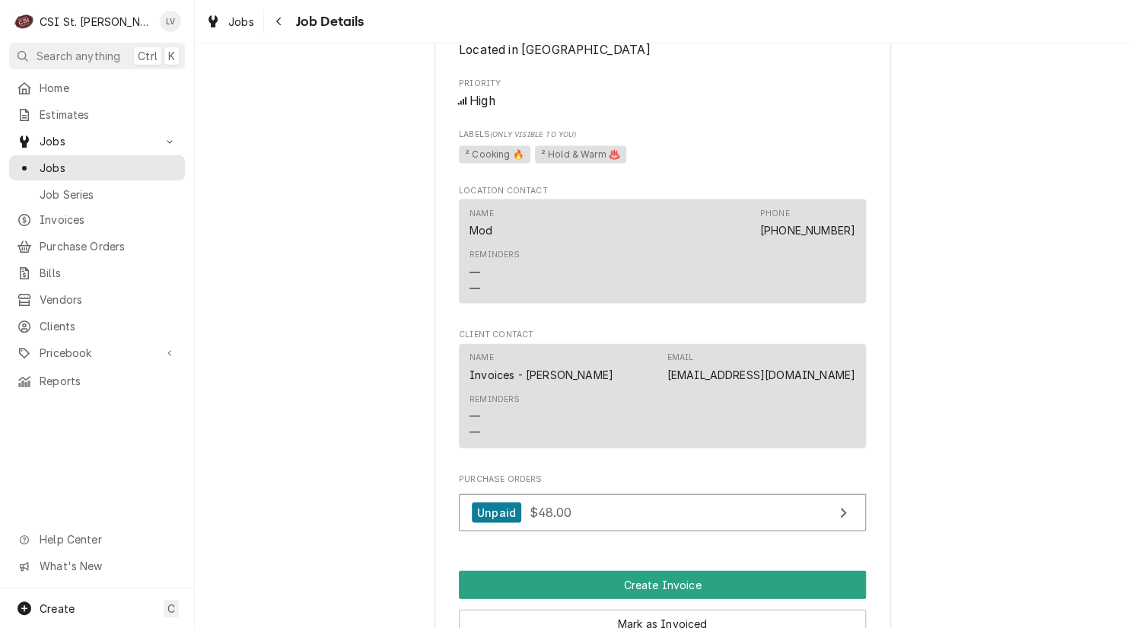
scroll to position [1522, 0]
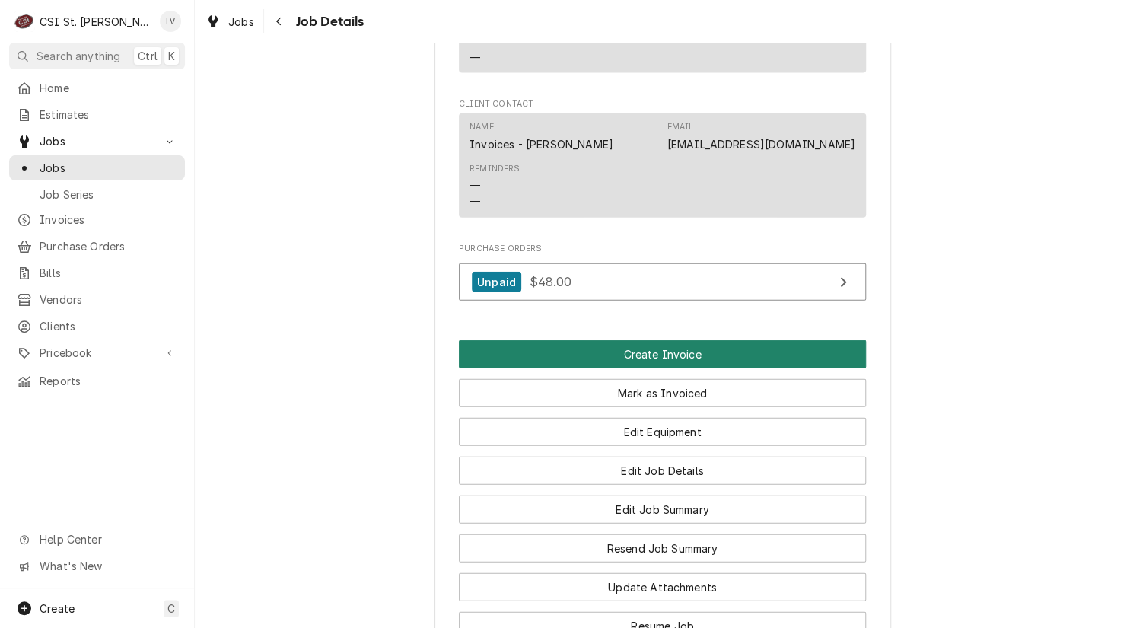
click at [711, 355] on button "Create Invoice" at bounding box center [662, 354] width 407 height 28
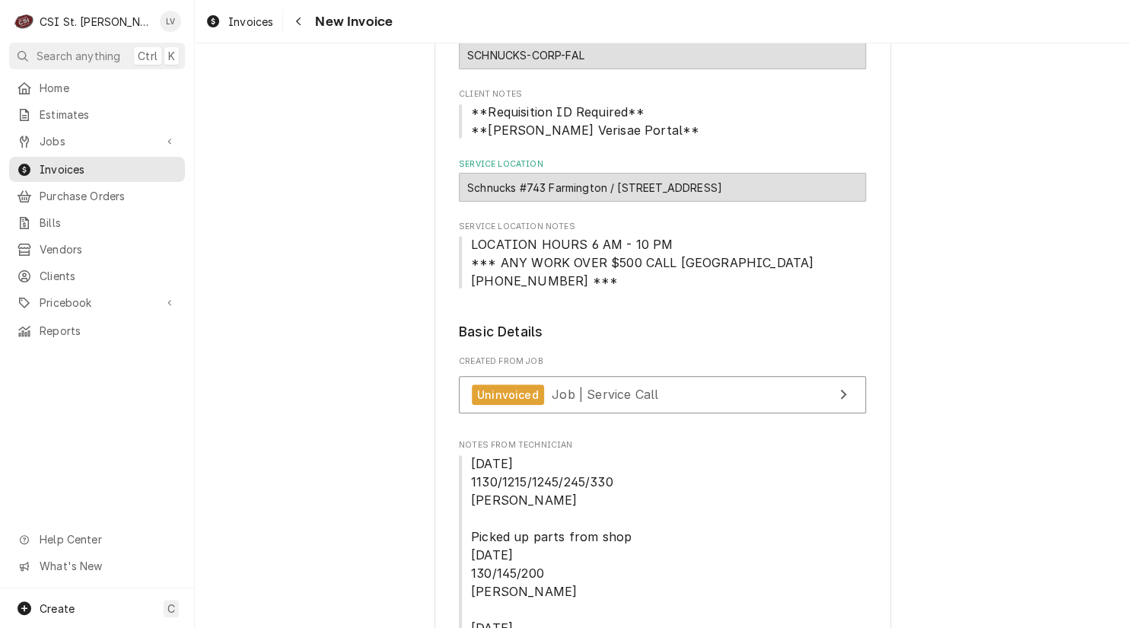
scroll to position [380, 0]
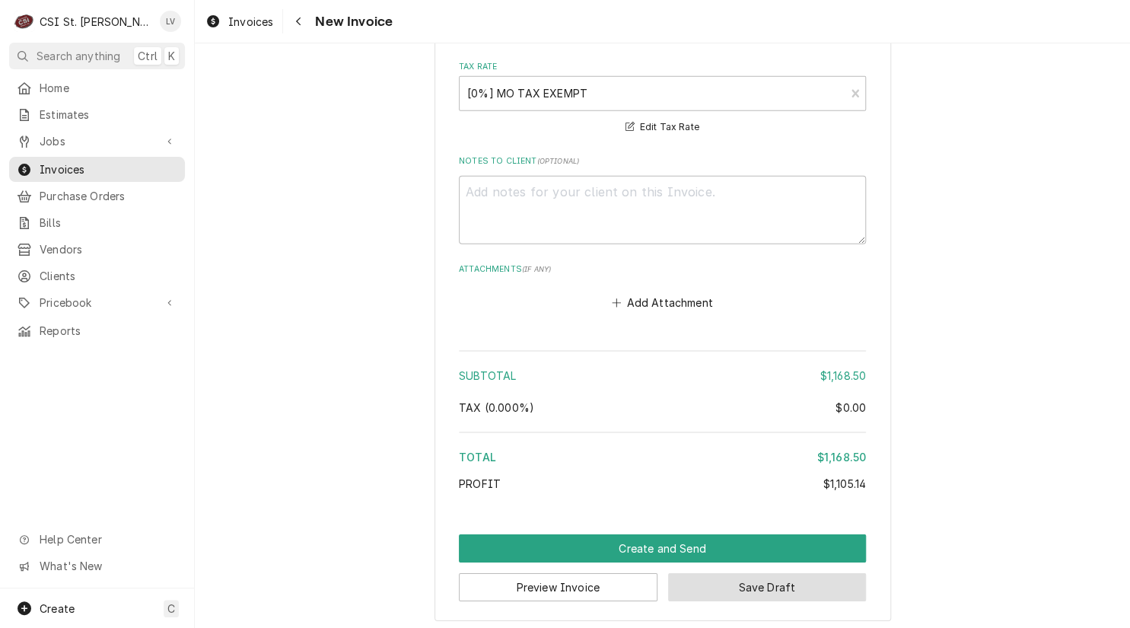
click at [768, 578] on button "Save Draft" at bounding box center [767, 587] width 199 height 28
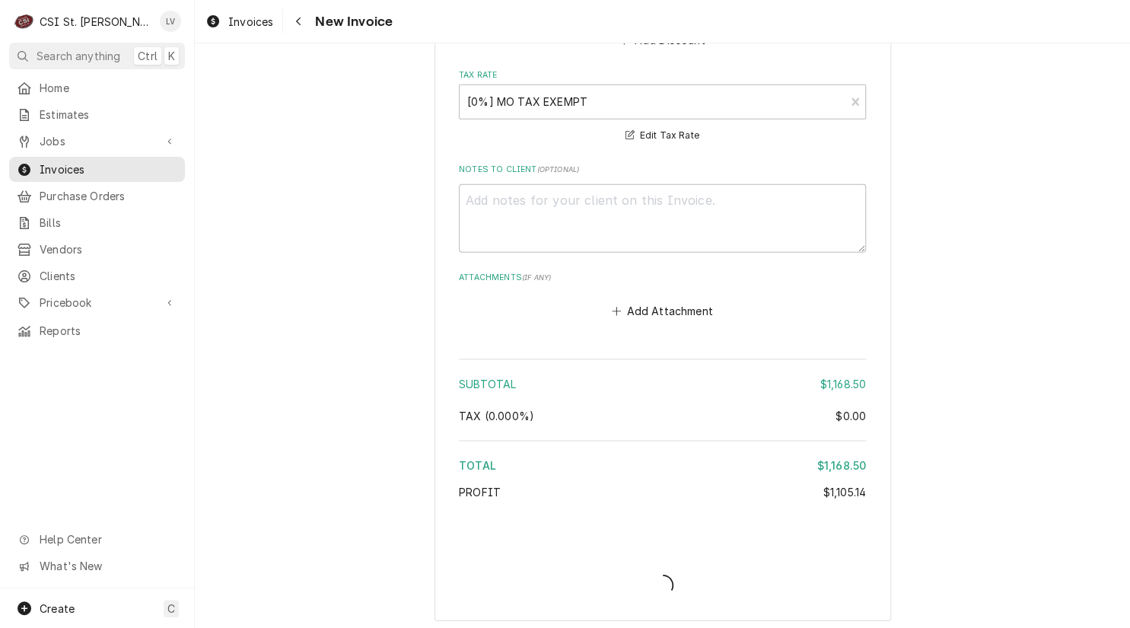
type textarea "x"
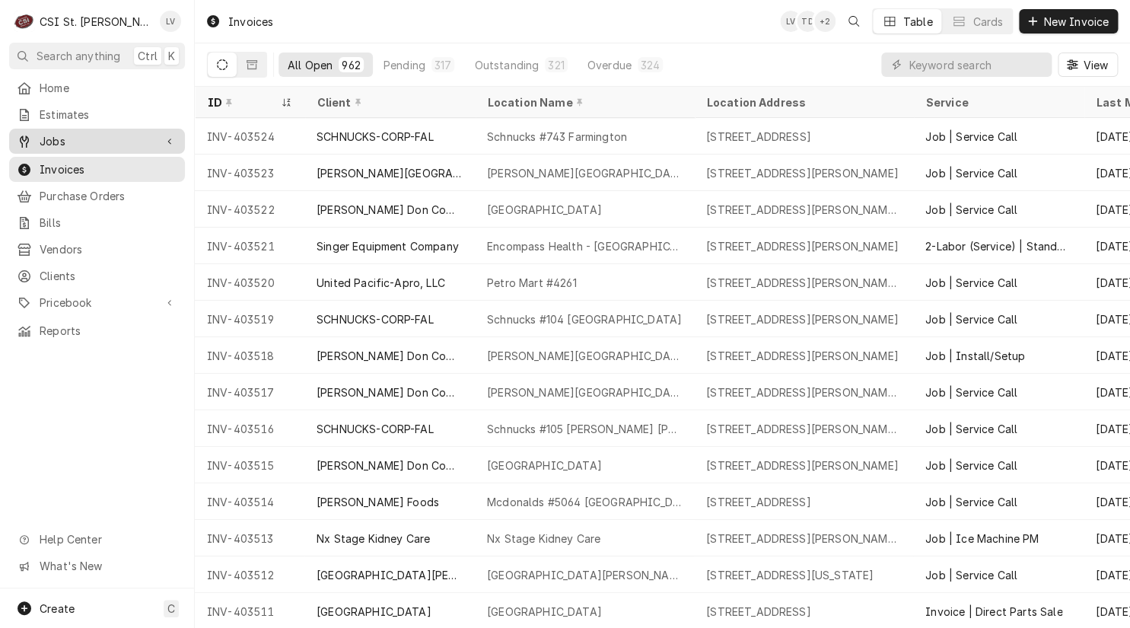
click at [52, 139] on span "Jobs" at bounding box center [97, 141] width 115 height 16
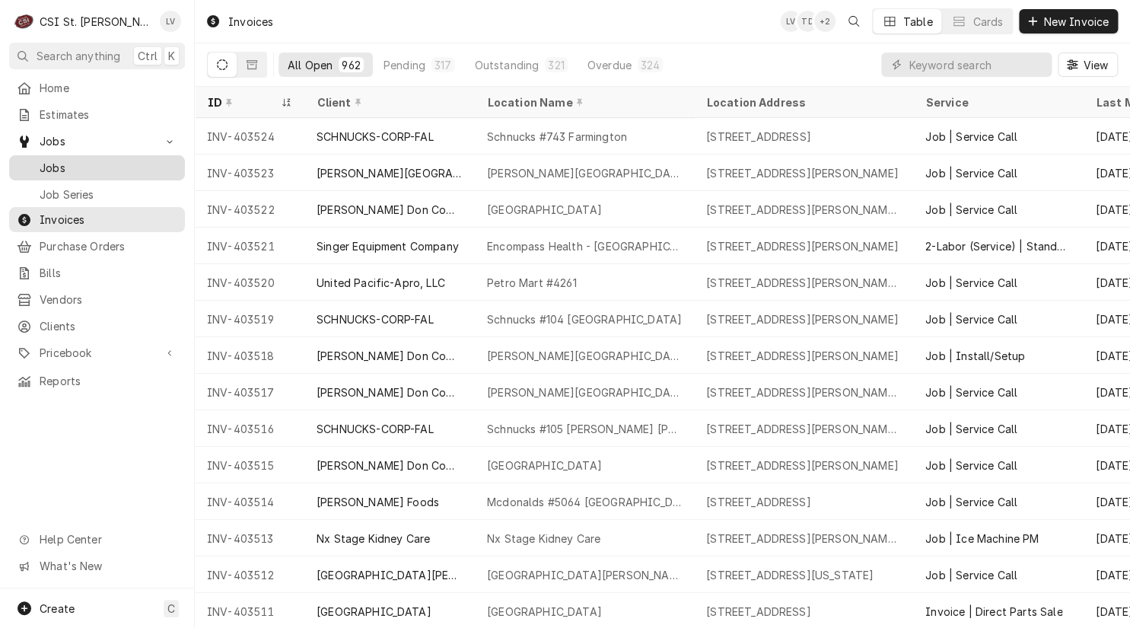
click at [49, 160] on span "Jobs" at bounding box center [109, 168] width 138 height 16
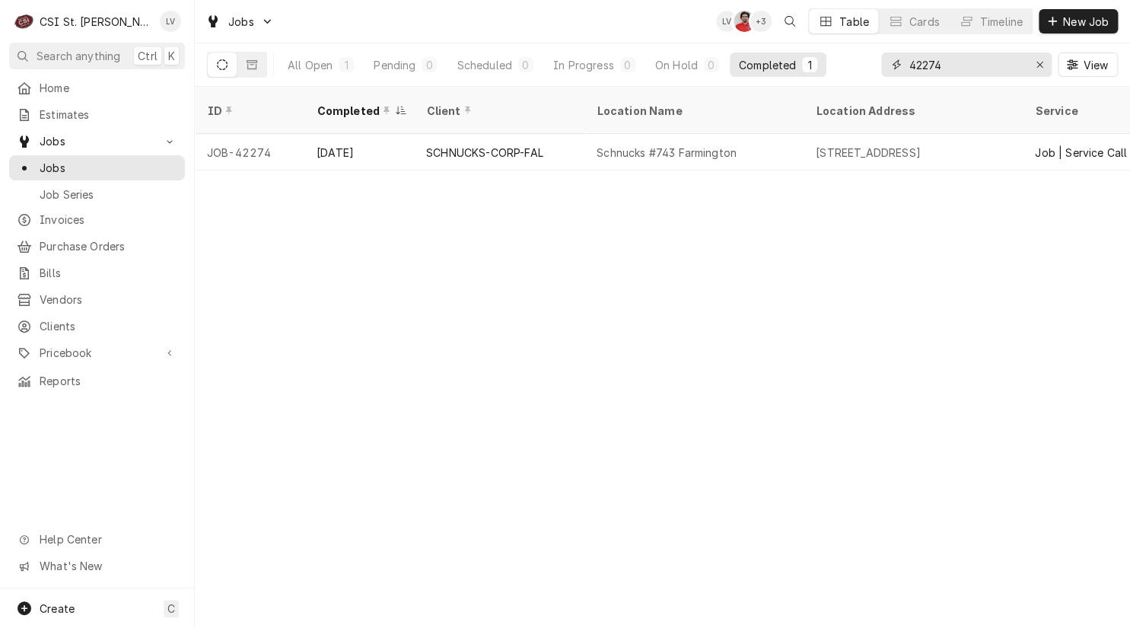
drag, startPoint x: 975, startPoint y: 68, endPoint x: 884, endPoint y: 75, distance: 91.6
click at [884, 75] on div "42274" at bounding box center [966, 64] width 170 height 24
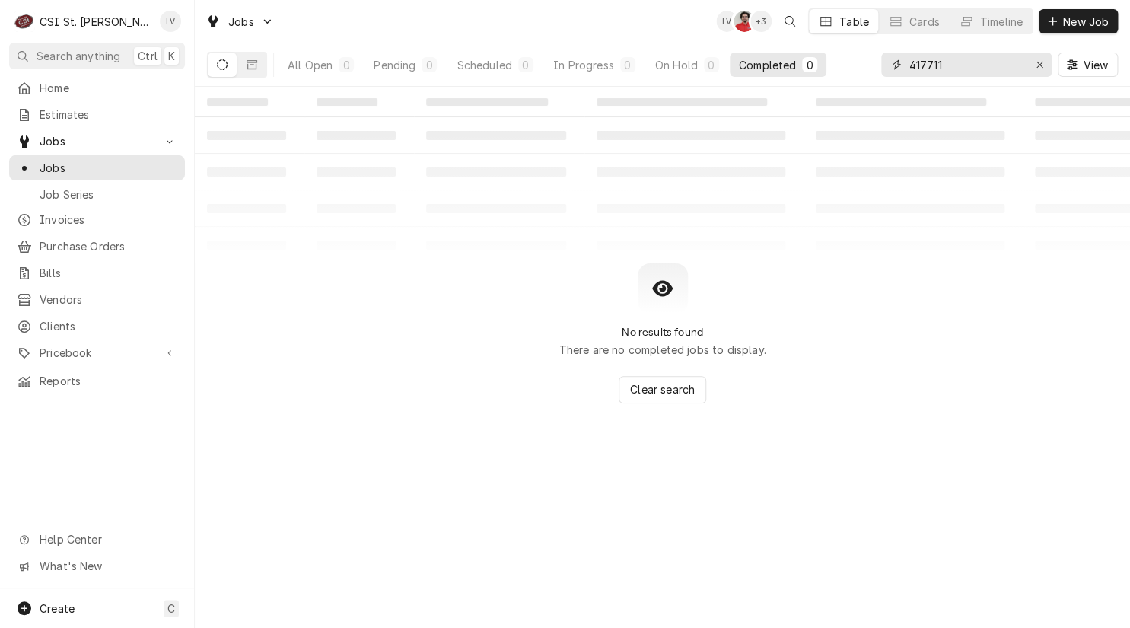
drag, startPoint x: 951, startPoint y: 66, endPoint x: 877, endPoint y: 71, distance: 73.9
click at [877, 70] on div "All Open 0 Pending 0 Scheduled 0 In Progress 0 On Hold 0 Completed 0 417711 View" at bounding box center [662, 64] width 911 height 43
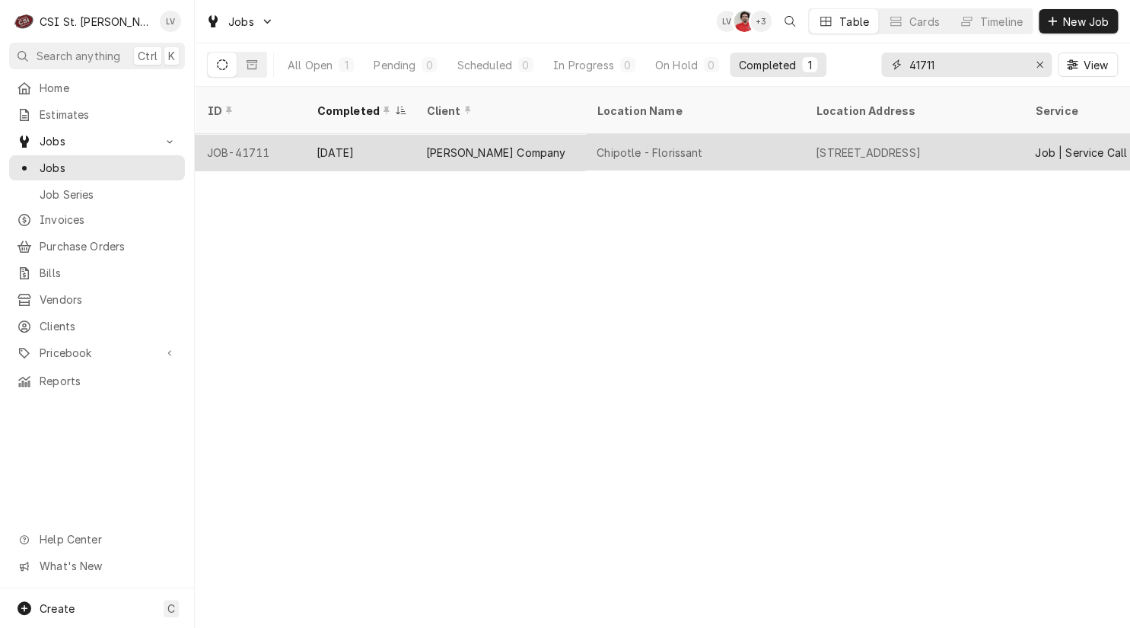
type input "41711"
click at [592, 148] on div "Chipotle - Florissant" at bounding box center [693, 152] width 219 height 37
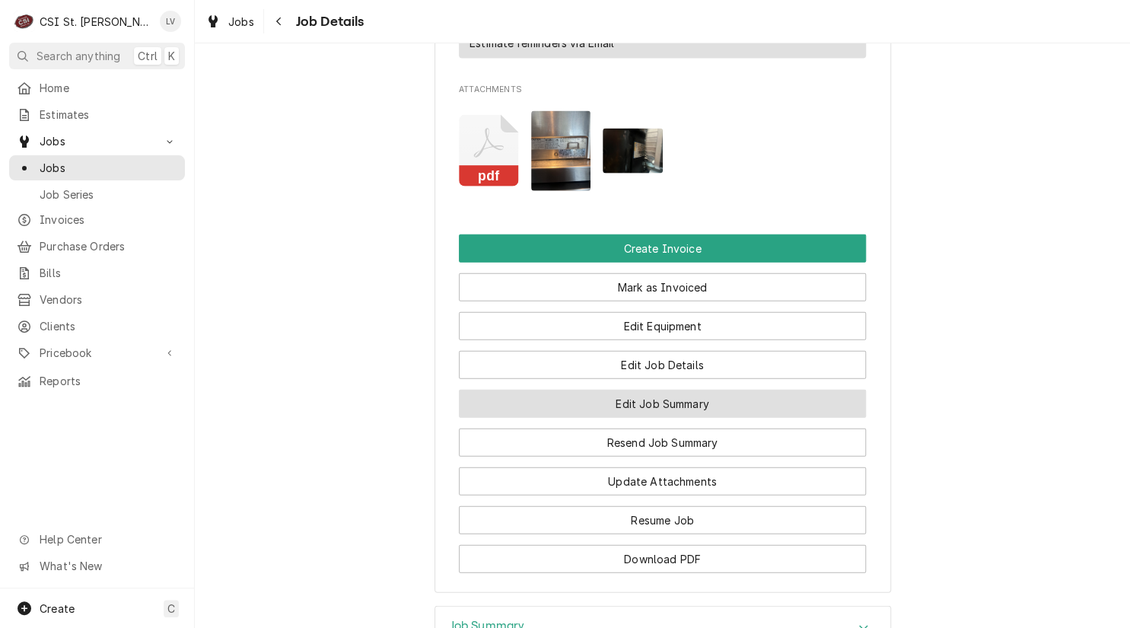
scroll to position [1522, 0]
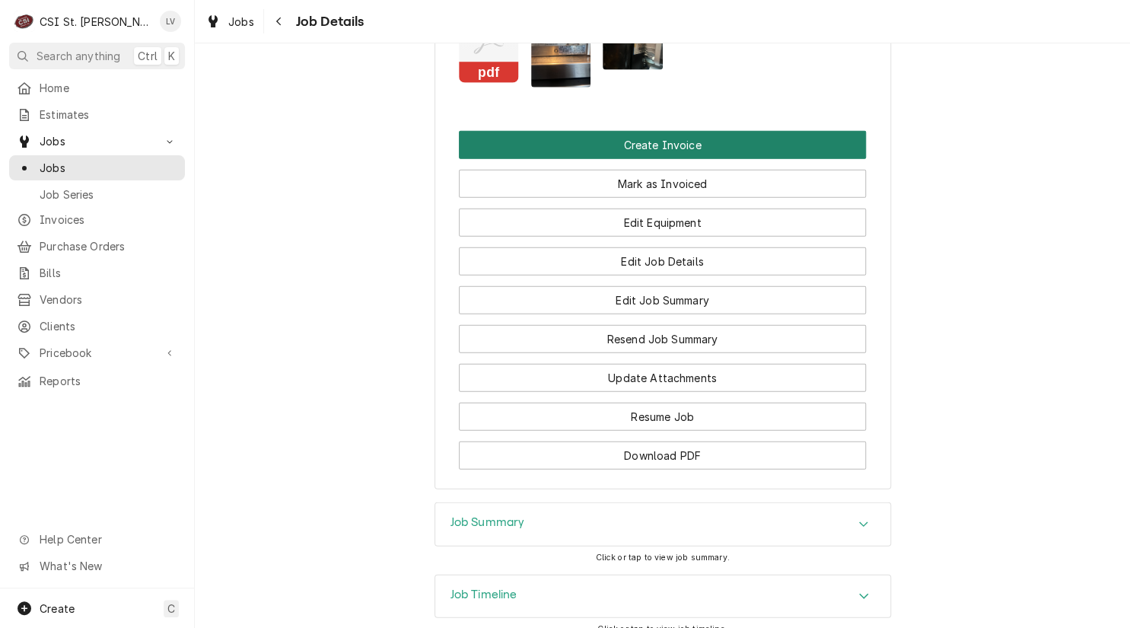
click at [688, 131] on button "Create Invoice" at bounding box center [662, 145] width 407 height 28
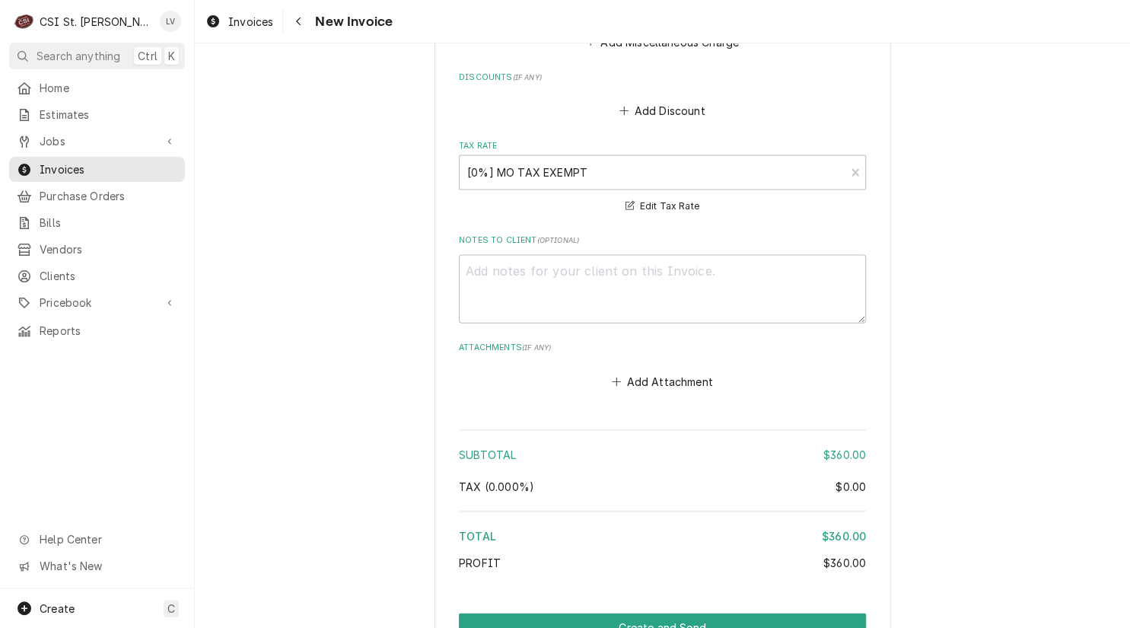
scroll to position [3899, 0]
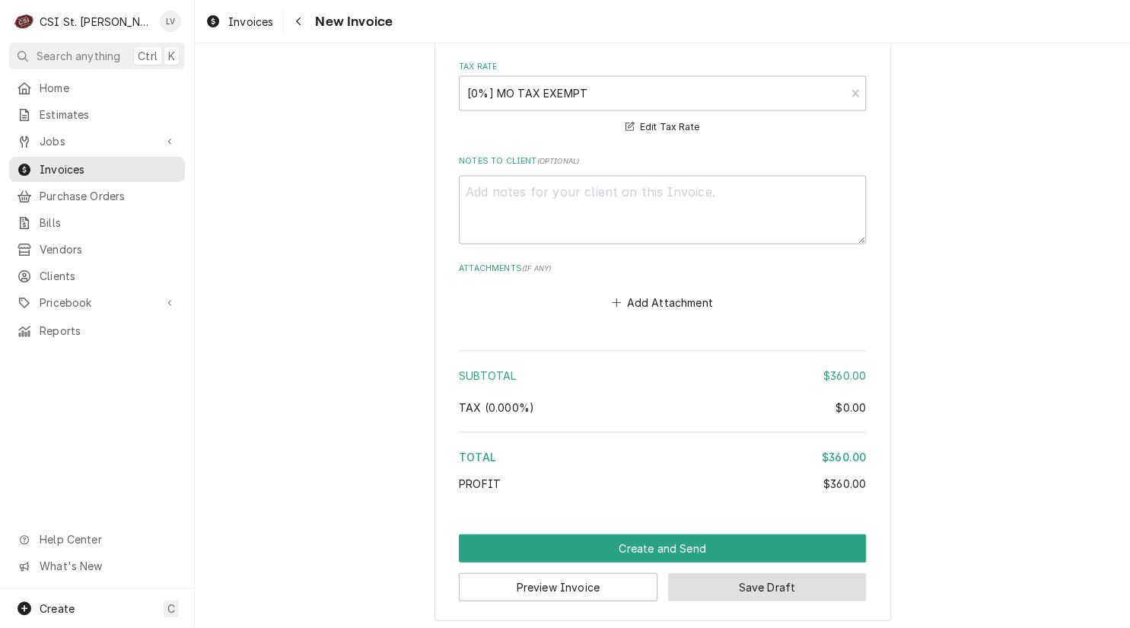
click at [764, 583] on button "Save Draft" at bounding box center [767, 587] width 199 height 28
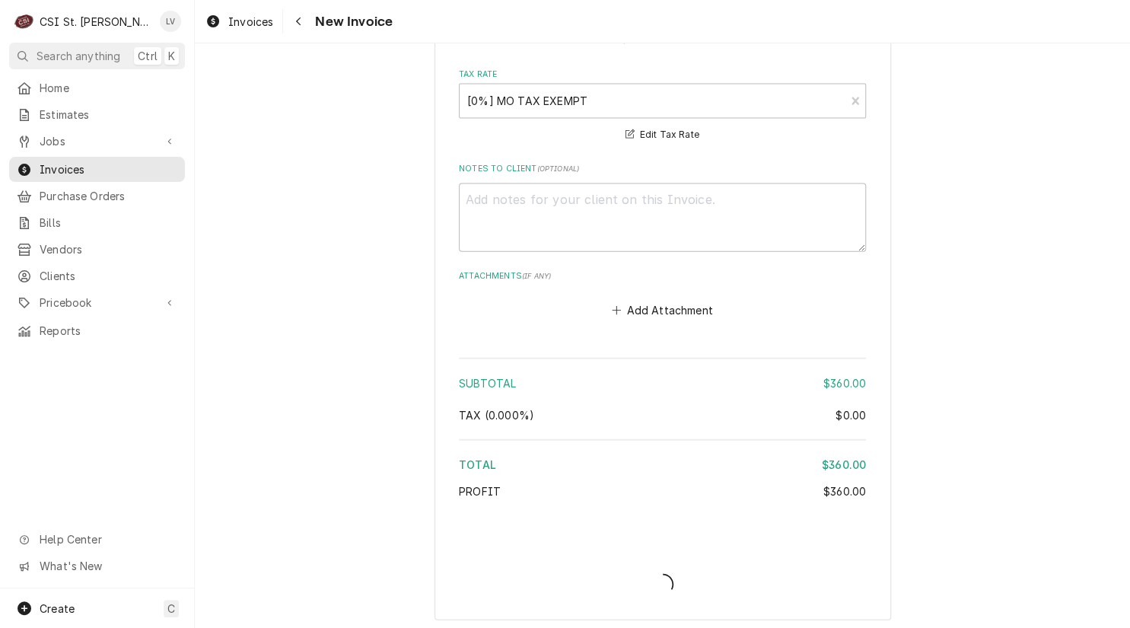
type textarea "x"
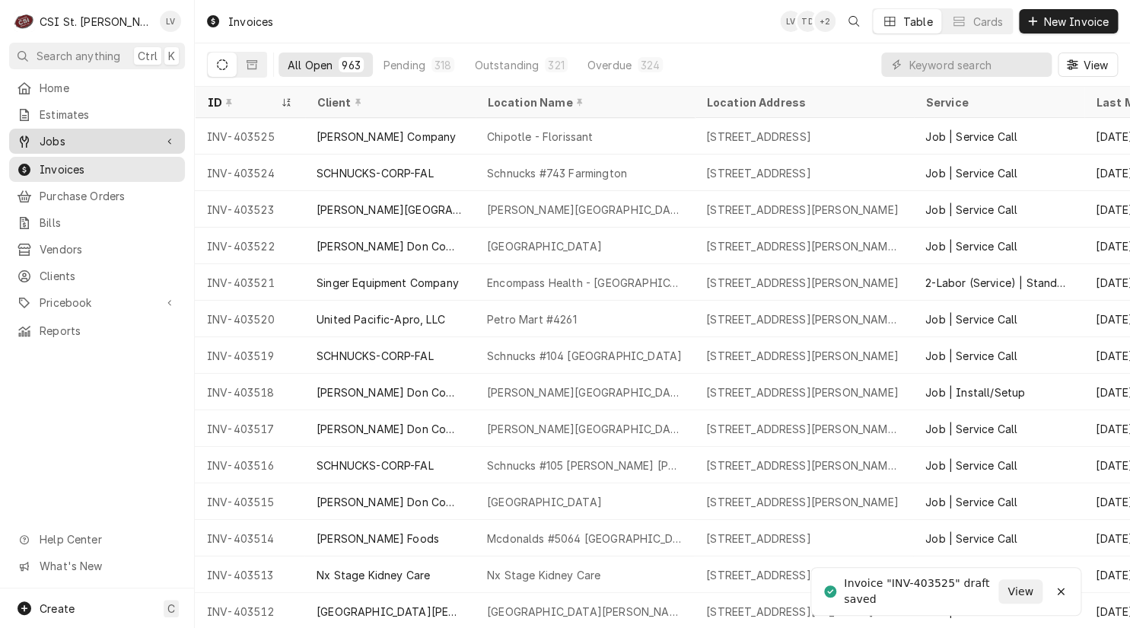
click at [76, 134] on span "Jobs" at bounding box center [97, 141] width 115 height 16
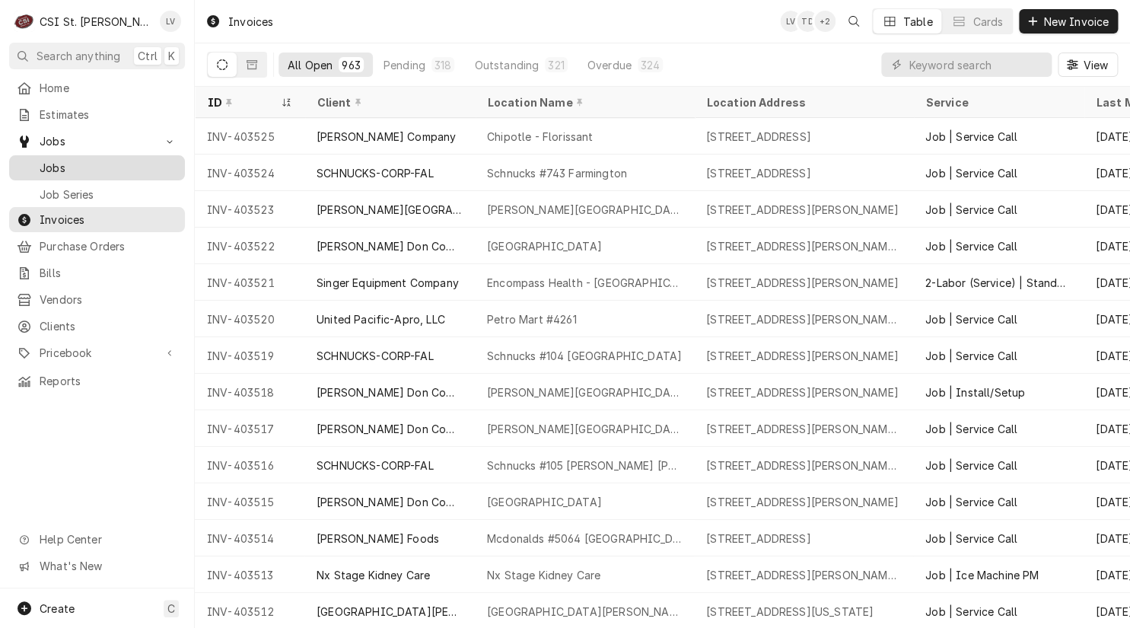
click at [61, 158] on div "Jobs" at bounding box center [97, 167] width 170 height 19
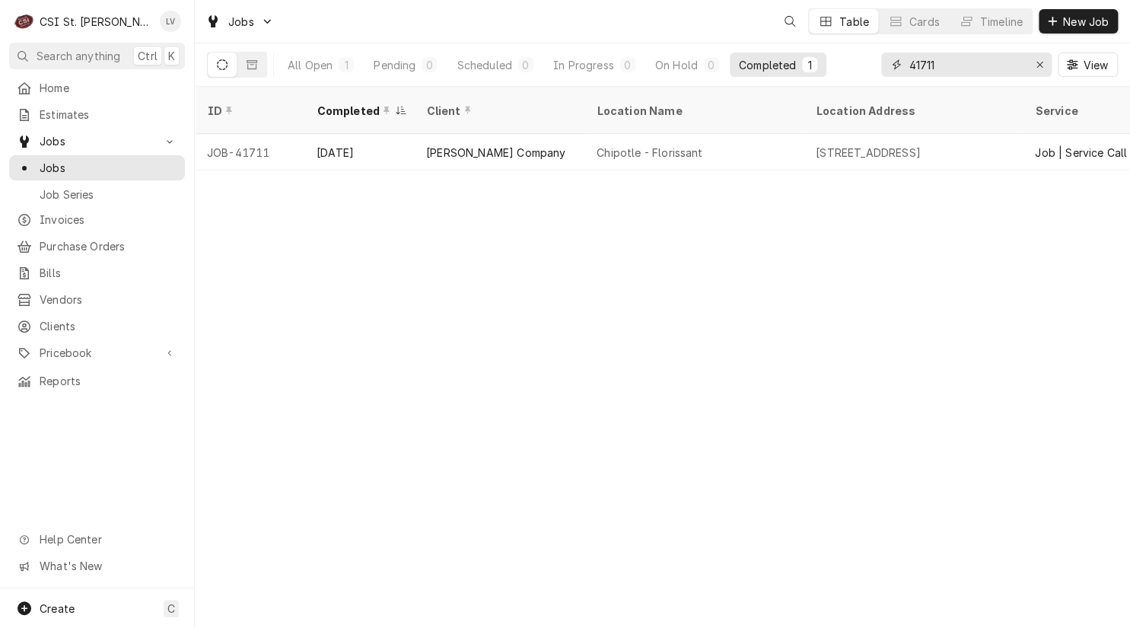
drag, startPoint x: 956, startPoint y: 65, endPoint x: 870, endPoint y: 68, distance: 86.1
click at [870, 68] on div "All Open 1 Pending 0 Scheduled 0 In Progress 0 On Hold 0 Completed 1 41711 View" at bounding box center [662, 64] width 911 height 43
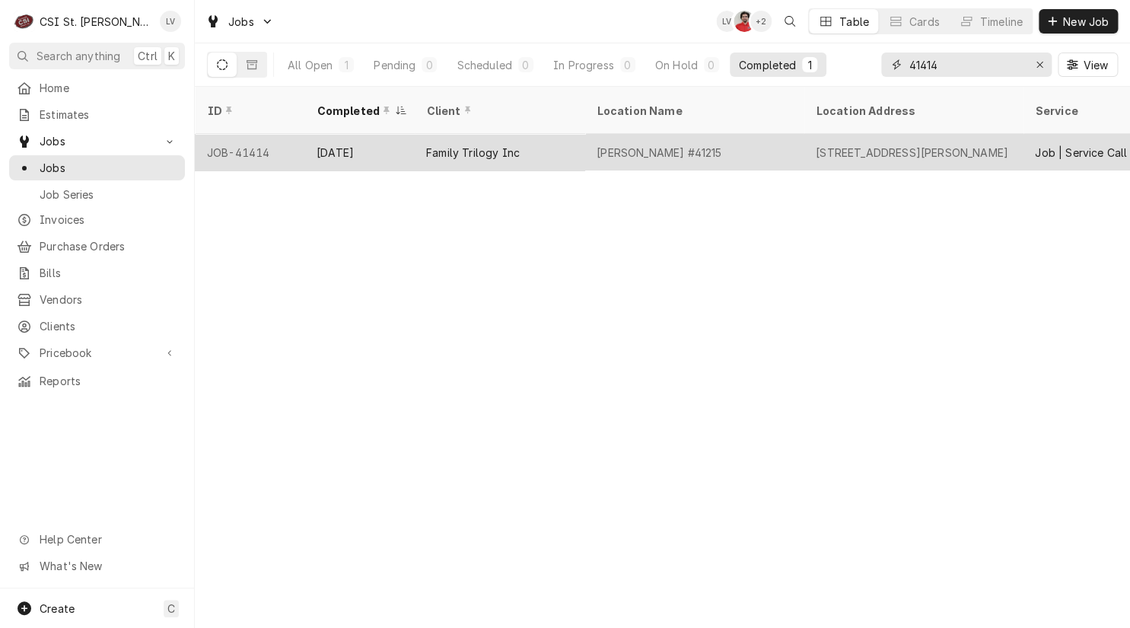
type input "41414"
click at [765, 134] on div "McDonald's #41215" at bounding box center [693, 152] width 219 height 37
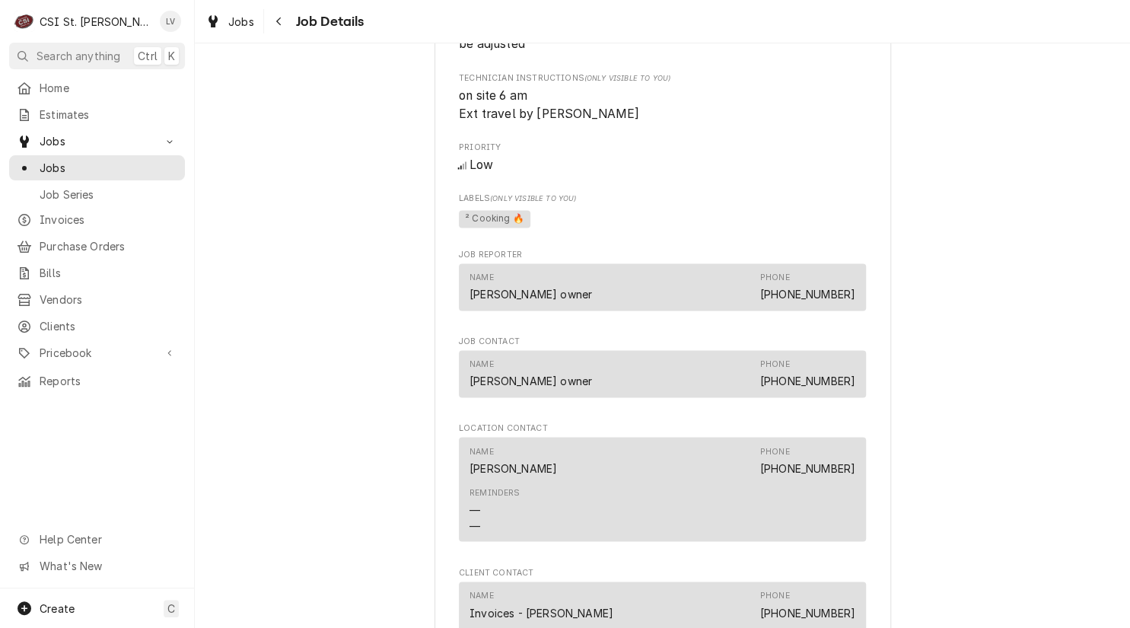
scroll to position [1446, 0]
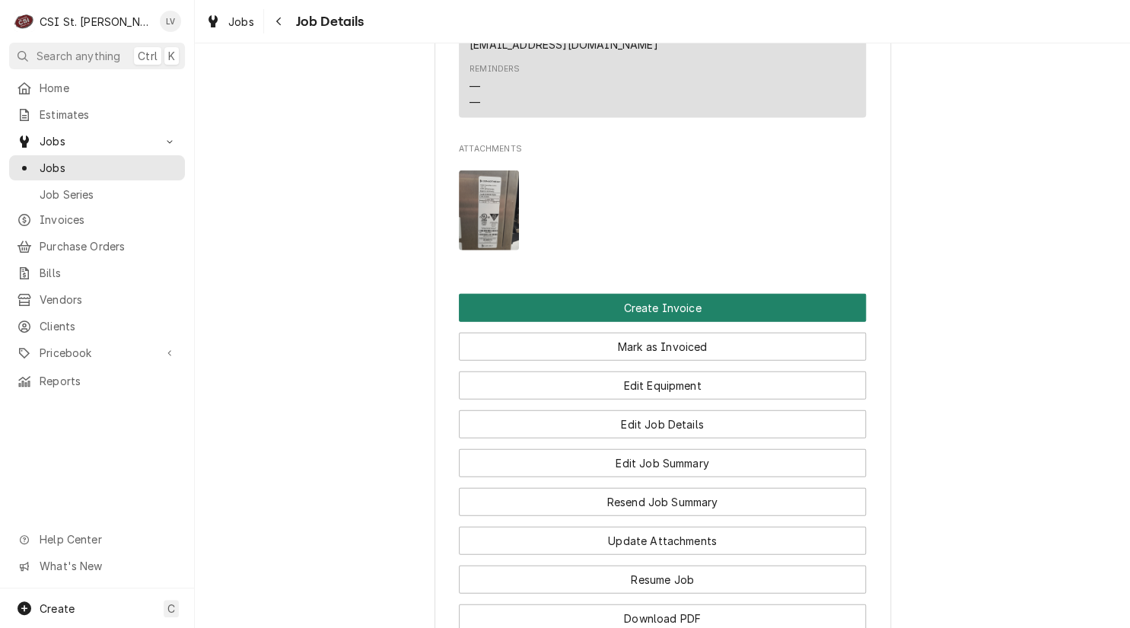
click at [672, 294] on button "Create Invoice" at bounding box center [662, 308] width 407 height 28
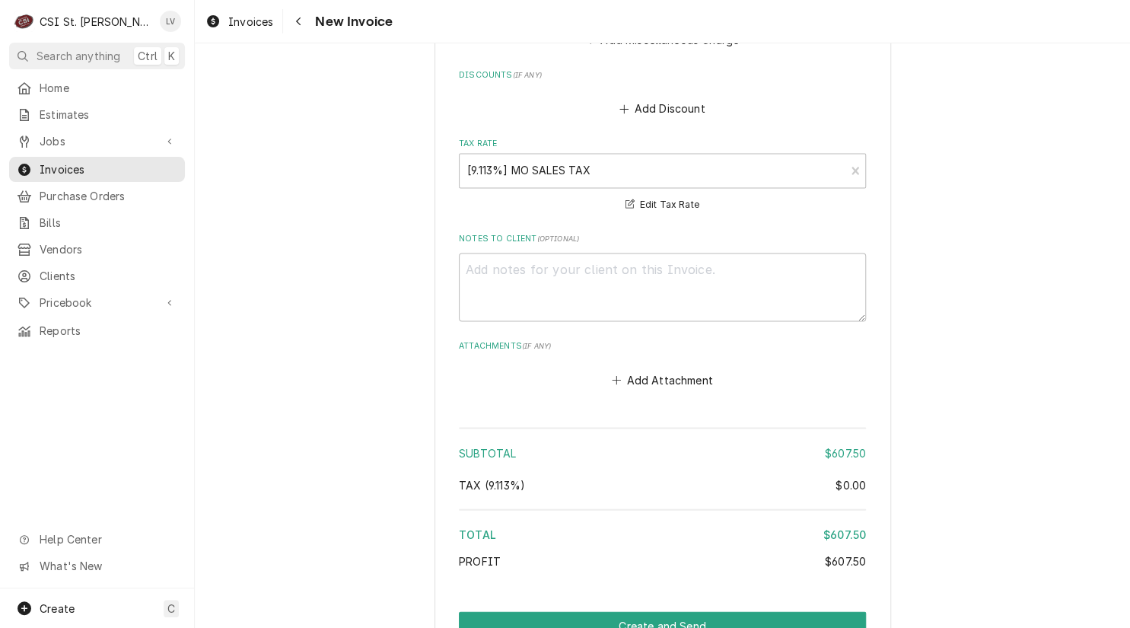
scroll to position [3662, 0]
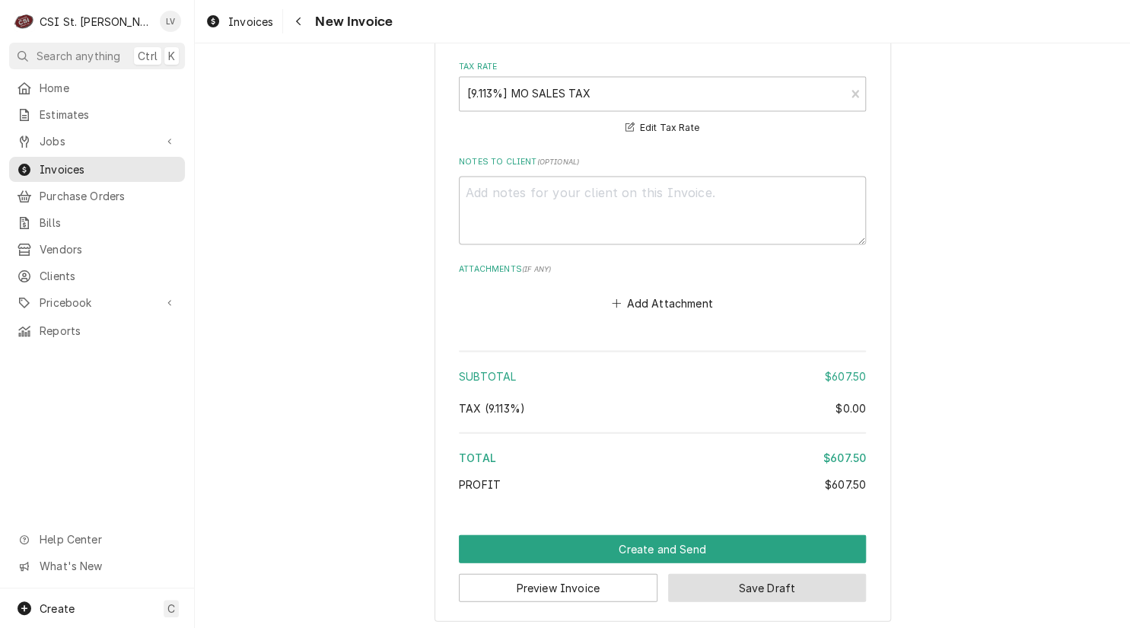
click at [754, 584] on button "Save Draft" at bounding box center [767, 587] width 199 height 28
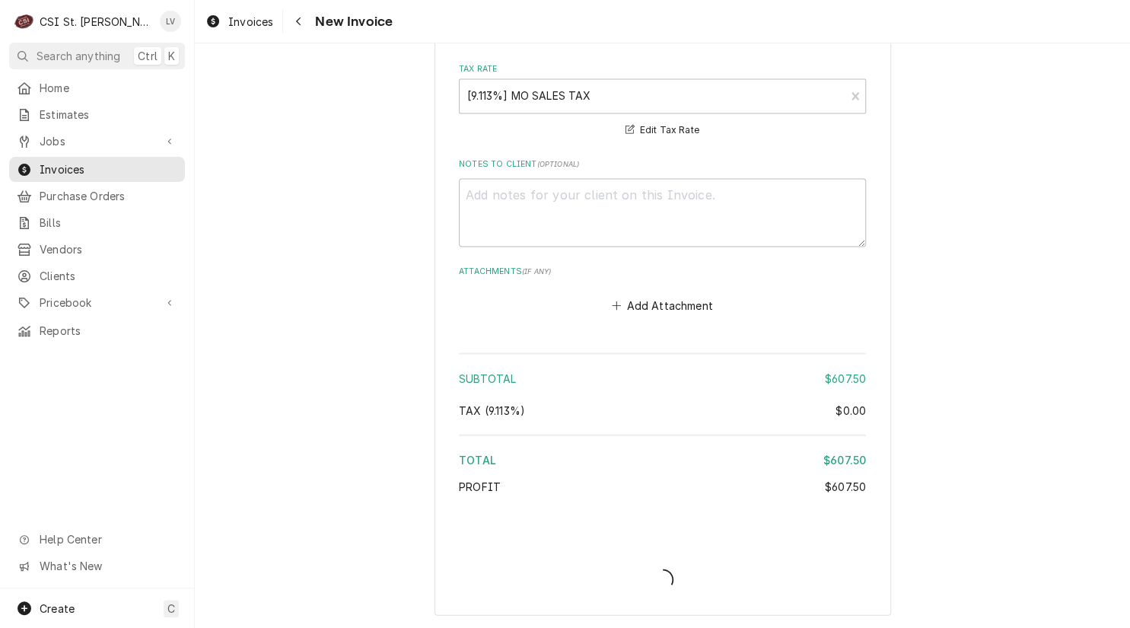
scroll to position [3654, 0]
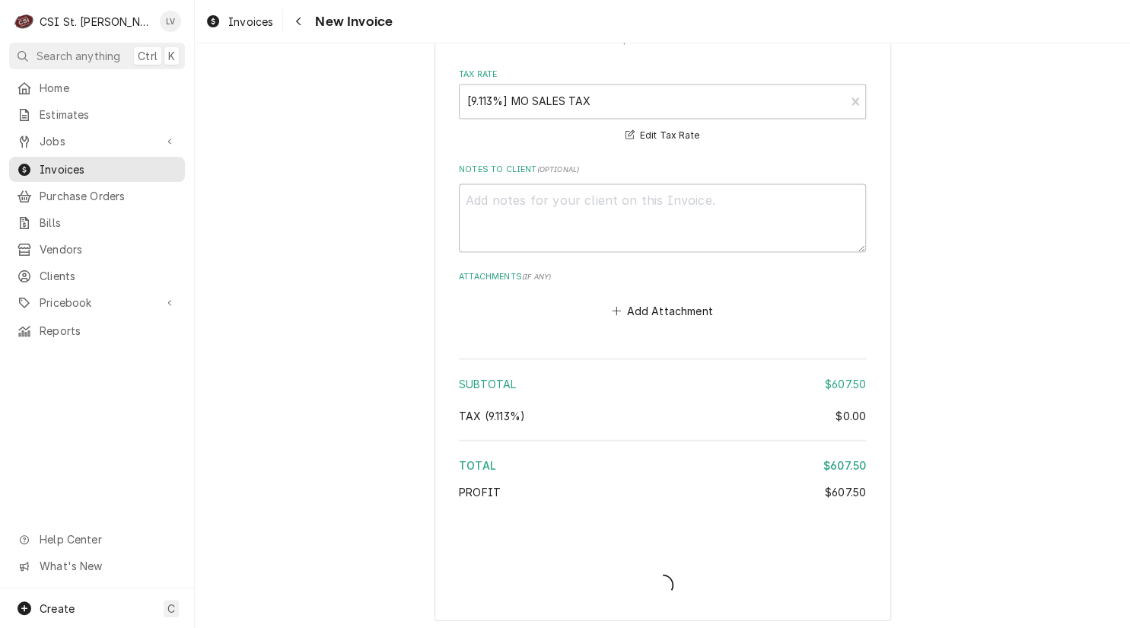
type textarea "x"
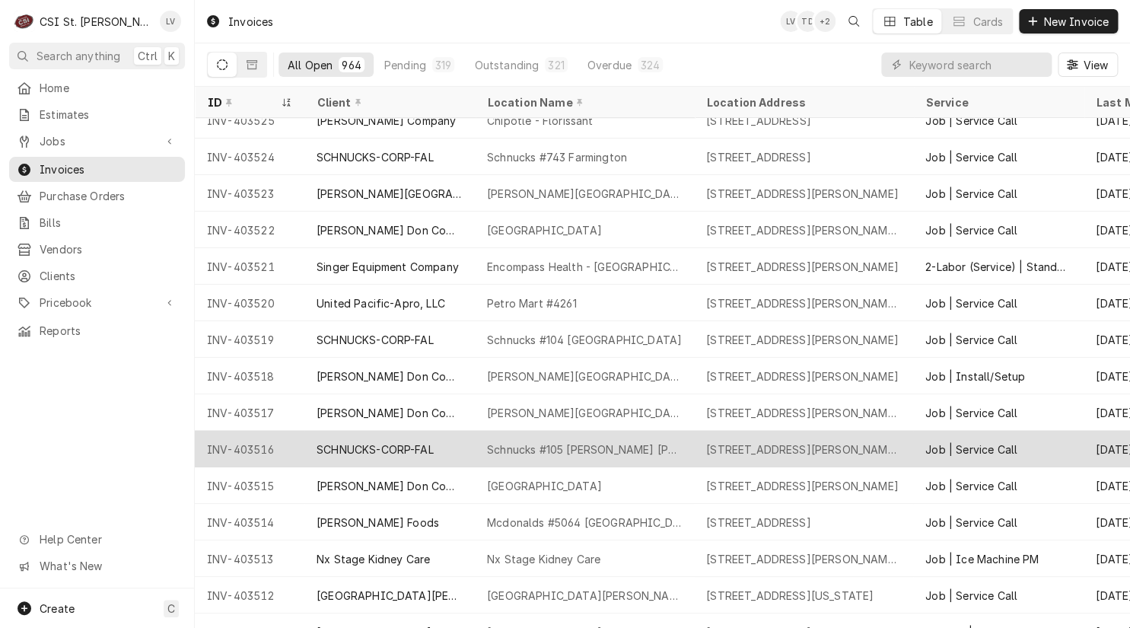
scroll to position [76, 0]
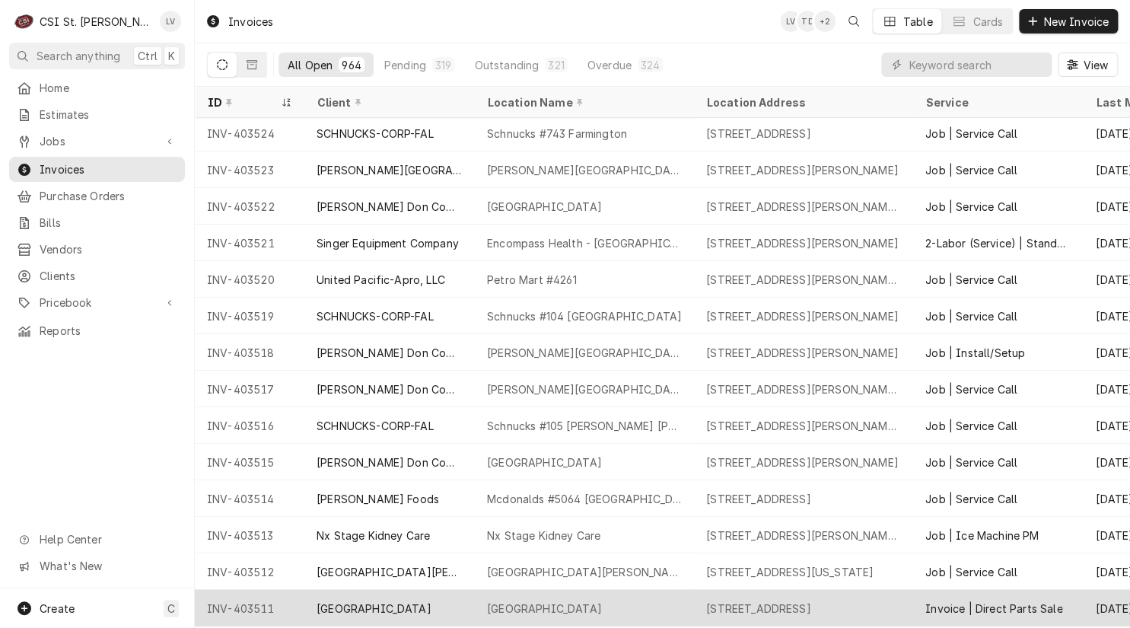
click at [602, 602] on div "Union R-Xi School District" at bounding box center [544, 608] width 115 height 16
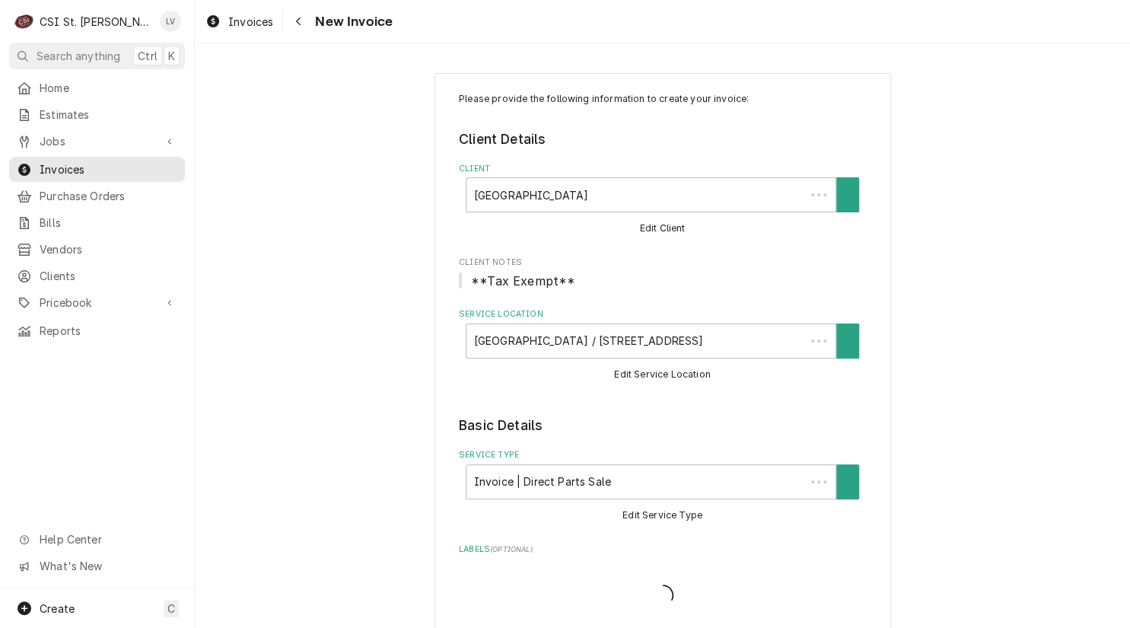
type textarea "x"
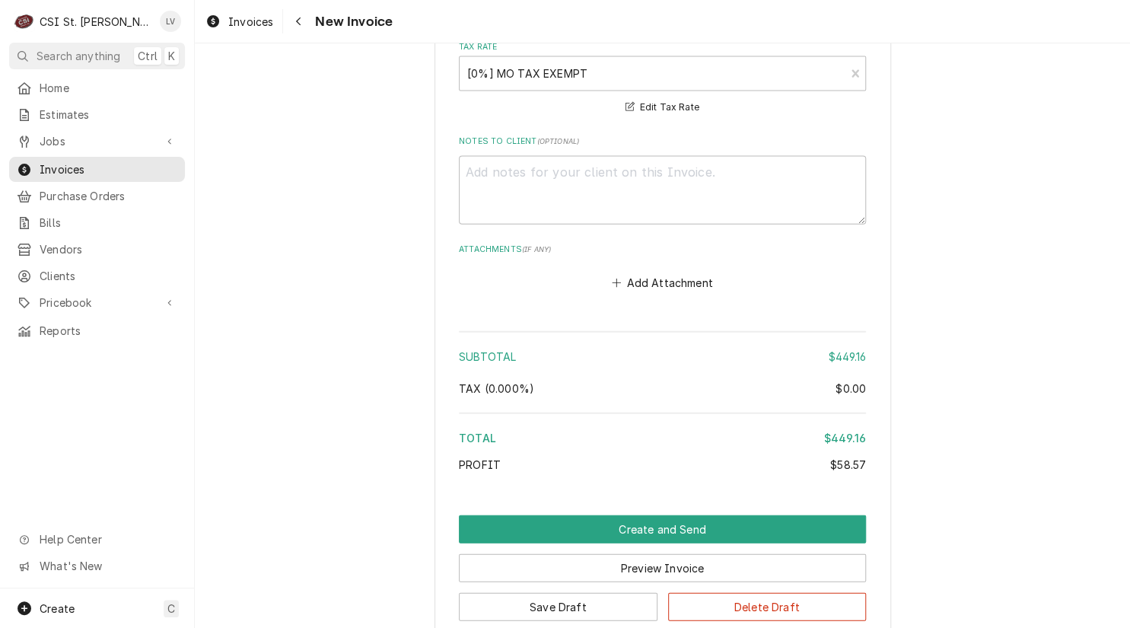
scroll to position [1521, 0]
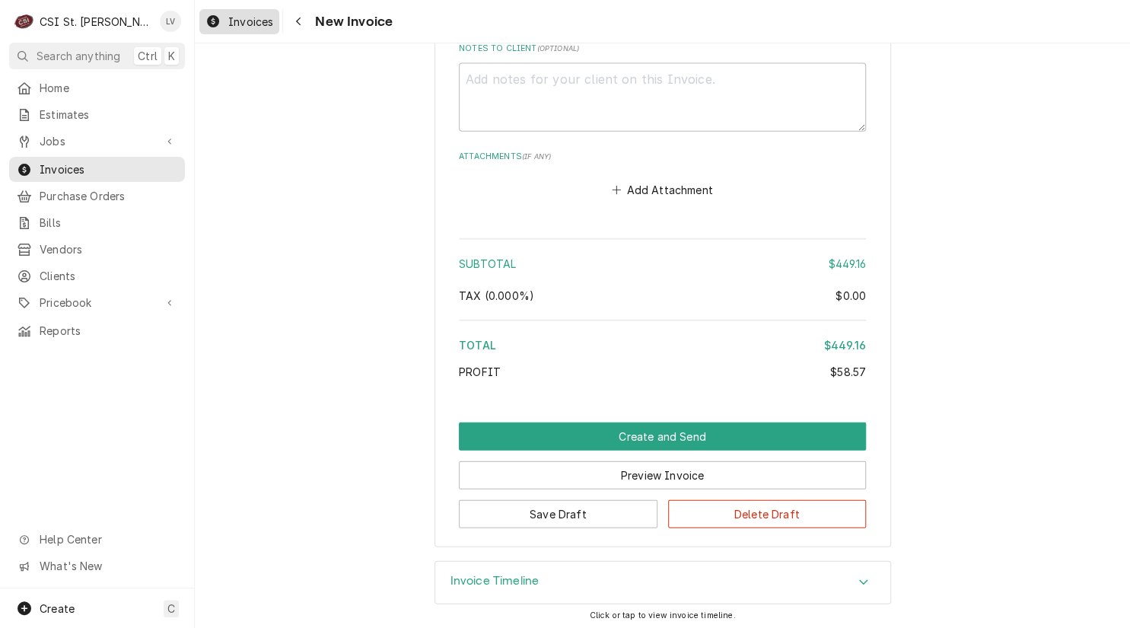
click at [223, 25] on div "Invoices" at bounding box center [239, 21] width 74 height 19
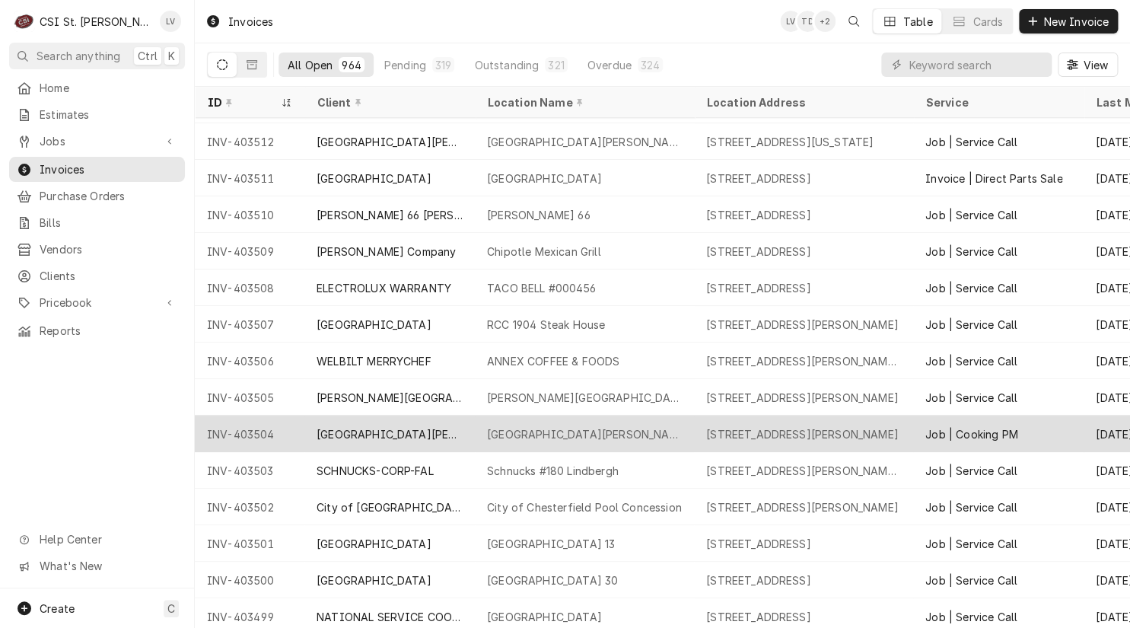
scroll to position [521, 0]
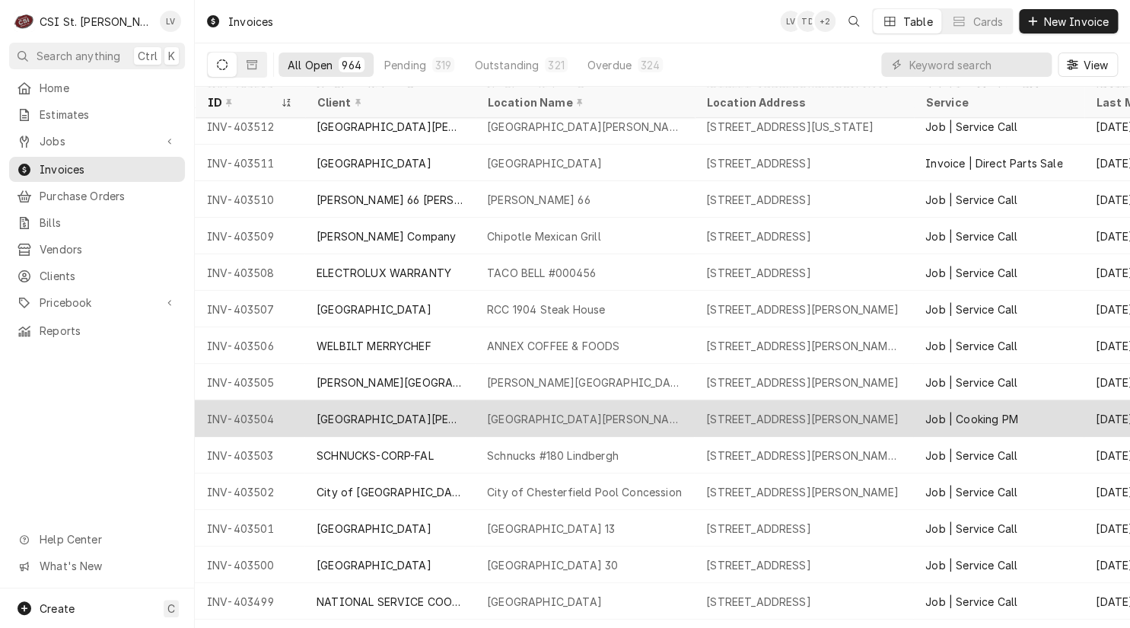
click at [243, 415] on div "INV-403504" at bounding box center [250, 418] width 110 height 37
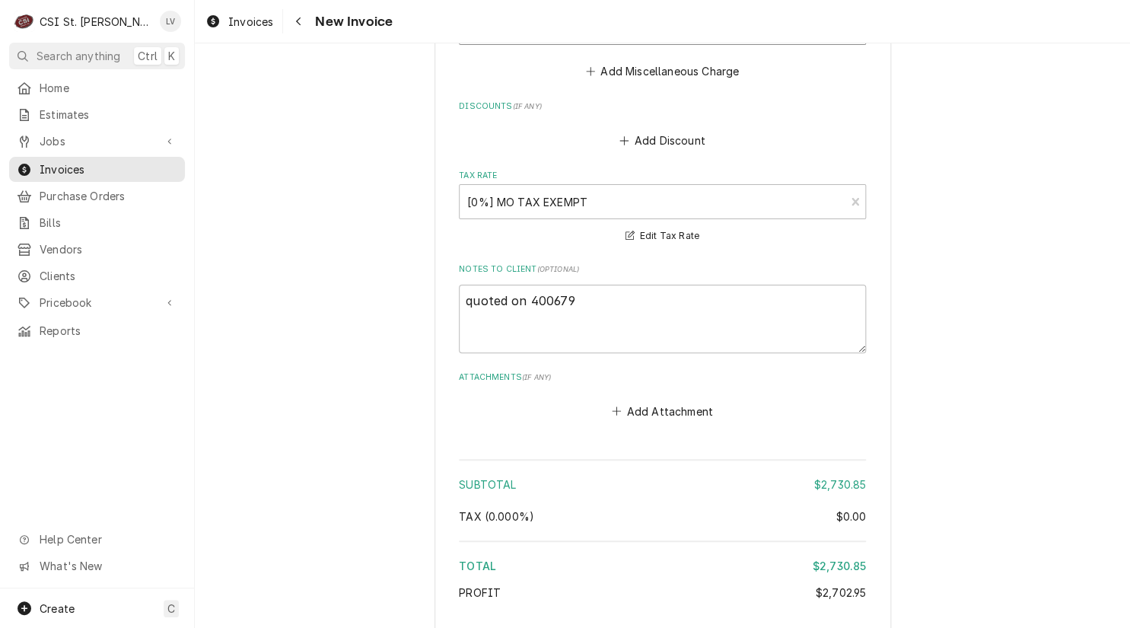
scroll to position [8339, 0]
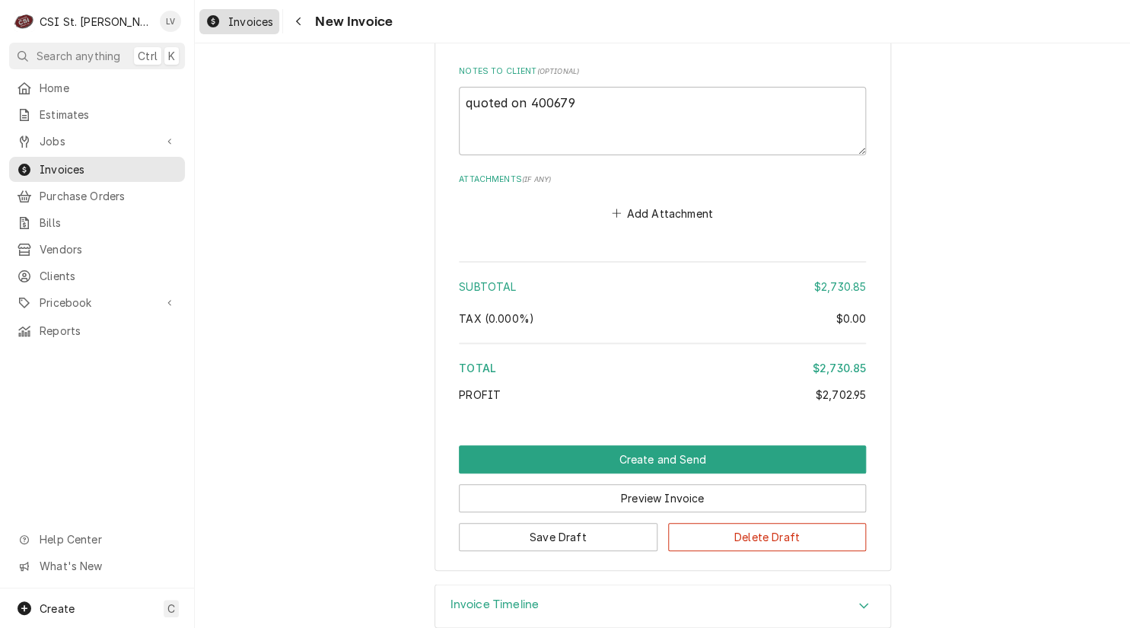
click at [247, 27] on span "Invoices" at bounding box center [250, 22] width 45 height 16
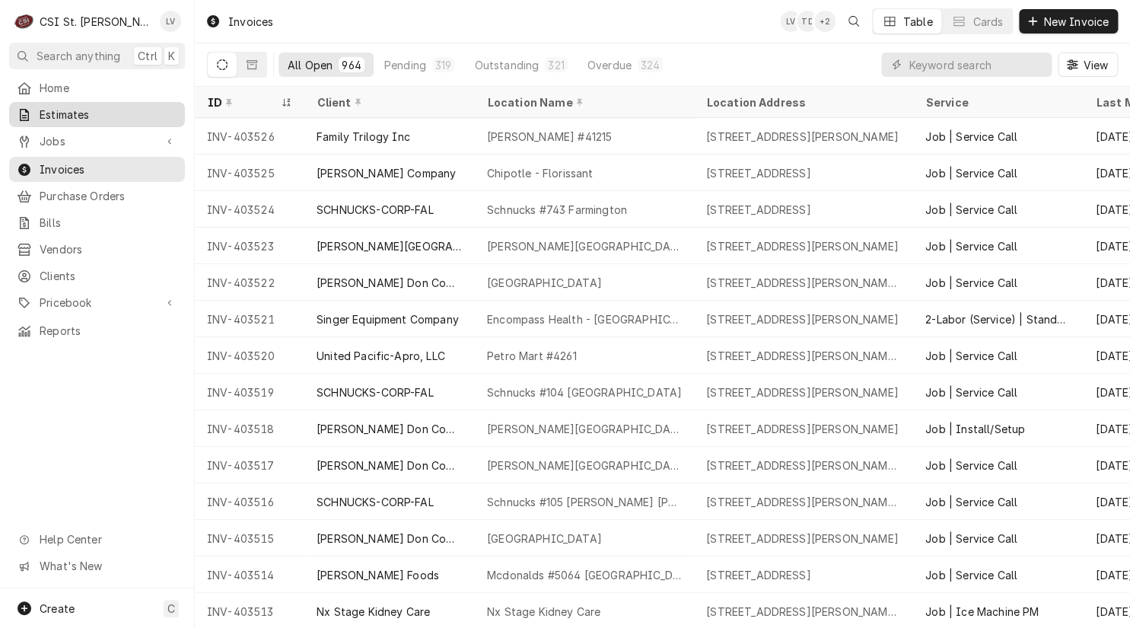
click at [48, 107] on span "Estimates" at bounding box center [109, 115] width 138 height 16
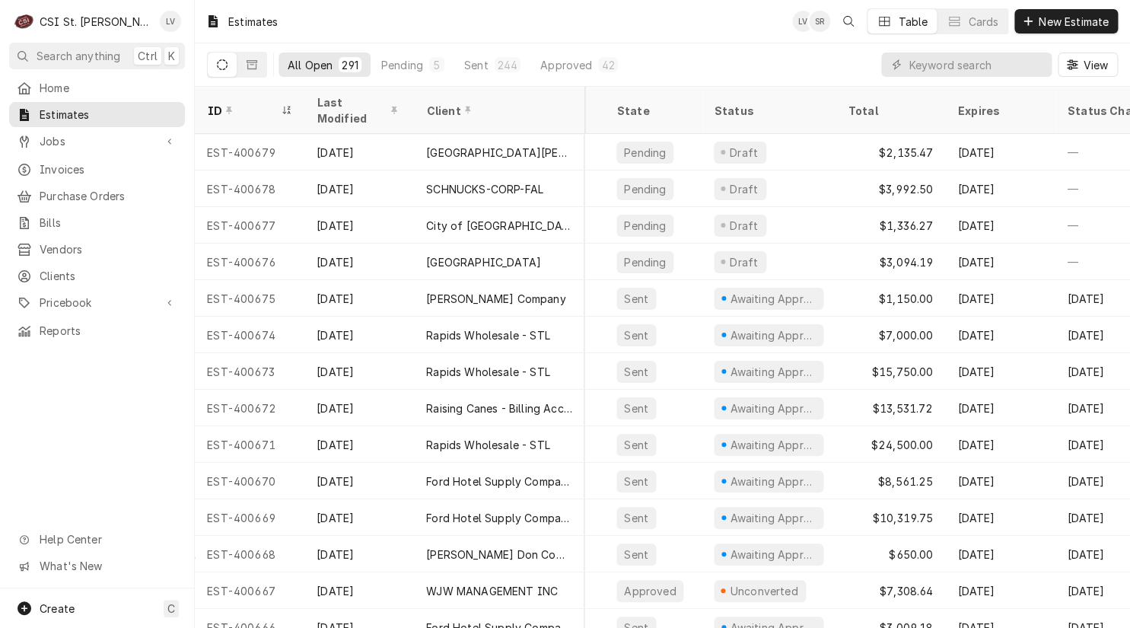
scroll to position [0, 721]
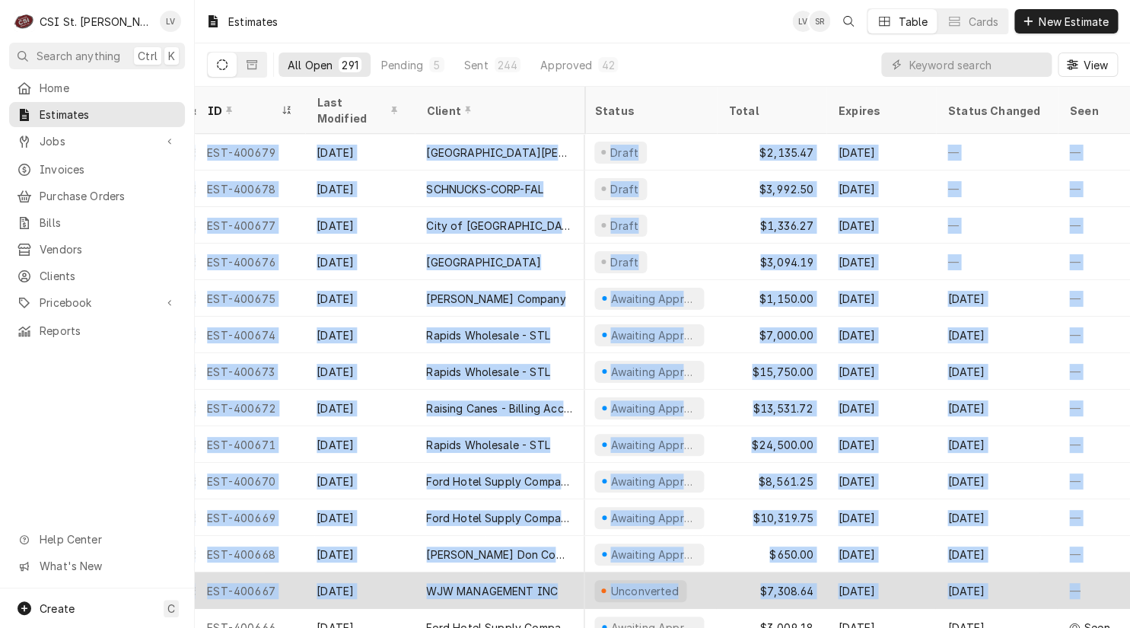
drag, startPoint x: 202, startPoint y: 134, endPoint x: 1073, endPoint y: 584, distance: 980.7
click at [1073, 584] on div "—" at bounding box center [1093, 590] width 73 height 37
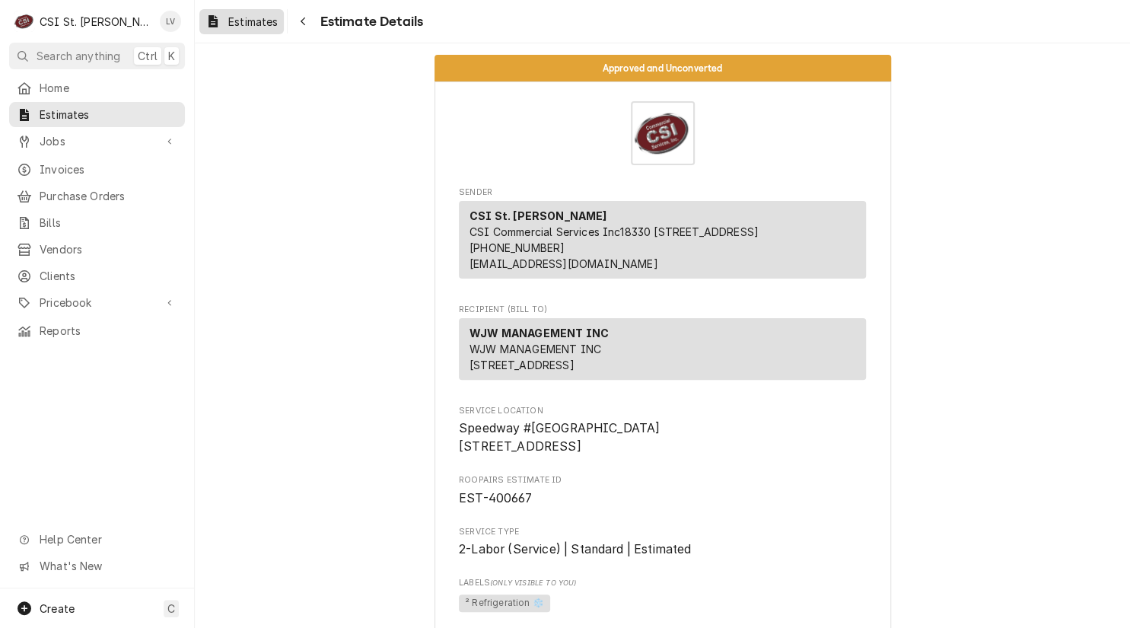
click at [228, 33] on link "Estimates" at bounding box center [241, 21] width 84 height 25
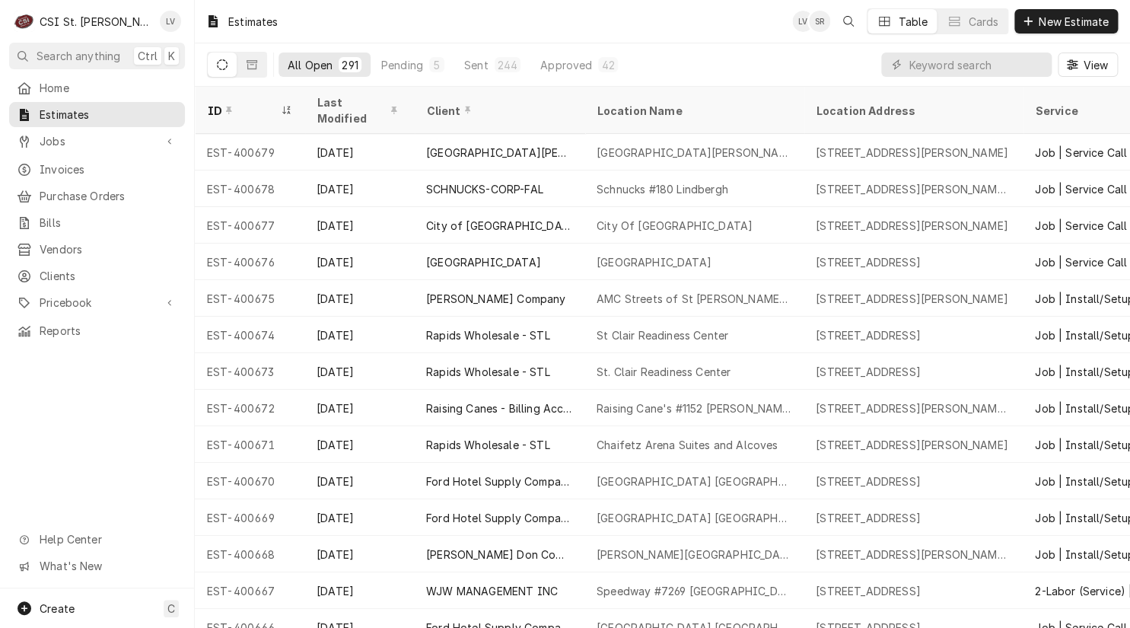
drag, startPoint x: 241, startPoint y: 135, endPoint x: 91, endPoint y: 420, distance: 322.0
click at [91, 420] on div "C CSI St. Louis LV Search anything Ctrl K Home Estimates Jobs Jobs Job Series I…" at bounding box center [565, 314] width 1130 height 628
click at [90, 419] on div "Home Estimates Jobs Jobs Job Series Invoices Purchase Orders Bills Vendors Clie…" at bounding box center [97, 331] width 194 height 513
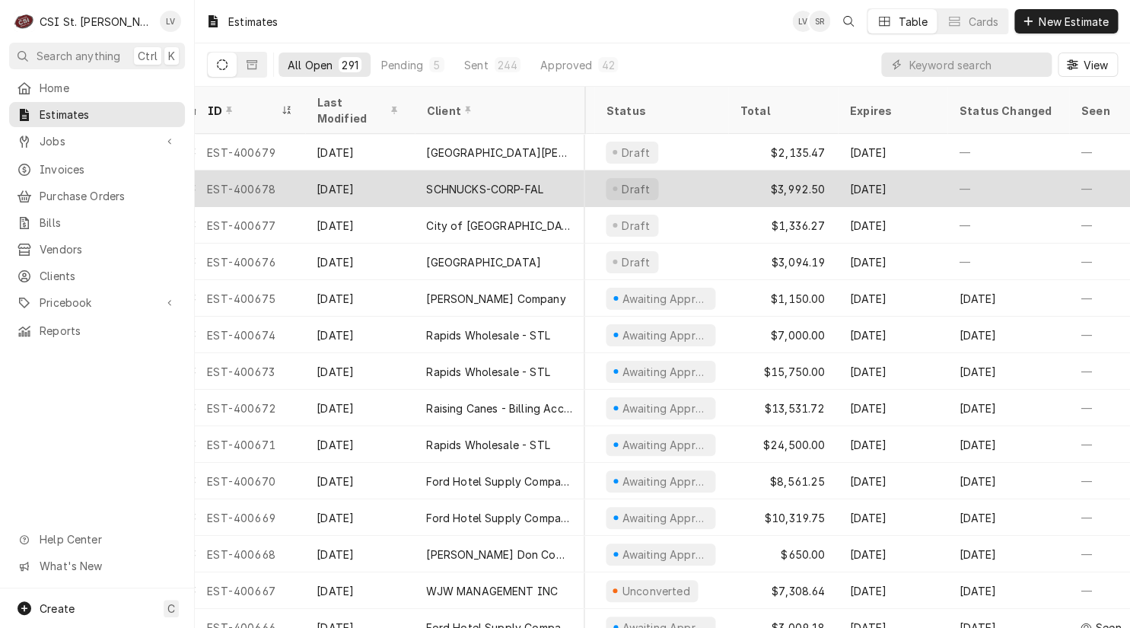
scroll to position [0, 721]
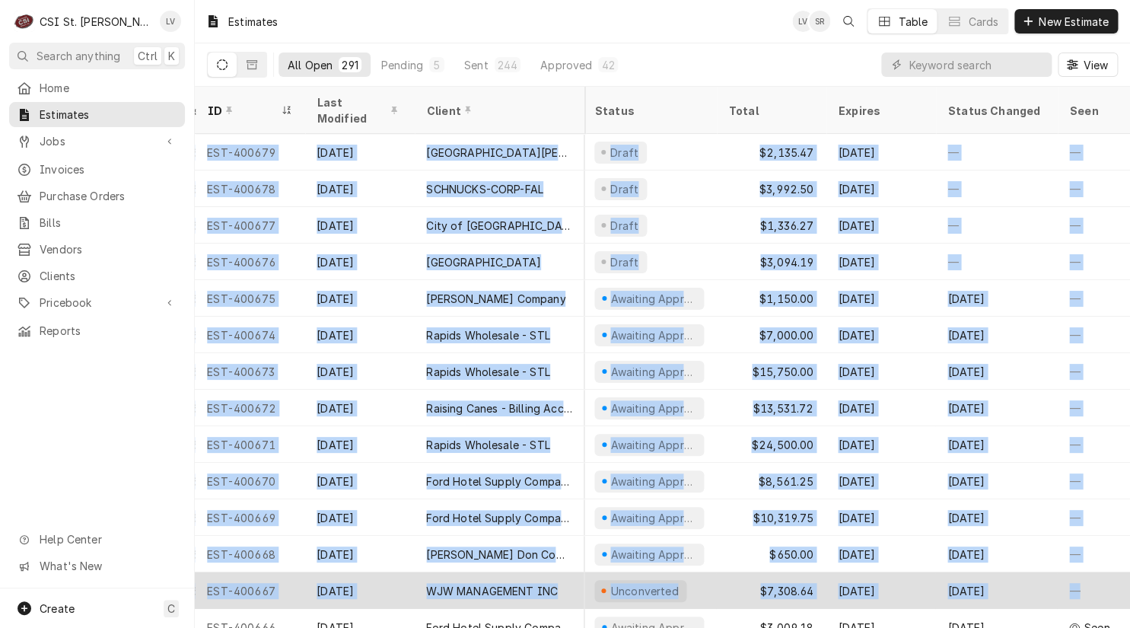
drag, startPoint x: 202, startPoint y: 132, endPoint x: 1100, endPoint y: 567, distance: 997.4
copy tbody "EST-400679 Aug 28 ST CHARLES CONVENTION CENTER St Charles Convention Center 1 C…"
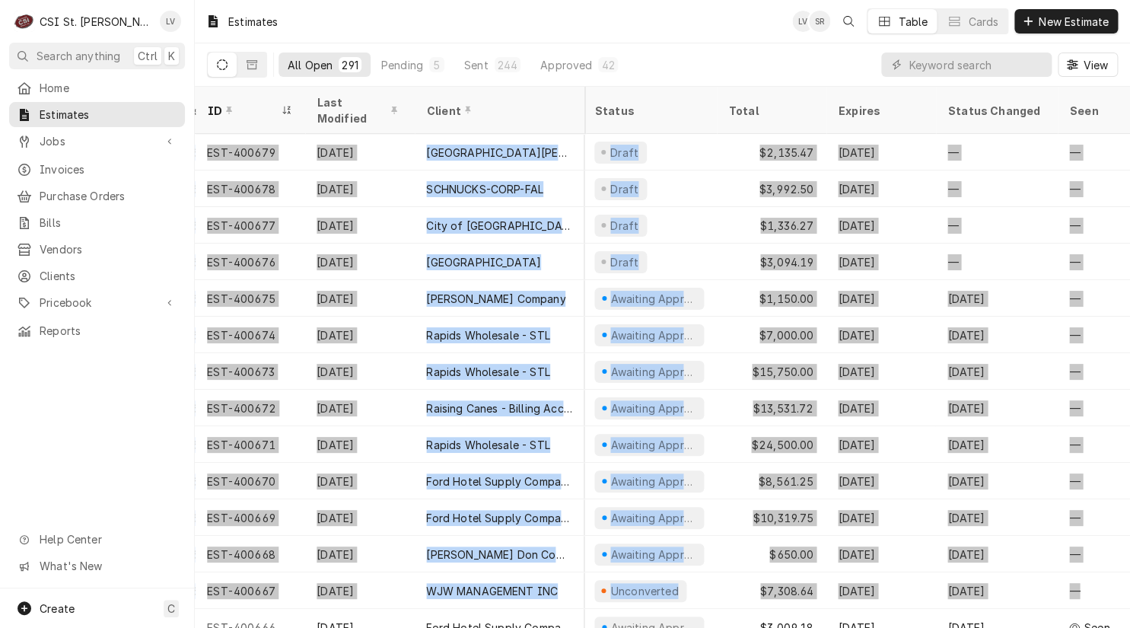
click at [99, 415] on div "Home Estimates Jobs Jobs Job Series Invoices Purchase Orders Bills Vendors Clie…" at bounding box center [97, 331] width 194 height 513
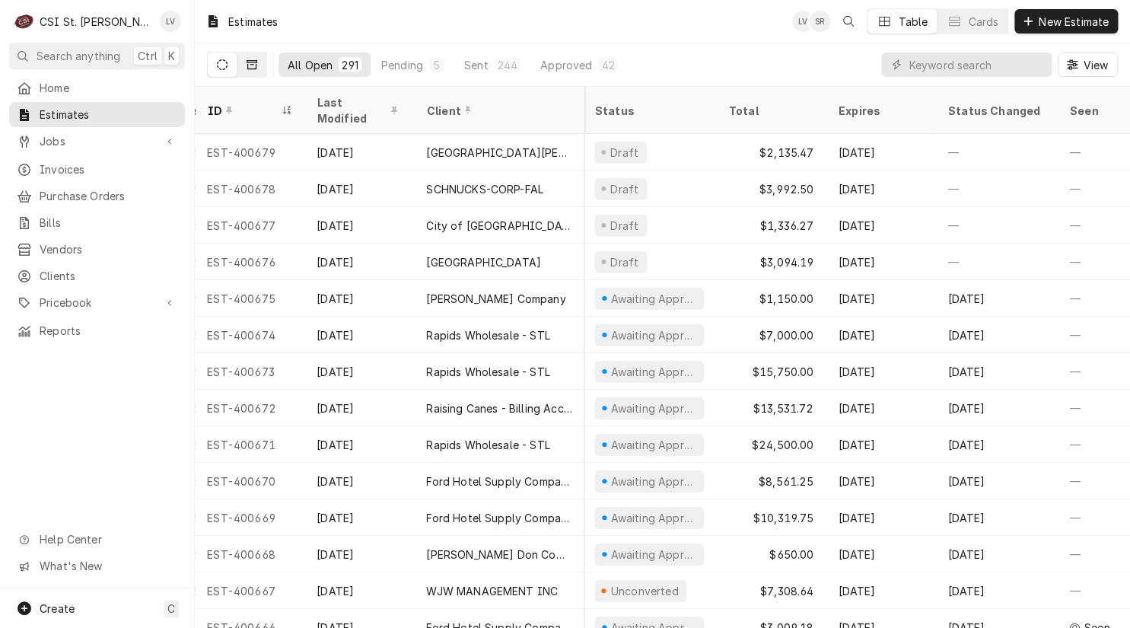
click at [250, 61] on icon "Dynamic Content Wrapper" at bounding box center [252, 64] width 11 height 11
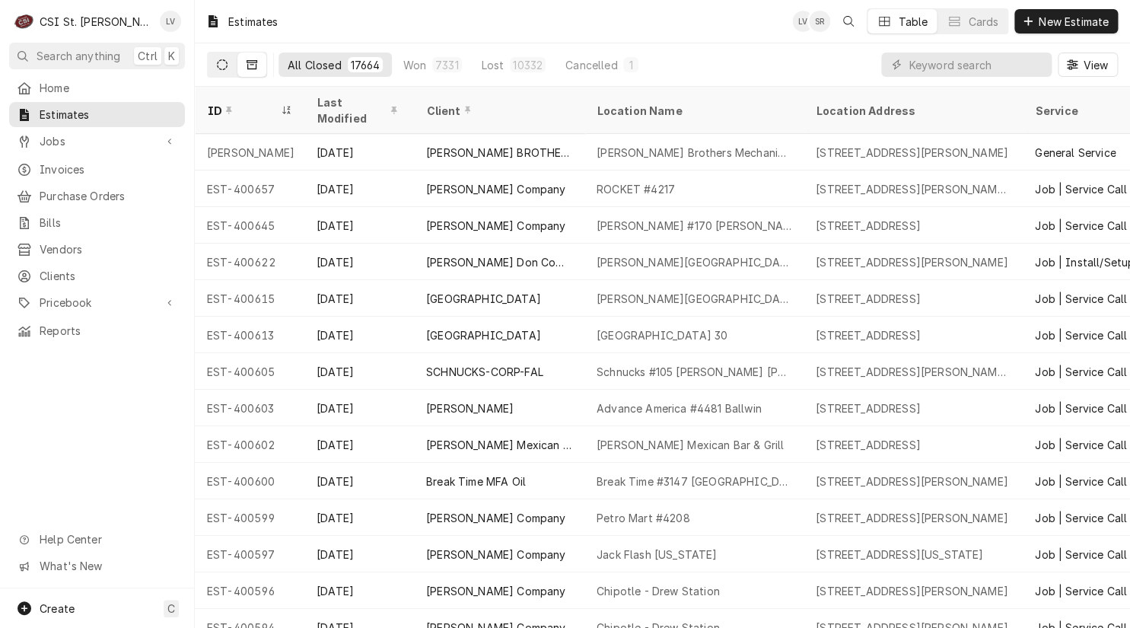
click at [221, 65] on icon "Dynamic Content Wrapper" at bounding box center [222, 64] width 11 height 11
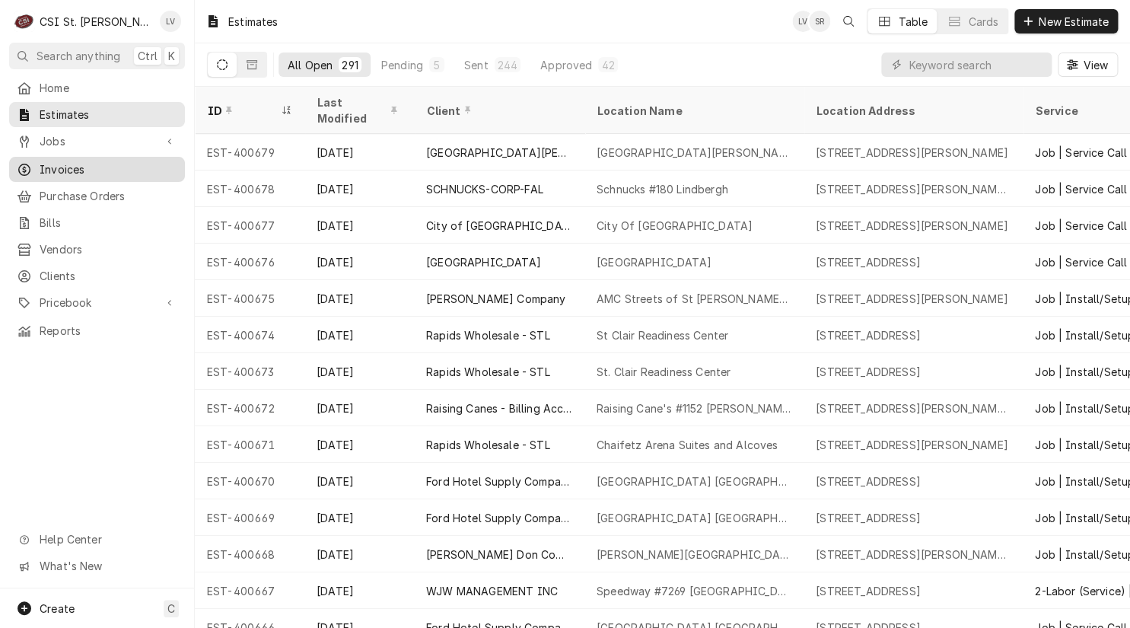
click at [68, 164] on span "Invoices" at bounding box center [109, 169] width 138 height 16
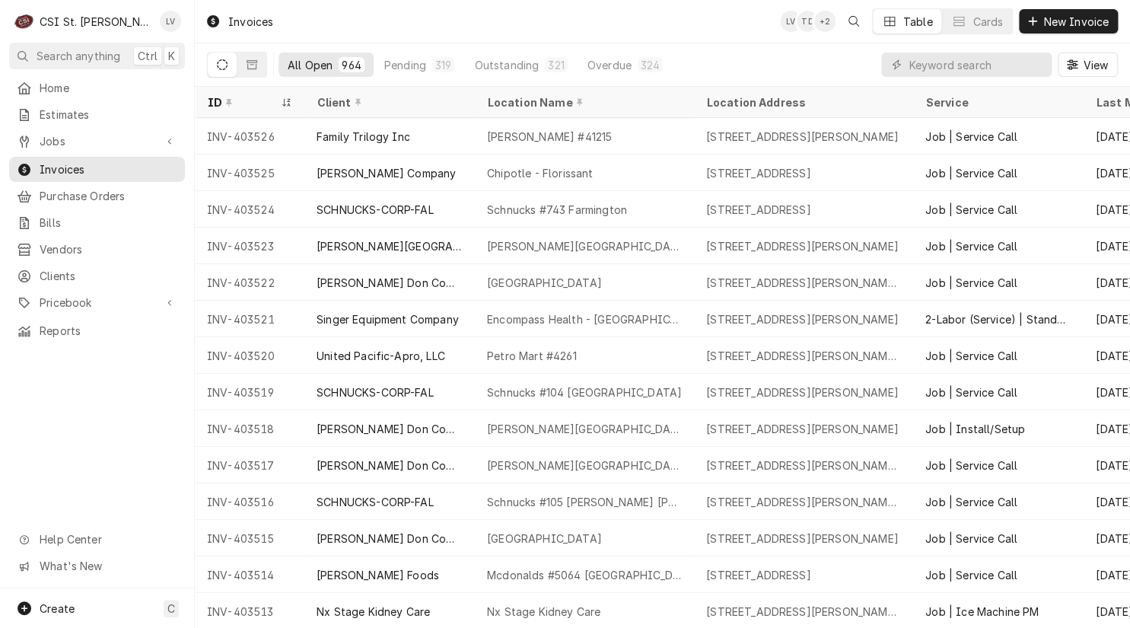
click at [104, 460] on div "Home Estimates Jobs Jobs Job Series Invoices Purchase Orders Bills Vendors Clie…" at bounding box center [97, 331] width 194 height 513
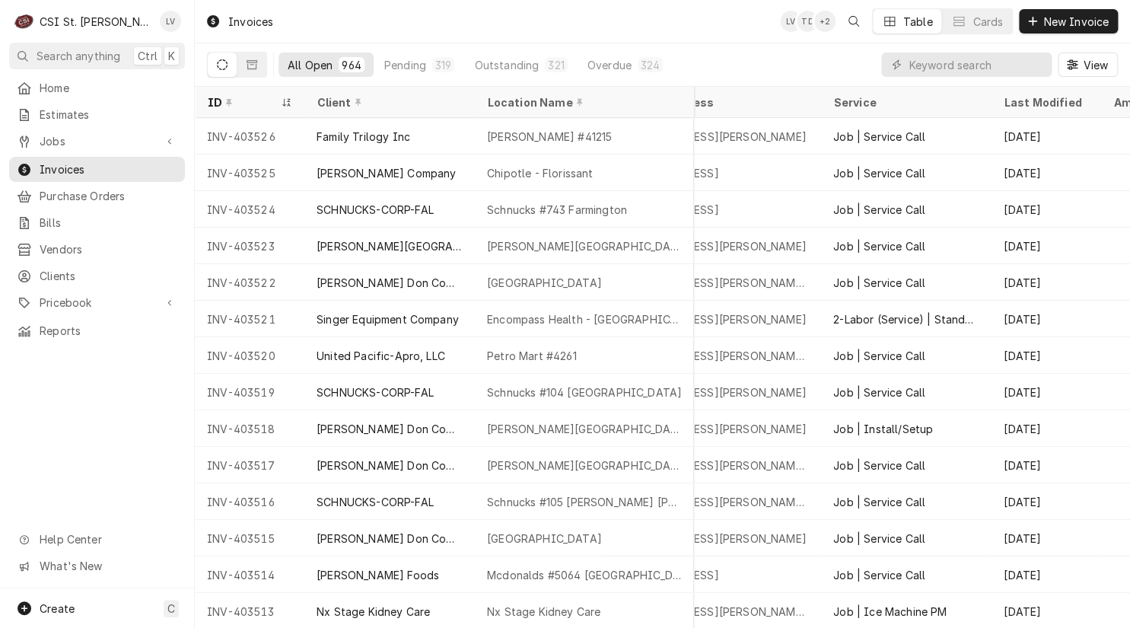
scroll to position [0, 270]
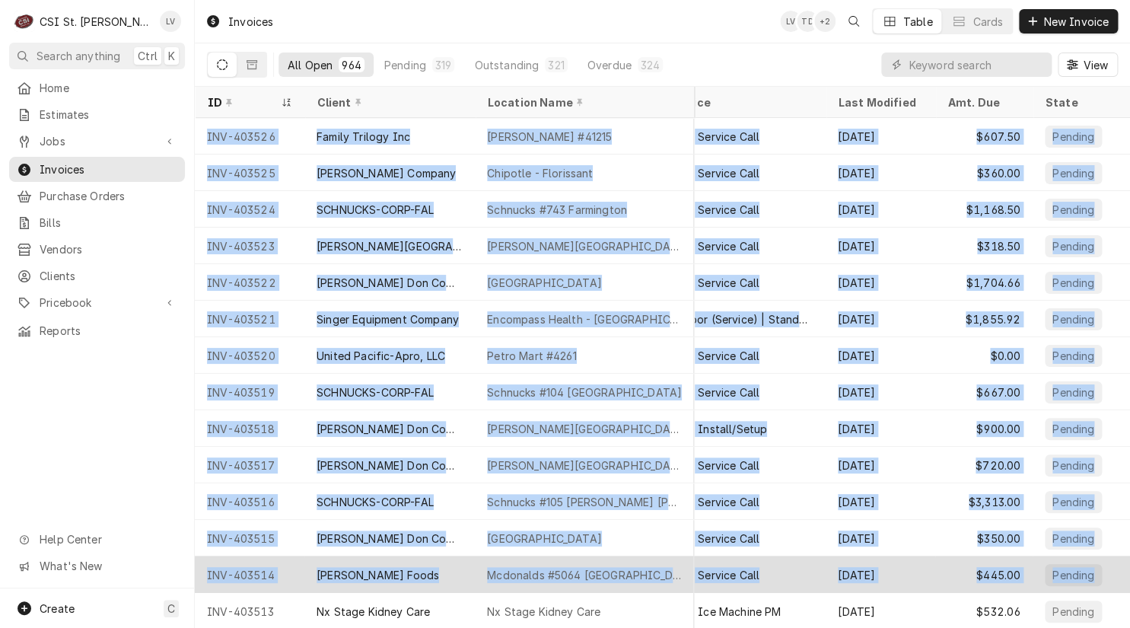
drag, startPoint x: 212, startPoint y: 132, endPoint x: 1107, endPoint y: 570, distance: 996.7
click at [872, 570] on tbody "INV-403526 Family Trilogy Inc [PERSON_NAME] #41215 [STREET_ADDRESS] Job | Servi…" at bounding box center [404, 373] width 935 height 510
copy tbody "INV-403526 Family Trilogy Inc [PERSON_NAME] #41215 [STREET_ADDRESS] Job | Servi…"
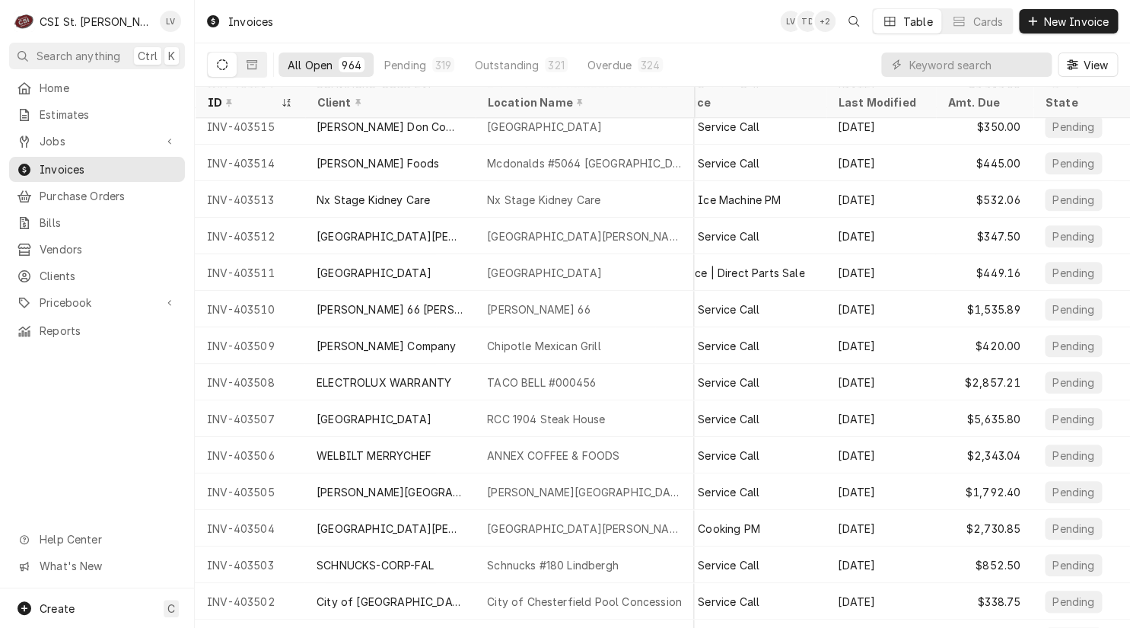
scroll to position [412, 0]
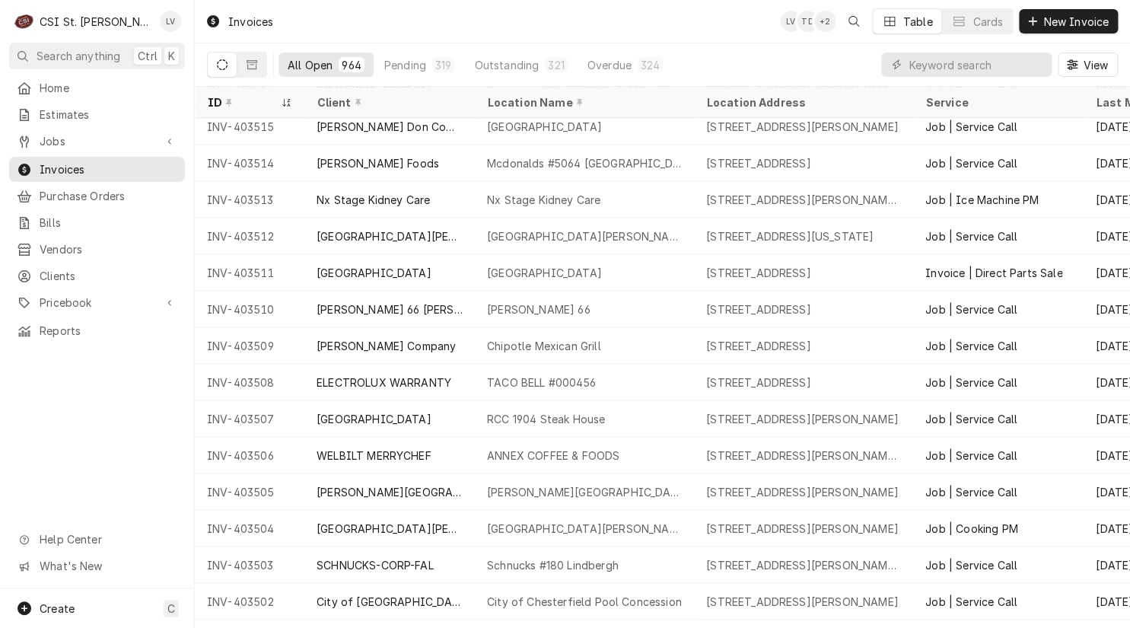
drag, startPoint x: 203, startPoint y: 193, endPoint x: 100, endPoint y: 464, distance: 289.7
click at [100, 464] on div "C CSI St. Louis LV Search anything Ctrl K Home Estimates Jobs Jobs Job Series I…" at bounding box center [565, 314] width 1130 height 628
click at [100, 464] on div "Home Estimates Jobs Jobs Job Series Invoices Purchase Orders Bills Vendors Clie…" at bounding box center [97, 331] width 194 height 513
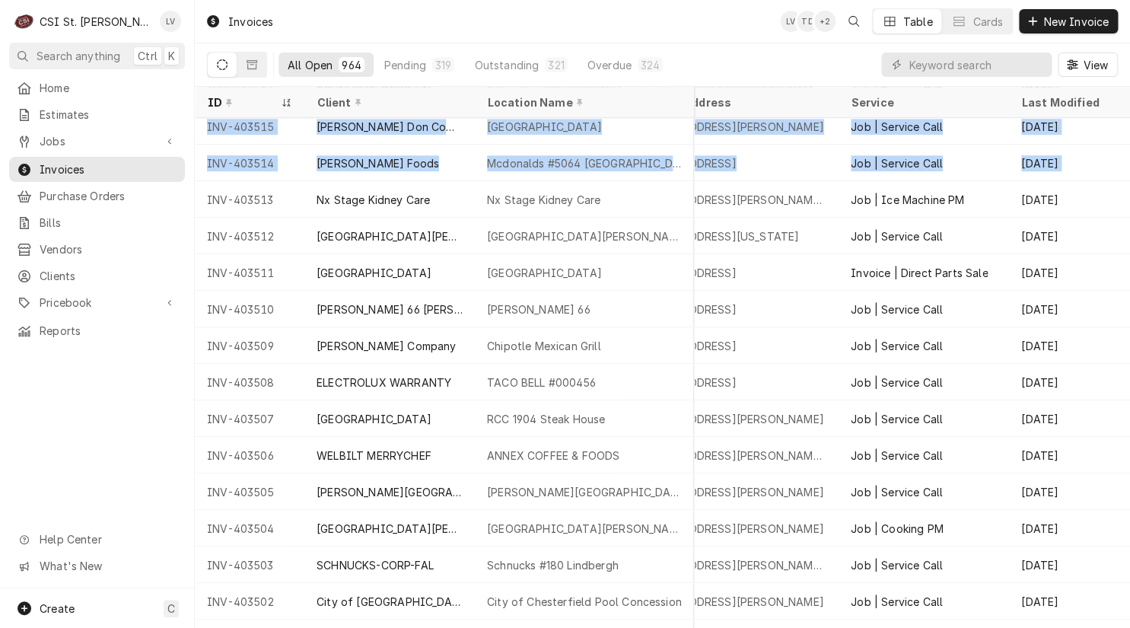
scroll to position [412, 270]
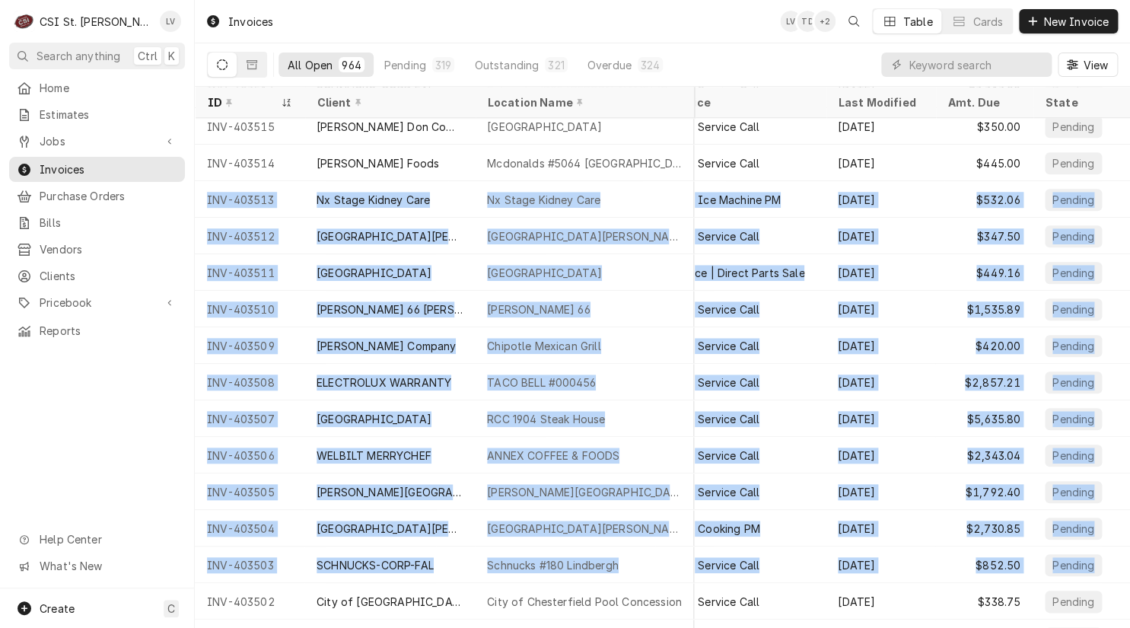
drag, startPoint x: 297, startPoint y: 202, endPoint x: 1118, endPoint y: 565, distance: 897.6
click at [1118, 565] on table "ID Client Location Name Location Address Service Last Modified Amt. Due State I…" at bounding box center [662, 357] width 935 height 541
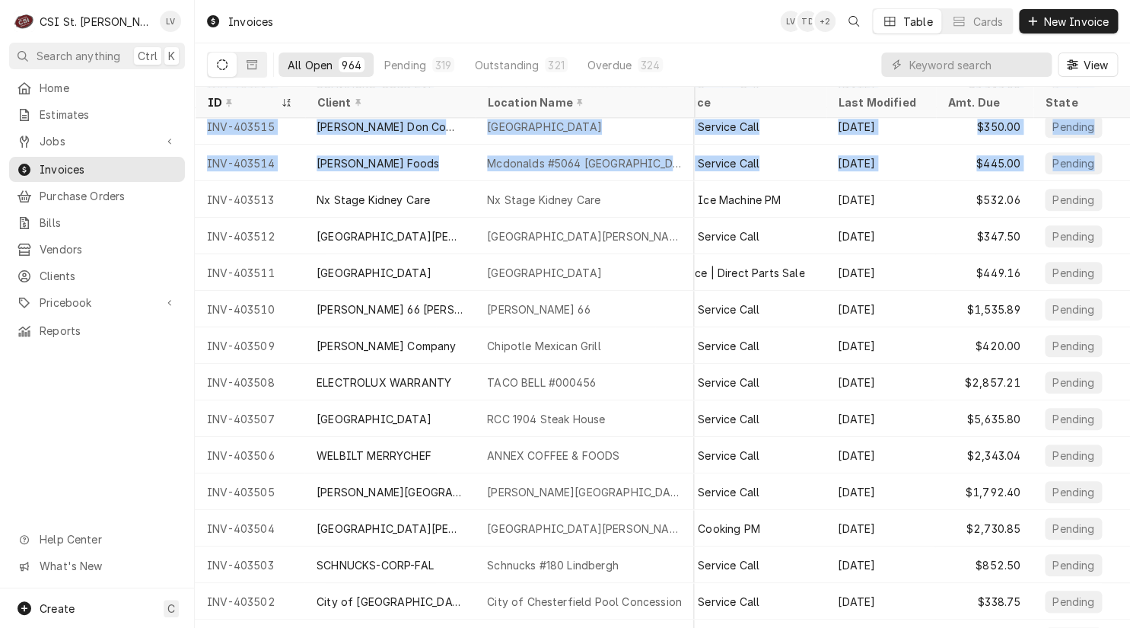
copy tbody "INV-403516 SCHNUCKS-CORP-FAL Schnucks #105 Butler Hill 4333 Butler Hill Rd, St.…"
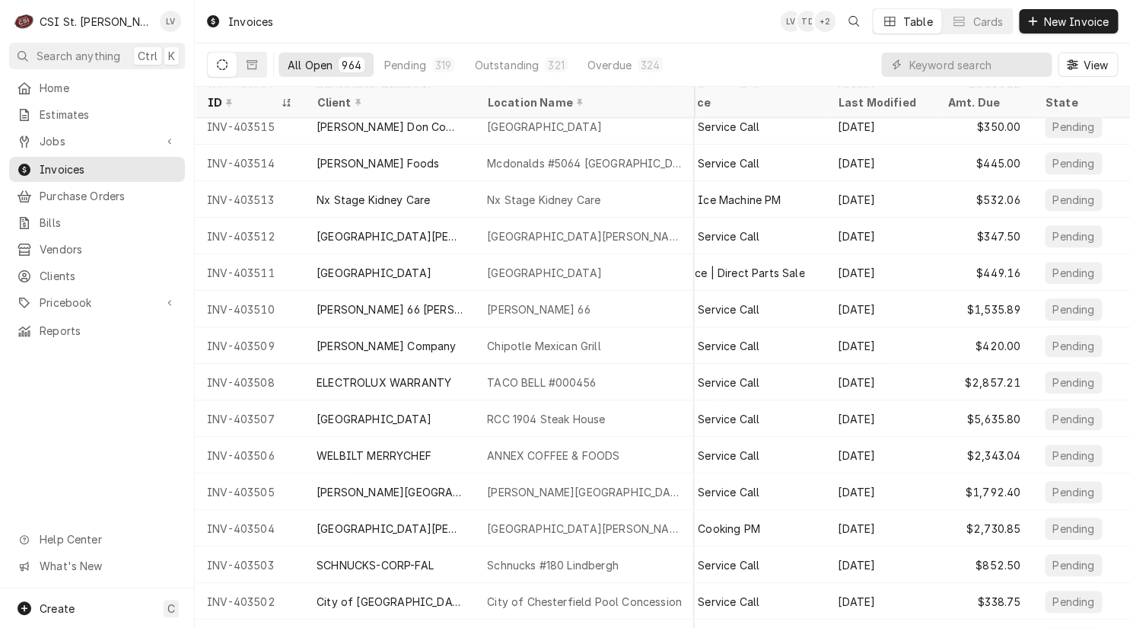
click at [58, 406] on div "Home Estimates Jobs Jobs Job Series Invoices Purchase Orders Bills Vendors Clie…" at bounding box center [97, 331] width 194 height 513
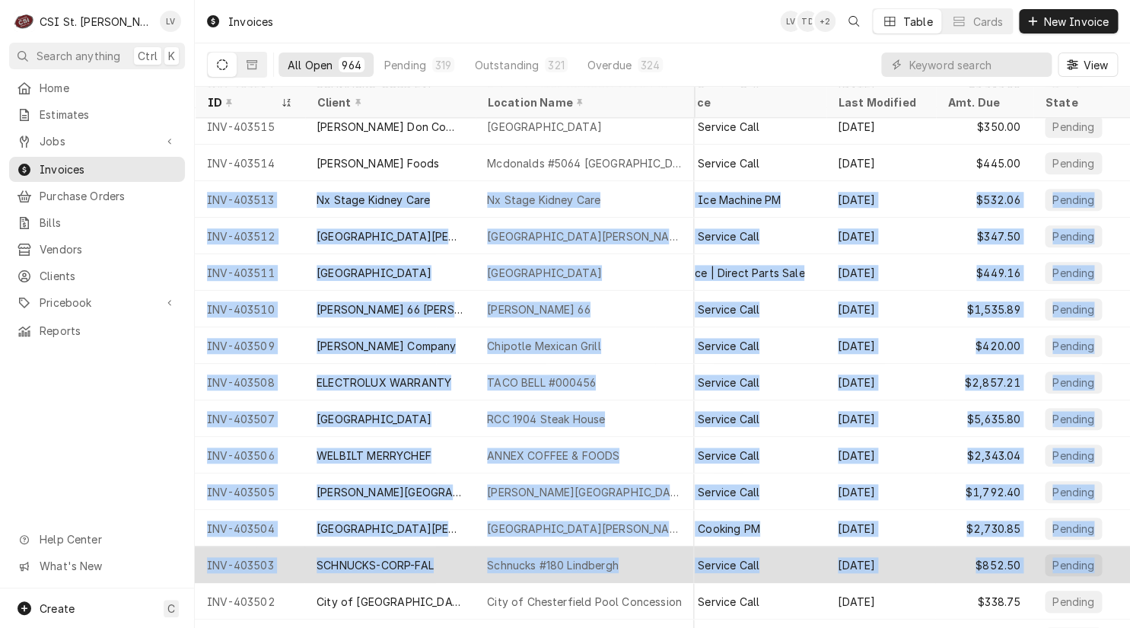
drag, startPoint x: 204, startPoint y: 196, endPoint x: 1104, endPoint y: 567, distance: 973.6
copy tbody "INV-403513 Nx Stage Kidney Care Nx Stage Kidney Care 1076 Old Des Peres Rd, Des…"
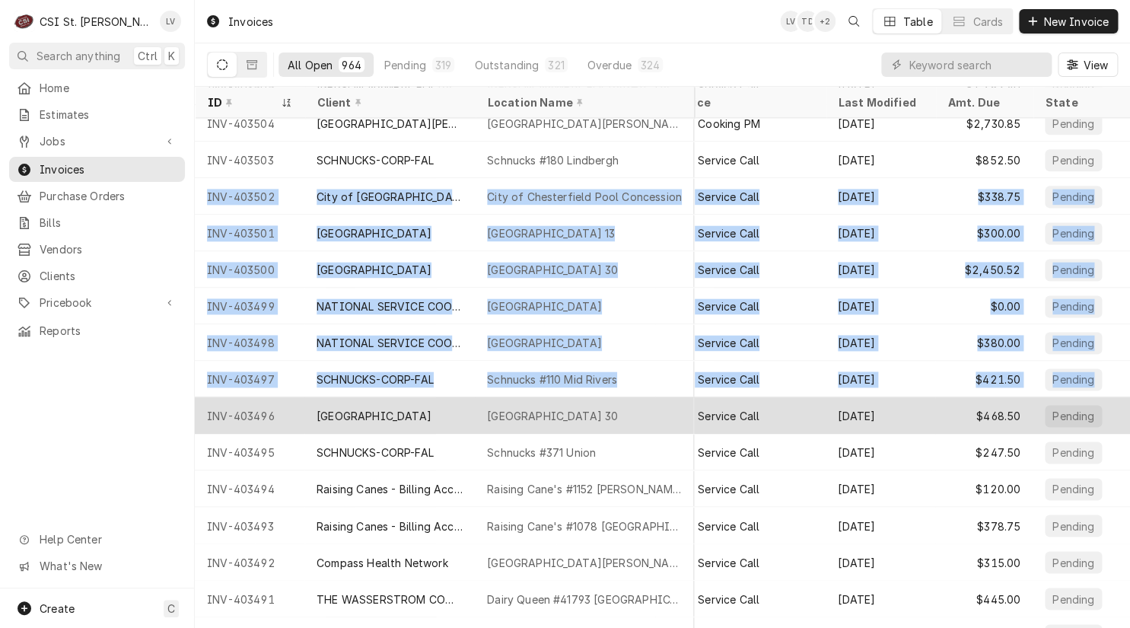
scroll to position [816, 270]
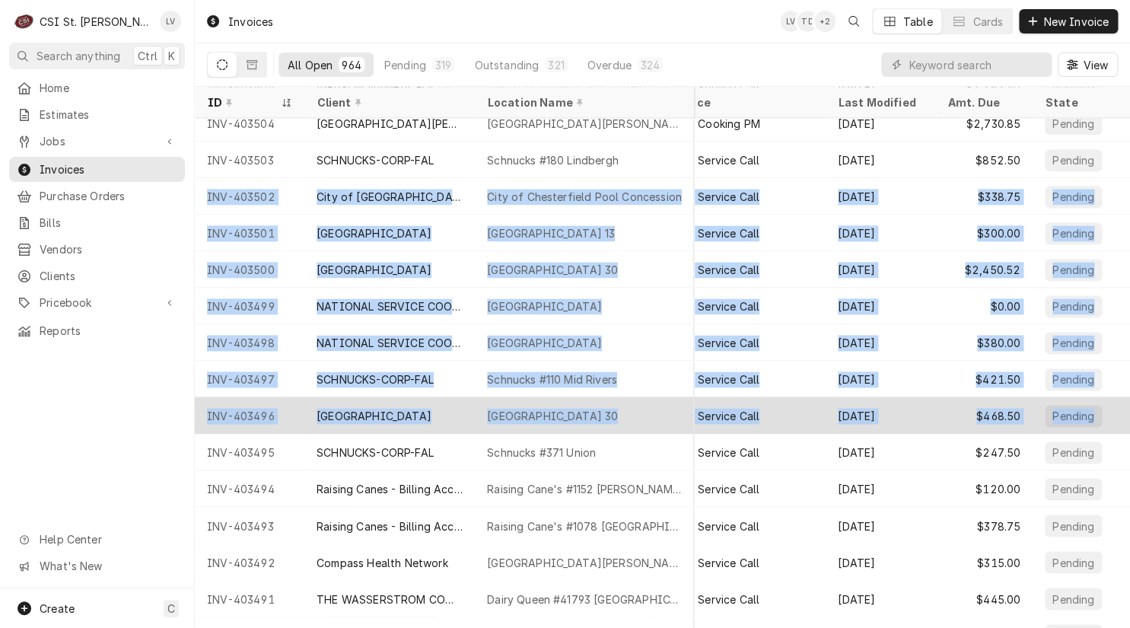
drag, startPoint x: 198, startPoint y: 192, endPoint x: 1106, endPoint y: 415, distance: 934.7
copy tbody "INV-403502 City of Chesterfield City of Chesterfield Pool Concession 16365 Lydi…"
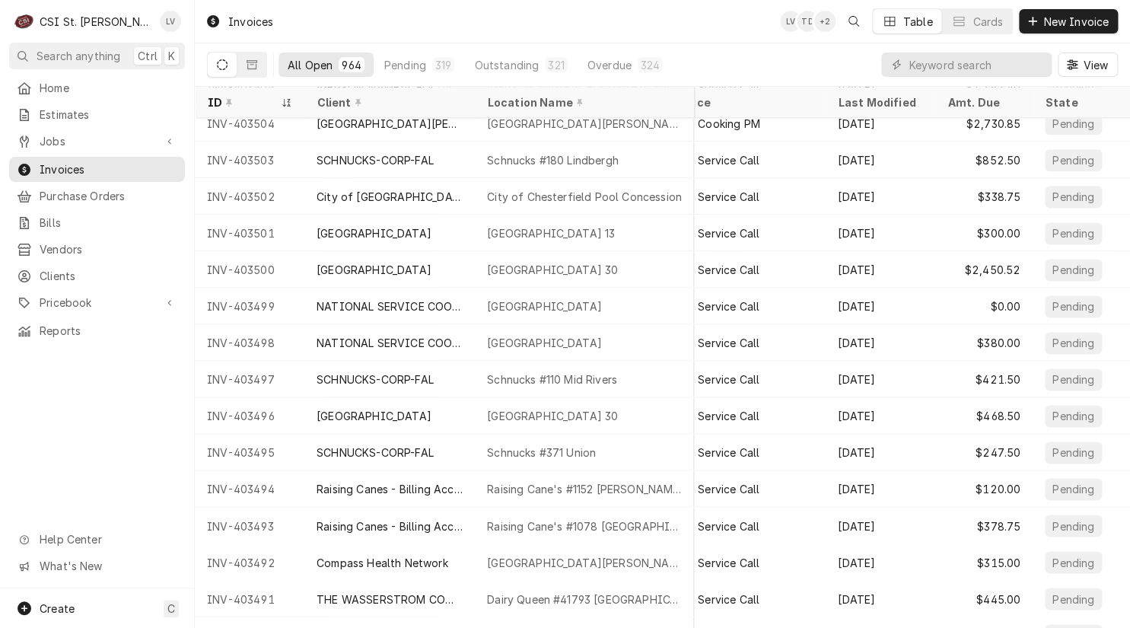
click at [72, 440] on div "Home Estimates Jobs Jobs Job Series Invoices Purchase Orders Bills Vendors Clie…" at bounding box center [97, 331] width 194 height 513
click at [251, 68] on icon "Dynamic Content Wrapper" at bounding box center [252, 64] width 11 height 11
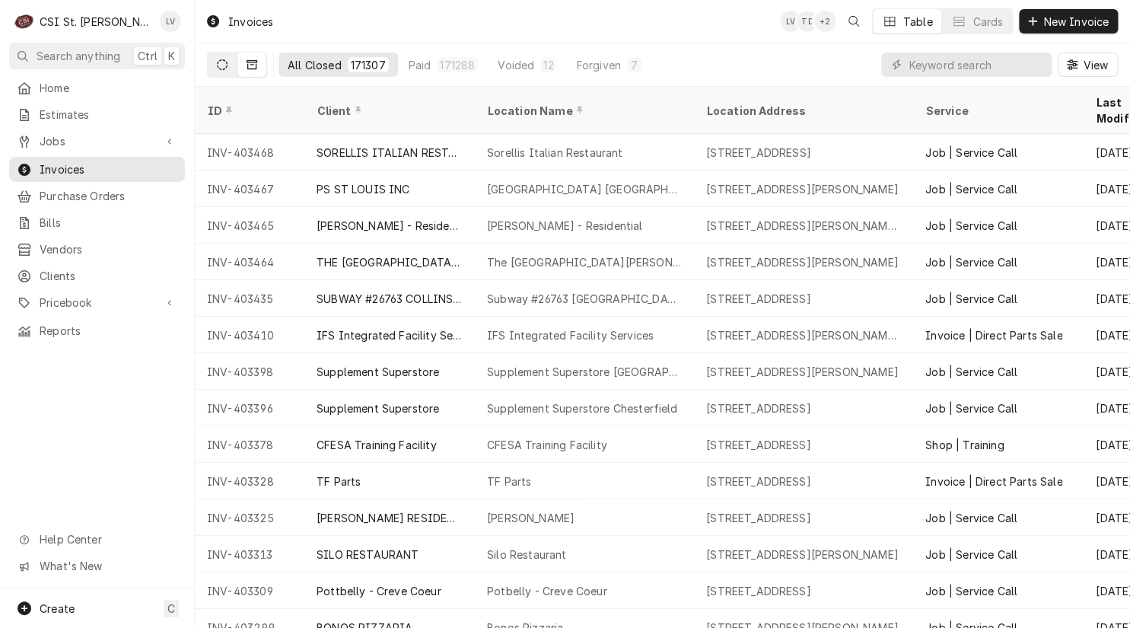
click at [213, 68] on button "Dynamic Content Wrapper" at bounding box center [222, 64] width 29 height 24
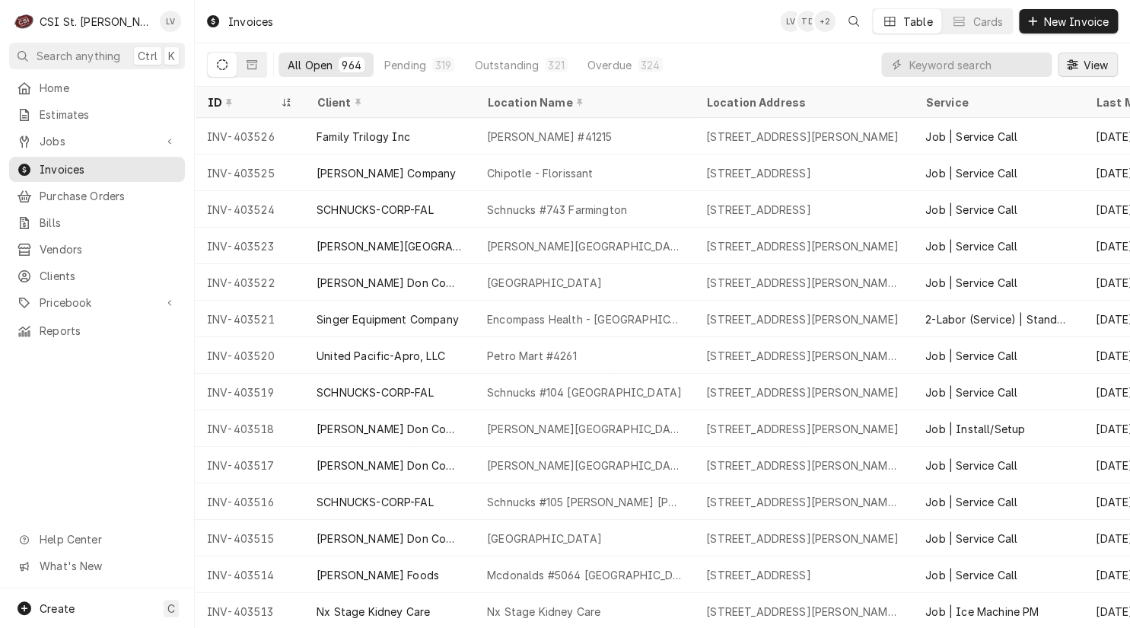
click at [1073, 60] on icon "Dynamic Content Wrapper" at bounding box center [1072, 64] width 11 height 10
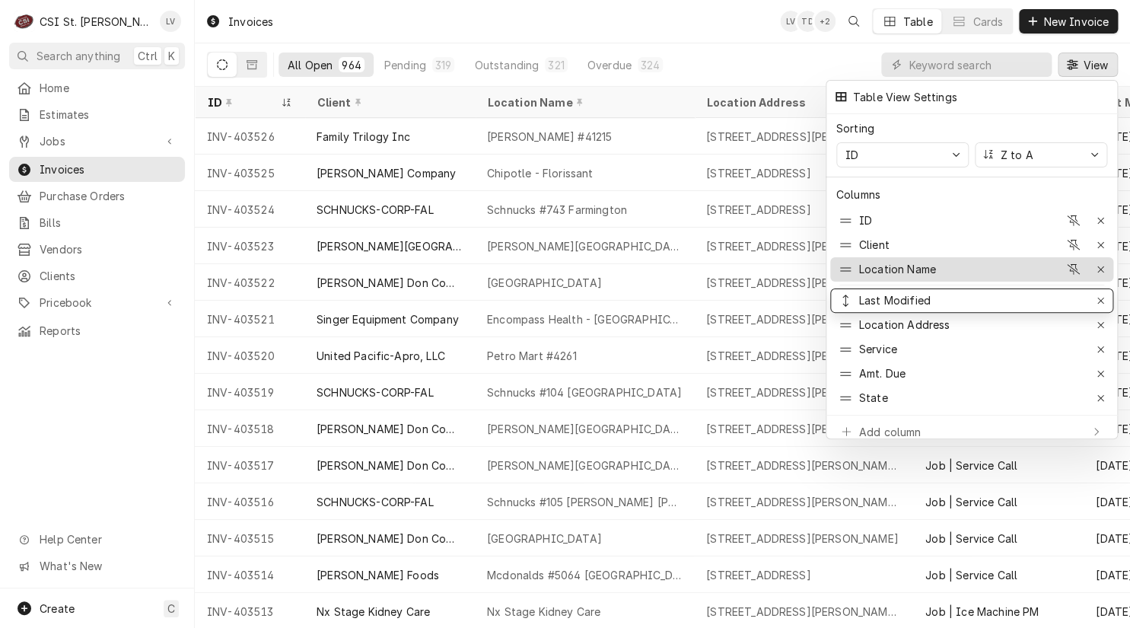
drag, startPoint x: 846, startPoint y: 338, endPoint x: 879, endPoint y: 262, distance: 82.1
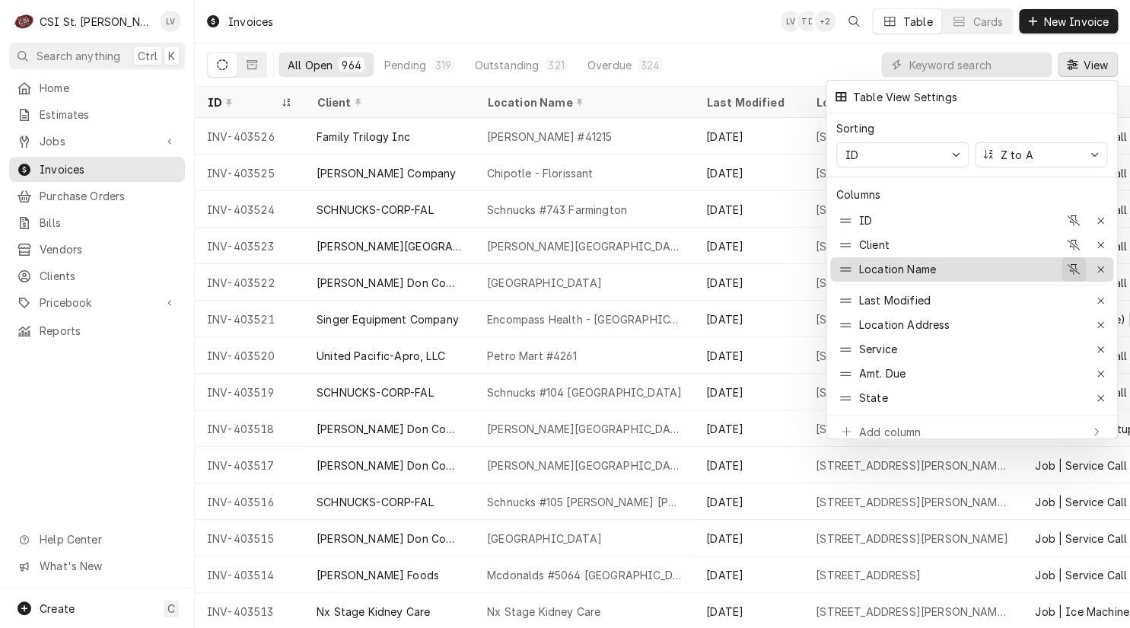
click at [1071, 264] on icon "button" at bounding box center [1073, 269] width 13 height 11
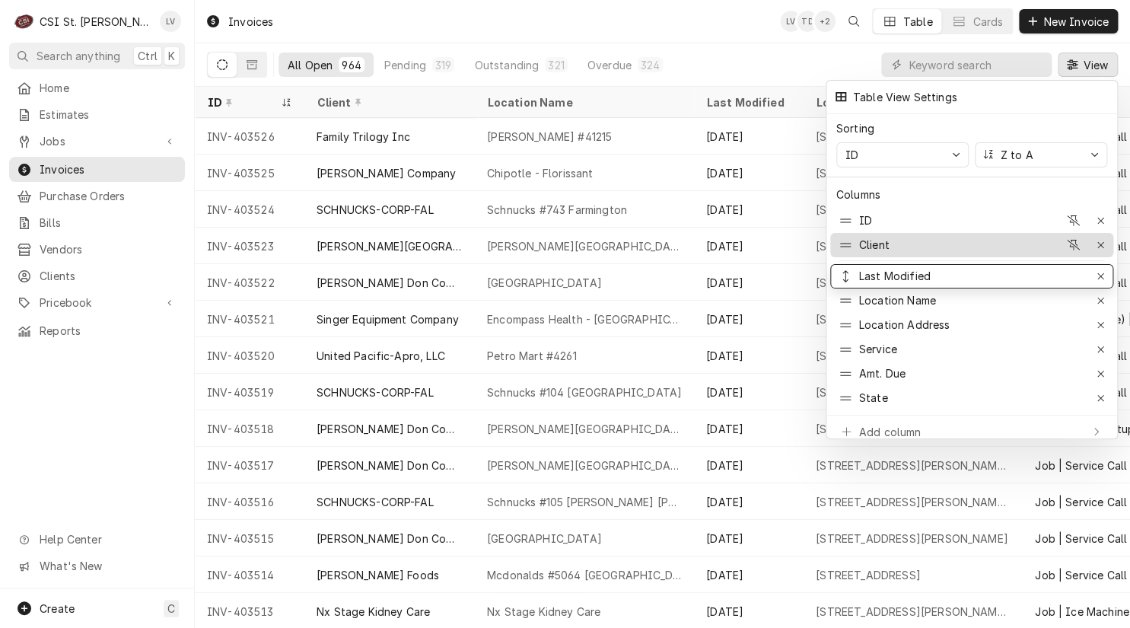
drag, startPoint x: 844, startPoint y: 291, endPoint x: 863, endPoint y: 237, distance: 57.3
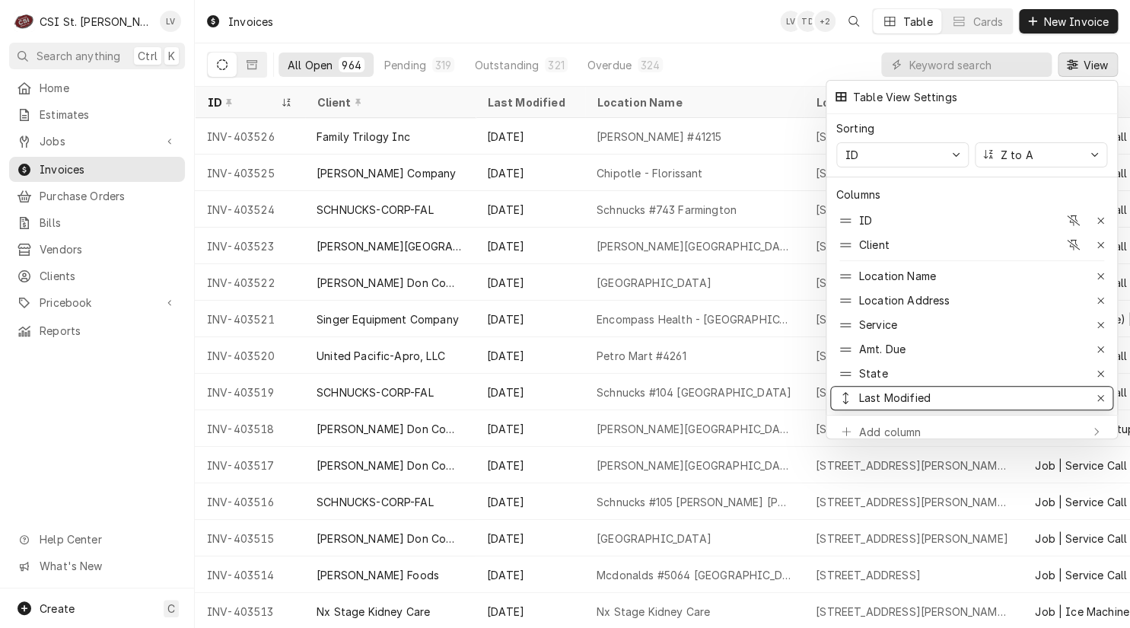
drag, startPoint x: 845, startPoint y: 268, endPoint x: 851, endPoint y: 393, distance: 125.0
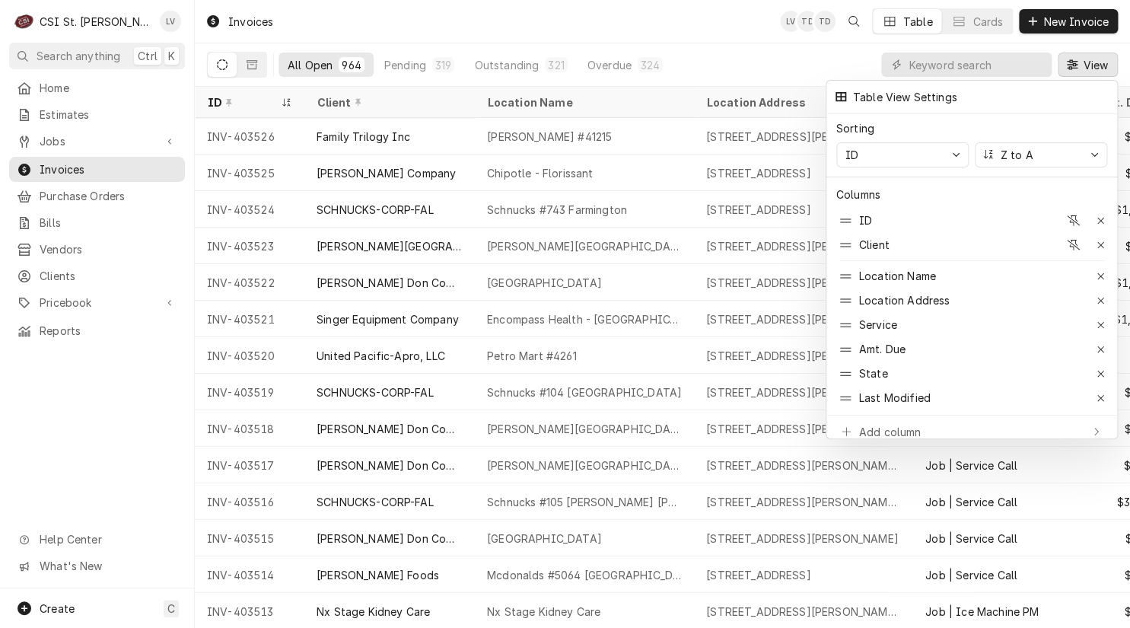
click at [85, 437] on div at bounding box center [565, 314] width 1130 height 628
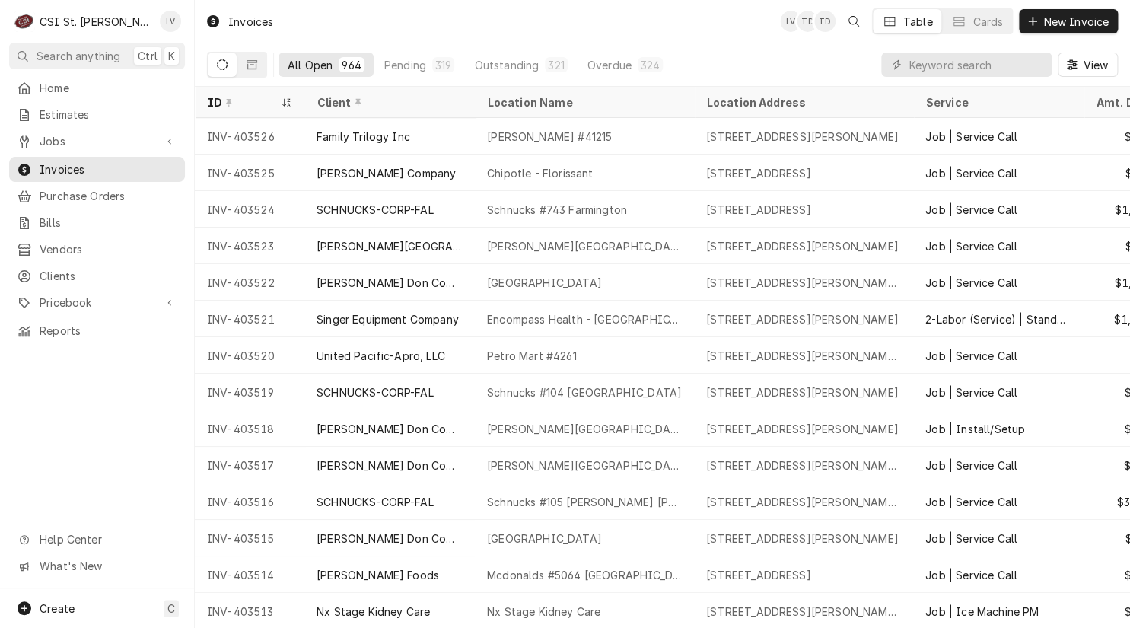
click at [1071, 67] on icon "Dynamic Content Wrapper" at bounding box center [1072, 64] width 11 height 10
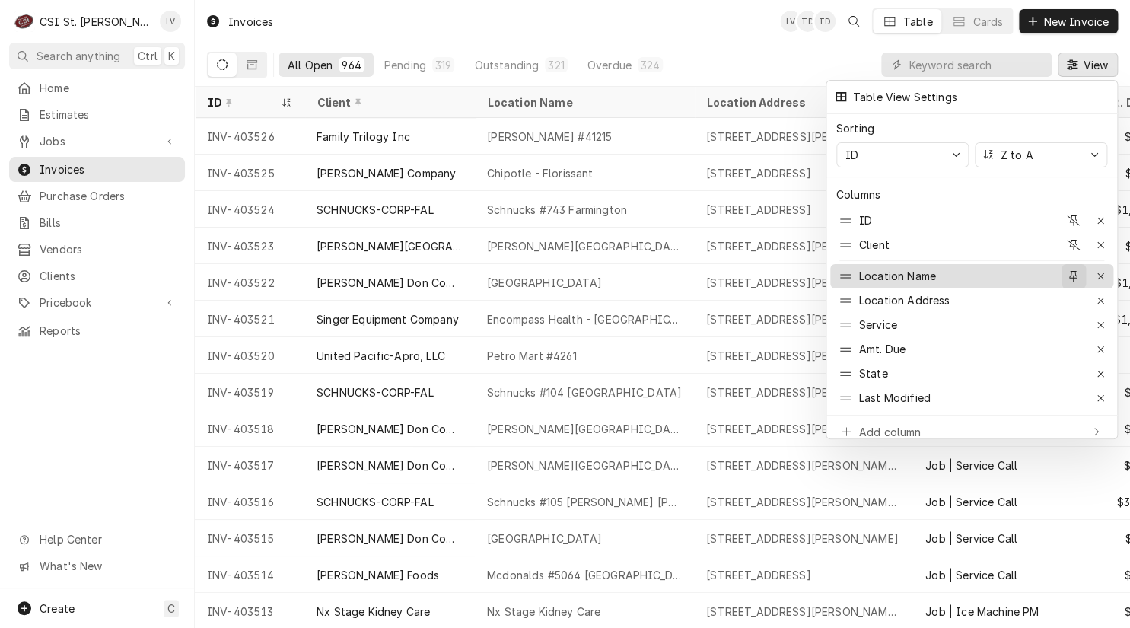
click at [1072, 271] on icon "button" at bounding box center [1073, 276] width 8 height 11
click at [90, 458] on div at bounding box center [565, 314] width 1130 height 628
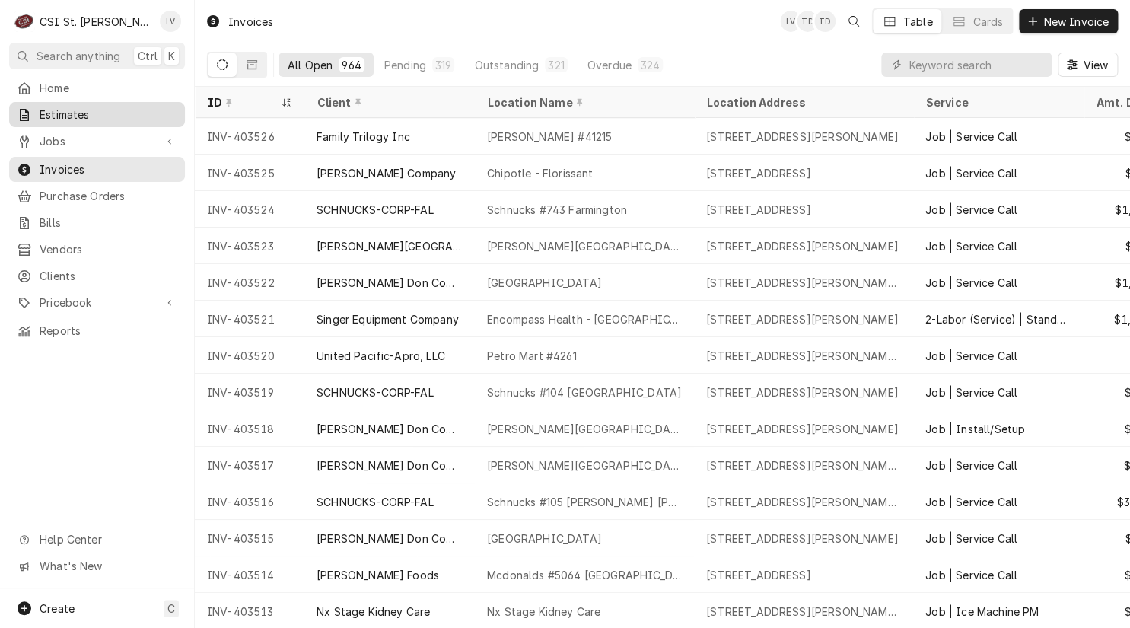
click at [58, 113] on span "Estimates" at bounding box center [109, 115] width 138 height 16
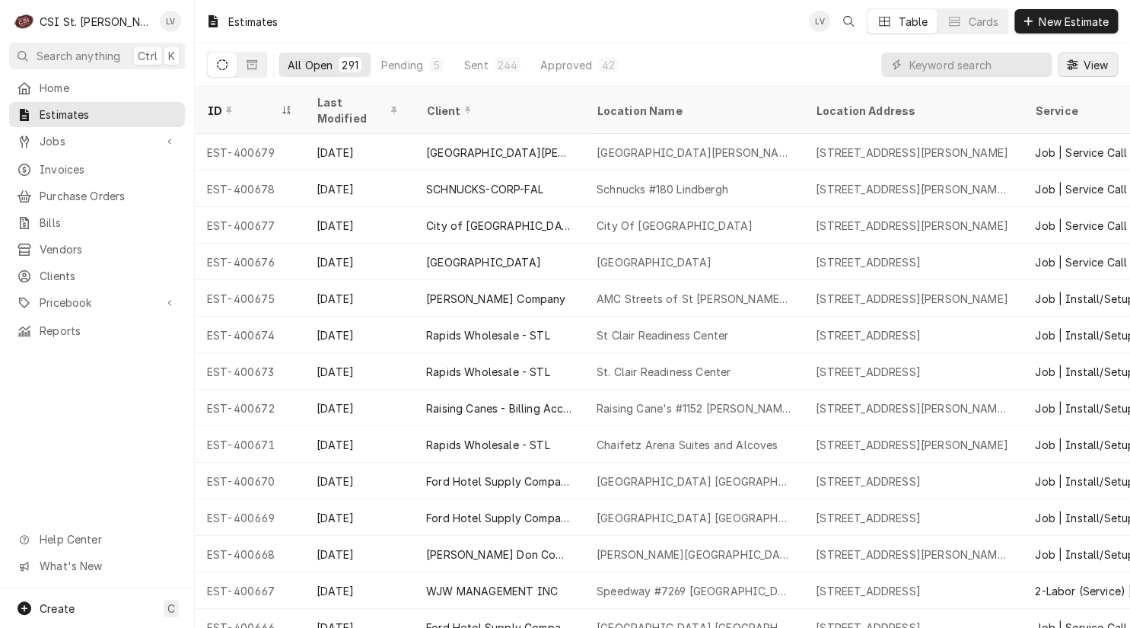
click at [1080, 61] on span "View" at bounding box center [1095, 65] width 31 height 16
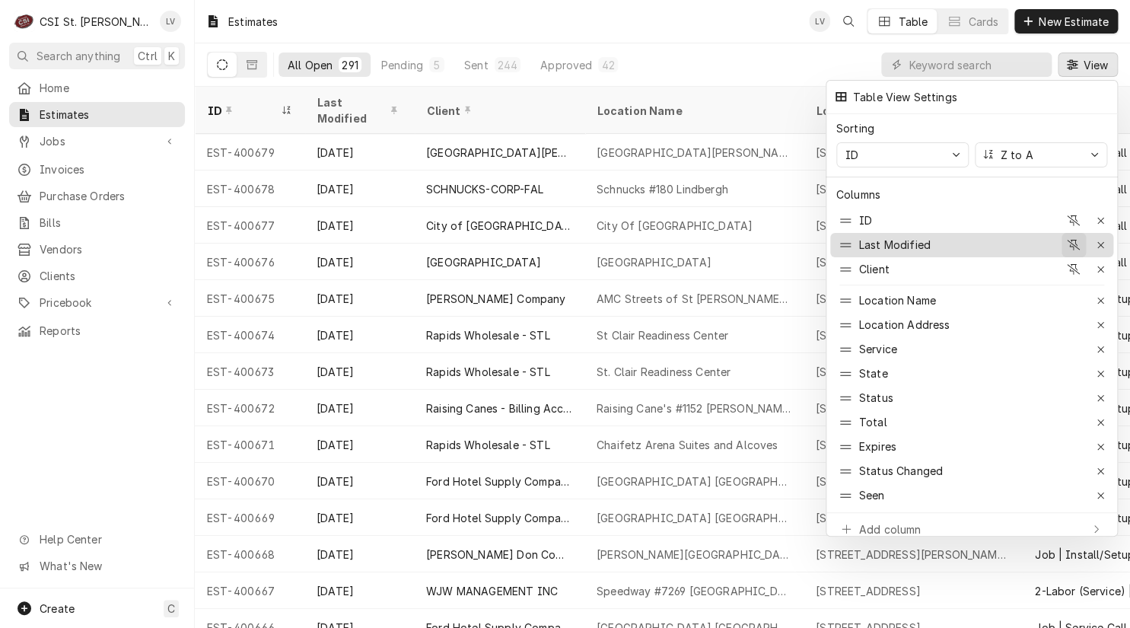
click at [1068, 240] on icon "button" at bounding box center [1074, 245] width 14 height 11
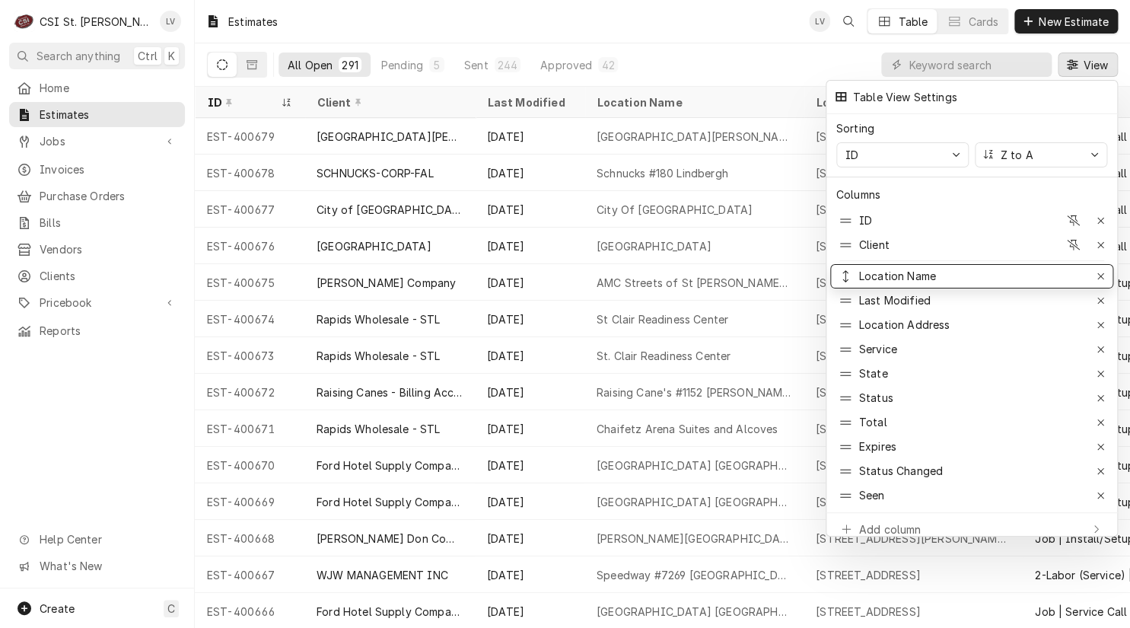
drag, startPoint x: 879, startPoint y: 291, endPoint x: 892, endPoint y: 252, distance: 41.6
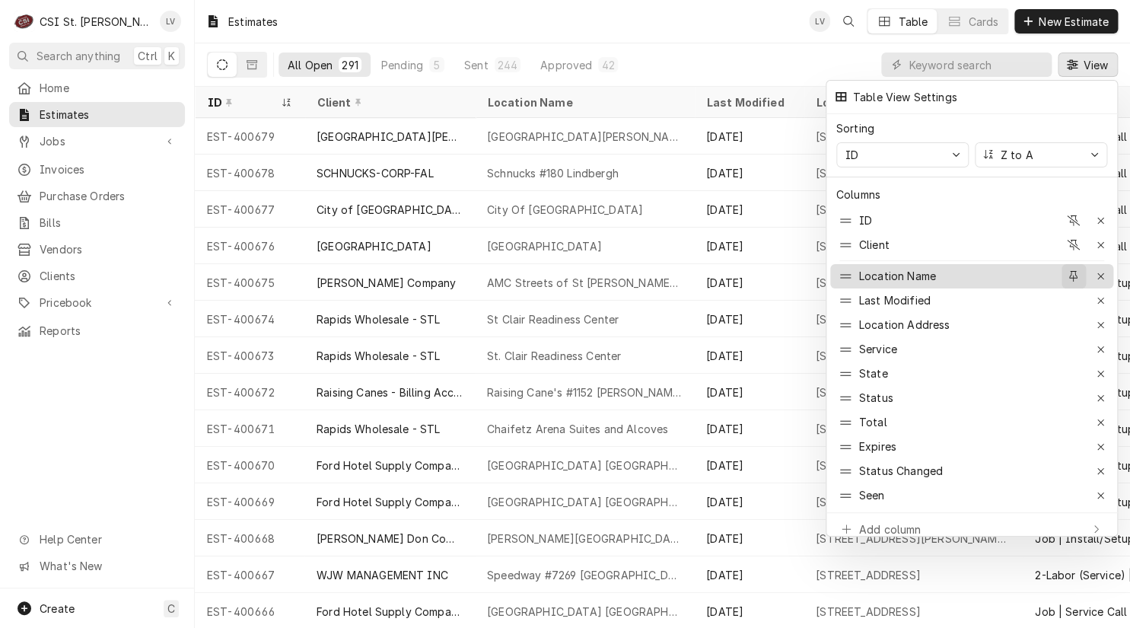
click at [1067, 269] on div "button" at bounding box center [1073, 276] width 15 height 15
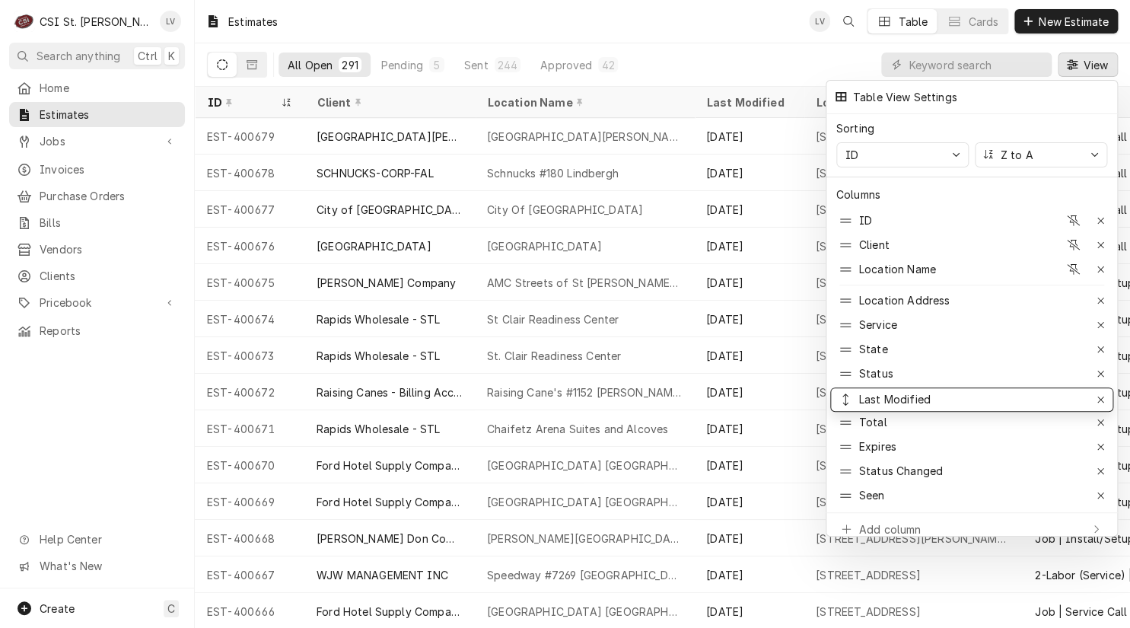
drag, startPoint x: 843, startPoint y: 288, endPoint x: 836, endPoint y: 387, distance: 99.1
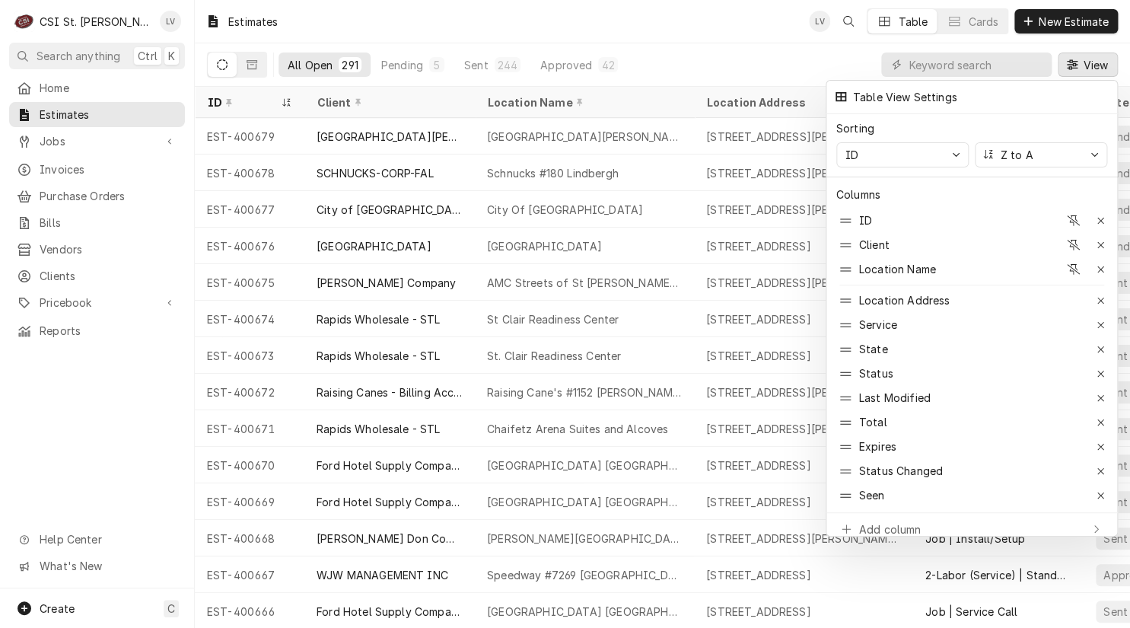
click at [94, 447] on div at bounding box center [565, 314] width 1130 height 628
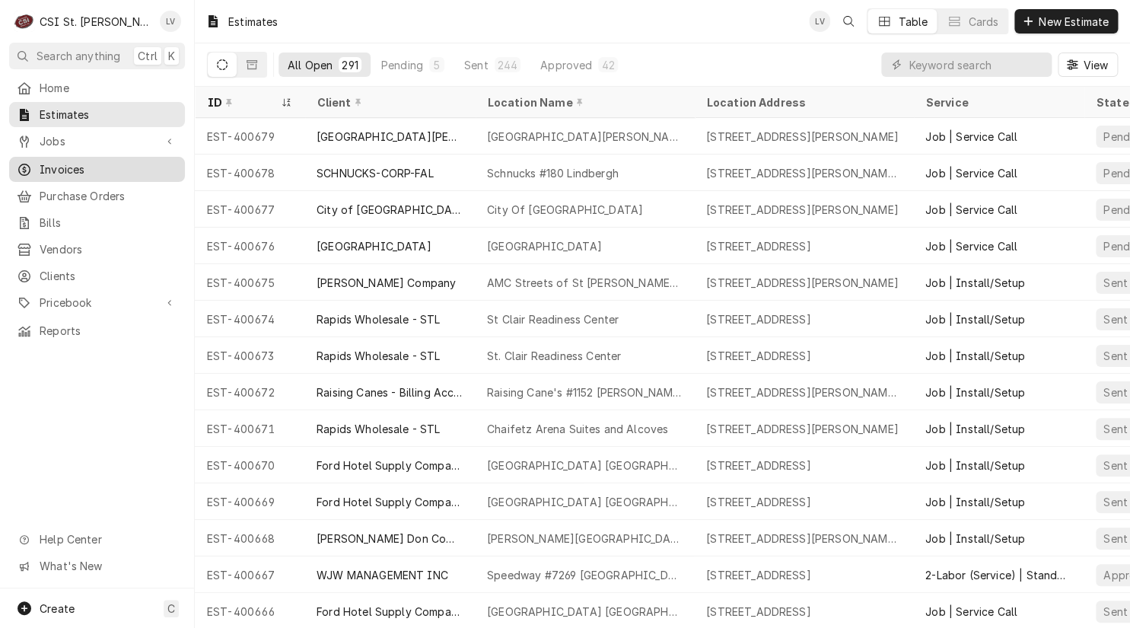
click at [83, 163] on span "Invoices" at bounding box center [109, 169] width 138 height 16
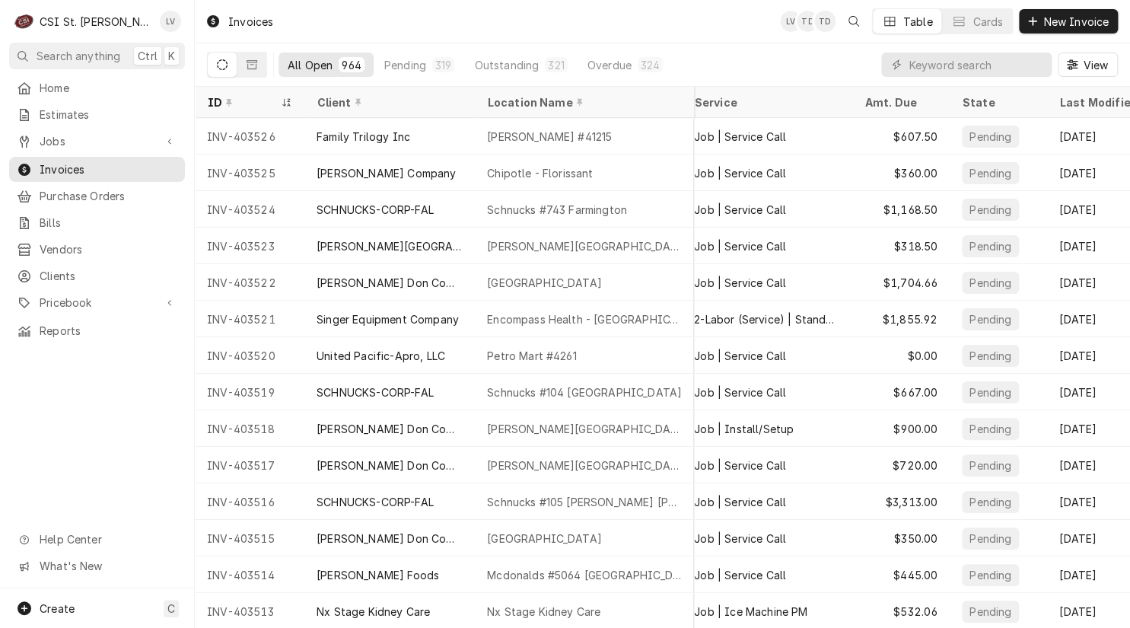
scroll to position [0, 269]
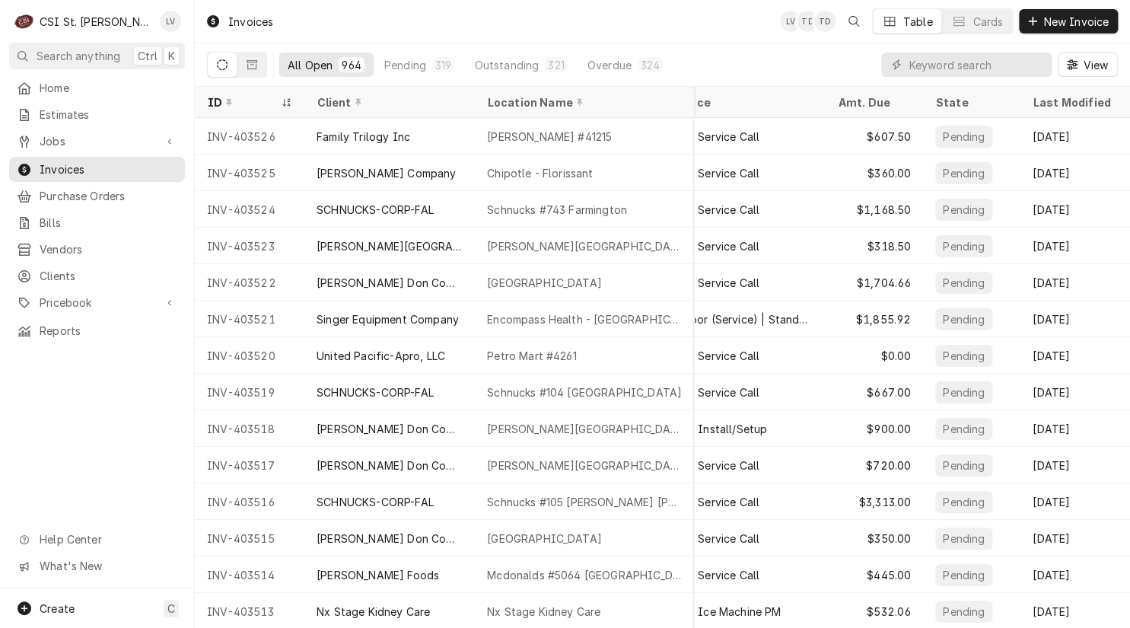
click at [861, 616] on div "$532.06" at bounding box center [874, 611] width 97 height 37
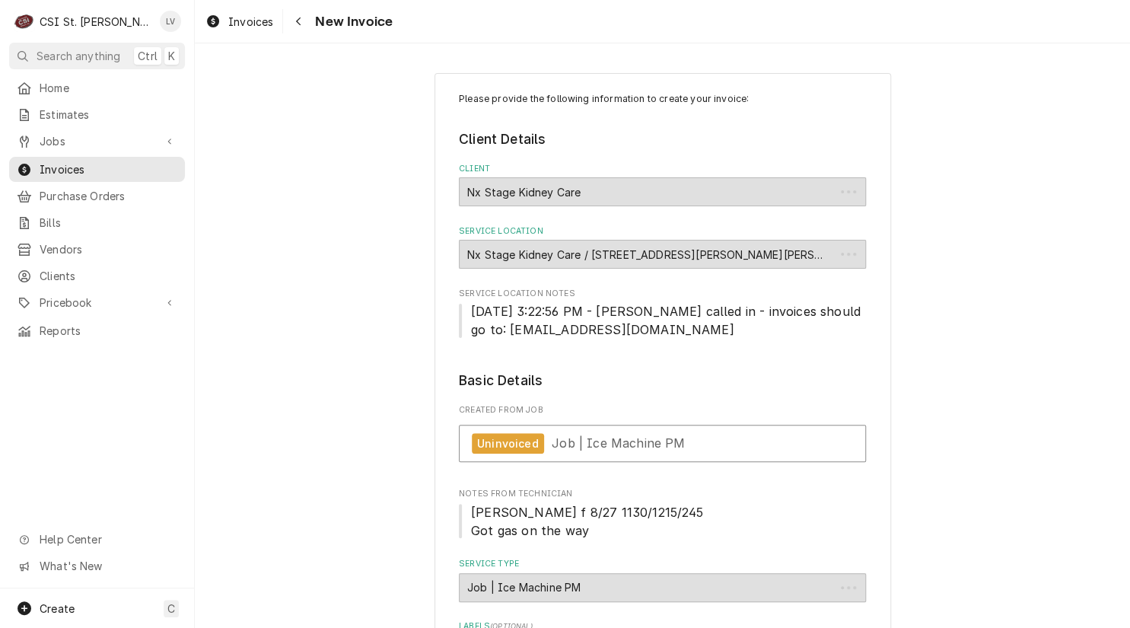
type textarea "x"
click at [228, 20] on span "Invoices" at bounding box center [250, 22] width 45 height 16
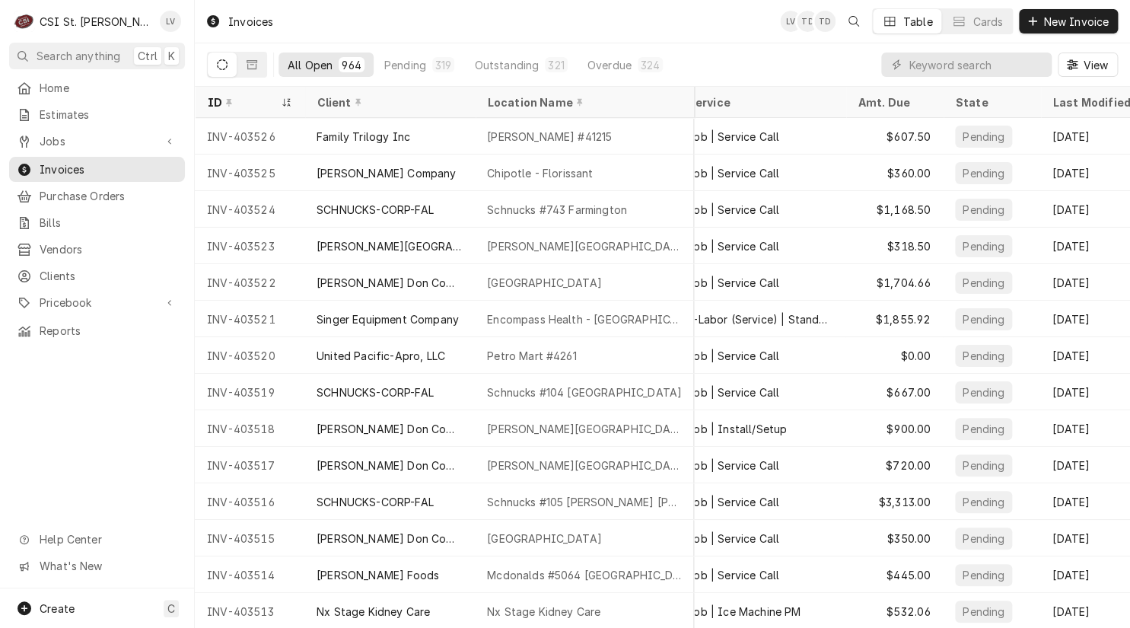
scroll to position [0, 269]
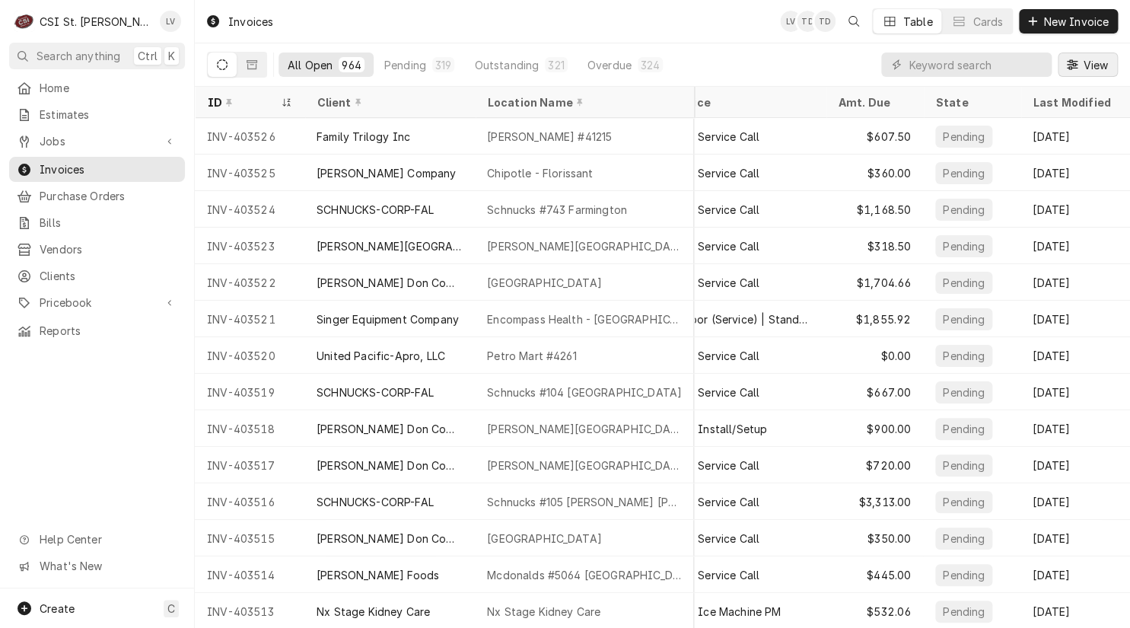
click at [1088, 70] on span "View" at bounding box center [1095, 65] width 31 height 16
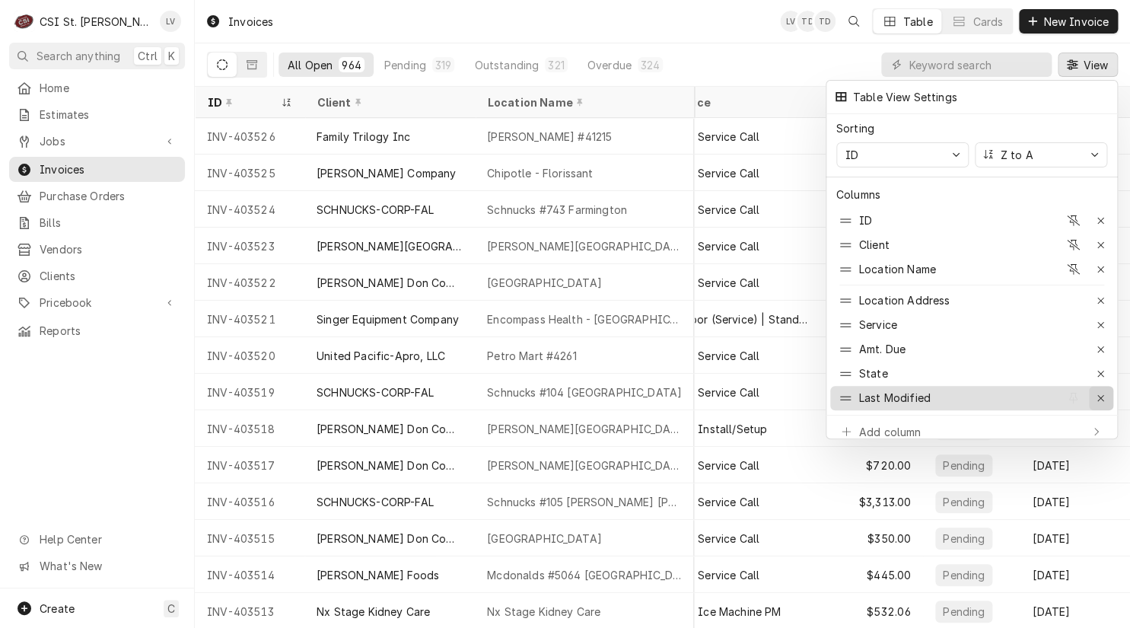
click at [1102, 393] on icon "button" at bounding box center [1100, 398] width 8 height 11
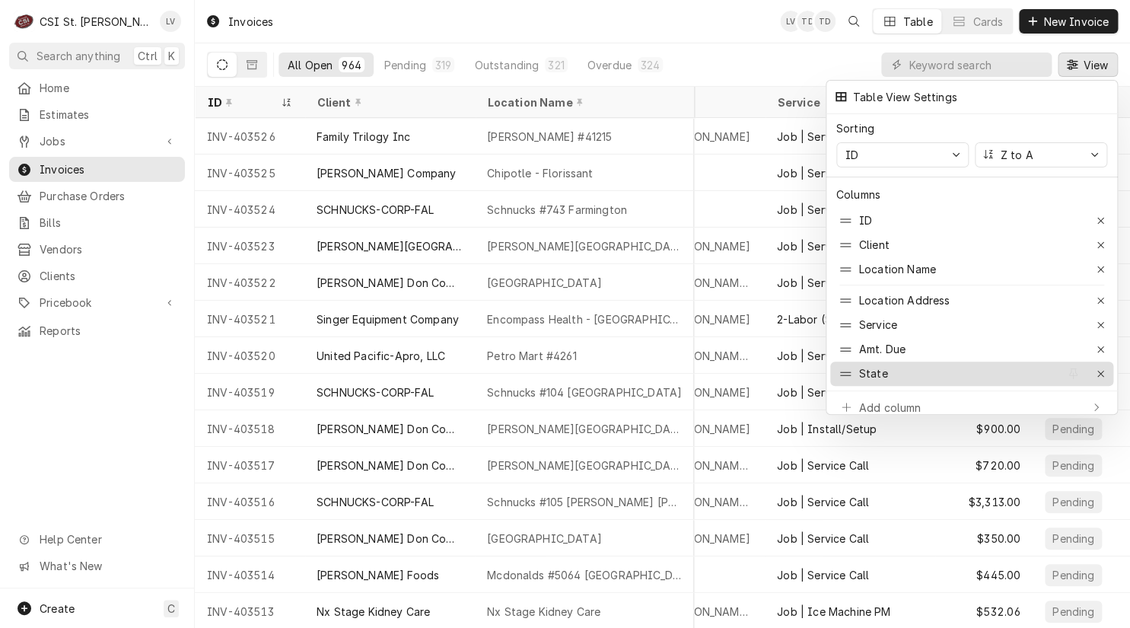
scroll to position [0, 160]
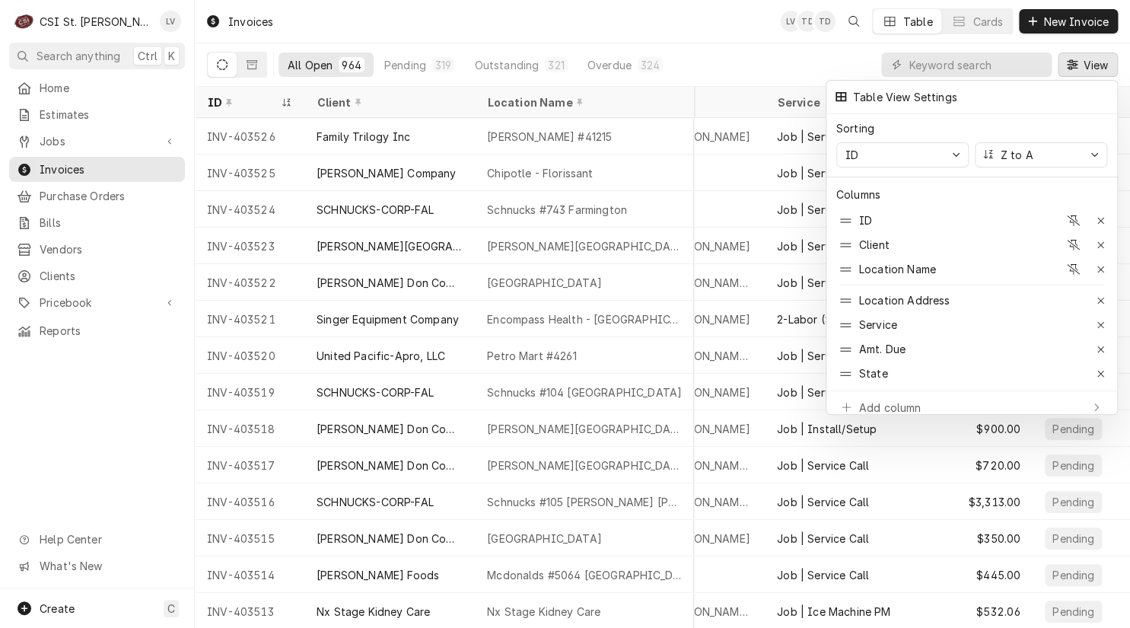
click at [84, 444] on div at bounding box center [565, 314] width 1130 height 628
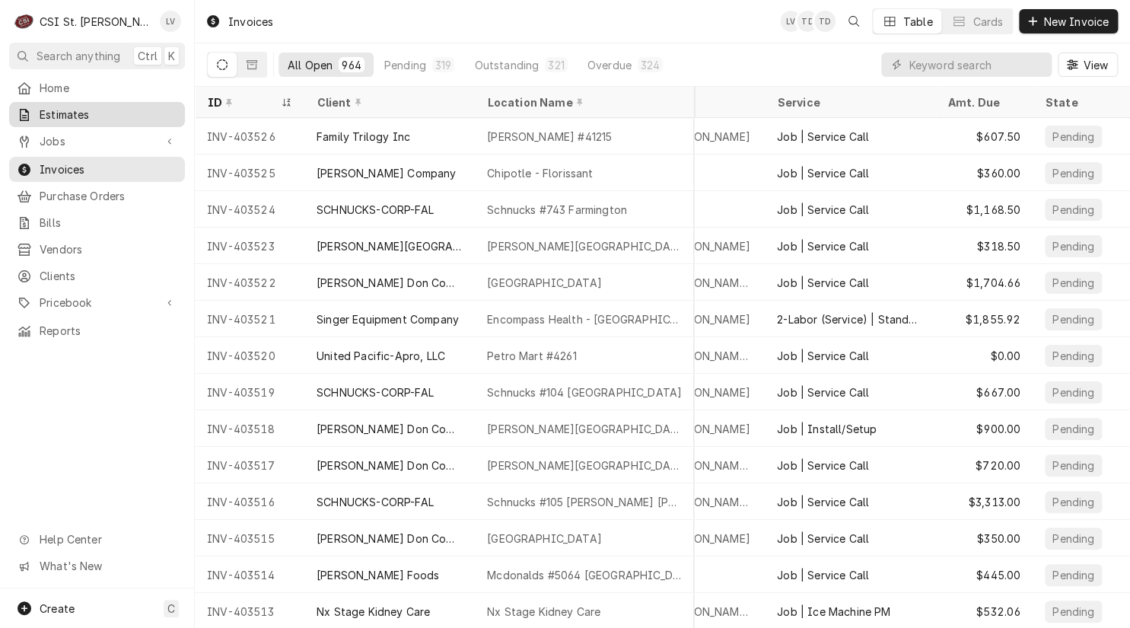
click at [68, 109] on span "Estimates" at bounding box center [109, 115] width 138 height 16
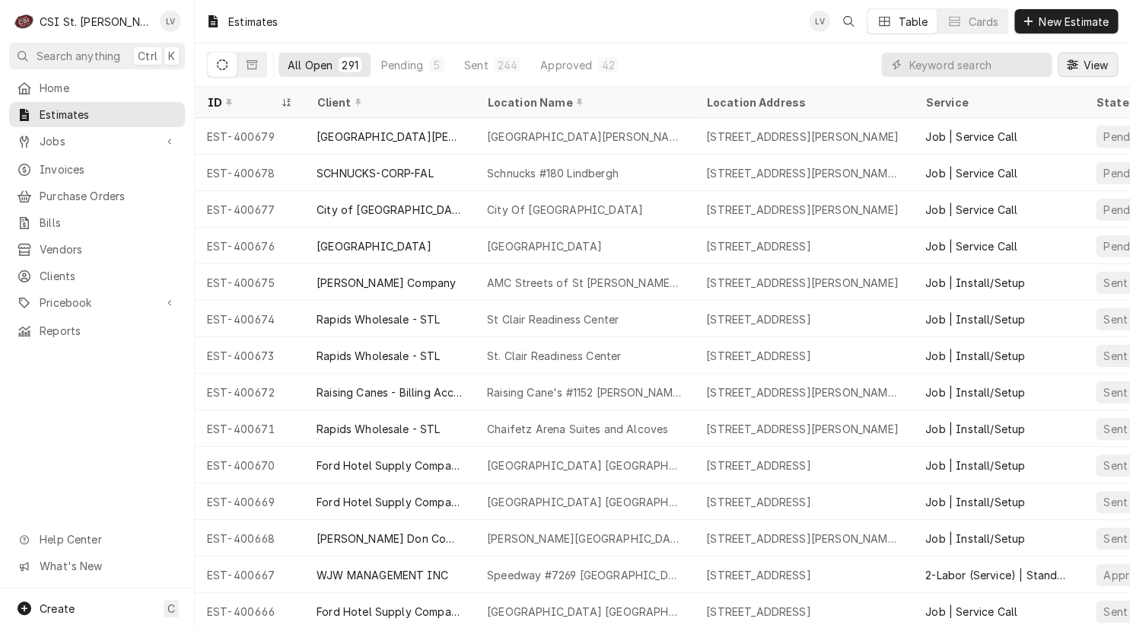
click at [1090, 64] on span "View" at bounding box center [1095, 65] width 31 height 16
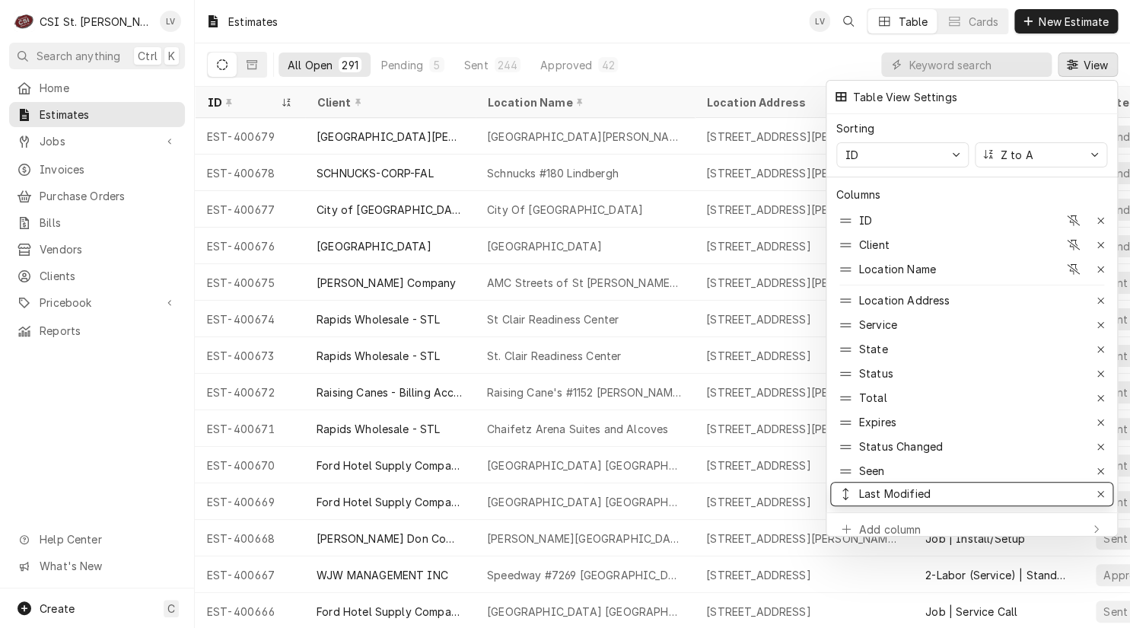
drag, startPoint x: 840, startPoint y: 387, endPoint x: 852, endPoint y: 483, distance: 96.6
click at [88, 460] on div at bounding box center [565, 314] width 1130 height 628
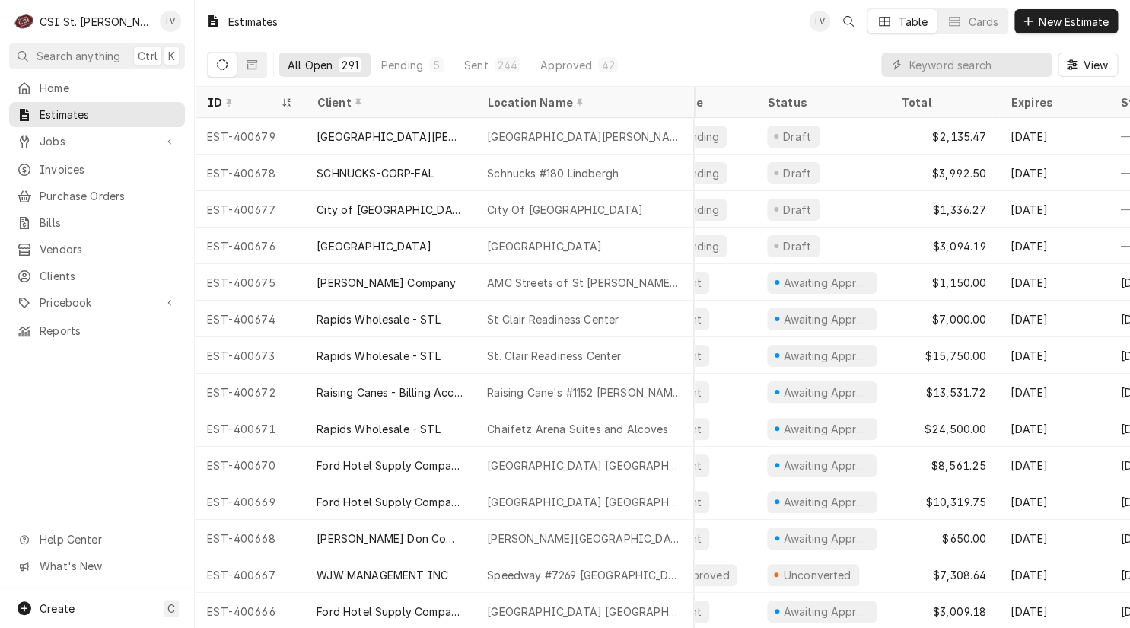
scroll to position [0, 437]
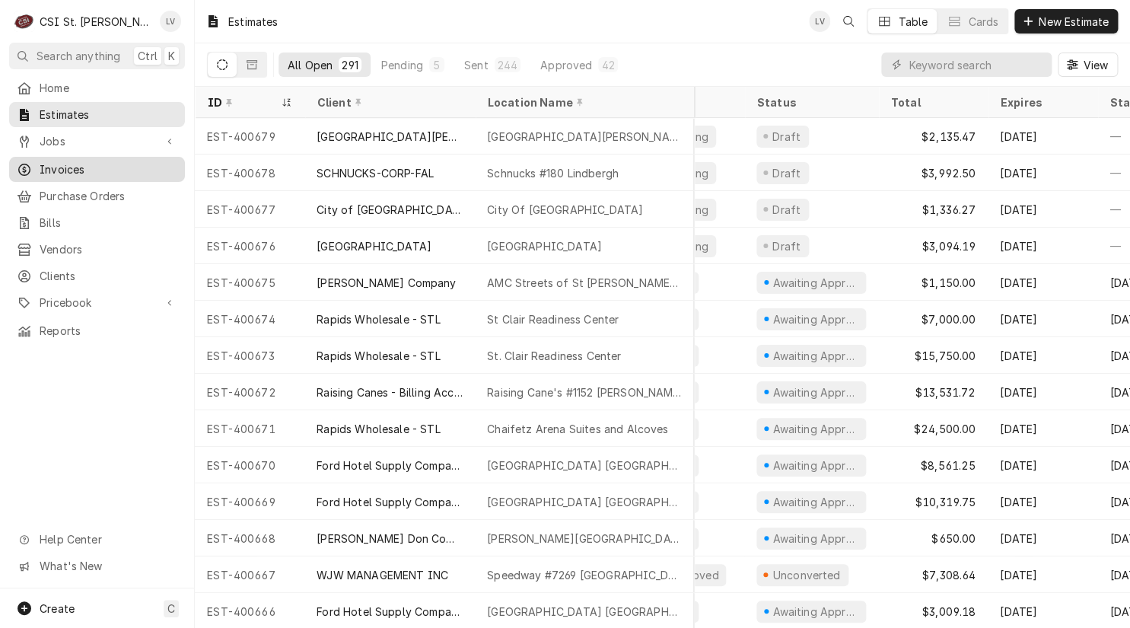
click at [85, 161] on span "Invoices" at bounding box center [109, 169] width 138 height 16
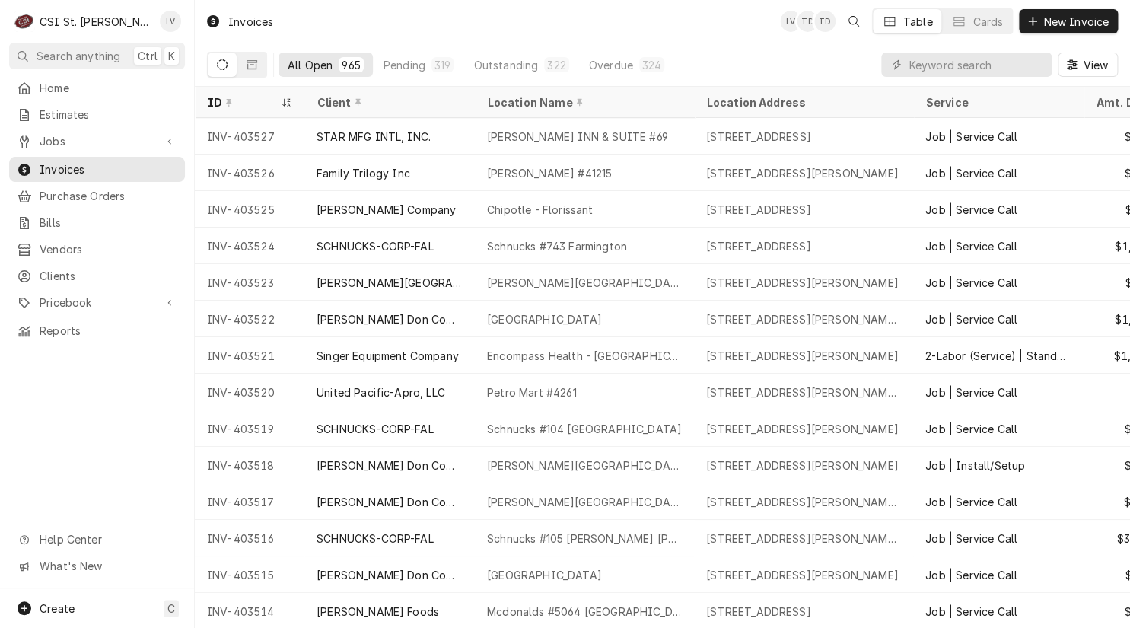
click at [1090, 69] on span "View" at bounding box center [1095, 65] width 31 height 16
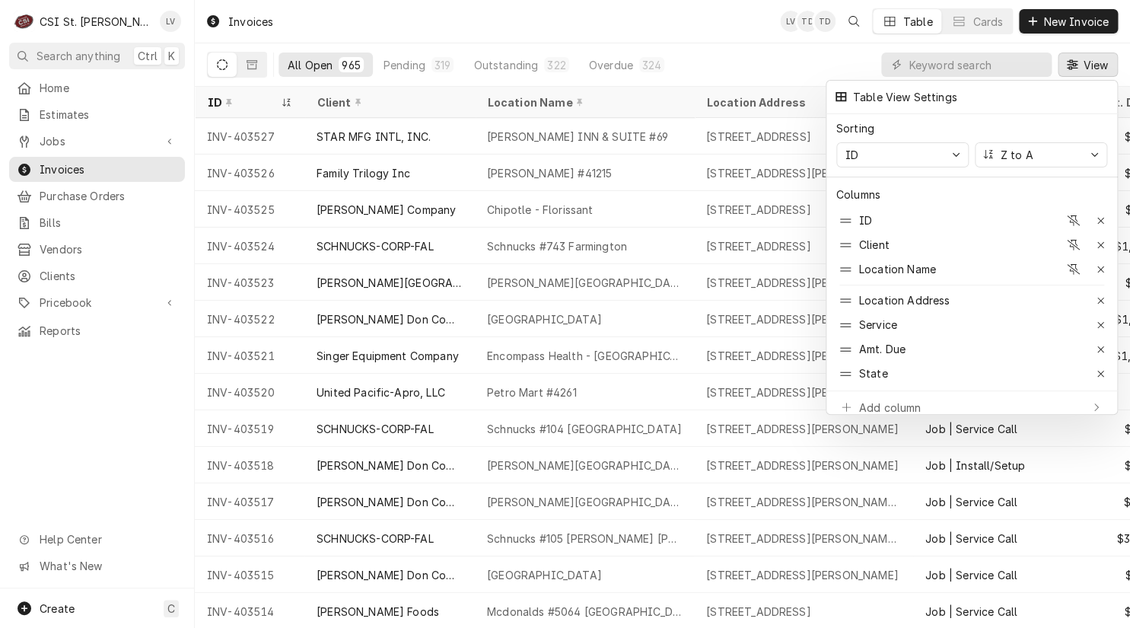
click at [1100, 399] on div at bounding box center [1096, 406] width 15 height 15
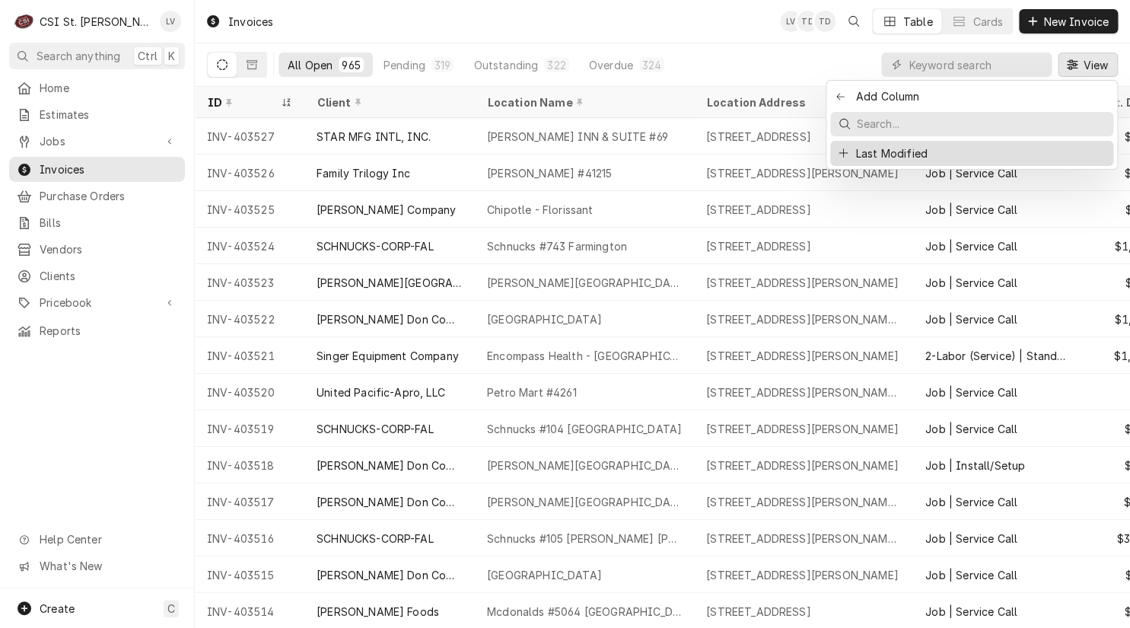
click at [841, 148] on icon "Suggestions" at bounding box center [842, 153] width 9 height 11
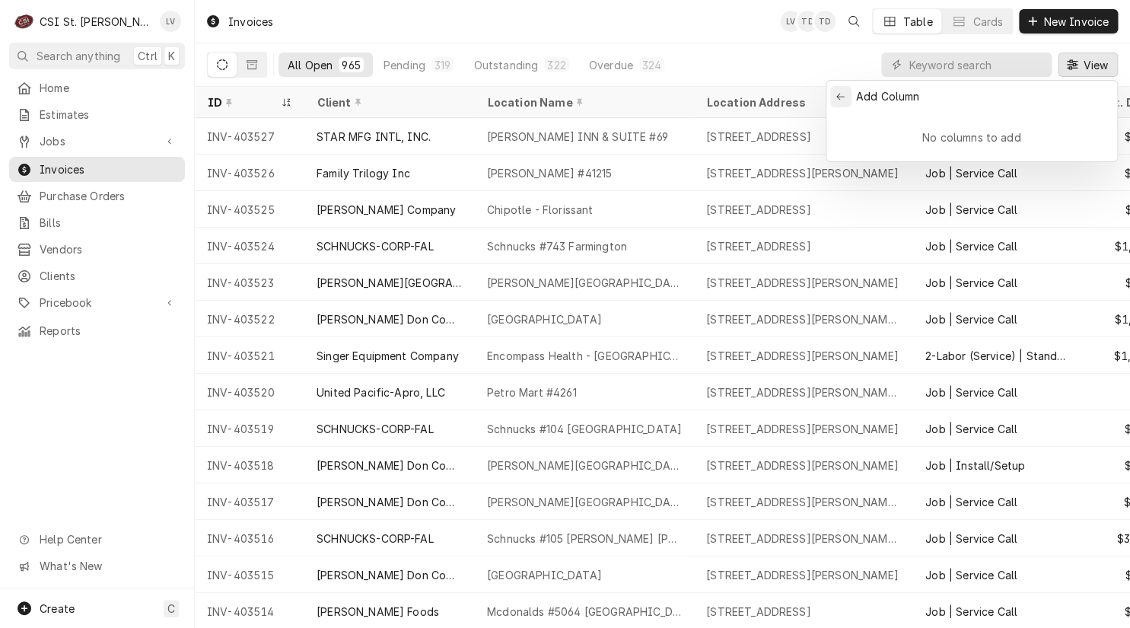
click at [839, 97] on icon "Back to previous items" at bounding box center [840, 96] width 8 height 7
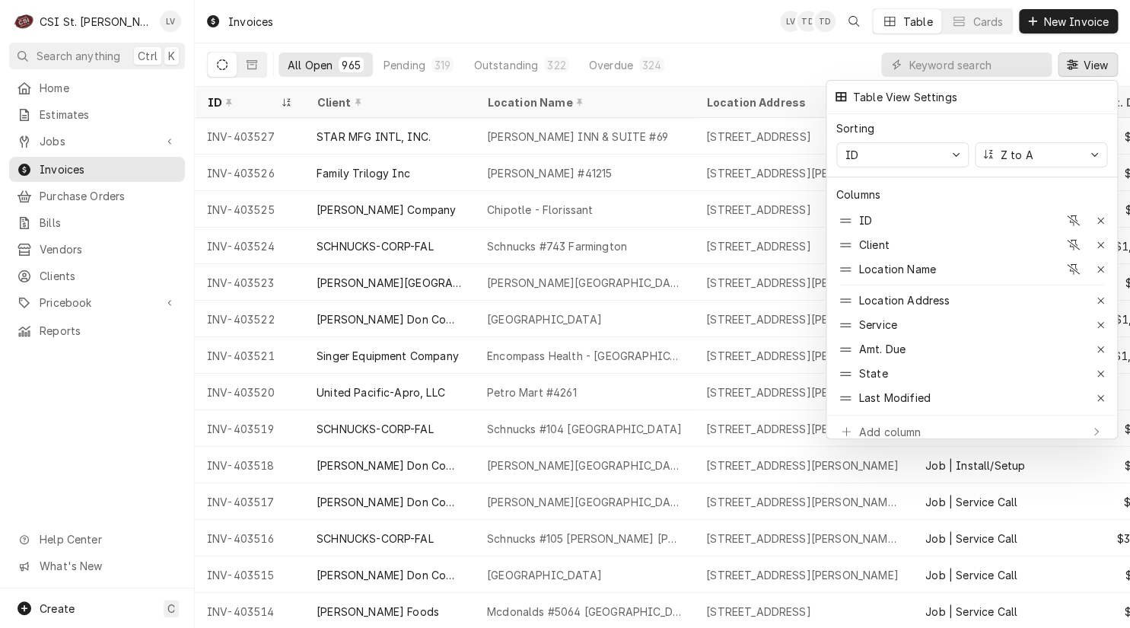
click at [45, 111] on div at bounding box center [565, 314] width 1130 height 628
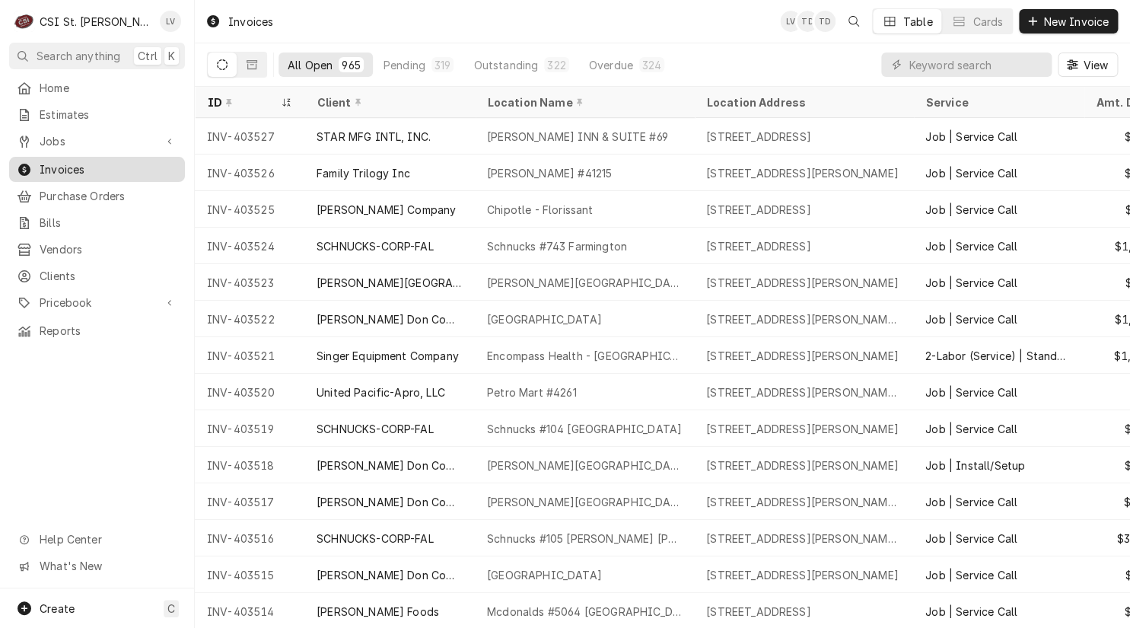
click at [83, 166] on span "Invoices" at bounding box center [109, 169] width 138 height 16
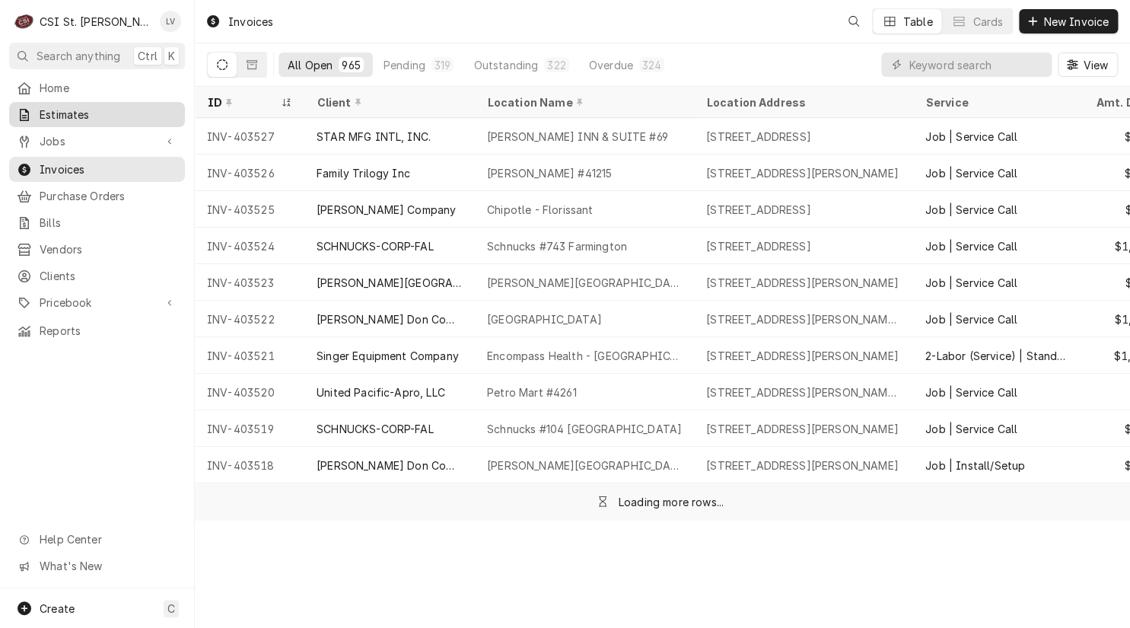
click at [54, 117] on span "Estimates" at bounding box center [109, 115] width 138 height 16
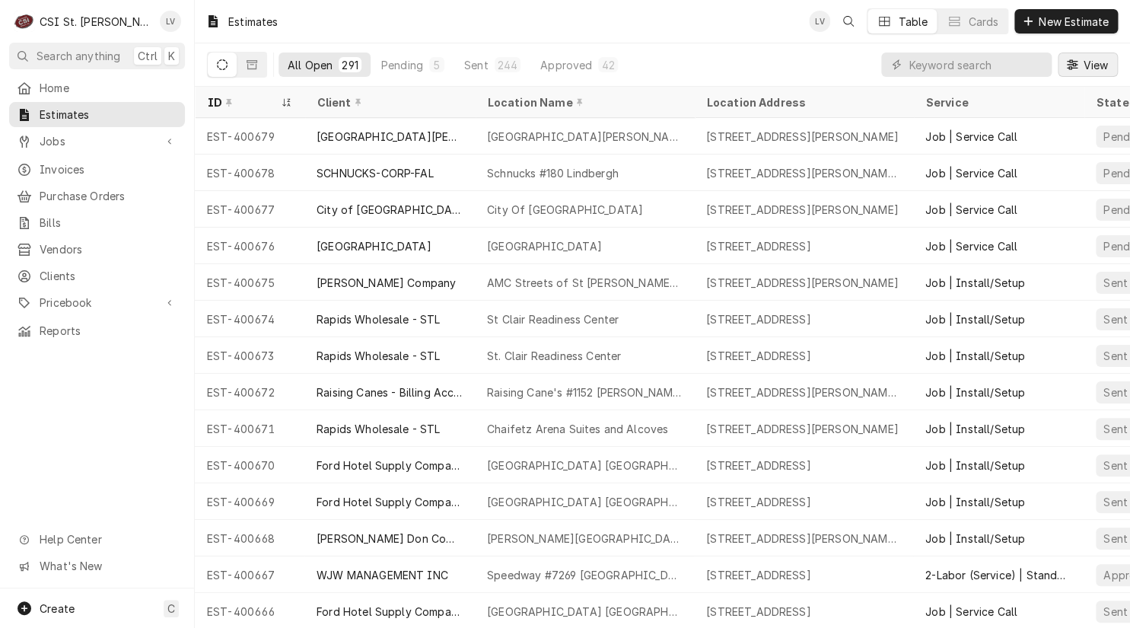
click at [1071, 68] on icon "Dynamic Content Wrapper" at bounding box center [1072, 64] width 11 height 10
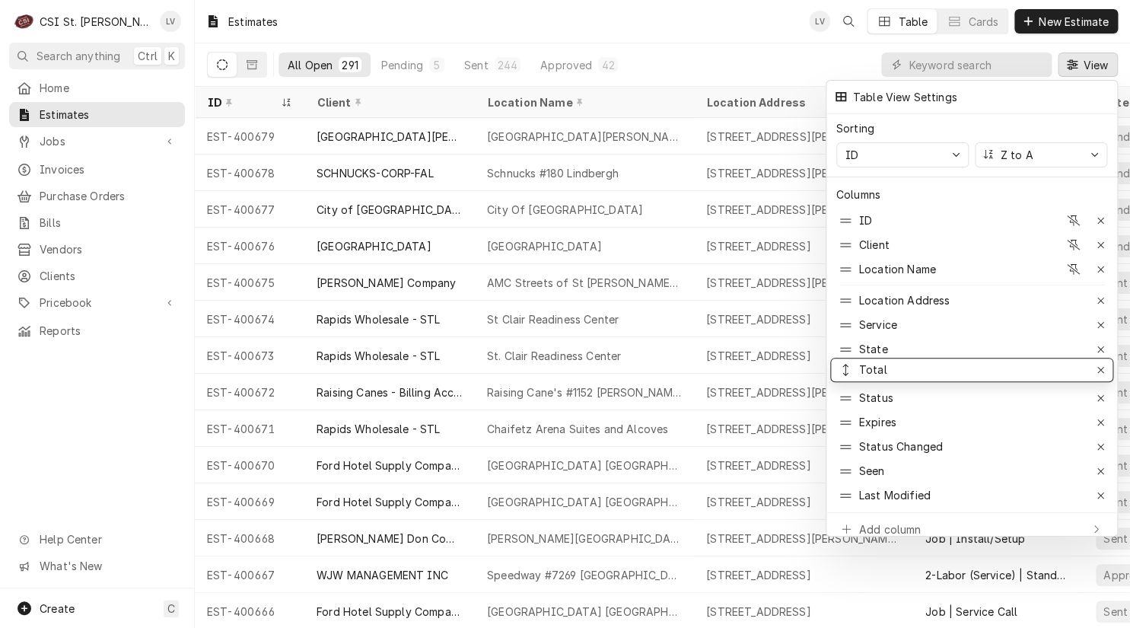
drag, startPoint x: 845, startPoint y: 390, endPoint x: 850, endPoint y: 362, distance: 28.7
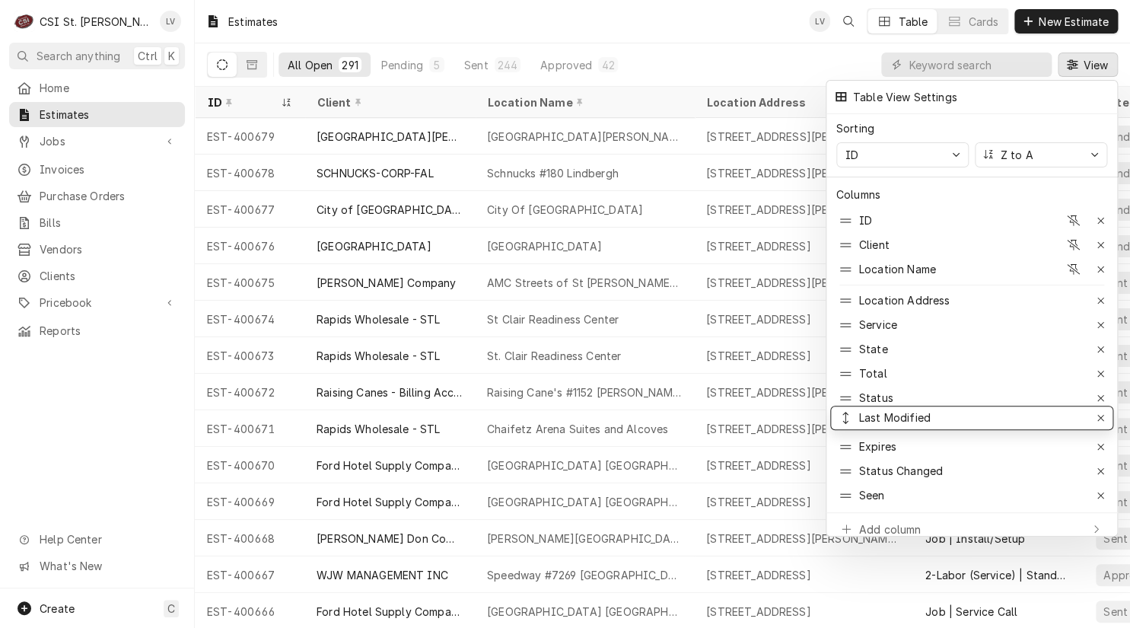
drag, startPoint x: 846, startPoint y: 485, endPoint x: 845, endPoint y: 407, distance: 77.6
click at [83, 442] on div at bounding box center [565, 314] width 1130 height 628
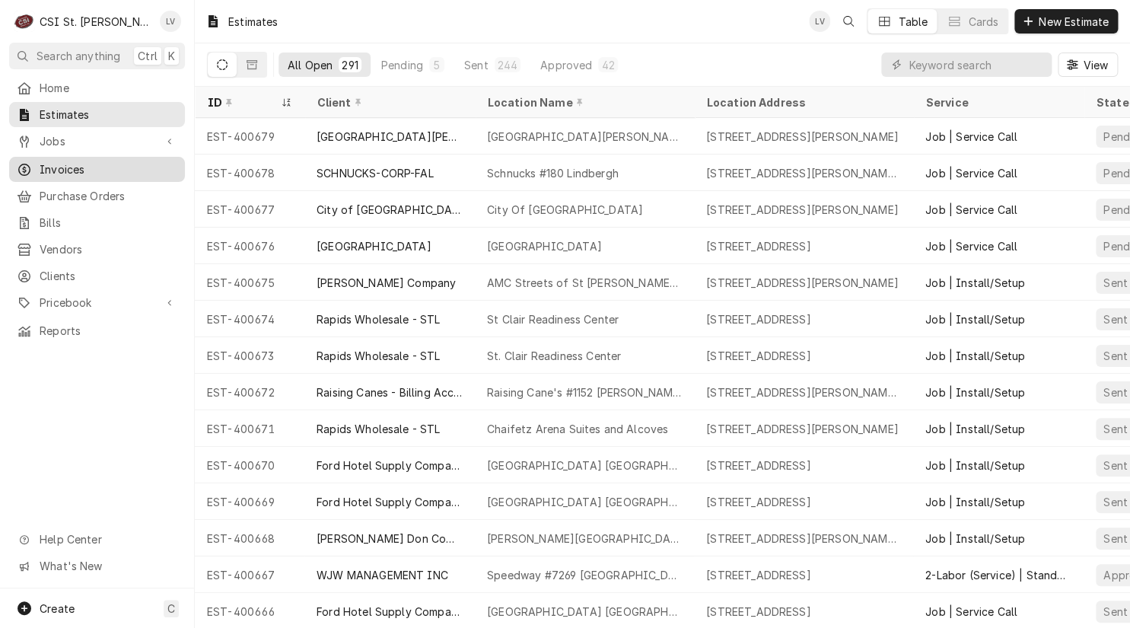
click at [37, 164] on div "Invoices" at bounding box center [97, 169] width 161 height 16
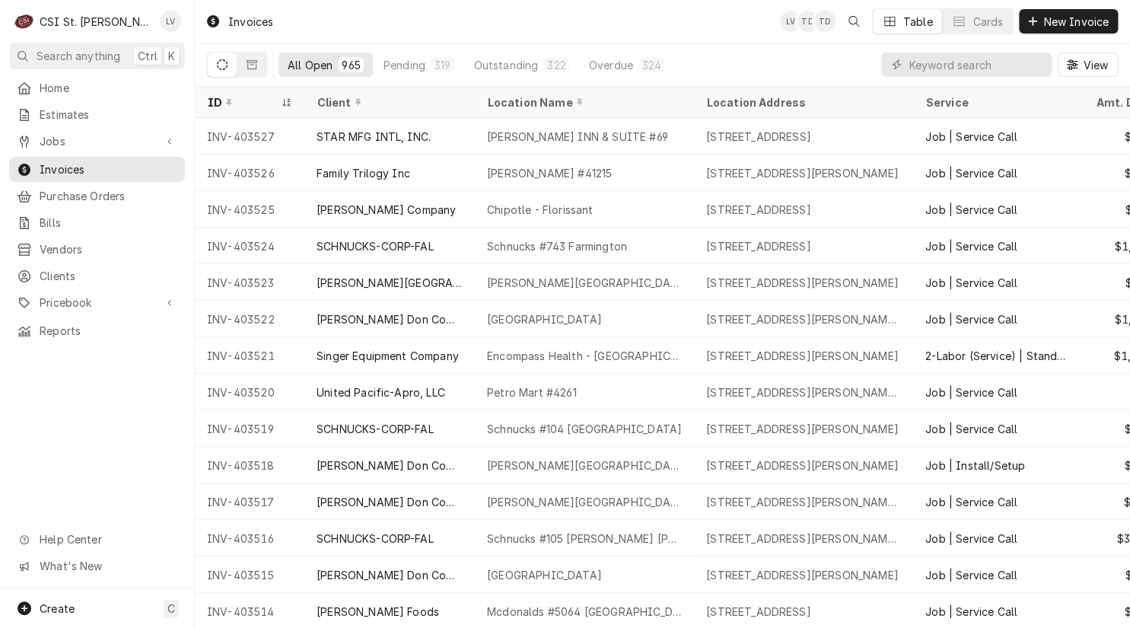
click at [98, 425] on div "Home Estimates Jobs Jobs Job Series Invoices Purchase Orders Bills Vendors Clie…" at bounding box center [97, 331] width 194 height 513
